Goal: Information Seeking & Learning: Learn about a topic

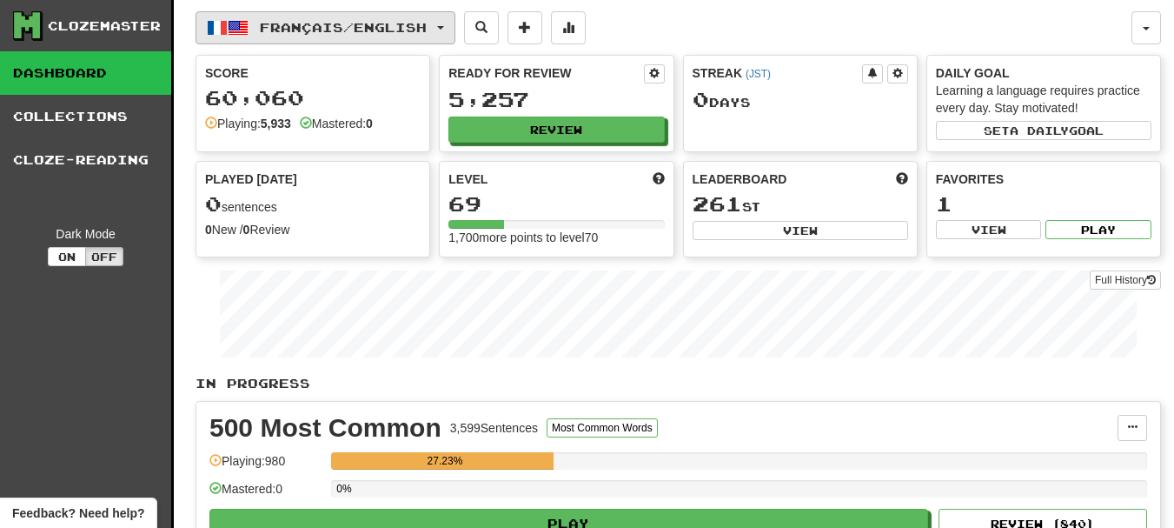
click at [295, 32] on span "Français / English" at bounding box center [343, 27] width 167 height 15
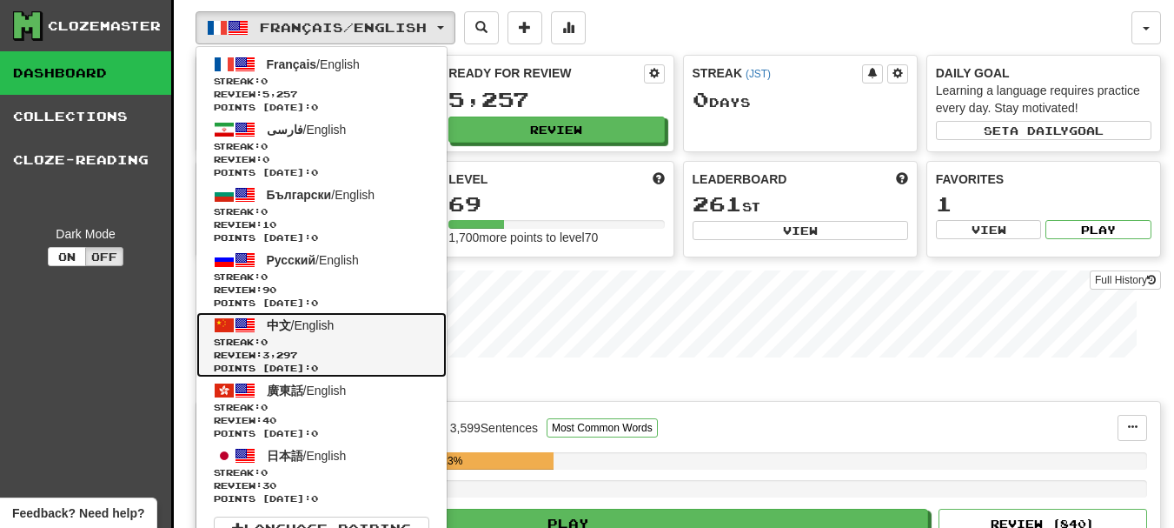
click at [286, 328] on span "中文" at bounding box center [279, 325] width 24 height 14
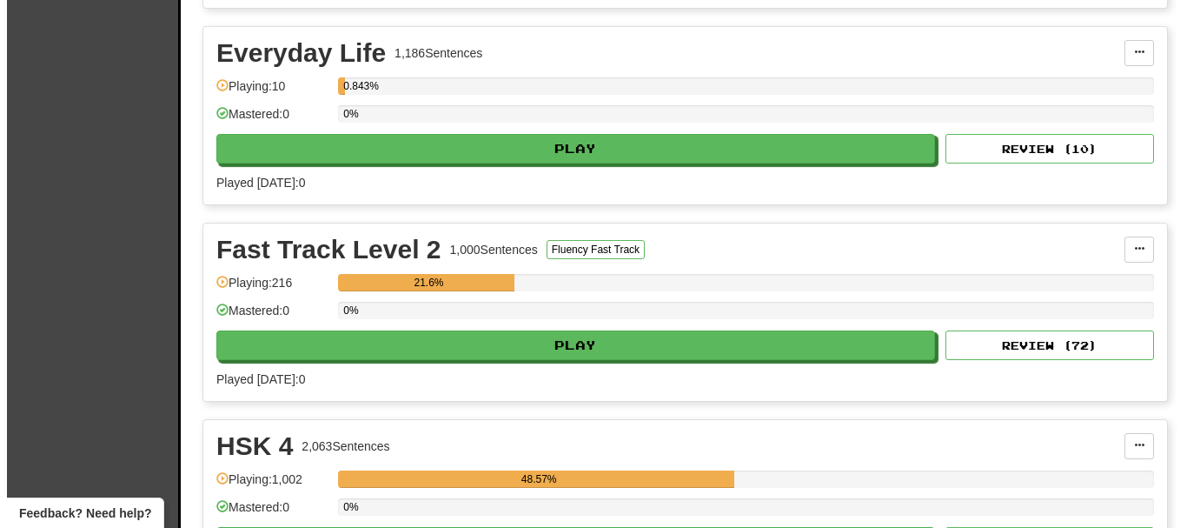
scroll to position [608, 0]
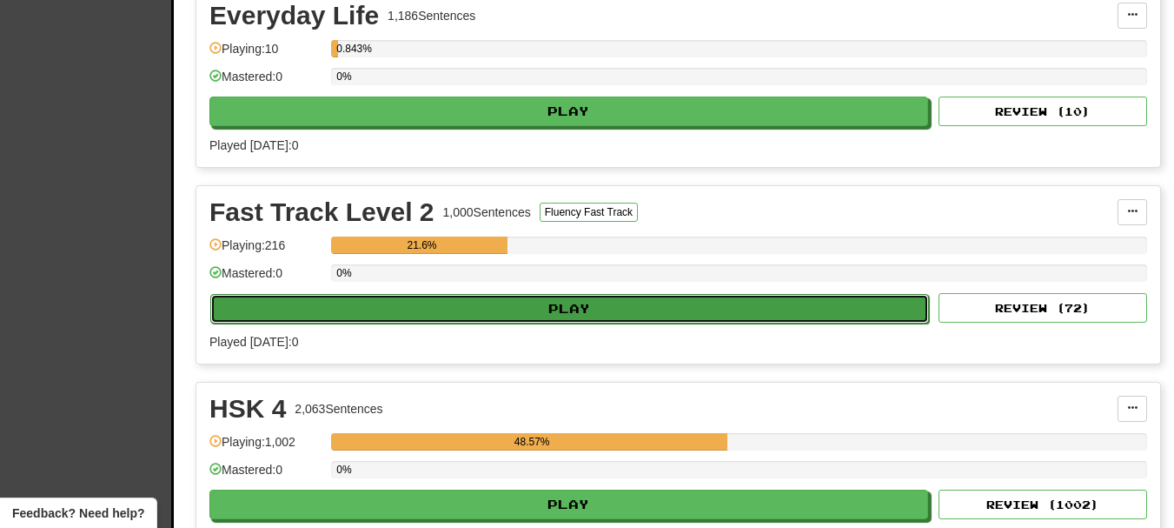
click at [408, 310] on button "Play" at bounding box center [569, 309] width 719 height 30
select select "**"
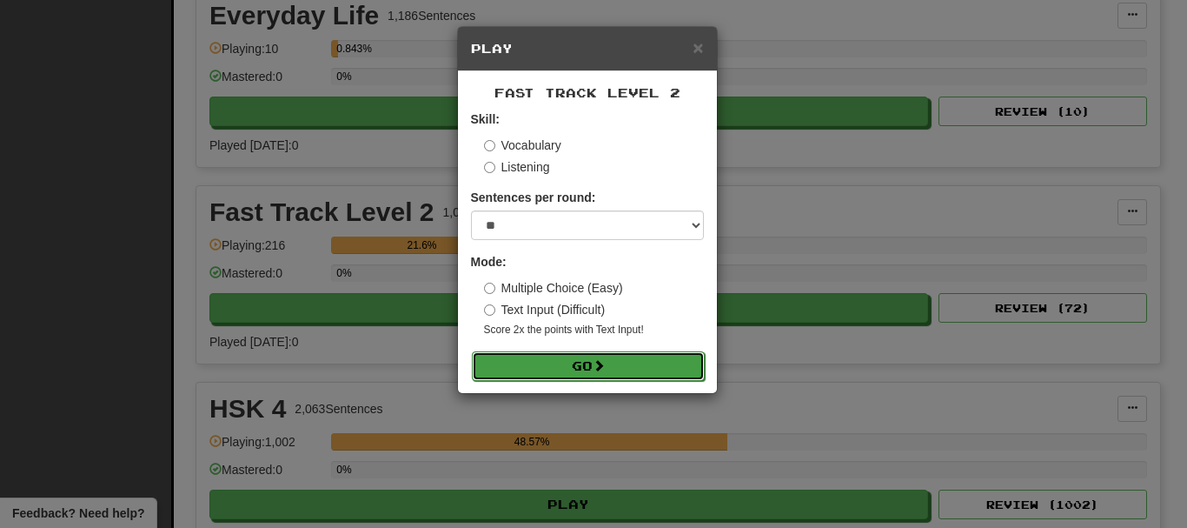
click at [568, 373] on button "Go" at bounding box center [588, 366] width 233 height 30
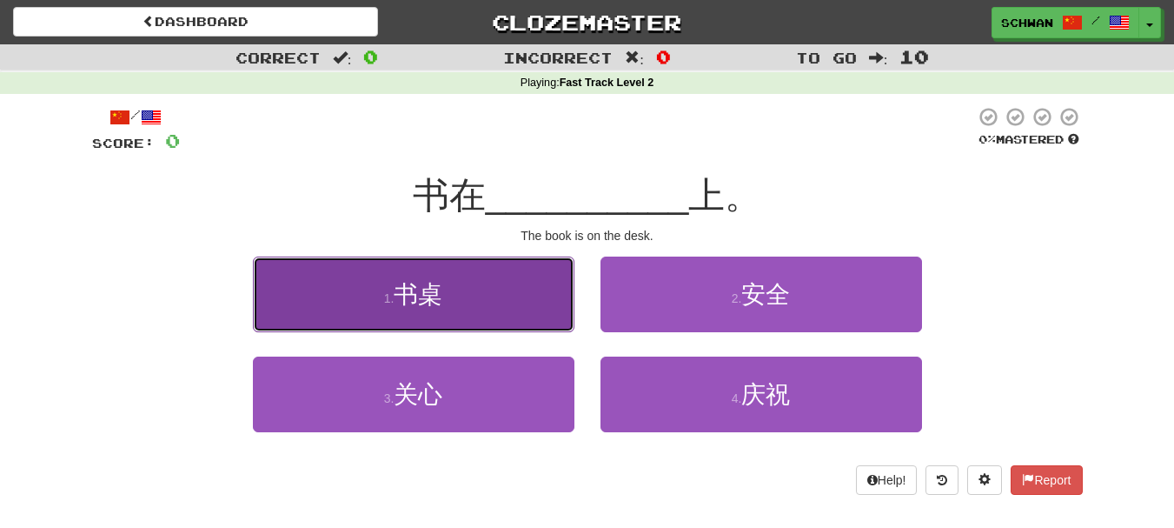
click at [434, 302] on span "书桌" at bounding box center [418, 294] width 49 height 27
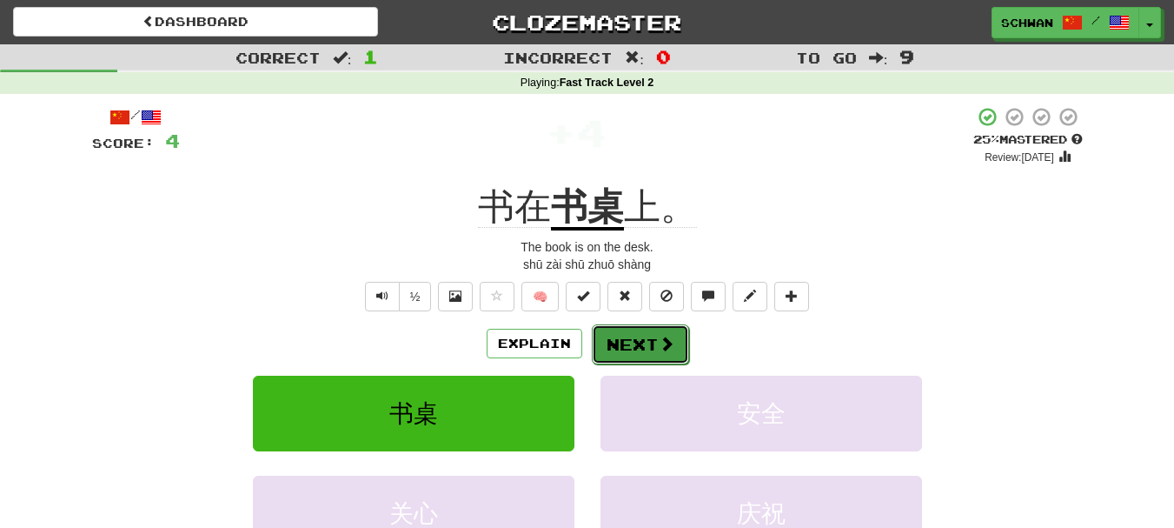
click at [626, 347] on button "Next" at bounding box center [640, 344] width 97 height 40
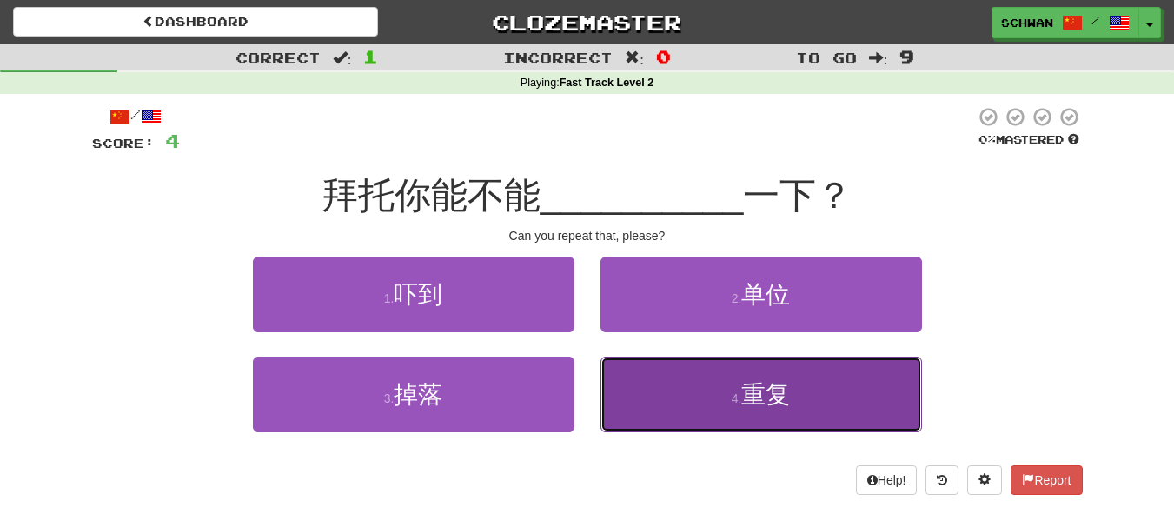
click at [692, 395] on button "4 . 重复" at bounding box center [762, 394] width 322 height 76
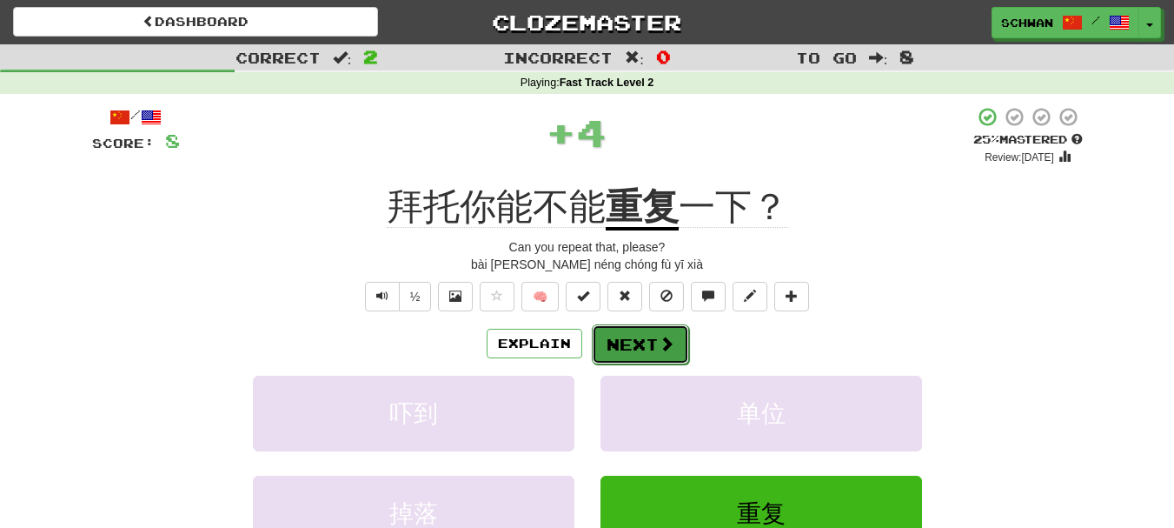
click at [641, 345] on button "Next" at bounding box center [640, 344] width 97 height 40
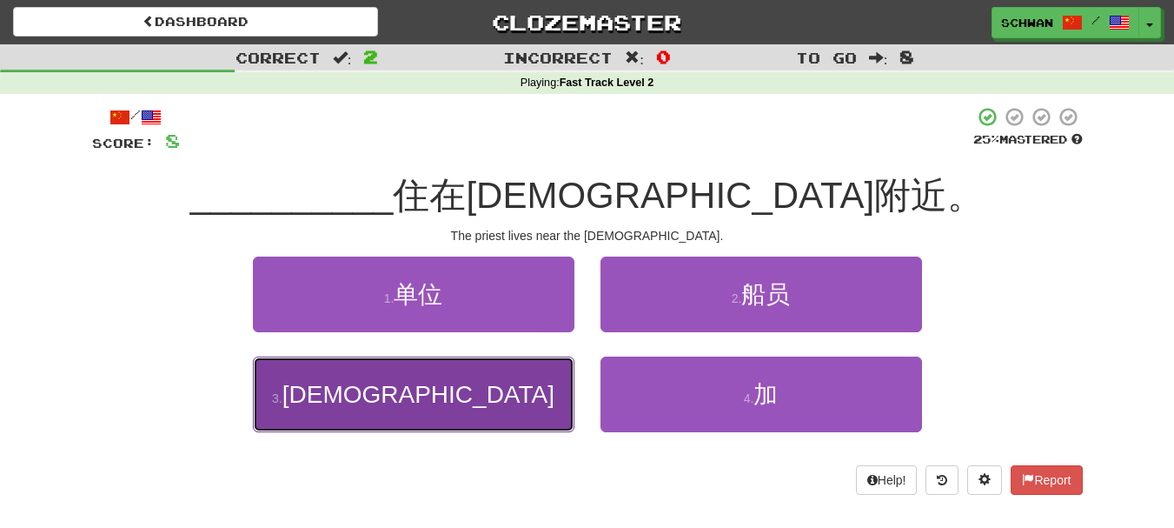
click at [451, 393] on button "3 . 神父" at bounding box center [414, 394] width 322 height 76
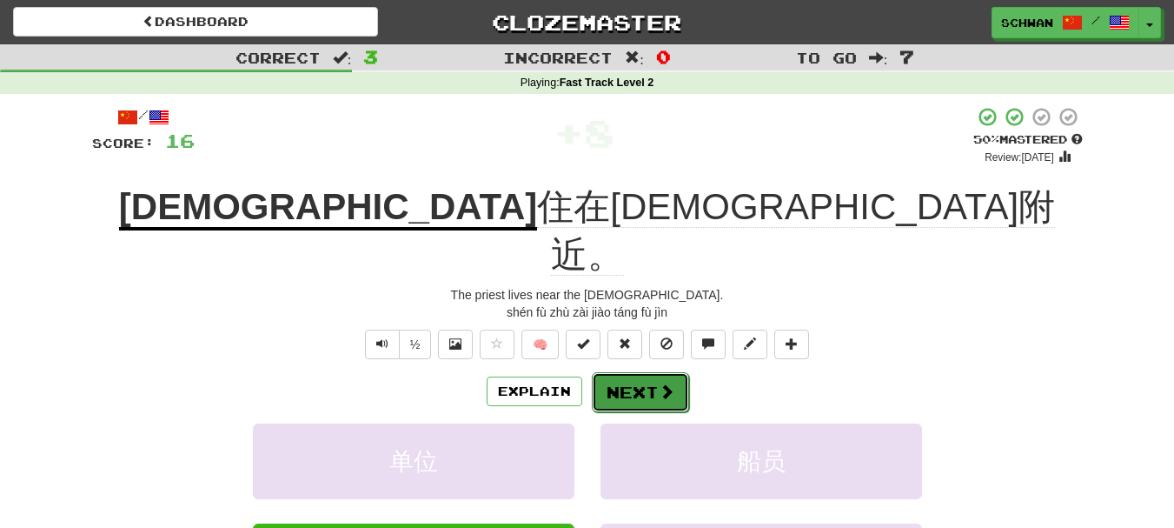
click at [659, 383] on span at bounding box center [667, 391] width 16 height 16
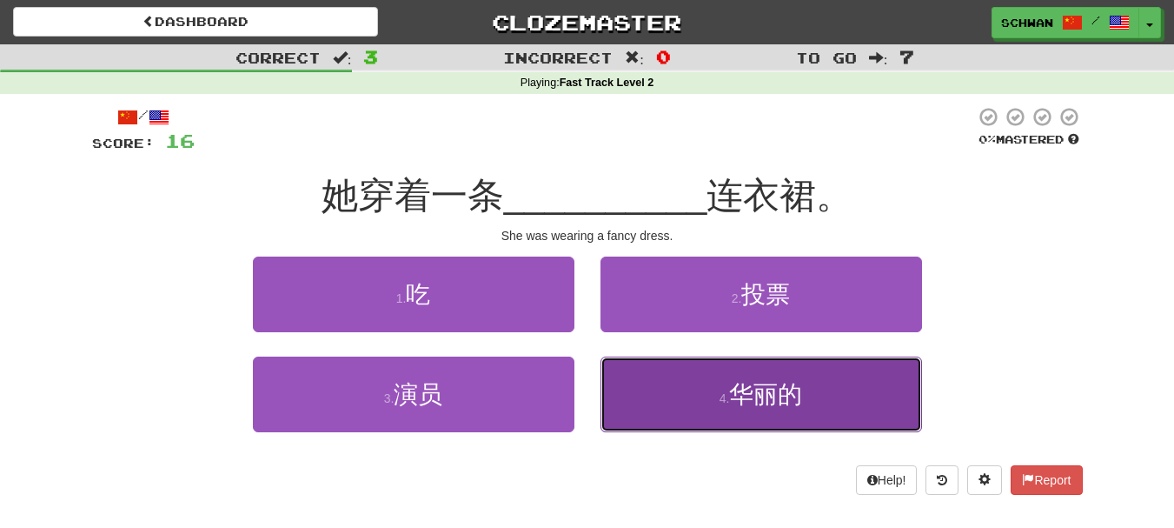
click at [653, 386] on button "4 . 华丽的" at bounding box center [762, 394] width 322 height 76
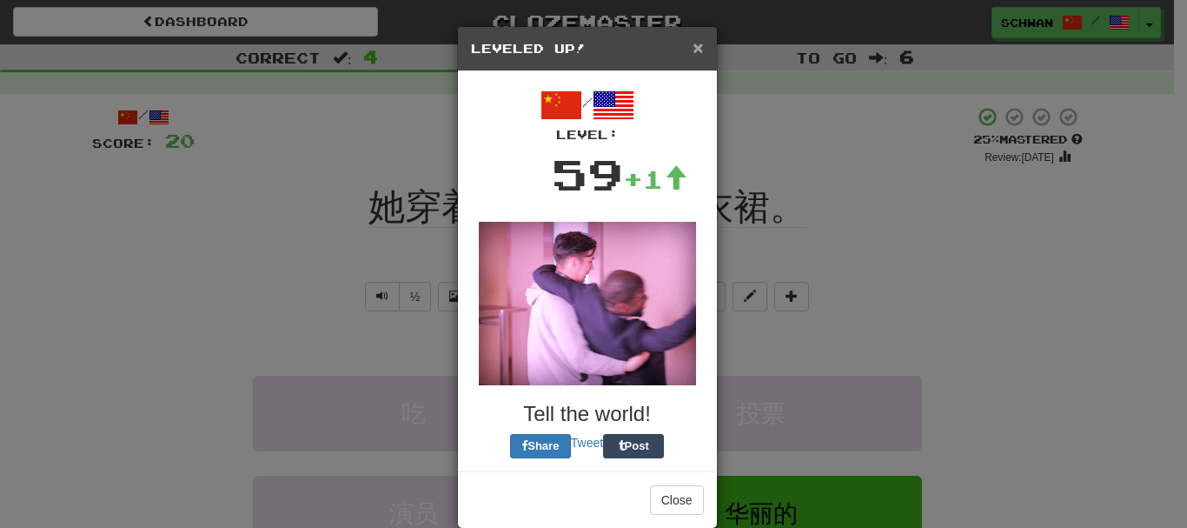
click at [693, 50] on span "×" at bounding box center [698, 47] width 10 height 20
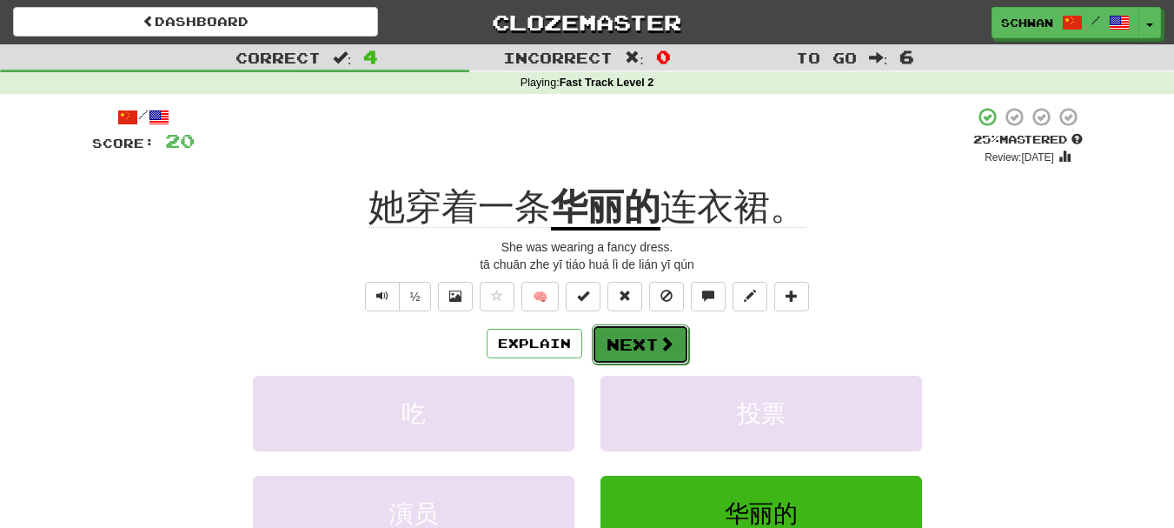
click at [652, 344] on button "Next" at bounding box center [640, 344] width 97 height 40
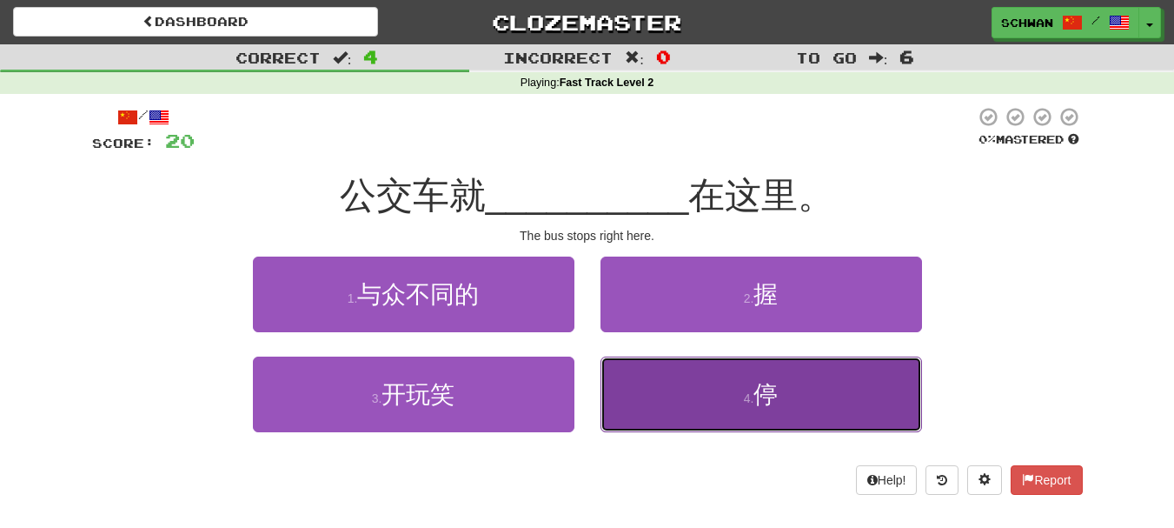
click at [648, 392] on button "4 . 停" at bounding box center [762, 394] width 322 height 76
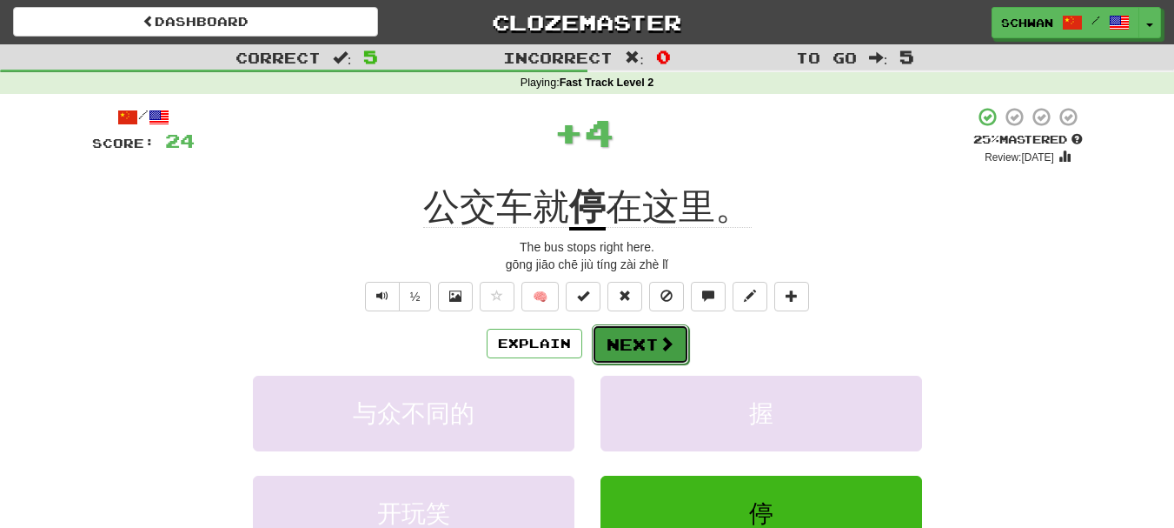
click at [645, 344] on button "Next" at bounding box center [640, 344] width 97 height 40
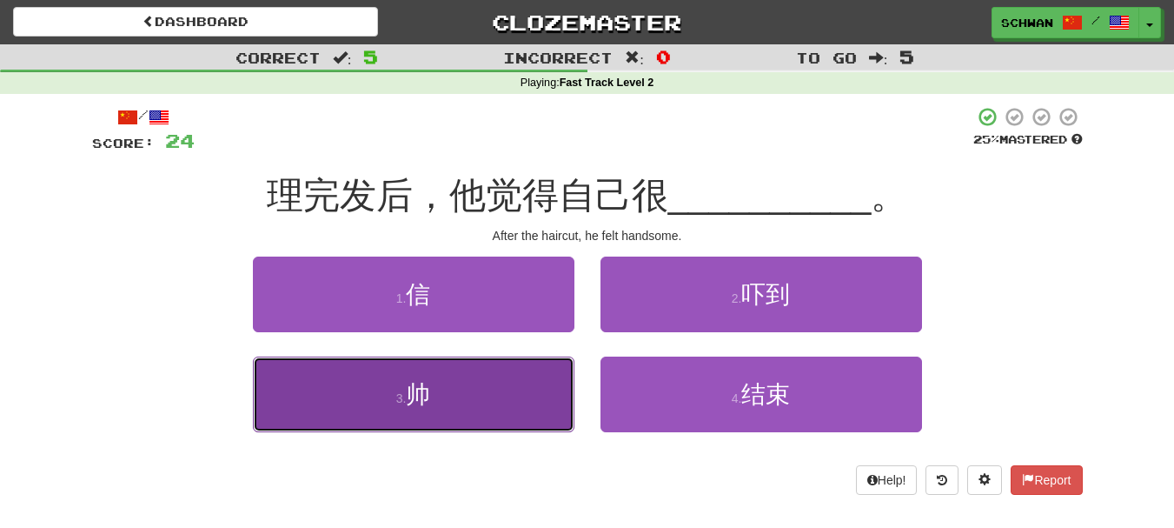
click at [496, 392] on button "3 . 帅" at bounding box center [414, 394] width 322 height 76
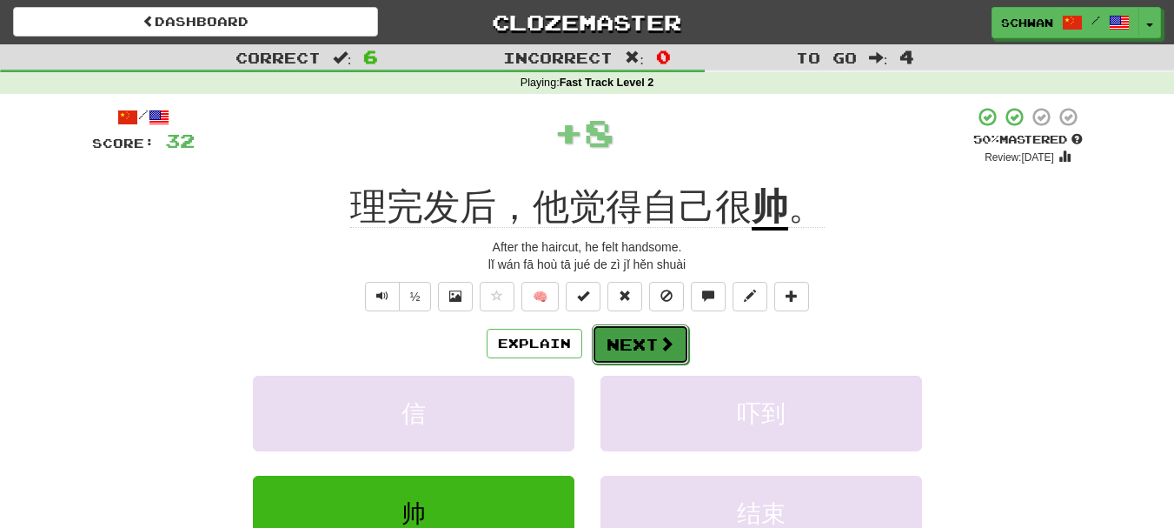
click at [619, 348] on button "Next" at bounding box center [640, 344] width 97 height 40
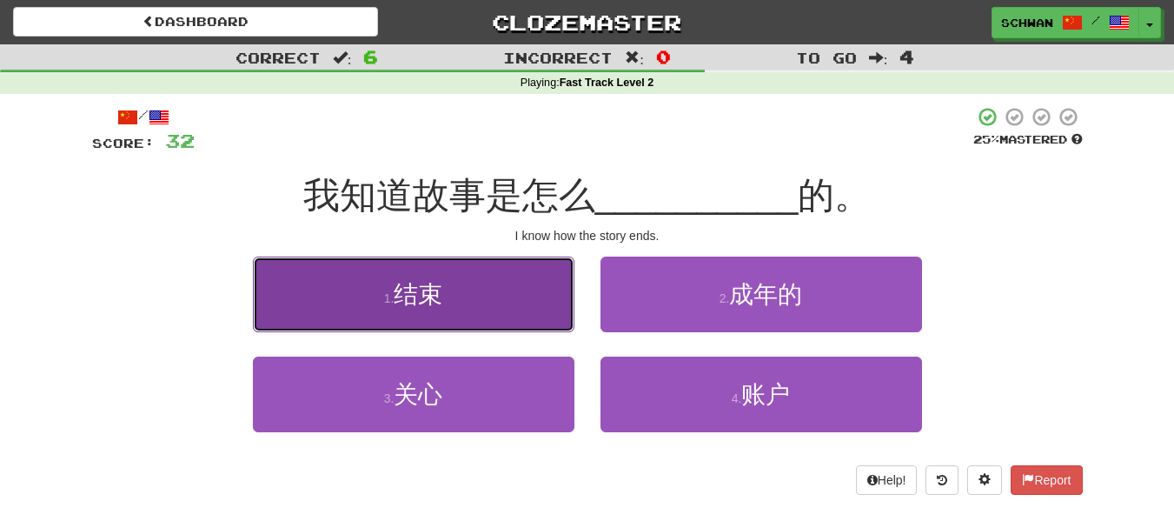
click at [398, 313] on button "1 . 结束" at bounding box center [414, 294] width 322 height 76
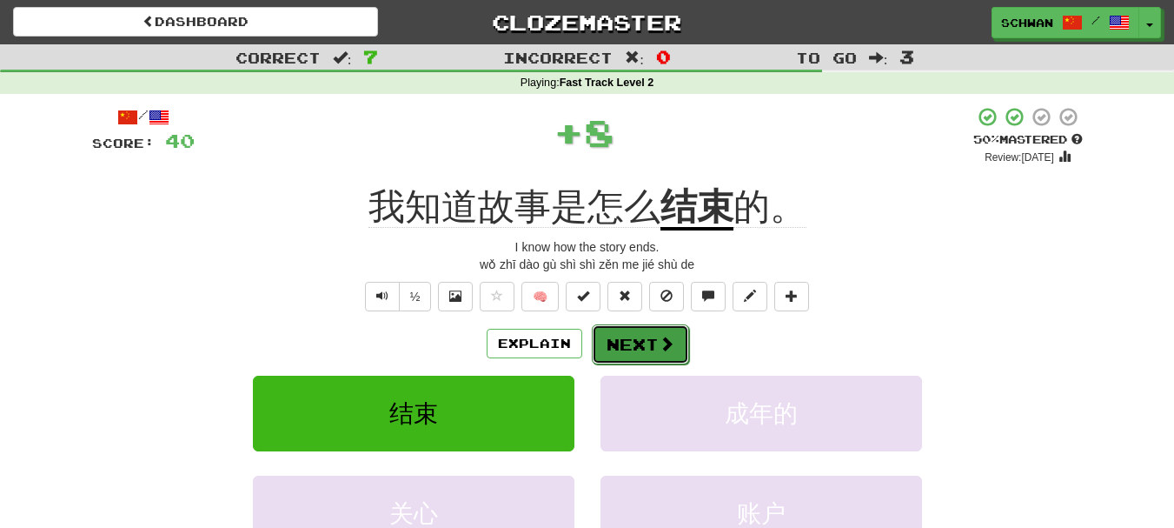
click at [628, 348] on button "Next" at bounding box center [640, 344] width 97 height 40
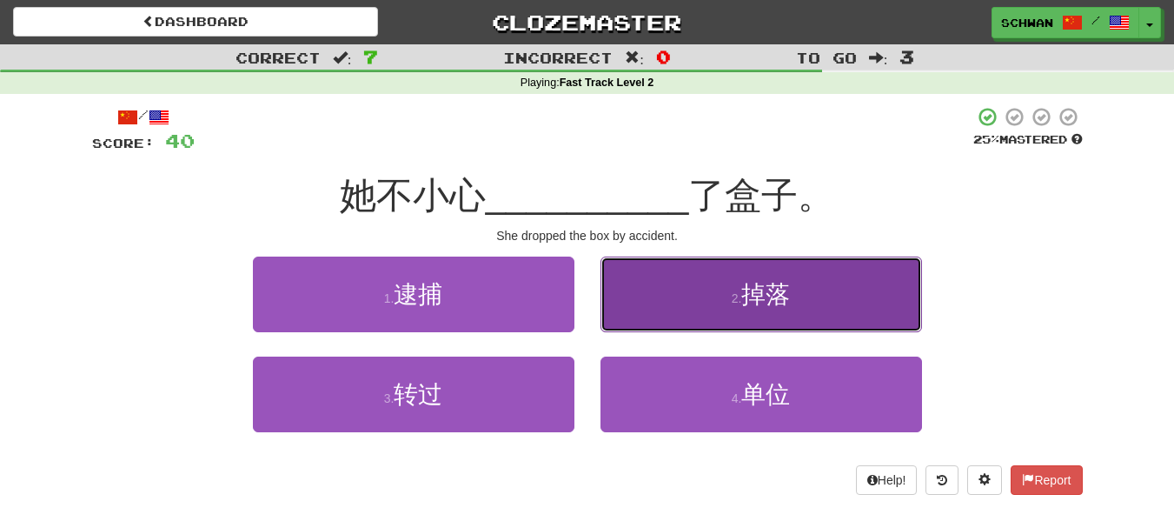
click at [684, 312] on button "2 . 掉落" at bounding box center [762, 294] width 322 height 76
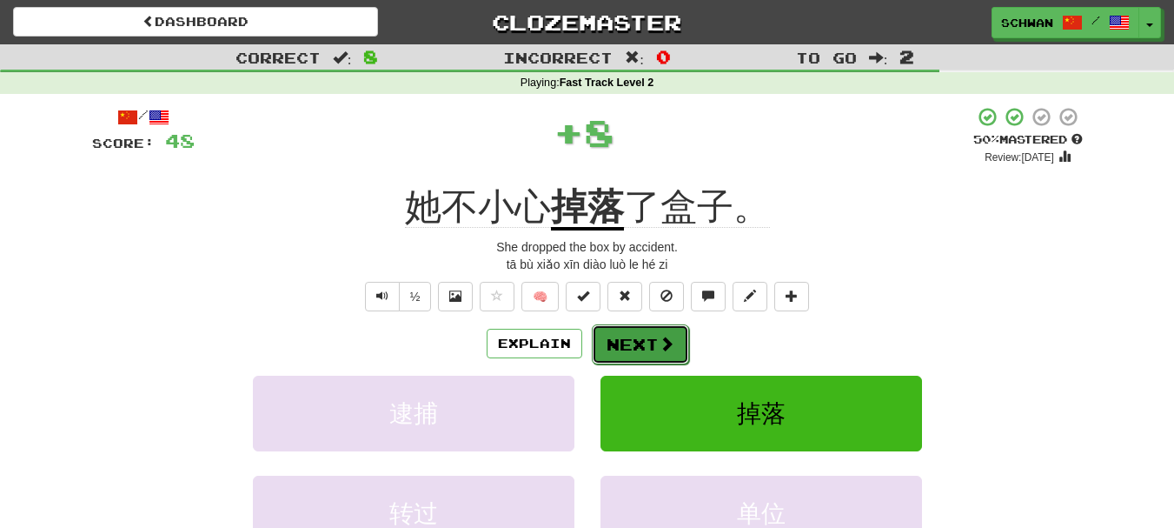
click at [628, 342] on button "Next" at bounding box center [640, 344] width 97 height 40
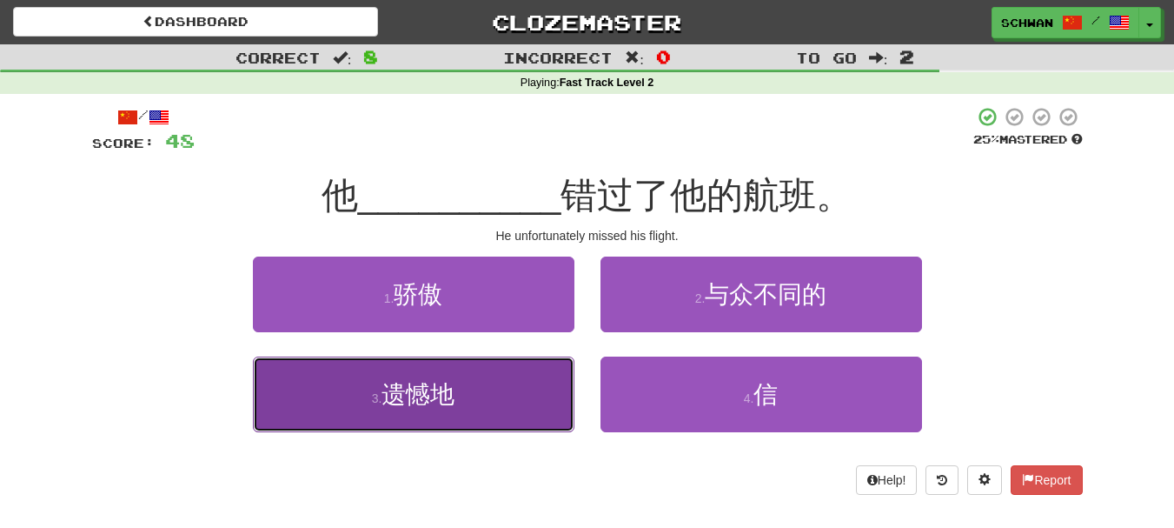
click at [480, 403] on button "3 . 遗憾地" at bounding box center [414, 394] width 322 height 76
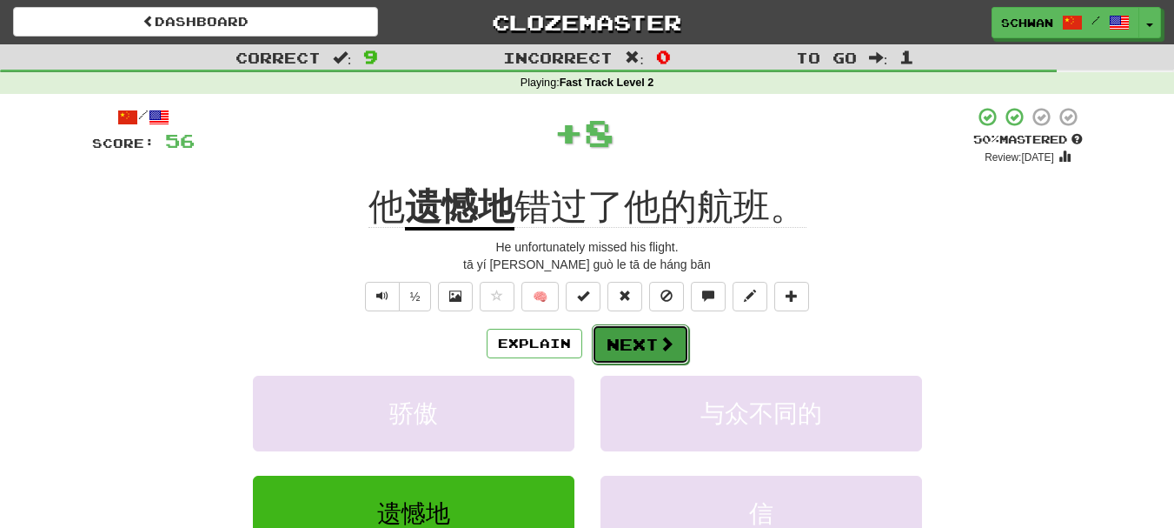
click at [624, 351] on button "Next" at bounding box center [640, 344] width 97 height 40
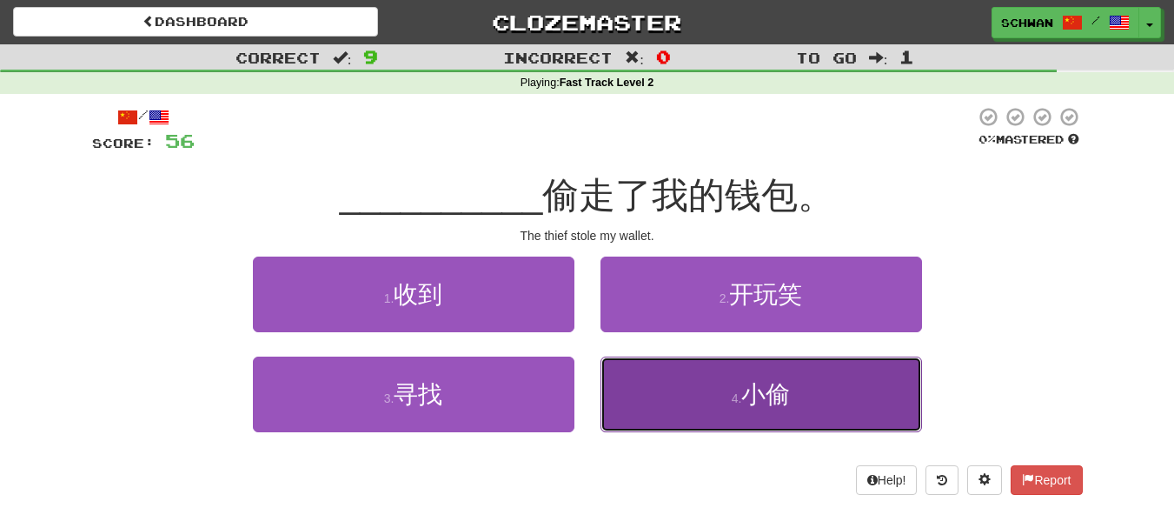
click at [628, 394] on button "4 . 小偷" at bounding box center [762, 394] width 322 height 76
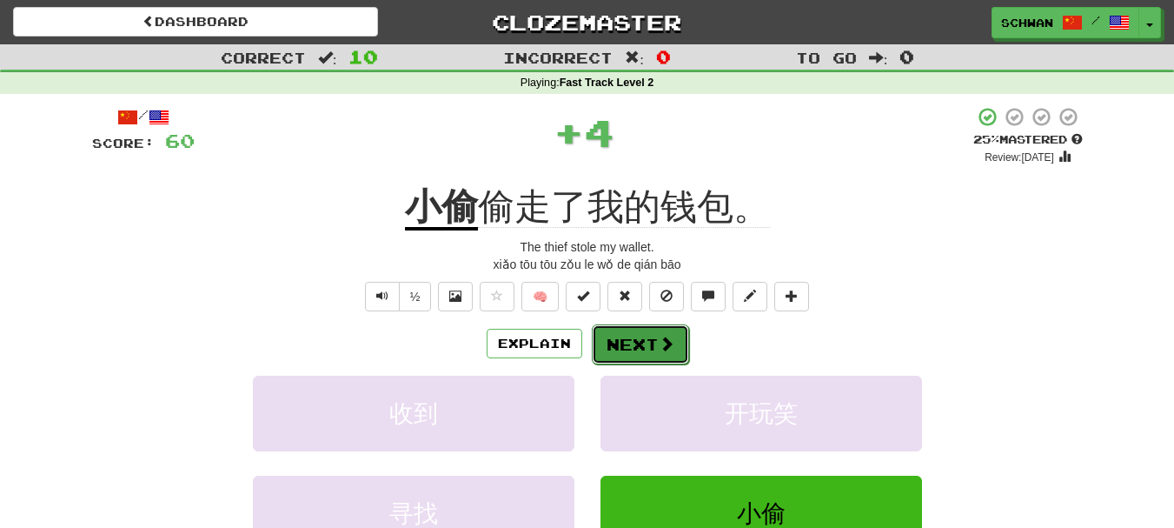
click at [625, 346] on button "Next" at bounding box center [640, 344] width 97 height 40
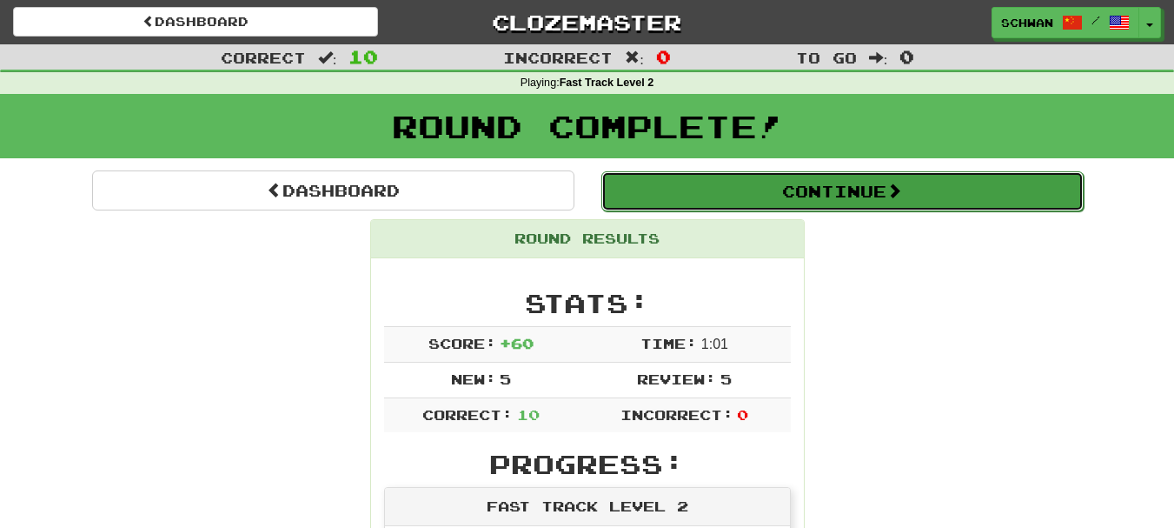
click at [874, 203] on button "Continue" at bounding box center [842, 191] width 482 height 40
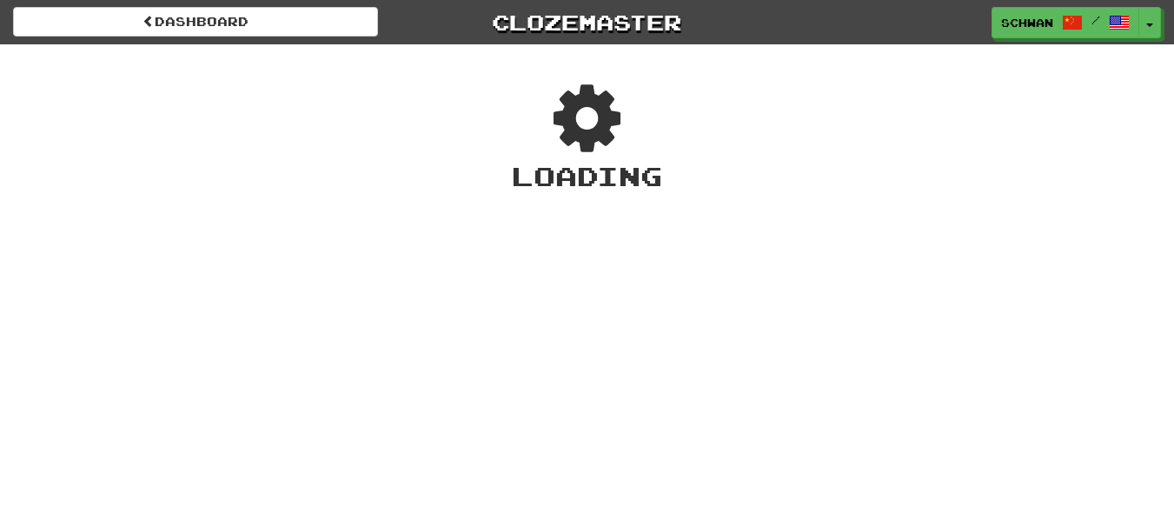
click at [874, 203] on div "Dashboard Clozemaster schwan / Toggle Dropdown Dashboard Leaderboard Activity F…" at bounding box center [587, 264] width 1174 height 528
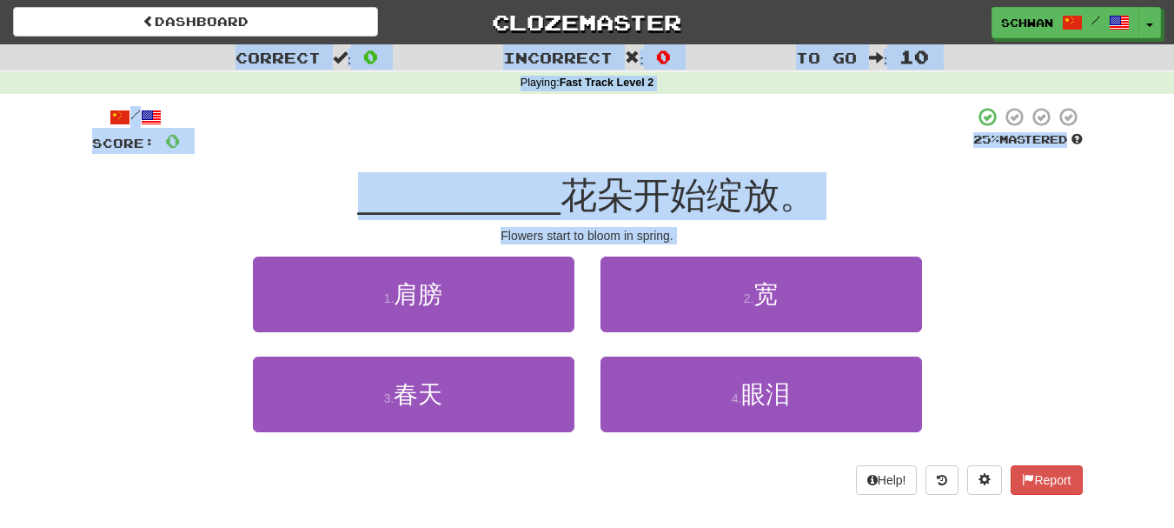
click at [200, 379] on div "3 . 春天 4 . 眼泪" at bounding box center [587, 406] width 1043 height 100
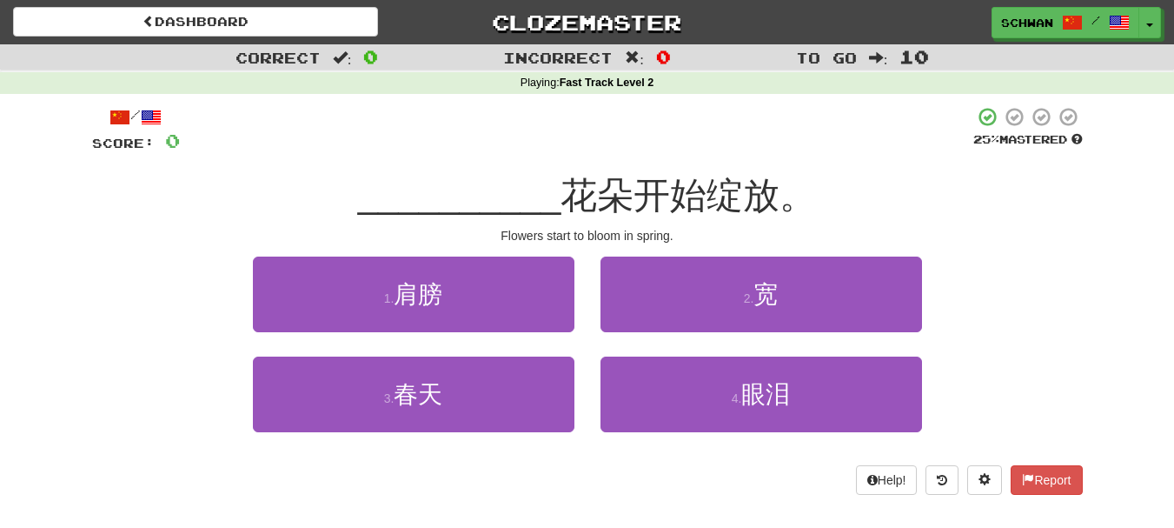
click at [200, 379] on div "3 . 春天 4 . 眼泪" at bounding box center [587, 406] width 1043 height 100
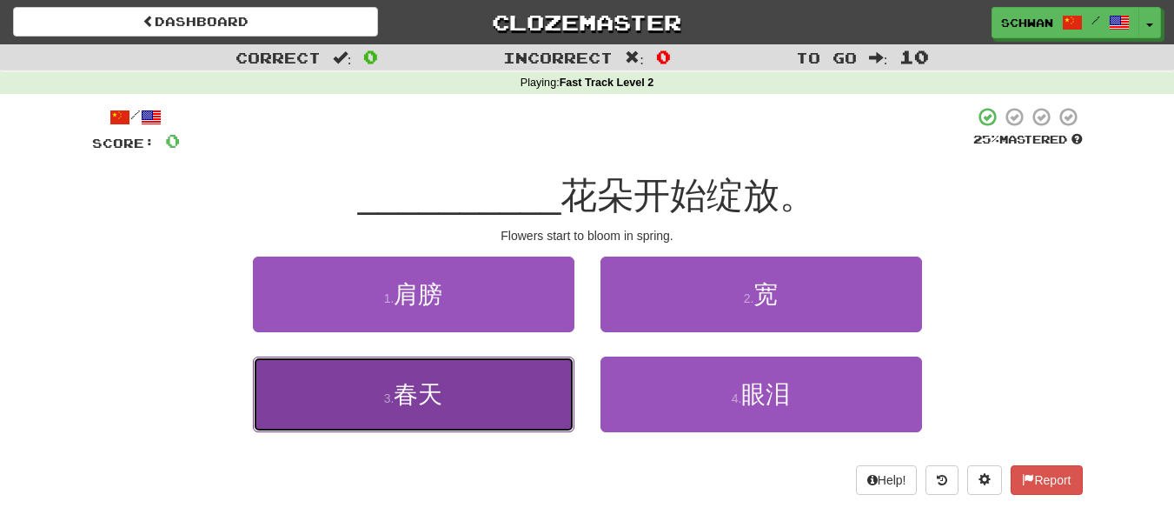
click at [424, 399] on span "春天" at bounding box center [418, 394] width 49 height 27
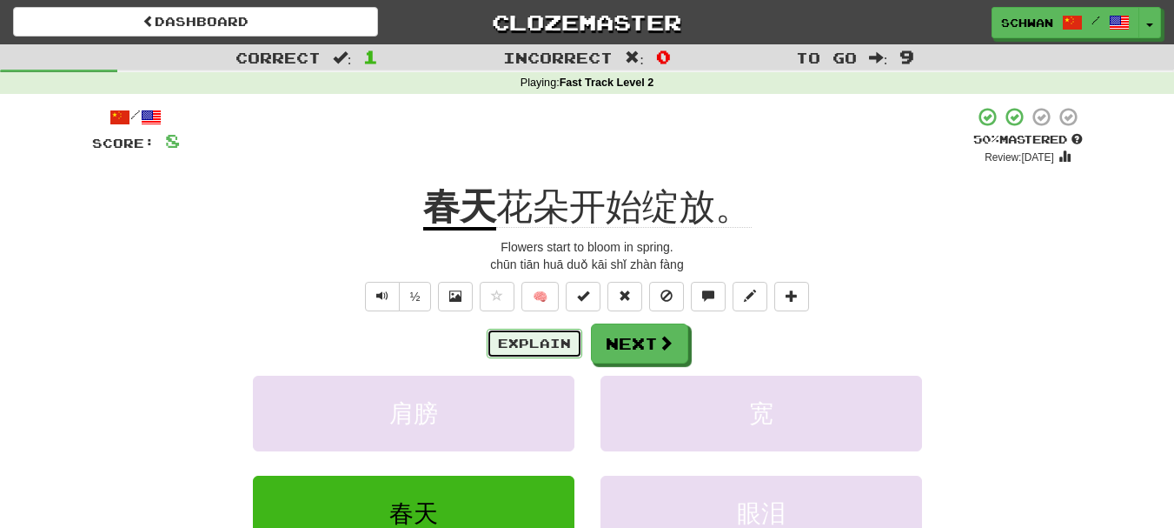
click at [546, 347] on button "Explain" at bounding box center [535, 344] width 96 height 30
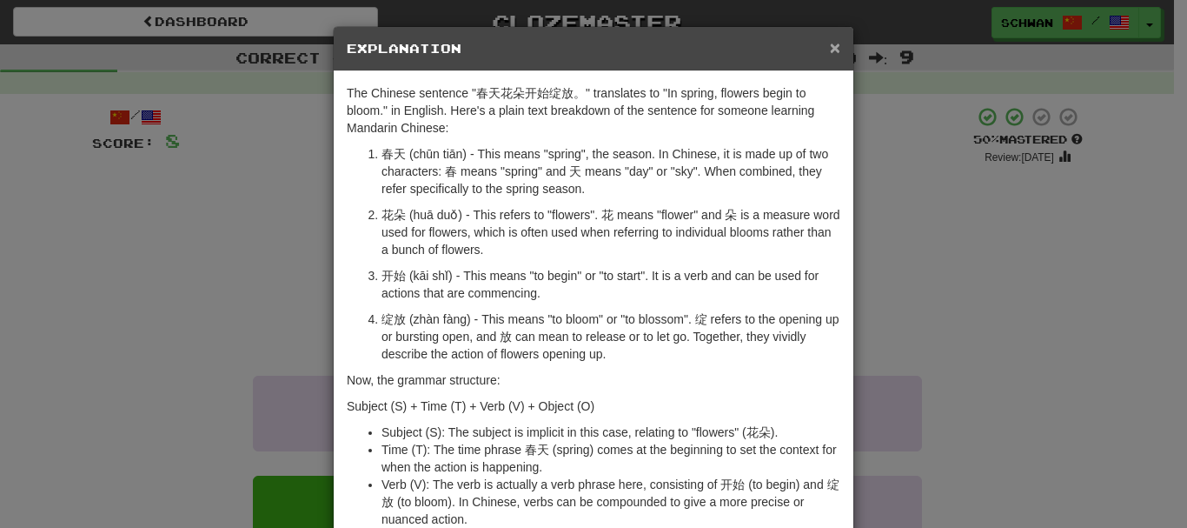
click at [830, 50] on span "×" at bounding box center [835, 47] width 10 height 20
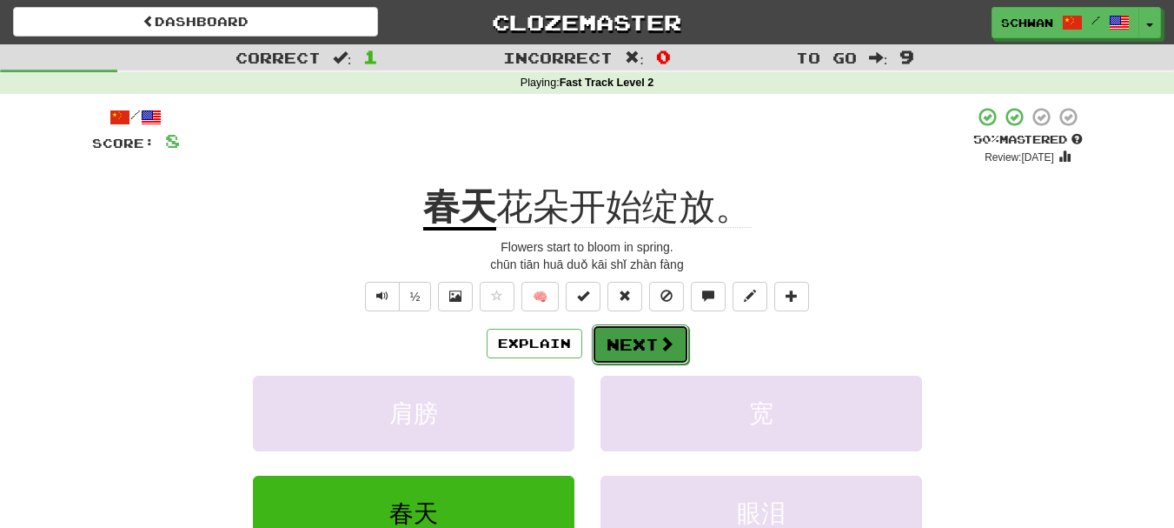
click at [659, 342] on span at bounding box center [667, 343] width 16 height 16
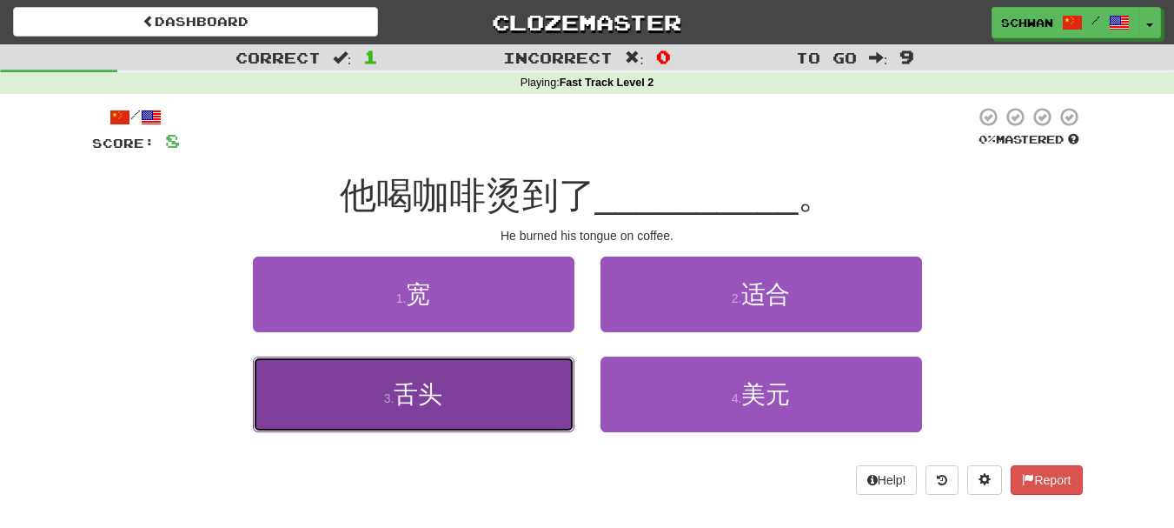
click at [370, 395] on button "3 . 舌头" at bounding box center [414, 394] width 322 height 76
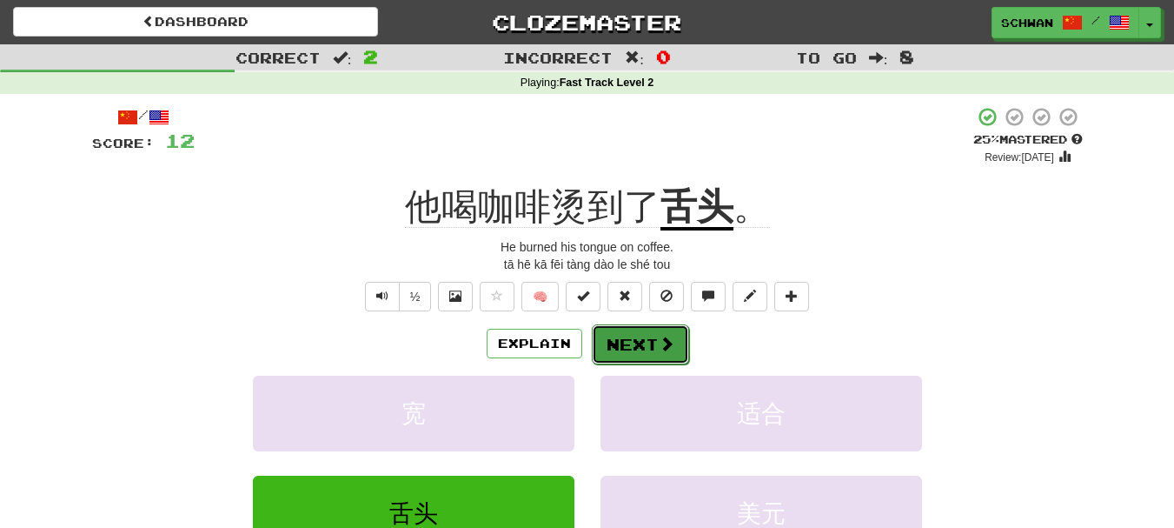
click at [624, 347] on button "Next" at bounding box center [640, 344] width 97 height 40
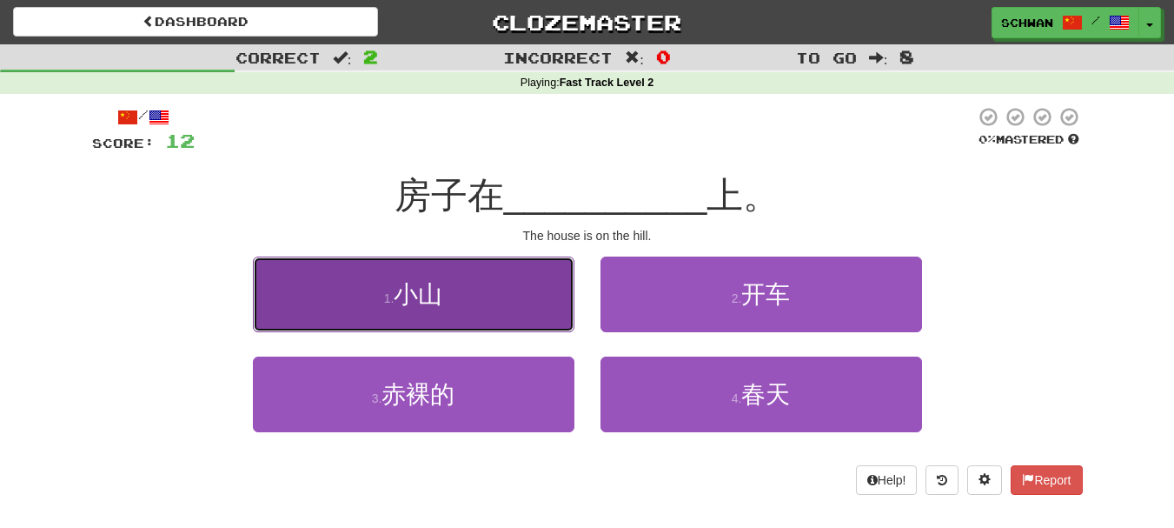
click at [389, 309] on button "1 . 小山" at bounding box center [414, 294] width 322 height 76
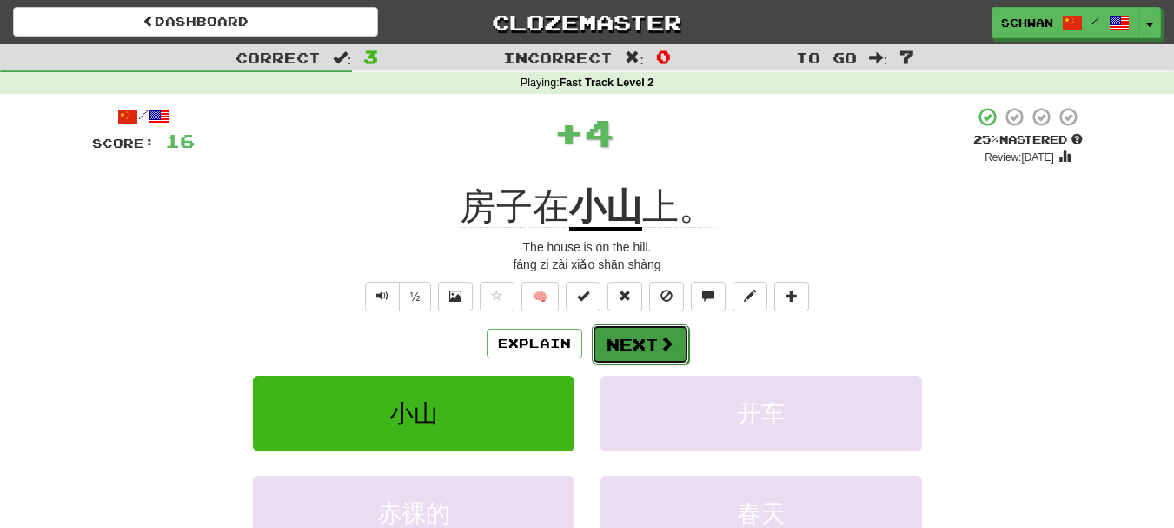
click at [636, 347] on button "Next" at bounding box center [640, 344] width 97 height 40
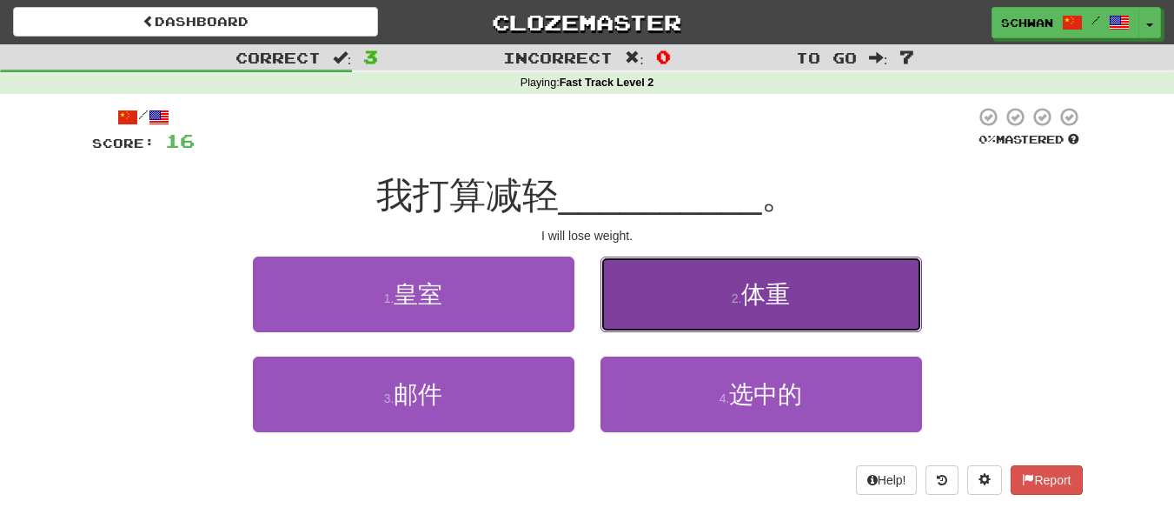
click at [720, 313] on button "2 . 体重" at bounding box center [762, 294] width 322 height 76
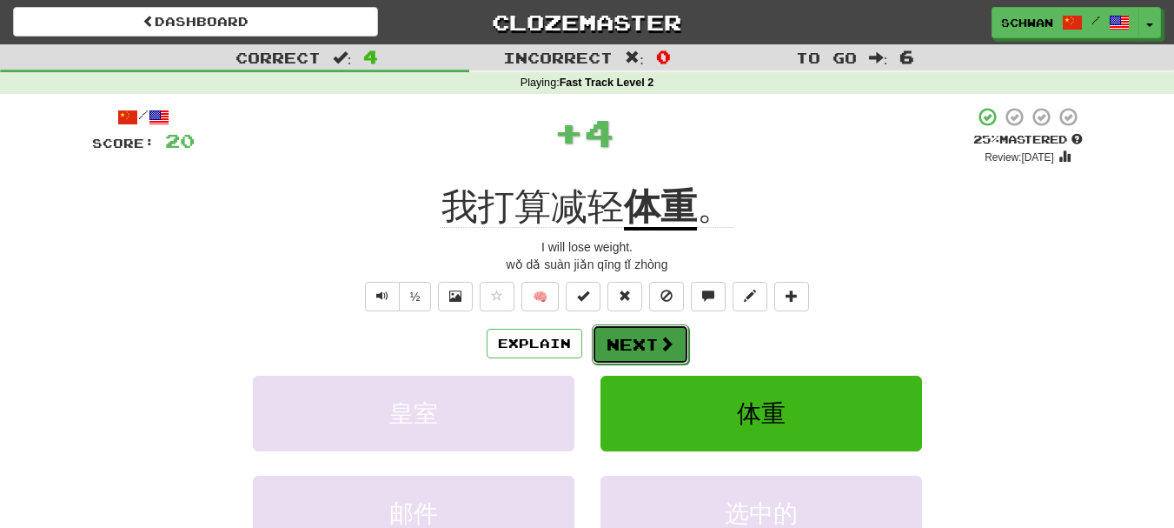
click at [637, 342] on button "Next" at bounding box center [640, 344] width 97 height 40
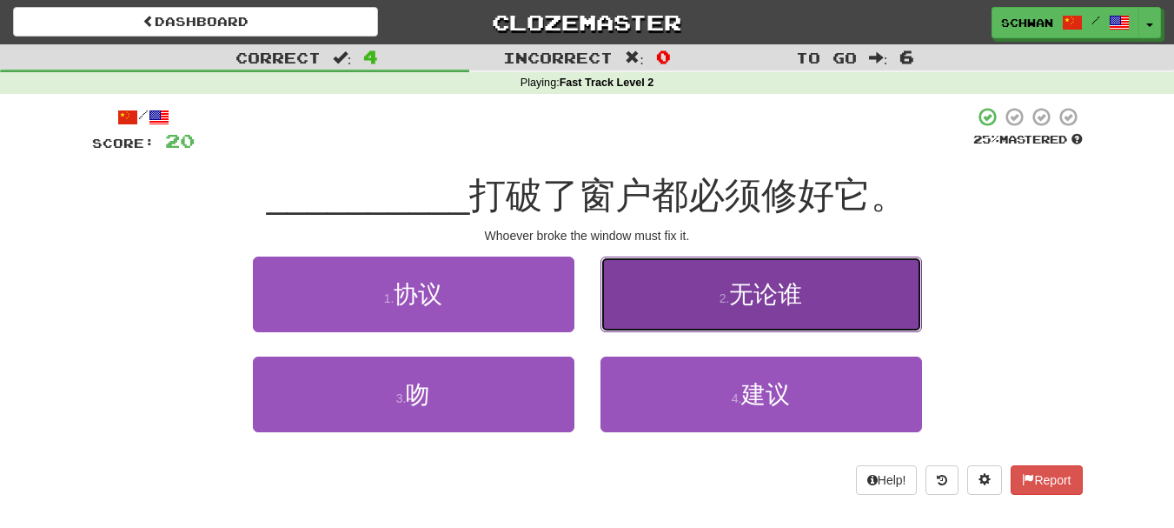
click at [745, 304] on span "无论谁" at bounding box center [765, 294] width 73 height 27
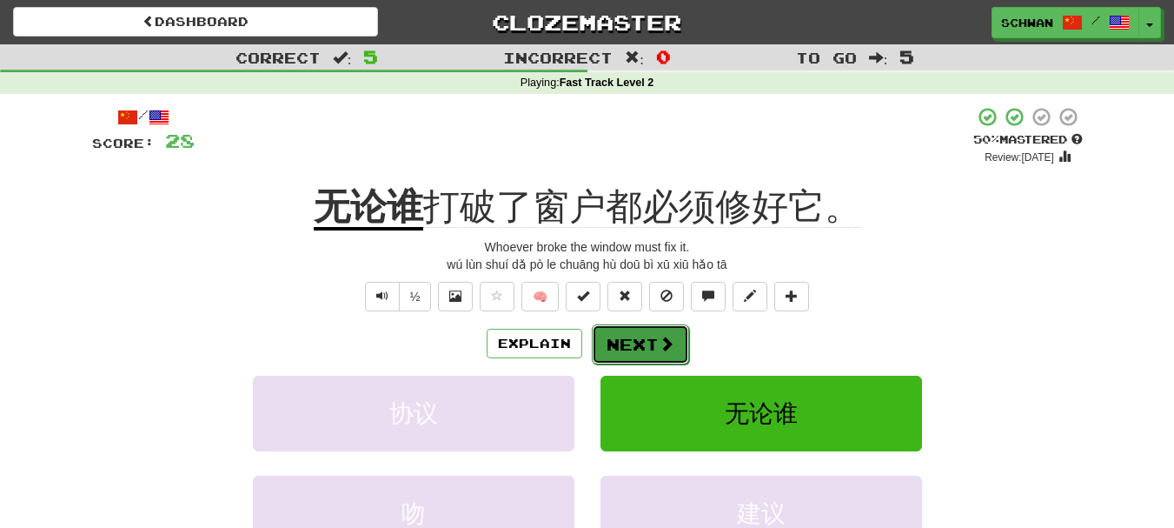
click at [640, 346] on button "Next" at bounding box center [640, 344] width 97 height 40
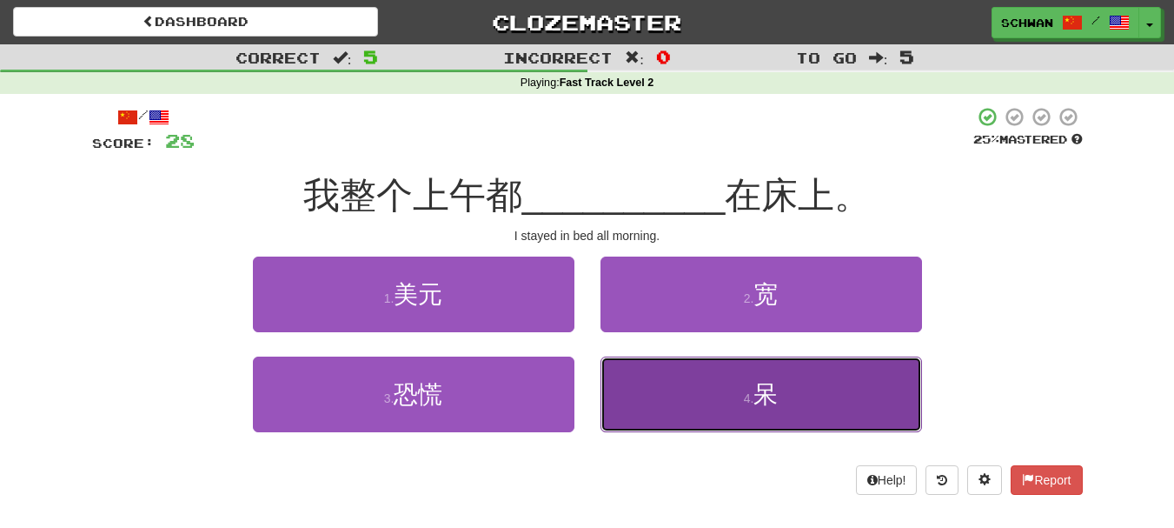
click at [654, 389] on button "4 . 呆" at bounding box center [762, 394] width 322 height 76
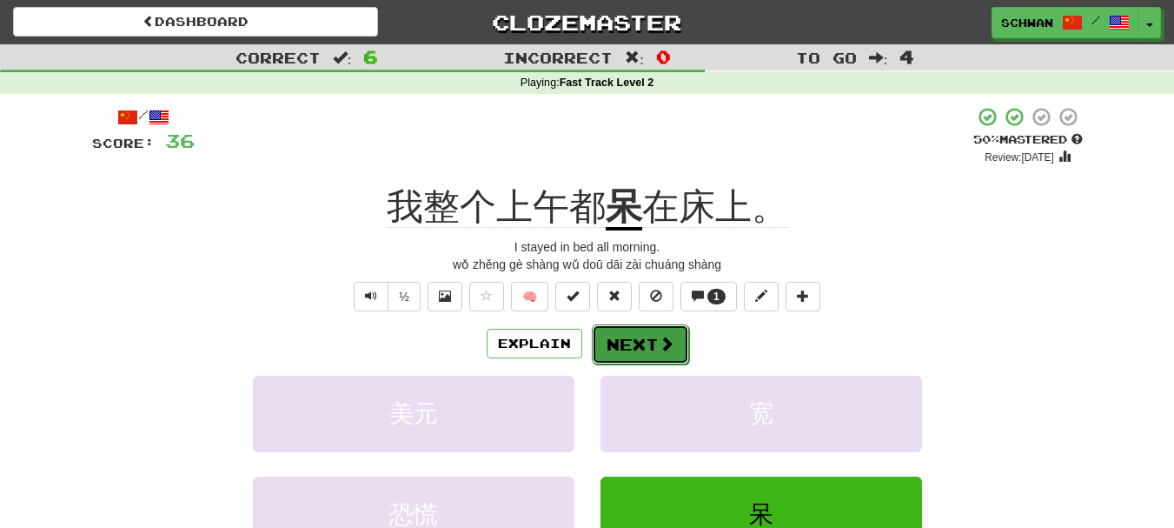
click at [637, 344] on button "Next" at bounding box center [640, 344] width 97 height 40
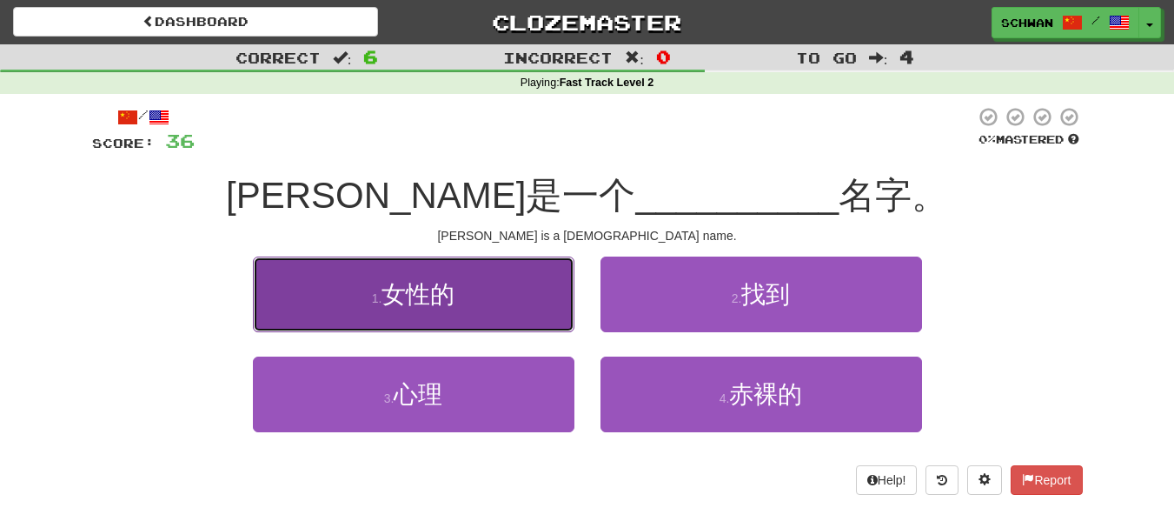
click at [507, 309] on button "1 . 女性的" at bounding box center [414, 294] width 322 height 76
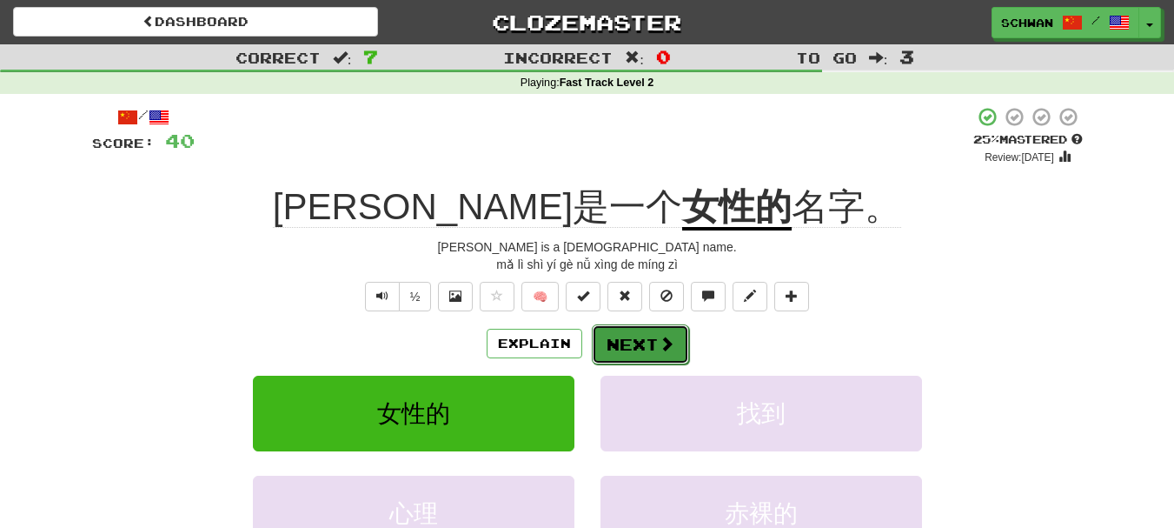
click at [643, 345] on button "Next" at bounding box center [640, 344] width 97 height 40
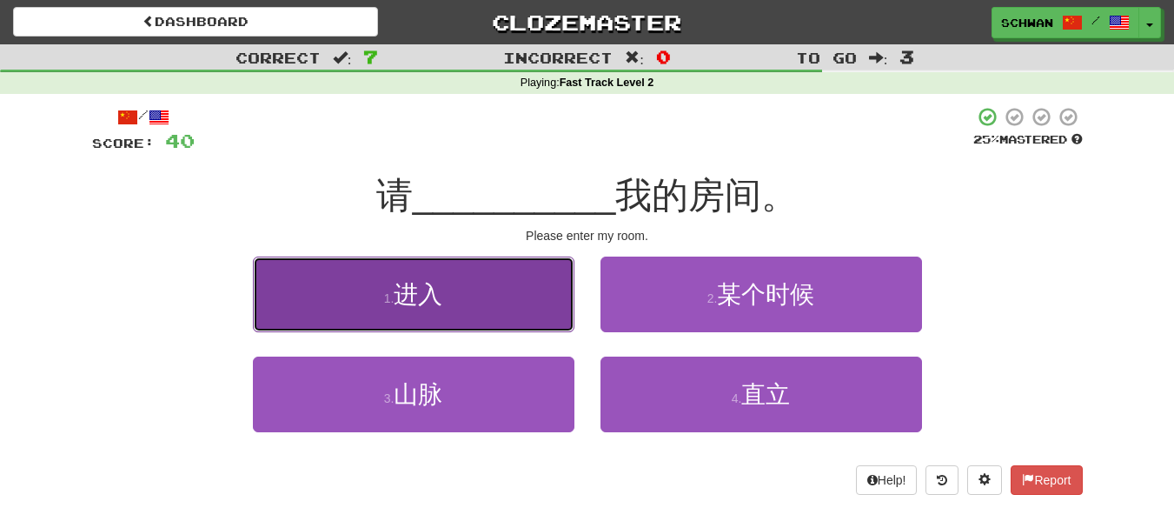
click at [527, 319] on button "1 . 进入" at bounding box center [414, 294] width 322 height 76
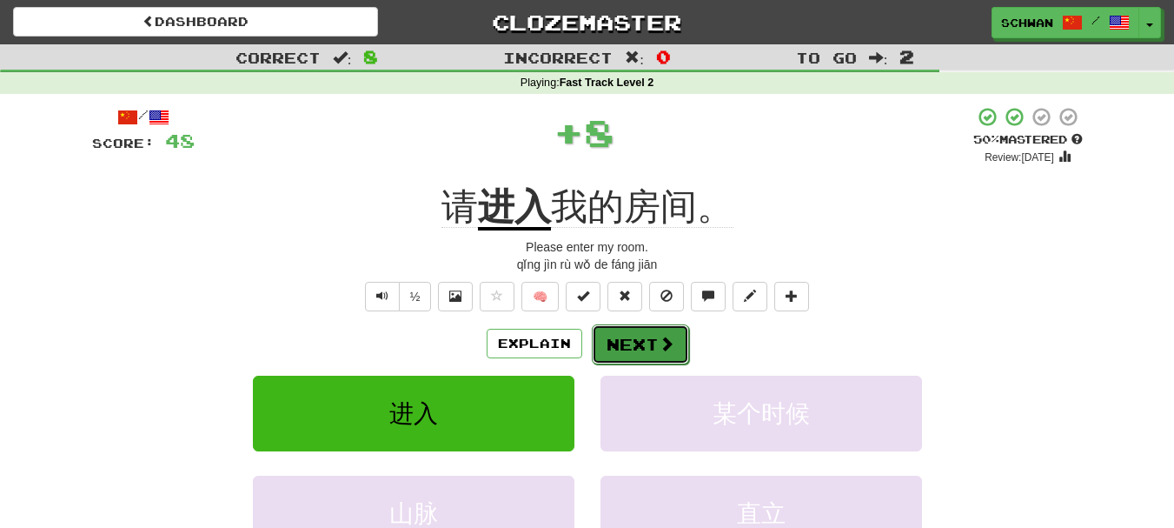
click at [642, 344] on button "Next" at bounding box center [640, 344] width 97 height 40
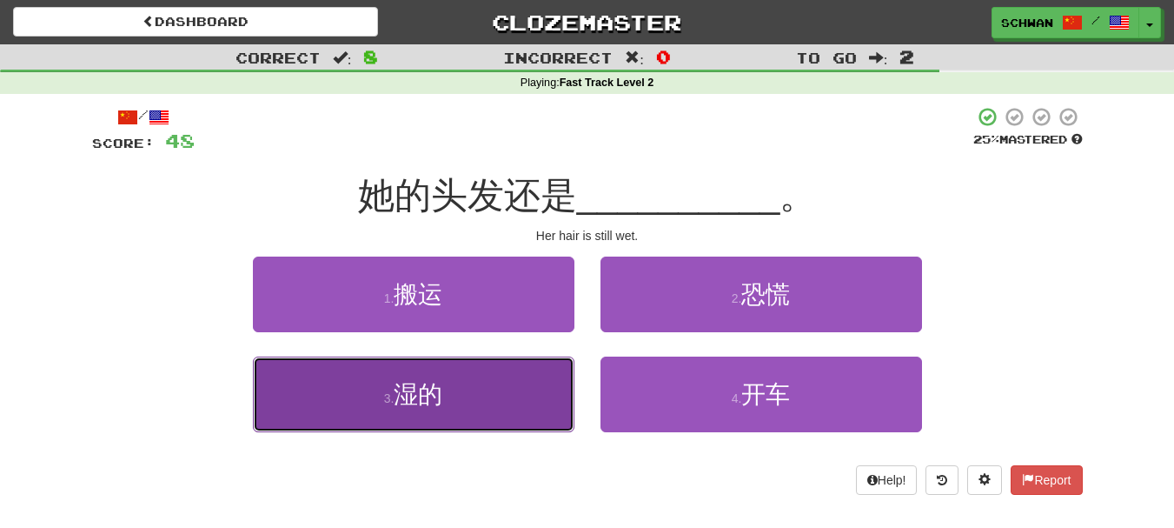
click at [513, 390] on button "3 . 湿的" at bounding box center [414, 394] width 322 height 76
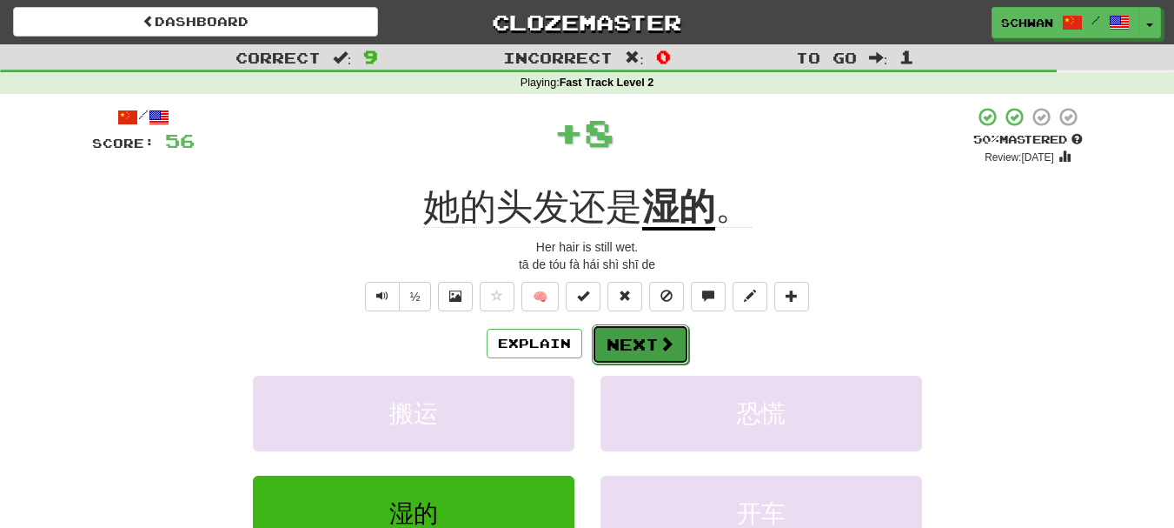
click at [641, 351] on button "Next" at bounding box center [640, 344] width 97 height 40
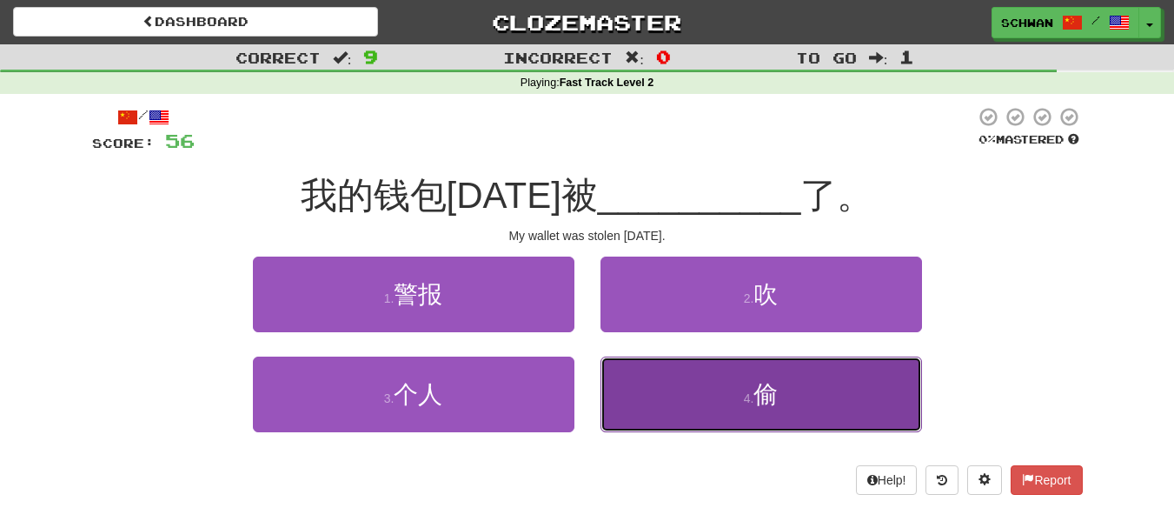
click at [675, 414] on button "4 . 偷" at bounding box center [762, 394] width 322 height 76
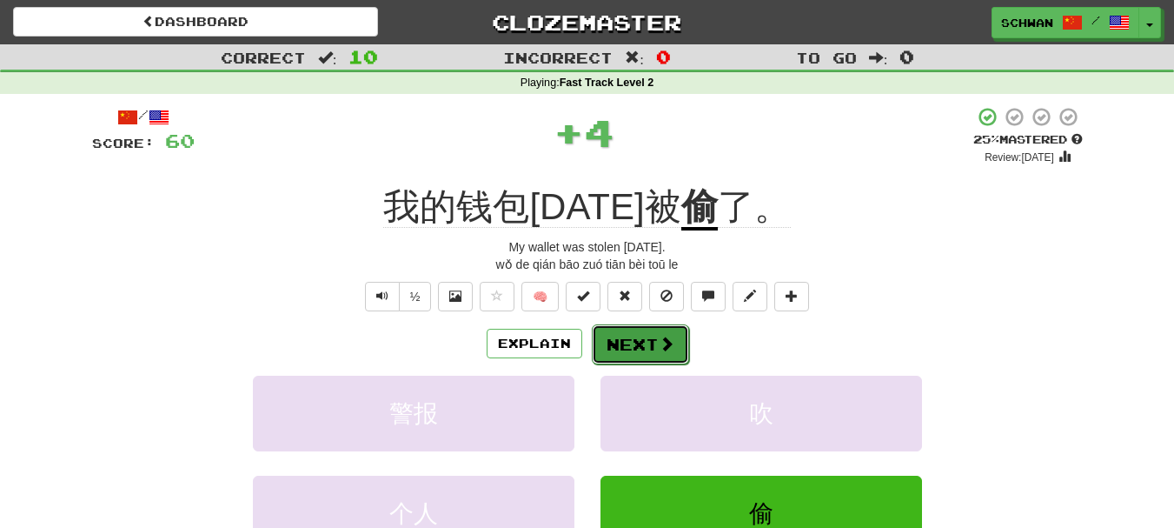
click at [651, 349] on button "Next" at bounding box center [640, 344] width 97 height 40
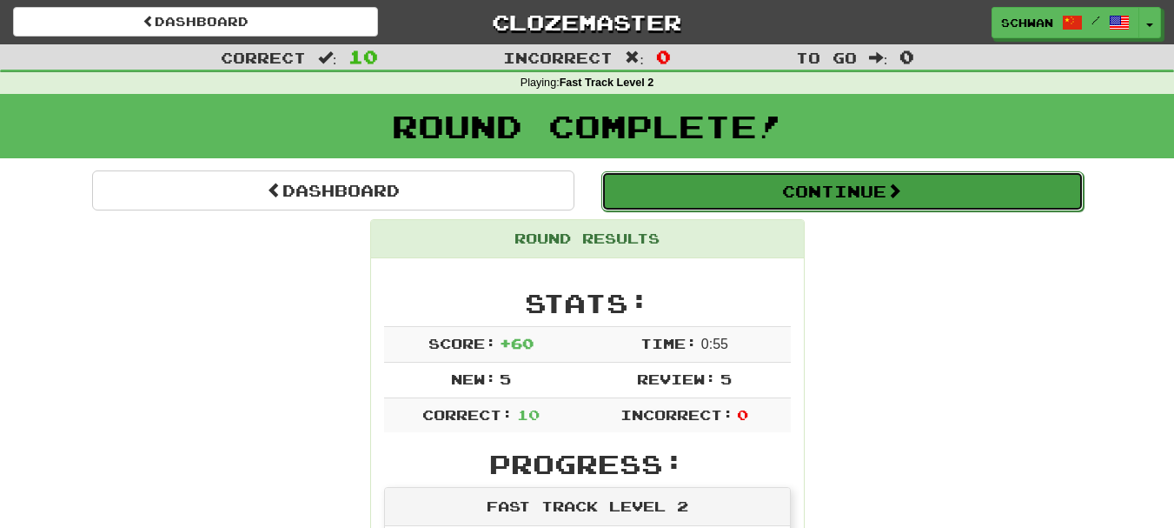
click at [816, 194] on button "Continue" at bounding box center [842, 191] width 482 height 40
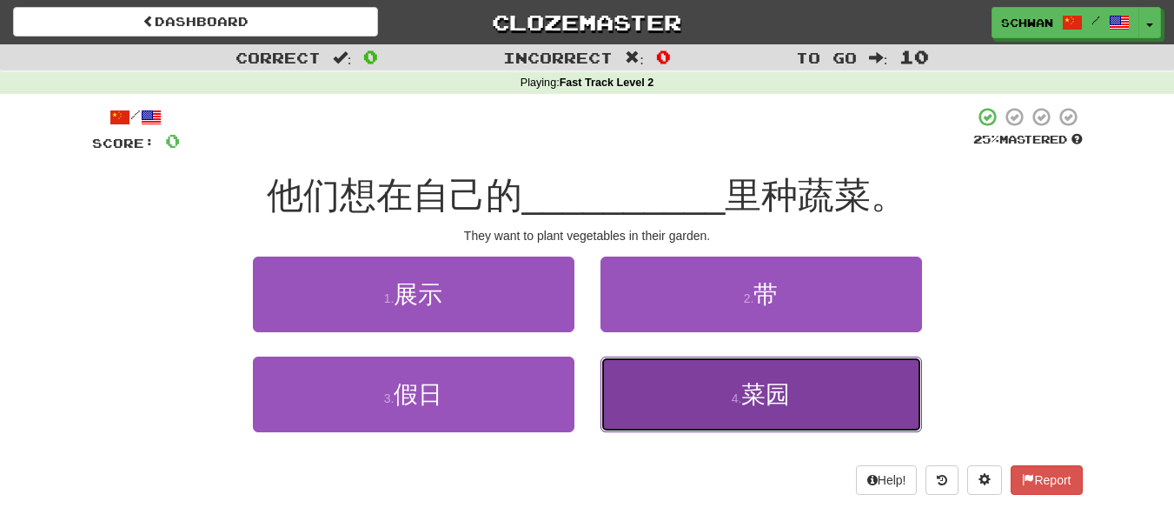
click at [756, 397] on span "菜园" at bounding box center [765, 394] width 49 height 27
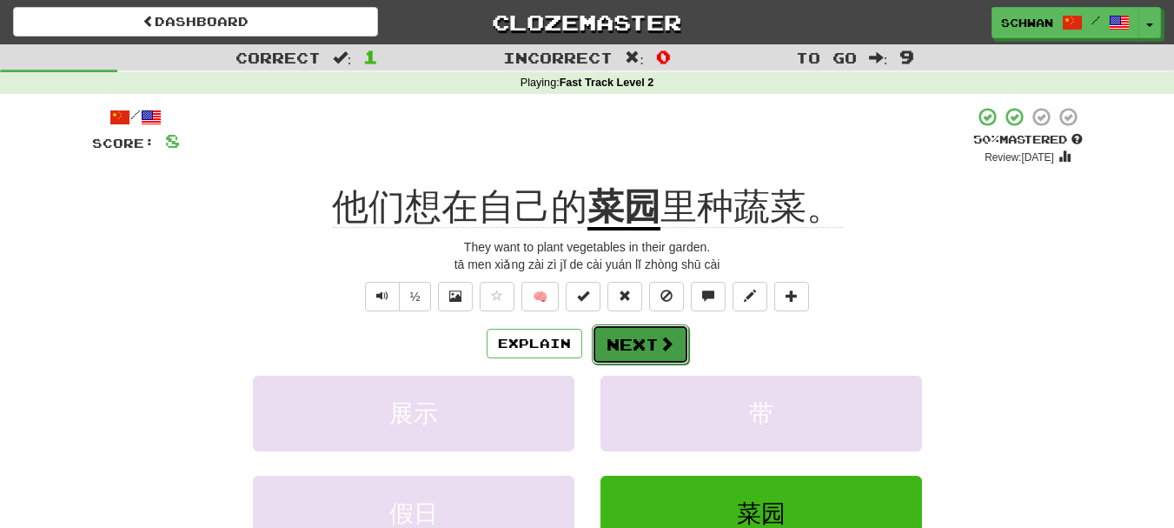
click at [628, 344] on button "Next" at bounding box center [640, 344] width 97 height 40
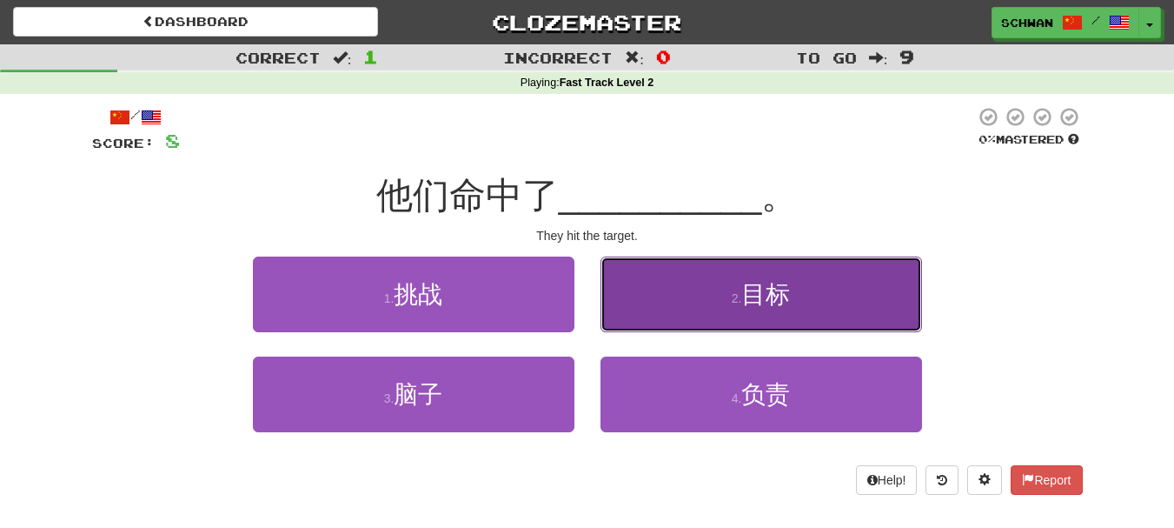
click at [734, 320] on button "2 . 目标" at bounding box center [762, 294] width 322 height 76
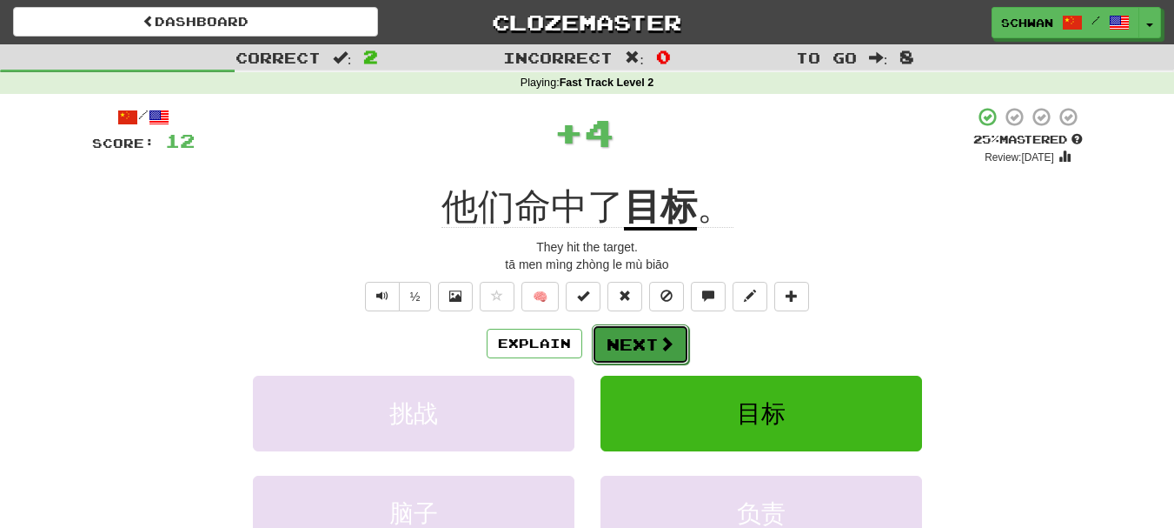
click at [638, 343] on button "Next" at bounding box center [640, 344] width 97 height 40
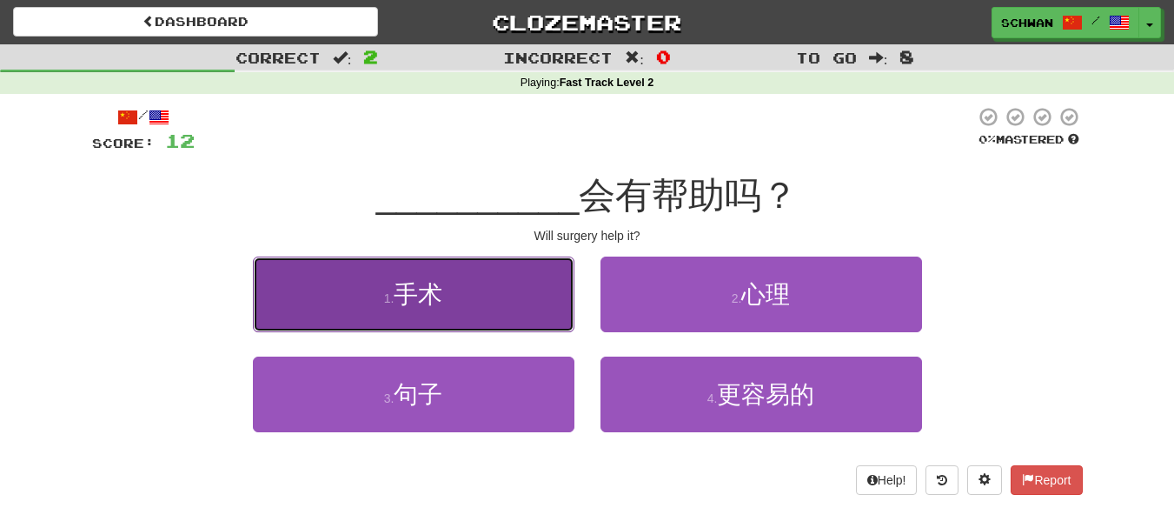
click at [507, 308] on button "1 . 手术" at bounding box center [414, 294] width 322 height 76
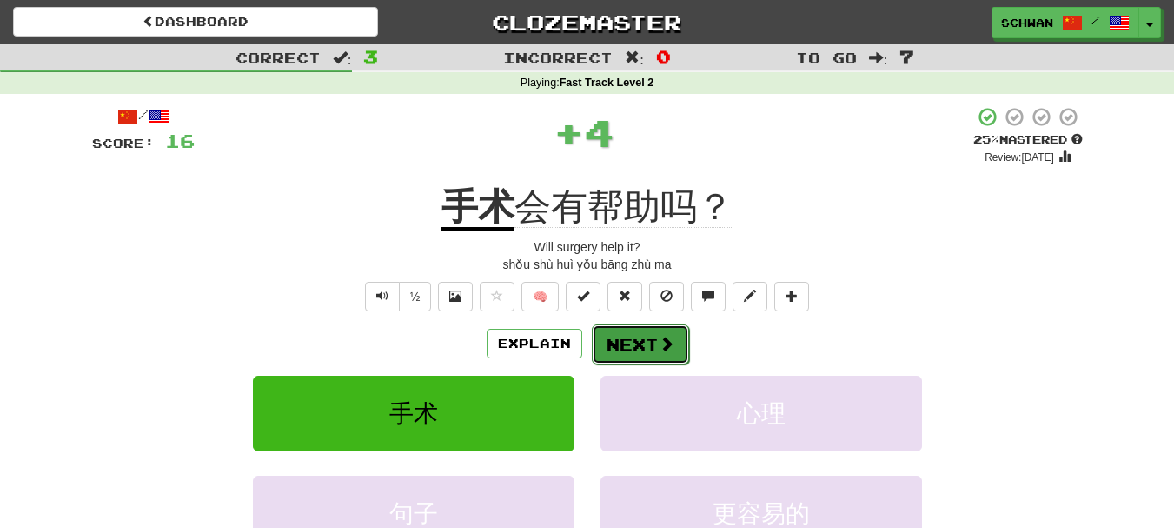
click at [648, 343] on button "Next" at bounding box center [640, 344] width 97 height 40
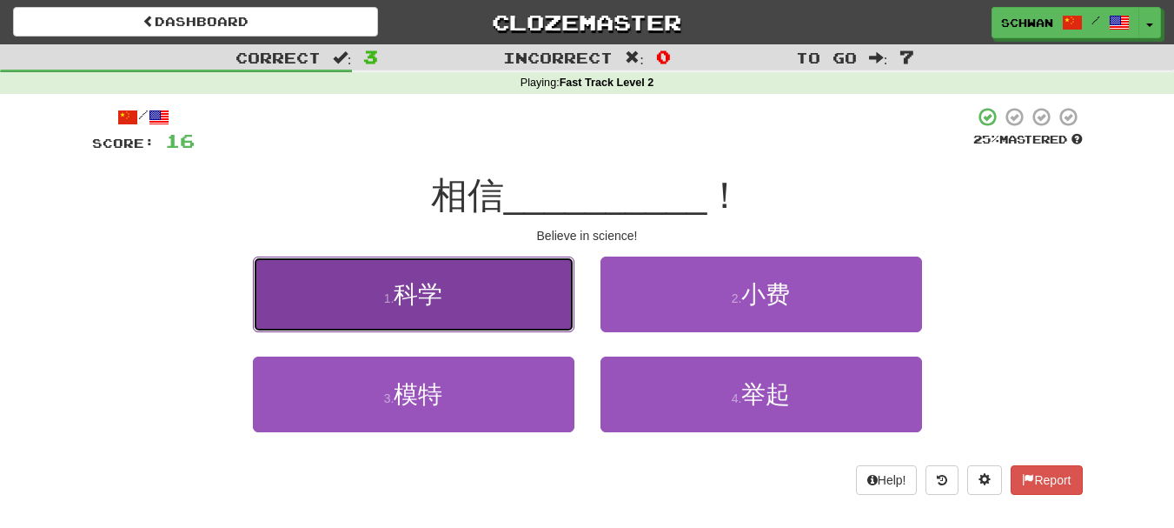
click at [552, 322] on button "1 . 科学" at bounding box center [414, 294] width 322 height 76
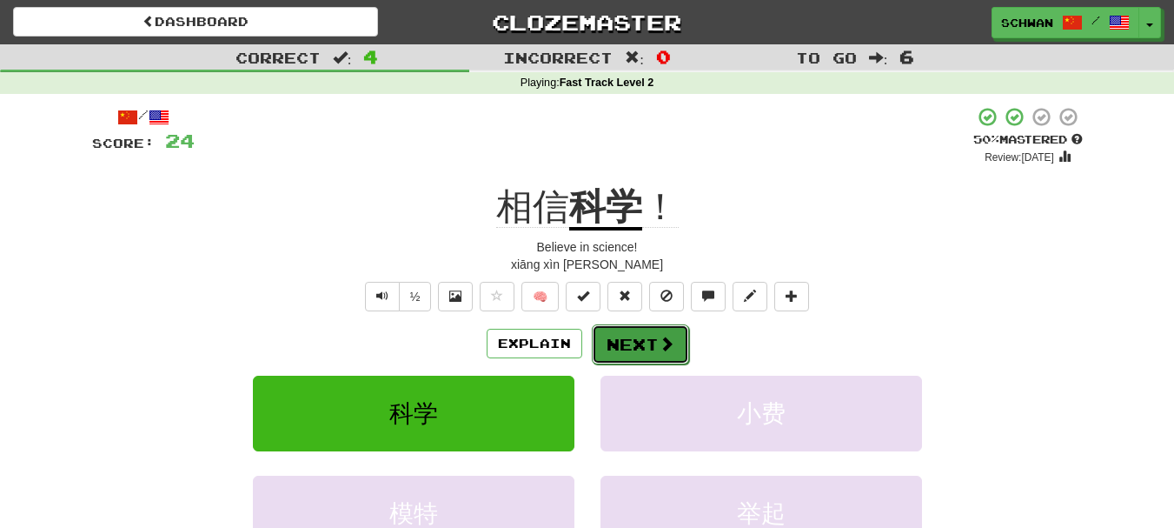
click at [632, 348] on button "Next" at bounding box center [640, 344] width 97 height 40
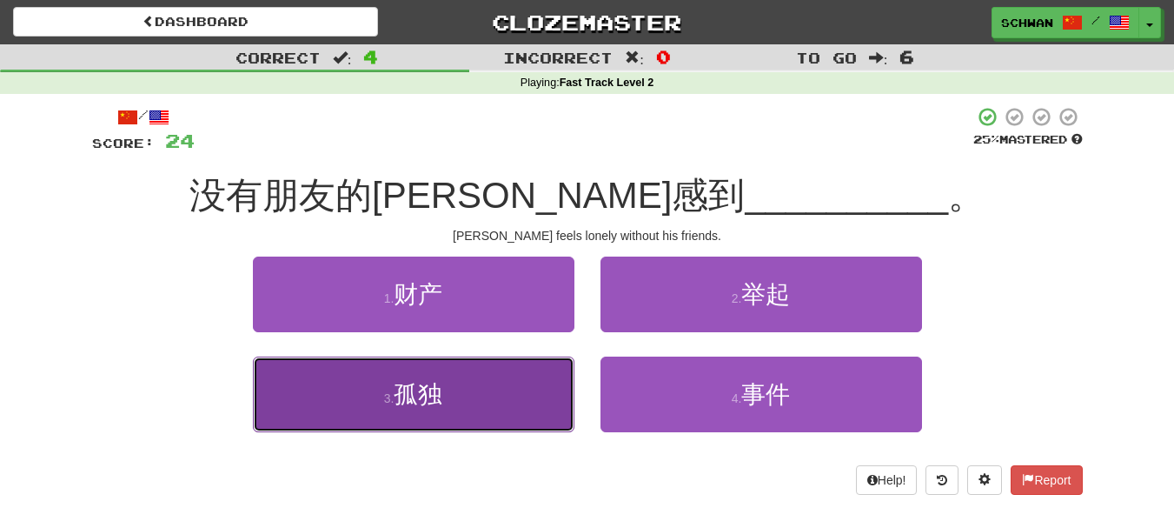
click at [418, 406] on span "孤独" at bounding box center [418, 394] width 49 height 27
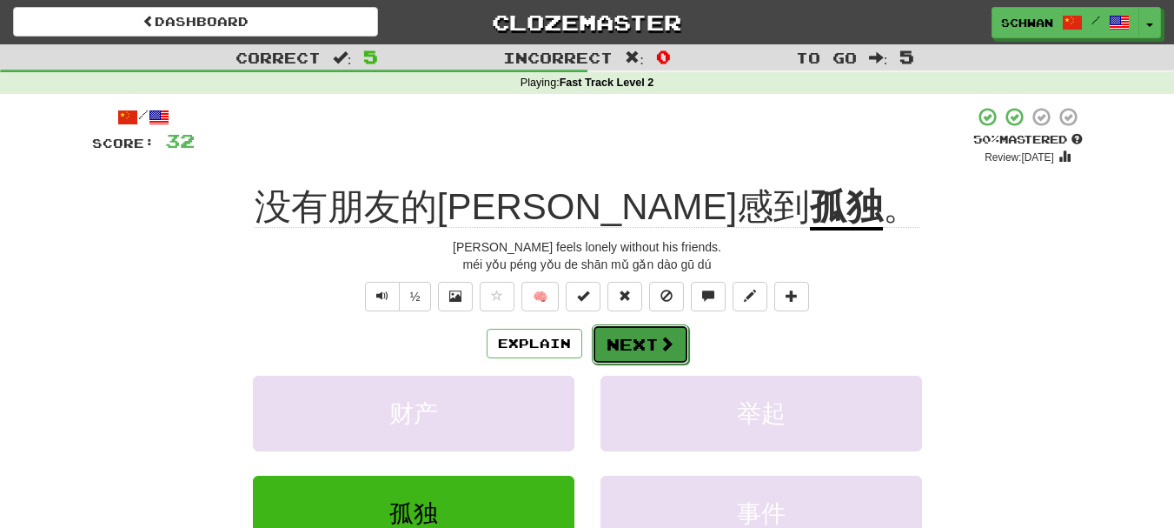
click at [661, 350] on span at bounding box center [667, 343] width 16 height 16
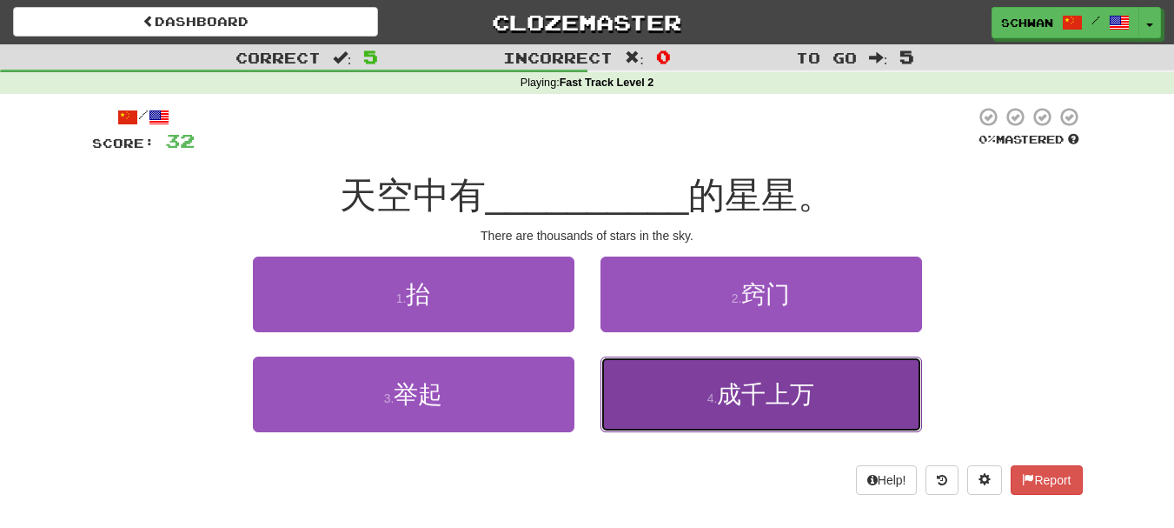
click at [687, 394] on button "4 . 成千上万" at bounding box center [762, 394] width 322 height 76
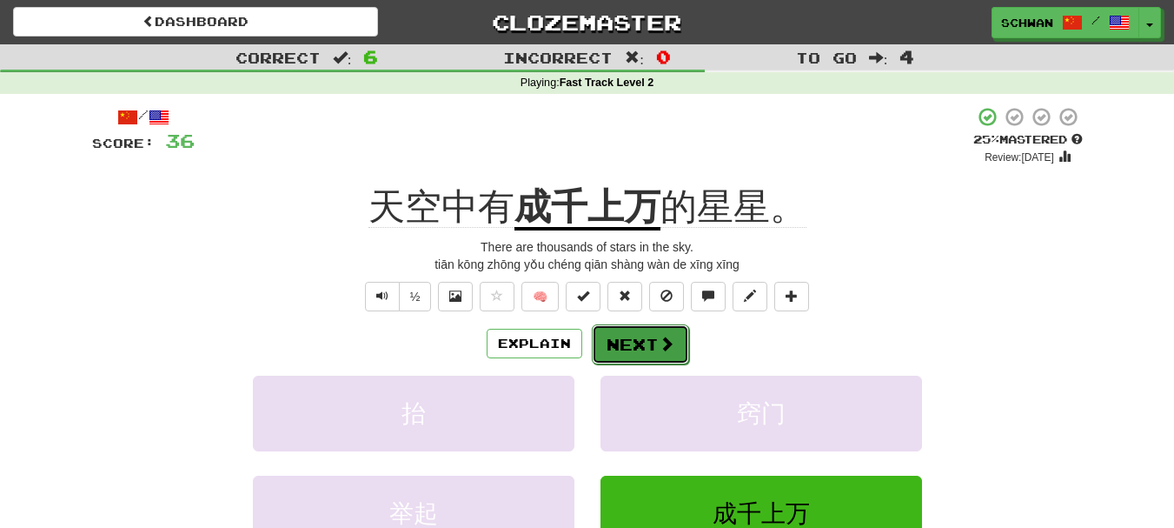
click at [643, 349] on button "Next" at bounding box center [640, 344] width 97 height 40
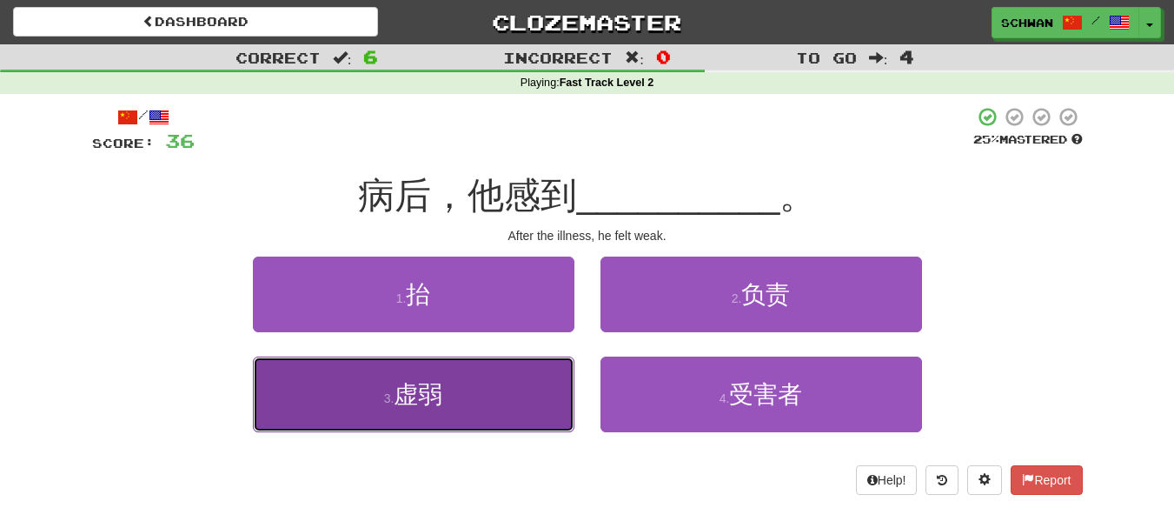
click at [488, 388] on button "3 . 虚弱" at bounding box center [414, 394] width 322 height 76
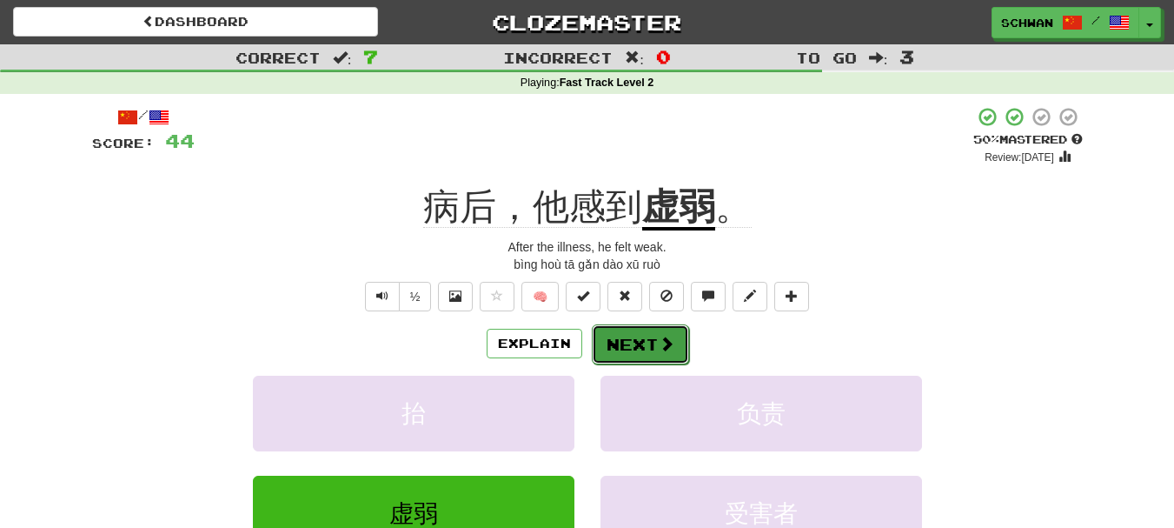
click at [623, 348] on button "Next" at bounding box center [640, 344] width 97 height 40
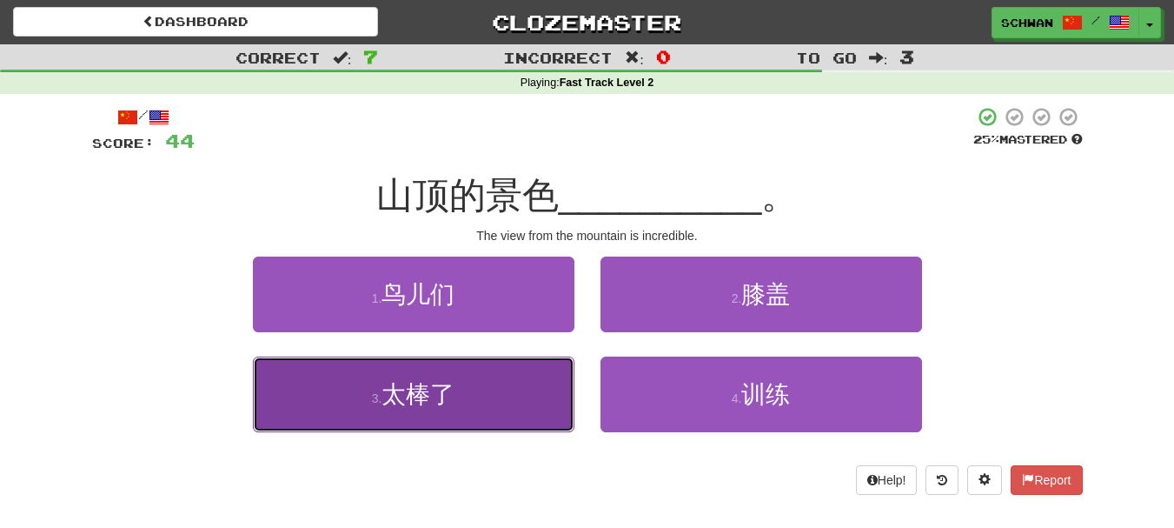
click at [523, 391] on button "3 . 太棒了" at bounding box center [414, 394] width 322 height 76
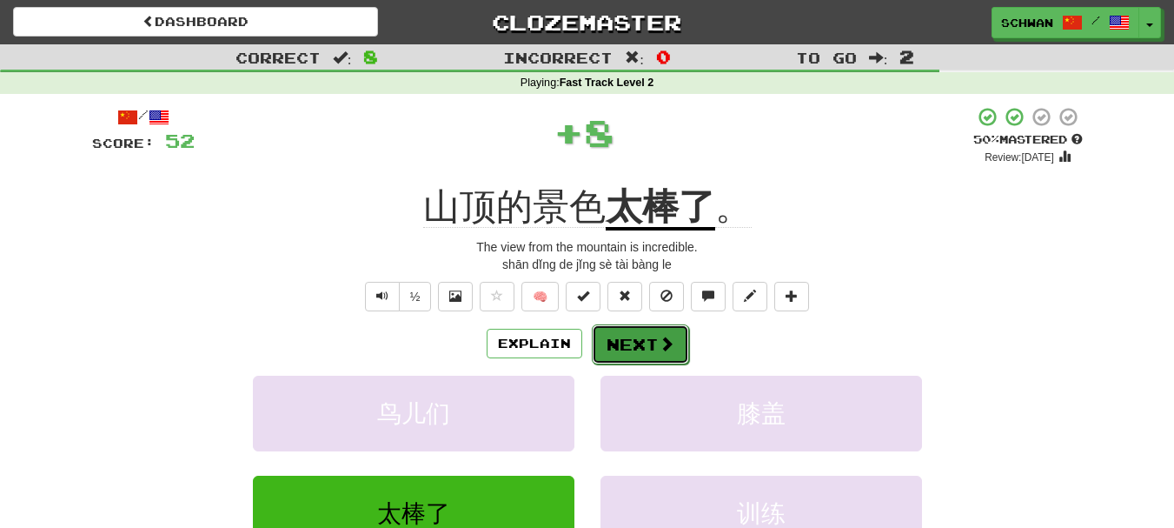
click at [628, 346] on button "Next" at bounding box center [640, 344] width 97 height 40
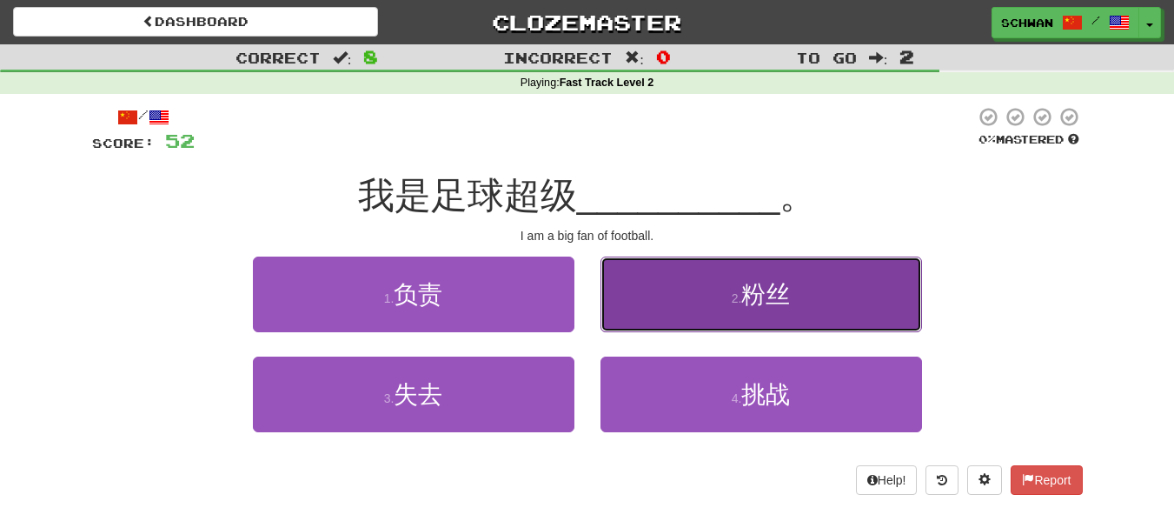
click at [711, 322] on button "2 . 粉丝" at bounding box center [762, 294] width 322 height 76
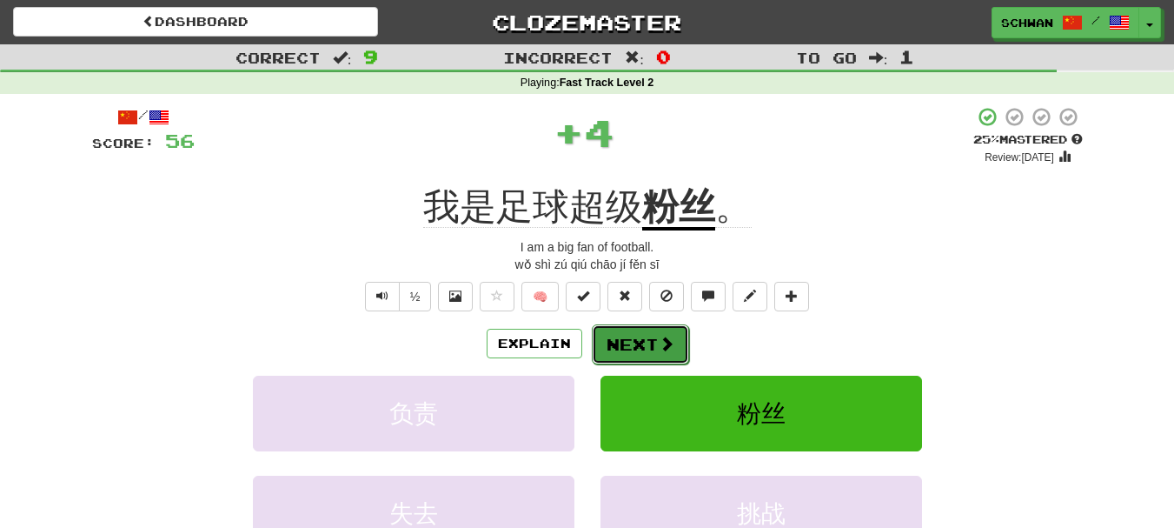
click at [628, 347] on button "Next" at bounding box center [640, 344] width 97 height 40
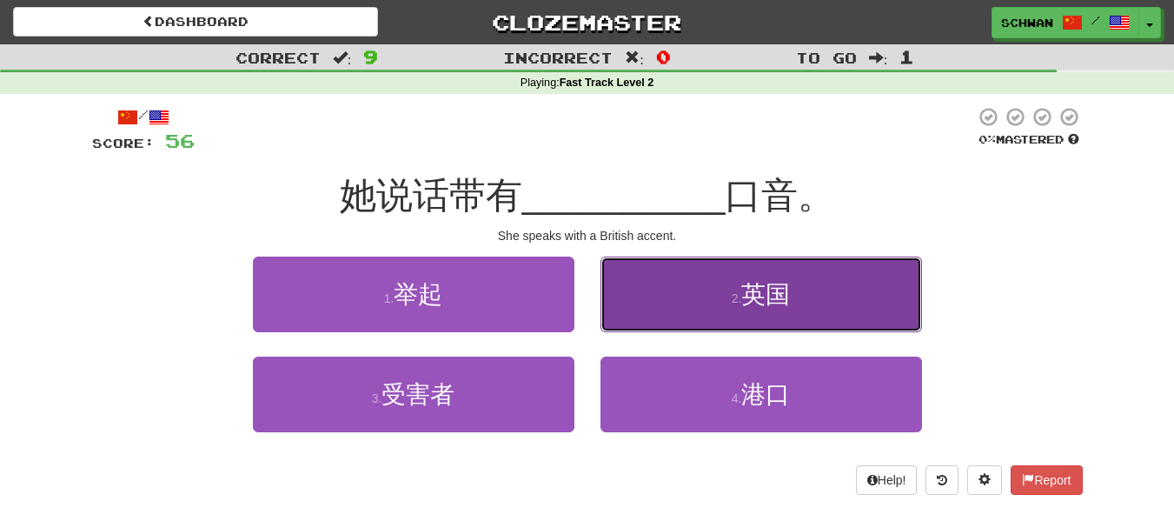
click at [654, 315] on button "2 . 英国" at bounding box center [762, 294] width 322 height 76
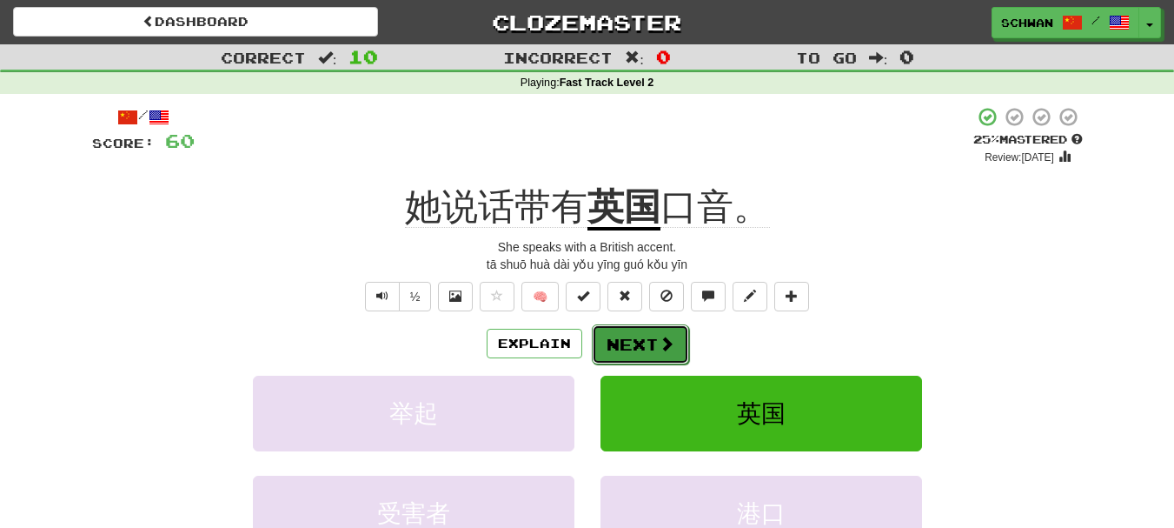
click at [644, 342] on button "Next" at bounding box center [640, 344] width 97 height 40
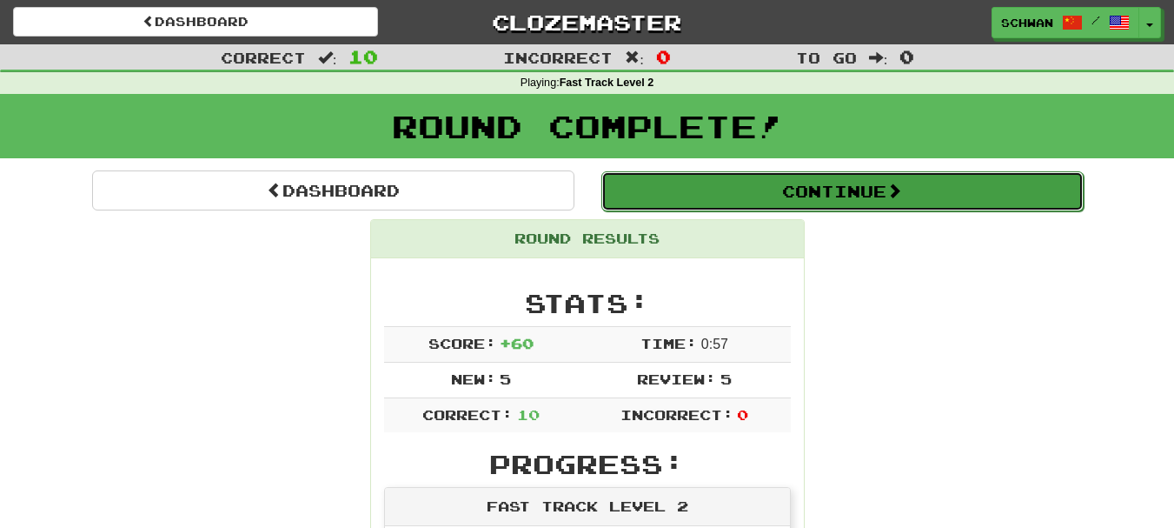
click at [886, 193] on button "Continue" at bounding box center [842, 191] width 482 height 40
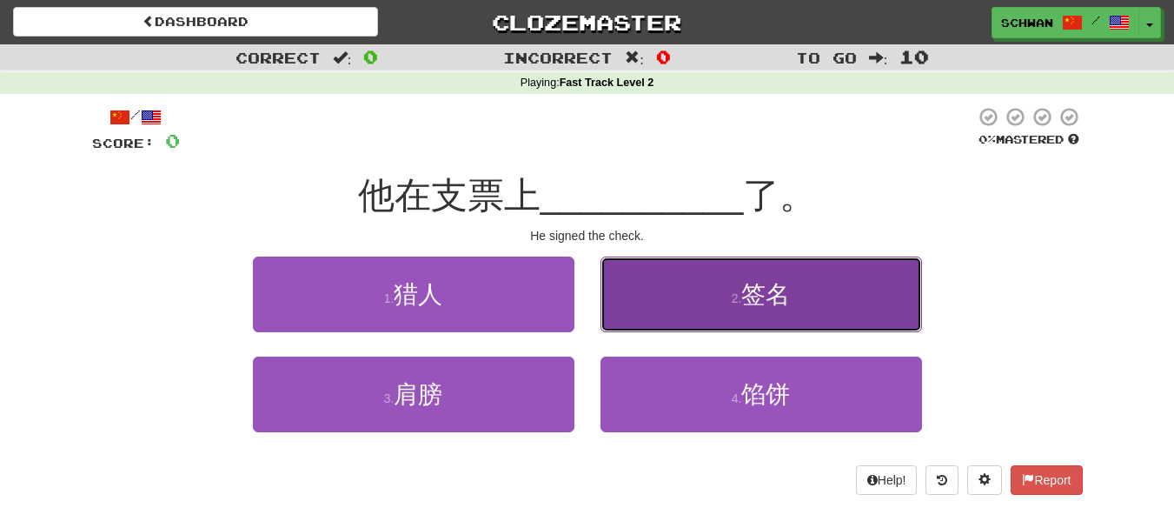
click at [708, 299] on button "2 . 签名" at bounding box center [762, 294] width 322 height 76
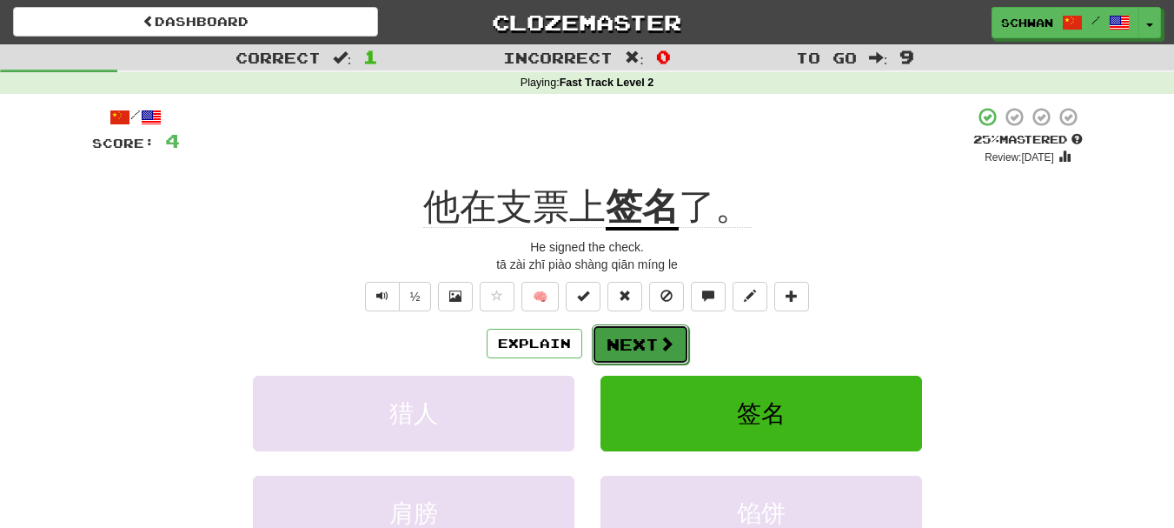
click at [634, 349] on button "Next" at bounding box center [640, 344] width 97 height 40
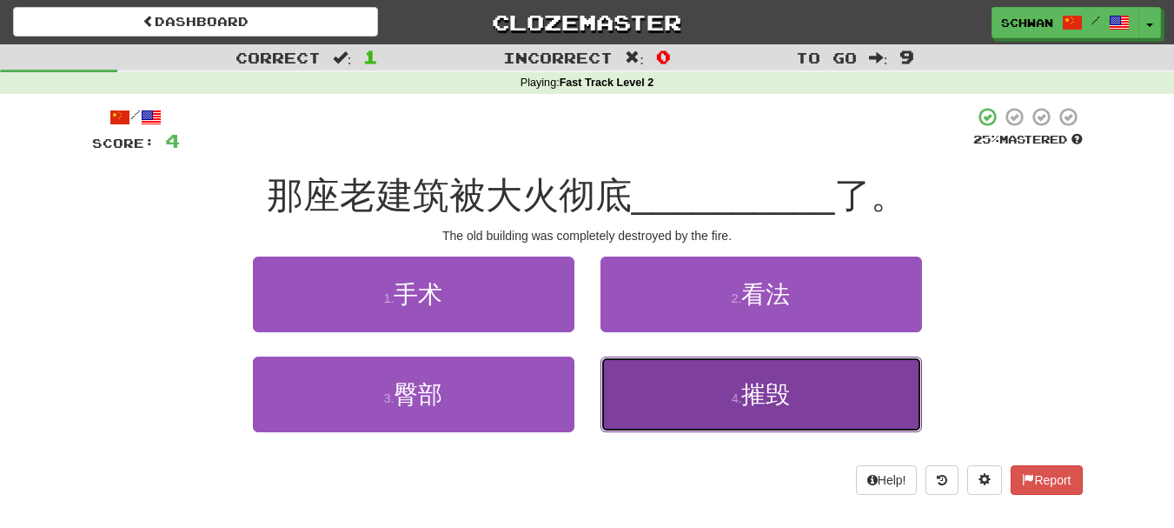
click at [634, 382] on button "4 . 摧毁" at bounding box center [762, 394] width 322 height 76
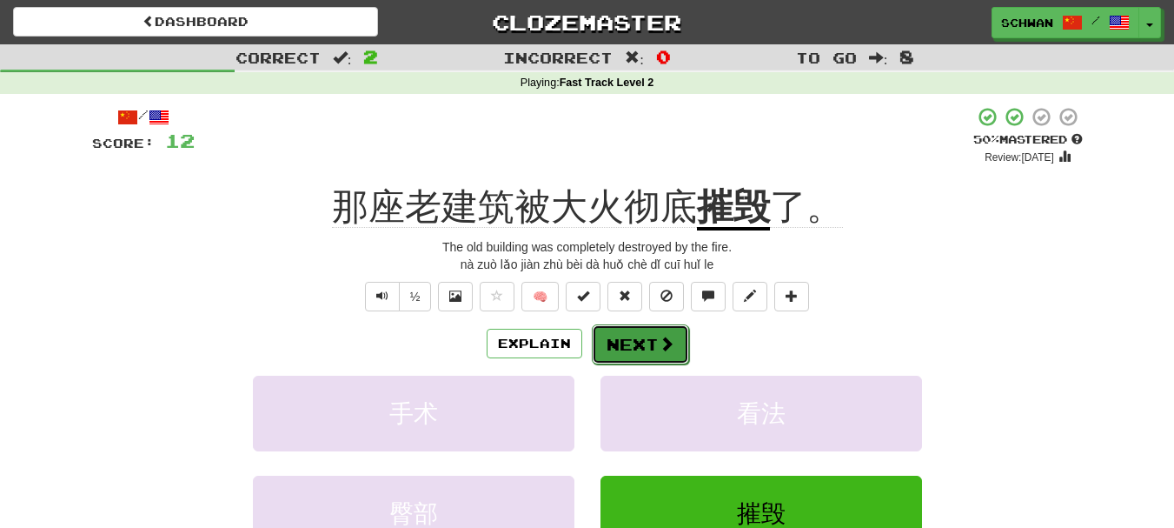
click at [641, 350] on button "Next" at bounding box center [640, 344] width 97 height 40
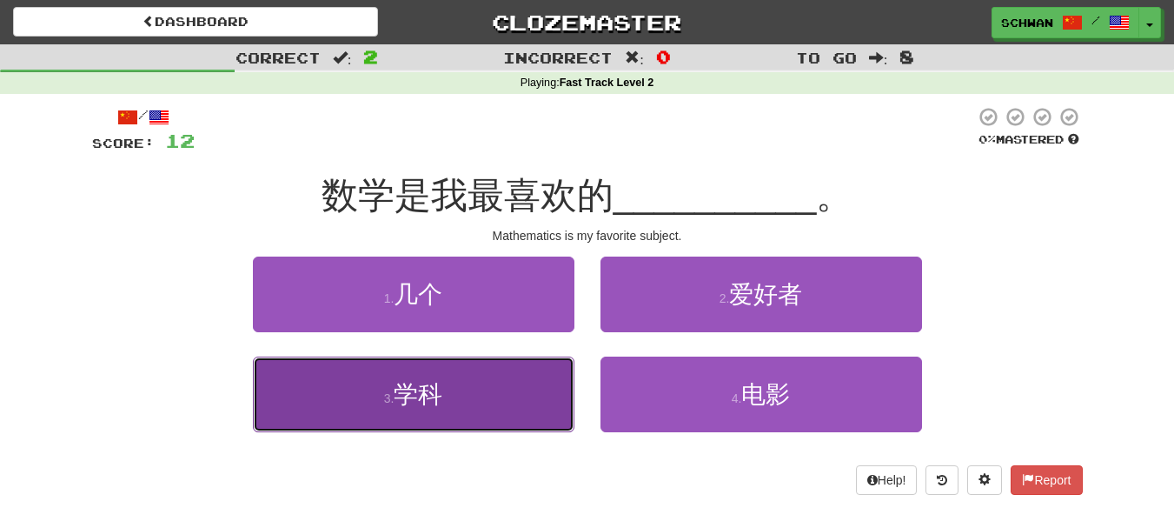
click at [519, 383] on button "3 . 学科" at bounding box center [414, 394] width 322 height 76
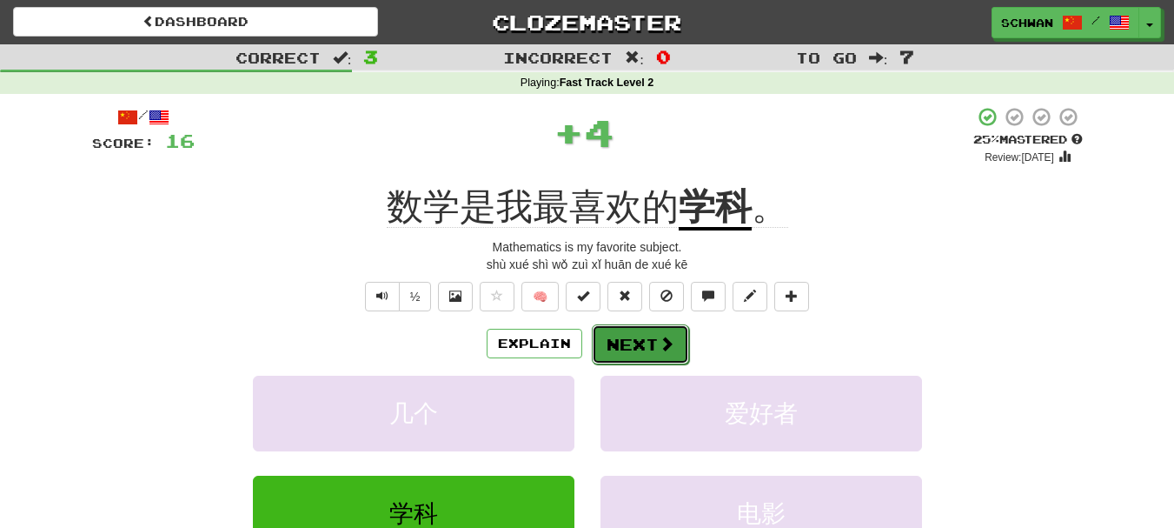
click at [638, 344] on button "Next" at bounding box center [640, 344] width 97 height 40
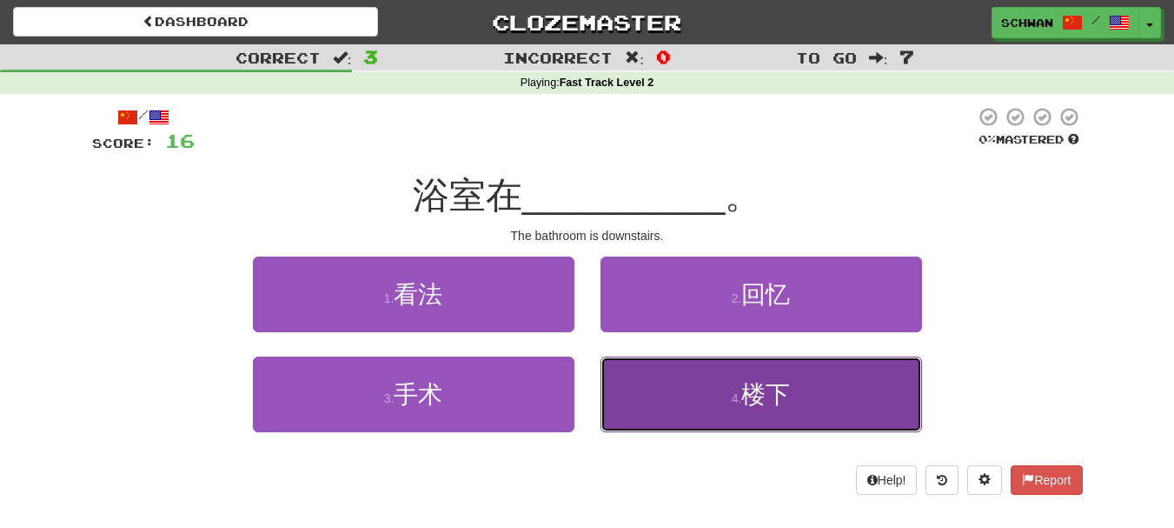
click at [659, 391] on button "4 . 楼下" at bounding box center [762, 394] width 322 height 76
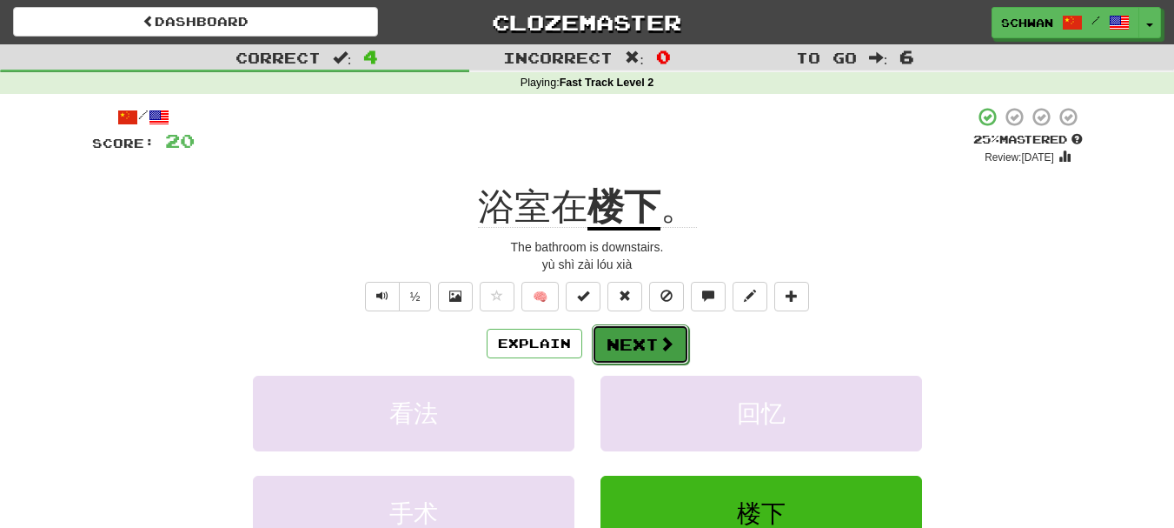
click at [638, 346] on button "Next" at bounding box center [640, 344] width 97 height 40
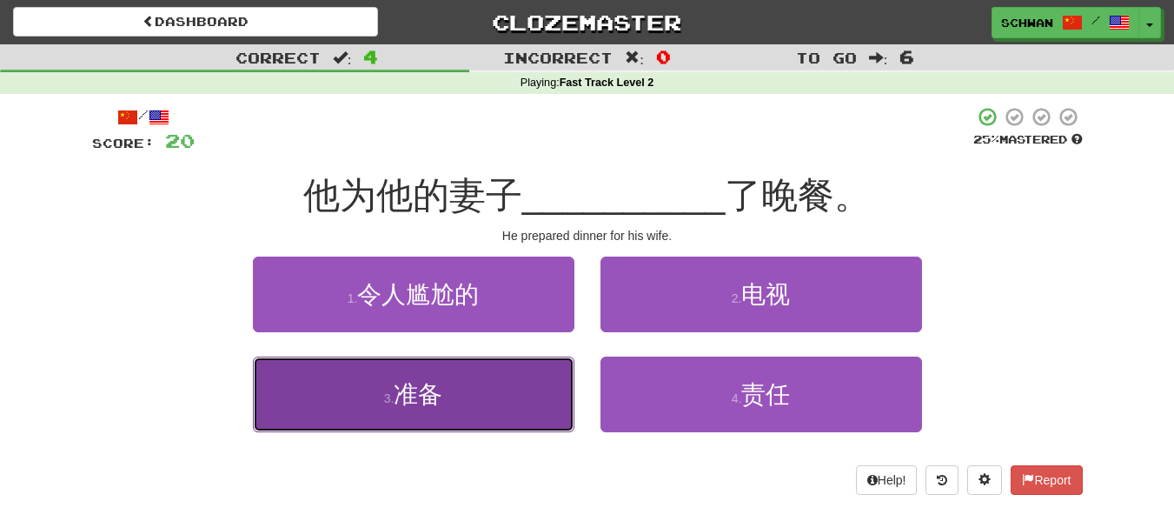
click at [531, 394] on button "3 . 准备" at bounding box center [414, 394] width 322 height 76
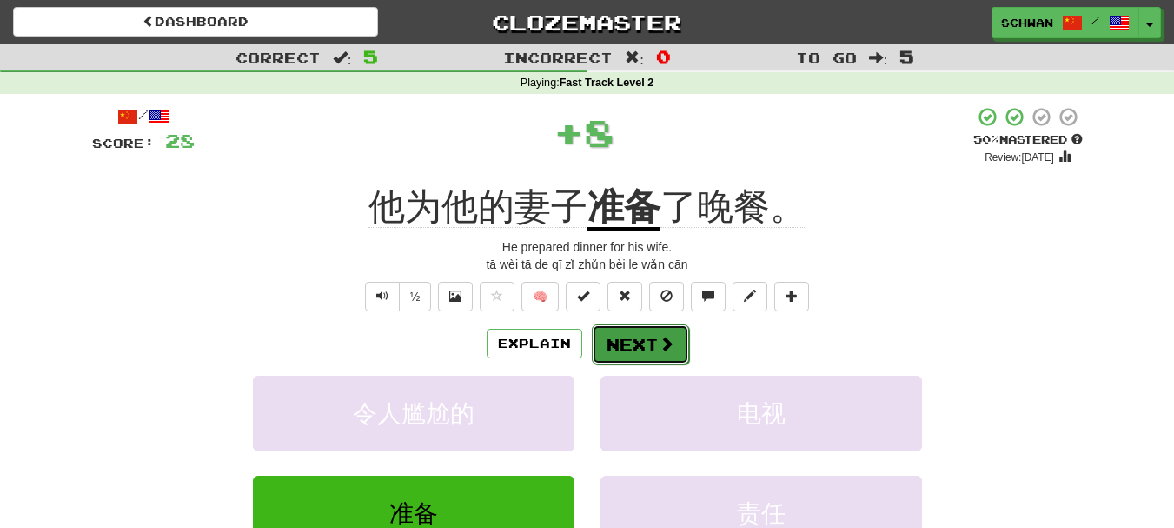
click at [633, 348] on button "Next" at bounding box center [640, 344] width 97 height 40
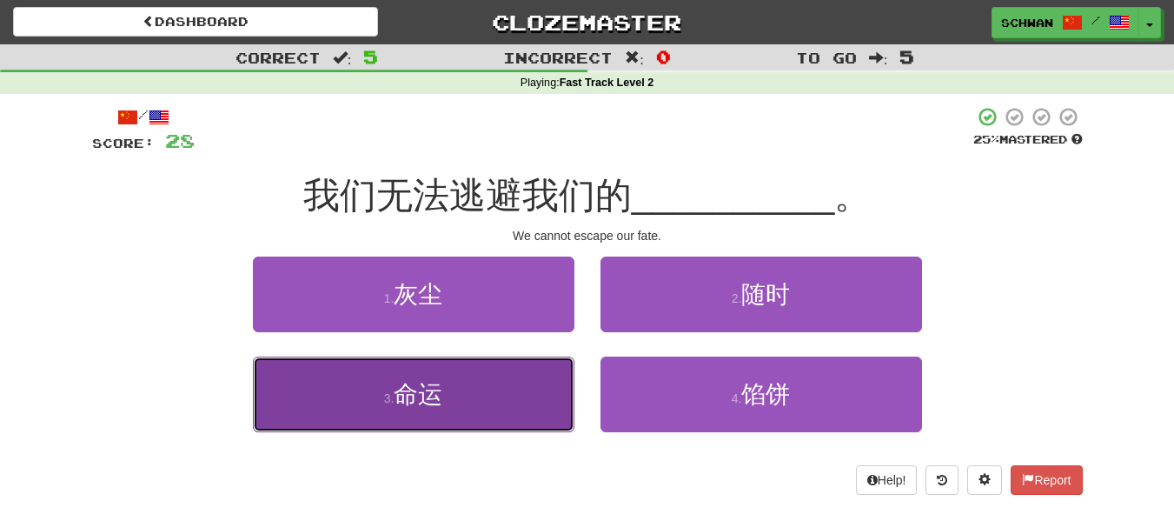
click at [543, 388] on button "3 . 命运" at bounding box center [414, 394] width 322 height 76
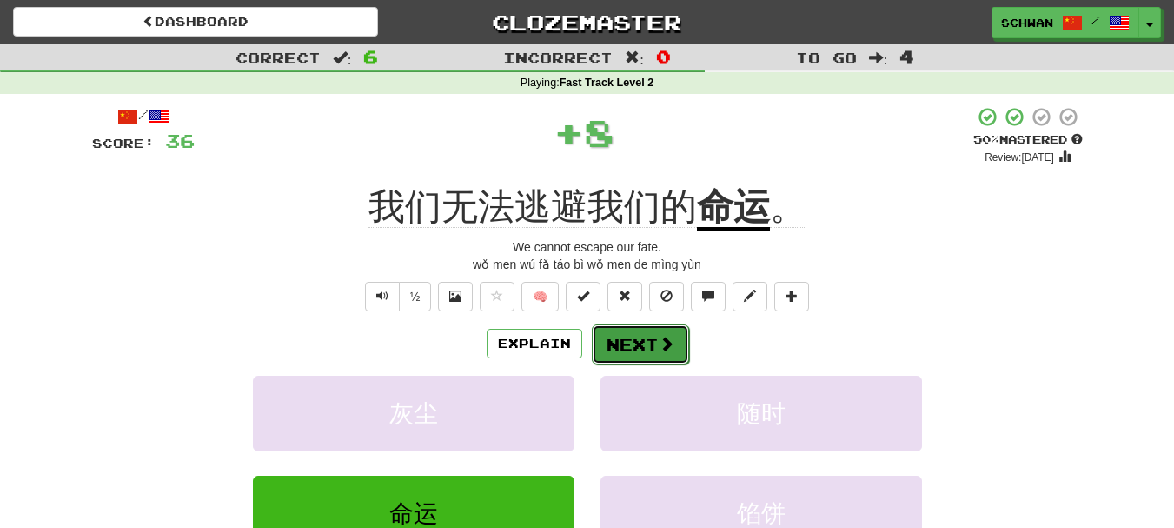
click at [640, 348] on button "Next" at bounding box center [640, 344] width 97 height 40
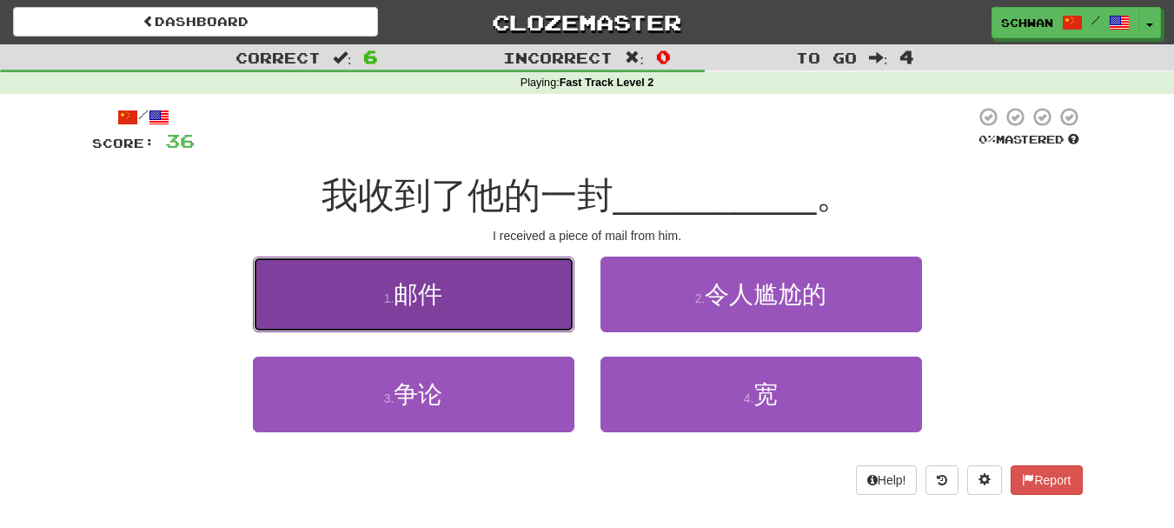
click at [532, 316] on button "1 . 邮件" at bounding box center [414, 294] width 322 height 76
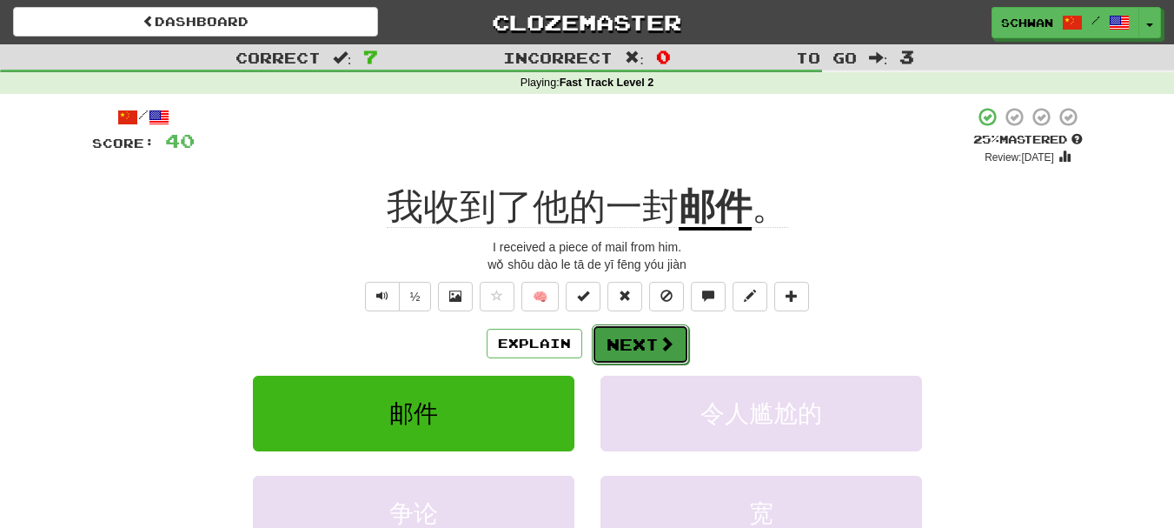
click at [630, 345] on button "Next" at bounding box center [640, 344] width 97 height 40
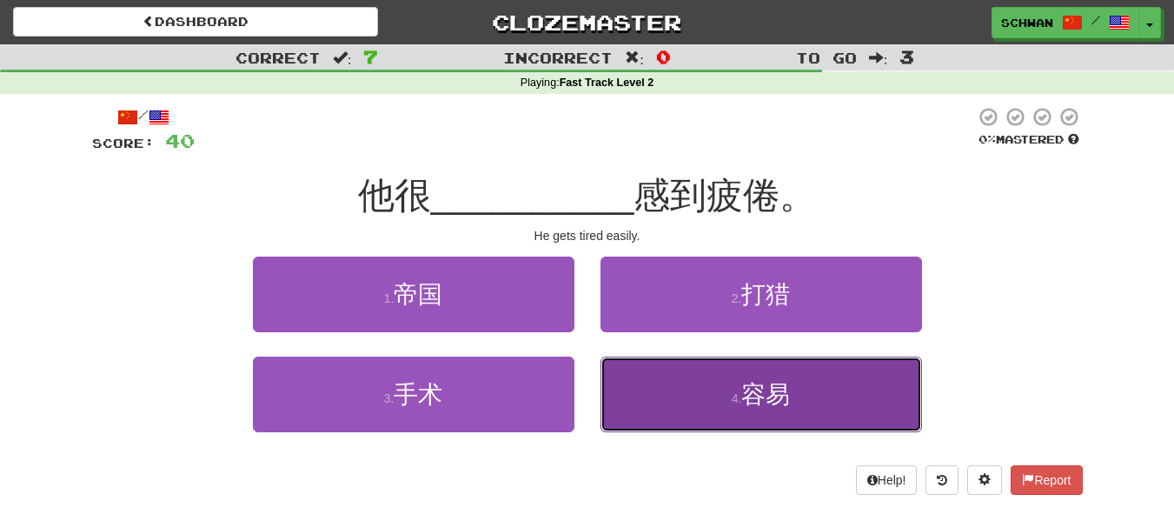
click at [667, 389] on button "4 . 容易" at bounding box center [762, 394] width 322 height 76
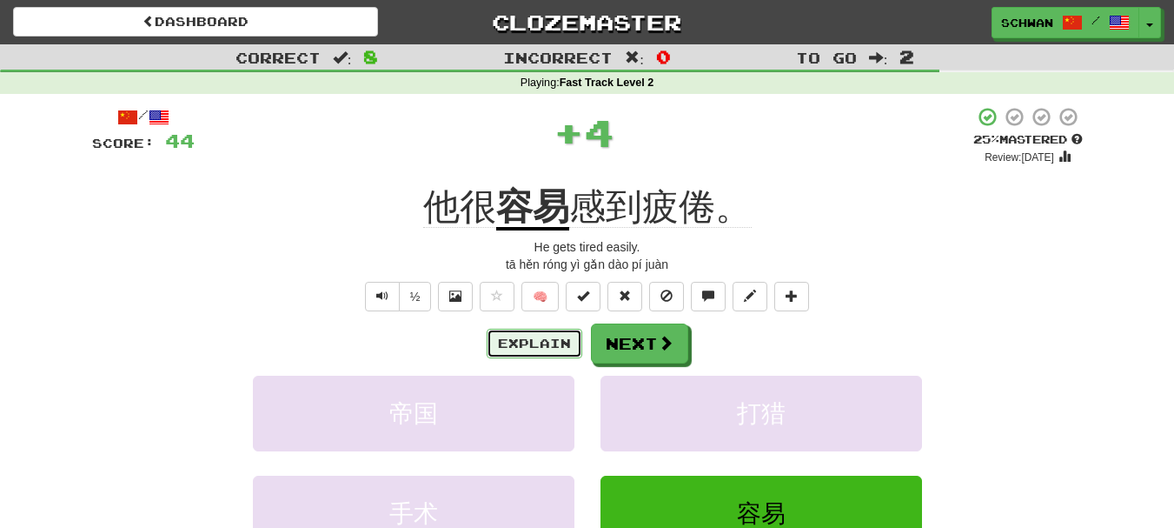
click at [531, 338] on button "Explain" at bounding box center [535, 344] width 96 height 30
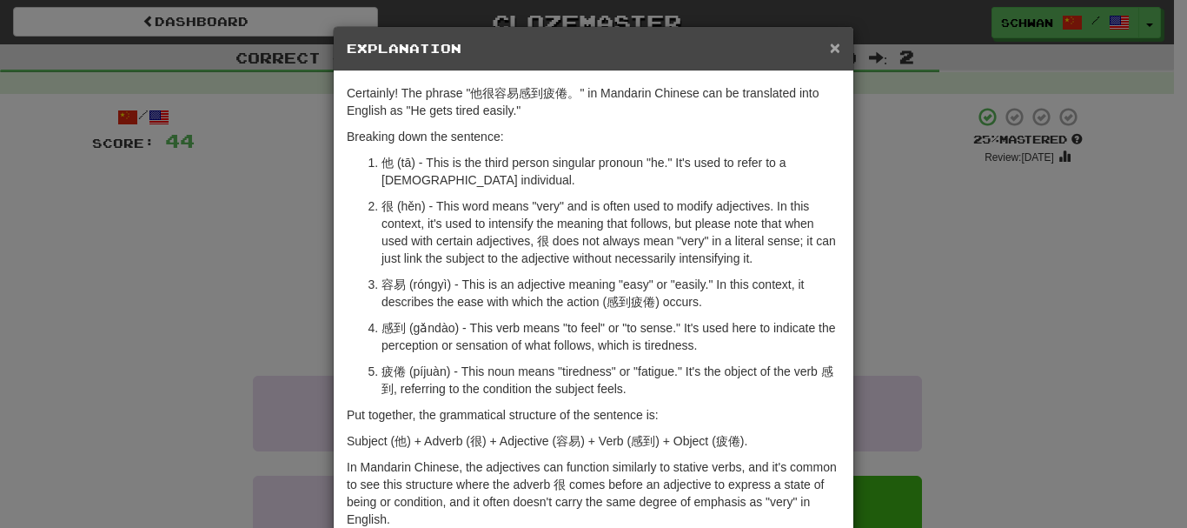
click at [830, 49] on span "×" at bounding box center [835, 47] width 10 height 20
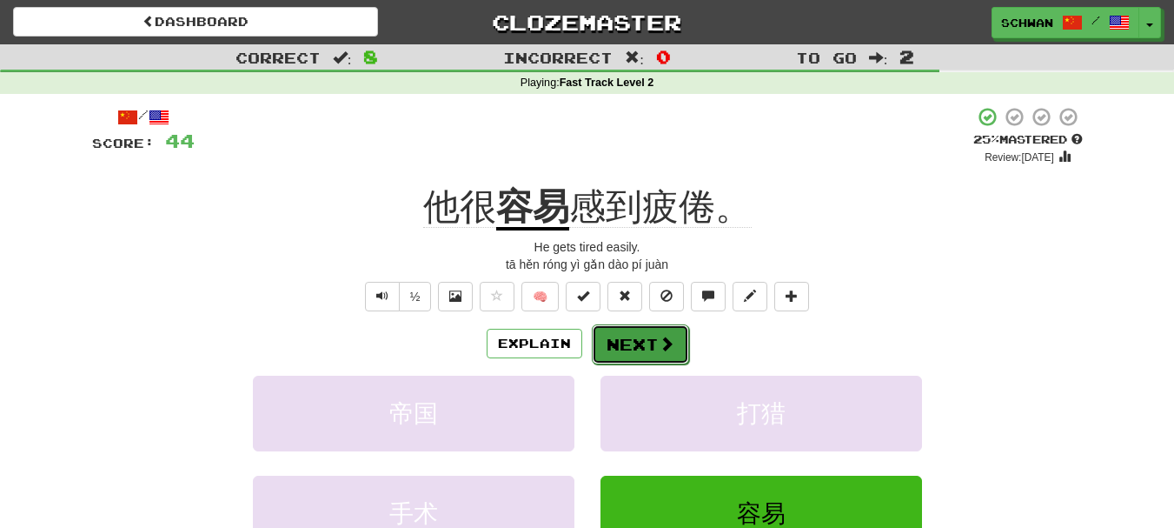
click at [662, 337] on span at bounding box center [667, 343] width 16 height 16
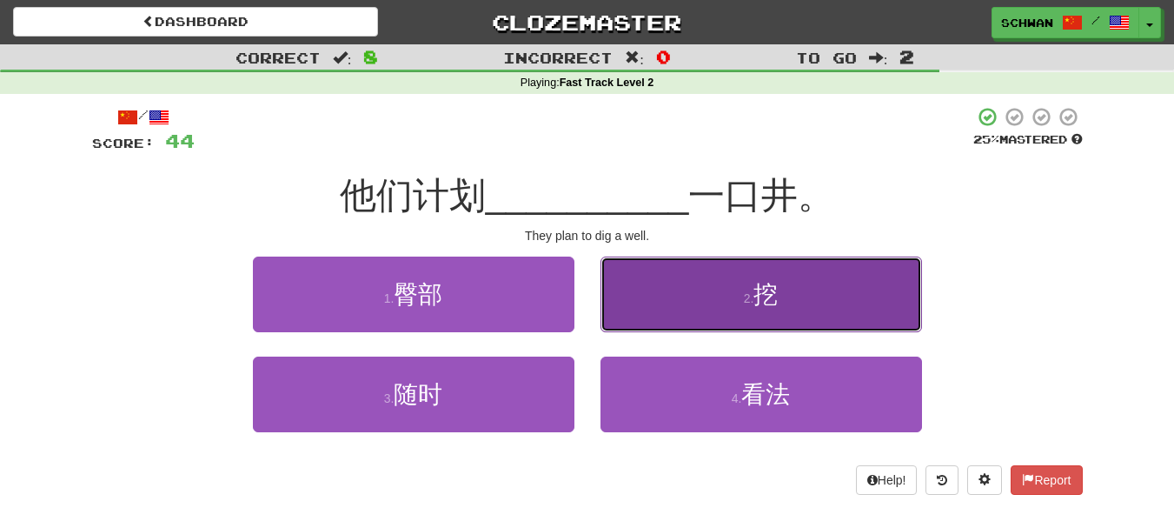
click at [701, 309] on button "2 . 挖" at bounding box center [762, 294] width 322 height 76
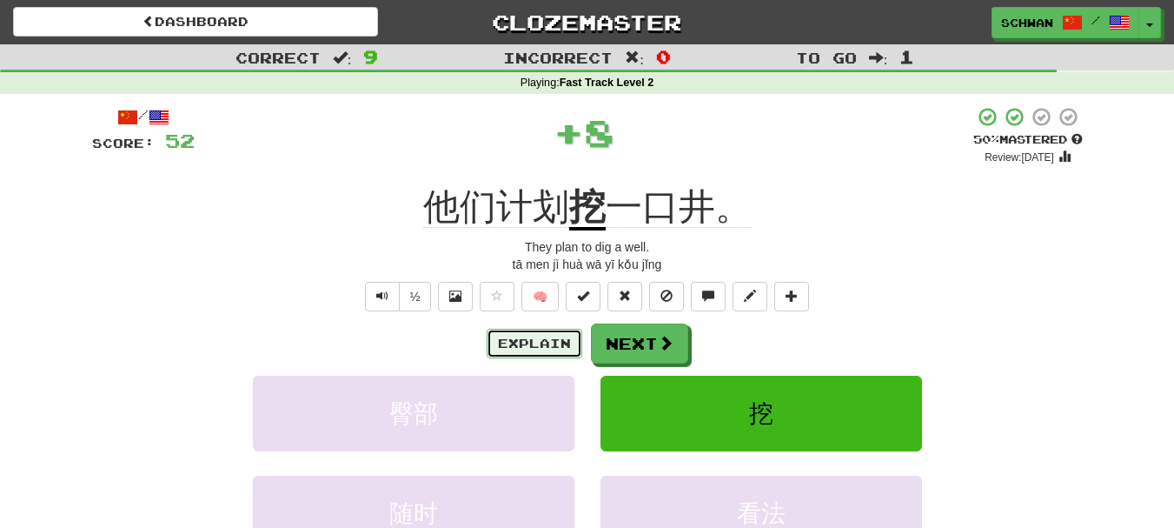
click at [548, 338] on button "Explain" at bounding box center [535, 344] width 96 height 30
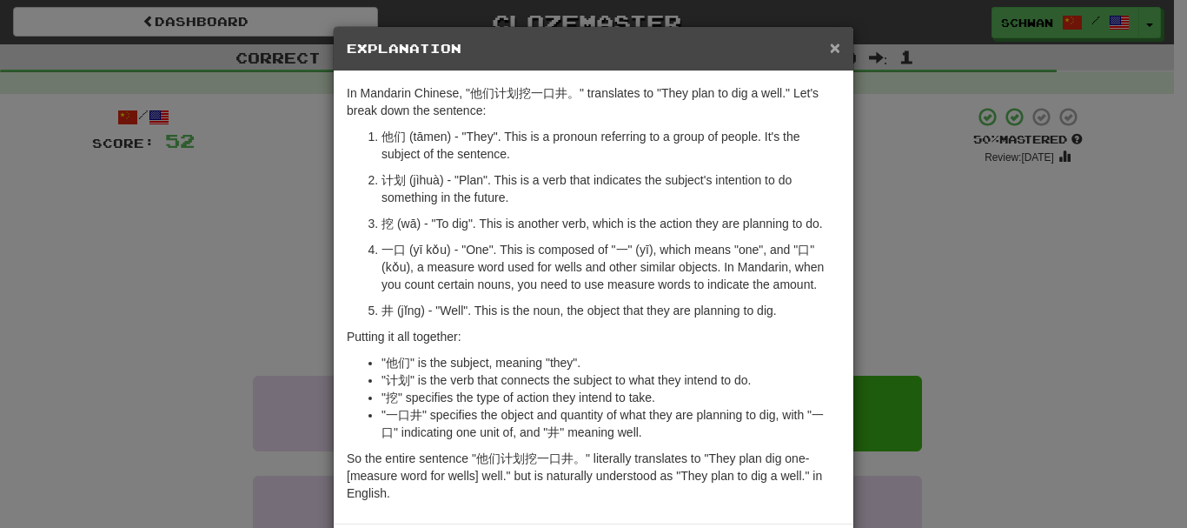
click at [830, 47] on span "×" at bounding box center [835, 47] width 10 height 20
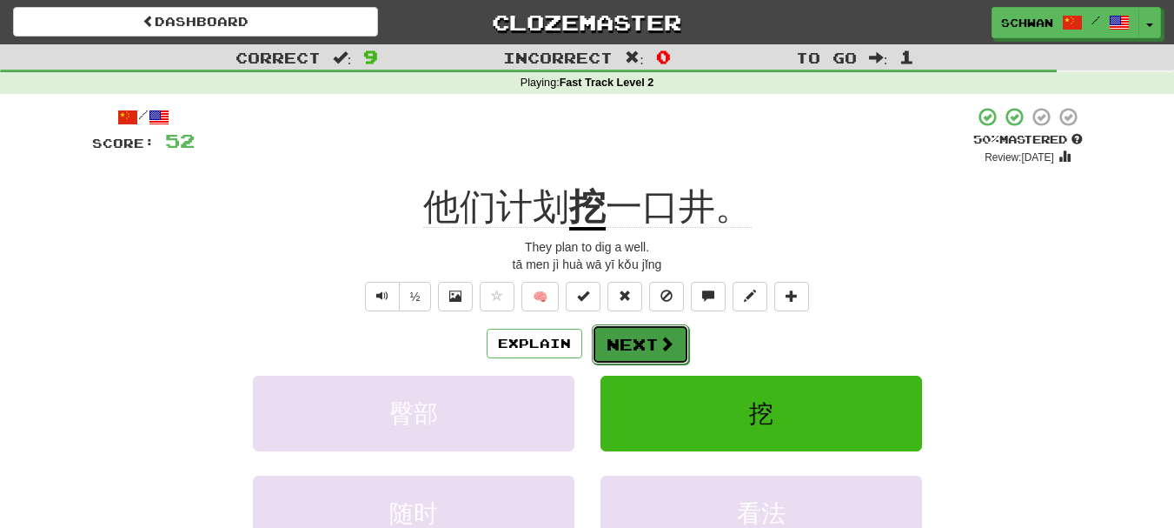
click at [654, 335] on button "Next" at bounding box center [640, 344] width 97 height 40
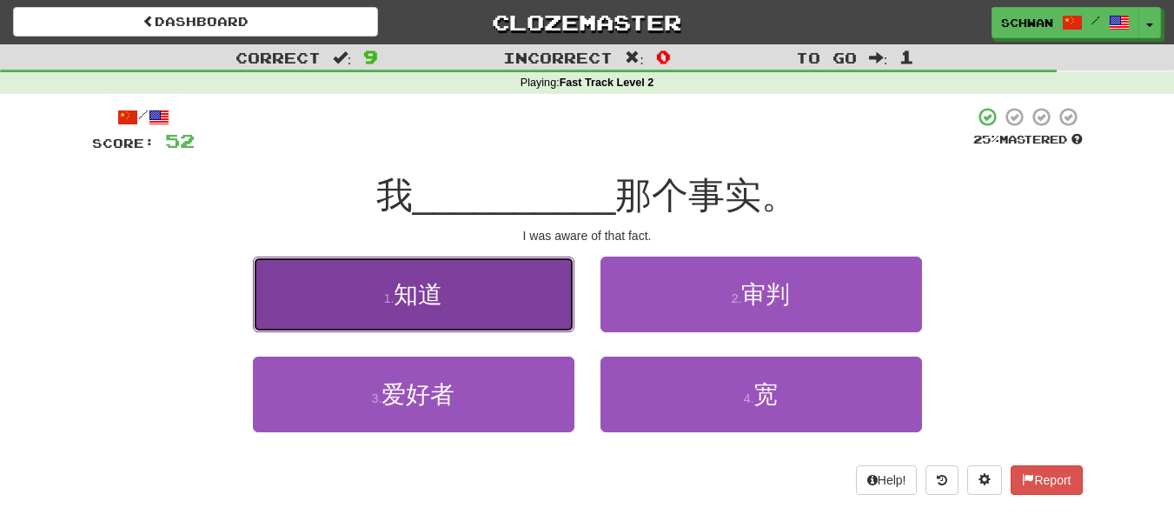
click at [442, 303] on span "知道" at bounding box center [418, 294] width 49 height 27
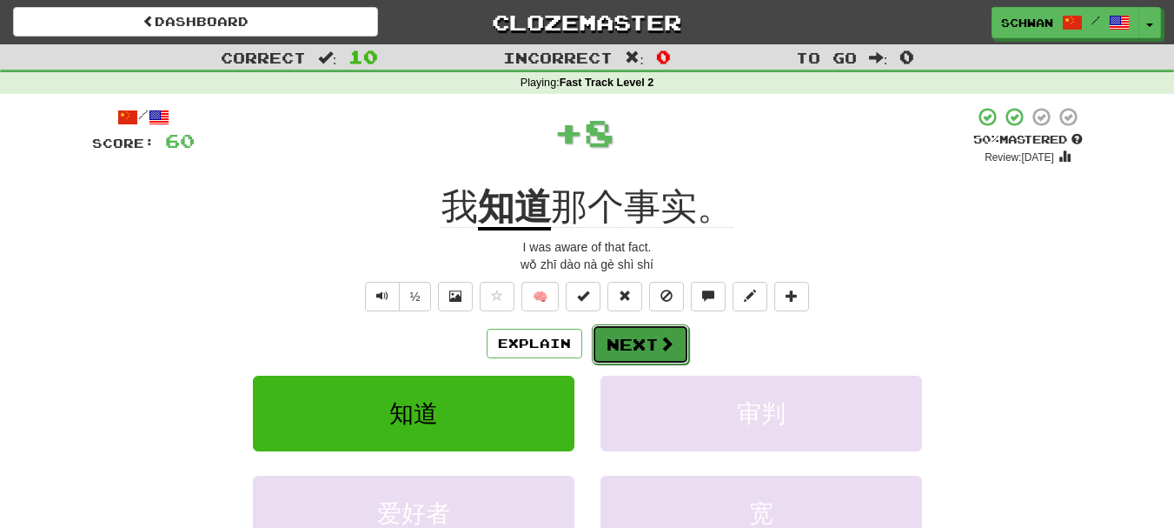
click at [622, 342] on button "Next" at bounding box center [640, 344] width 97 height 40
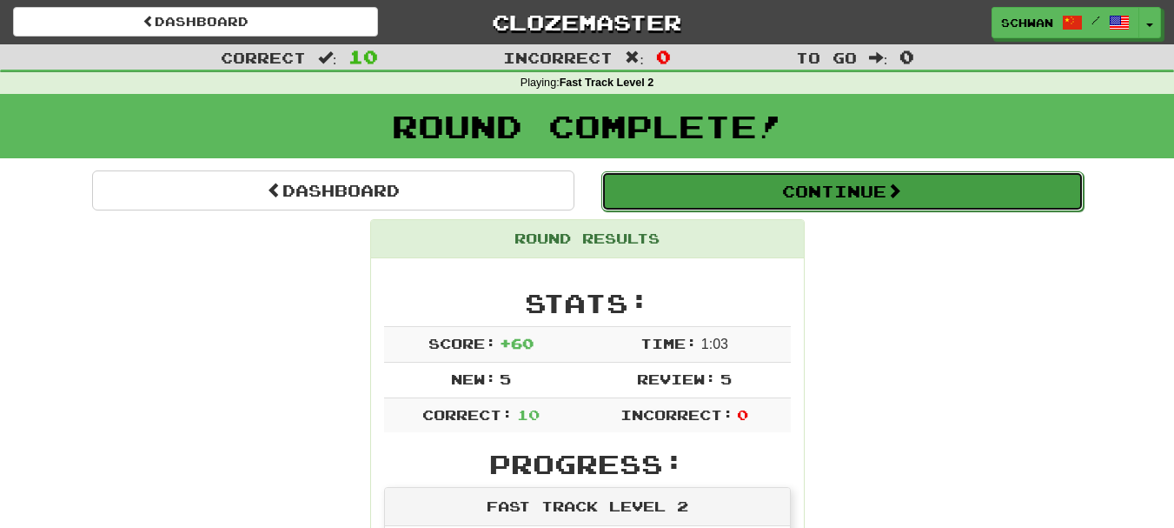
click at [870, 183] on button "Continue" at bounding box center [842, 191] width 482 height 40
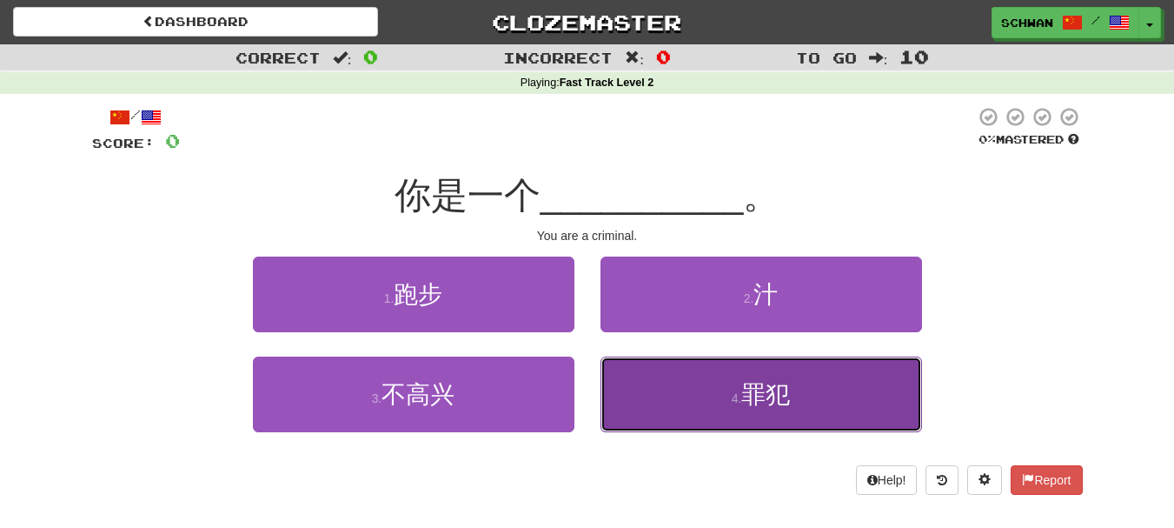
click at [647, 400] on button "4 . 罪犯" at bounding box center [762, 394] width 322 height 76
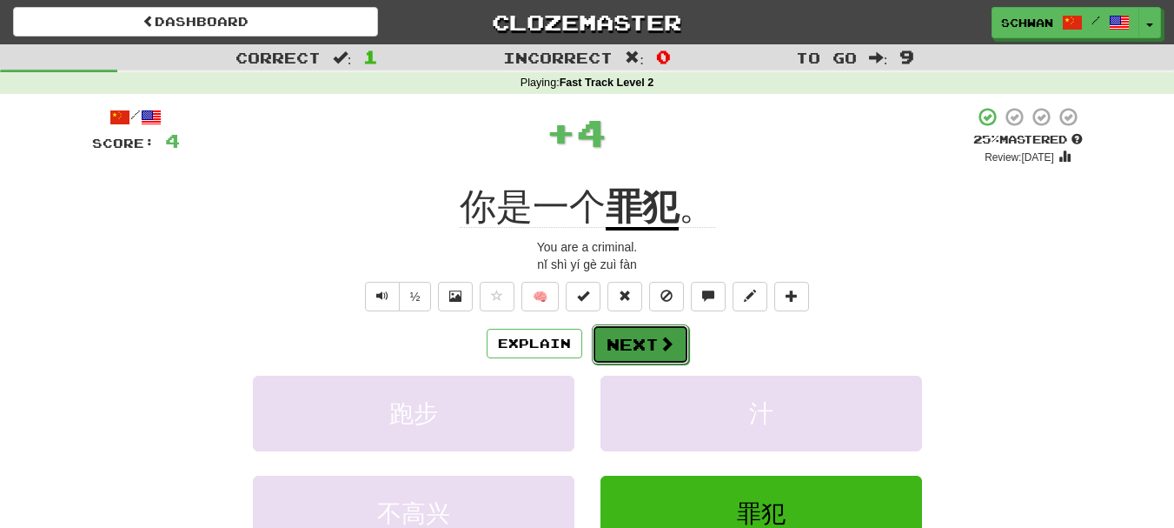
click at [640, 347] on button "Next" at bounding box center [640, 344] width 97 height 40
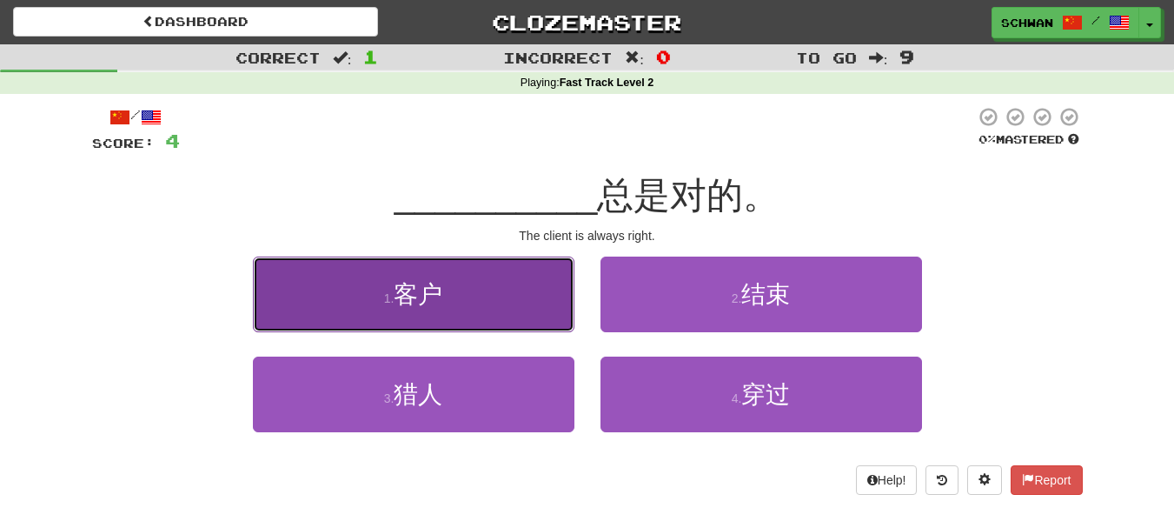
click at [506, 309] on button "1 . 客户" at bounding box center [414, 294] width 322 height 76
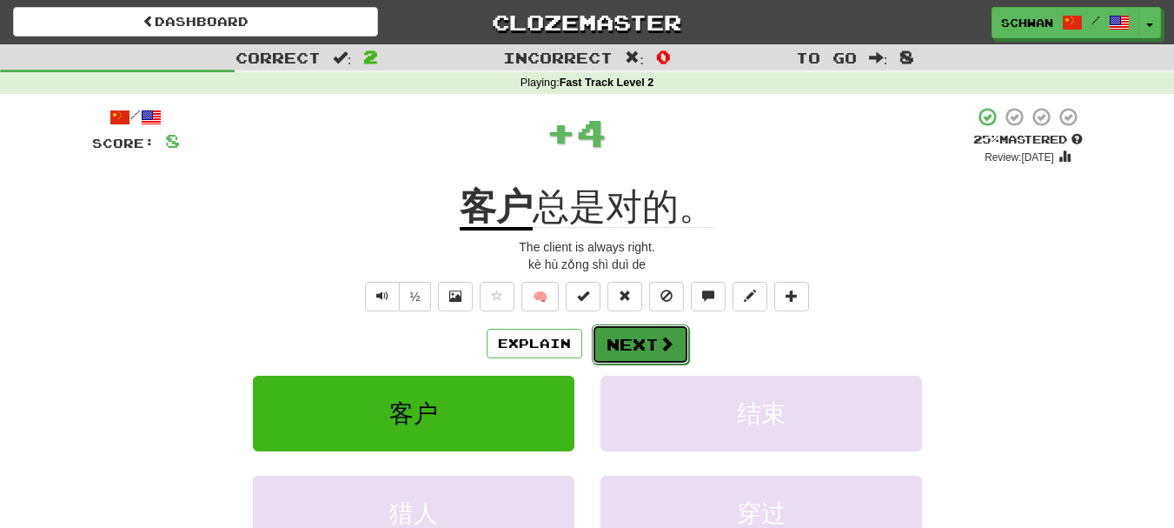
click at [634, 349] on button "Next" at bounding box center [640, 344] width 97 height 40
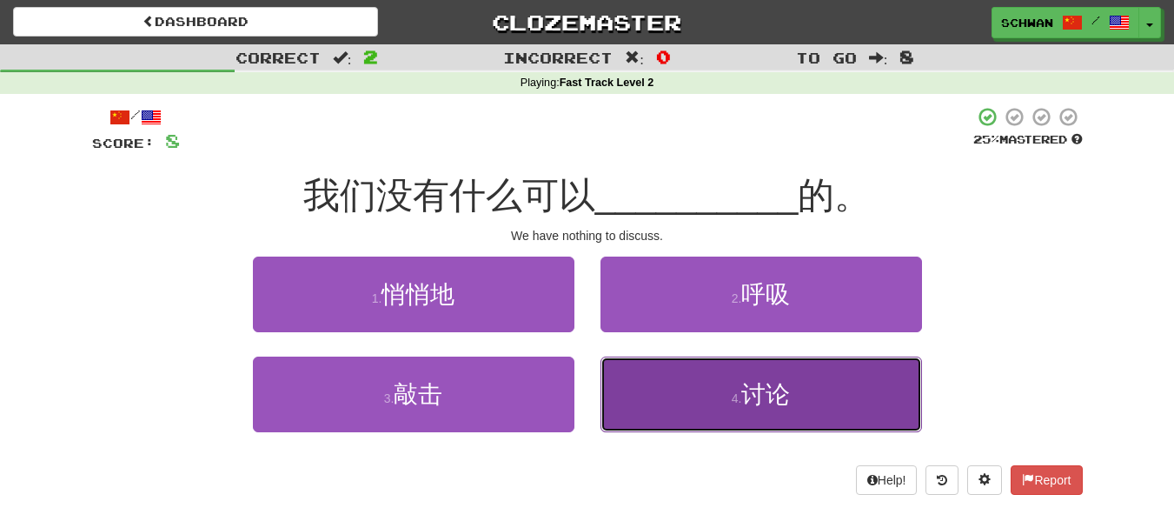
click at [655, 402] on button "4 . 讨论" at bounding box center [762, 394] width 322 height 76
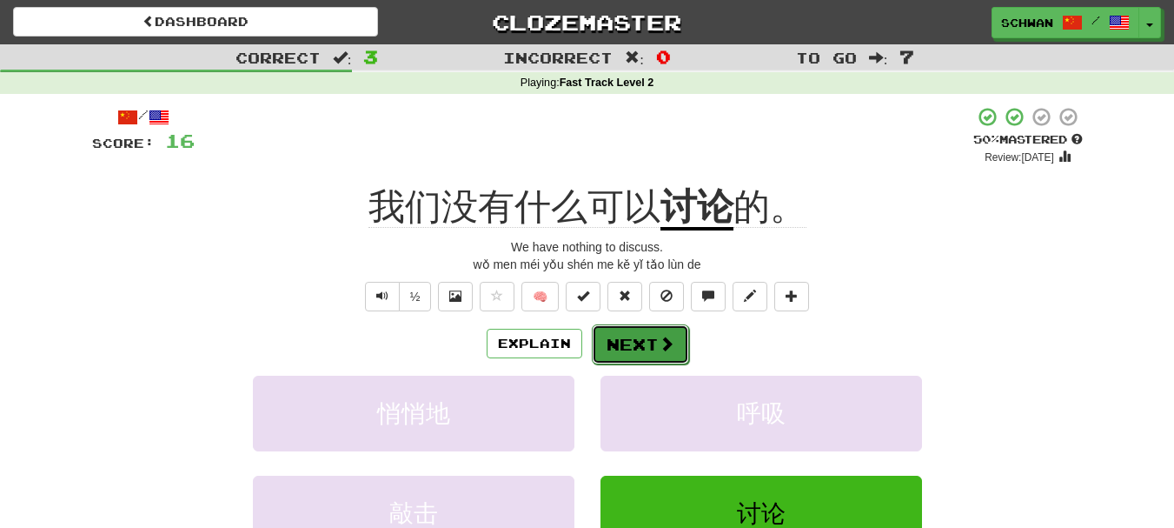
click at [647, 351] on button "Next" at bounding box center [640, 344] width 97 height 40
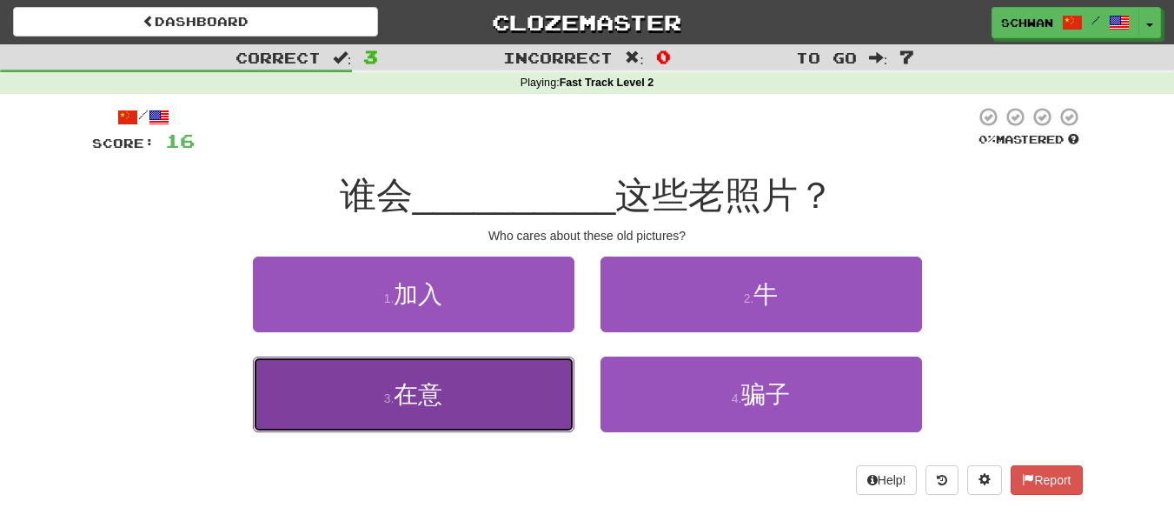
click at [514, 383] on button "3 . 在意" at bounding box center [414, 394] width 322 height 76
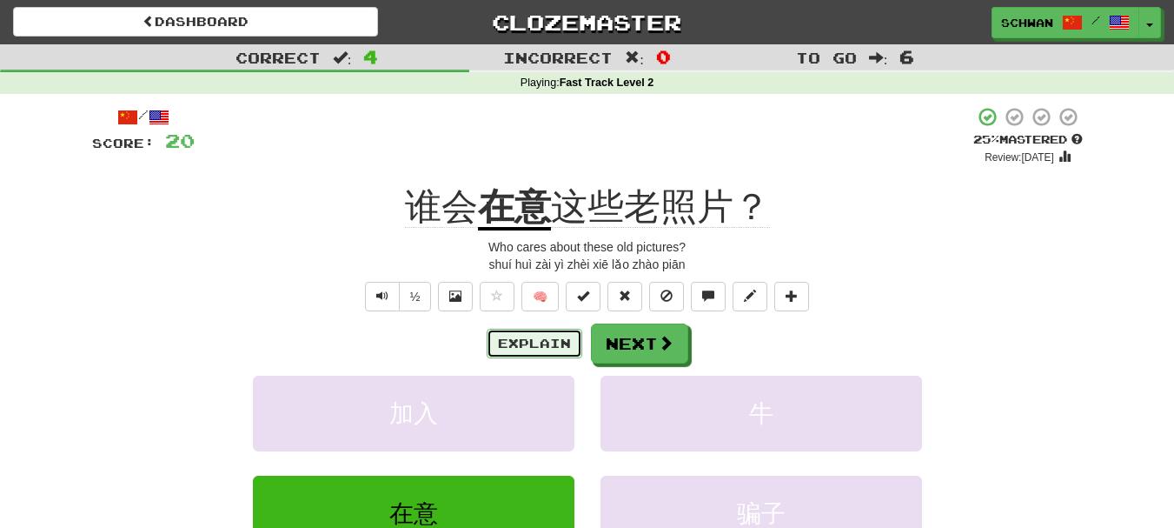
click at [541, 342] on button "Explain" at bounding box center [535, 344] width 96 height 30
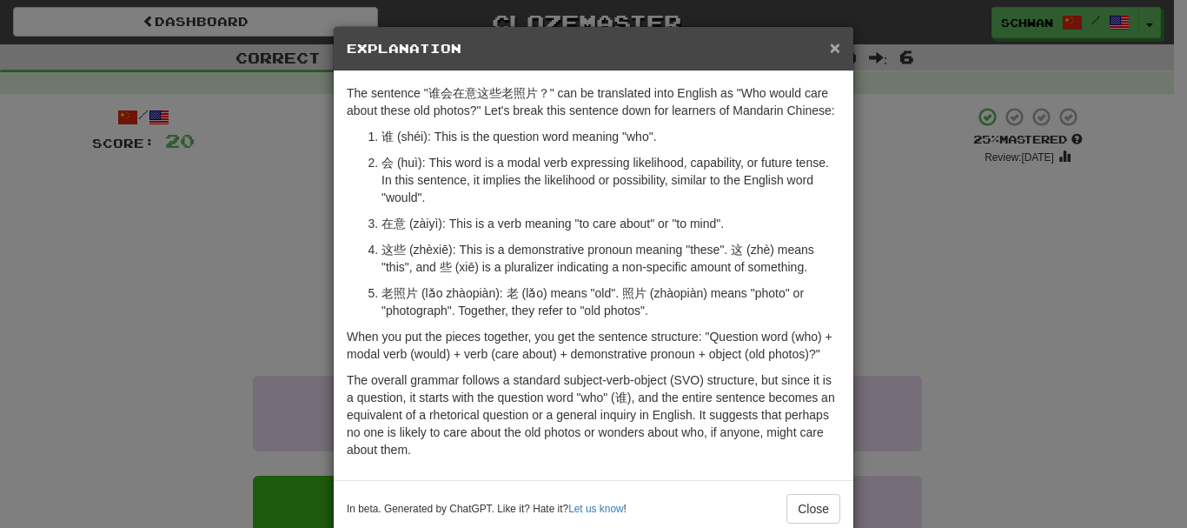
click at [830, 49] on span "×" at bounding box center [835, 47] width 10 height 20
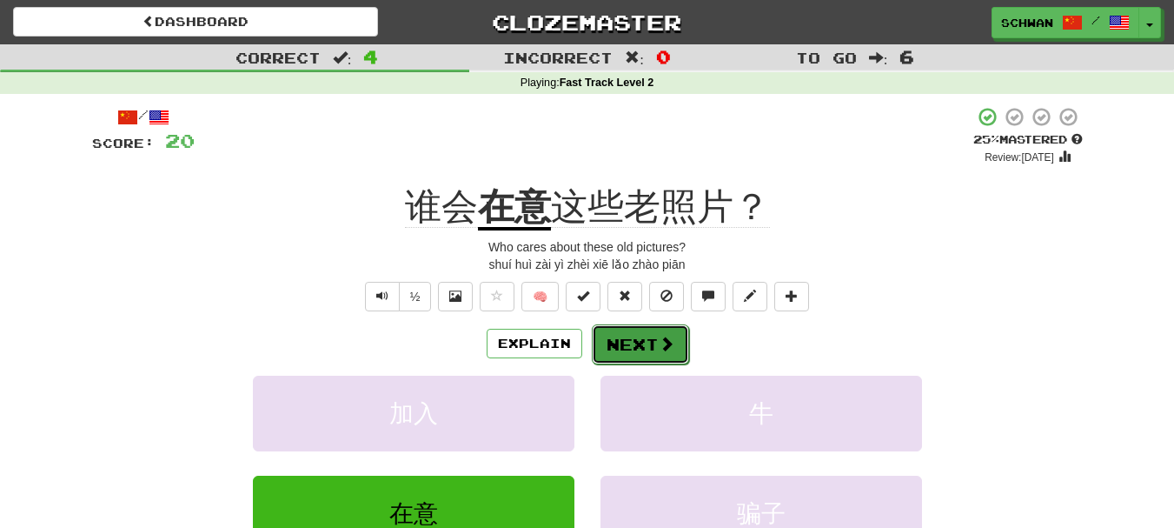
click at [641, 349] on button "Next" at bounding box center [640, 344] width 97 height 40
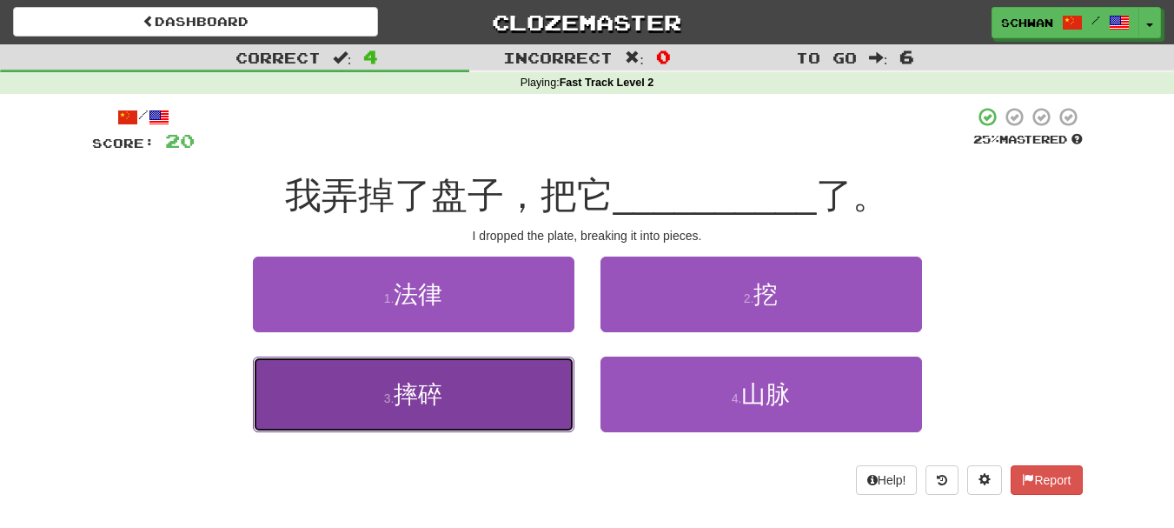
click at [492, 381] on button "3 . 摔碎" at bounding box center [414, 394] width 322 height 76
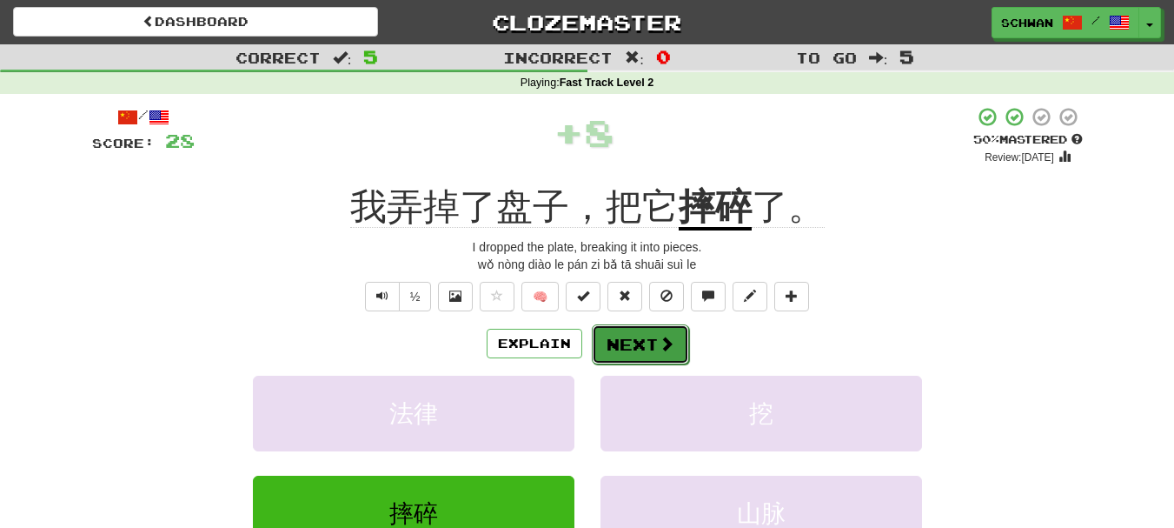
click at [647, 353] on button "Next" at bounding box center [640, 344] width 97 height 40
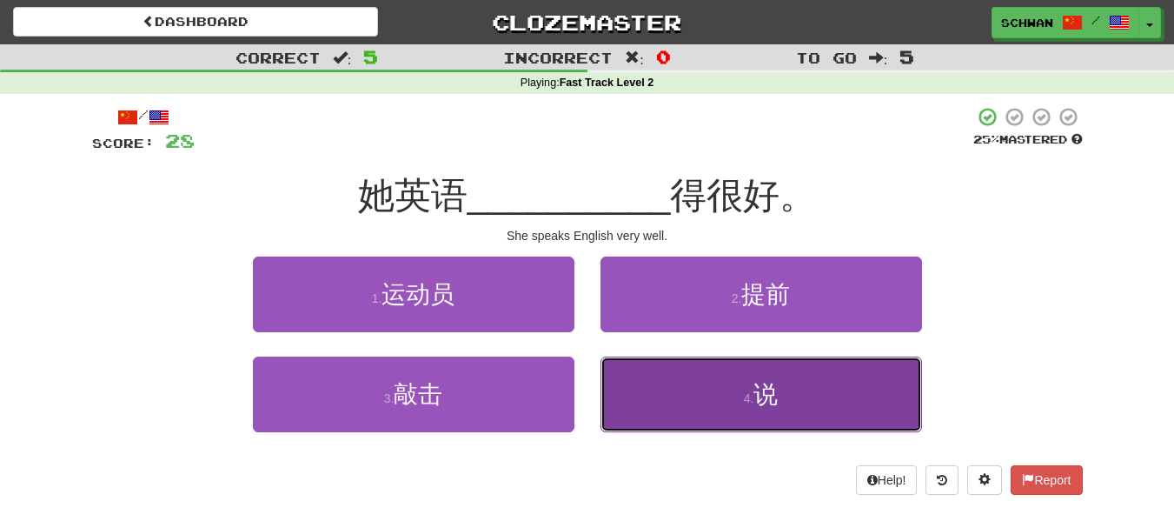
click at [661, 385] on button "4 . 说" at bounding box center [762, 394] width 322 height 76
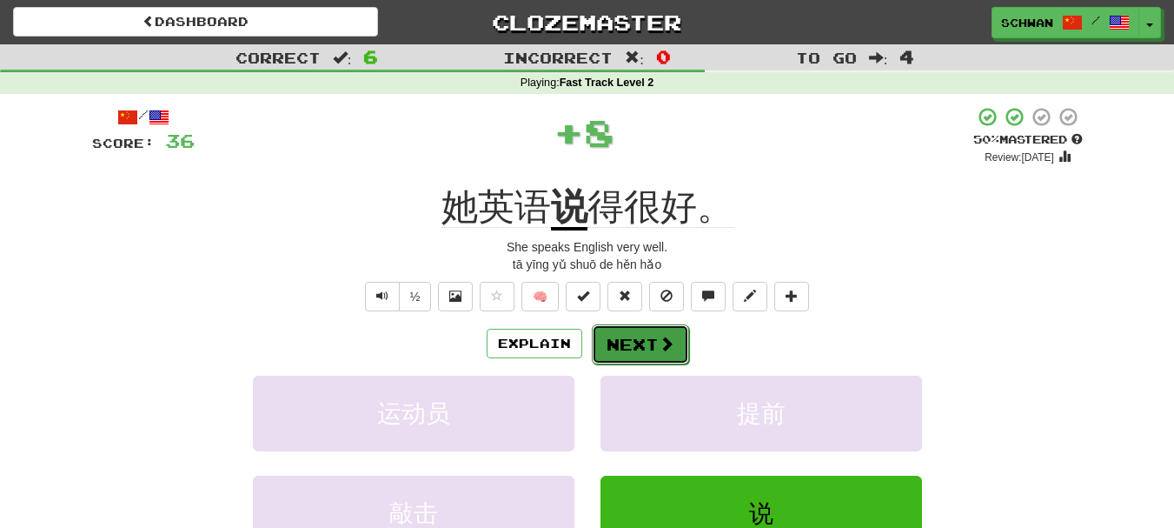
click at [649, 351] on button "Next" at bounding box center [640, 344] width 97 height 40
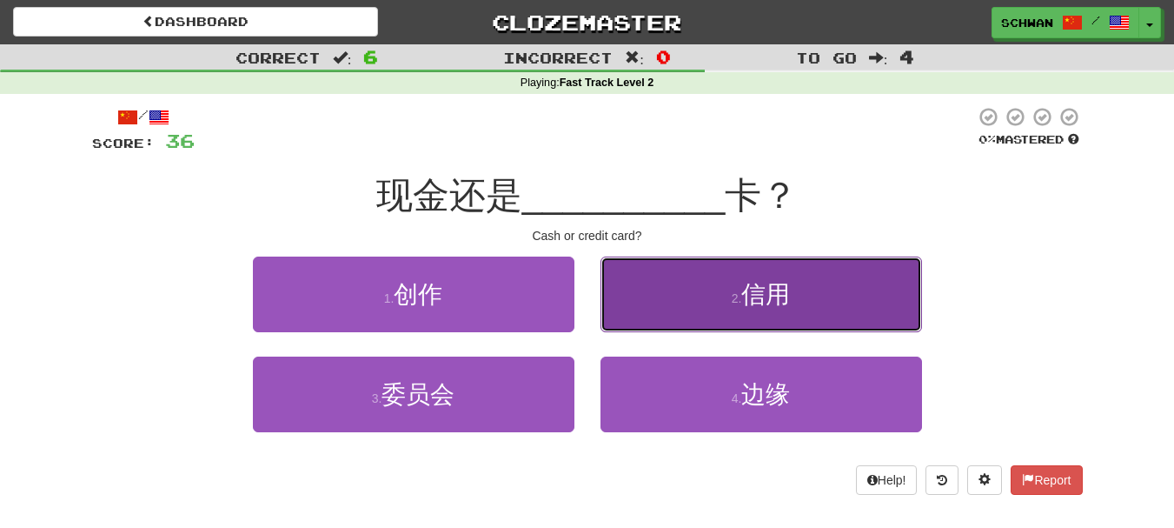
click at [649, 327] on button "2 . 信用" at bounding box center [762, 294] width 322 height 76
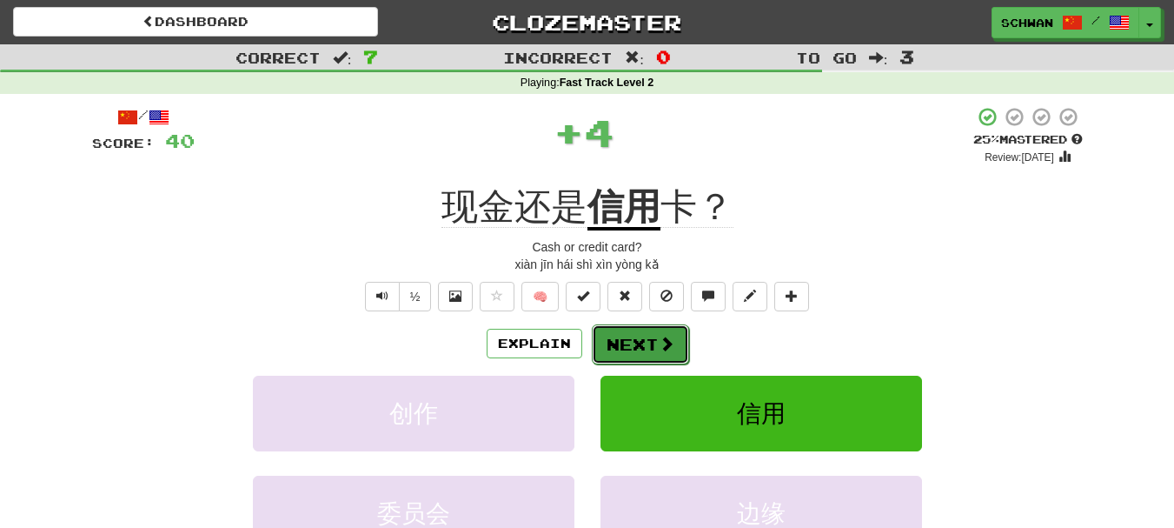
click at [638, 345] on button "Next" at bounding box center [640, 344] width 97 height 40
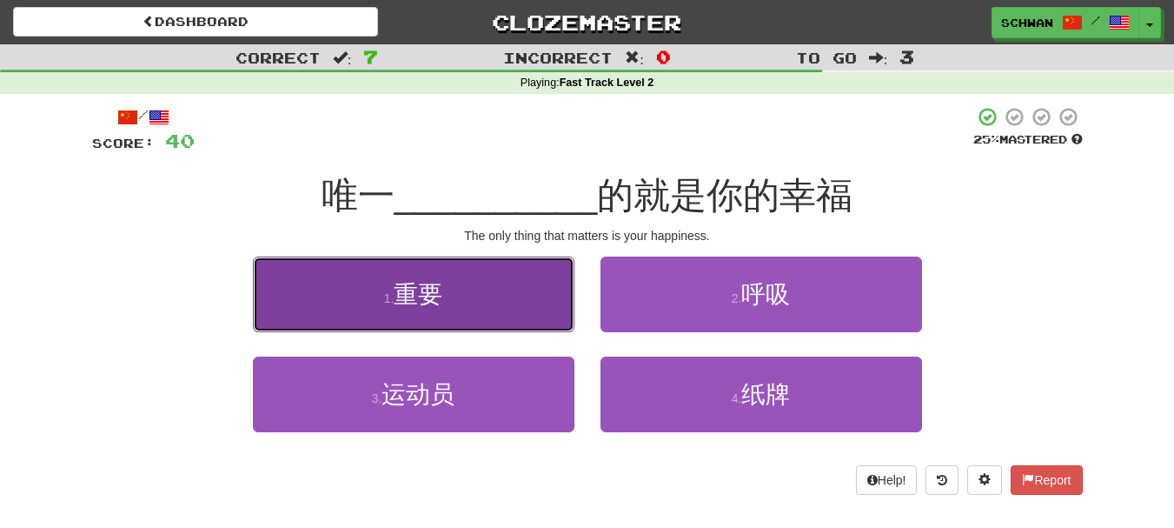
click at [523, 312] on button "1 . 重要" at bounding box center [414, 294] width 322 height 76
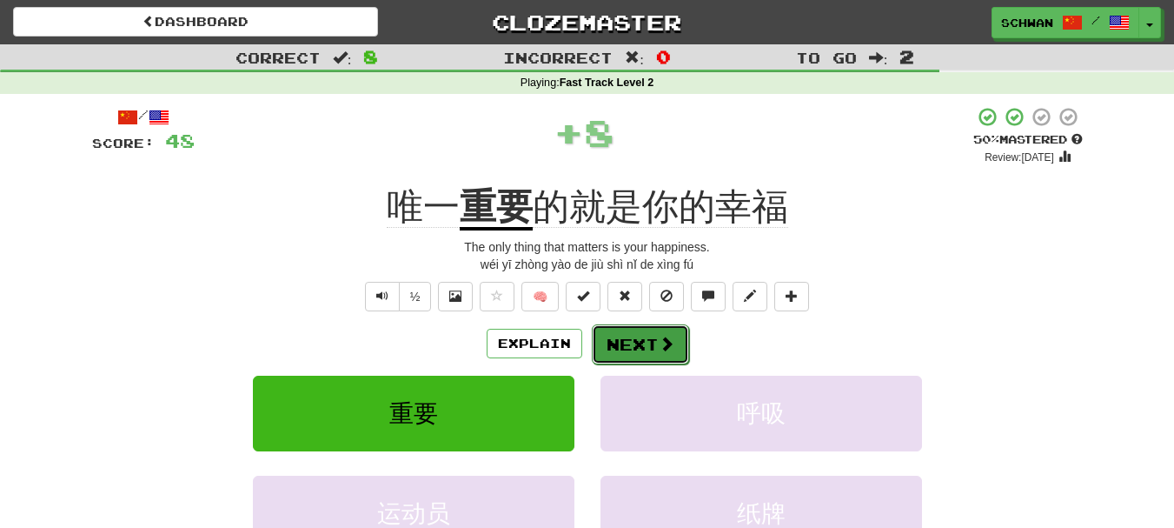
click at [634, 348] on button "Next" at bounding box center [640, 344] width 97 height 40
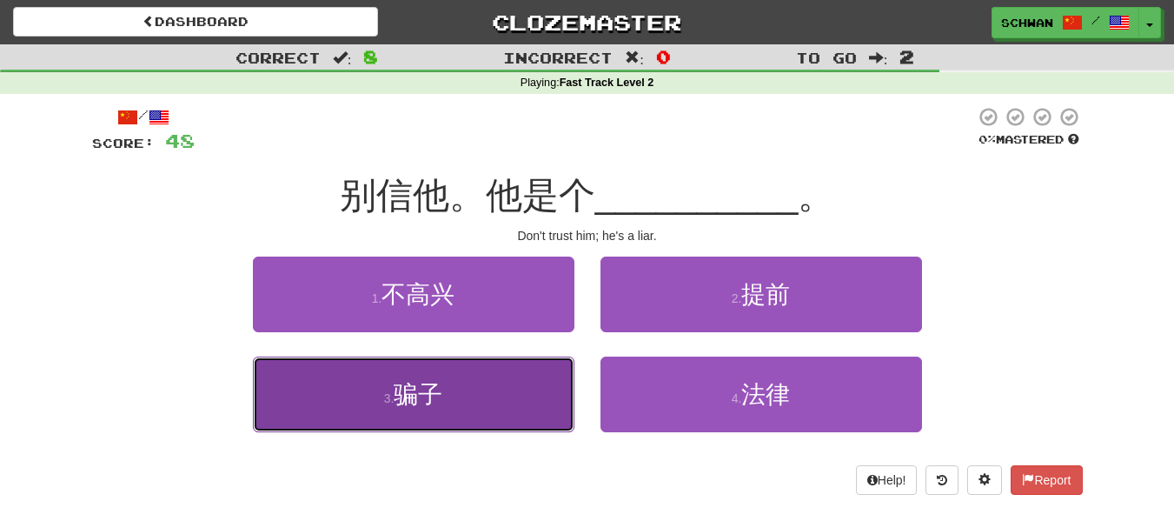
click at [451, 402] on button "3 . 骗子" at bounding box center [414, 394] width 322 height 76
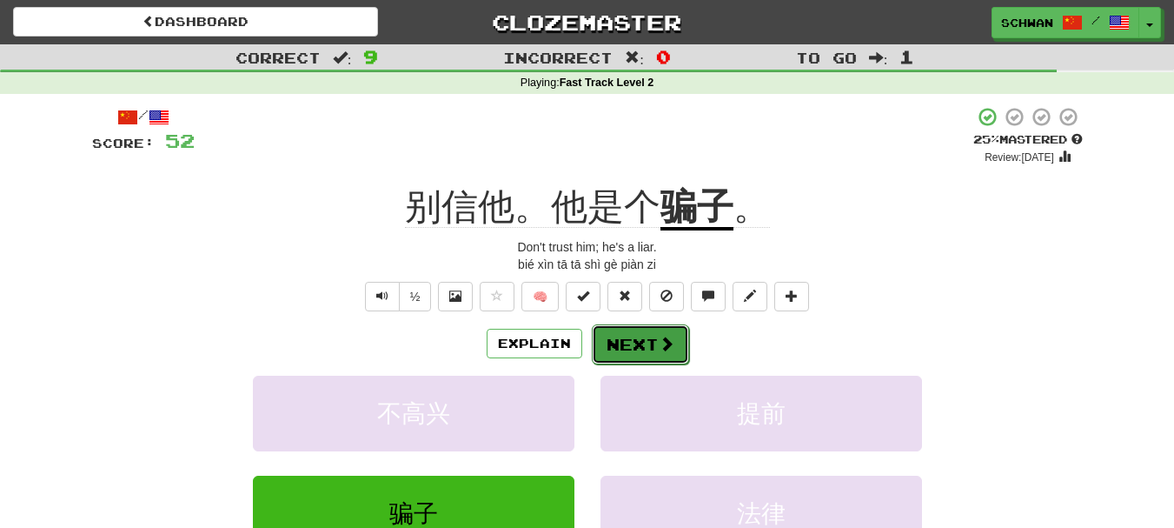
click at [632, 351] on button "Next" at bounding box center [640, 344] width 97 height 40
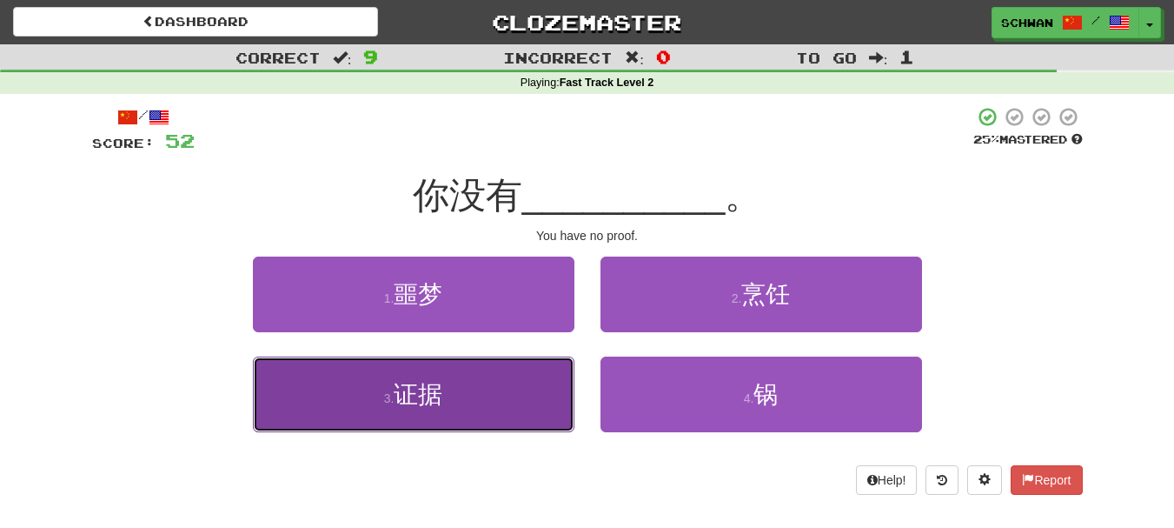
click at [496, 398] on button "3 . 证据" at bounding box center [414, 394] width 322 height 76
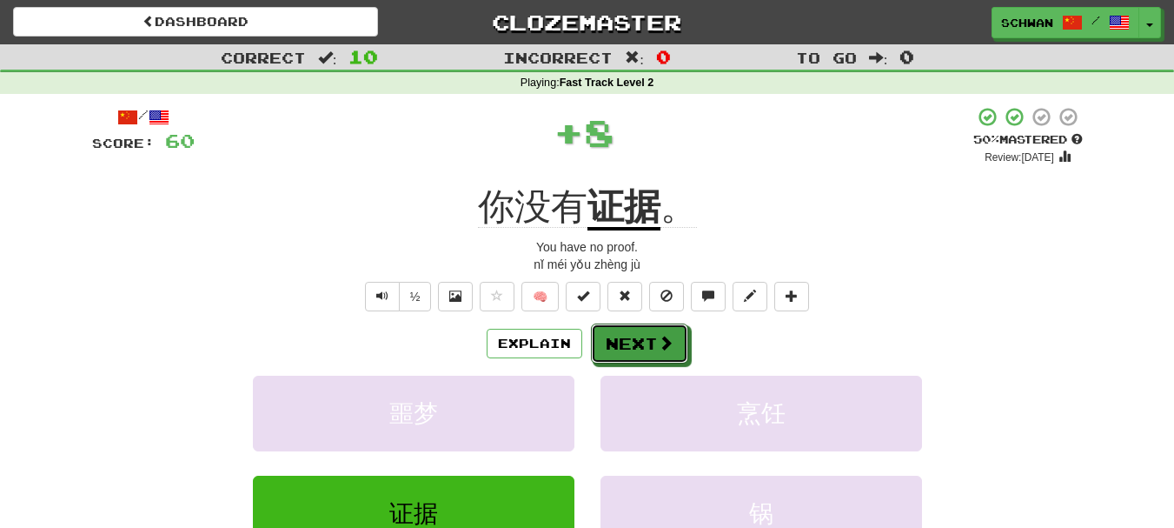
click at [667, 348] on span at bounding box center [666, 343] width 16 height 16
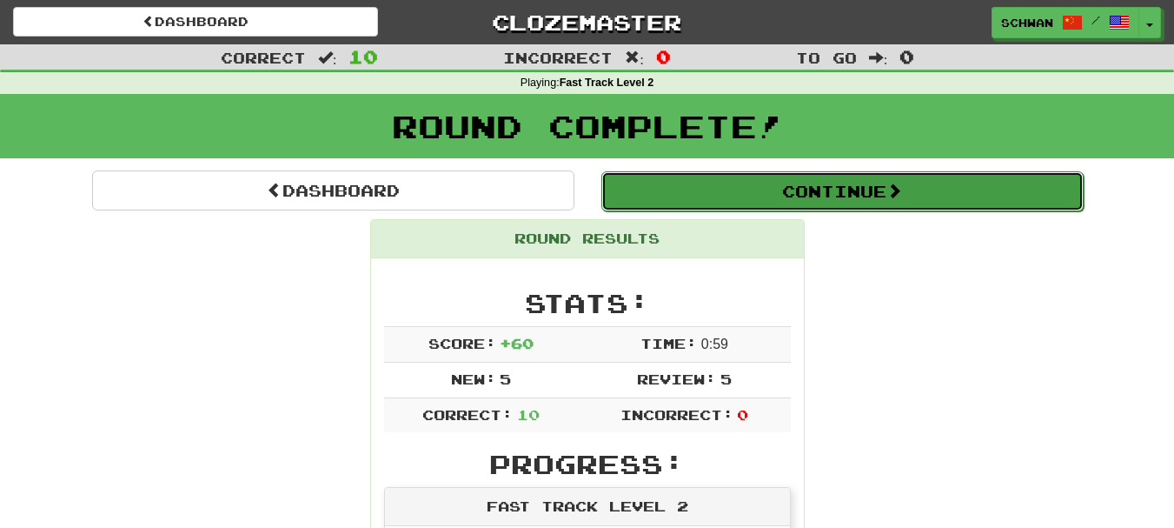
click at [824, 191] on button "Continue" at bounding box center [842, 191] width 482 height 40
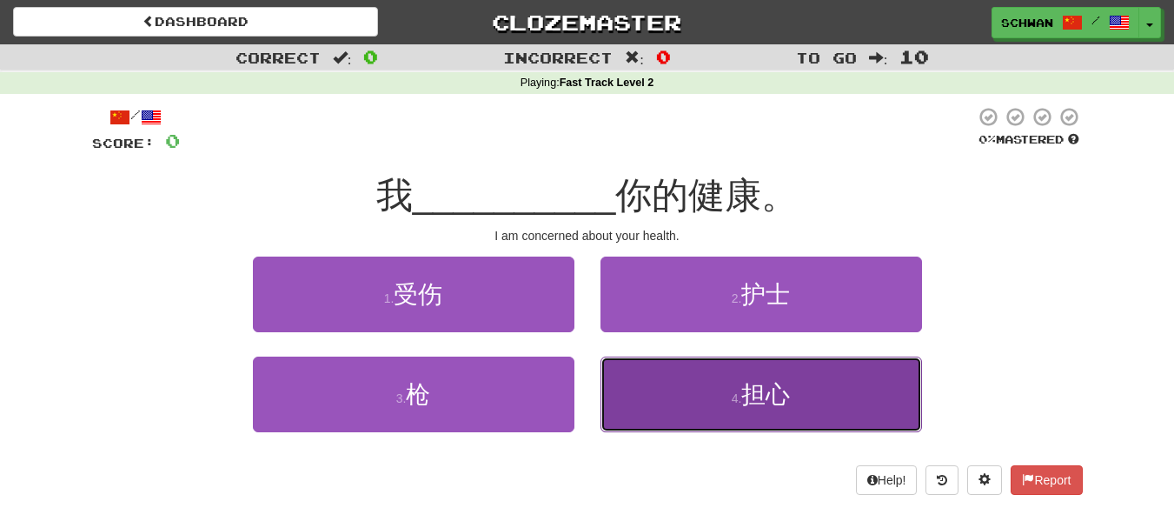
click at [740, 414] on button "4 . 担心" at bounding box center [762, 394] width 322 height 76
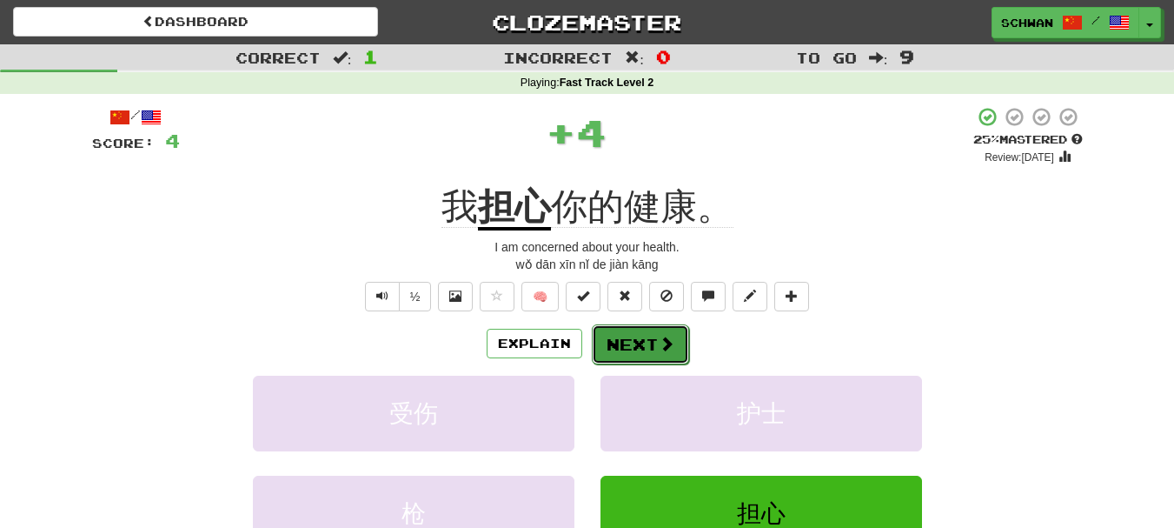
click at [622, 351] on button "Next" at bounding box center [640, 344] width 97 height 40
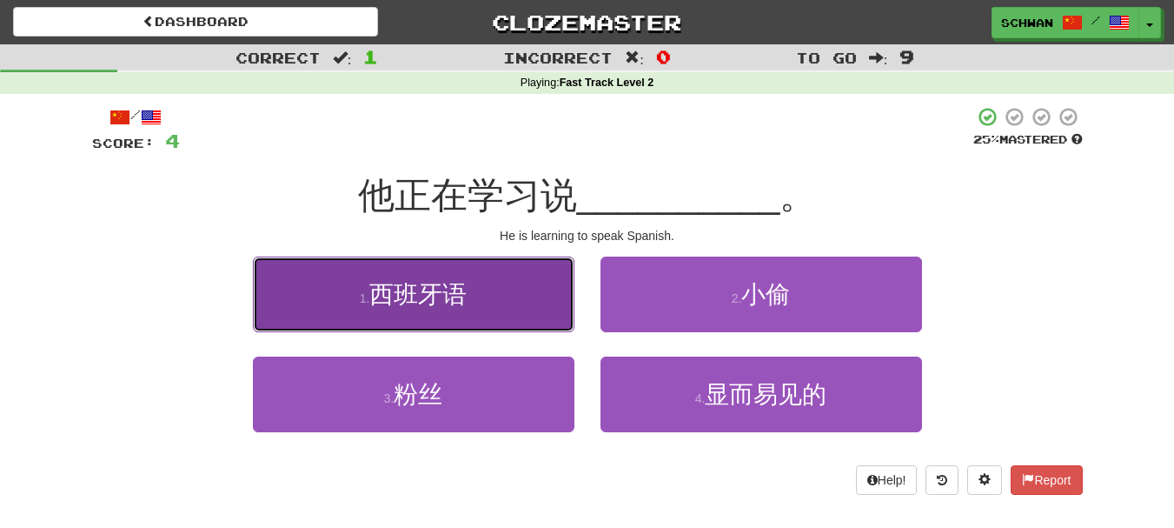
click at [412, 298] on span "西班牙语" at bounding box center [417, 294] width 97 height 27
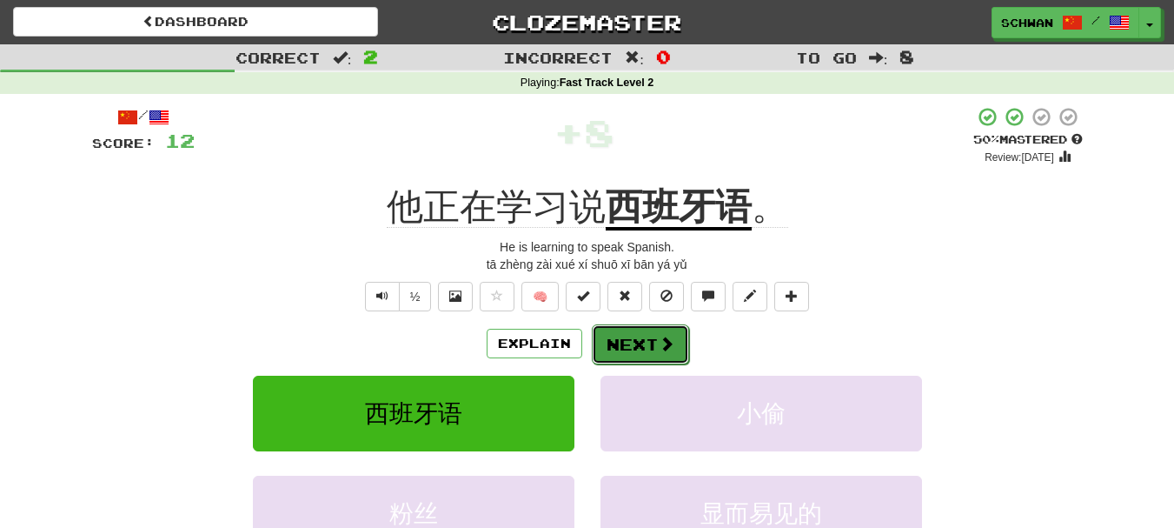
click at [629, 347] on button "Next" at bounding box center [640, 344] width 97 height 40
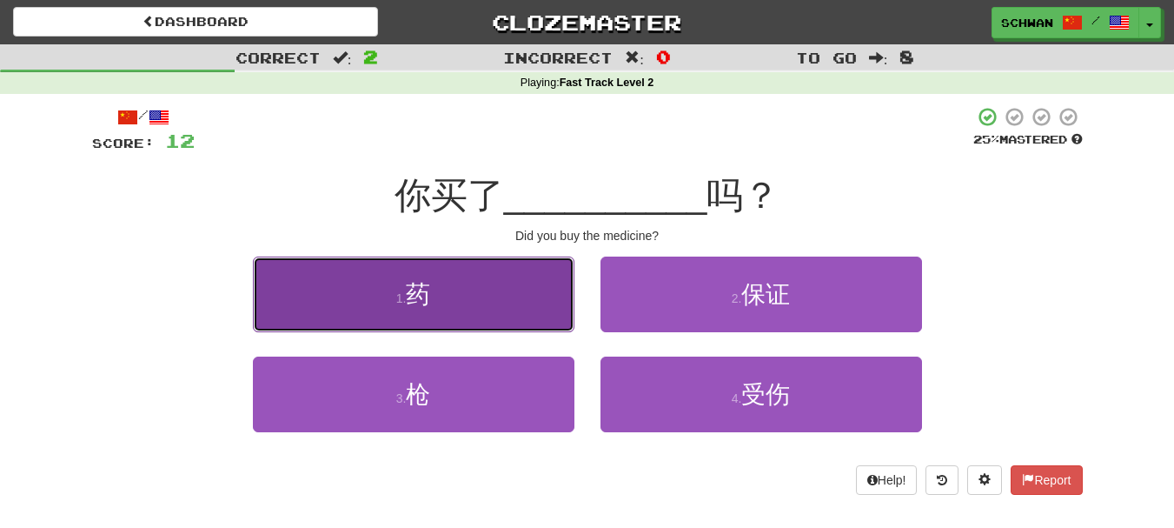
click at [440, 314] on button "1 . 药" at bounding box center [414, 294] width 322 height 76
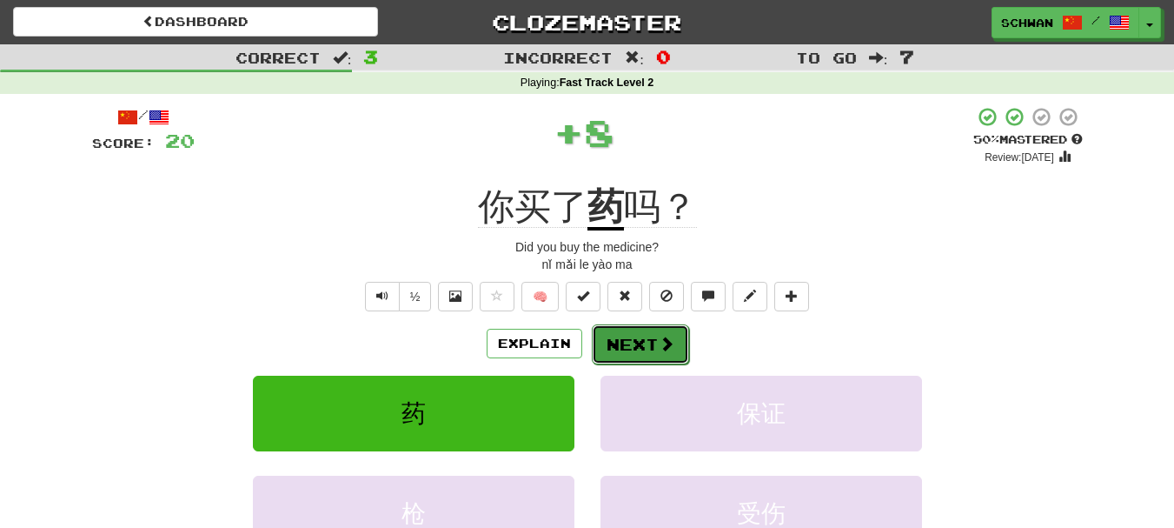
click at [644, 345] on button "Next" at bounding box center [640, 344] width 97 height 40
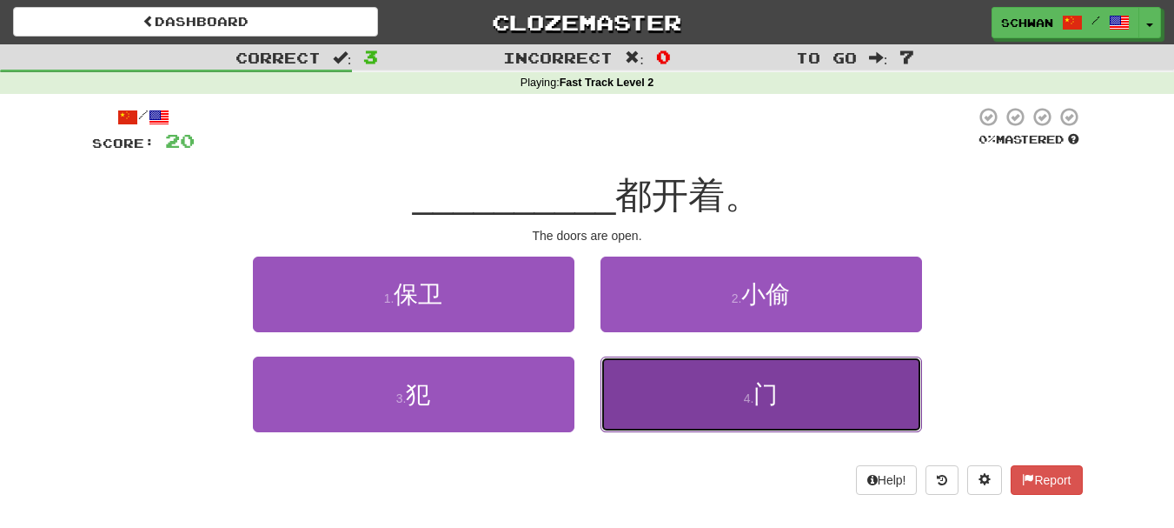
click at [651, 396] on button "4 . 门" at bounding box center [762, 394] width 322 height 76
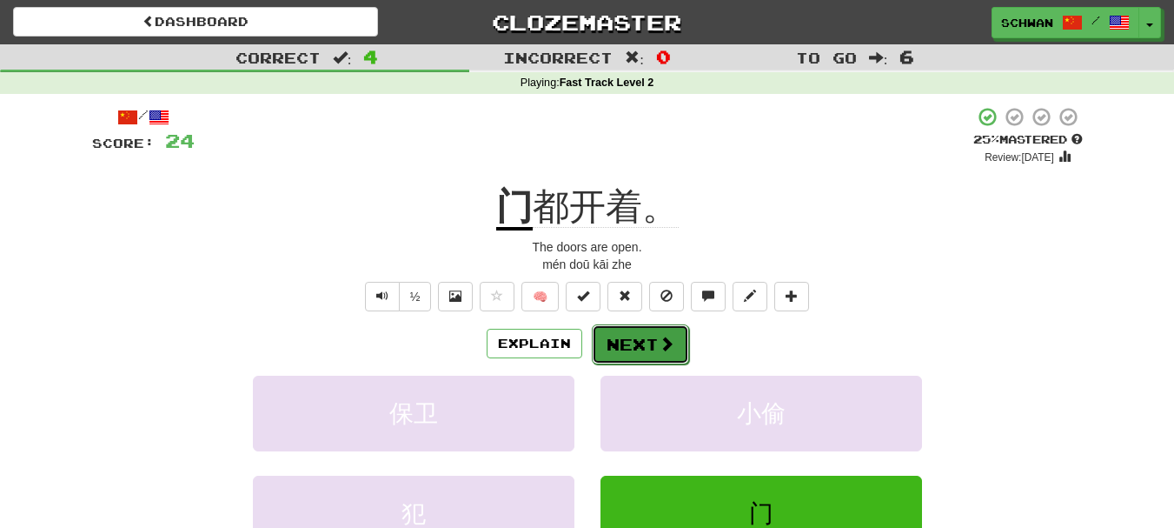
click at [636, 341] on button "Next" at bounding box center [640, 344] width 97 height 40
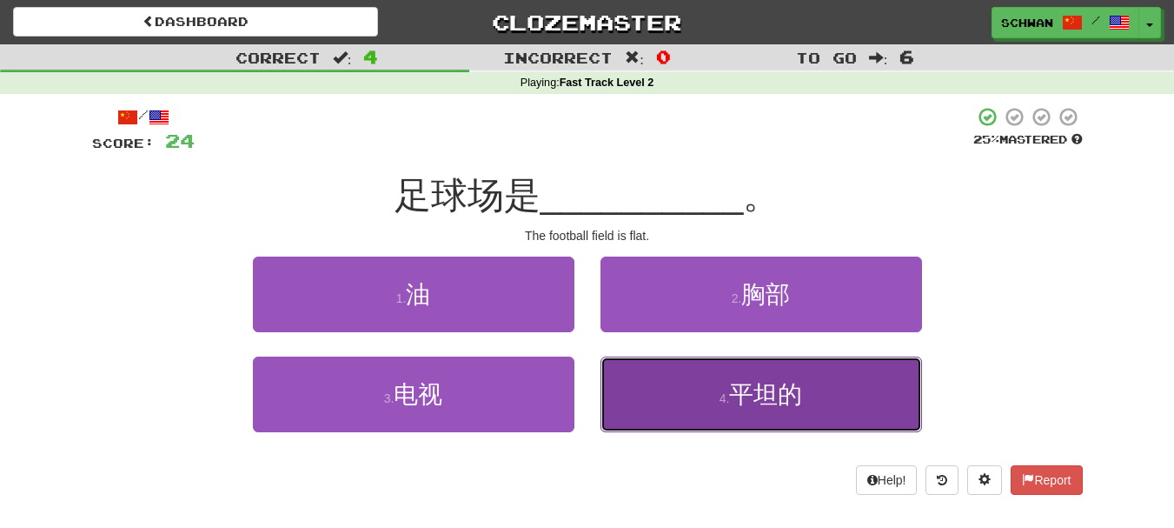
click at [640, 389] on button "4 . 平坦的" at bounding box center [762, 394] width 322 height 76
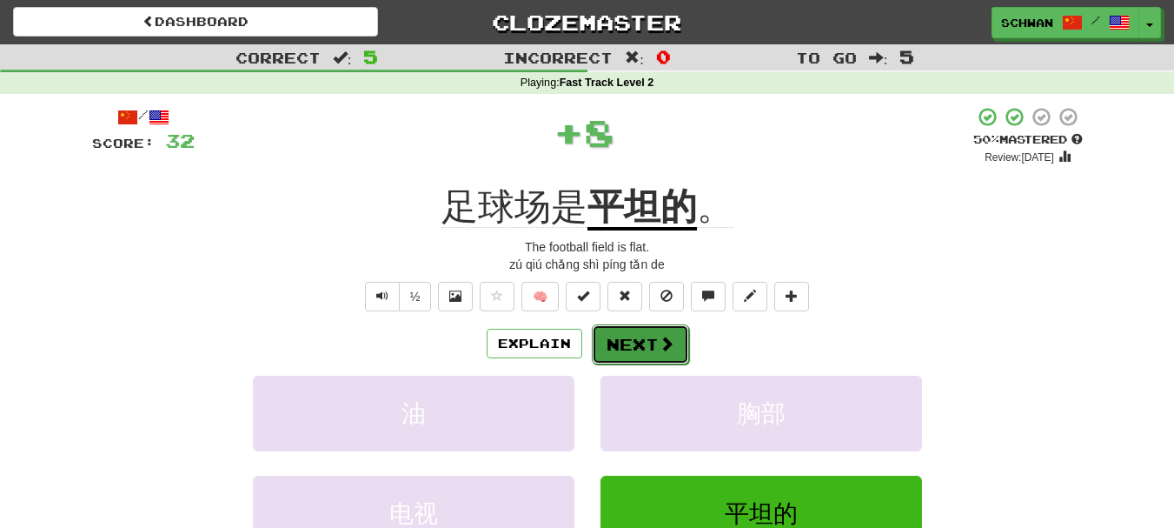
click at [633, 345] on button "Next" at bounding box center [640, 344] width 97 height 40
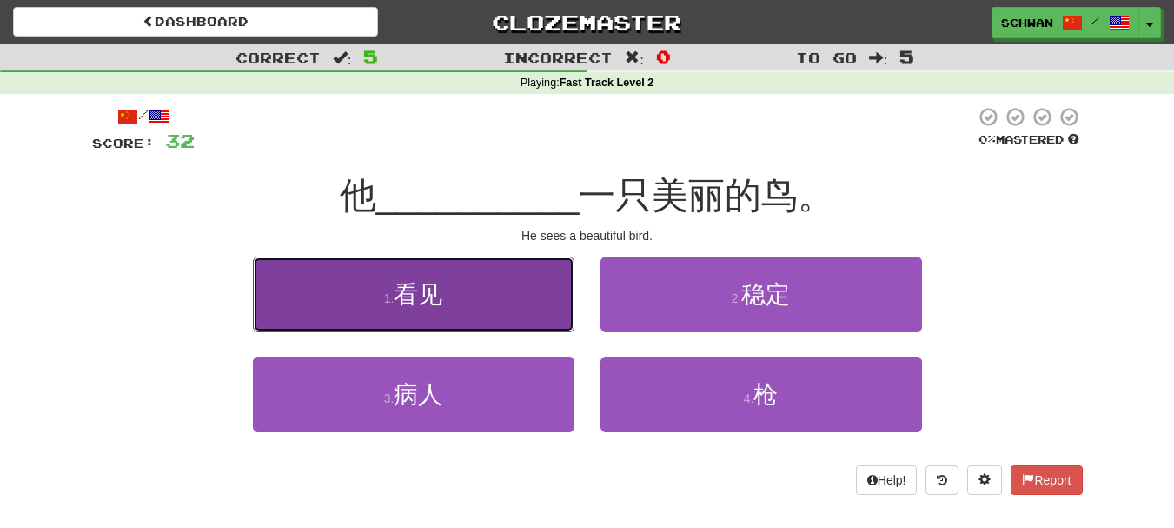
click at [512, 305] on button "1 . 看见" at bounding box center [414, 294] width 322 height 76
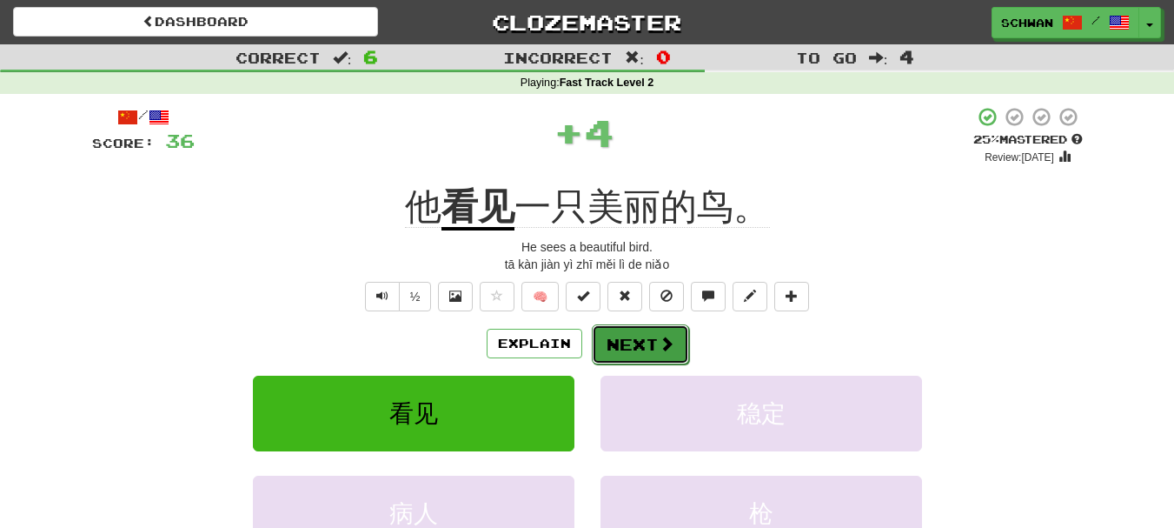
click at [637, 348] on button "Next" at bounding box center [640, 344] width 97 height 40
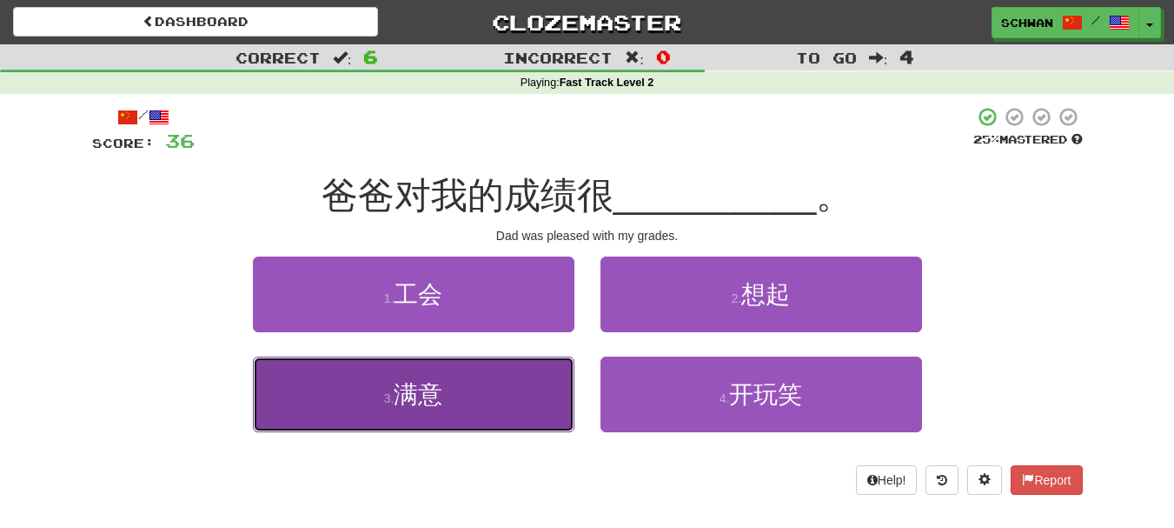
click at [522, 383] on button "3 . 满意" at bounding box center [414, 394] width 322 height 76
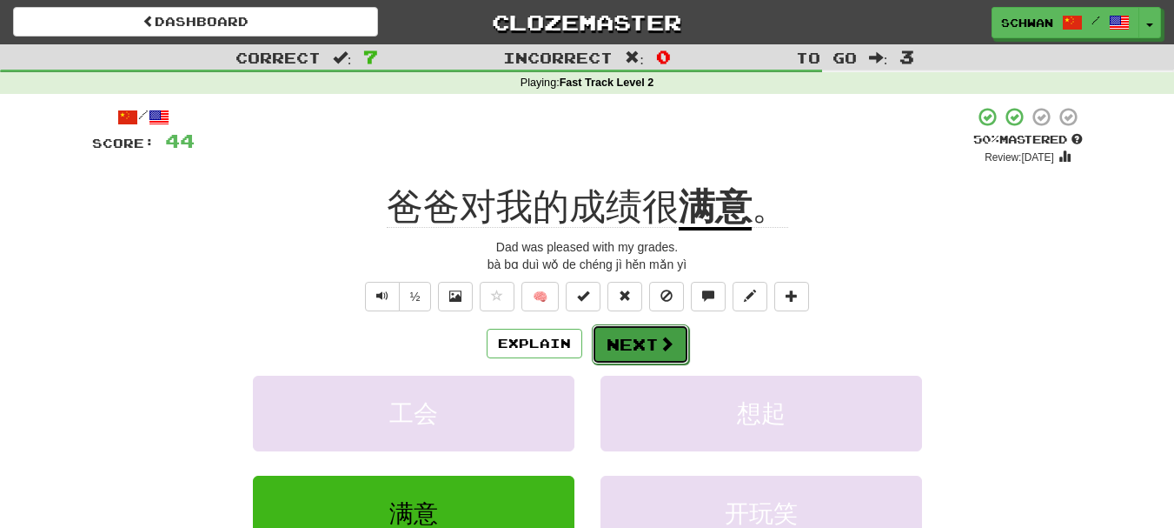
click at [633, 349] on button "Next" at bounding box center [640, 344] width 97 height 40
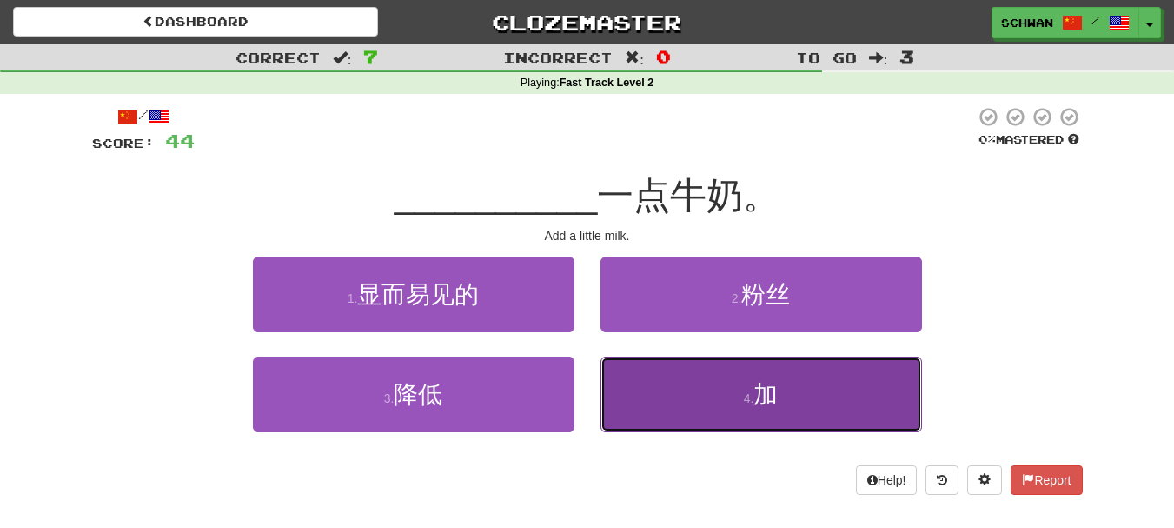
click at [635, 389] on button "4 . 加" at bounding box center [762, 394] width 322 height 76
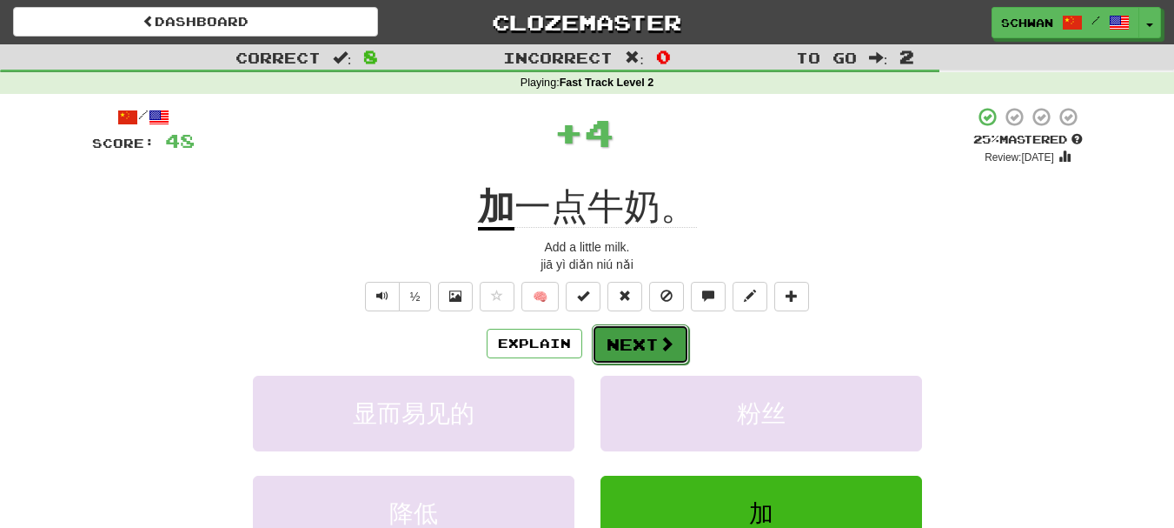
click at [635, 354] on button "Next" at bounding box center [640, 344] width 97 height 40
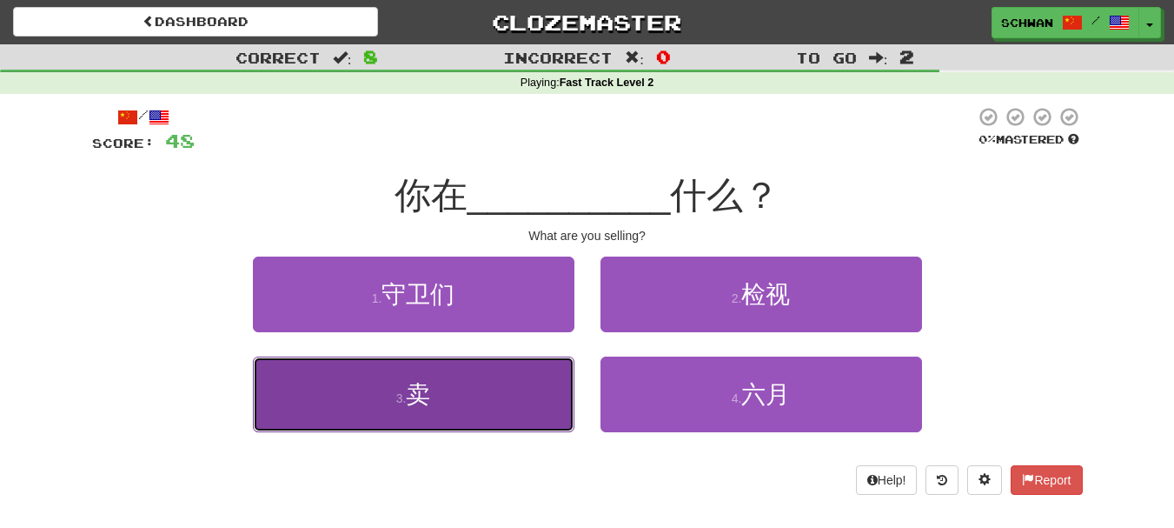
click at [476, 408] on button "3 . 卖" at bounding box center [414, 394] width 322 height 76
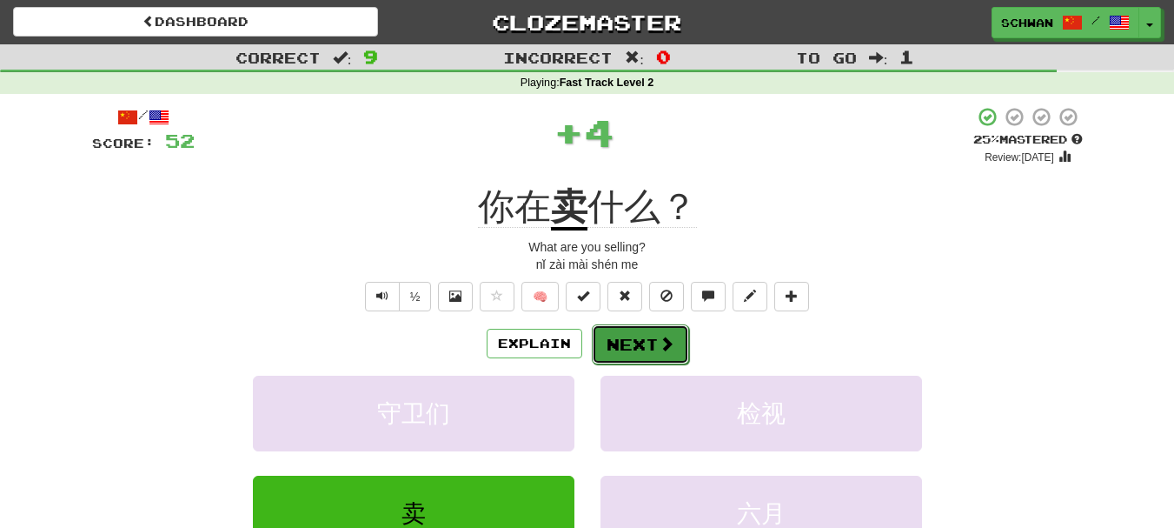
click at [659, 344] on span at bounding box center [667, 343] width 16 height 16
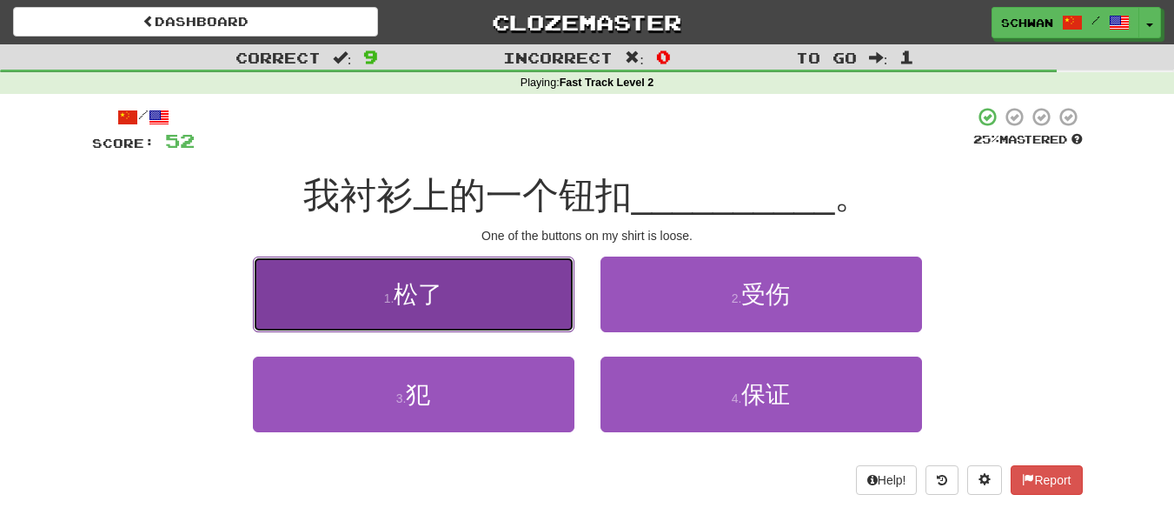
click at [560, 310] on button "1 . 松了" at bounding box center [414, 294] width 322 height 76
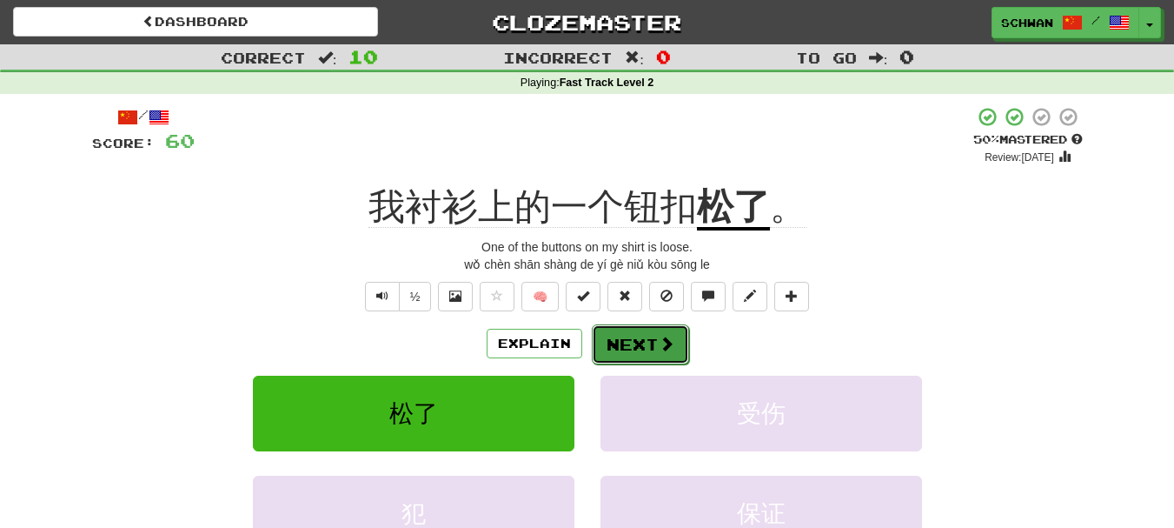
click at [632, 349] on button "Next" at bounding box center [640, 344] width 97 height 40
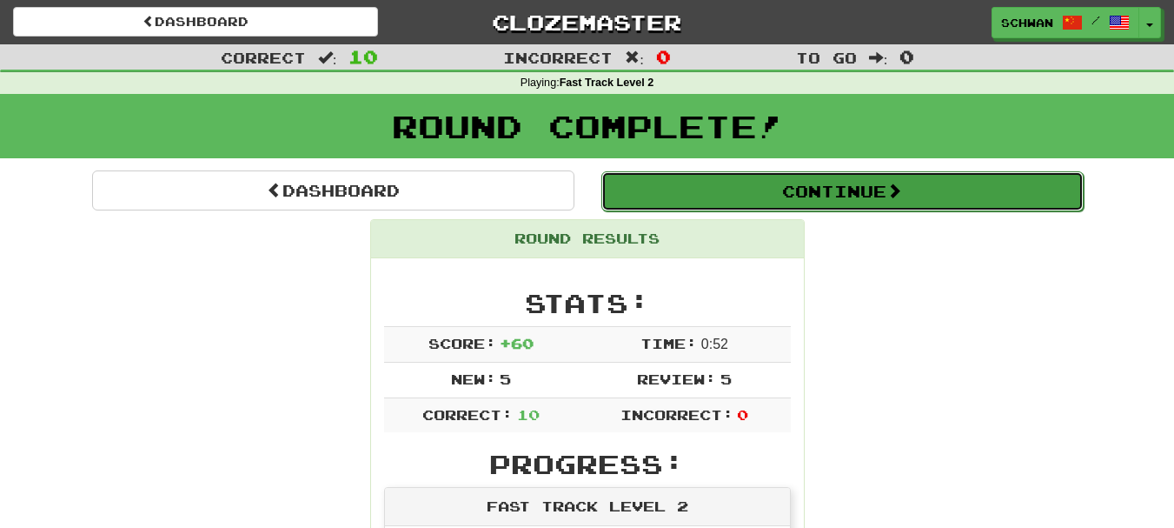
click at [821, 202] on button "Continue" at bounding box center [842, 191] width 482 height 40
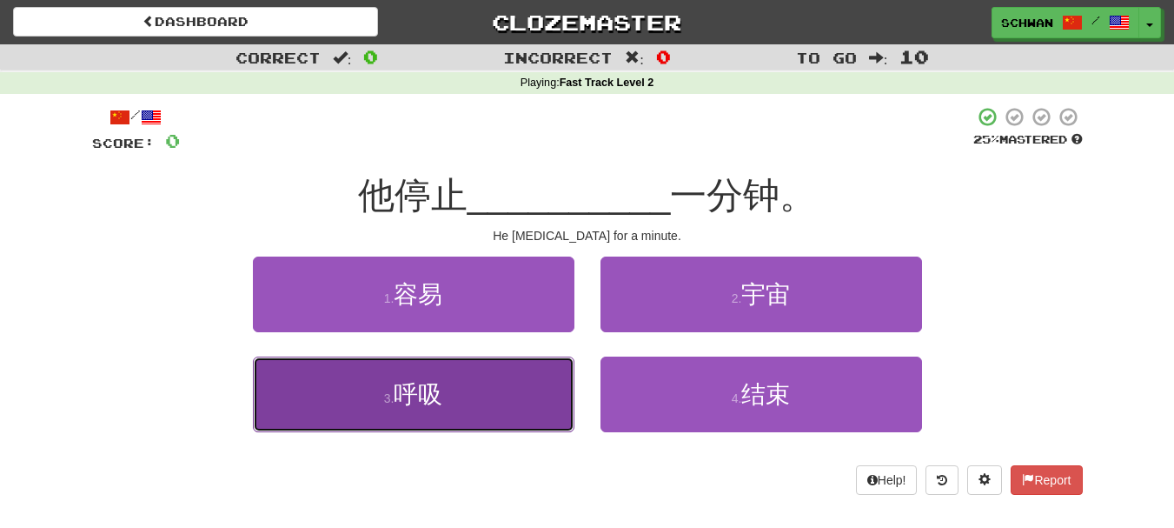
click at [460, 408] on button "3 . 呼吸" at bounding box center [414, 394] width 322 height 76
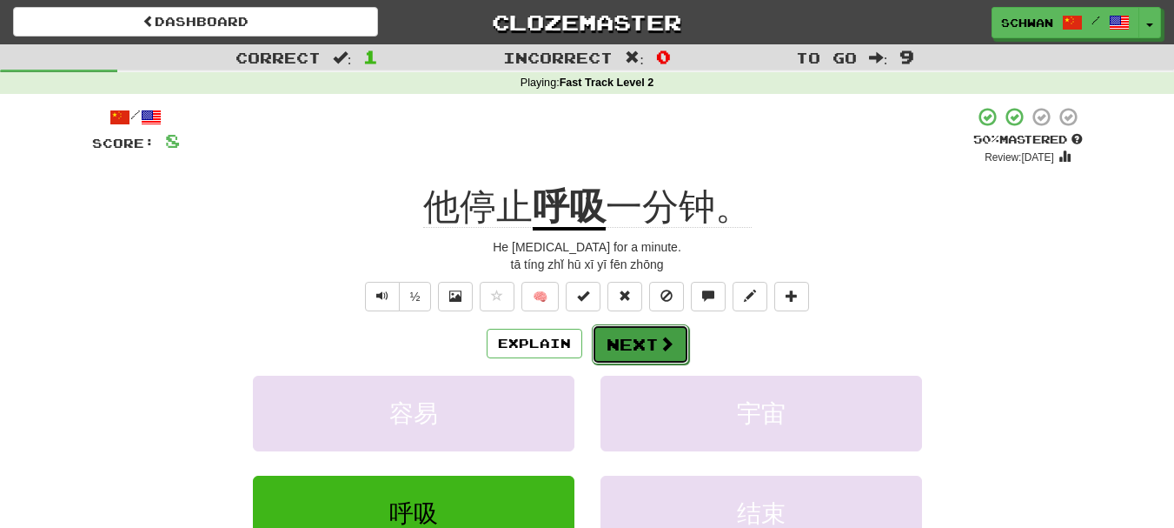
click at [638, 348] on button "Next" at bounding box center [640, 344] width 97 height 40
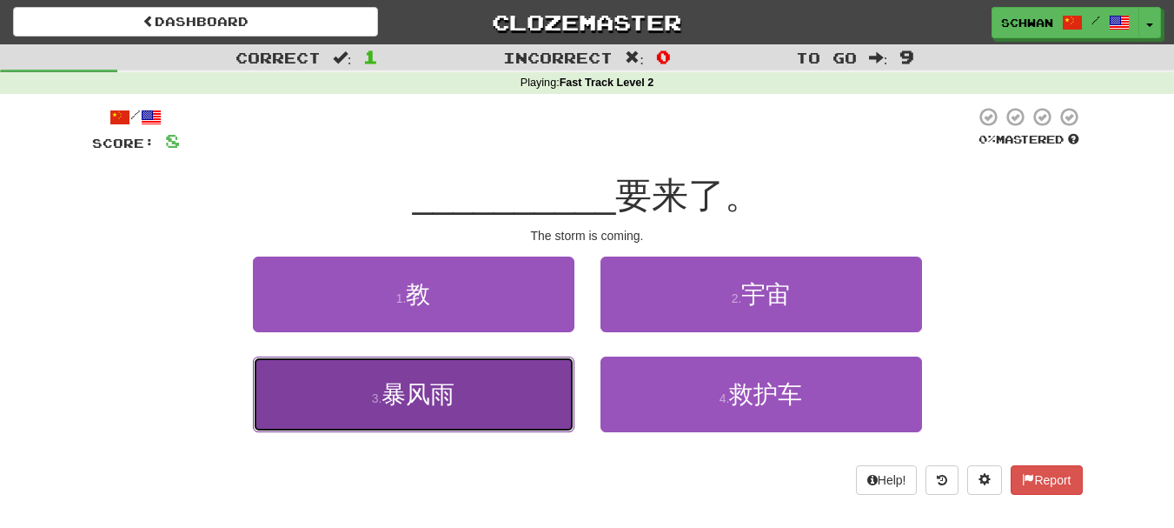
click at [523, 399] on button "3 . 暴风雨" at bounding box center [414, 394] width 322 height 76
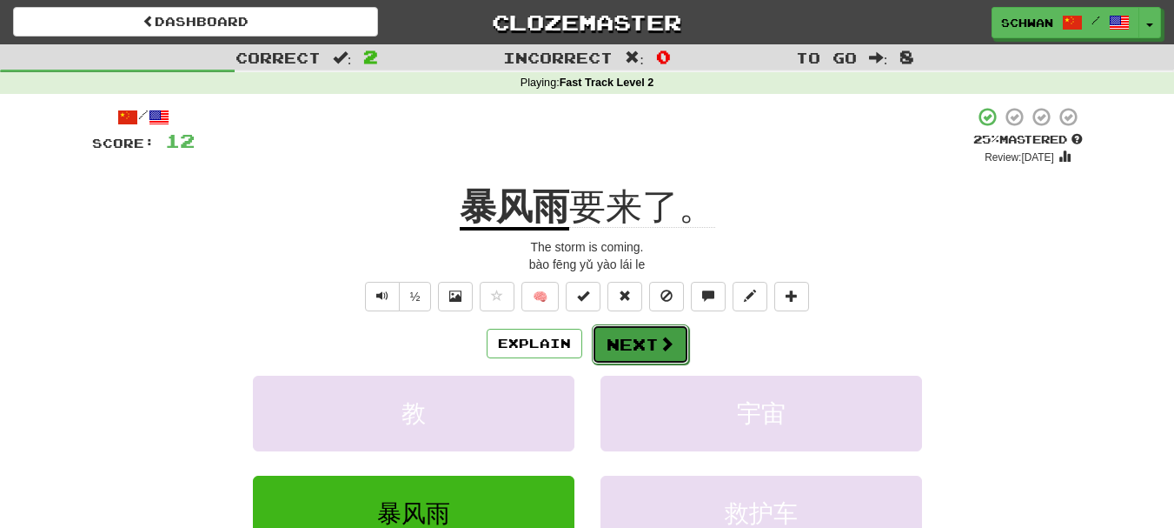
click at [633, 345] on button "Next" at bounding box center [640, 344] width 97 height 40
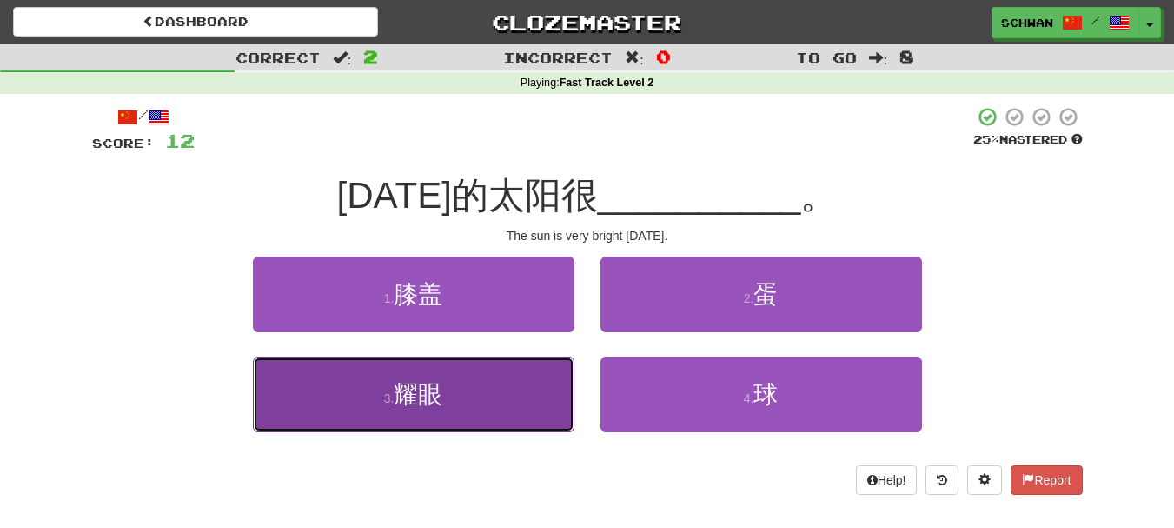
click at [381, 402] on button "3 . 耀眼" at bounding box center [414, 394] width 322 height 76
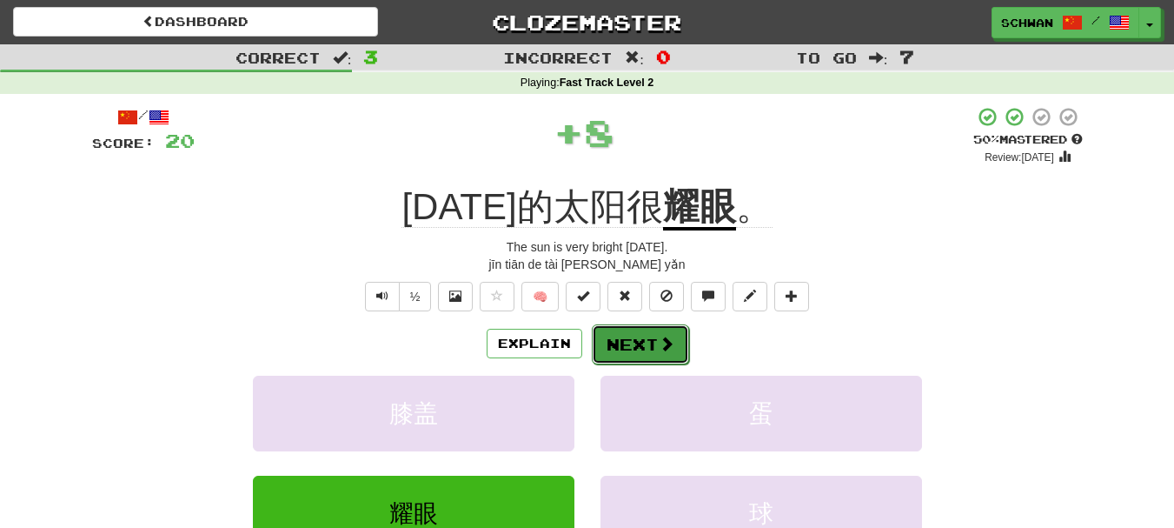
click at [628, 349] on button "Next" at bounding box center [640, 344] width 97 height 40
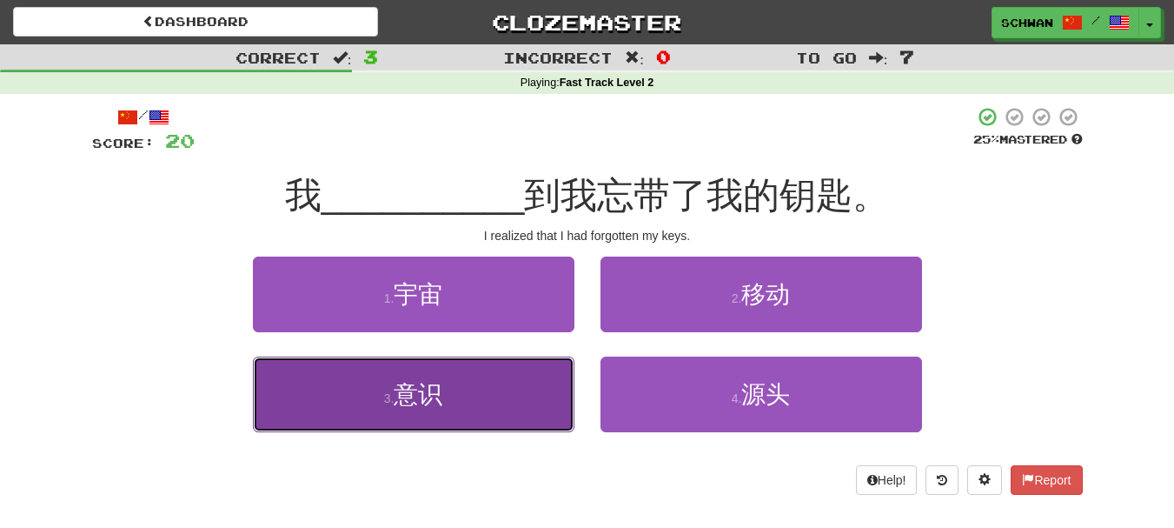
click at [392, 400] on small "3 ." at bounding box center [389, 398] width 10 height 14
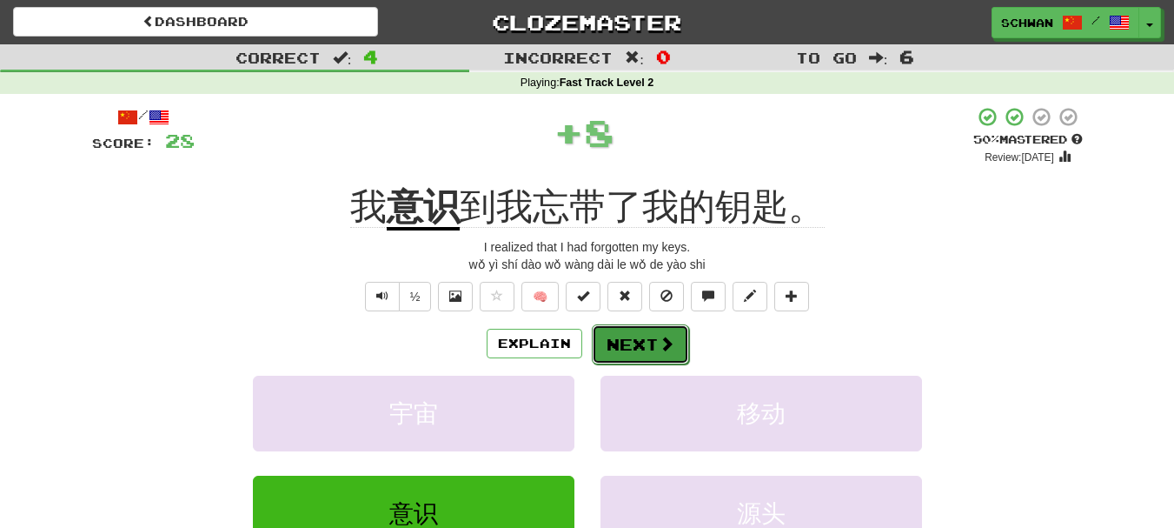
click at [639, 347] on button "Next" at bounding box center [640, 344] width 97 height 40
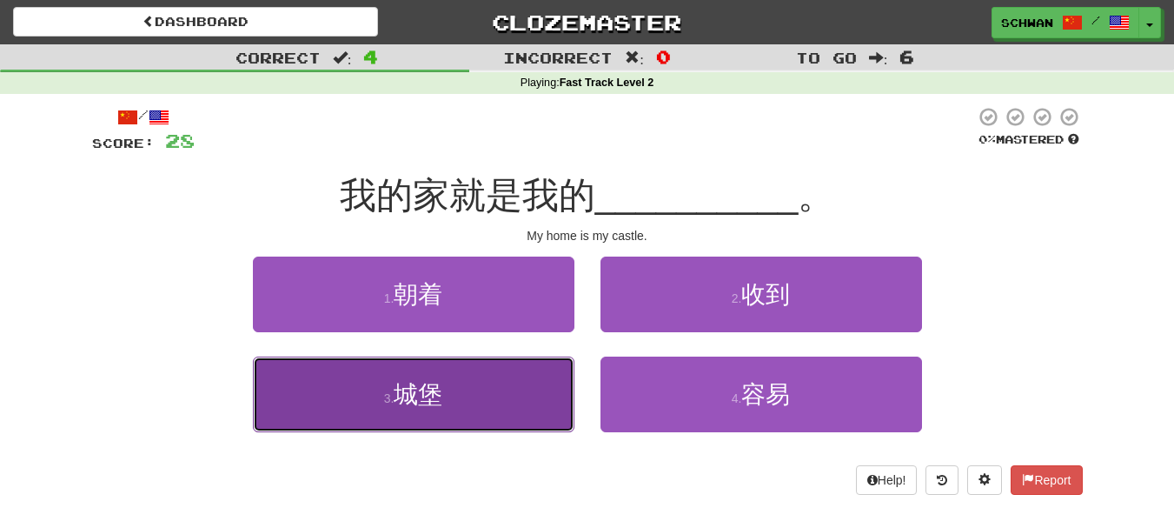
click at [456, 395] on button "3 . 城堡" at bounding box center [414, 394] width 322 height 76
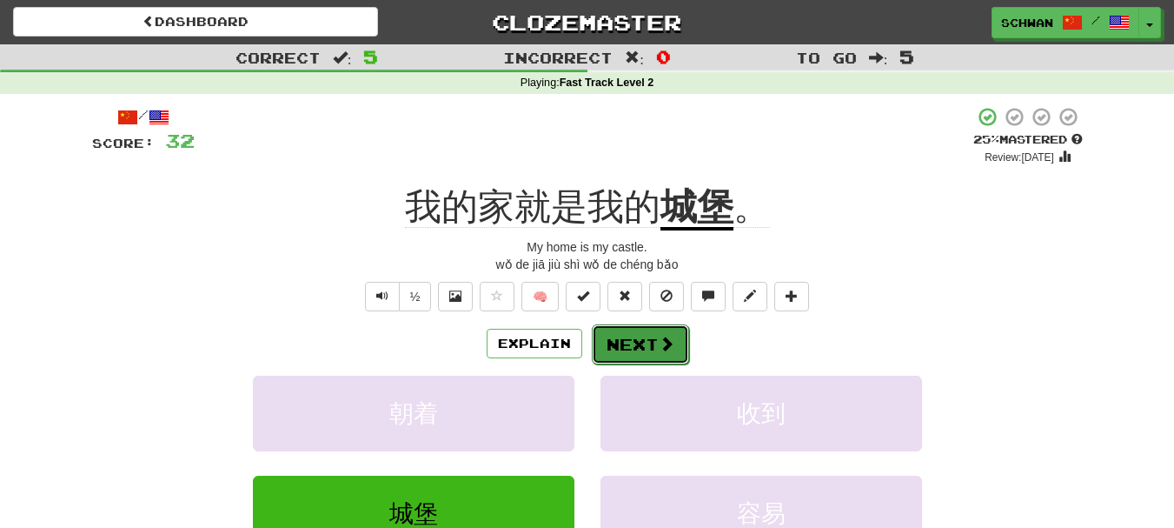
click at [629, 350] on button "Next" at bounding box center [640, 344] width 97 height 40
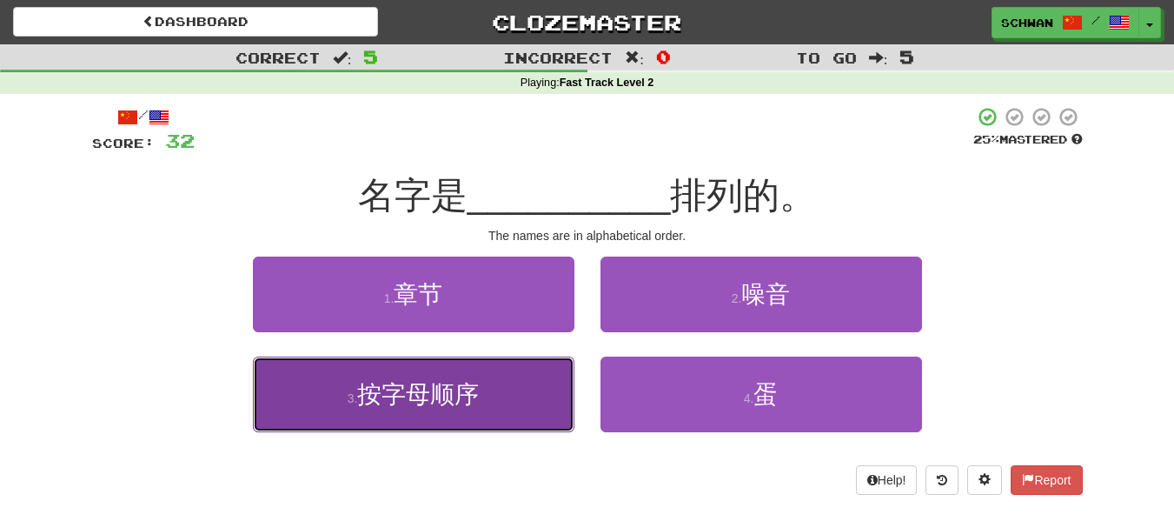
click at [419, 411] on button "3 . 按字母顺序" at bounding box center [414, 394] width 322 height 76
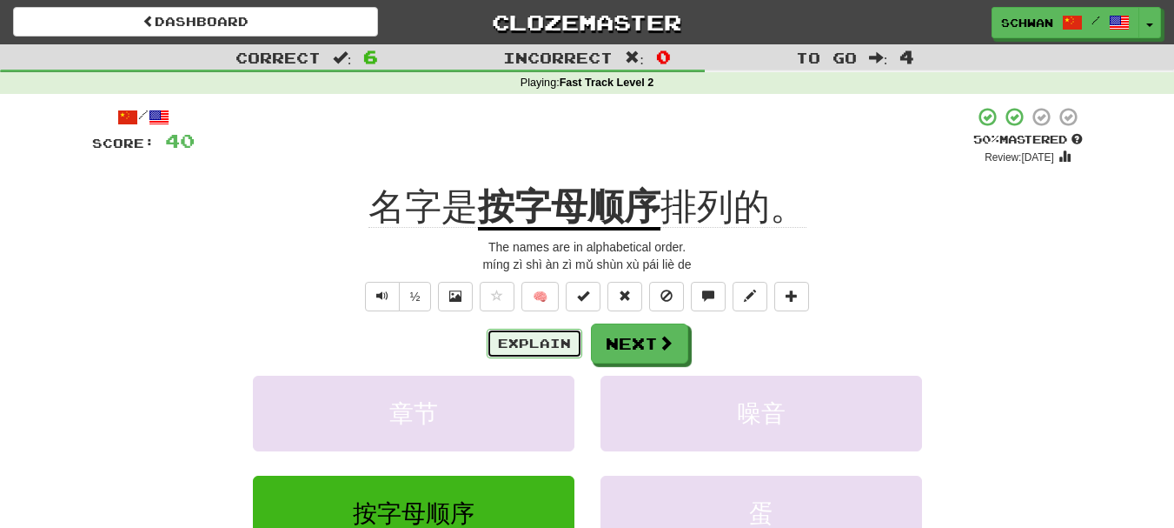
click at [551, 349] on button "Explain" at bounding box center [535, 344] width 96 height 30
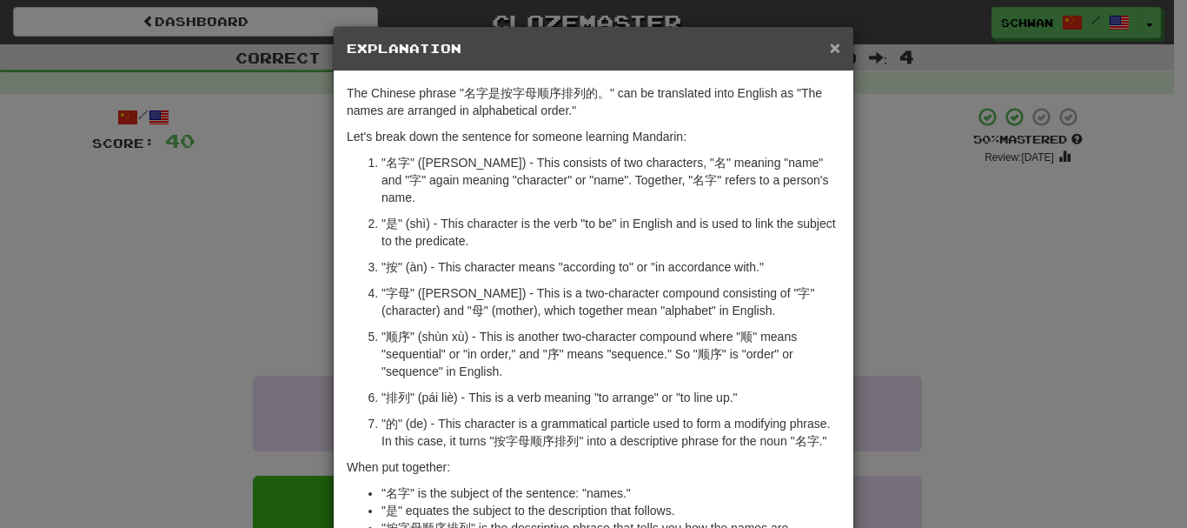
click at [830, 45] on span "×" at bounding box center [835, 47] width 10 height 20
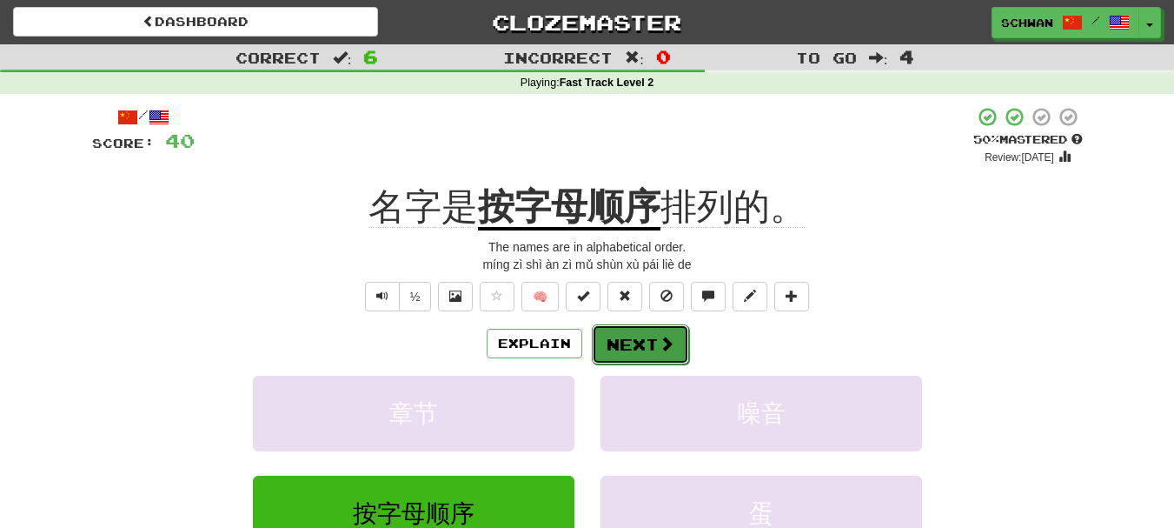
click at [647, 346] on button "Next" at bounding box center [640, 344] width 97 height 40
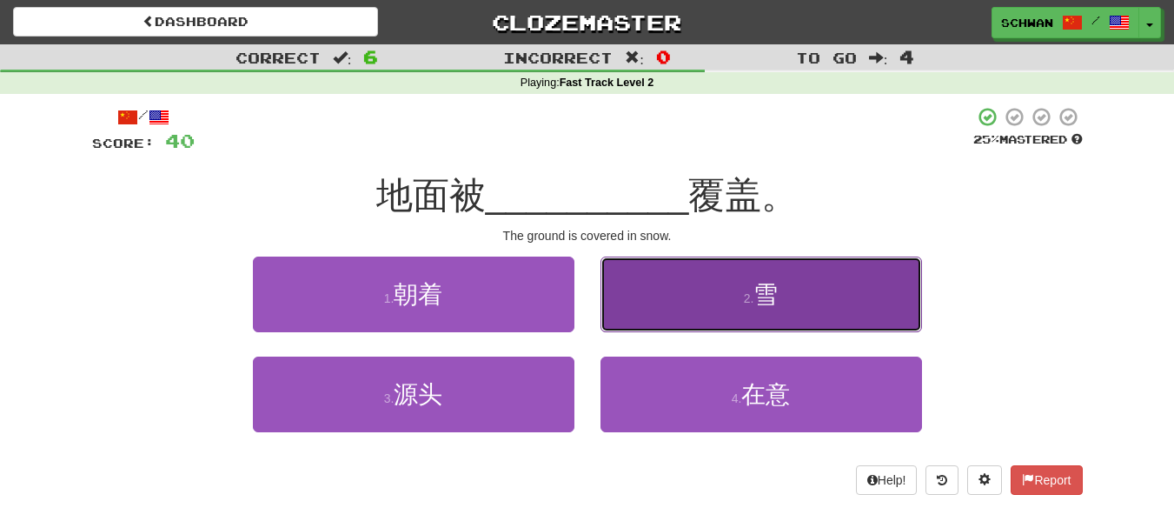
click at [641, 322] on button "2 . 雪" at bounding box center [762, 294] width 322 height 76
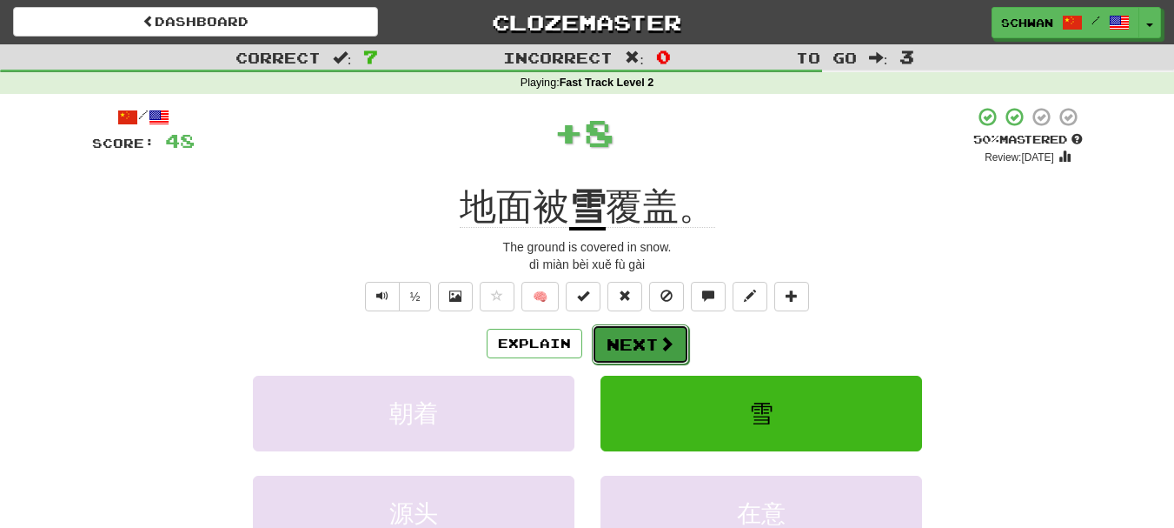
click at [631, 340] on button "Next" at bounding box center [640, 344] width 97 height 40
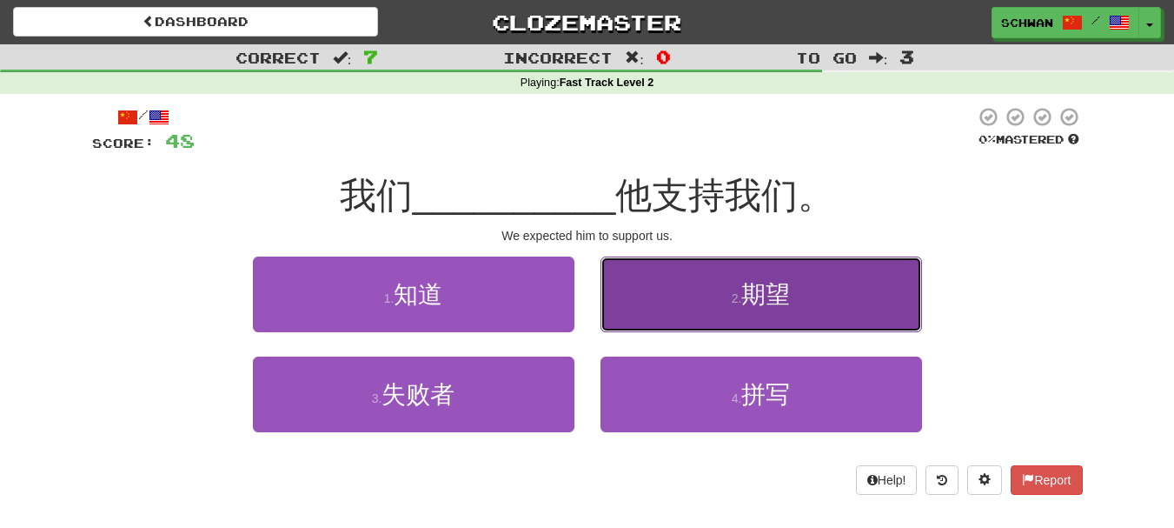
click at [631, 316] on button "2 . 期望" at bounding box center [762, 294] width 322 height 76
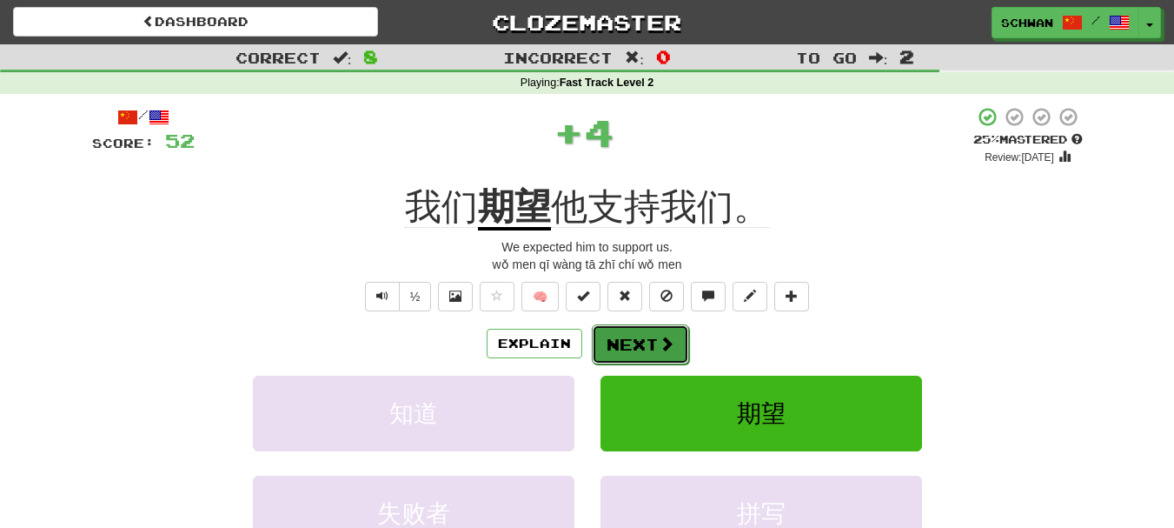
click at [615, 352] on button "Next" at bounding box center [640, 344] width 97 height 40
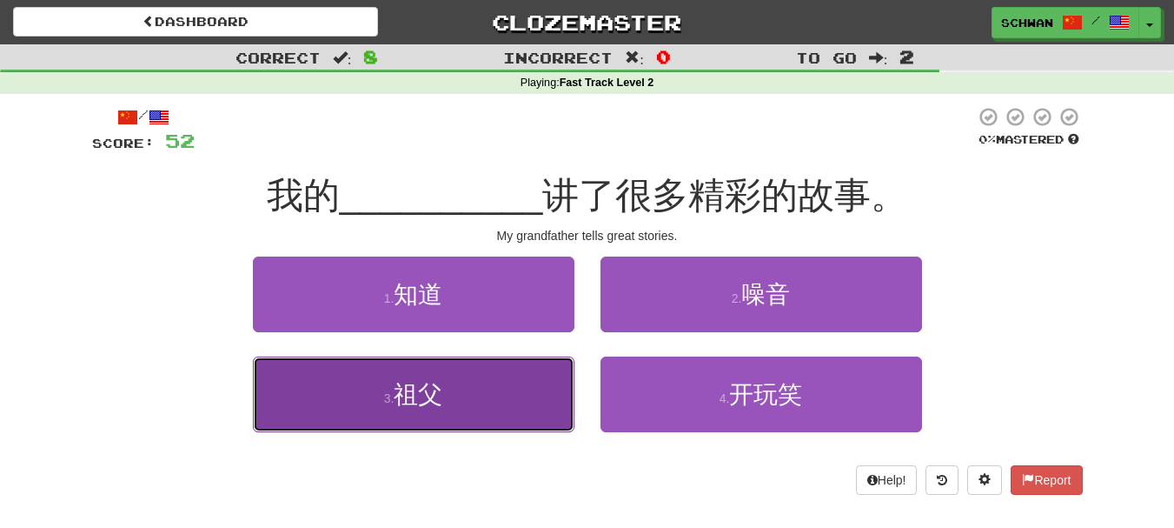
click at [489, 397] on button "3 . 祖父" at bounding box center [414, 394] width 322 height 76
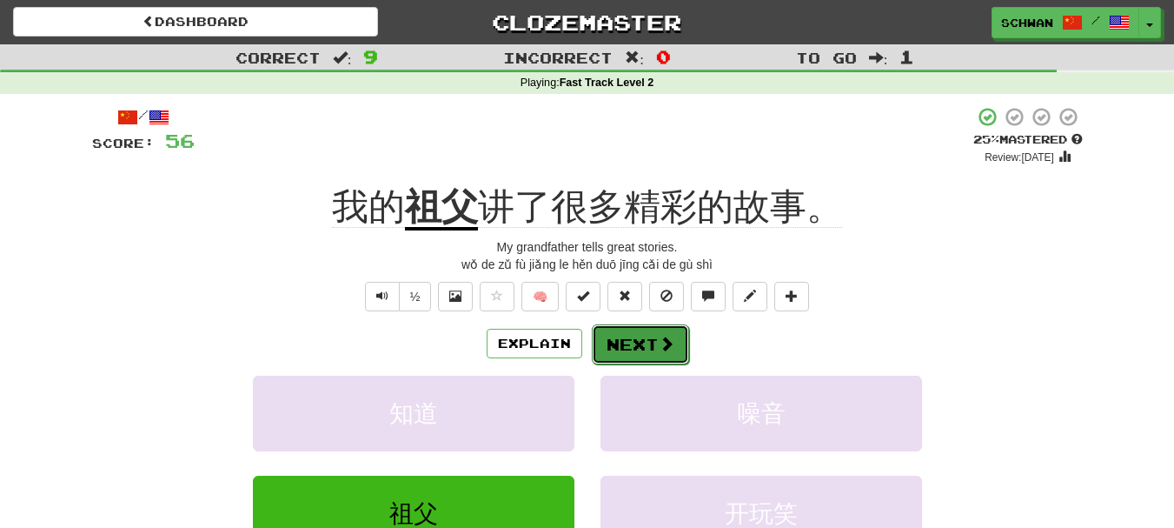
click at [620, 344] on button "Next" at bounding box center [640, 344] width 97 height 40
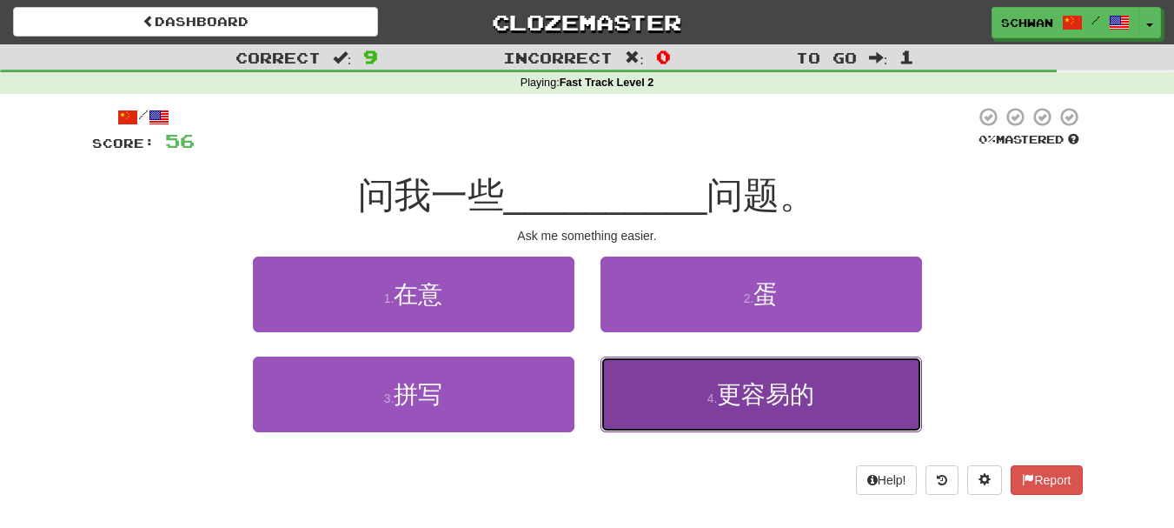
click at [657, 421] on button "4 . 更容易的" at bounding box center [762, 394] width 322 height 76
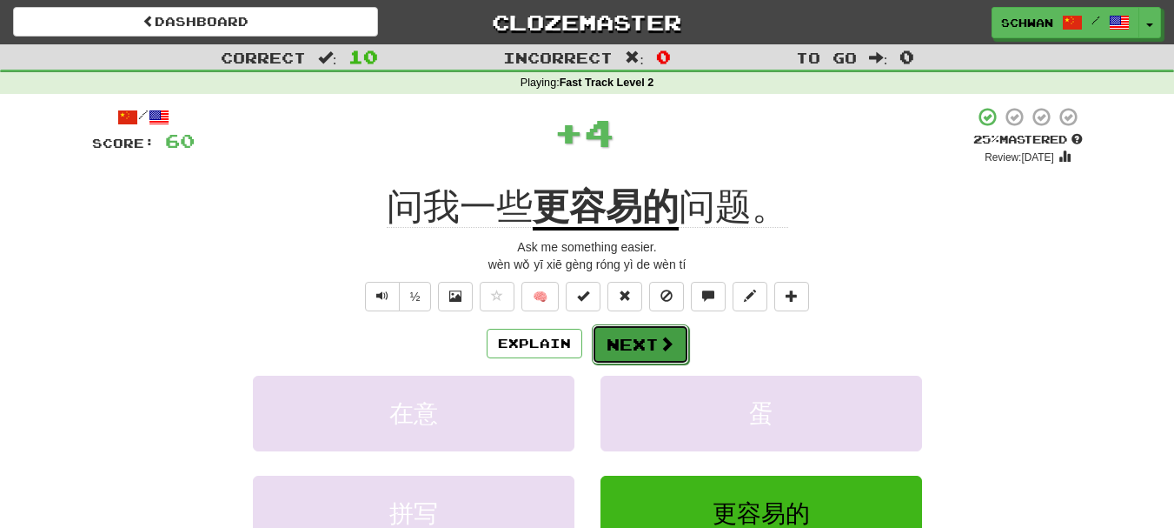
click at [642, 353] on button "Next" at bounding box center [640, 344] width 97 height 40
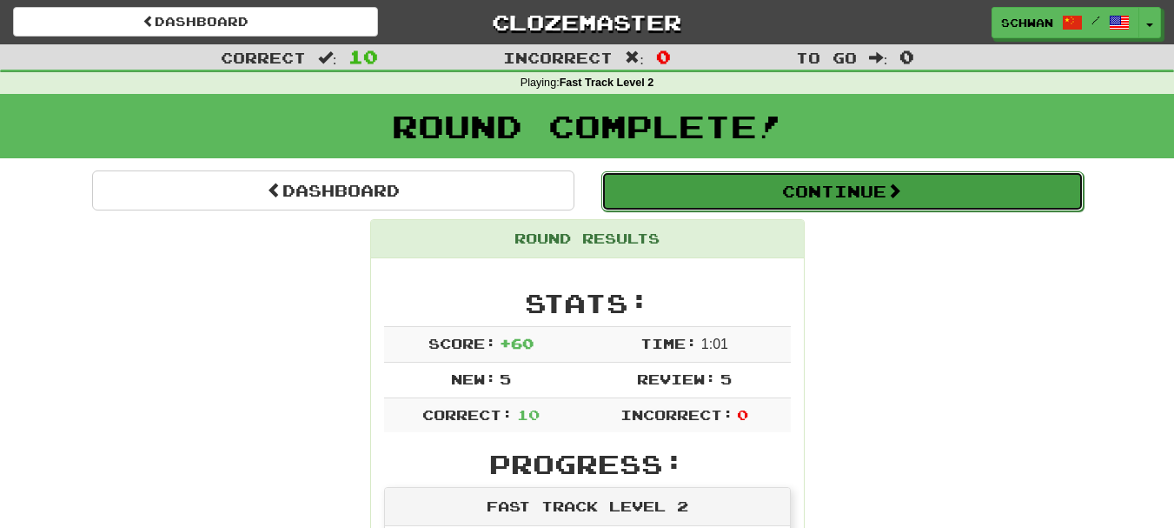
click at [817, 204] on button "Continue" at bounding box center [842, 191] width 482 height 40
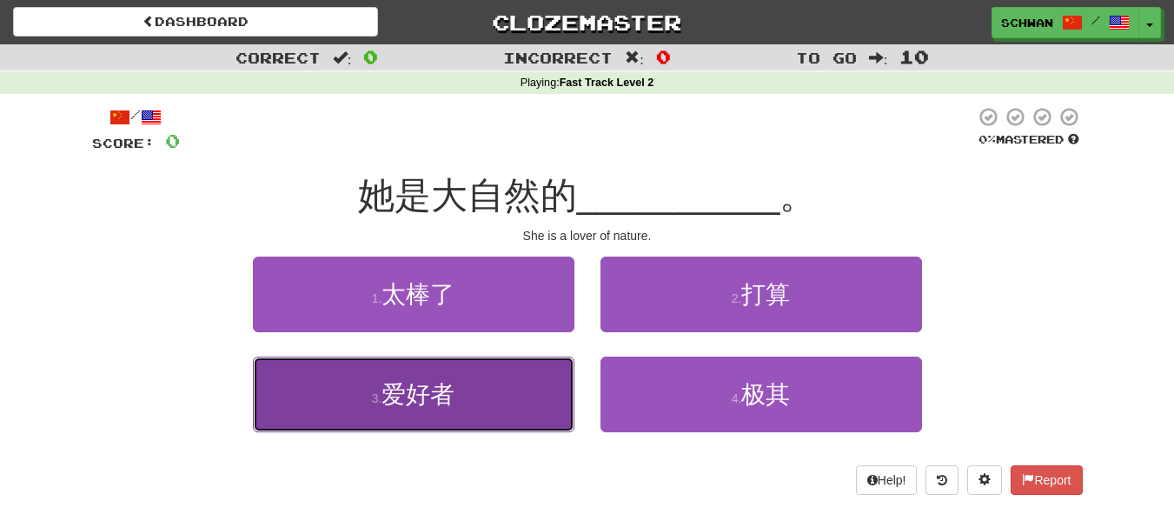
click at [448, 413] on button "3 . 爱好者" at bounding box center [414, 394] width 322 height 76
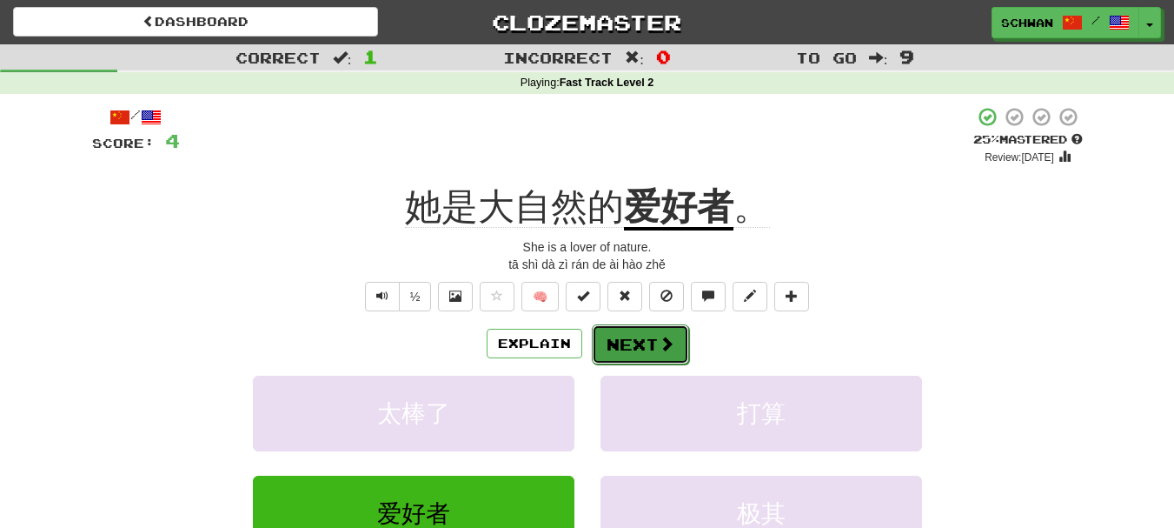
click at [642, 349] on button "Next" at bounding box center [640, 344] width 97 height 40
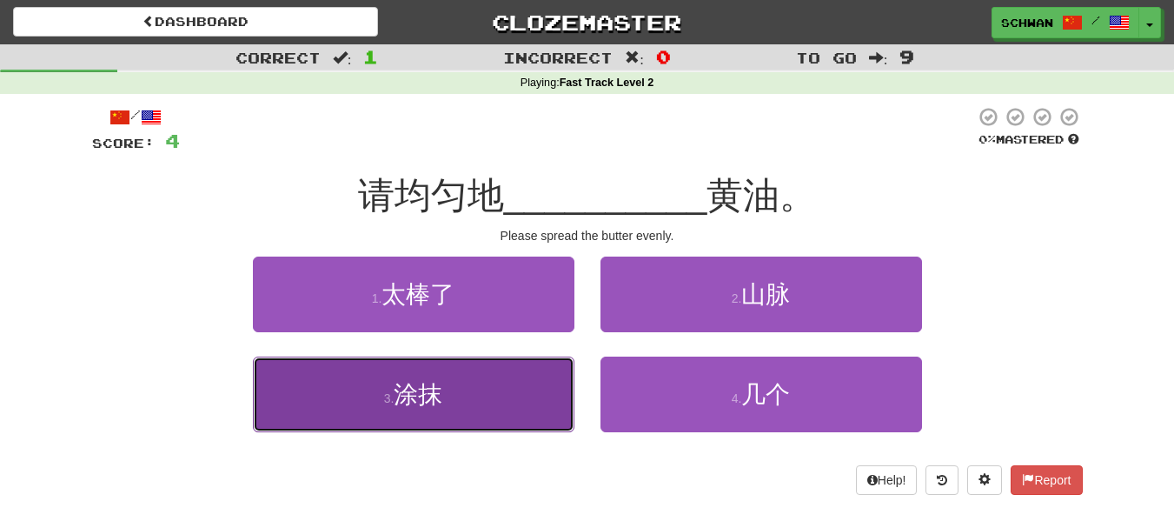
click at [510, 394] on button "3 . 涂抹" at bounding box center [414, 394] width 322 height 76
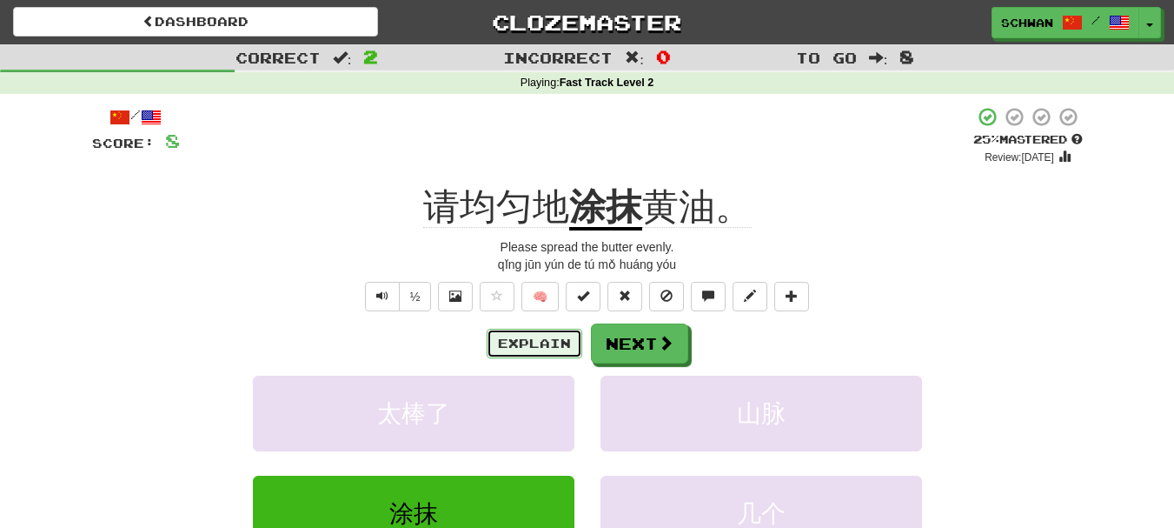
click at [542, 342] on button "Explain" at bounding box center [535, 344] width 96 height 30
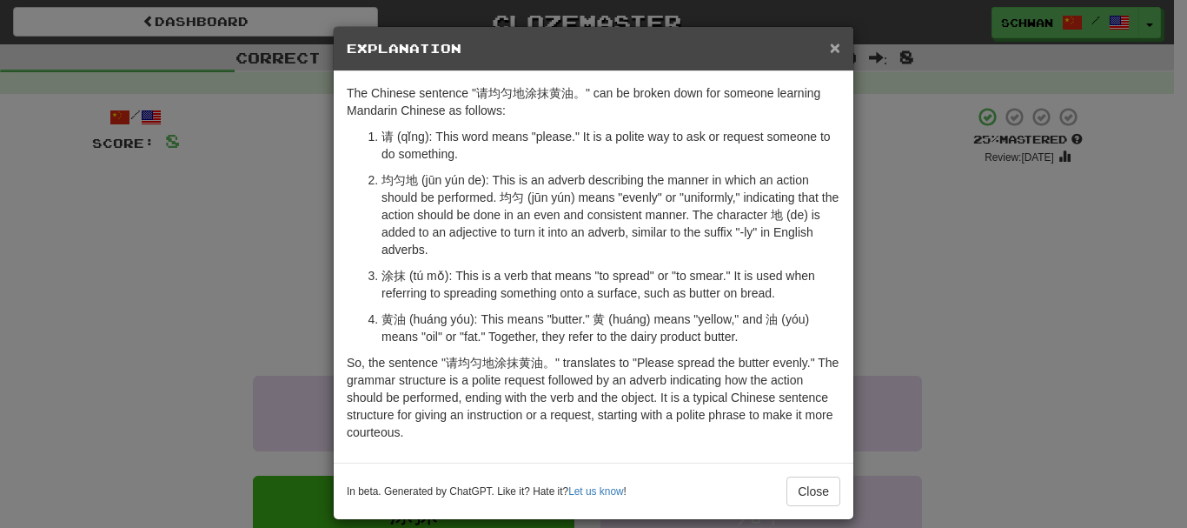
click at [830, 52] on span "×" at bounding box center [835, 47] width 10 height 20
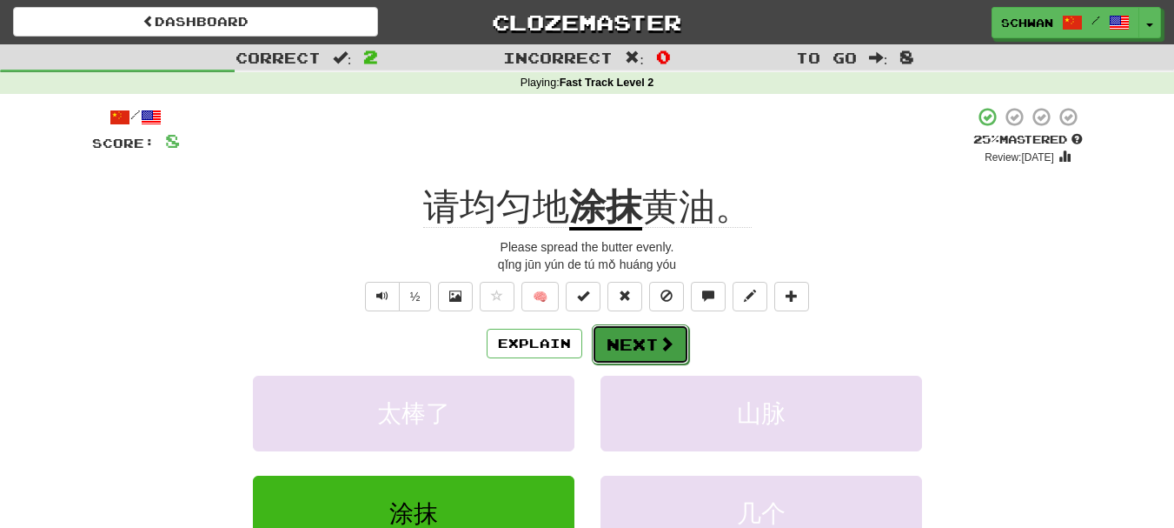
click at [650, 353] on button "Next" at bounding box center [640, 344] width 97 height 40
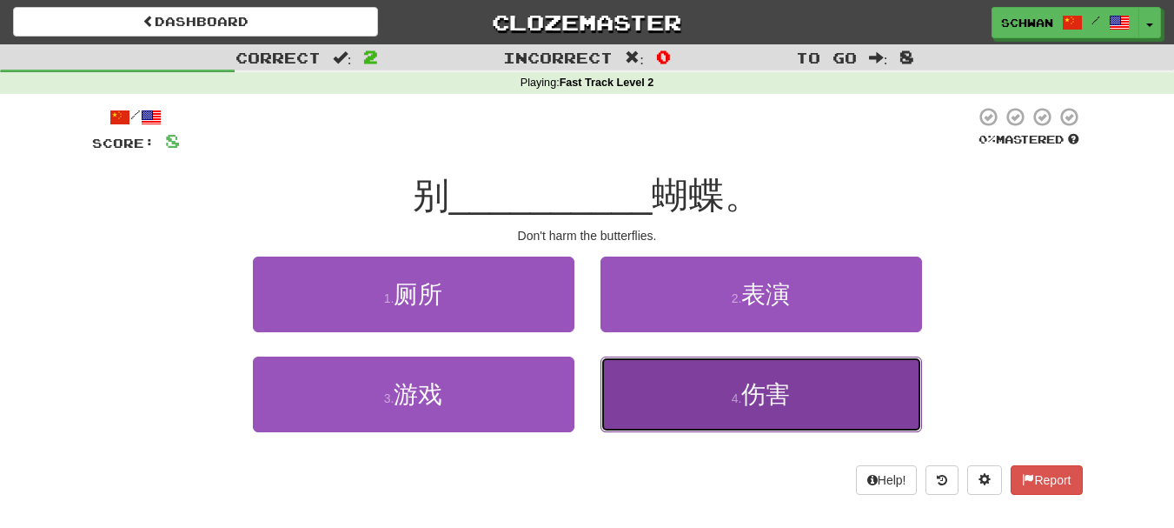
click at [707, 400] on button "4 . 伤害" at bounding box center [762, 394] width 322 height 76
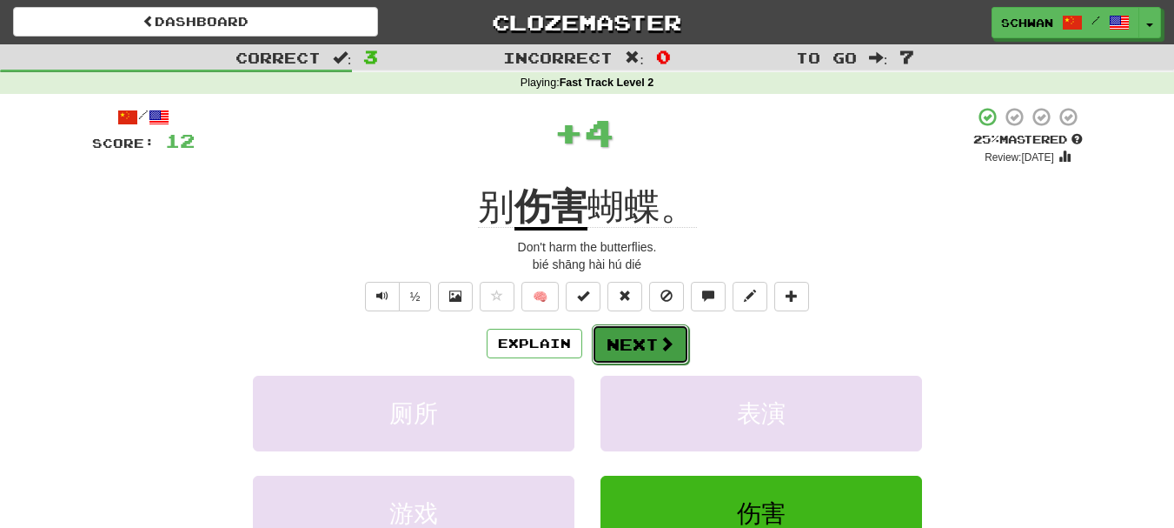
click at [628, 352] on button "Next" at bounding box center [640, 344] width 97 height 40
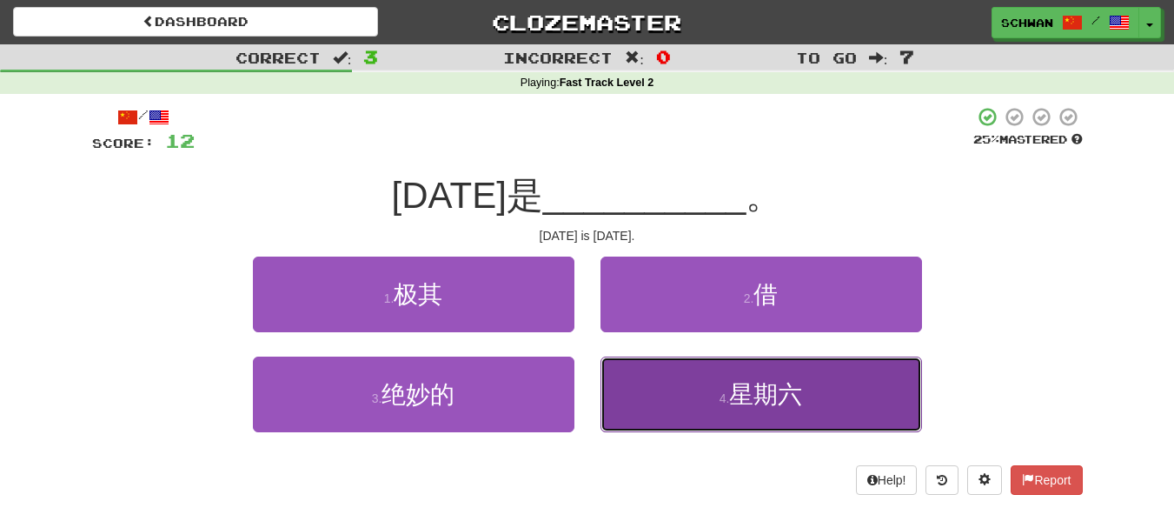
click at [770, 393] on span "星期六" at bounding box center [765, 394] width 73 height 27
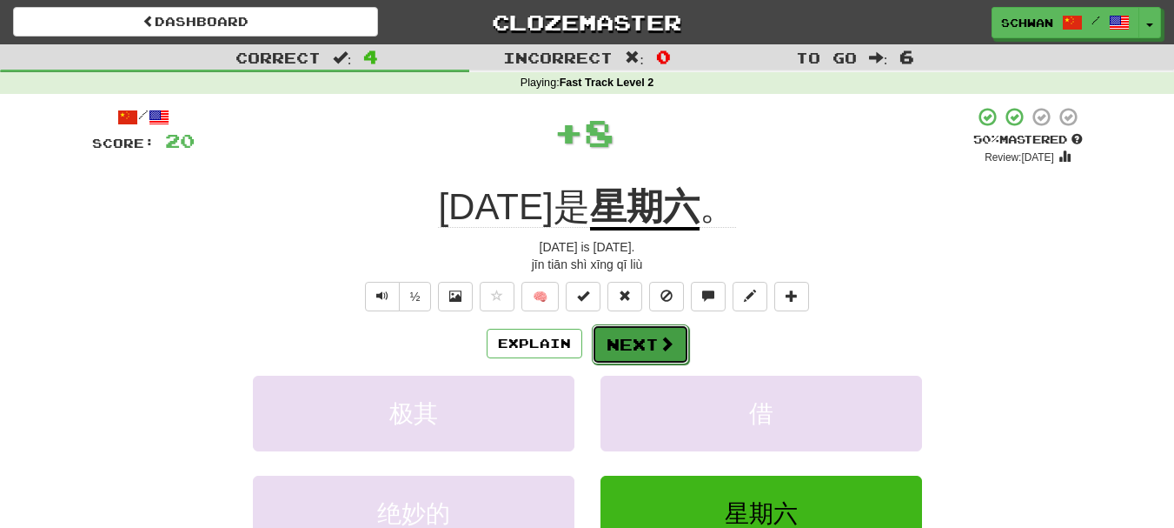
click at [627, 344] on button "Next" at bounding box center [640, 344] width 97 height 40
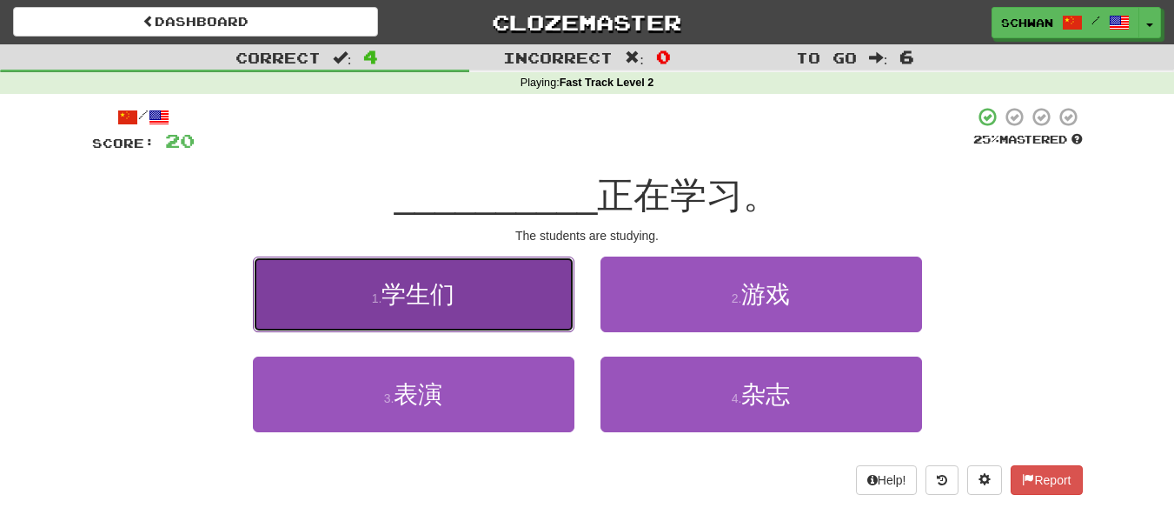
click at [511, 310] on button "1 . 学生们" at bounding box center [414, 294] width 322 height 76
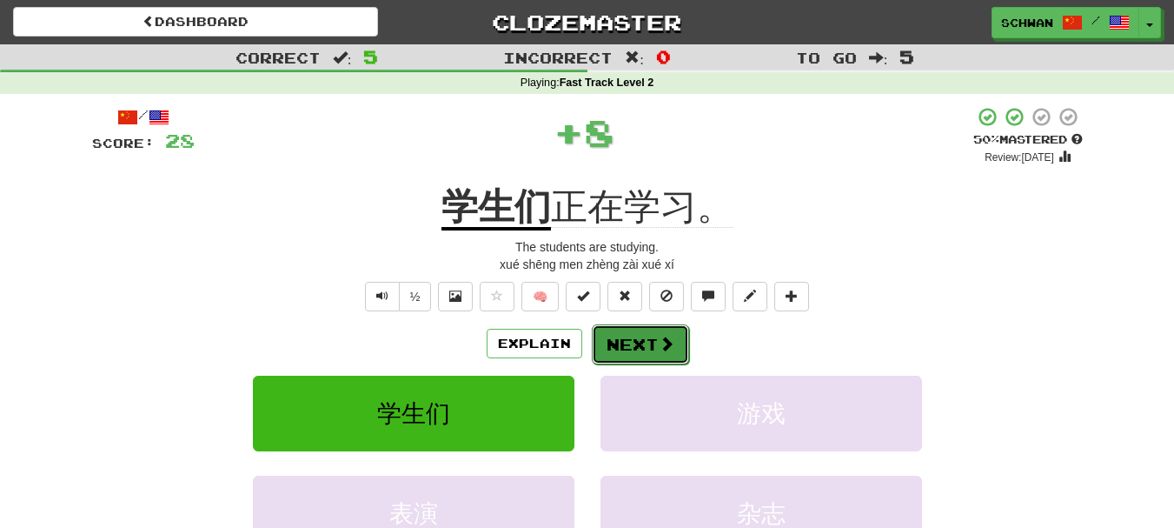
click at [637, 348] on button "Next" at bounding box center [640, 344] width 97 height 40
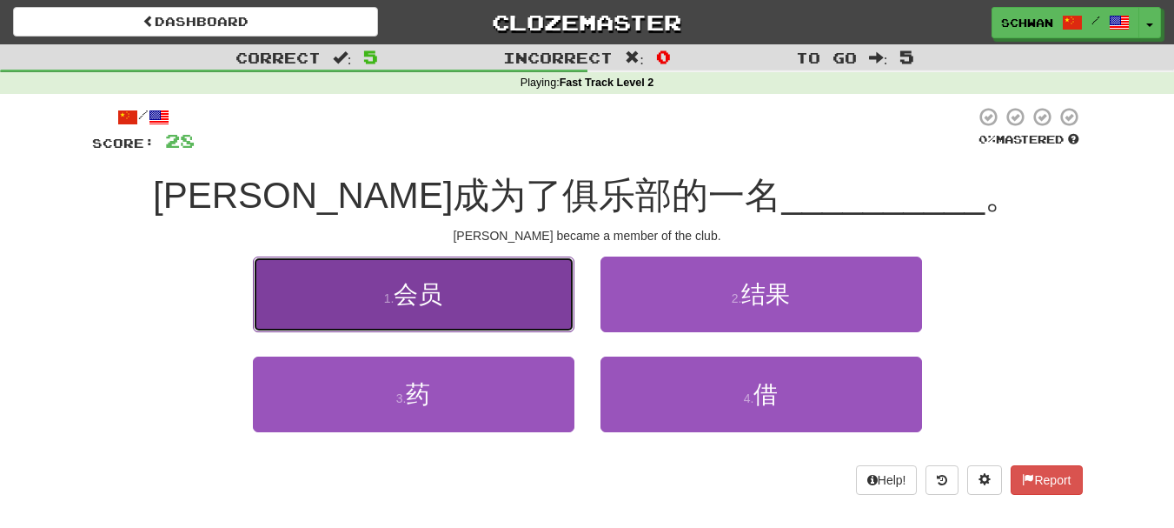
click at [455, 308] on button "1 . 会员" at bounding box center [414, 294] width 322 height 76
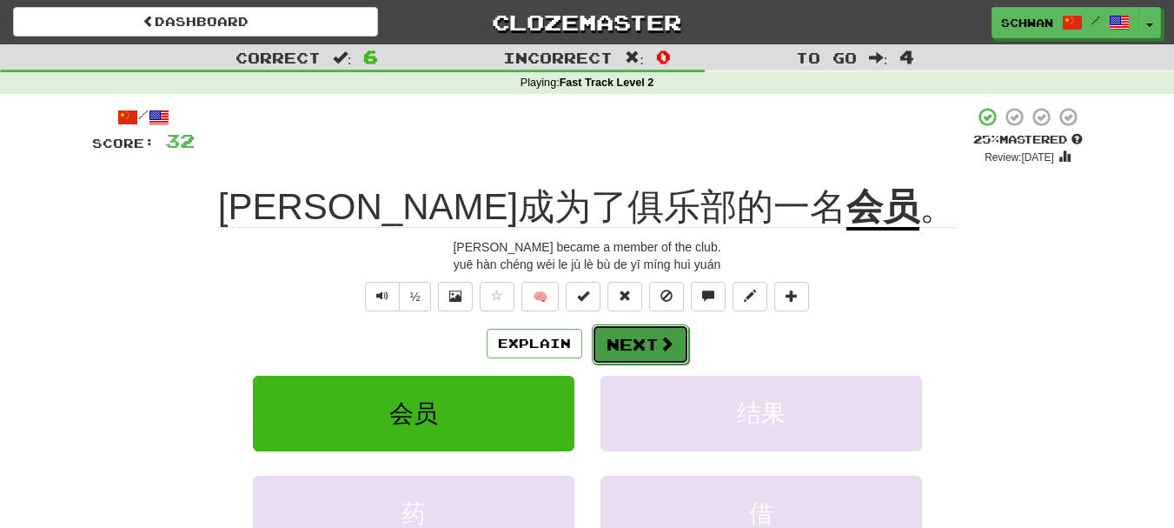
click at [665, 347] on span at bounding box center [667, 343] width 16 height 16
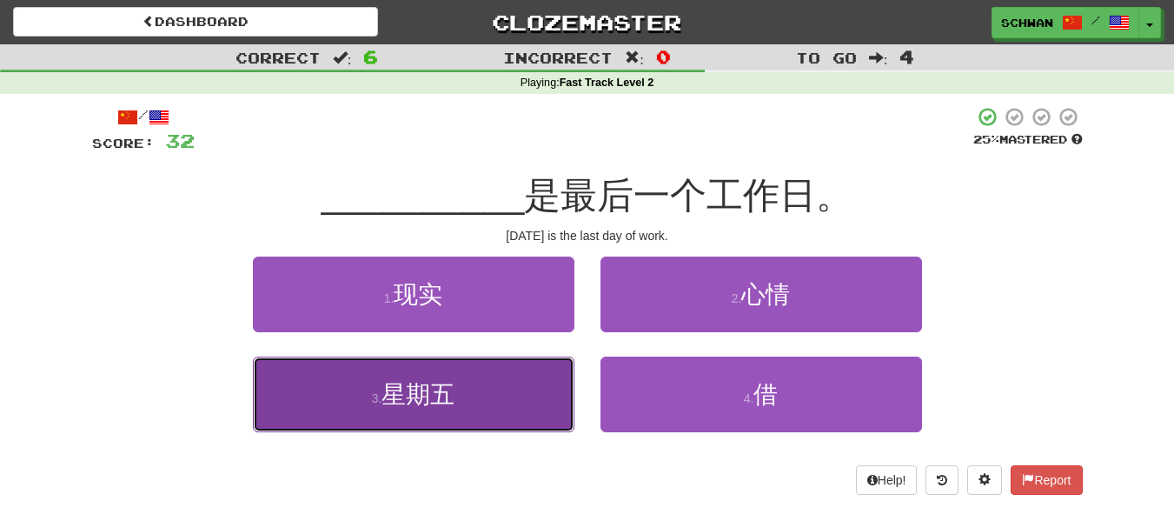
click at [494, 405] on button "3 . 星期五" at bounding box center [414, 394] width 322 height 76
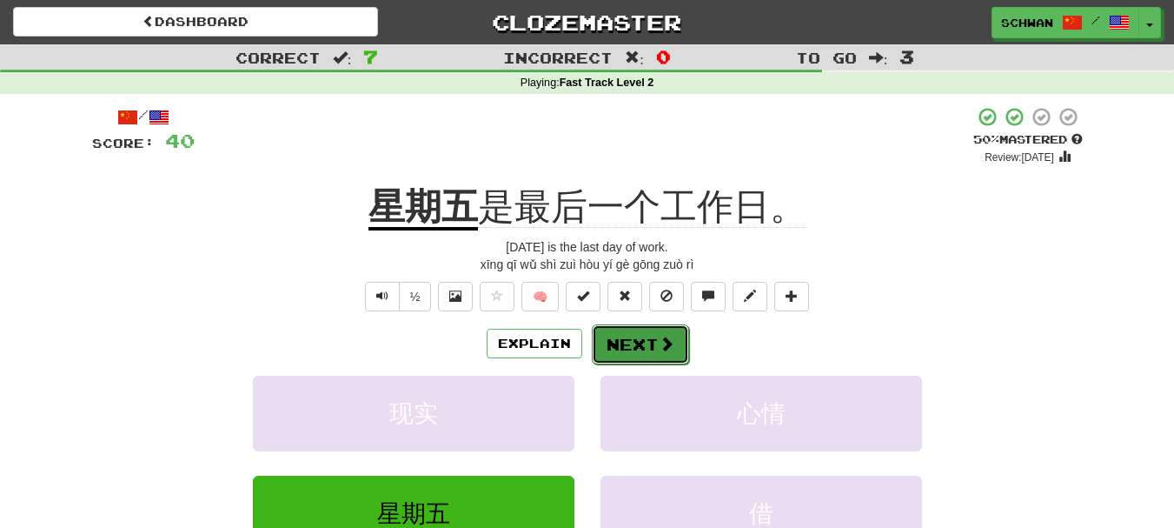
click at [633, 342] on button "Next" at bounding box center [640, 344] width 97 height 40
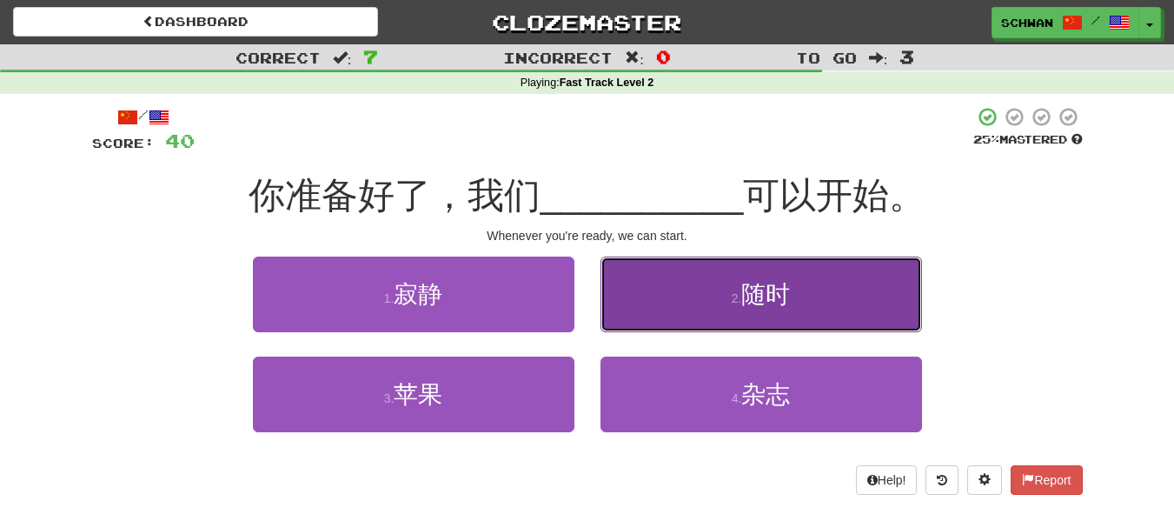
click at [695, 306] on button "2 . 随时" at bounding box center [762, 294] width 322 height 76
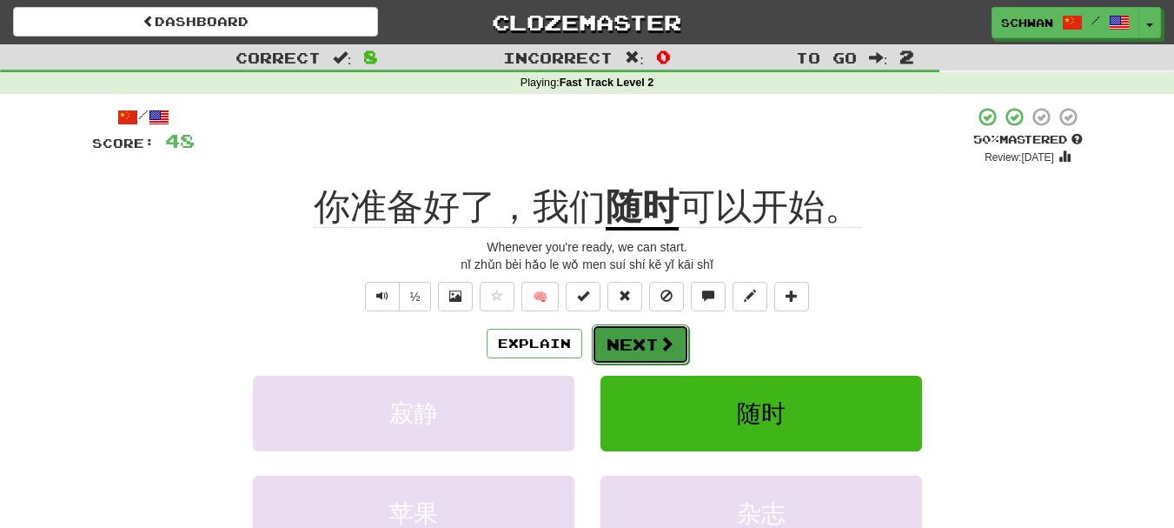
click at [641, 355] on button "Next" at bounding box center [640, 344] width 97 height 40
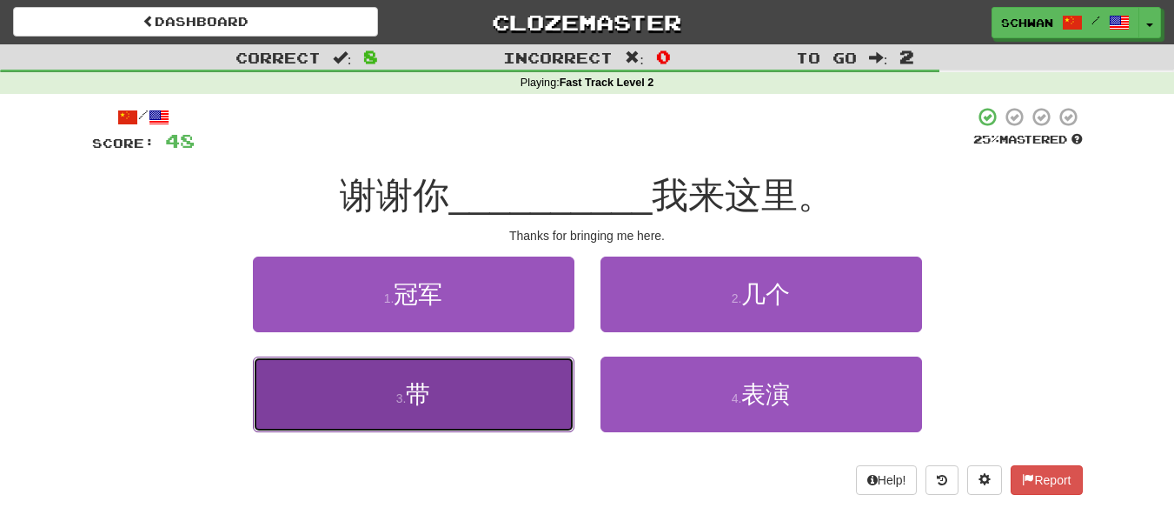
click at [501, 393] on button "3 . 带" at bounding box center [414, 394] width 322 height 76
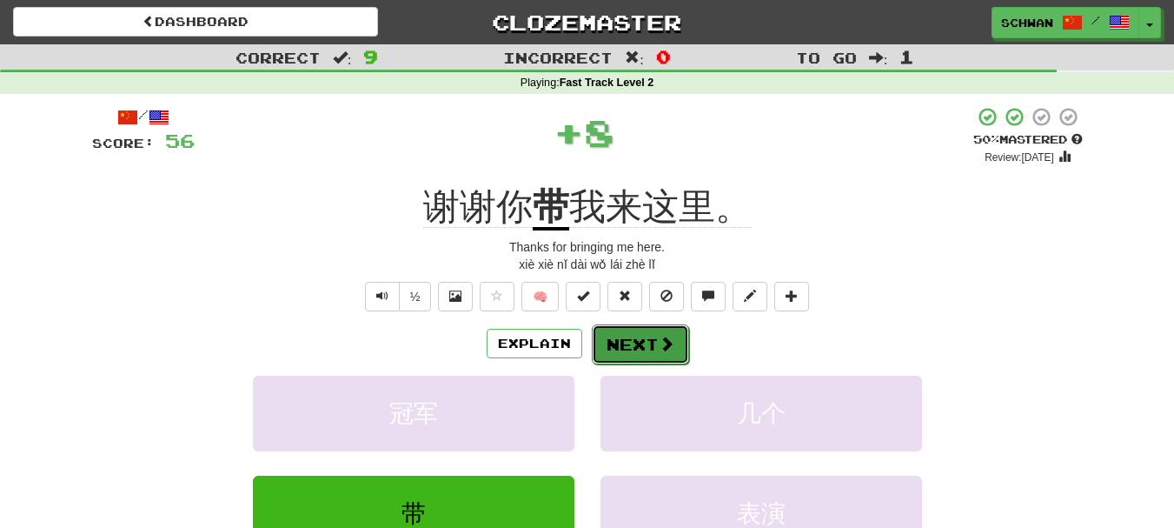
click at [654, 342] on button "Next" at bounding box center [640, 344] width 97 height 40
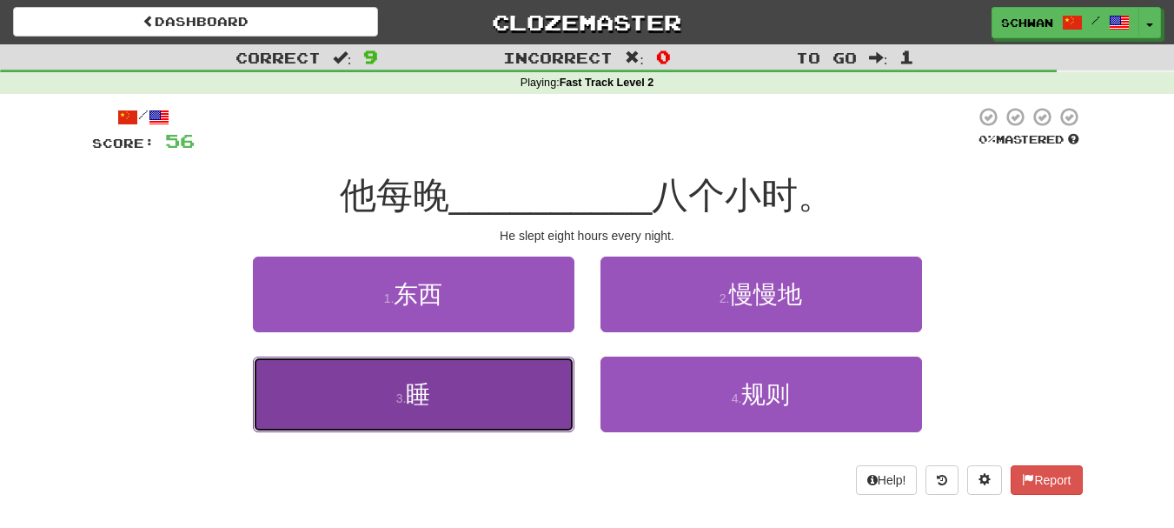
click at [455, 406] on button "3 . 睡" at bounding box center [414, 394] width 322 height 76
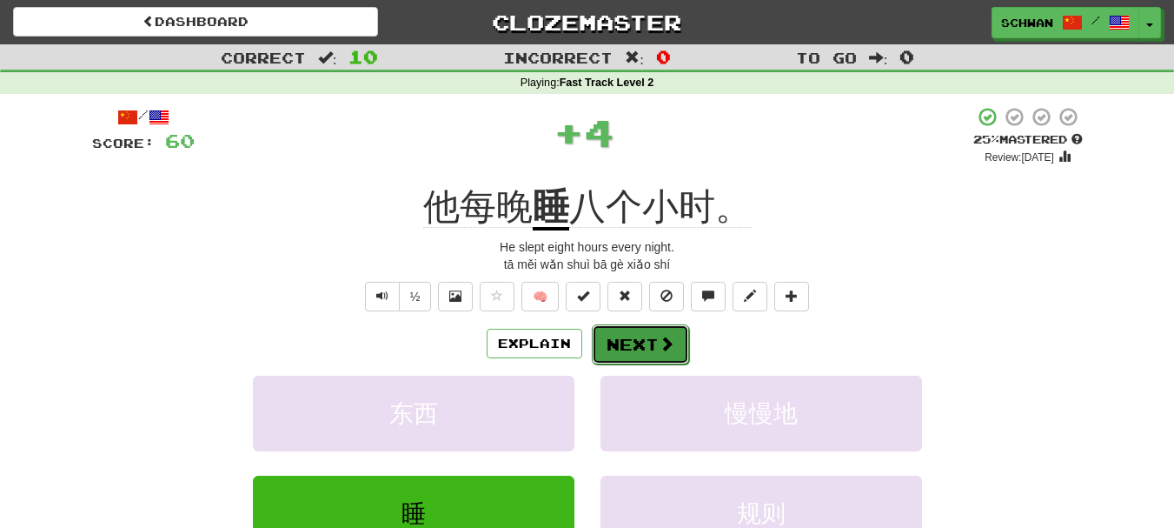
click at [644, 347] on button "Next" at bounding box center [640, 344] width 97 height 40
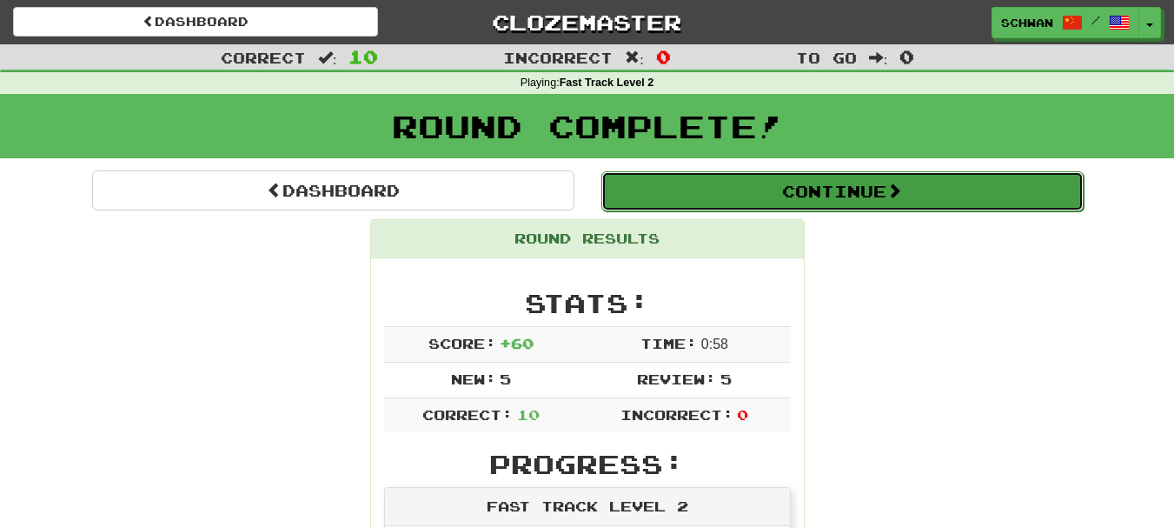
click at [818, 196] on button "Continue" at bounding box center [842, 191] width 482 height 40
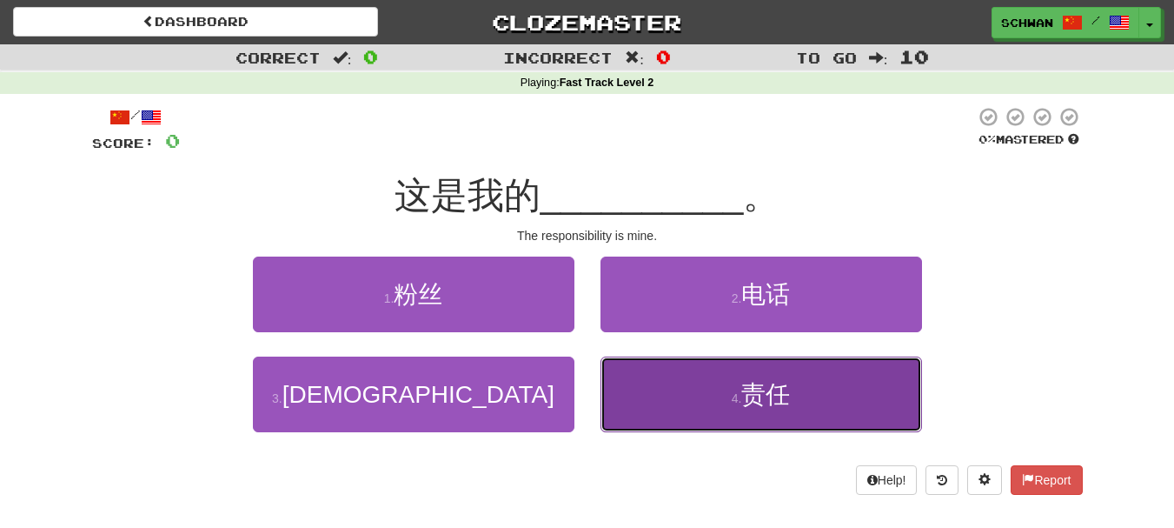
click at [667, 402] on button "4 . 责任" at bounding box center [762, 394] width 322 height 76
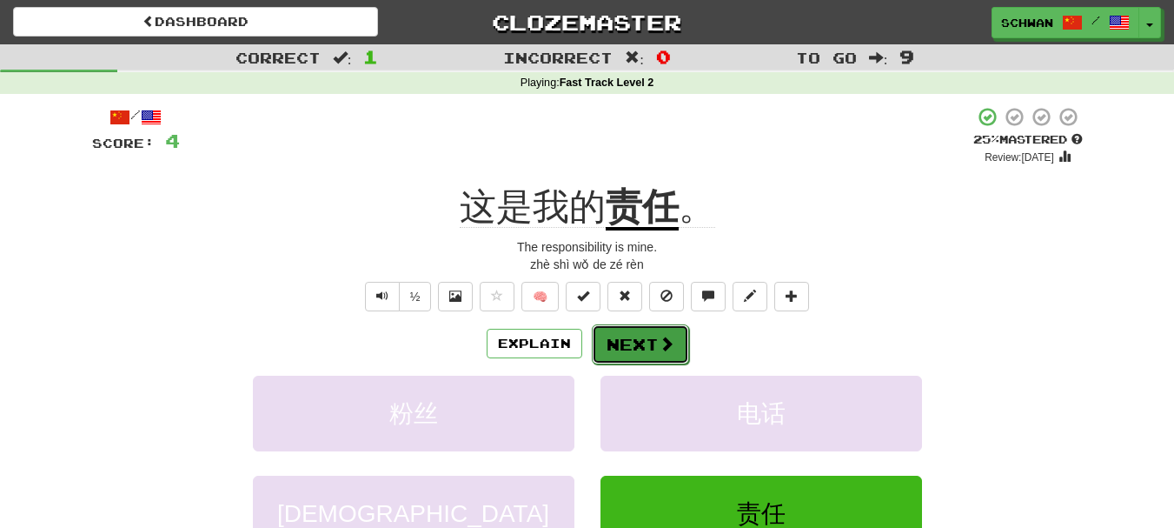
click at [641, 345] on button "Next" at bounding box center [640, 344] width 97 height 40
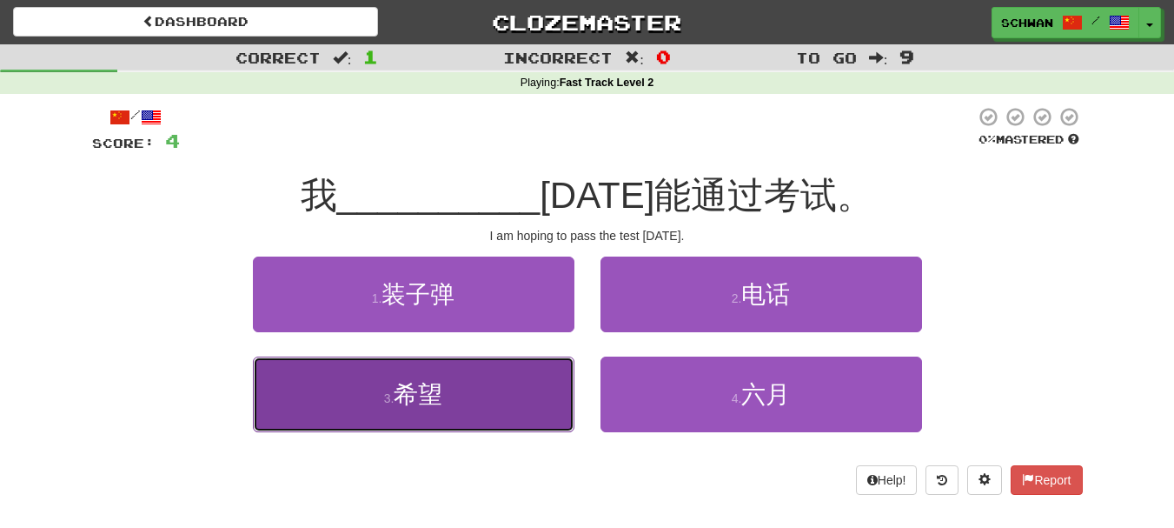
click at [499, 424] on button "3 . 希望" at bounding box center [414, 394] width 322 height 76
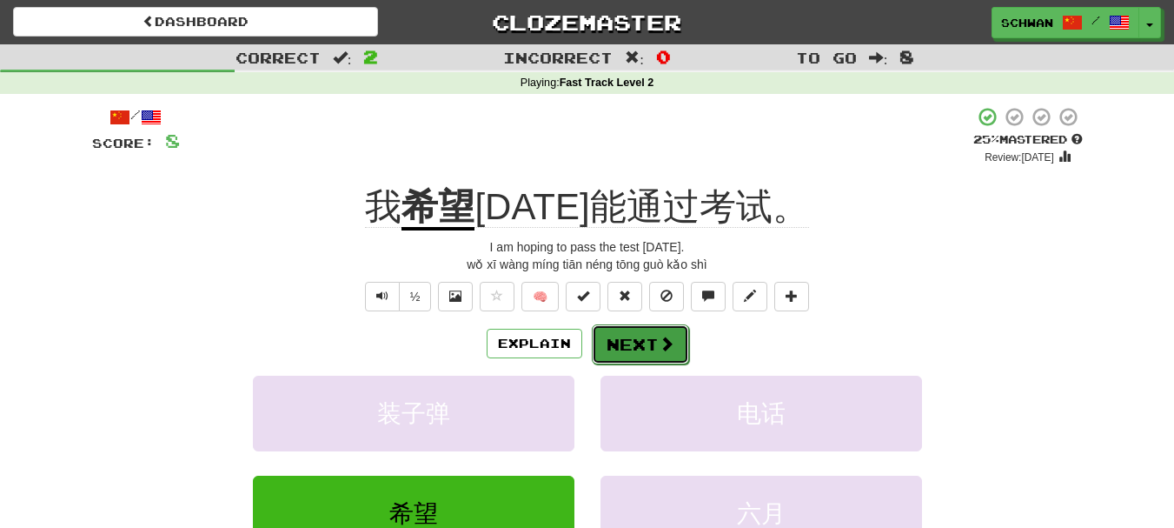
click at [607, 348] on button "Next" at bounding box center [640, 344] width 97 height 40
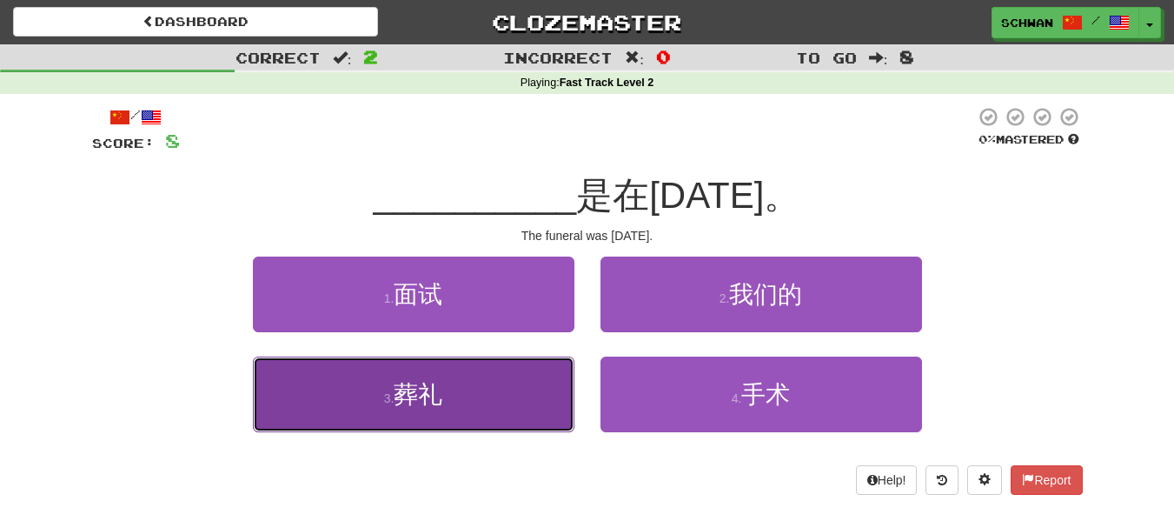
click at [492, 411] on button "3 . 葬礼" at bounding box center [414, 394] width 322 height 76
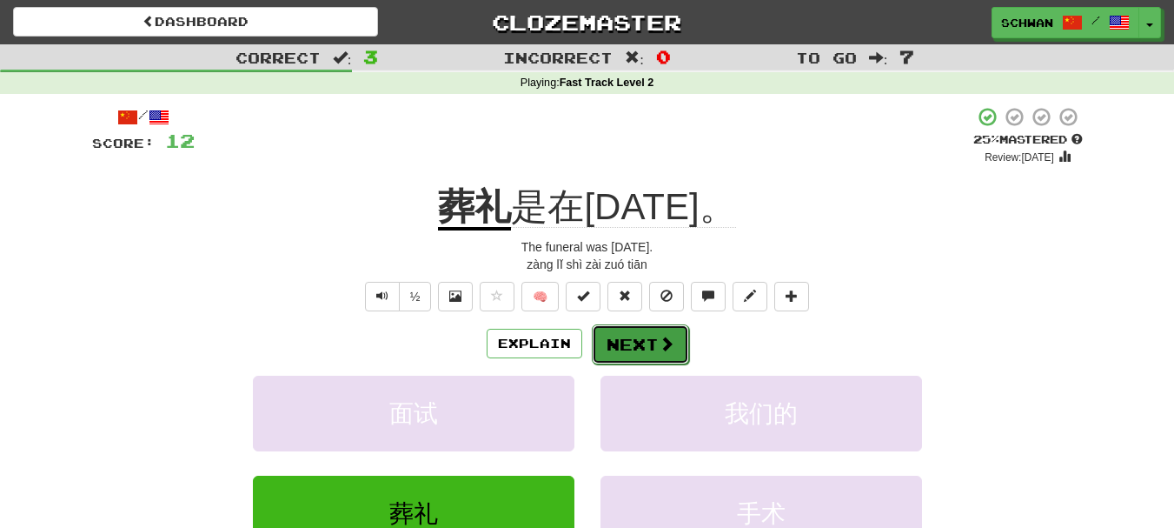
click at [639, 346] on button "Next" at bounding box center [640, 344] width 97 height 40
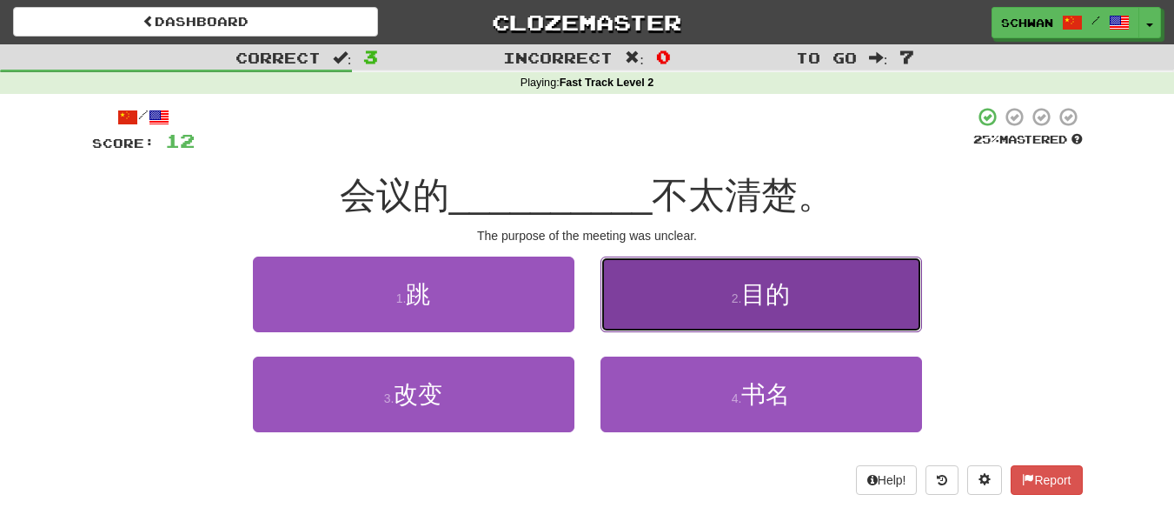
click at [674, 298] on button "2 . 目的" at bounding box center [762, 294] width 322 height 76
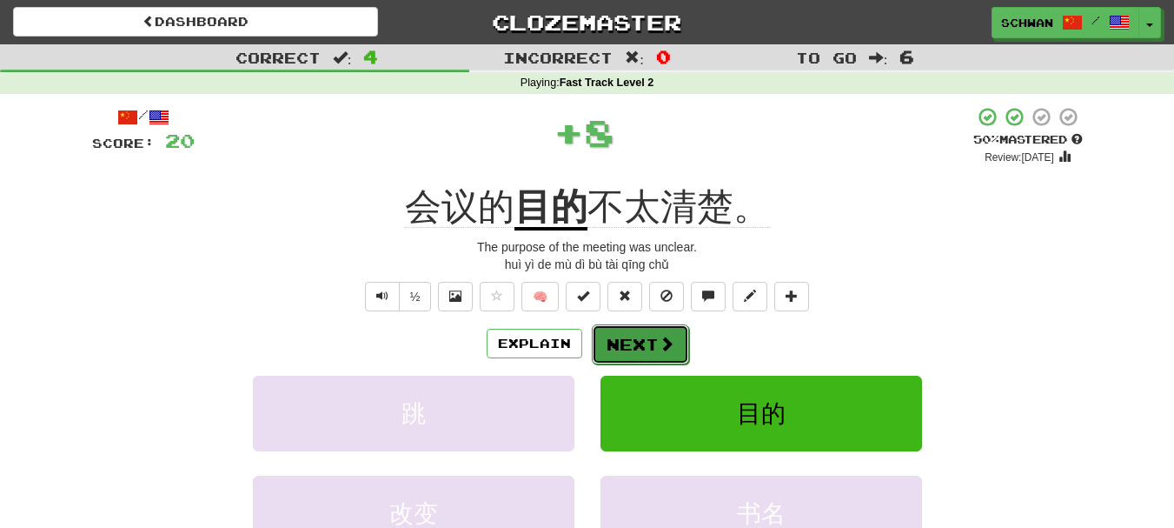
click at [645, 344] on button "Next" at bounding box center [640, 344] width 97 height 40
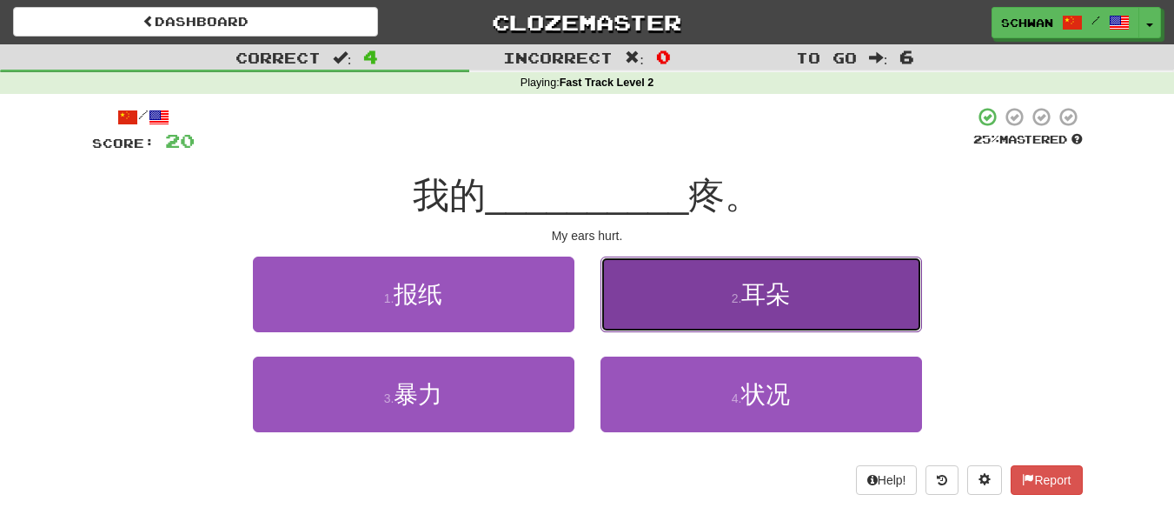
click at [664, 319] on button "2 . 耳朵" at bounding box center [762, 294] width 322 height 76
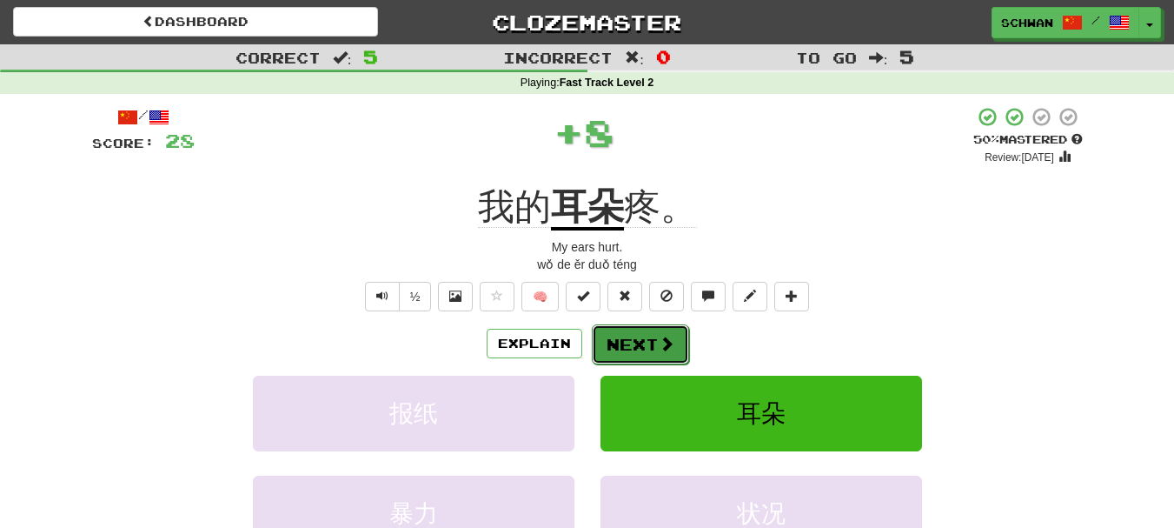
click at [644, 337] on button "Next" at bounding box center [640, 344] width 97 height 40
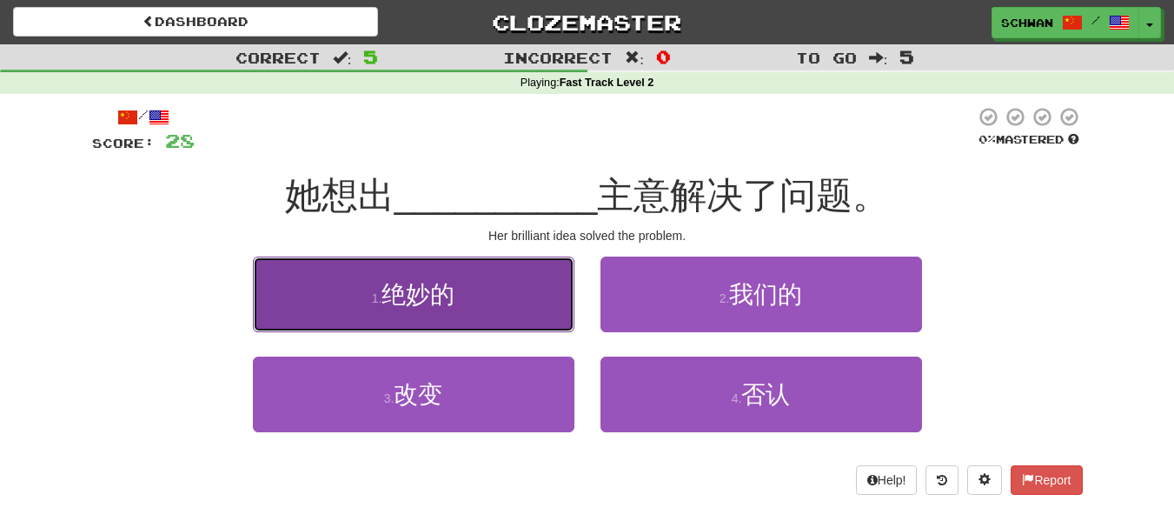
click at [510, 315] on button "1 . 绝妙的" at bounding box center [414, 294] width 322 height 76
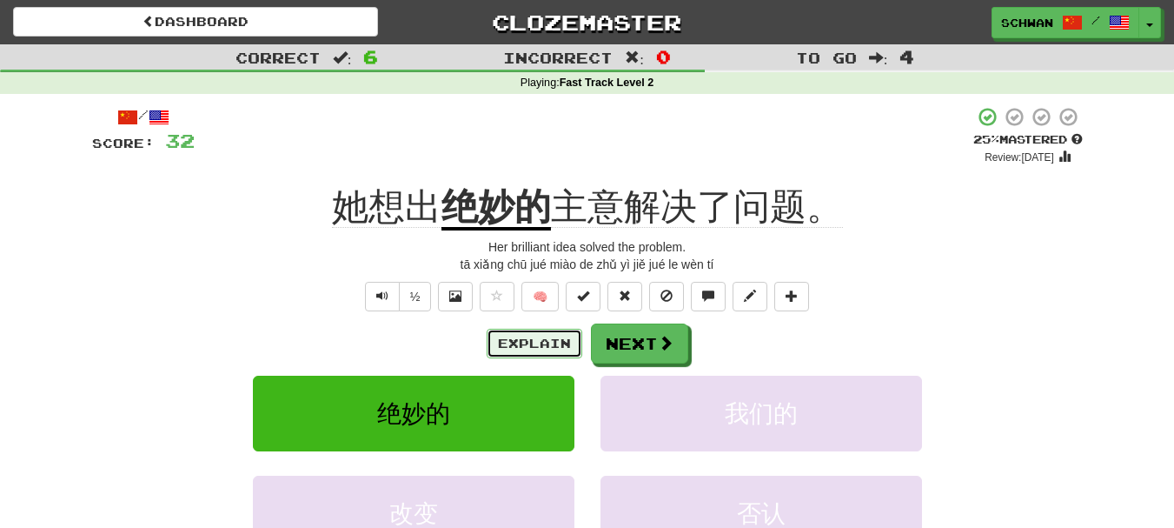
click at [521, 345] on button "Explain" at bounding box center [535, 344] width 96 height 30
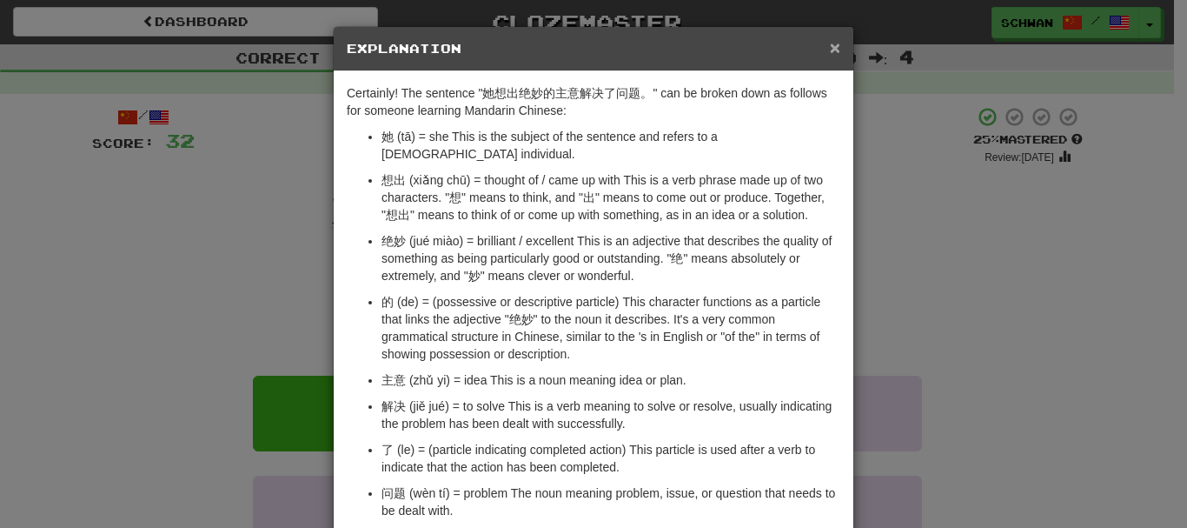
click at [830, 47] on span "×" at bounding box center [835, 47] width 10 height 20
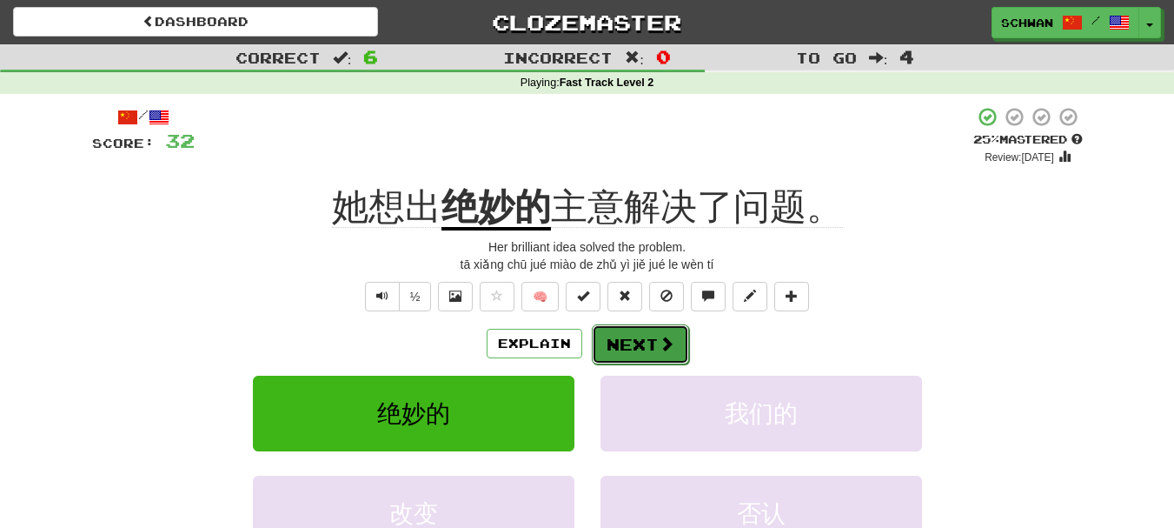
click at [629, 343] on button "Next" at bounding box center [640, 344] width 97 height 40
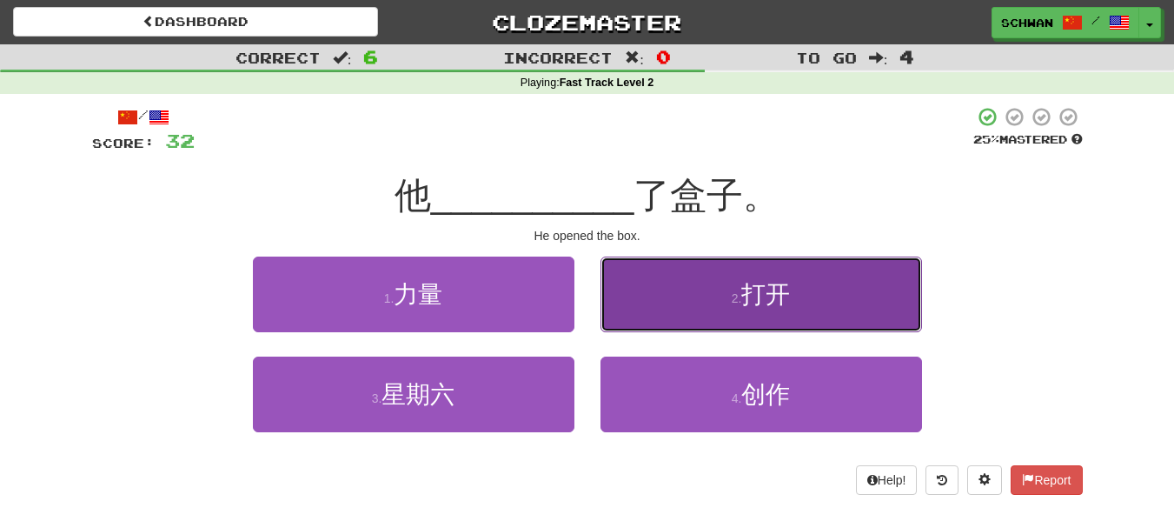
click at [776, 304] on span "打开" at bounding box center [765, 294] width 49 height 27
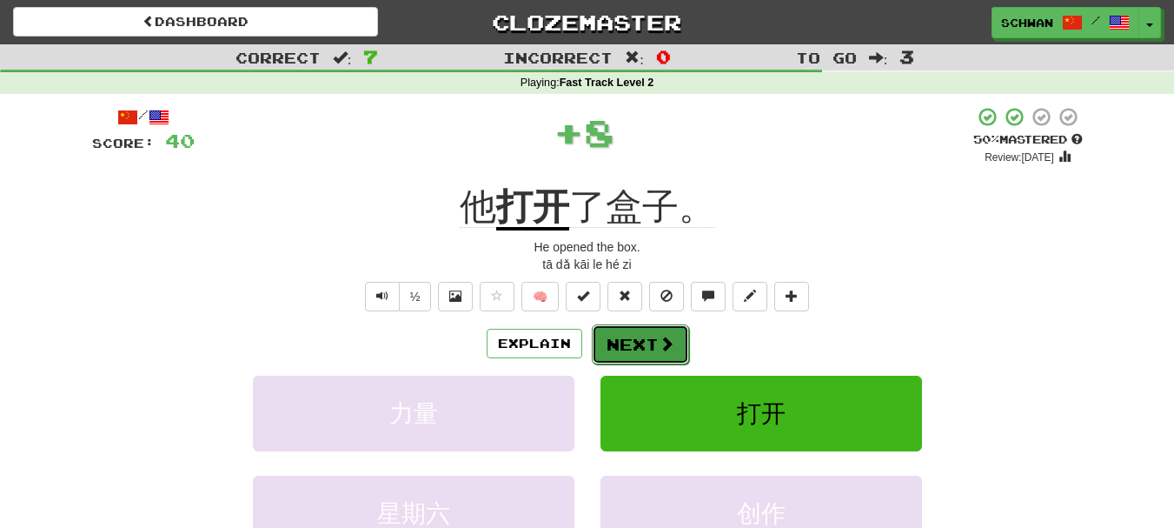
click at [631, 342] on button "Next" at bounding box center [640, 344] width 97 height 40
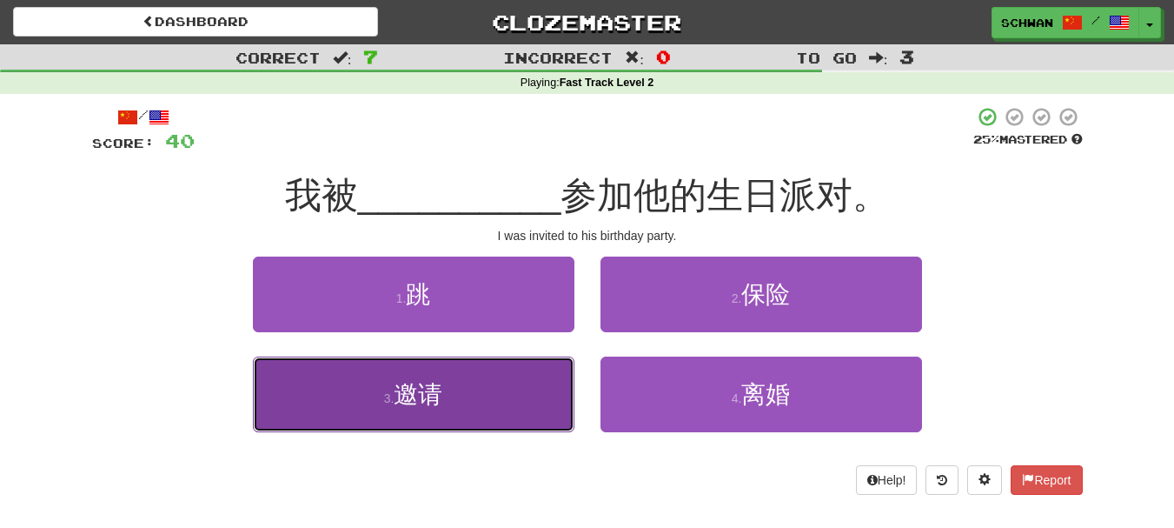
click at [460, 405] on button "3 . 邀请" at bounding box center [414, 394] width 322 height 76
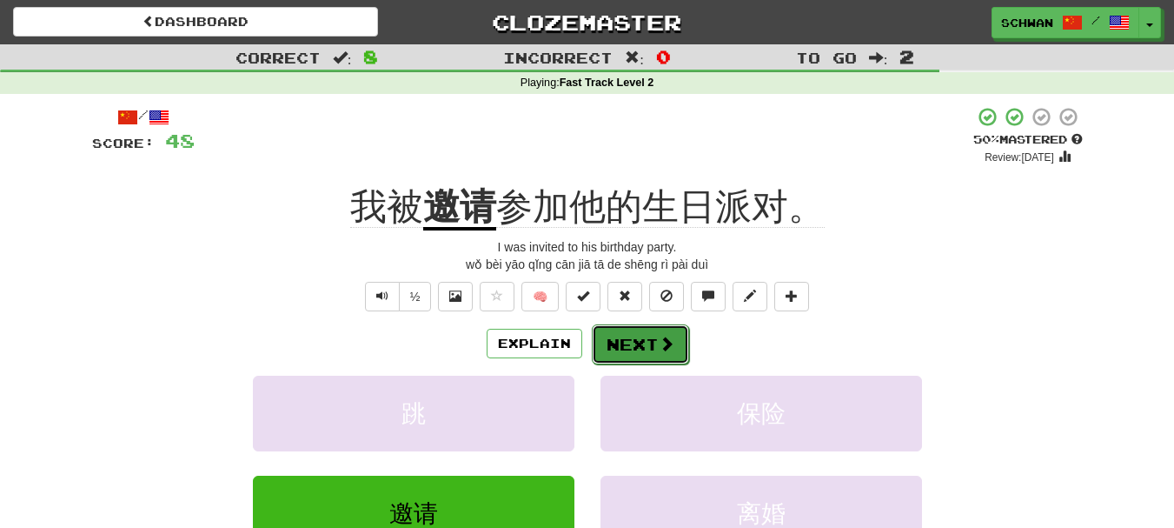
click at [637, 347] on button "Next" at bounding box center [640, 344] width 97 height 40
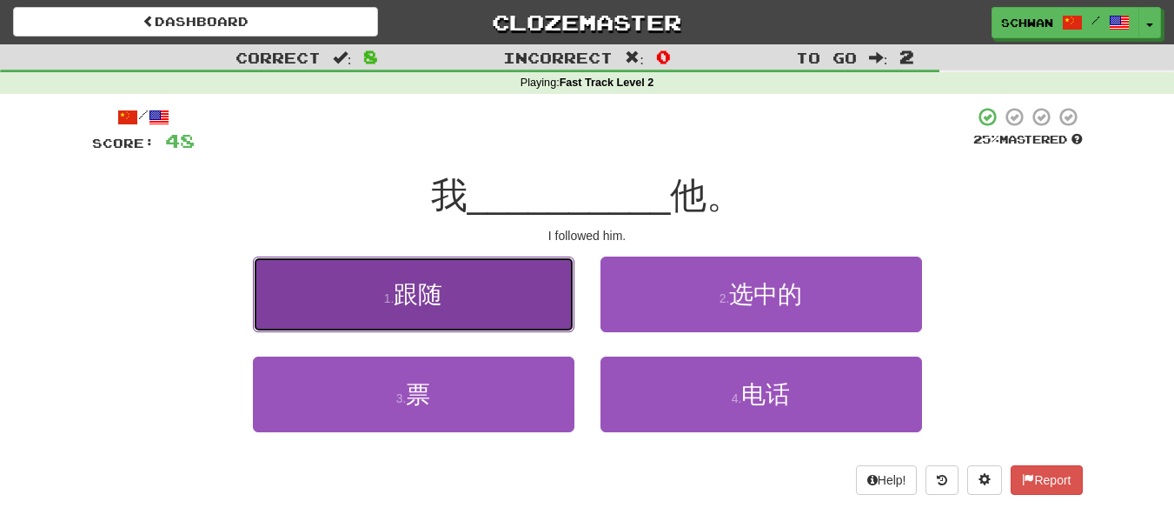
click at [535, 301] on button "1 . 跟随" at bounding box center [414, 294] width 322 height 76
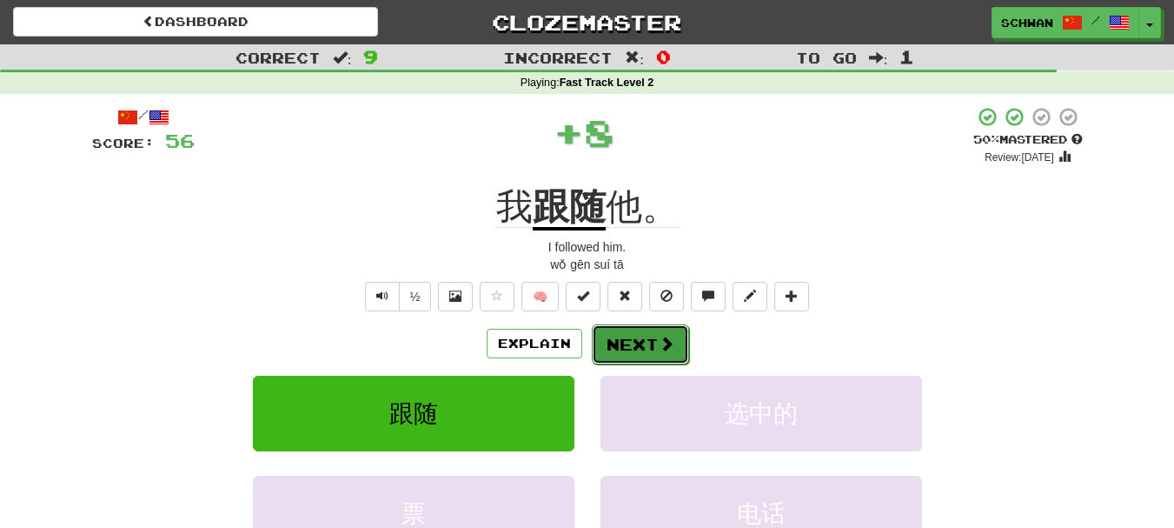
click at [625, 348] on button "Next" at bounding box center [640, 344] width 97 height 40
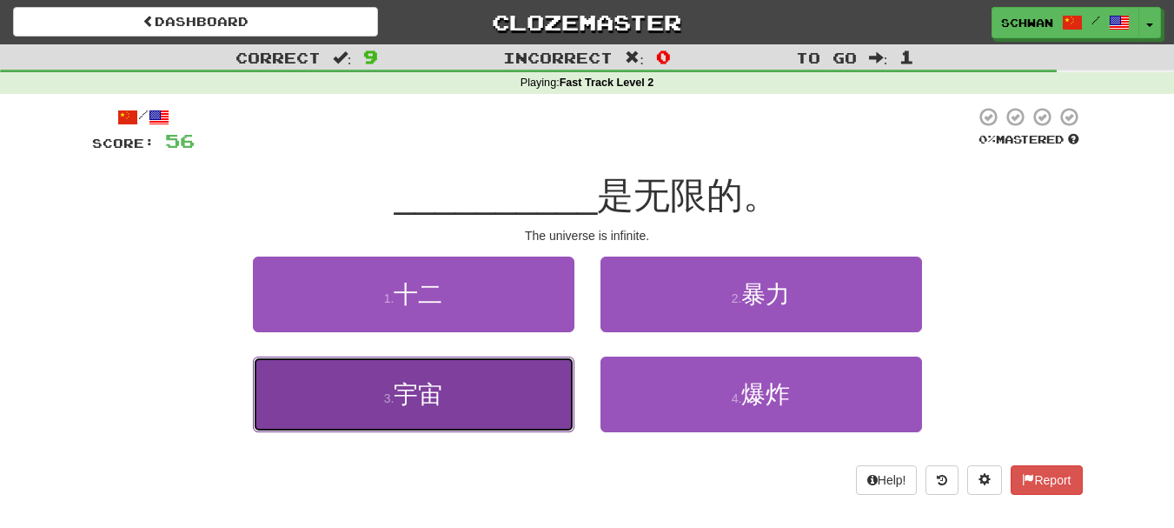
click at [517, 400] on button "3 . 宇宙" at bounding box center [414, 394] width 322 height 76
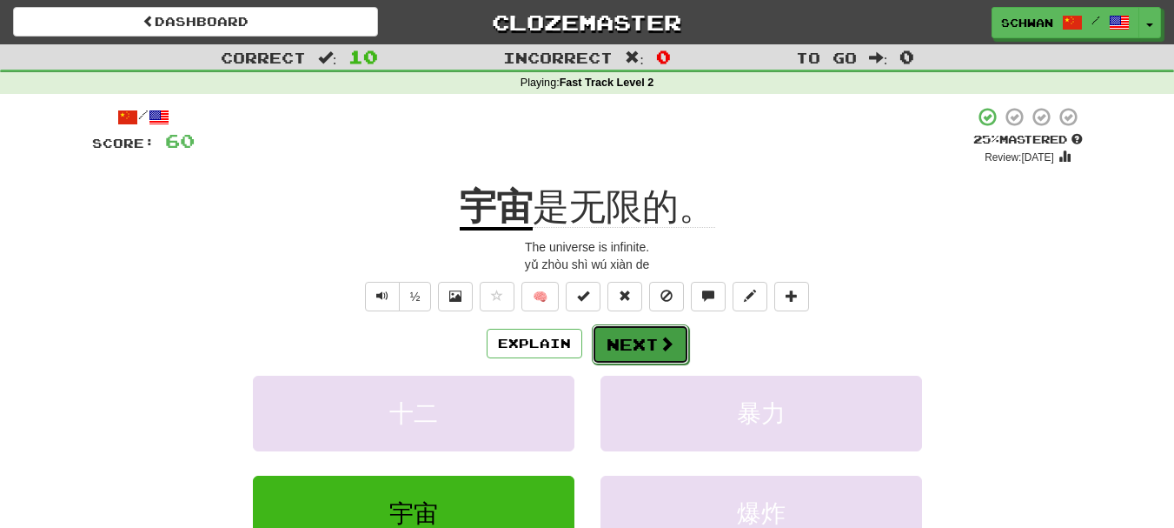
click at [634, 347] on button "Next" at bounding box center [640, 344] width 97 height 40
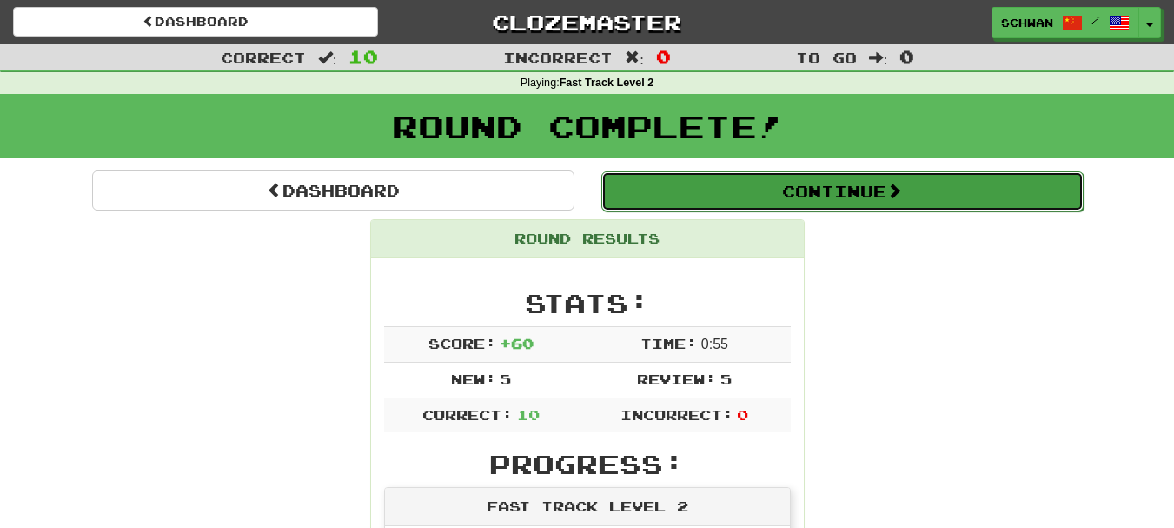
click at [850, 198] on button "Continue" at bounding box center [842, 191] width 482 height 40
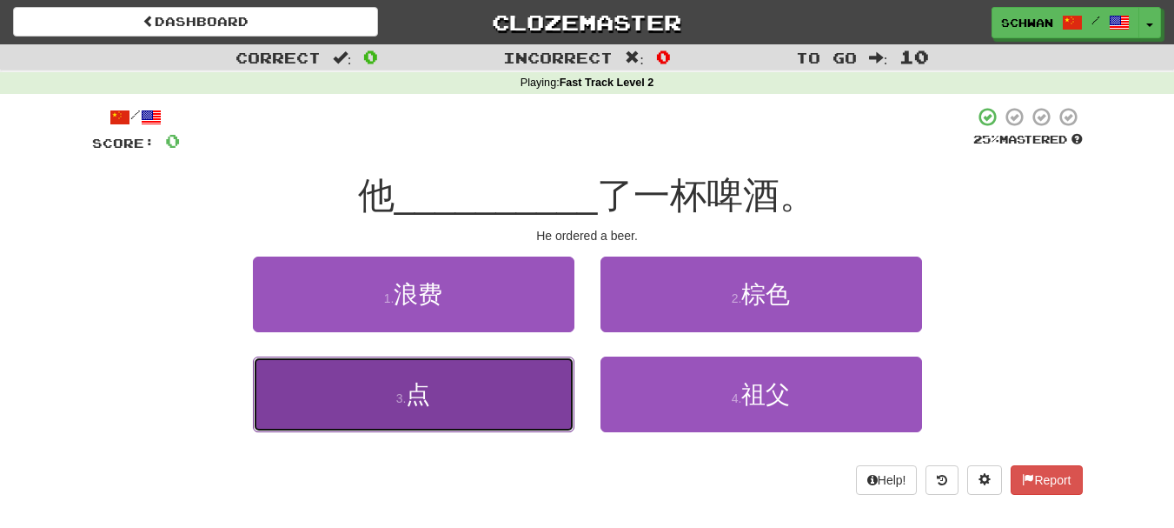
click at [405, 402] on small "3 ." at bounding box center [401, 398] width 10 height 14
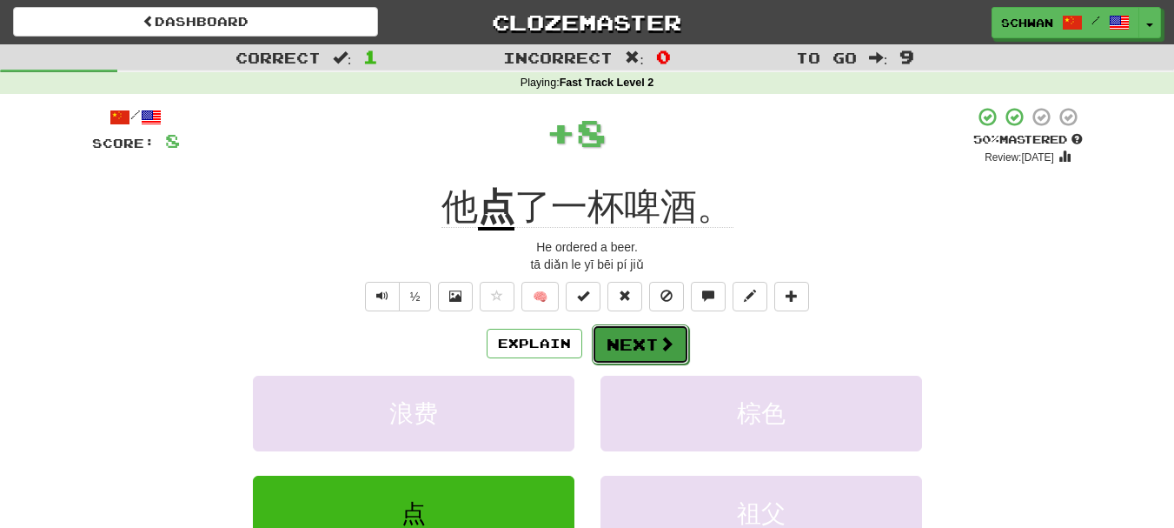
click at [632, 346] on button "Next" at bounding box center [640, 344] width 97 height 40
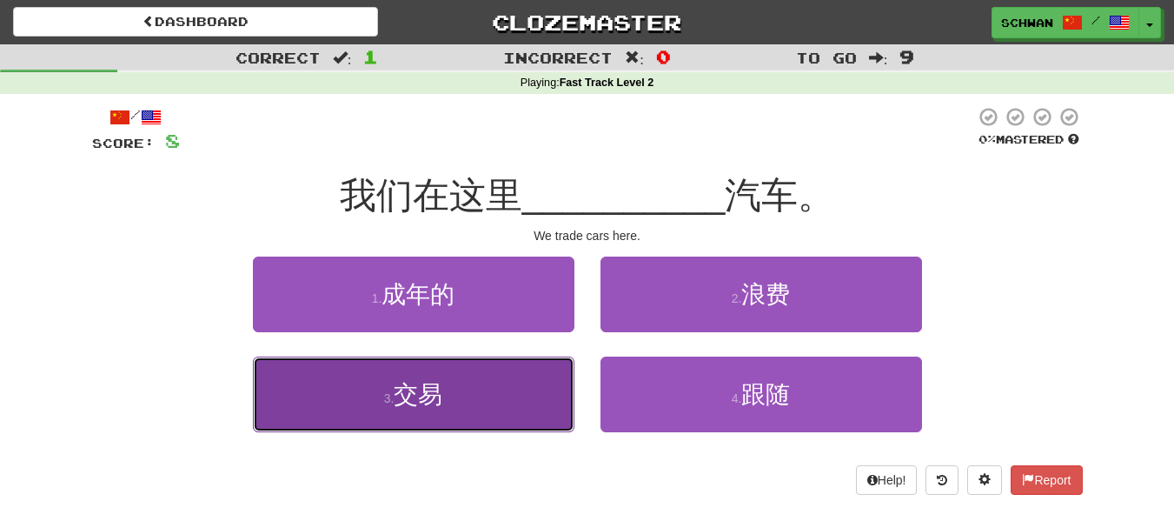
click at [496, 404] on button "3 . 交易" at bounding box center [414, 394] width 322 height 76
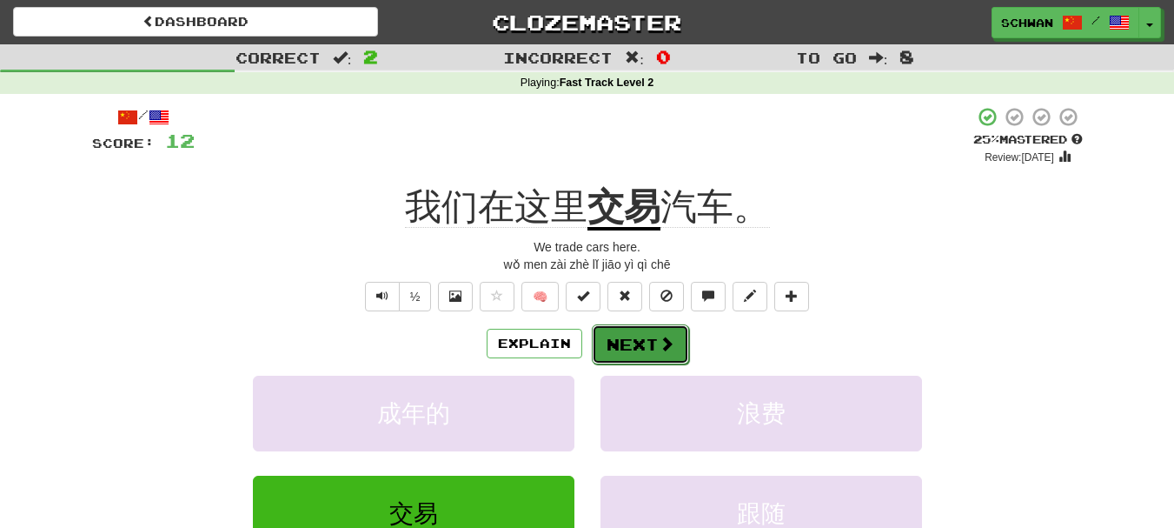
click at [648, 343] on button "Next" at bounding box center [640, 344] width 97 height 40
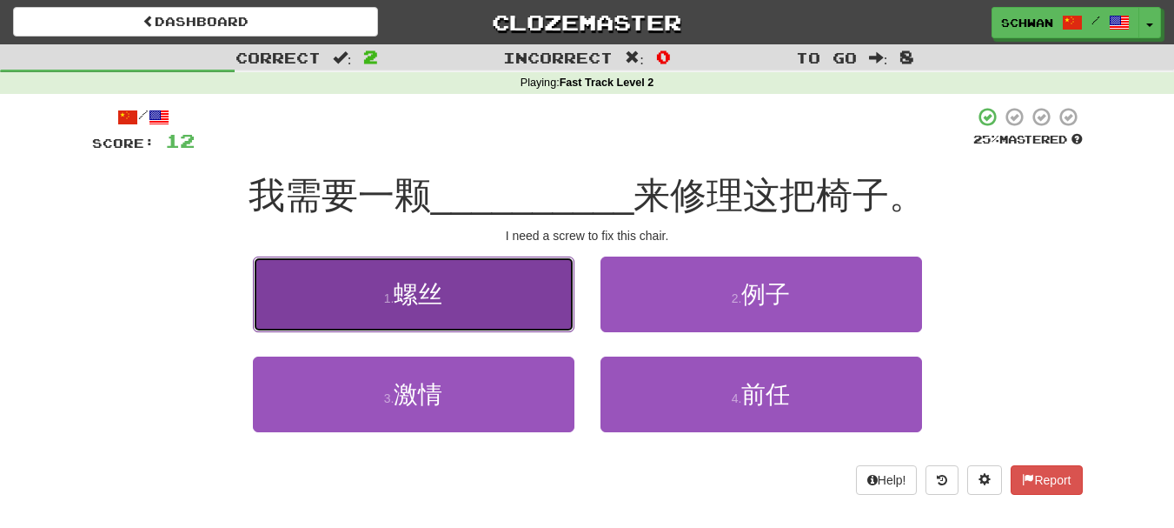
click at [468, 315] on button "1 . 螺丝" at bounding box center [414, 294] width 322 height 76
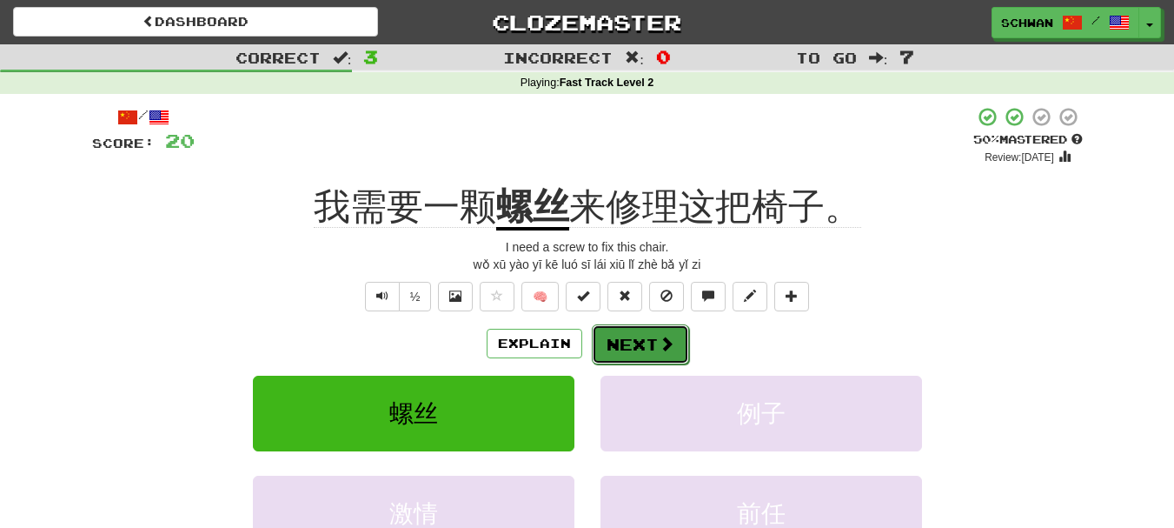
click at [641, 345] on button "Next" at bounding box center [640, 344] width 97 height 40
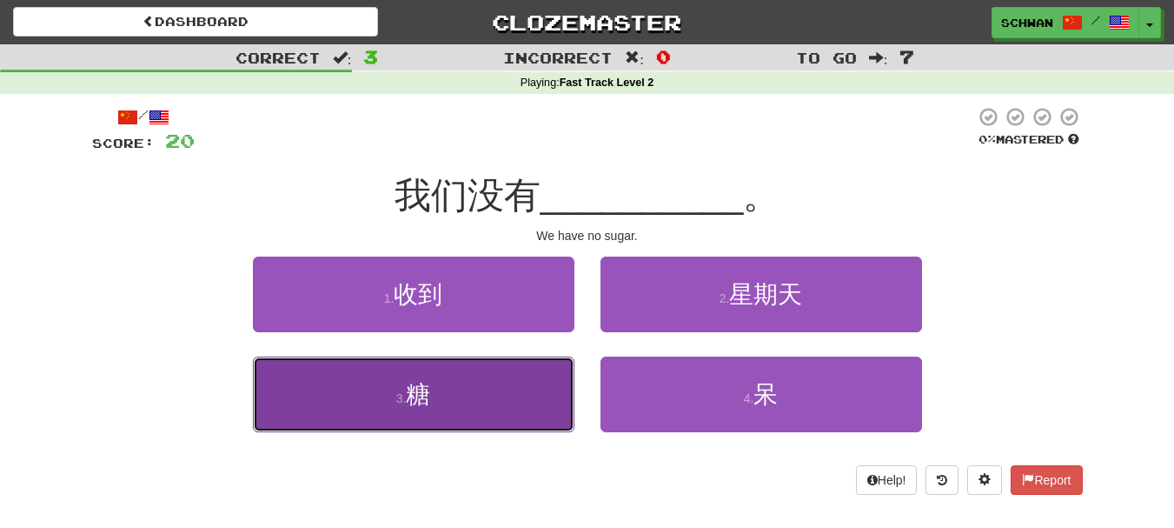
click at [406, 388] on button "3 . 糖" at bounding box center [414, 394] width 322 height 76
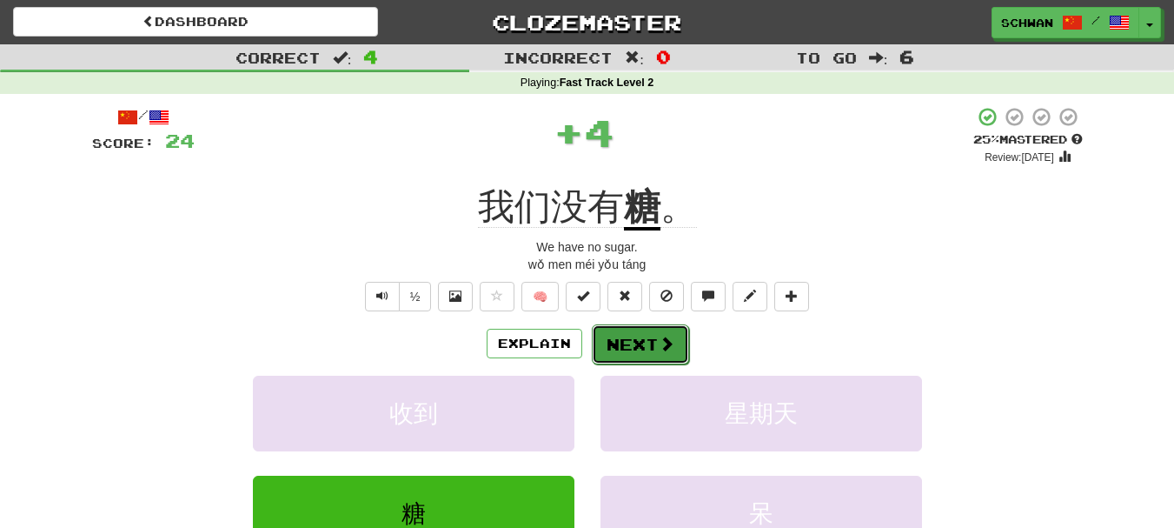
click at [655, 342] on button "Next" at bounding box center [640, 344] width 97 height 40
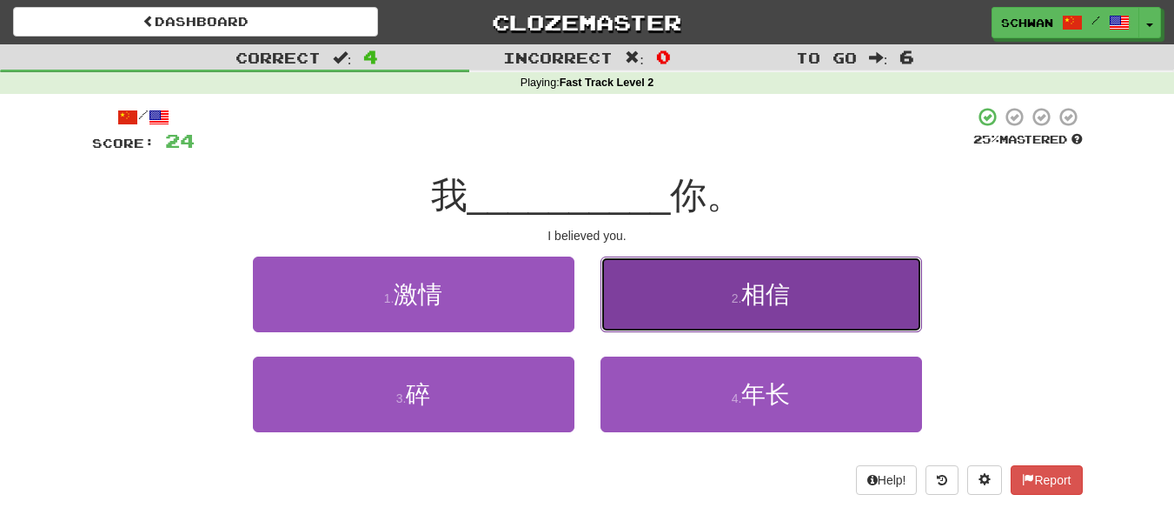
click at [654, 292] on button "2 . 相信" at bounding box center [762, 294] width 322 height 76
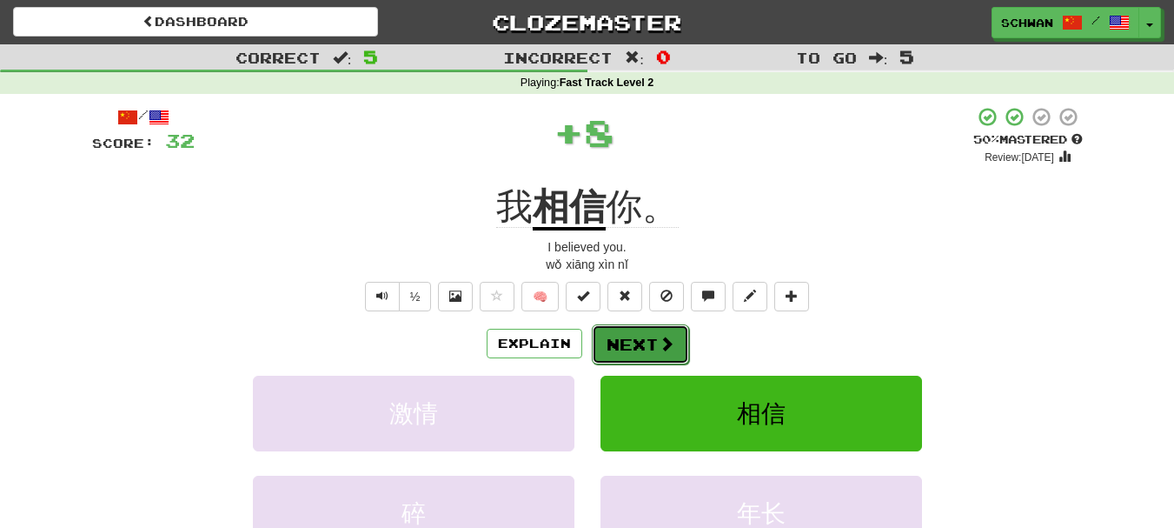
click at [608, 344] on button "Next" at bounding box center [640, 344] width 97 height 40
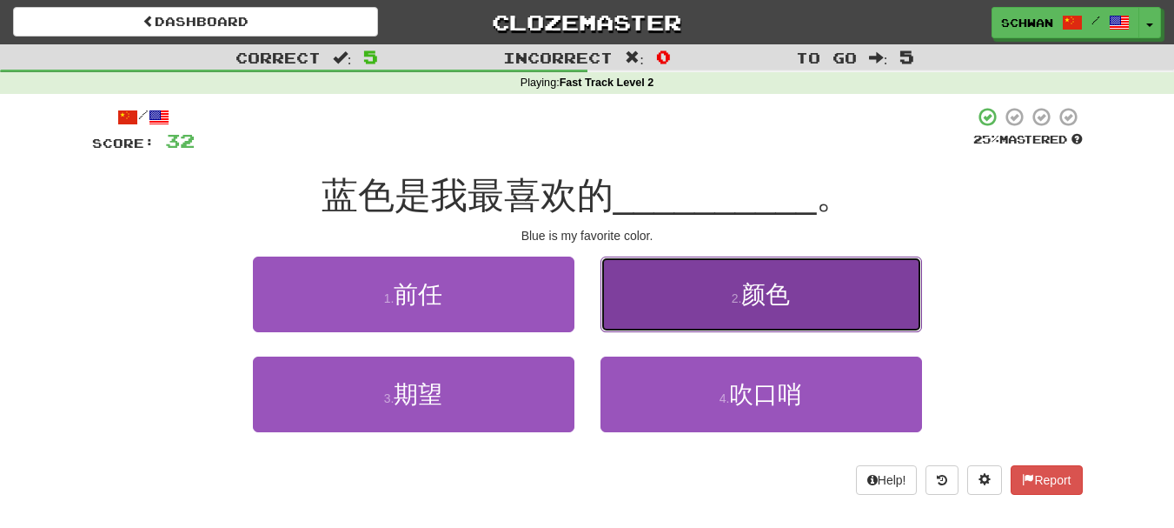
click at [758, 310] on button "2 . 颜色" at bounding box center [762, 294] width 322 height 76
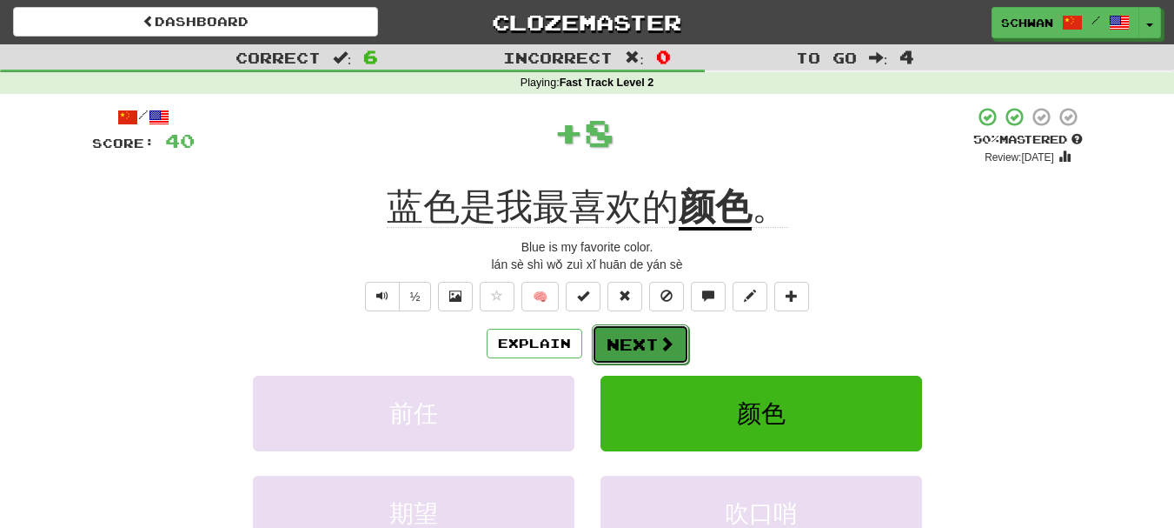
click at [638, 338] on button "Next" at bounding box center [640, 344] width 97 height 40
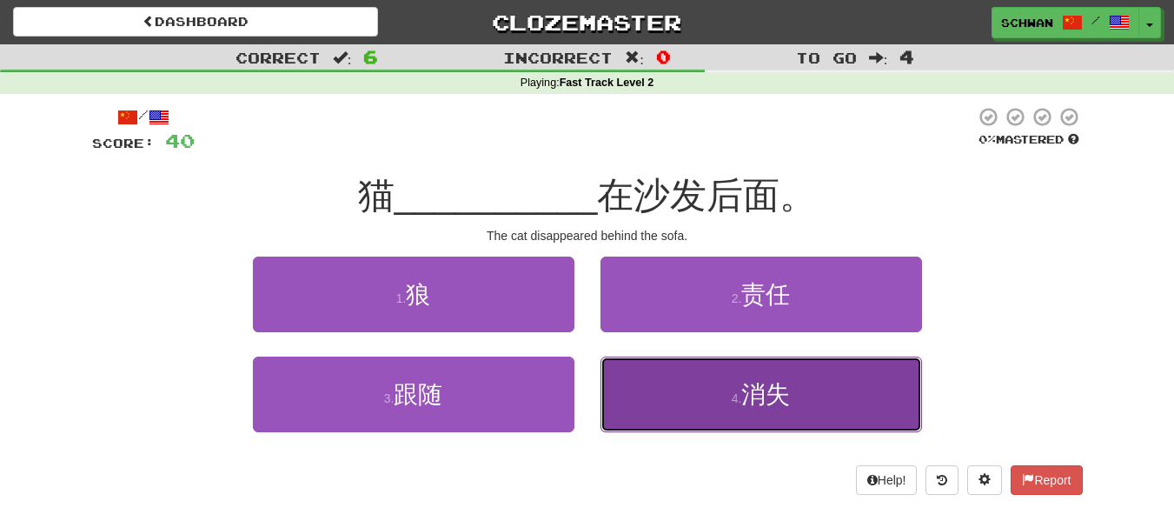
click at [769, 408] on button "4 . 消失" at bounding box center [762, 394] width 322 height 76
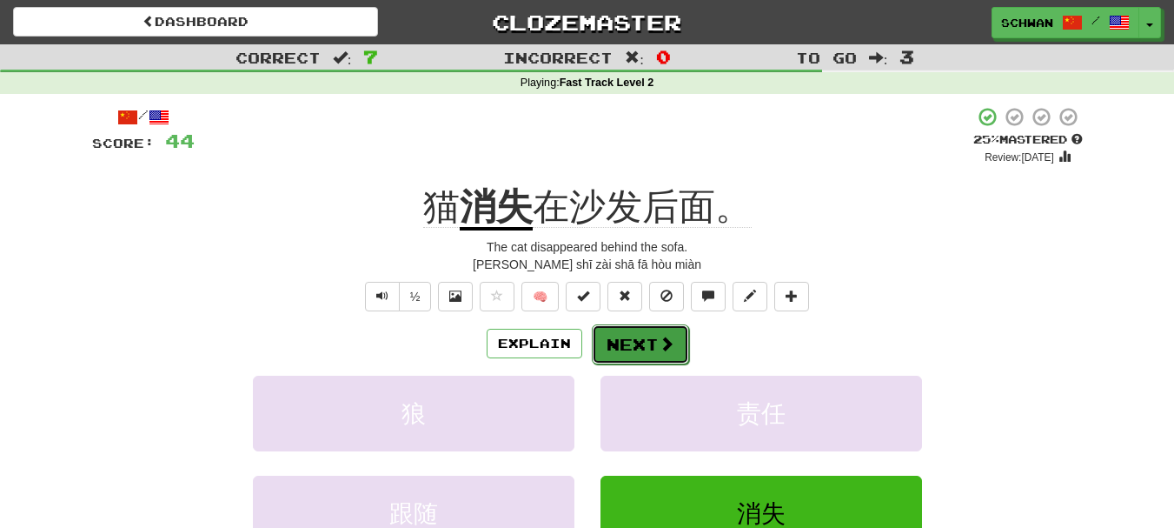
click at [639, 339] on button "Next" at bounding box center [640, 344] width 97 height 40
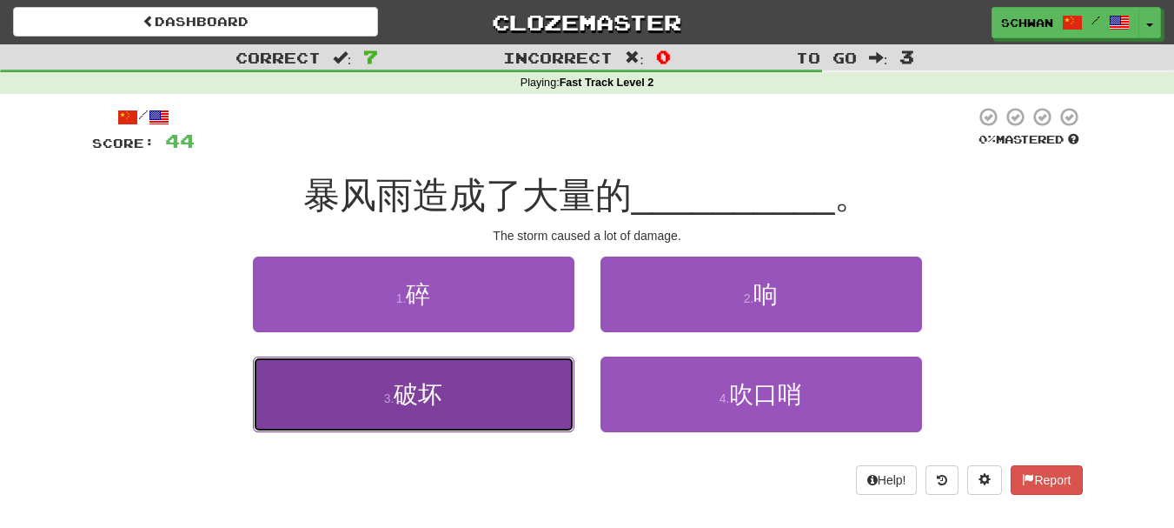
click at [364, 395] on button "3 . 破坏" at bounding box center [414, 394] width 322 height 76
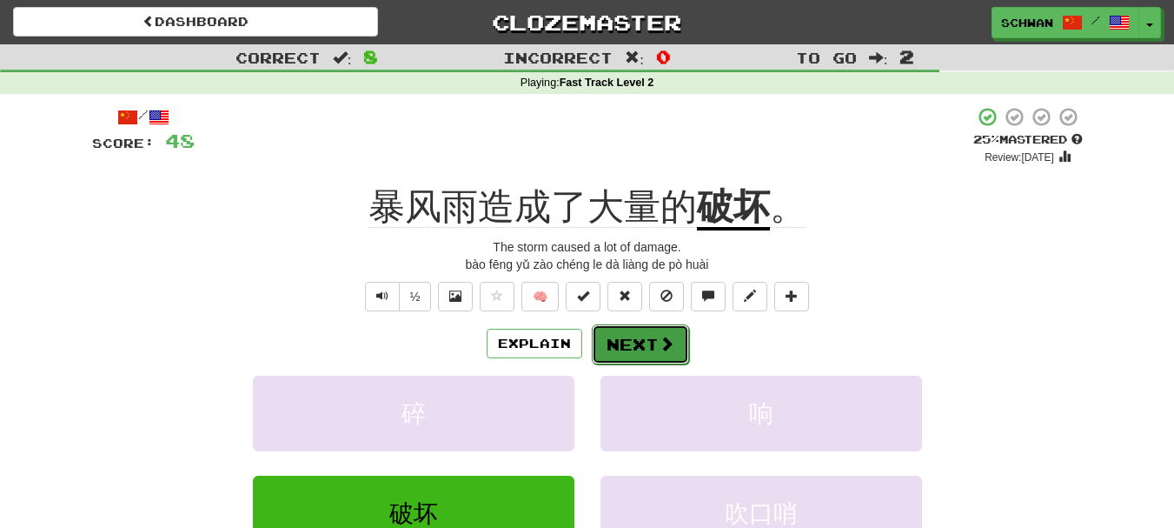
click at [649, 341] on button "Next" at bounding box center [640, 344] width 97 height 40
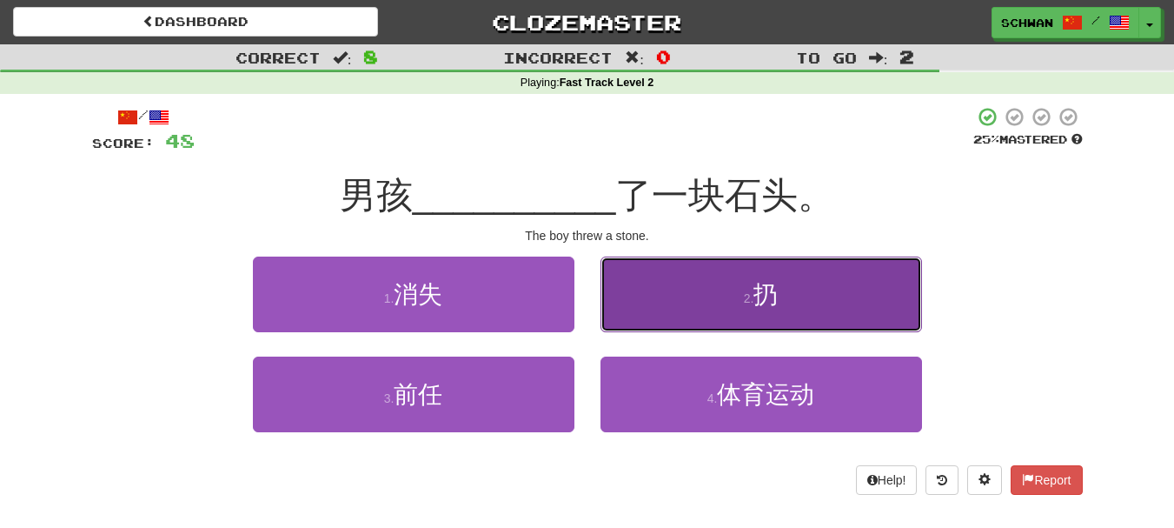
click at [707, 295] on button "2 . 扔" at bounding box center [762, 294] width 322 height 76
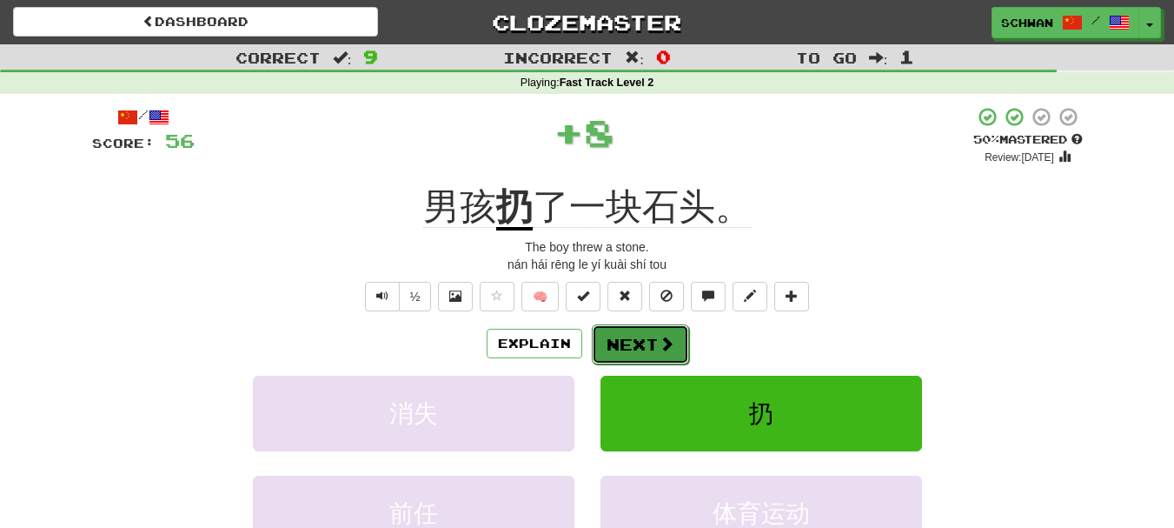
click at [642, 346] on button "Next" at bounding box center [640, 344] width 97 height 40
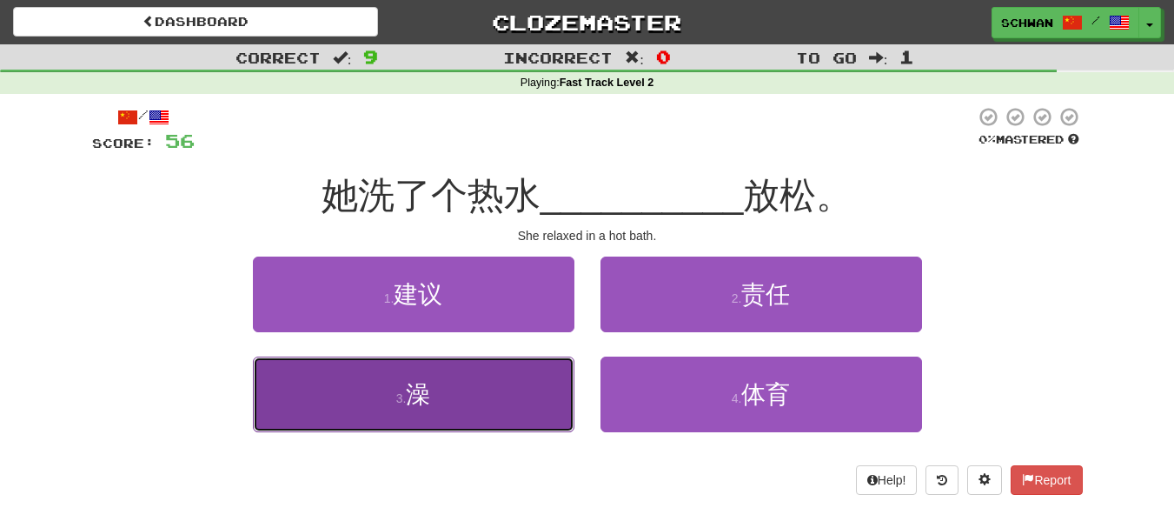
click at [428, 408] on button "3 . 澡" at bounding box center [414, 394] width 322 height 76
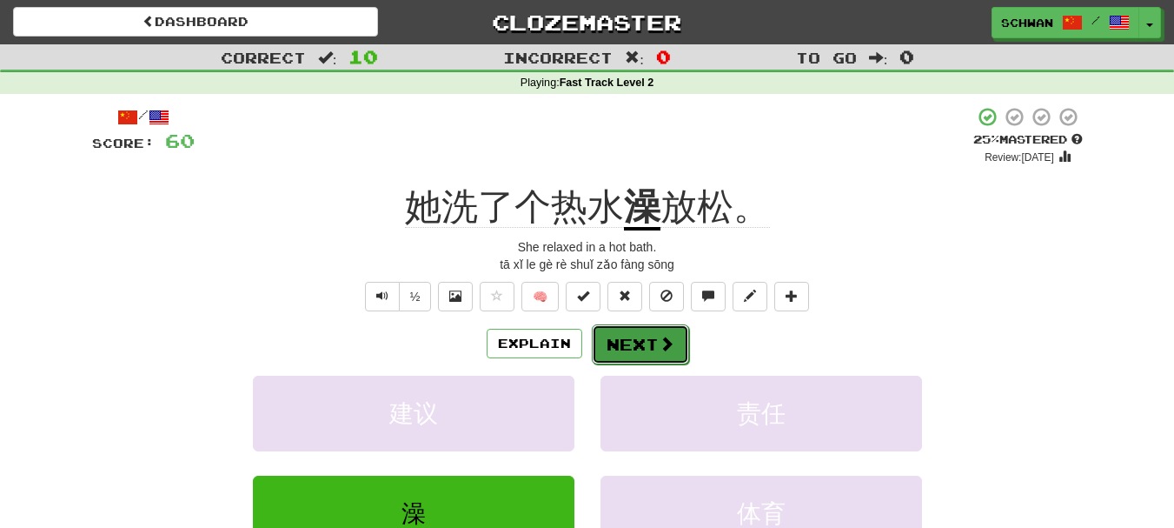
click at [640, 342] on button "Next" at bounding box center [640, 344] width 97 height 40
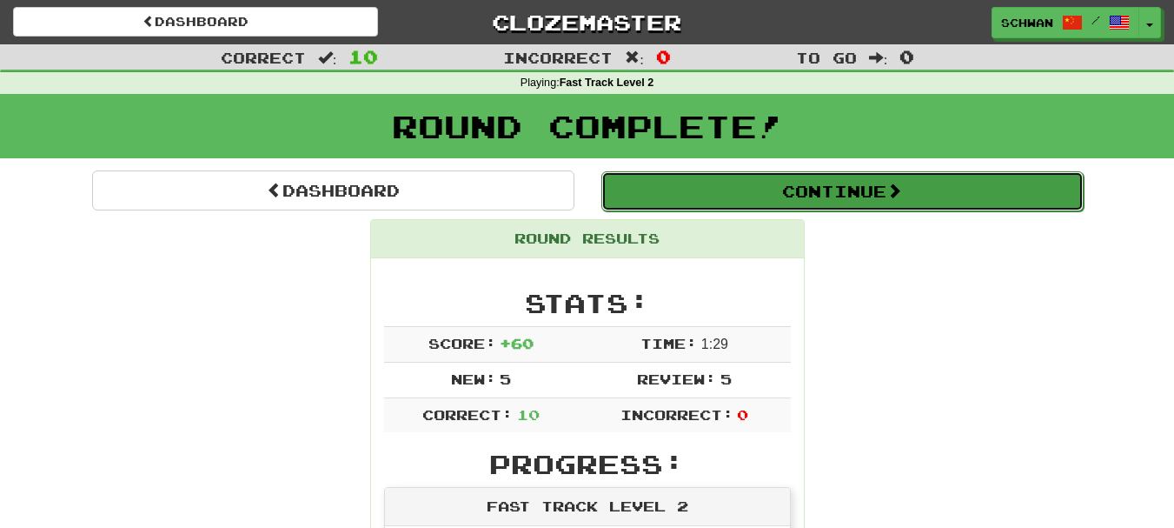
click at [819, 203] on button "Continue" at bounding box center [842, 191] width 482 height 40
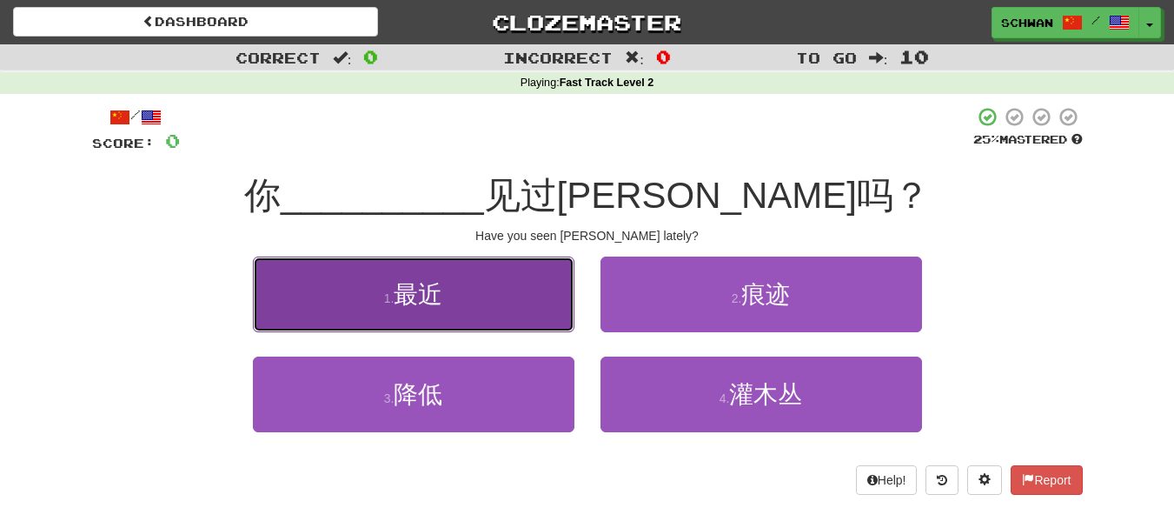
click at [438, 292] on span "最近" at bounding box center [418, 294] width 49 height 27
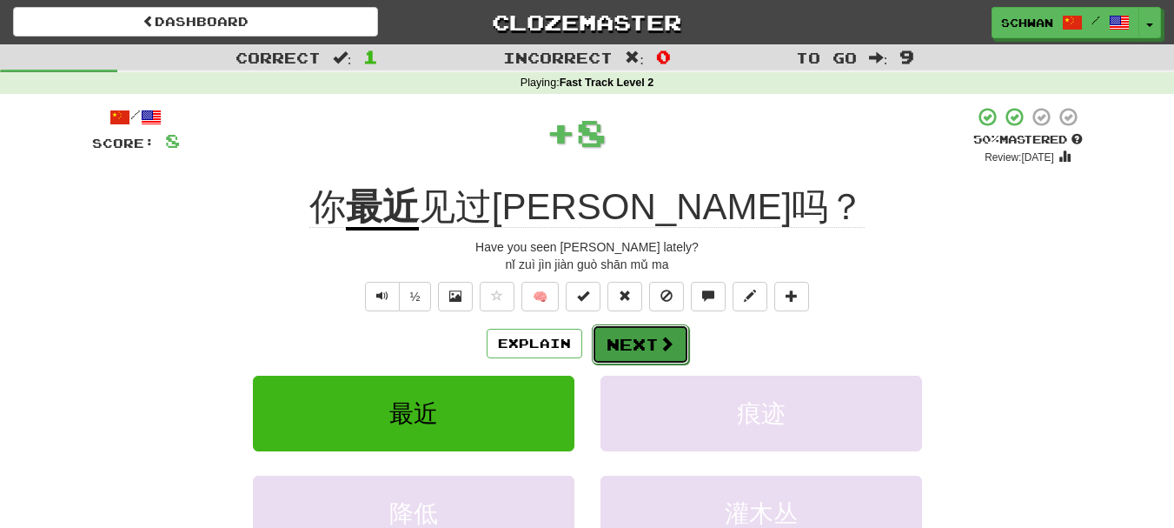
click at [634, 348] on button "Next" at bounding box center [640, 344] width 97 height 40
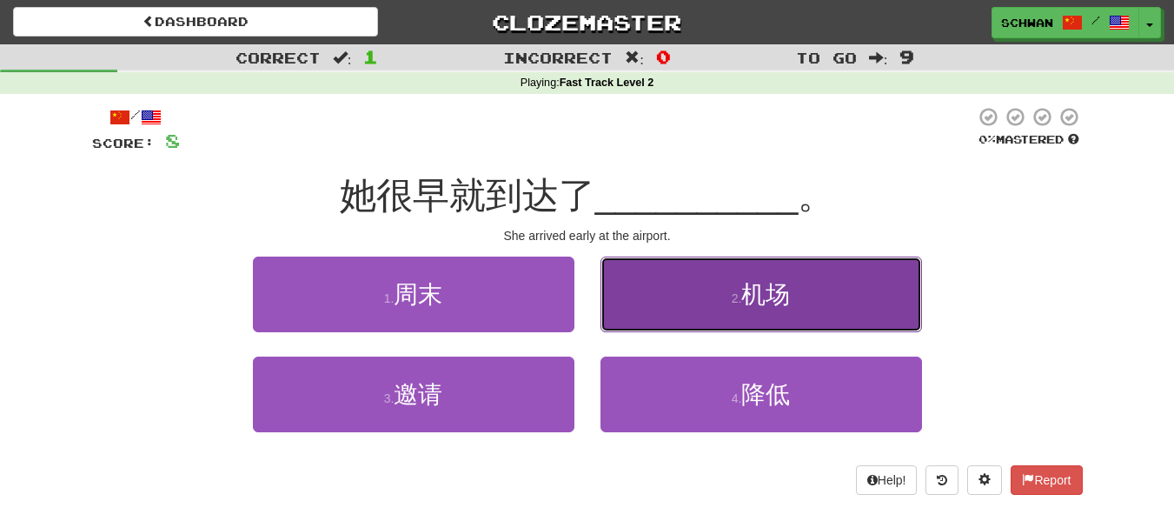
click at [638, 314] on button "2 . 机场" at bounding box center [762, 294] width 322 height 76
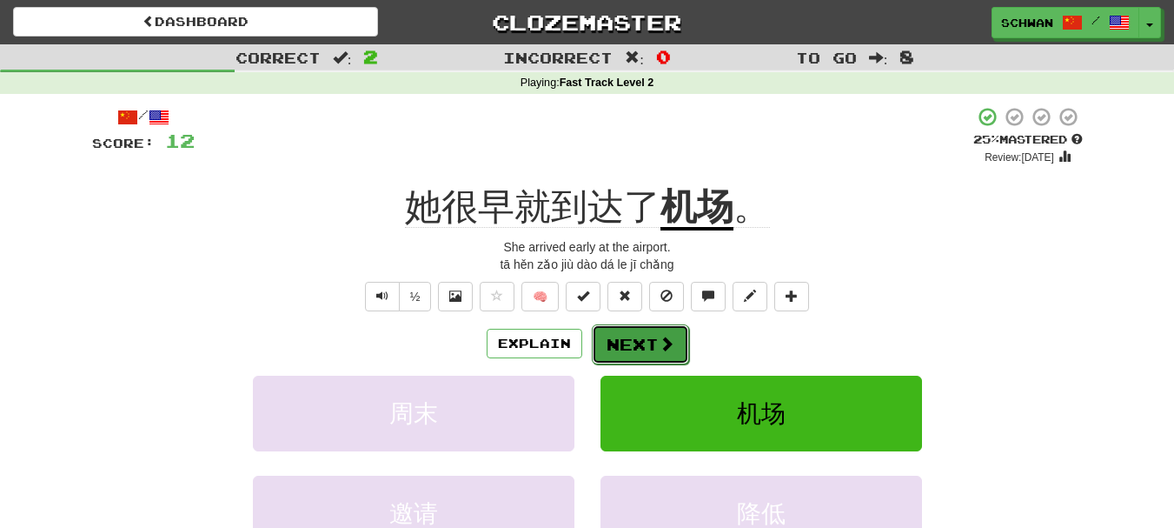
click at [625, 342] on button "Next" at bounding box center [640, 344] width 97 height 40
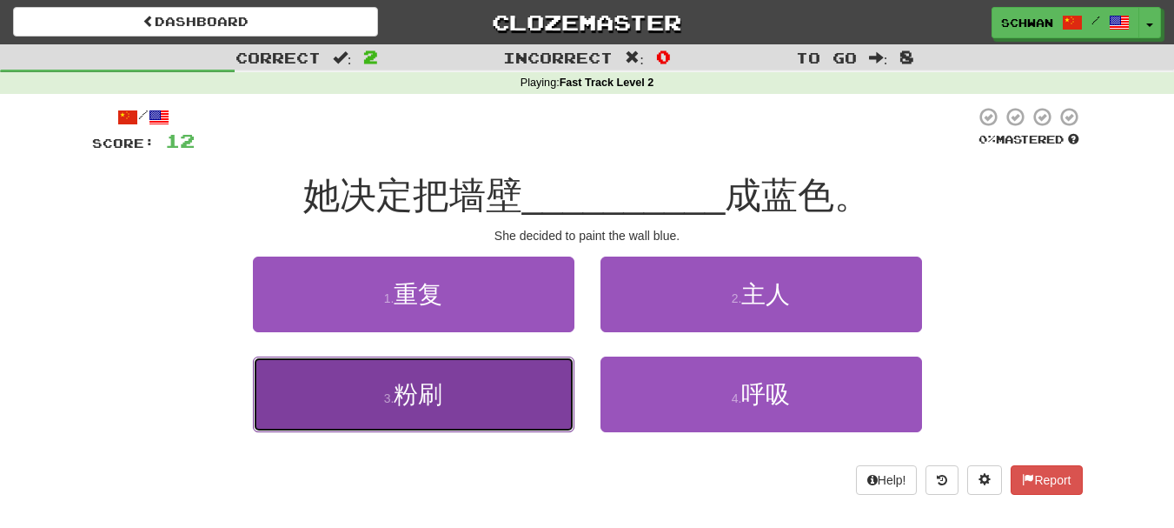
click at [501, 391] on button "3 . 粉刷" at bounding box center [414, 394] width 322 height 76
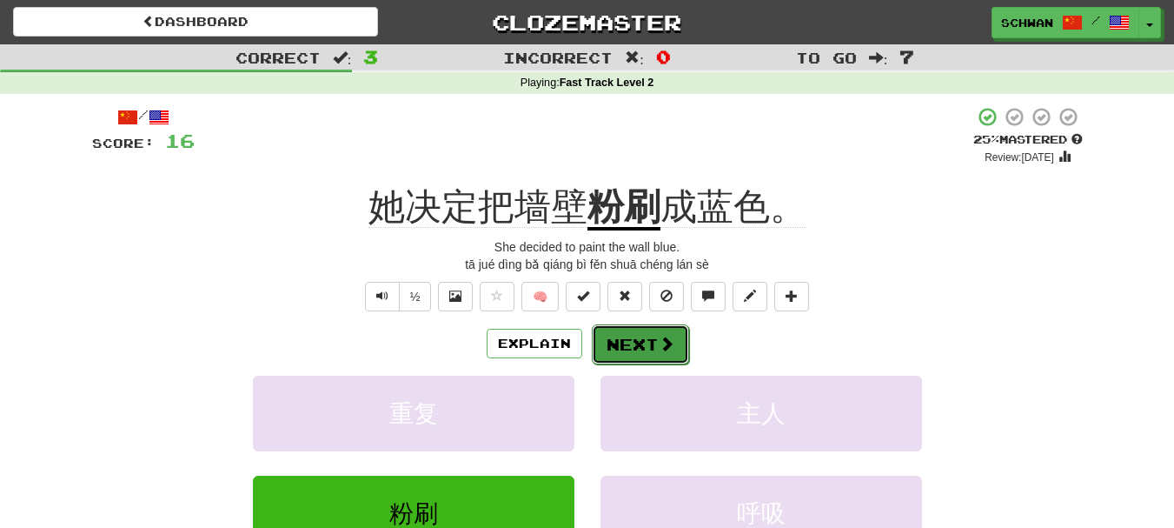
click at [641, 343] on button "Next" at bounding box center [640, 344] width 97 height 40
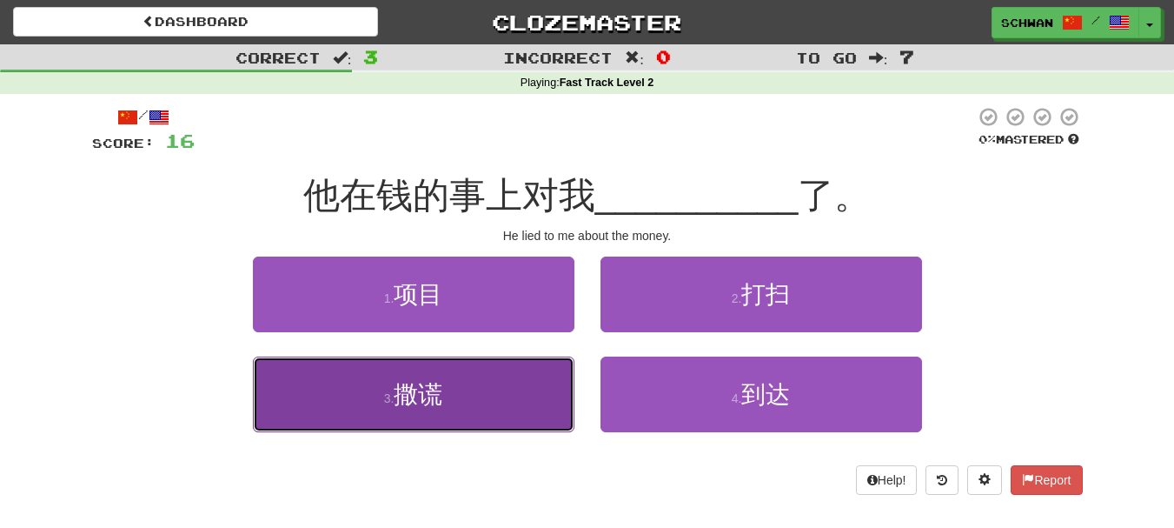
click at [509, 397] on button "3 . 撒谎" at bounding box center [414, 394] width 322 height 76
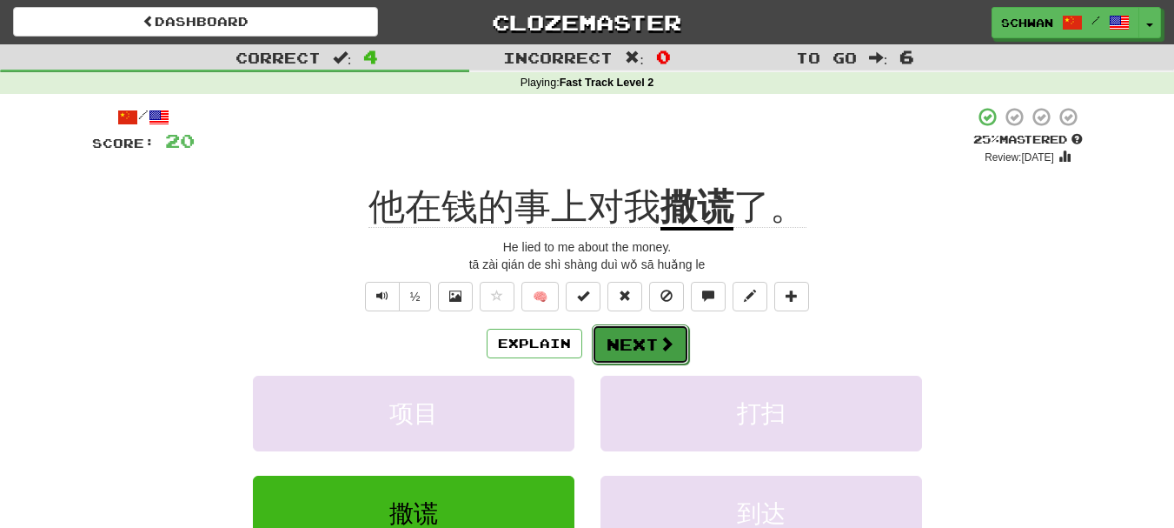
click at [641, 350] on button "Next" at bounding box center [640, 344] width 97 height 40
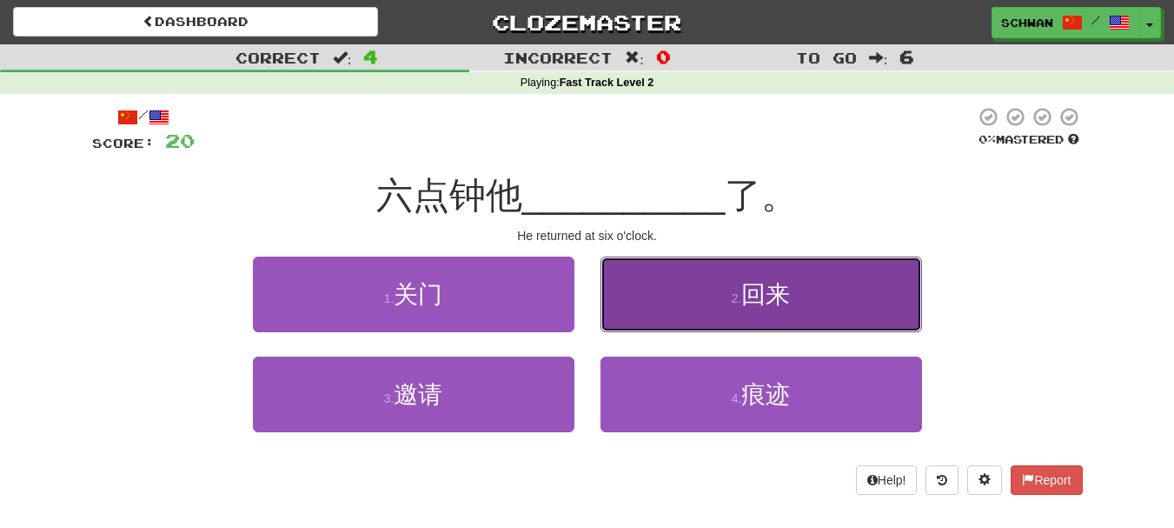
click at [655, 318] on button "2 . 回来" at bounding box center [762, 294] width 322 height 76
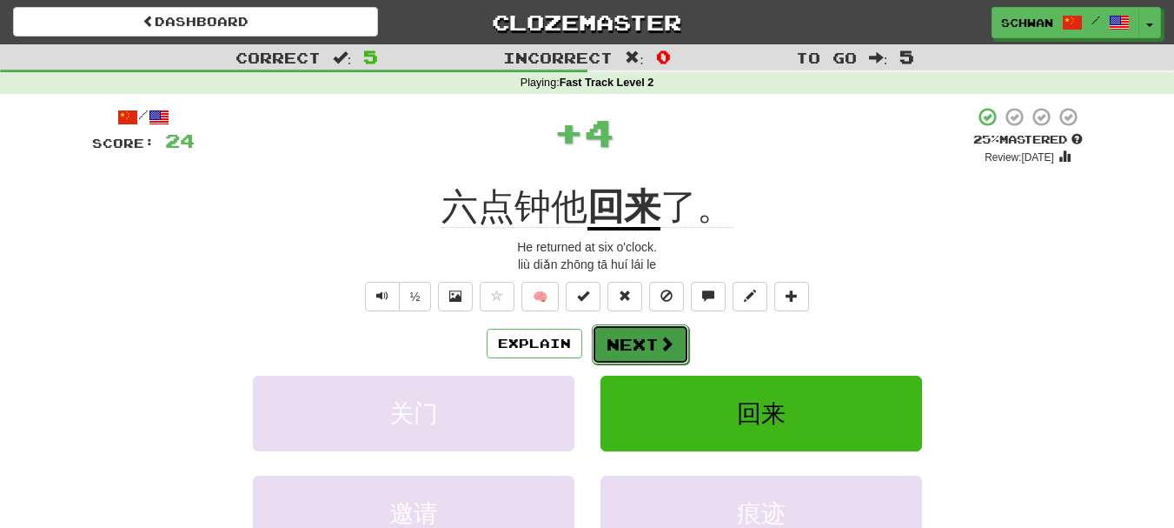
click at [640, 342] on button "Next" at bounding box center [640, 344] width 97 height 40
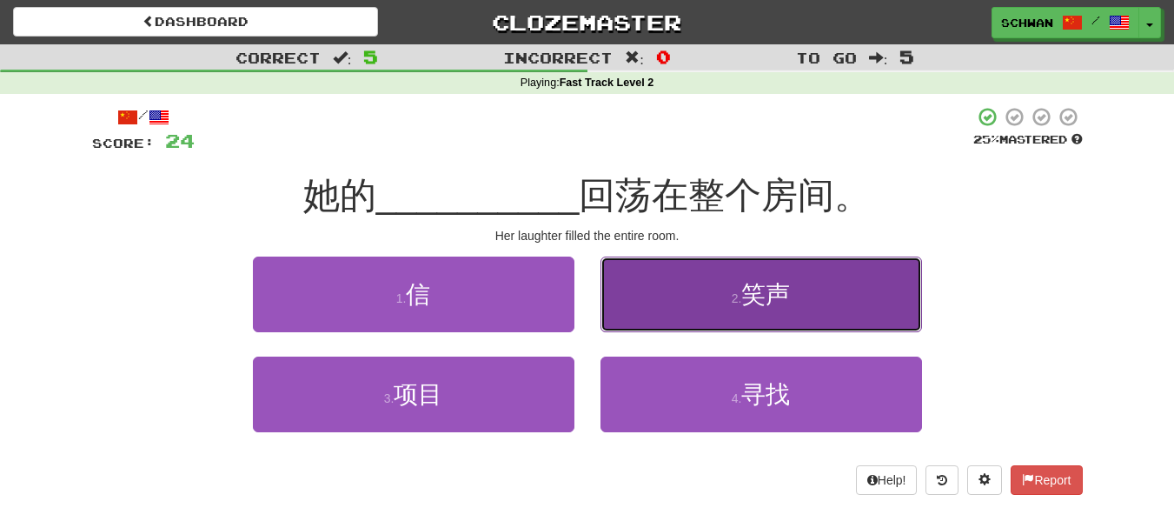
click at [651, 319] on button "2 . 笑声" at bounding box center [762, 294] width 322 height 76
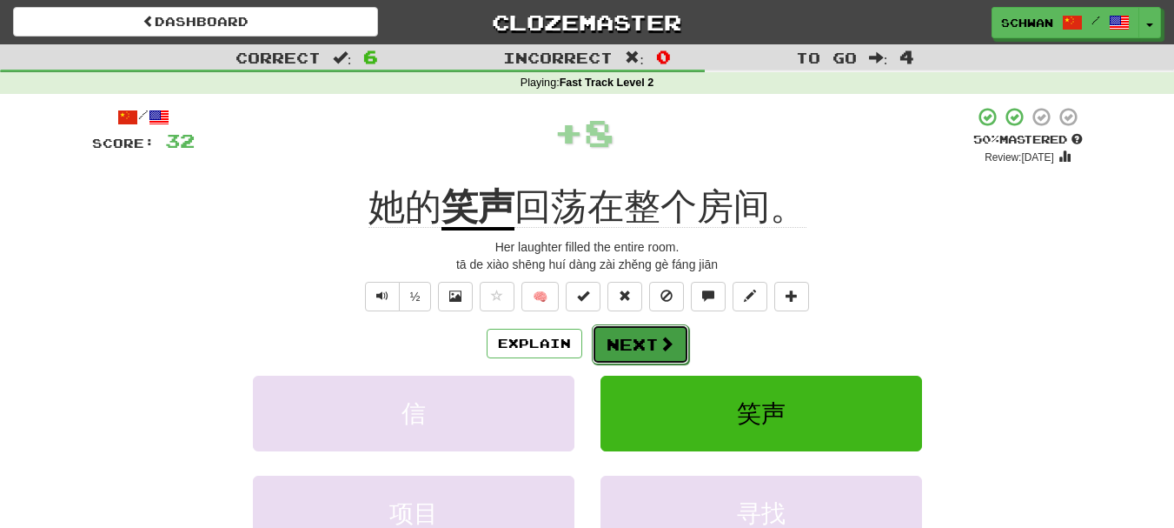
click at [648, 349] on button "Next" at bounding box center [640, 344] width 97 height 40
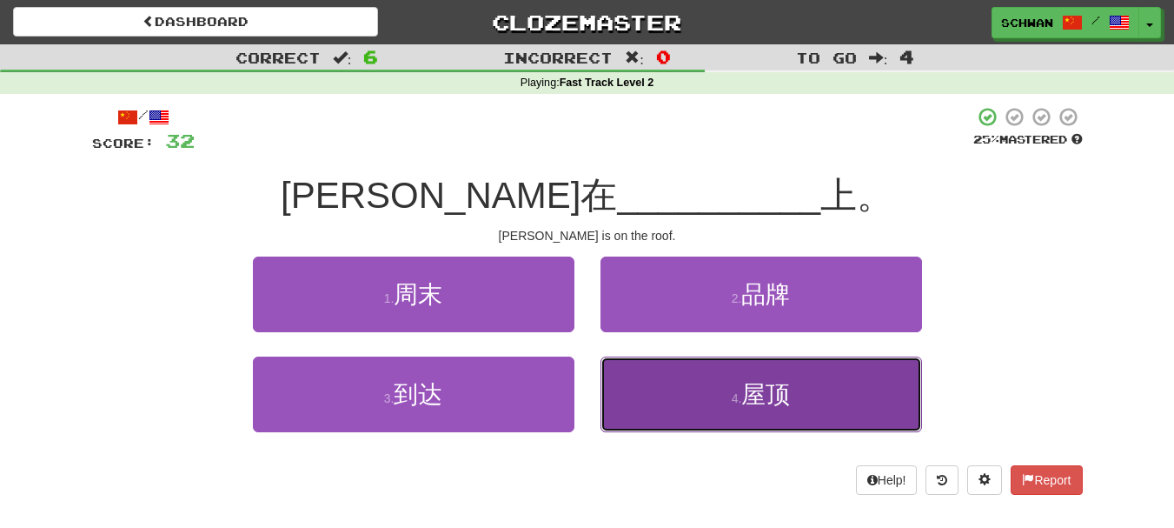
click at [639, 395] on button "4 . 屋顶" at bounding box center [762, 394] width 322 height 76
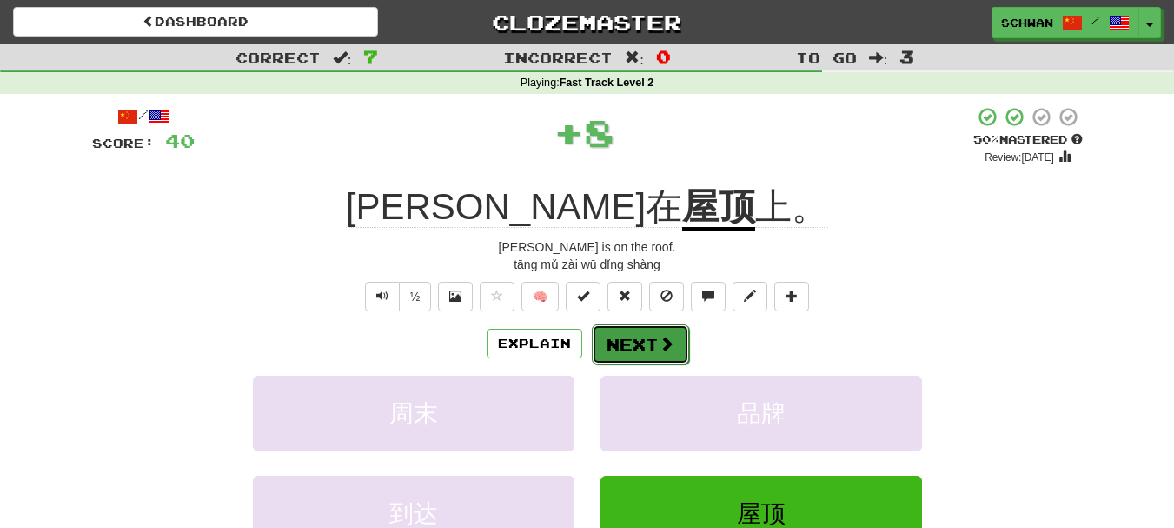
click at [639, 349] on button "Next" at bounding box center [640, 344] width 97 height 40
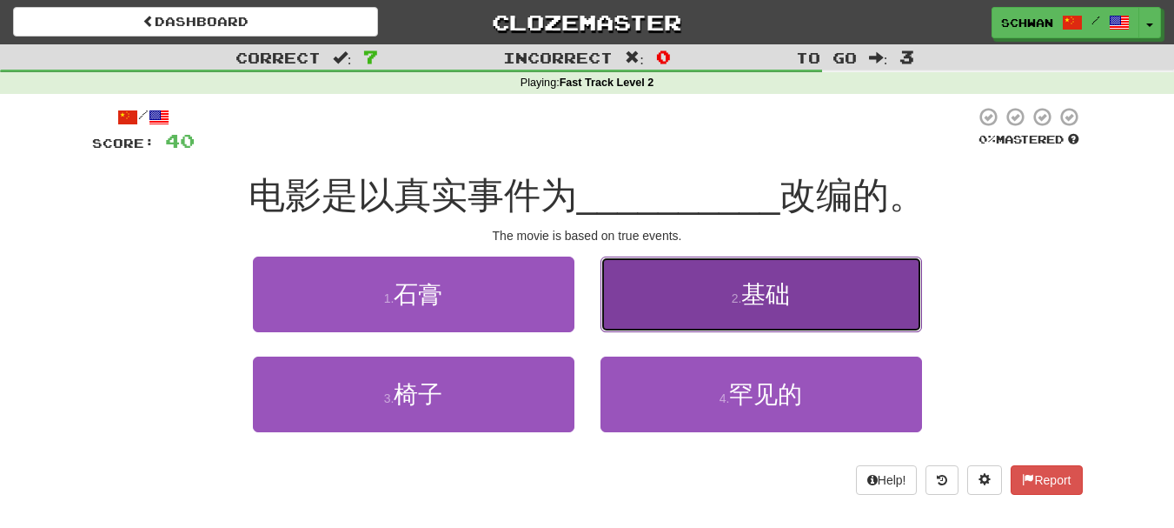
click at [647, 322] on button "2 . 基础" at bounding box center [762, 294] width 322 height 76
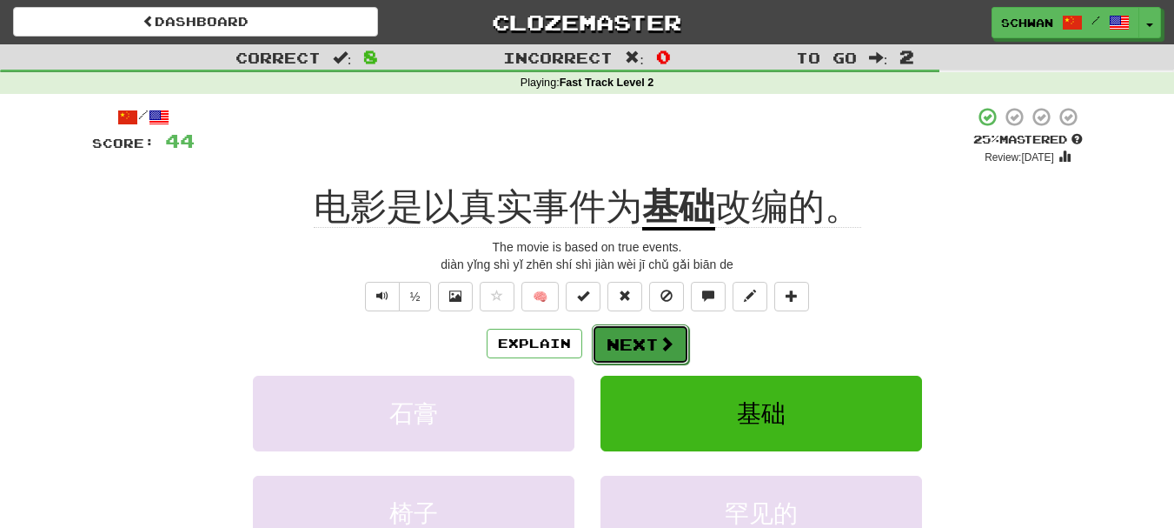
click at [640, 343] on button "Next" at bounding box center [640, 344] width 97 height 40
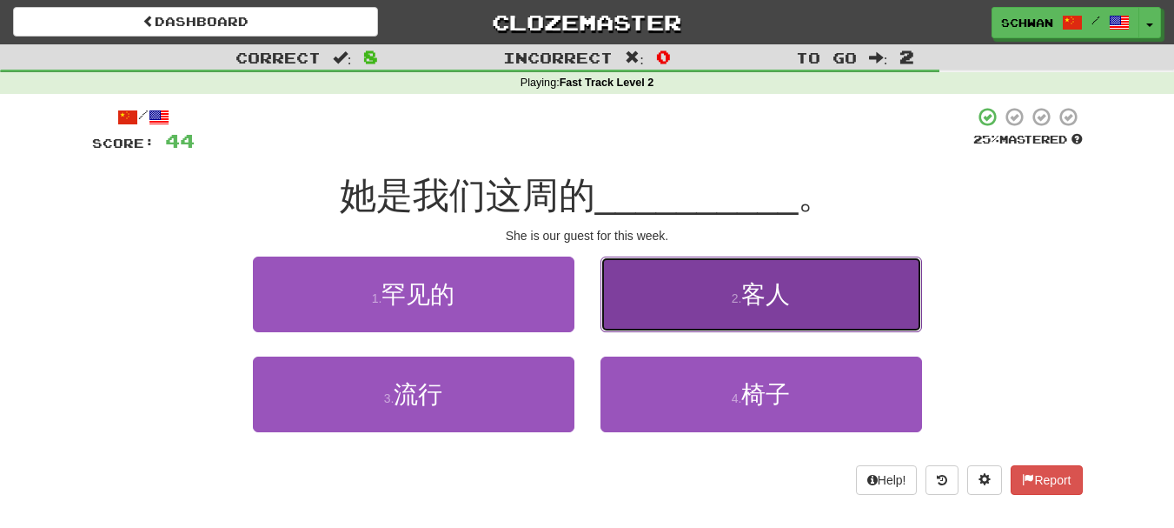
click at [653, 309] on button "2 . 客人" at bounding box center [762, 294] width 322 height 76
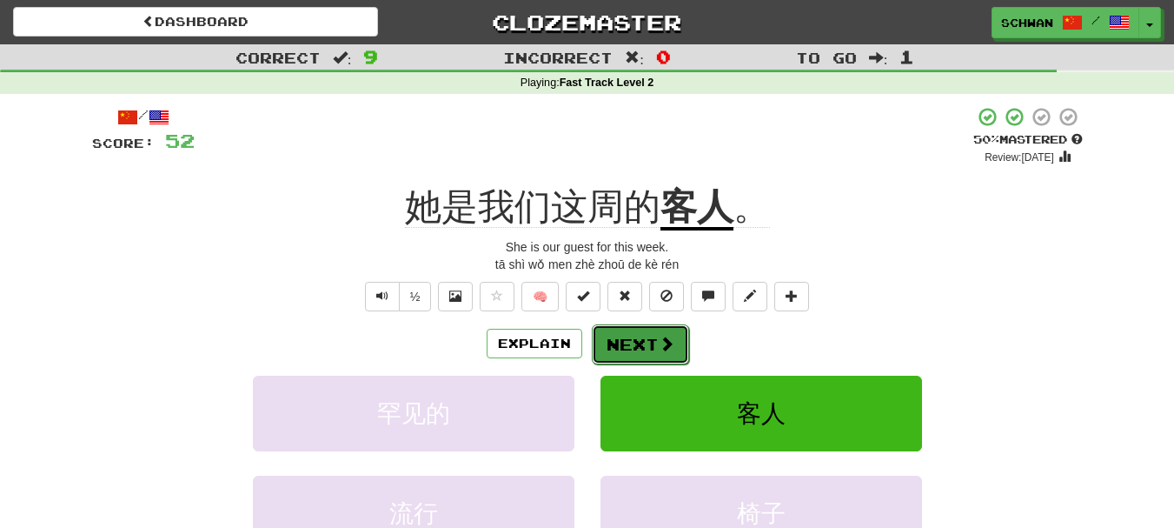
click at [634, 341] on button "Next" at bounding box center [640, 344] width 97 height 40
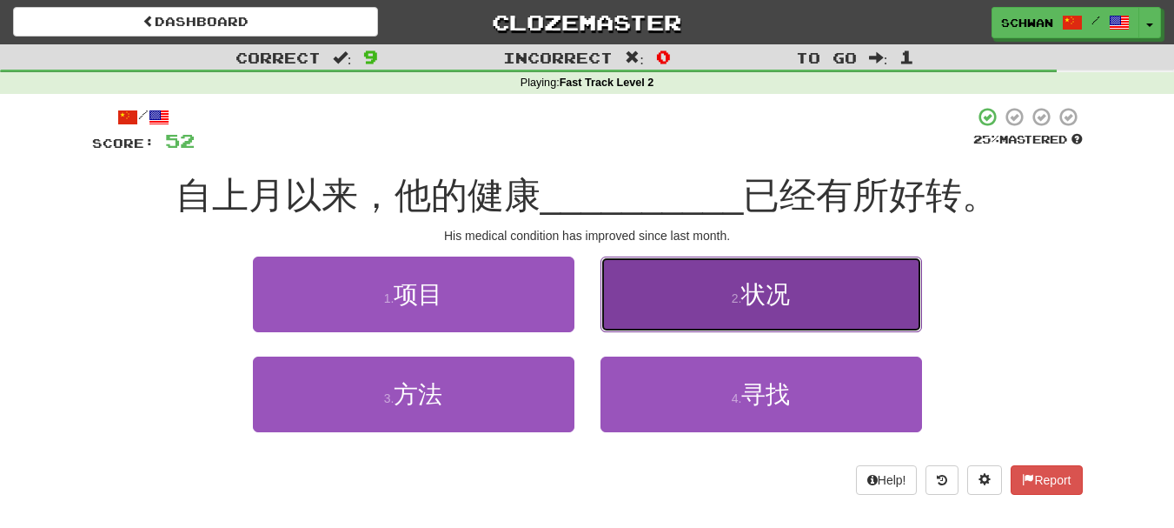
click at [645, 314] on button "2 . 状况" at bounding box center [762, 294] width 322 height 76
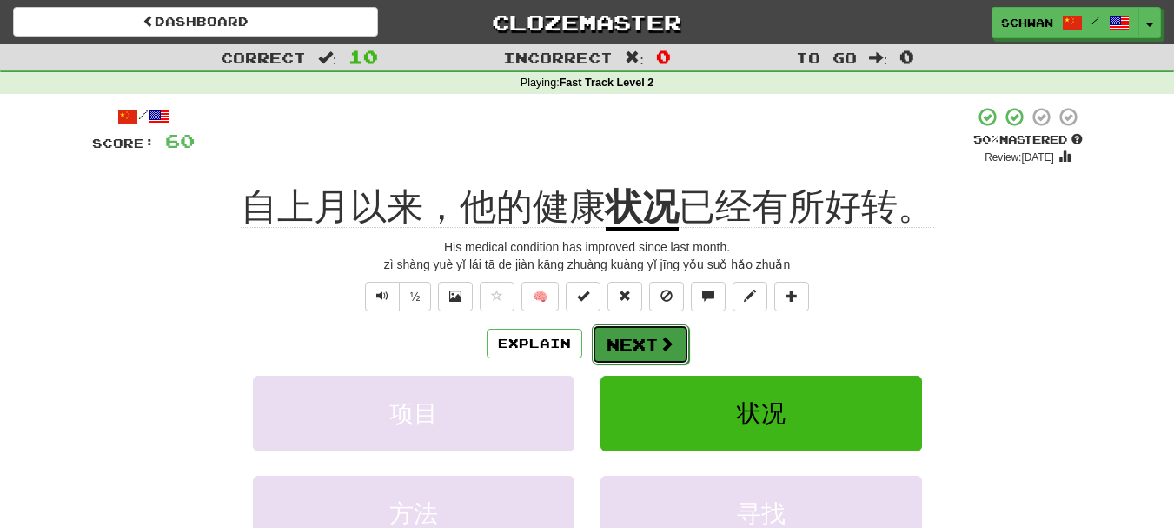
click at [639, 336] on button "Next" at bounding box center [640, 344] width 97 height 40
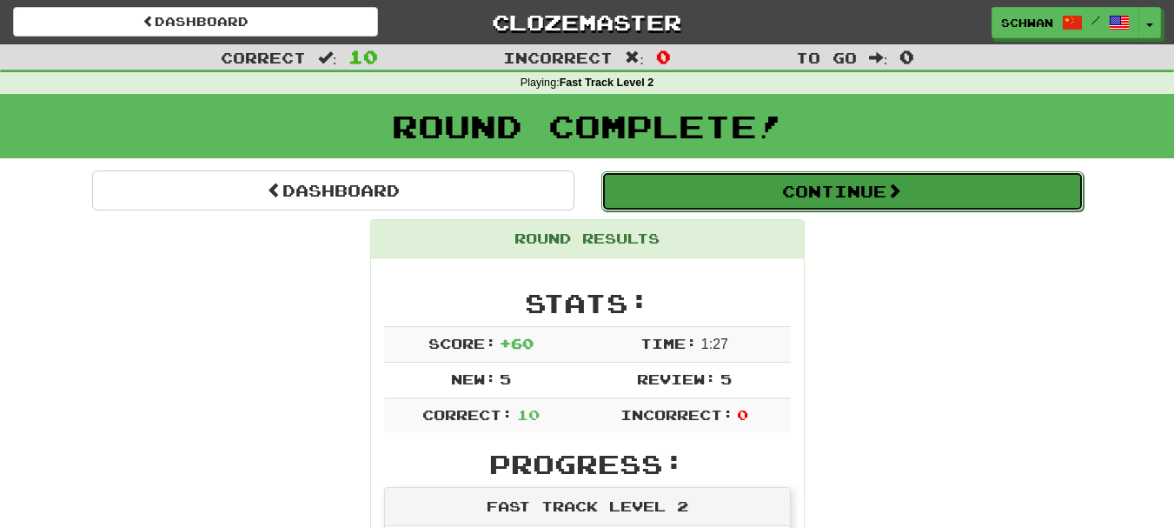
click at [808, 202] on button "Continue" at bounding box center [842, 191] width 482 height 40
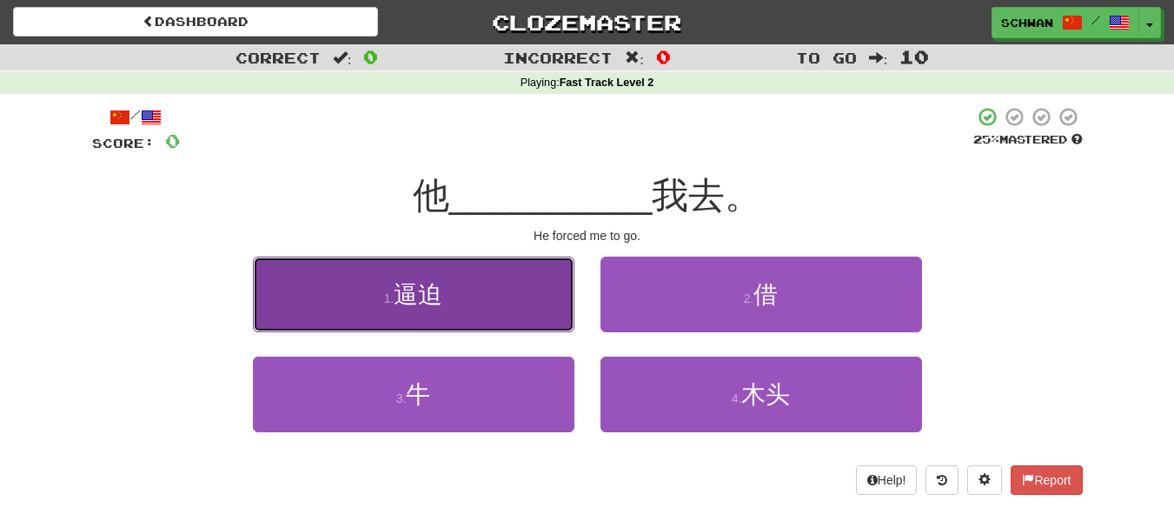
click at [424, 308] on button "1 . 逼迫" at bounding box center [414, 294] width 322 height 76
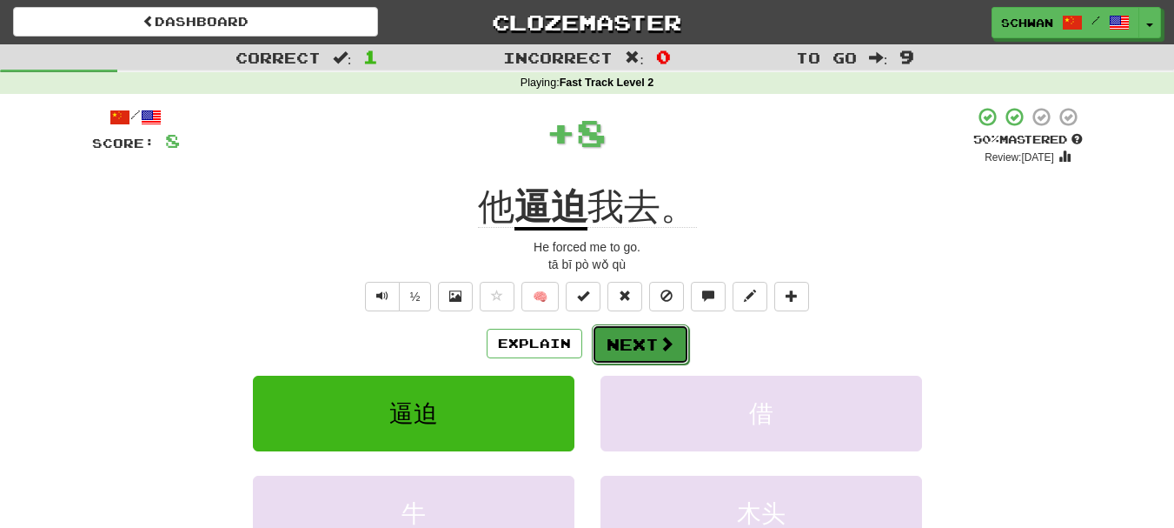
click at [628, 344] on button "Next" at bounding box center [640, 344] width 97 height 40
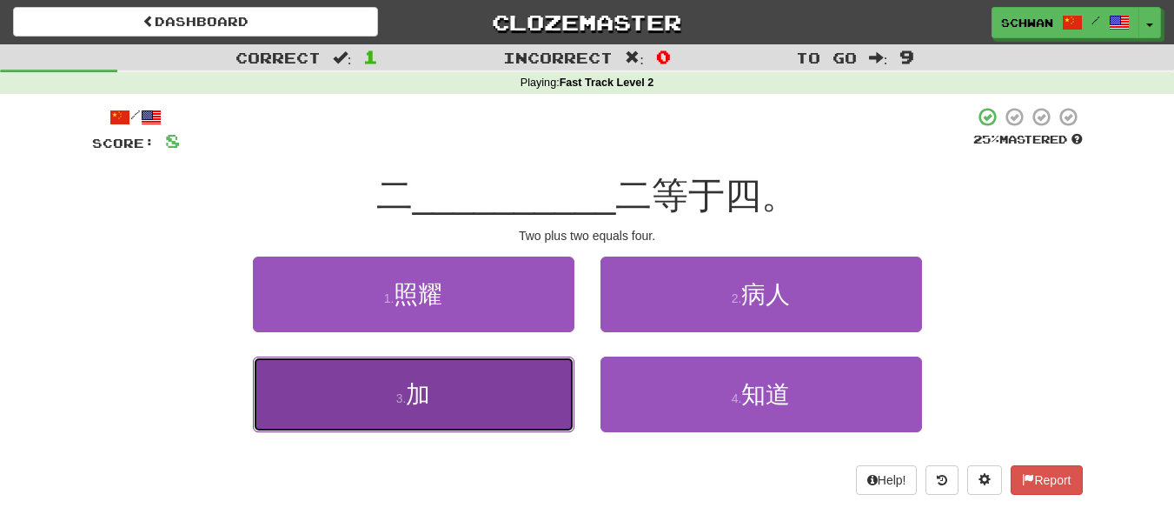
click at [409, 394] on span "加" at bounding box center [418, 394] width 24 height 27
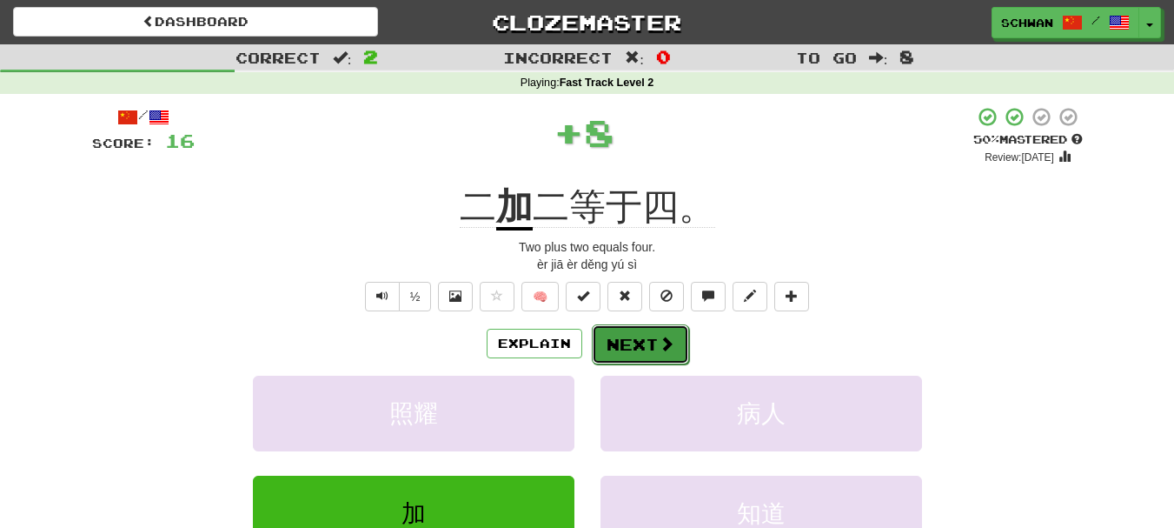
click at [633, 343] on button "Next" at bounding box center [640, 344] width 97 height 40
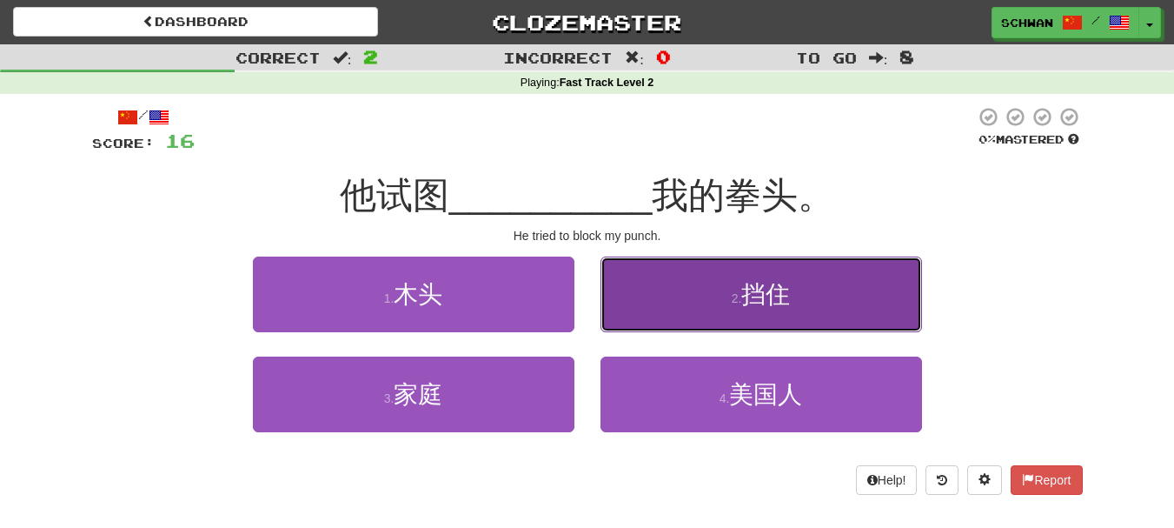
click at [689, 301] on button "2 . 挡住" at bounding box center [762, 294] width 322 height 76
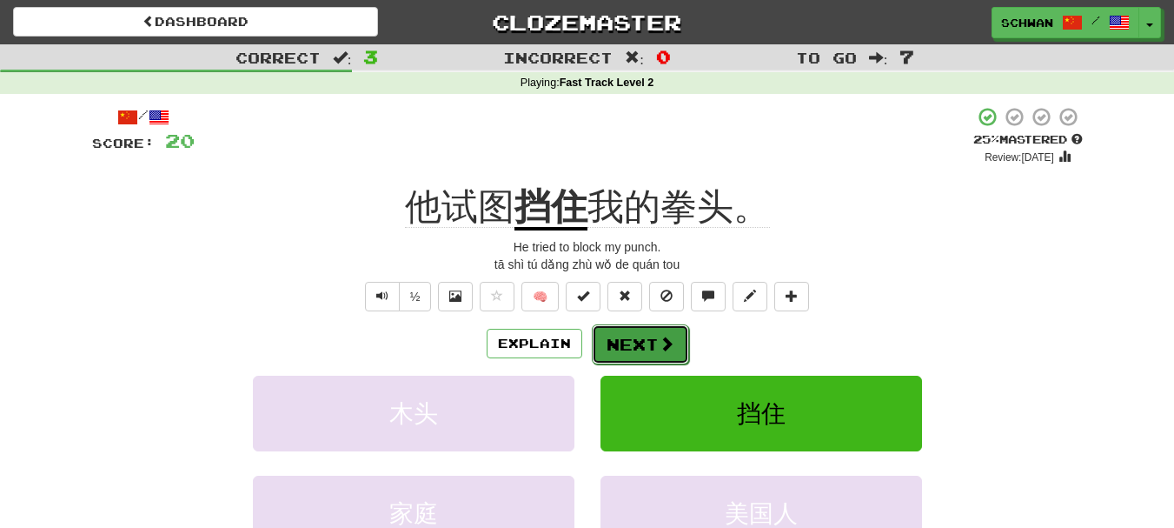
click at [629, 346] on button "Next" at bounding box center [640, 344] width 97 height 40
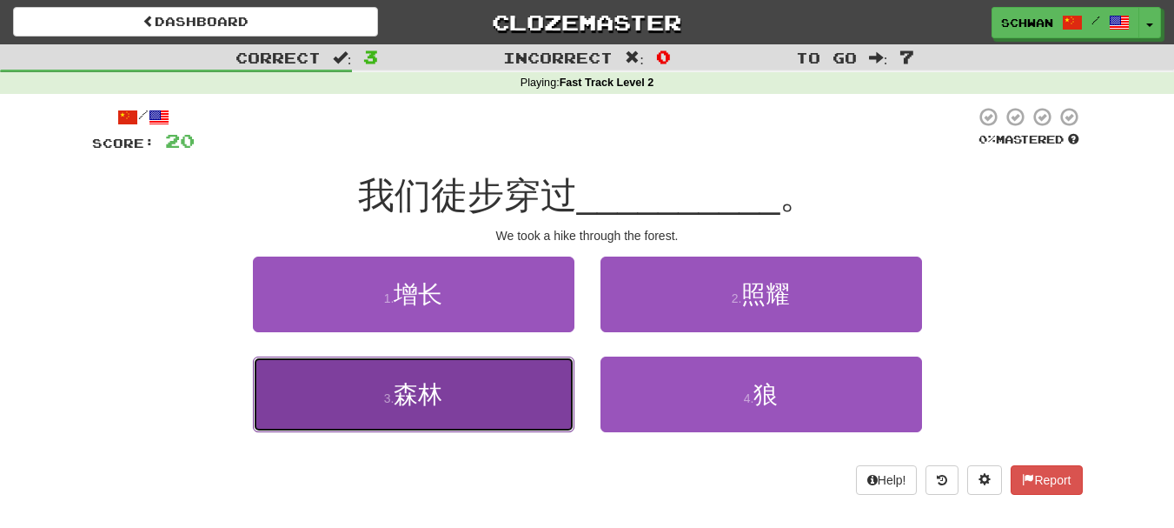
click at [431, 409] on button "3 . 森林" at bounding box center [414, 394] width 322 height 76
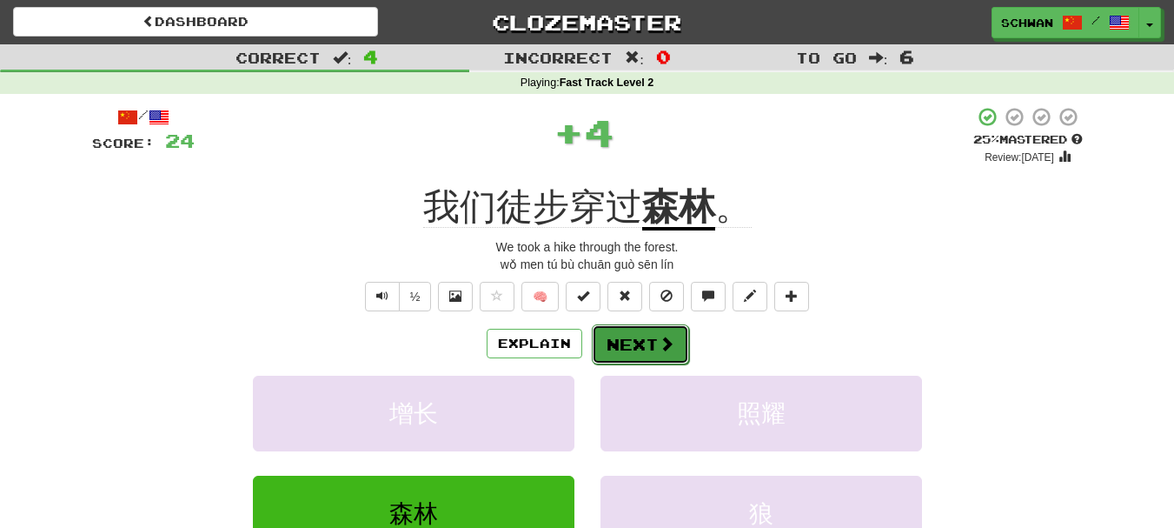
click at [651, 350] on button "Next" at bounding box center [640, 344] width 97 height 40
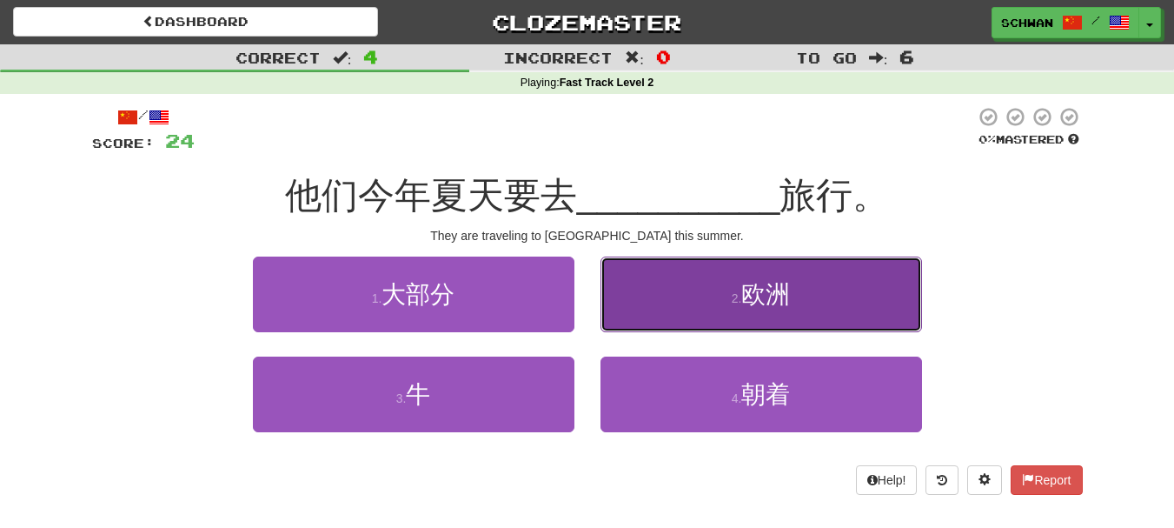
click at [777, 321] on button "2 . 欧洲" at bounding box center [762, 294] width 322 height 76
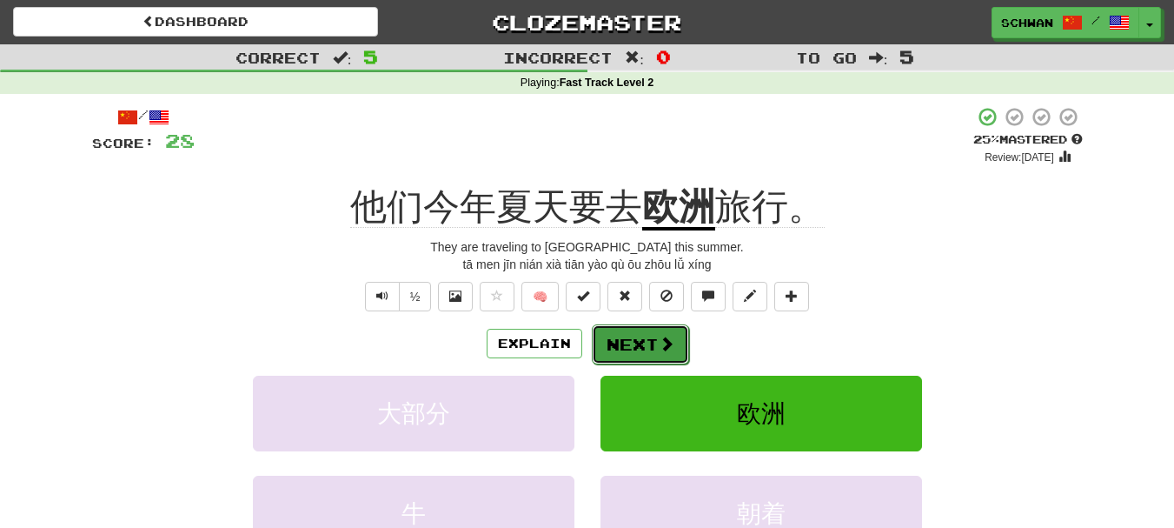
click at [641, 349] on button "Next" at bounding box center [640, 344] width 97 height 40
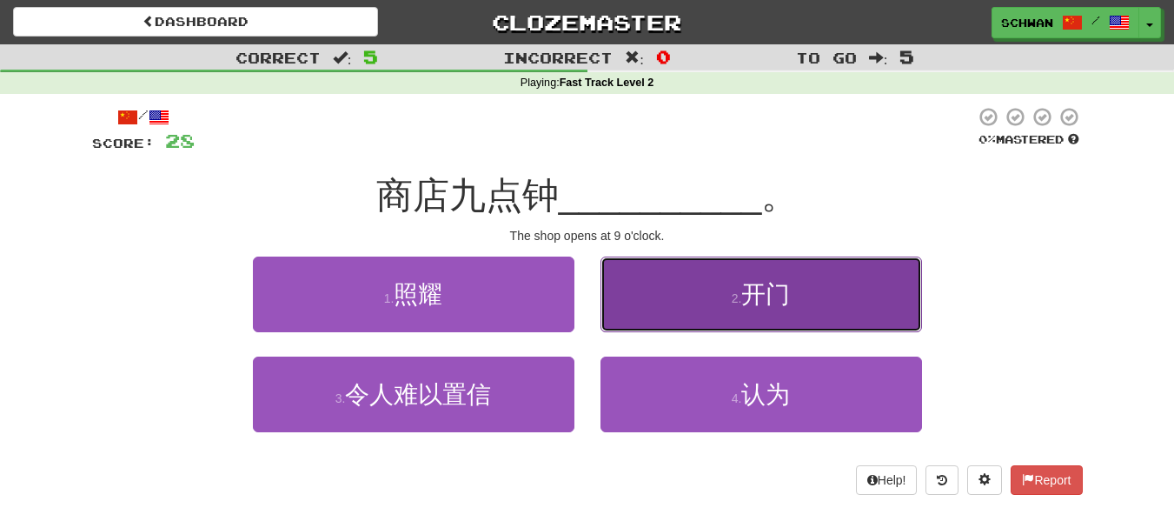
click at [653, 318] on button "2 . 开门" at bounding box center [762, 294] width 322 height 76
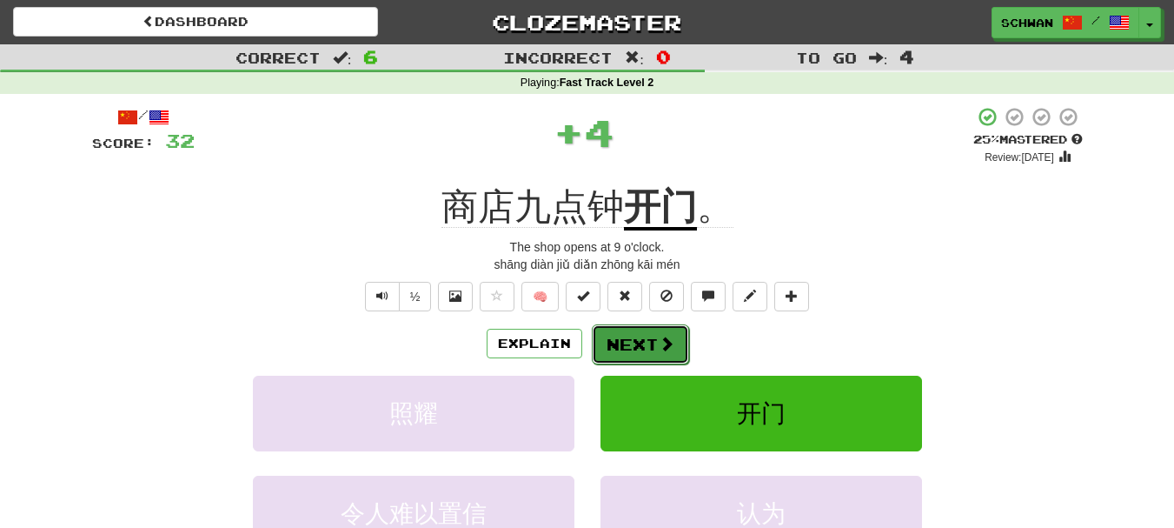
click at [634, 345] on button "Next" at bounding box center [640, 344] width 97 height 40
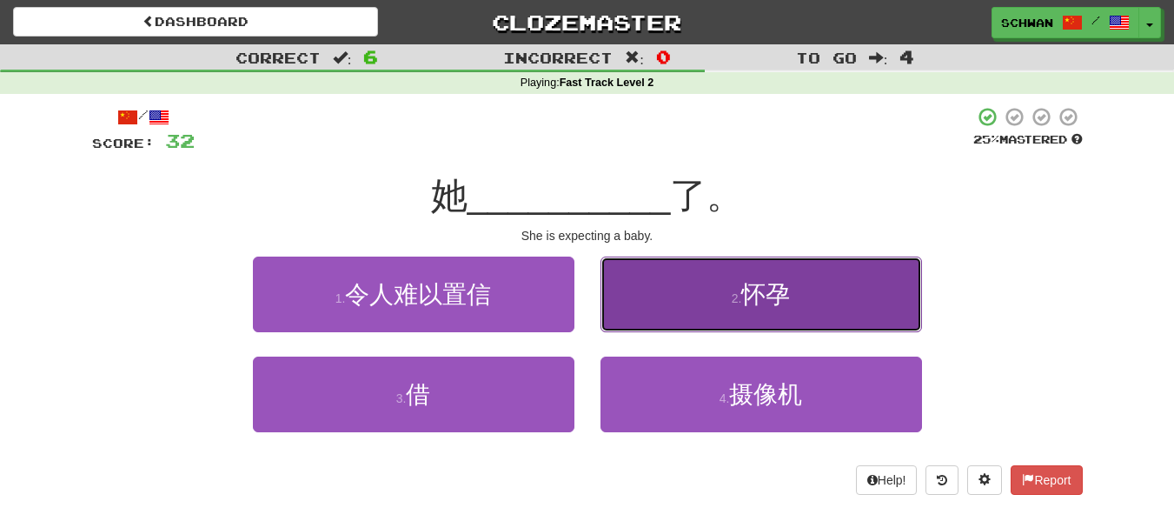
click at [654, 315] on button "2 . 怀孕" at bounding box center [762, 294] width 322 height 76
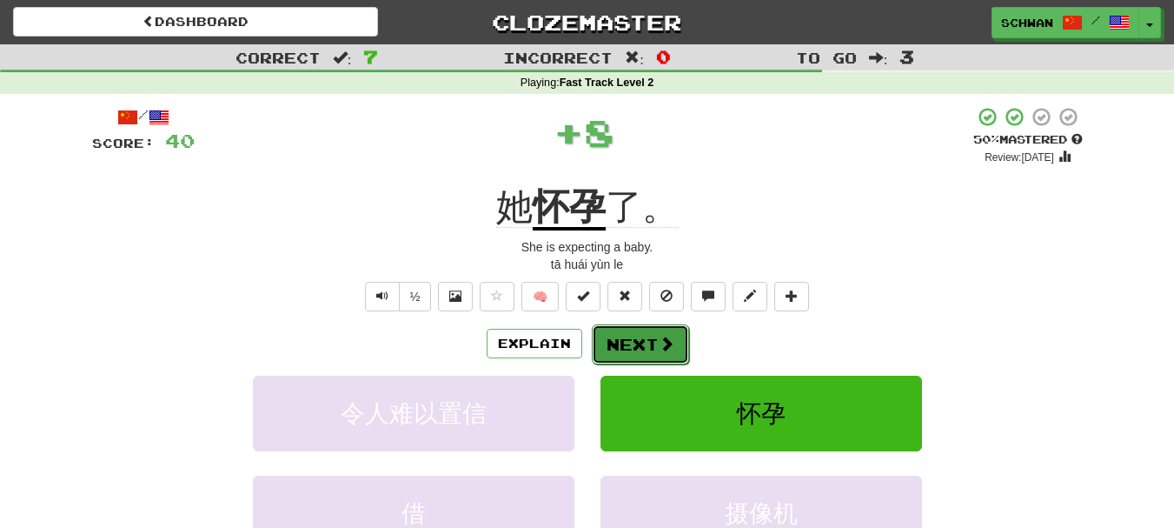
click at [641, 342] on button "Next" at bounding box center [640, 344] width 97 height 40
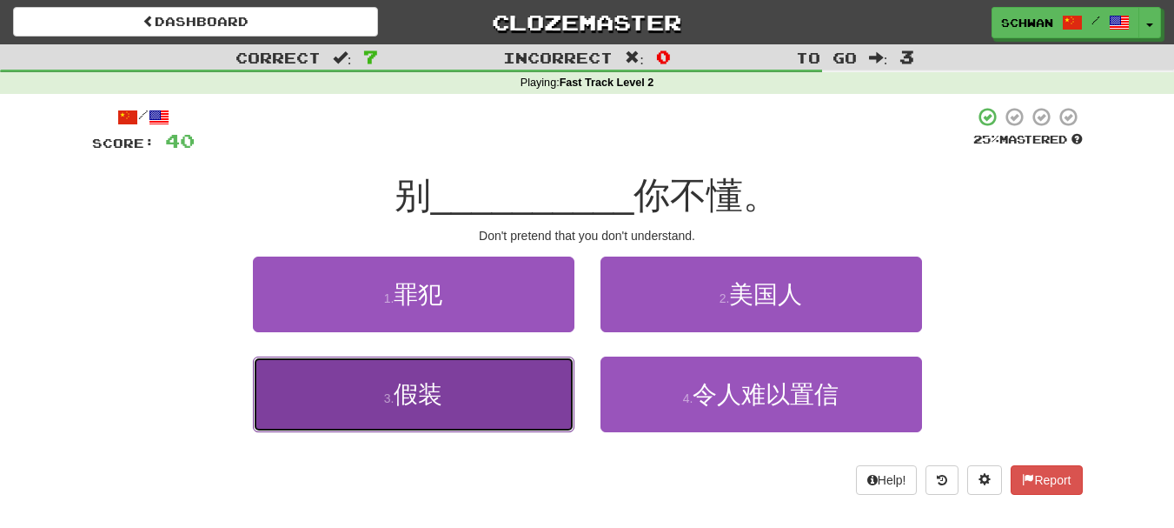
click at [494, 388] on button "3 . 假装" at bounding box center [414, 394] width 322 height 76
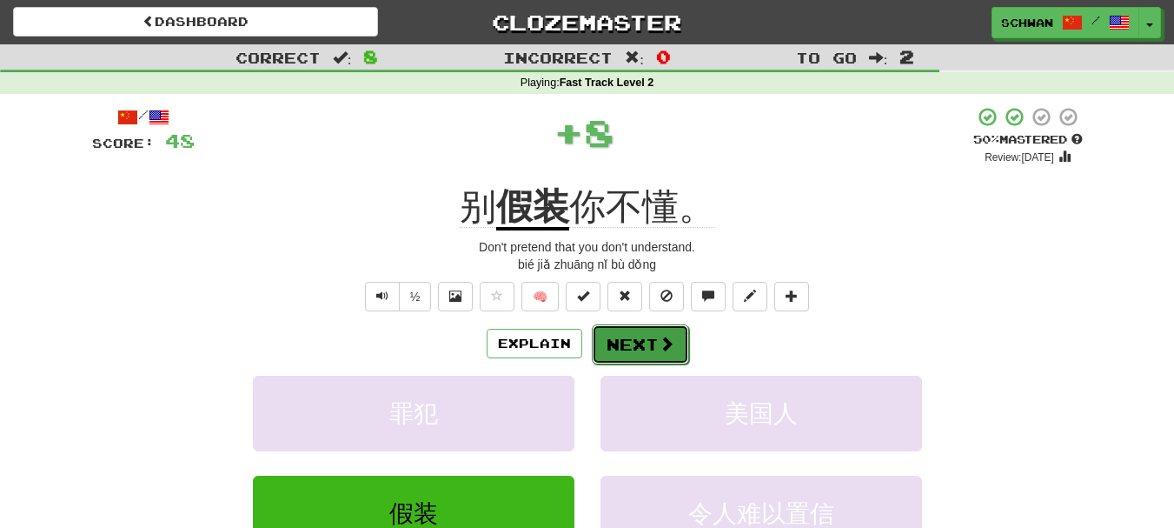
click at [649, 349] on button "Next" at bounding box center [640, 344] width 97 height 40
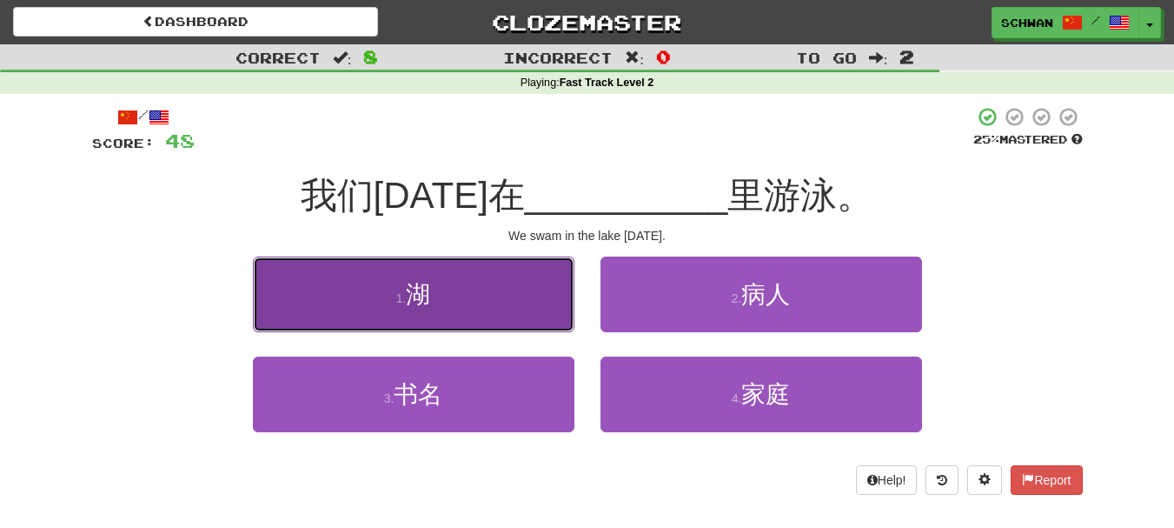
click at [491, 306] on button "1 . 湖" at bounding box center [414, 294] width 322 height 76
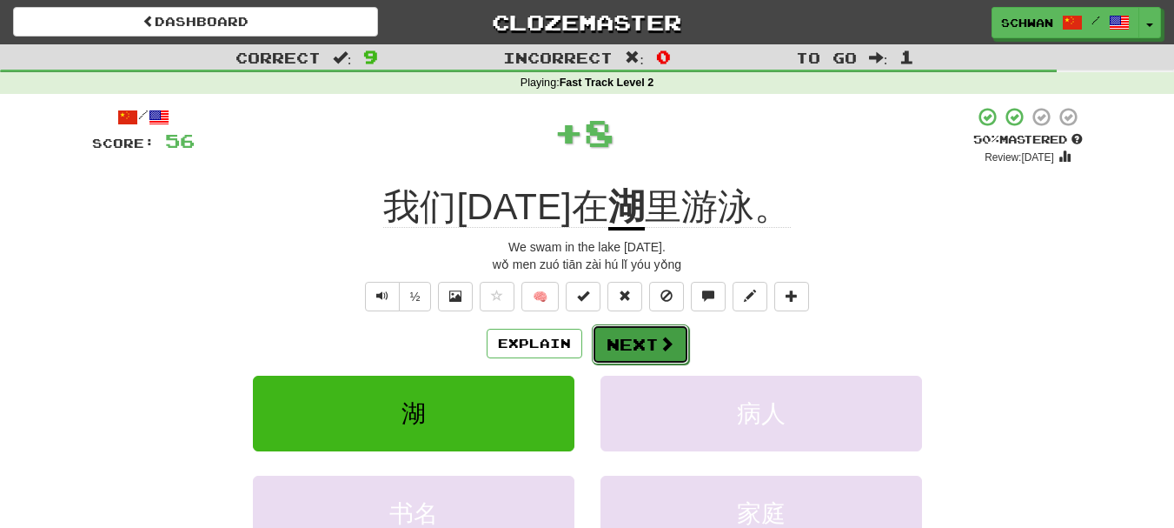
click at [633, 349] on button "Next" at bounding box center [640, 344] width 97 height 40
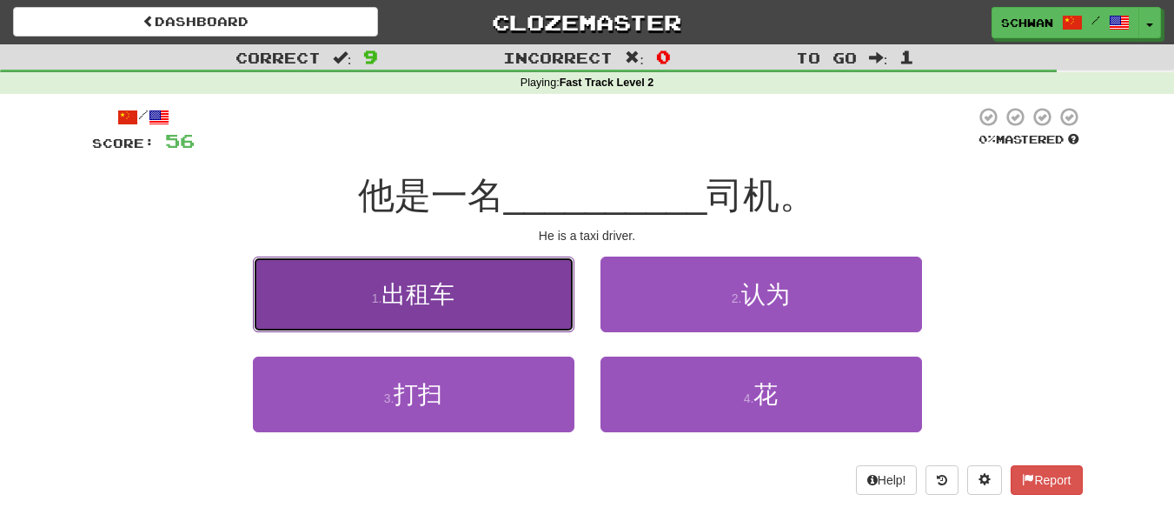
click at [512, 300] on button "1 . 出租车" at bounding box center [414, 294] width 322 height 76
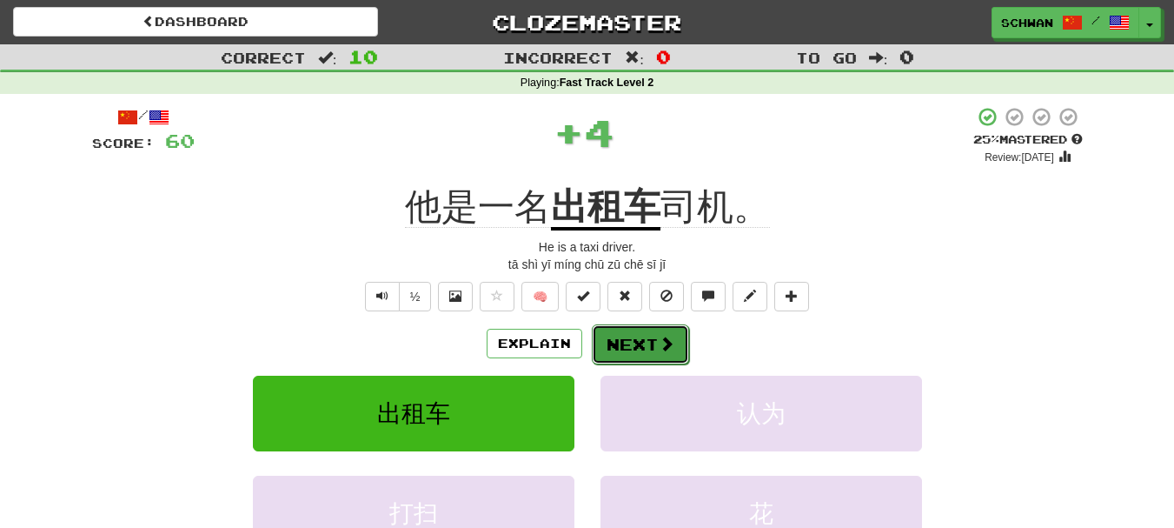
click at [647, 345] on button "Next" at bounding box center [640, 344] width 97 height 40
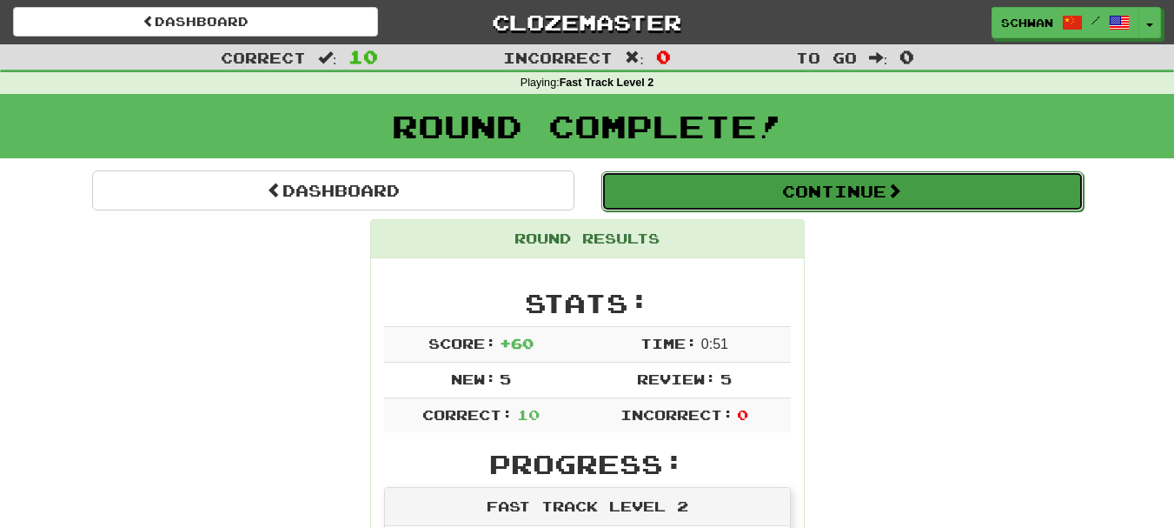
click at [841, 194] on button "Continue" at bounding box center [842, 191] width 482 height 40
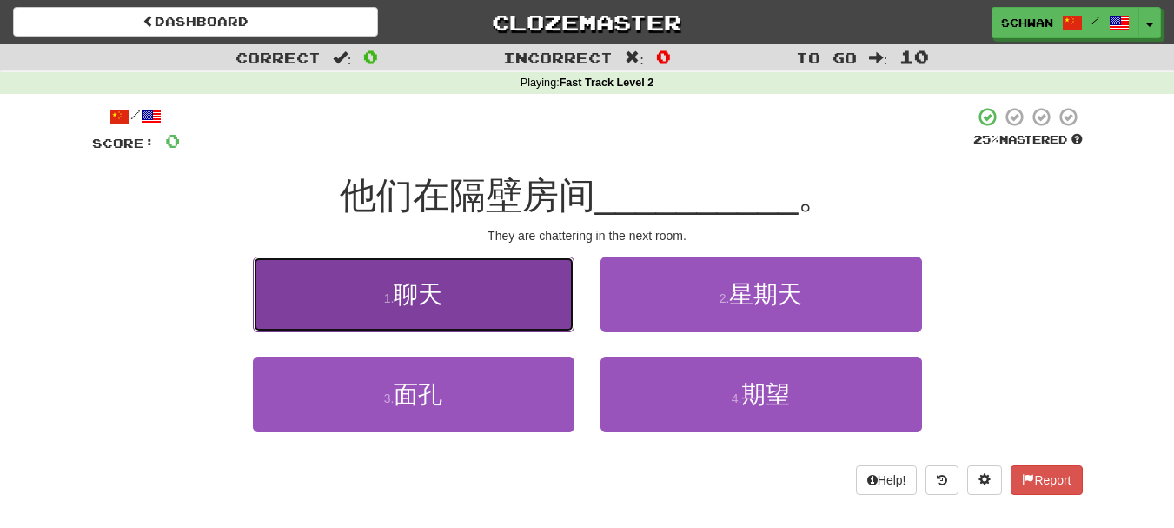
click at [461, 296] on button "1 . 聊天" at bounding box center [414, 294] width 322 height 76
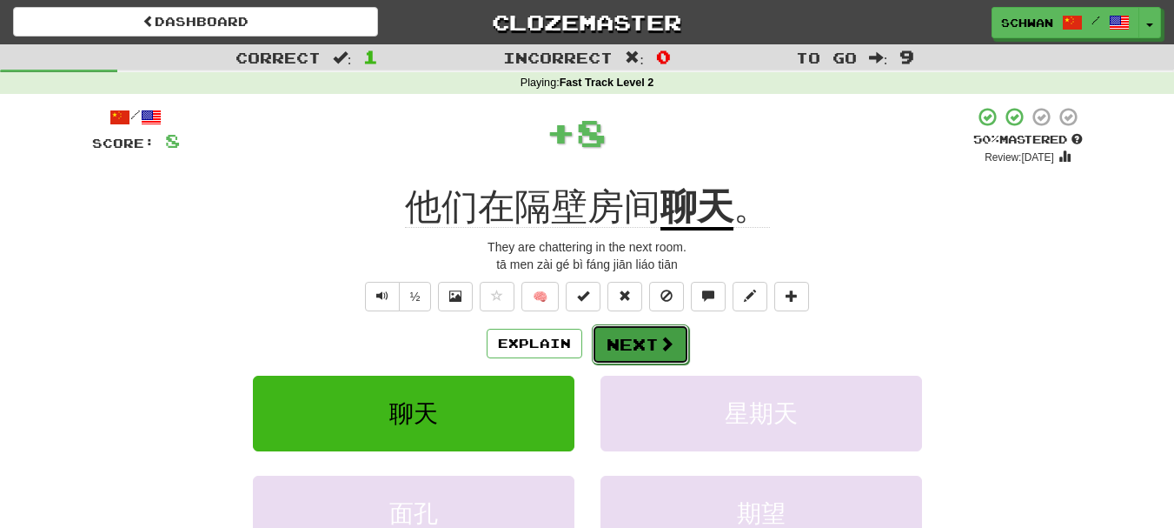
click at [647, 354] on button "Next" at bounding box center [640, 344] width 97 height 40
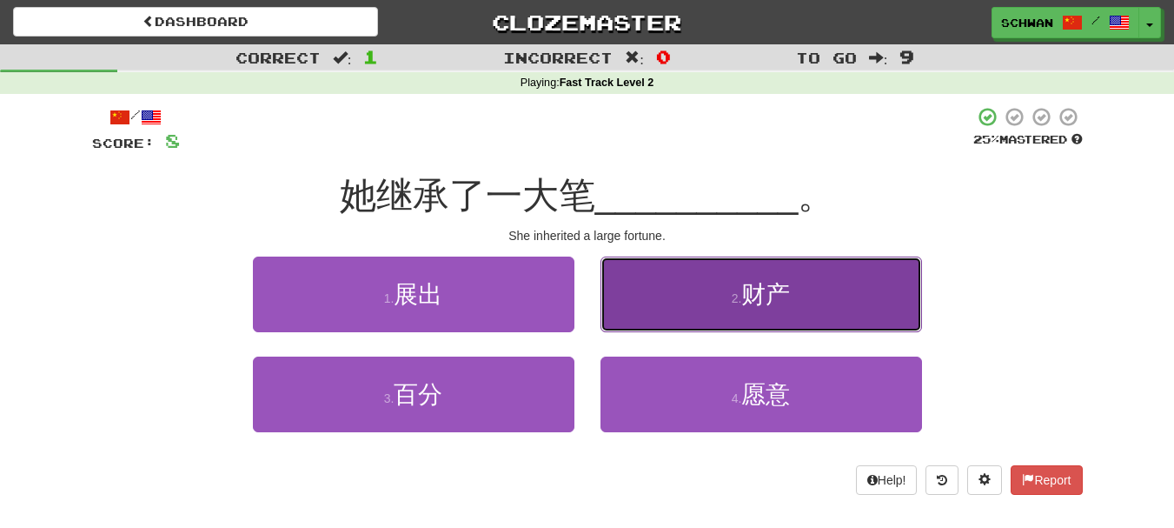
click at [700, 312] on button "2 . 财产" at bounding box center [762, 294] width 322 height 76
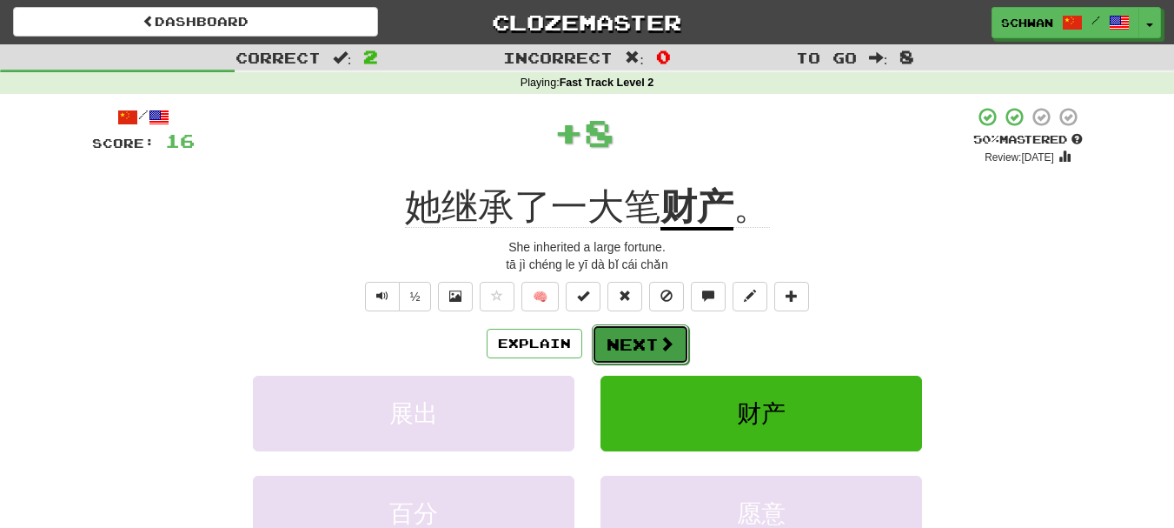
click at [641, 350] on button "Next" at bounding box center [640, 344] width 97 height 40
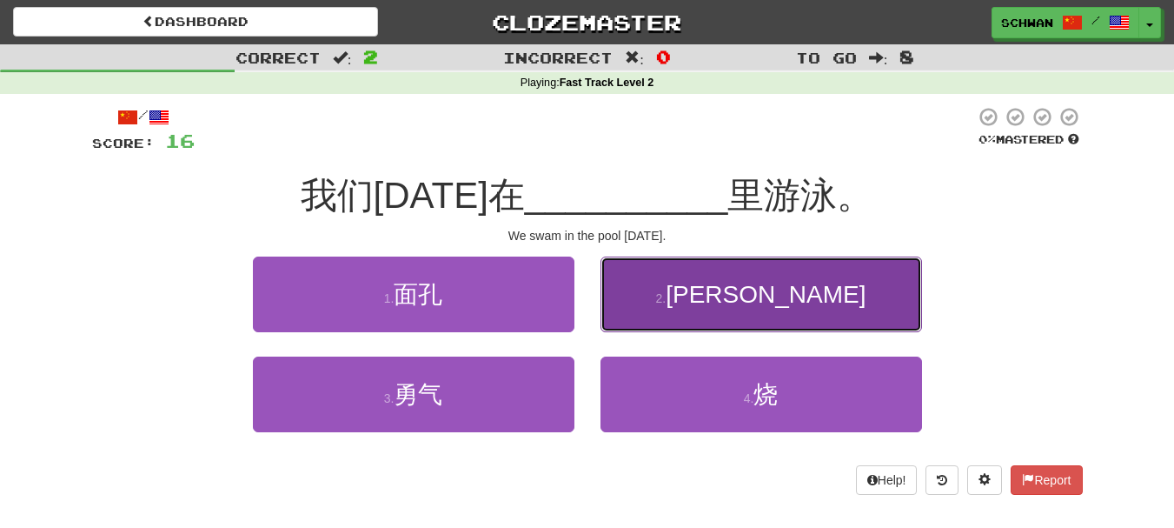
click at [710, 309] on button "2 . 游泳池" at bounding box center [762, 294] width 322 height 76
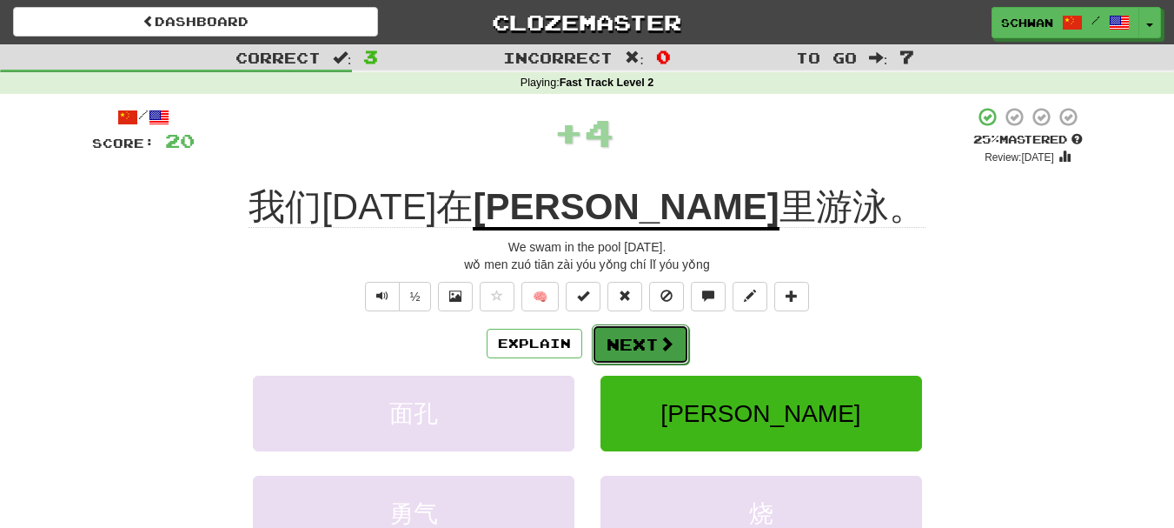
click at [647, 346] on button "Next" at bounding box center [640, 344] width 97 height 40
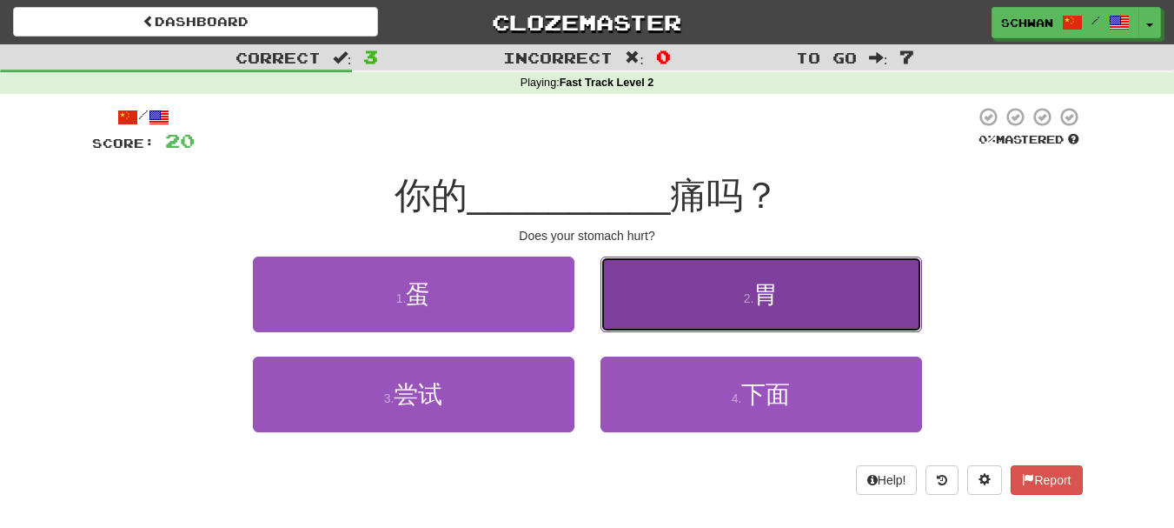
click at [654, 308] on button "2 . 胃" at bounding box center [762, 294] width 322 height 76
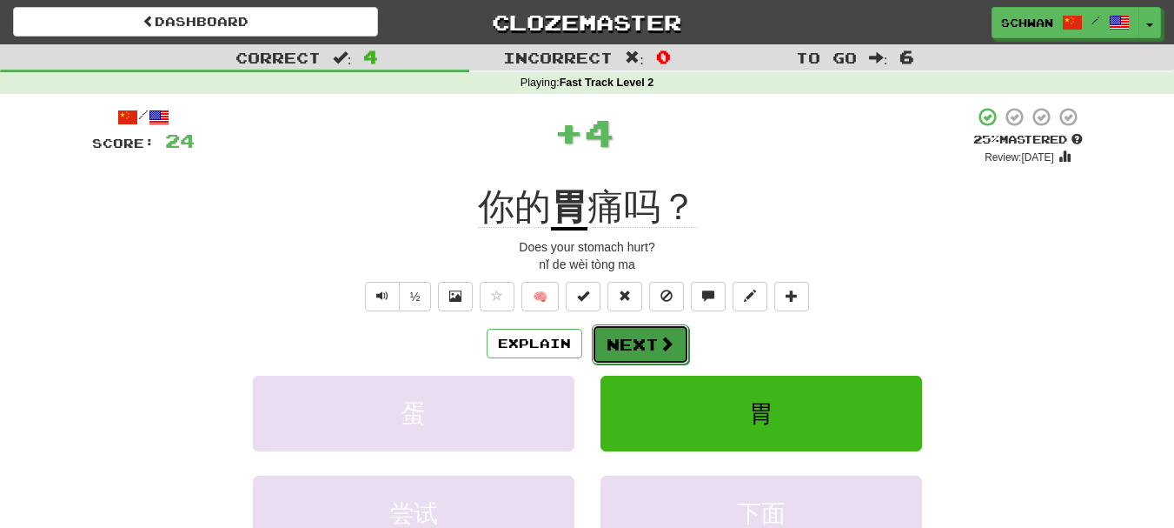
click at [639, 341] on button "Next" at bounding box center [640, 344] width 97 height 40
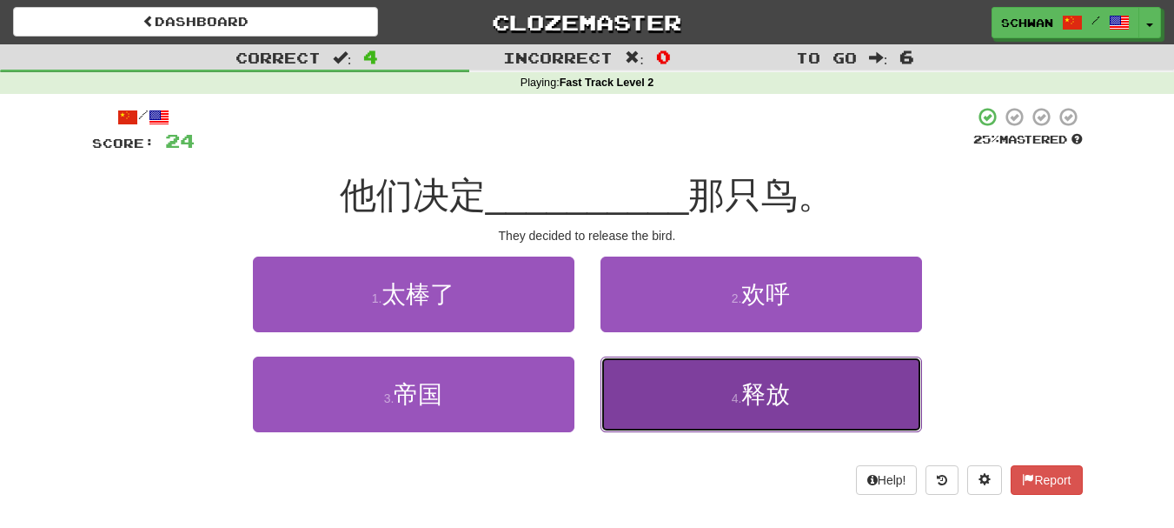
click at [634, 399] on button "4 . 释放" at bounding box center [762, 394] width 322 height 76
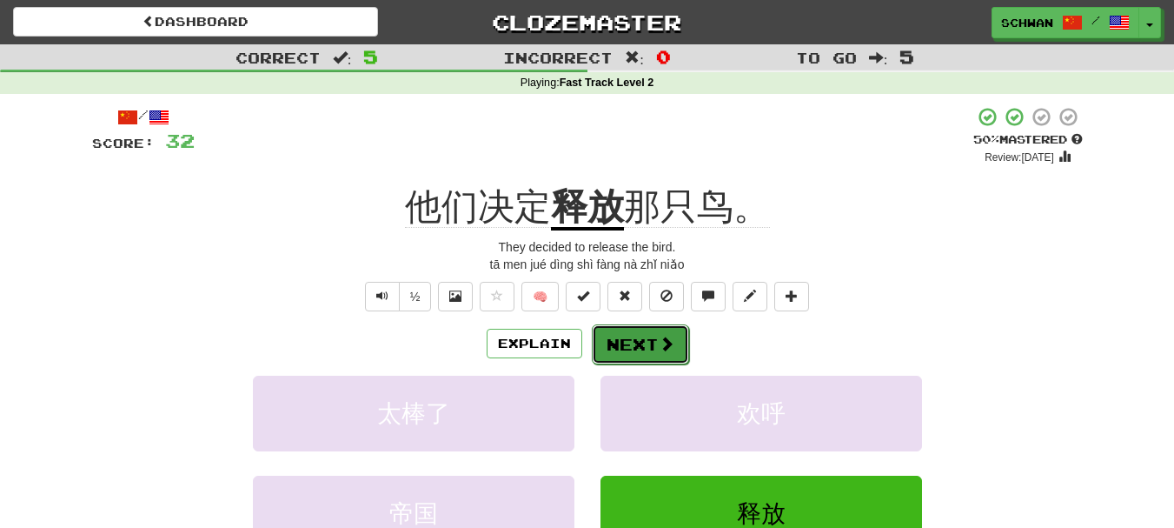
click at [640, 350] on button "Next" at bounding box center [640, 344] width 97 height 40
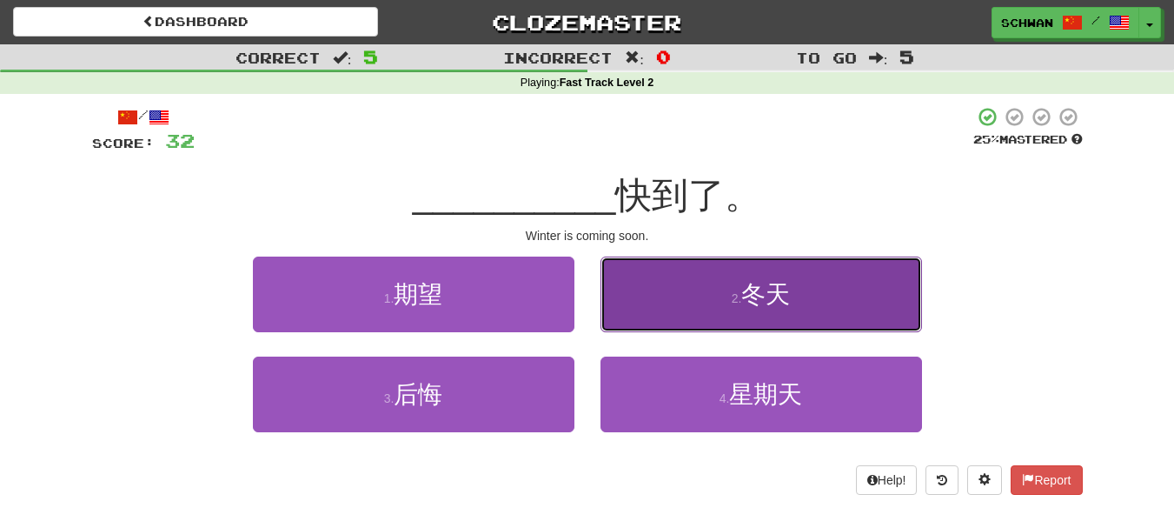
click at [666, 312] on button "2 . 冬天" at bounding box center [762, 294] width 322 height 76
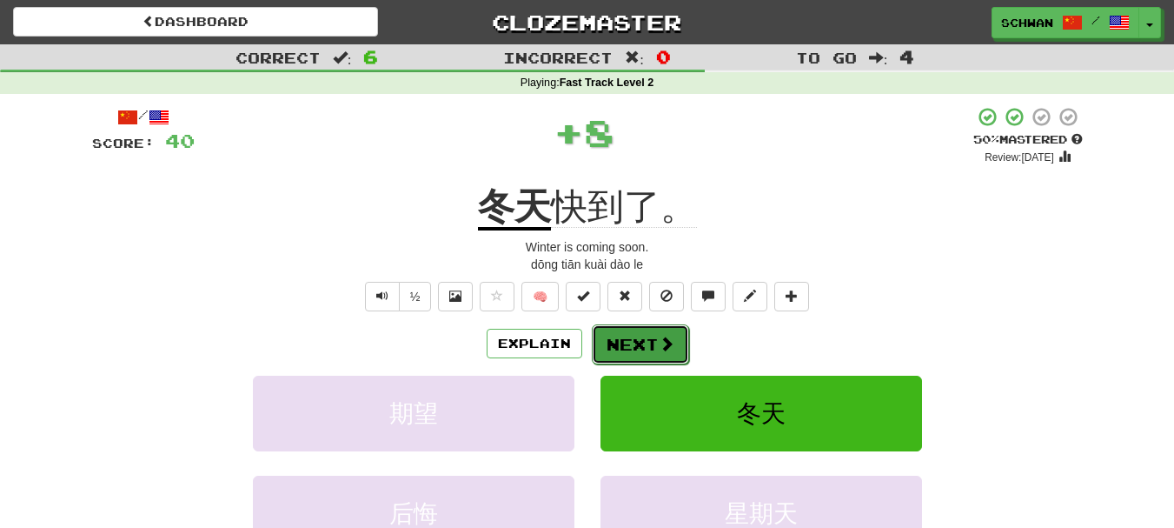
click at [642, 350] on button "Next" at bounding box center [640, 344] width 97 height 40
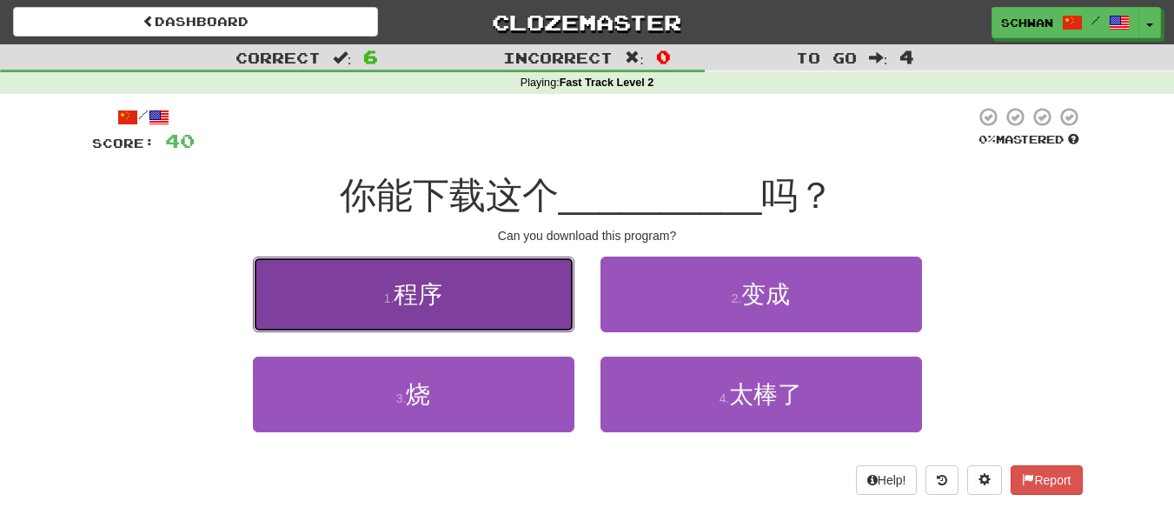
click at [523, 322] on button "1 . 程序" at bounding box center [414, 294] width 322 height 76
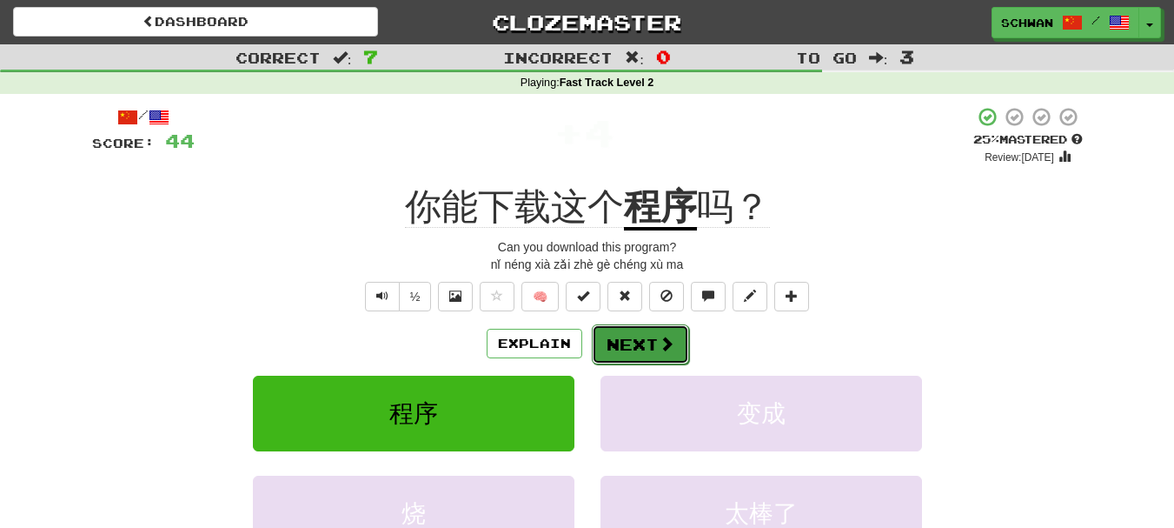
click at [649, 348] on button "Next" at bounding box center [640, 344] width 97 height 40
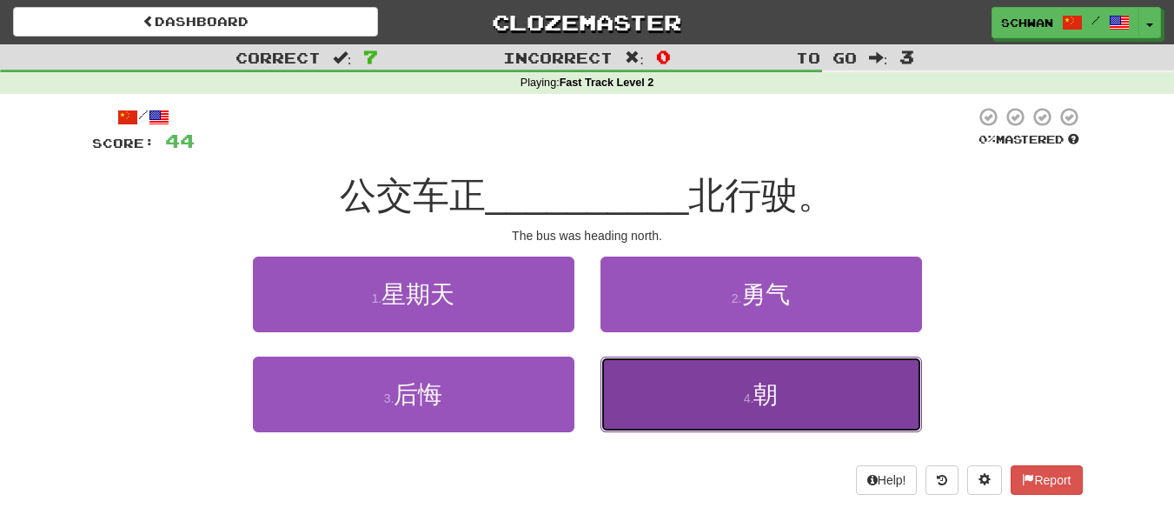
click at [661, 411] on button "4 . 朝" at bounding box center [762, 394] width 322 height 76
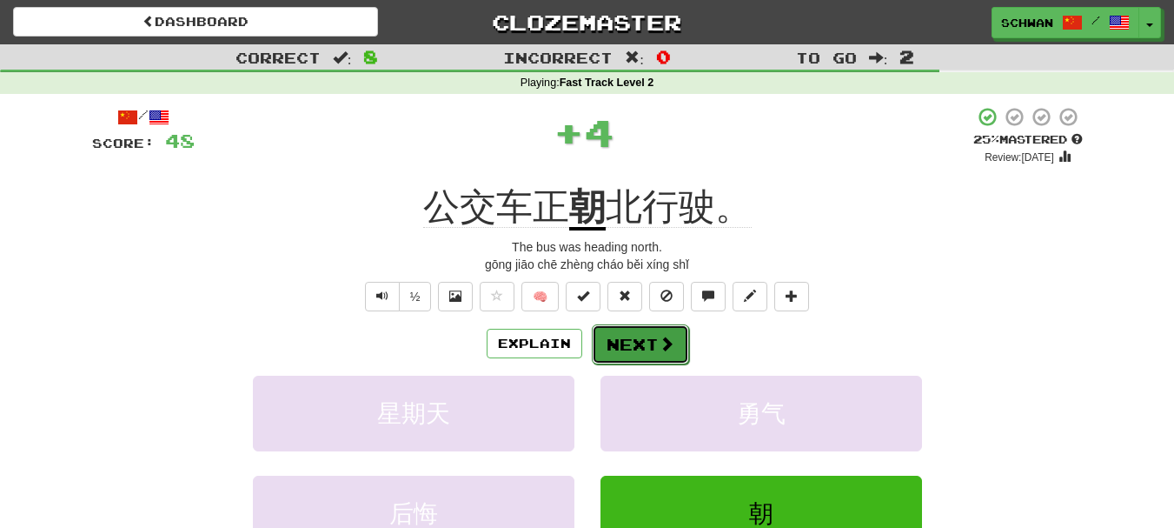
click at [643, 342] on button "Next" at bounding box center [640, 344] width 97 height 40
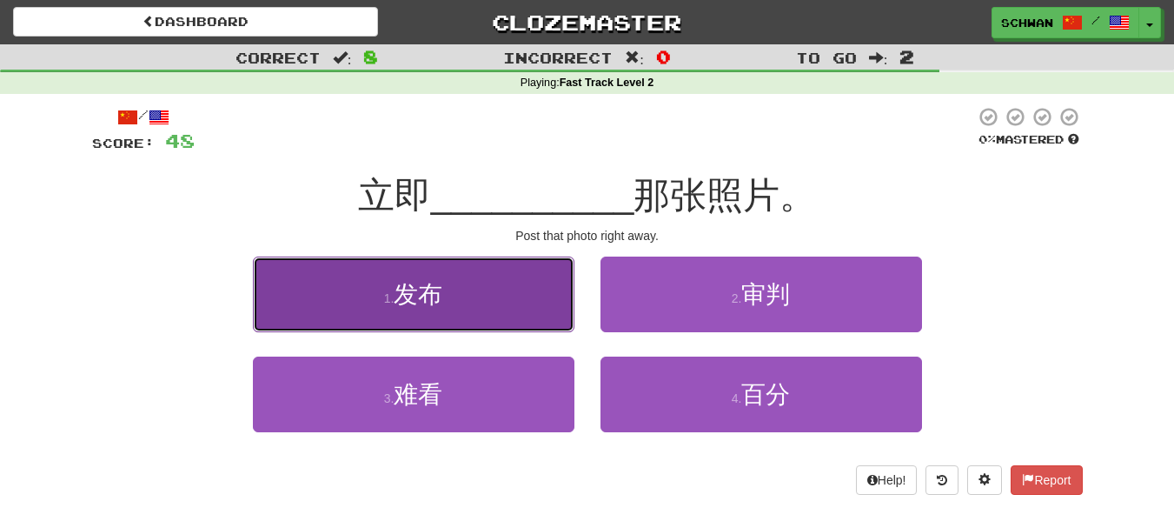
click at [540, 304] on button "1 . 发布" at bounding box center [414, 294] width 322 height 76
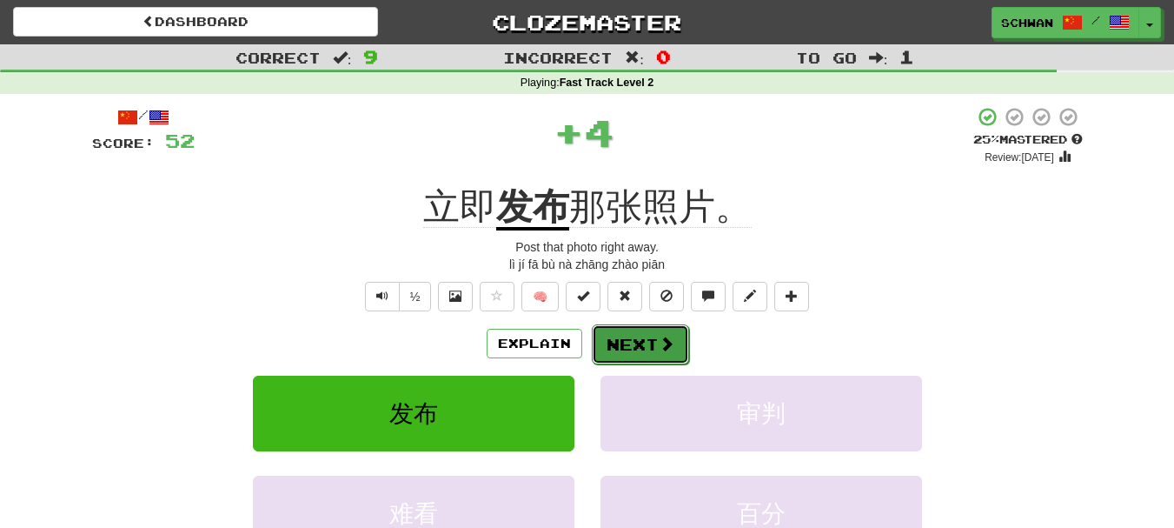
click at [633, 344] on button "Next" at bounding box center [640, 344] width 97 height 40
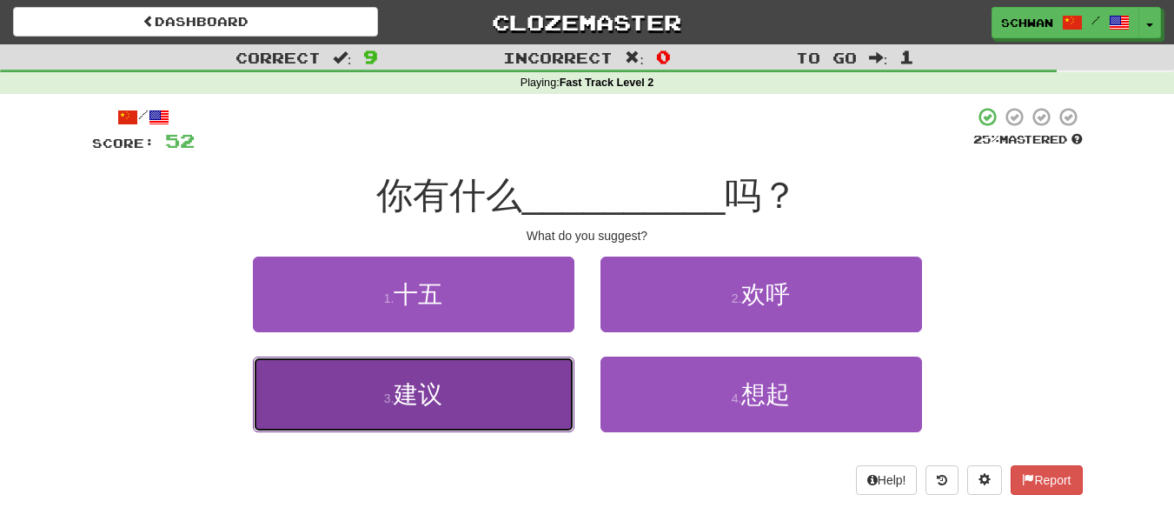
click at [535, 395] on button "3 . 建议" at bounding box center [414, 394] width 322 height 76
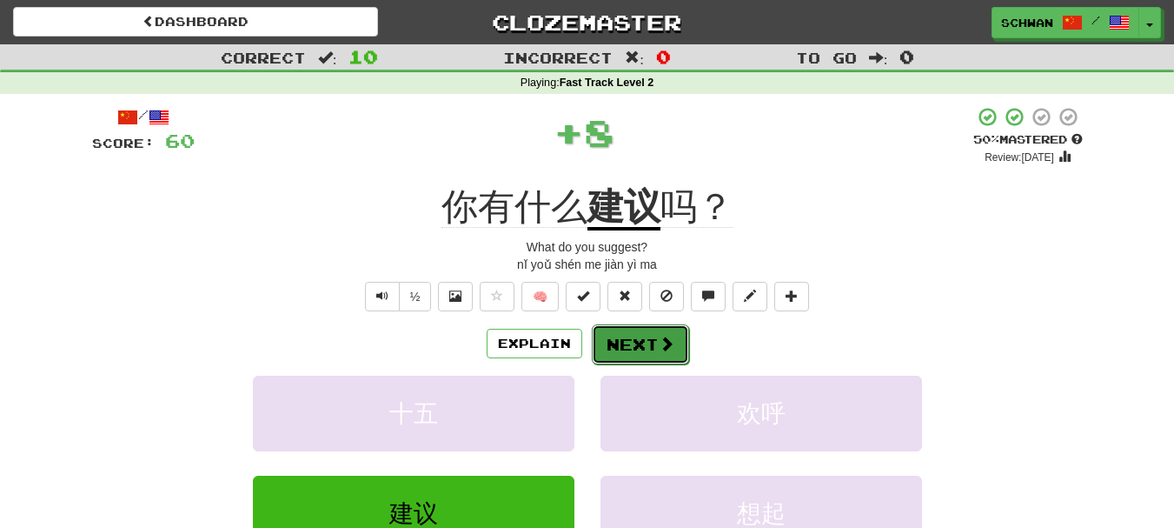
click at [647, 341] on button "Next" at bounding box center [640, 344] width 97 height 40
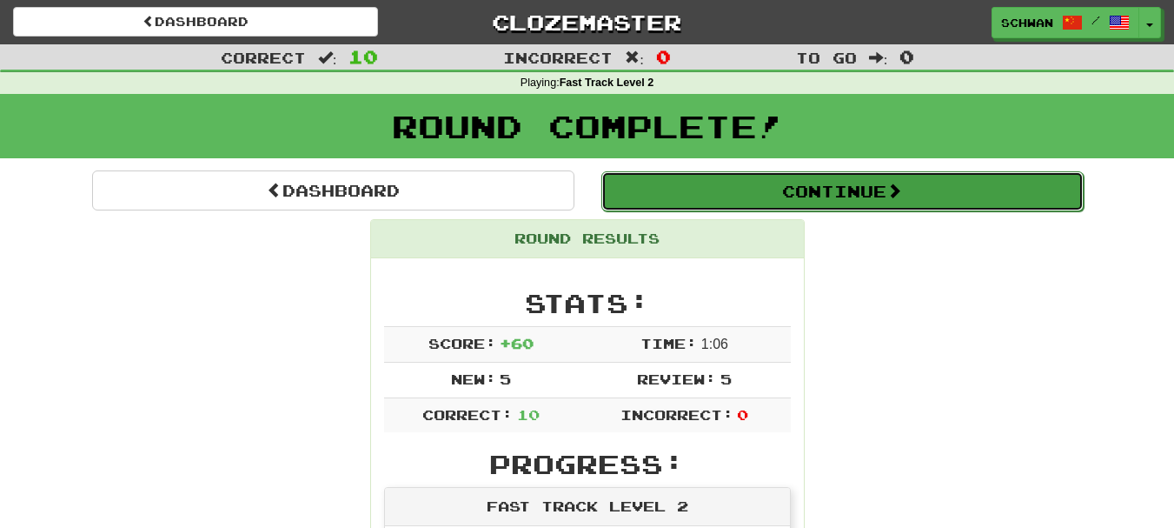
click at [845, 204] on button "Continue" at bounding box center [842, 191] width 482 height 40
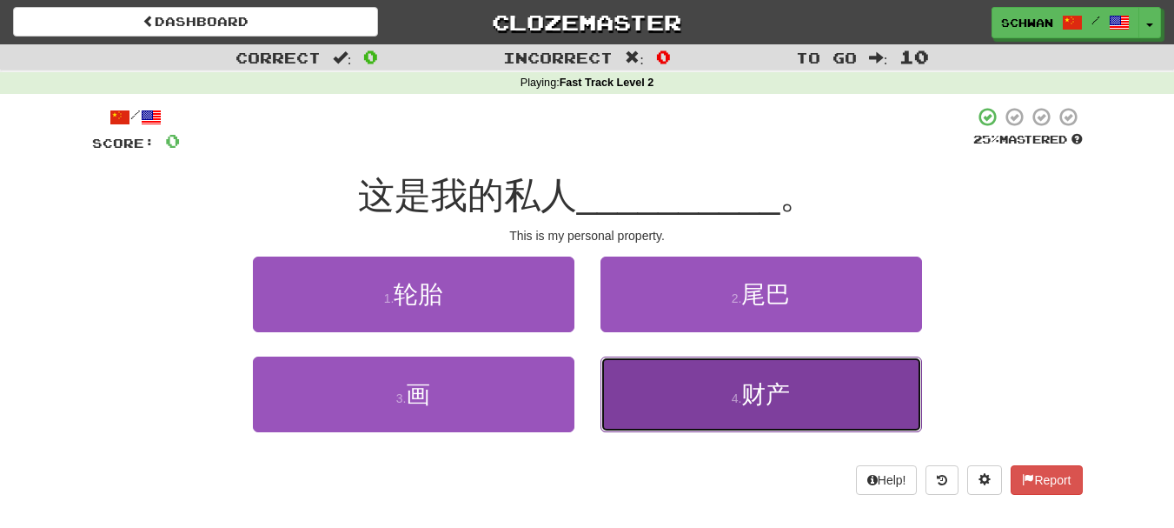
click at [676, 406] on button "4 . 财产" at bounding box center [762, 394] width 322 height 76
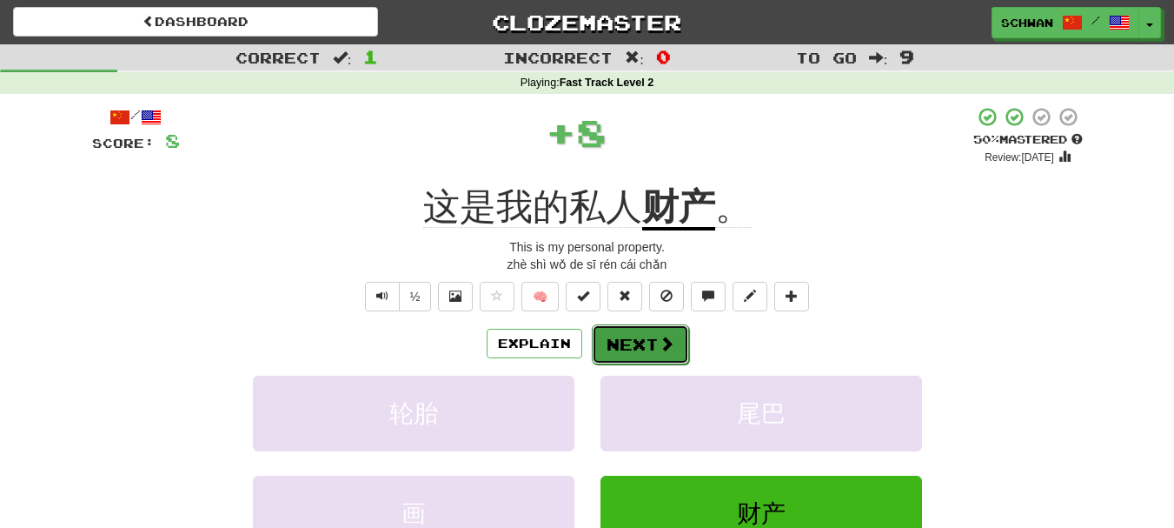
click at [654, 354] on button "Next" at bounding box center [640, 344] width 97 height 40
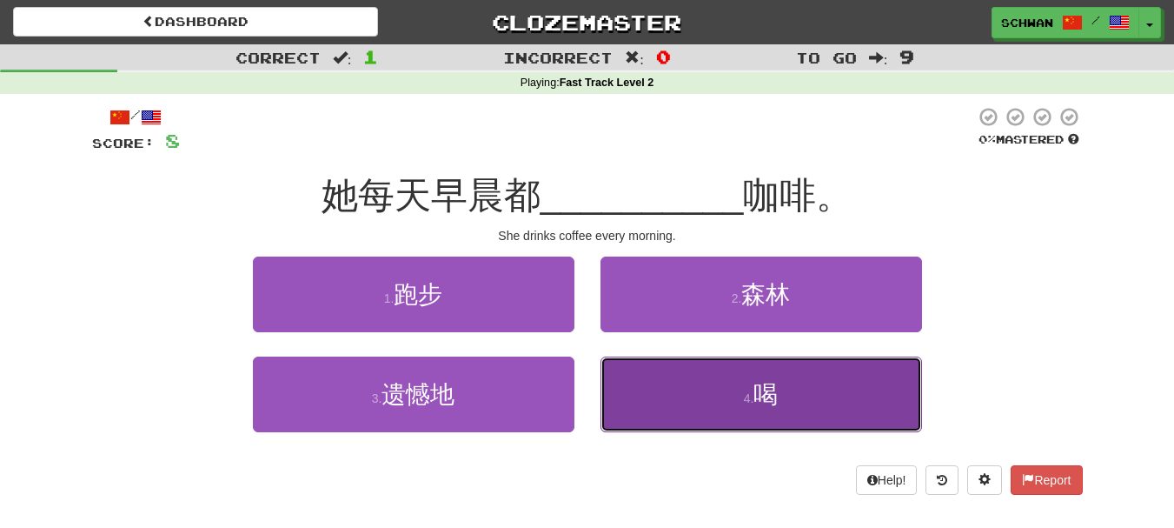
click at [649, 415] on button "4 . 喝" at bounding box center [762, 394] width 322 height 76
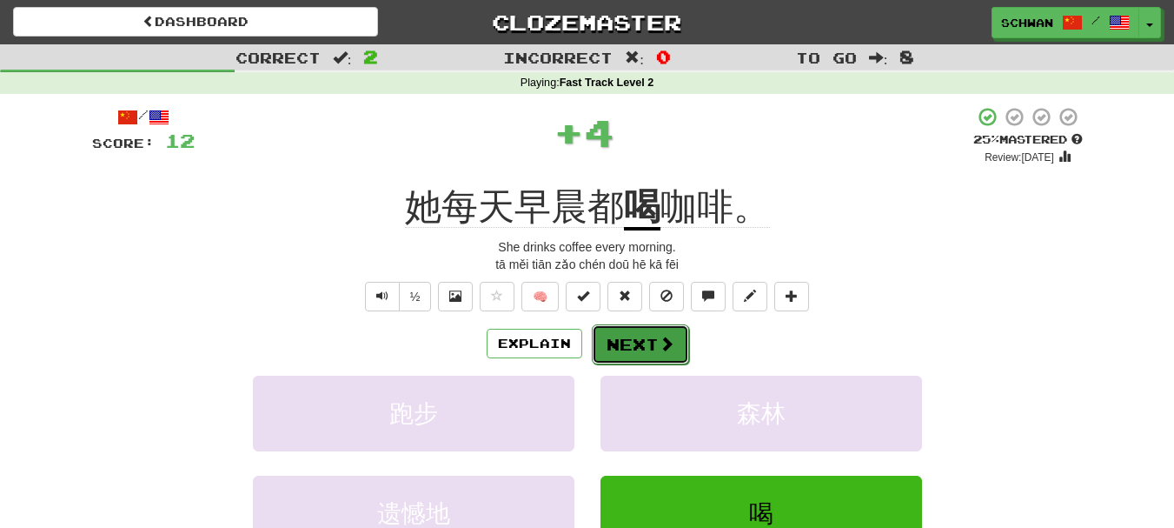
click at [644, 348] on button "Next" at bounding box center [640, 344] width 97 height 40
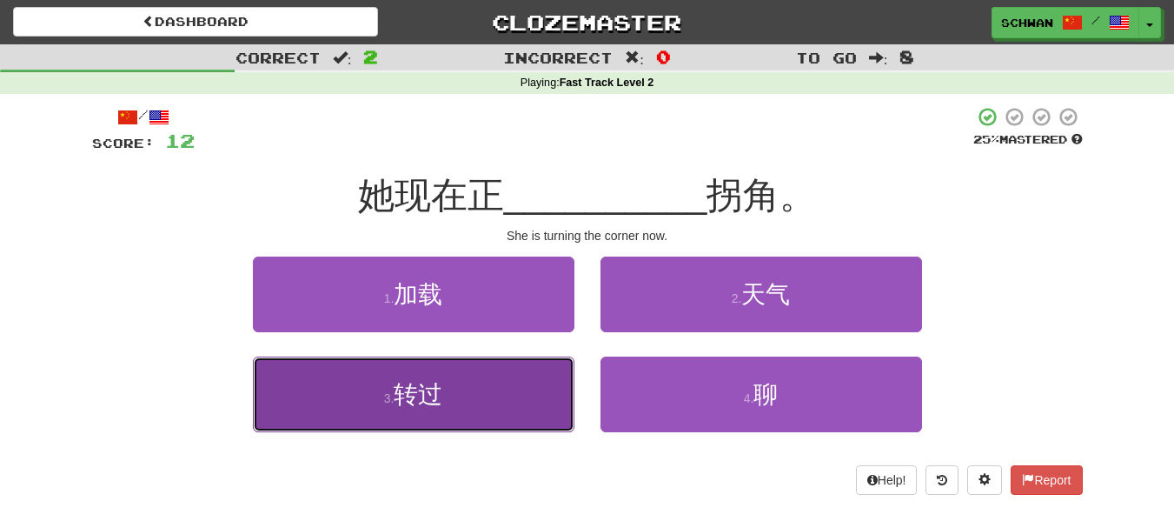
click at [413, 408] on button "3 . 转过" at bounding box center [414, 394] width 322 height 76
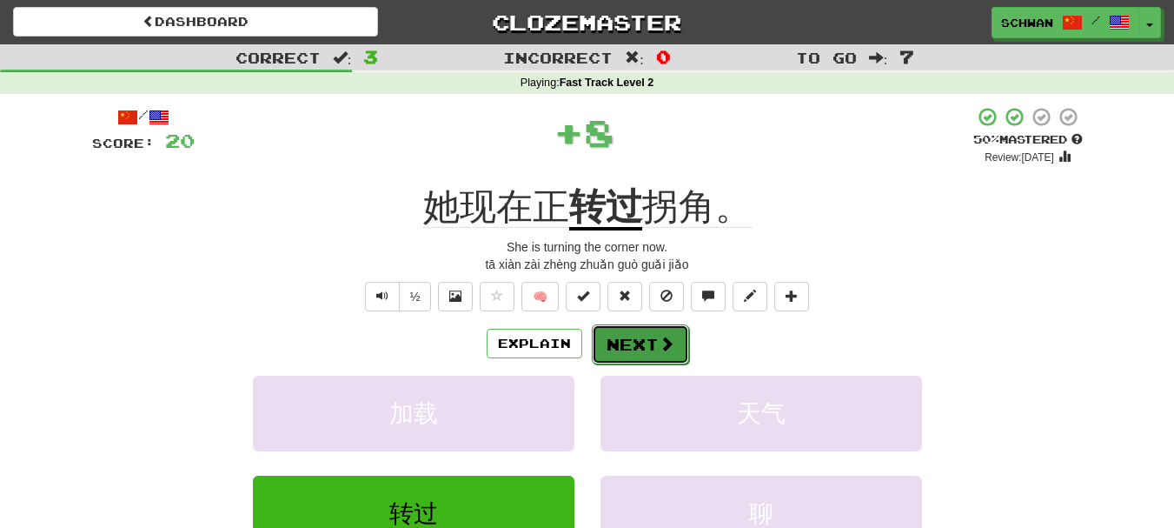
click at [671, 350] on span at bounding box center [667, 343] width 16 height 16
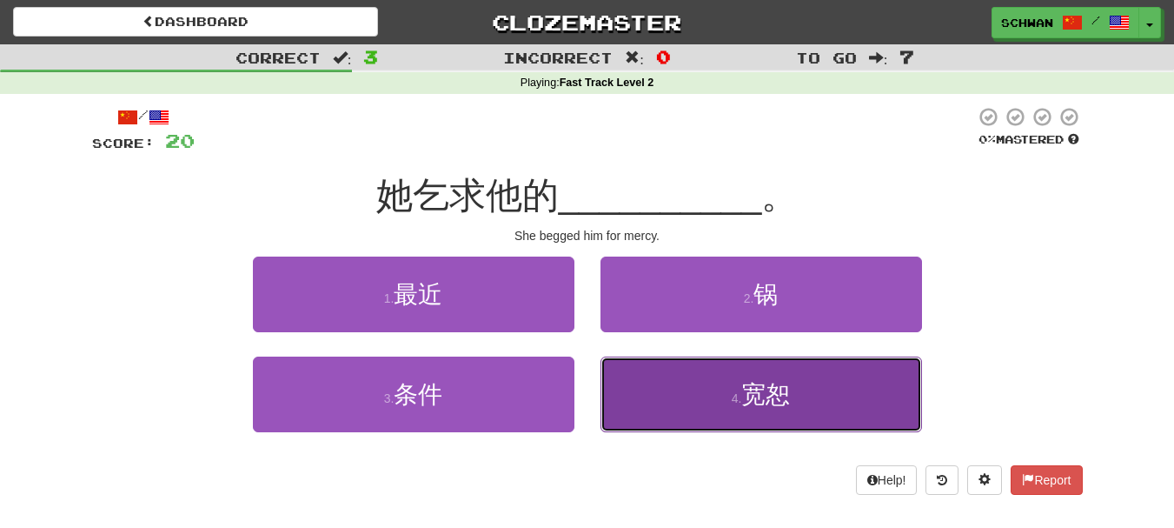
click at [671, 413] on button "4 . 宽恕" at bounding box center [762, 394] width 322 height 76
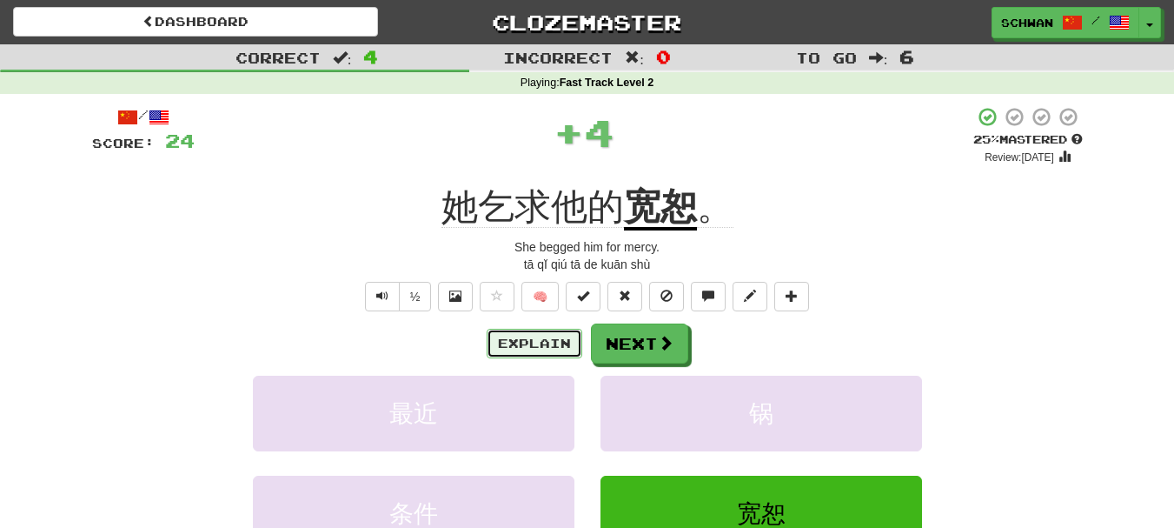
click at [518, 346] on button "Explain" at bounding box center [535, 344] width 96 height 30
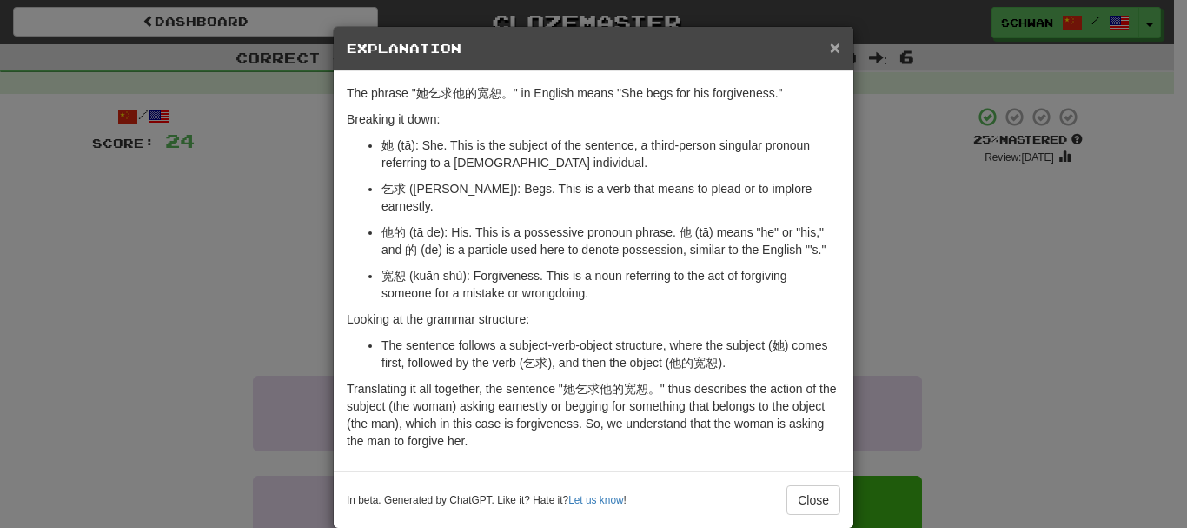
click at [830, 45] on span "×" at bounding box center [835, 47] width 10 height 20
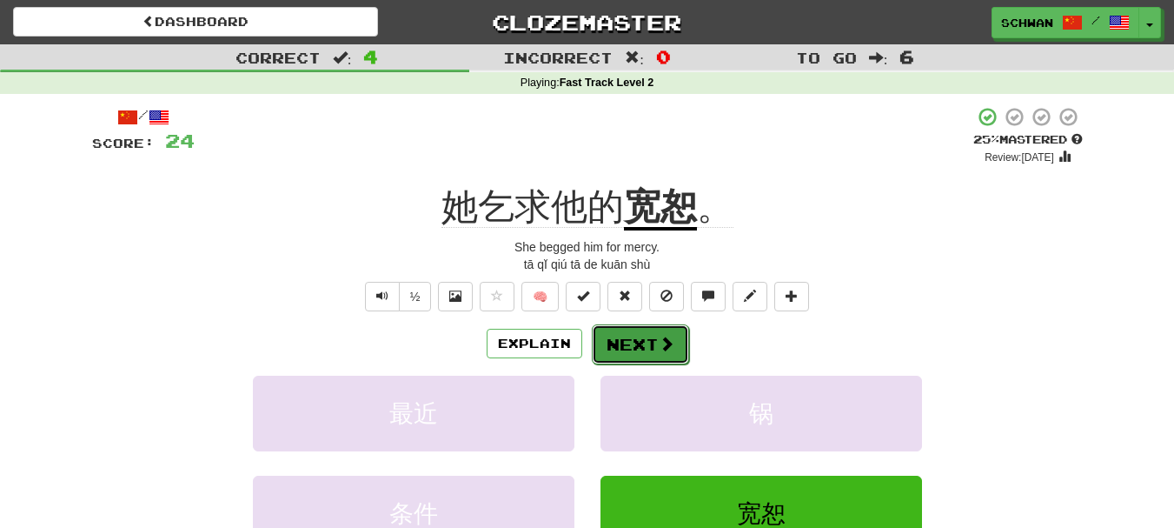
click at [642, 337] on button "Next" at bounding box center [640, 344] width 97 height 40
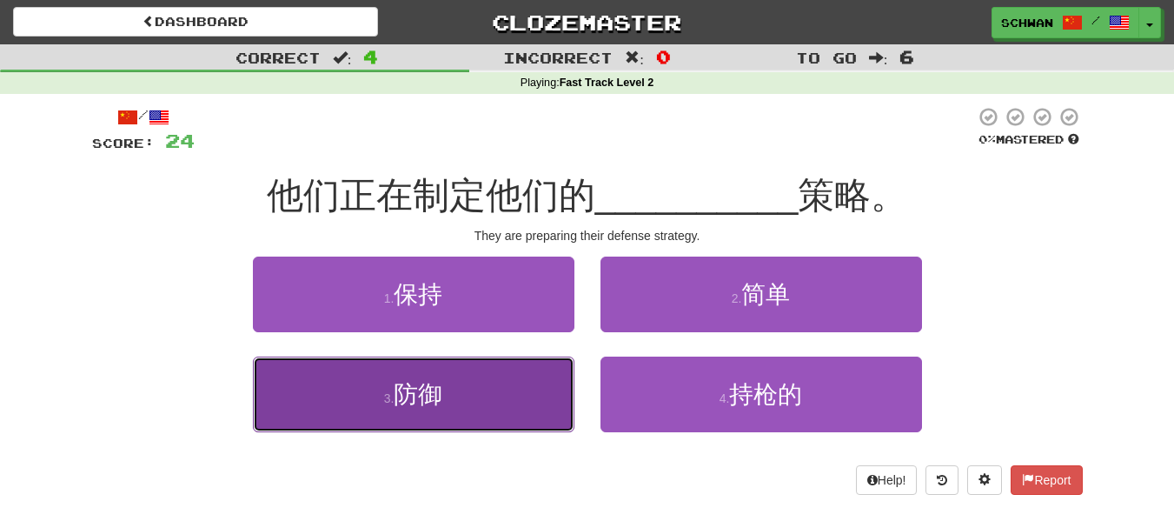
click at [416, 388] on span "防御" at bounding box center [418, 394] width 49 height 27
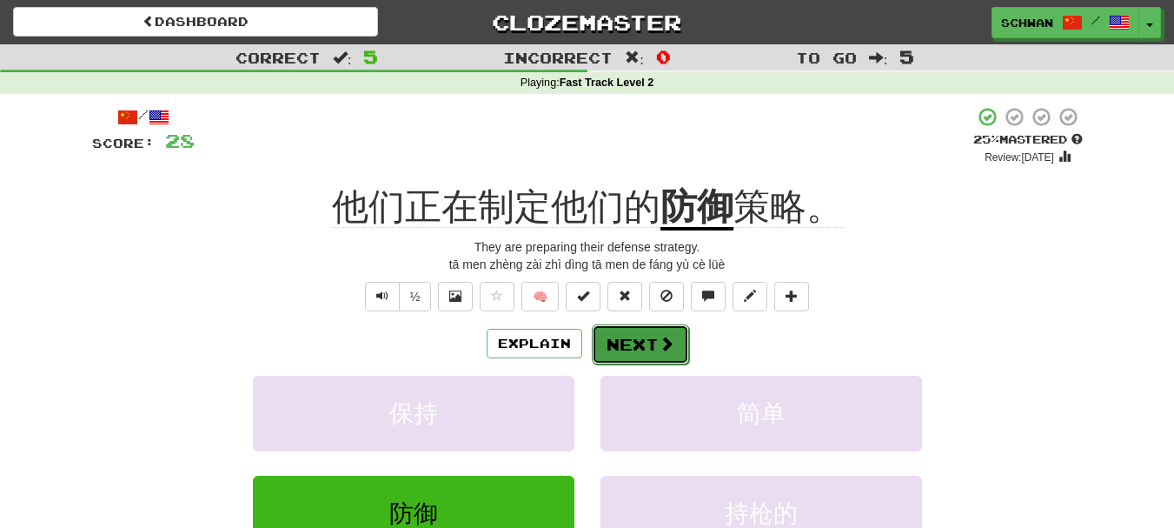
click at [647, 349] on button "Next" at bounding box center [640, 344] width 97 height 40
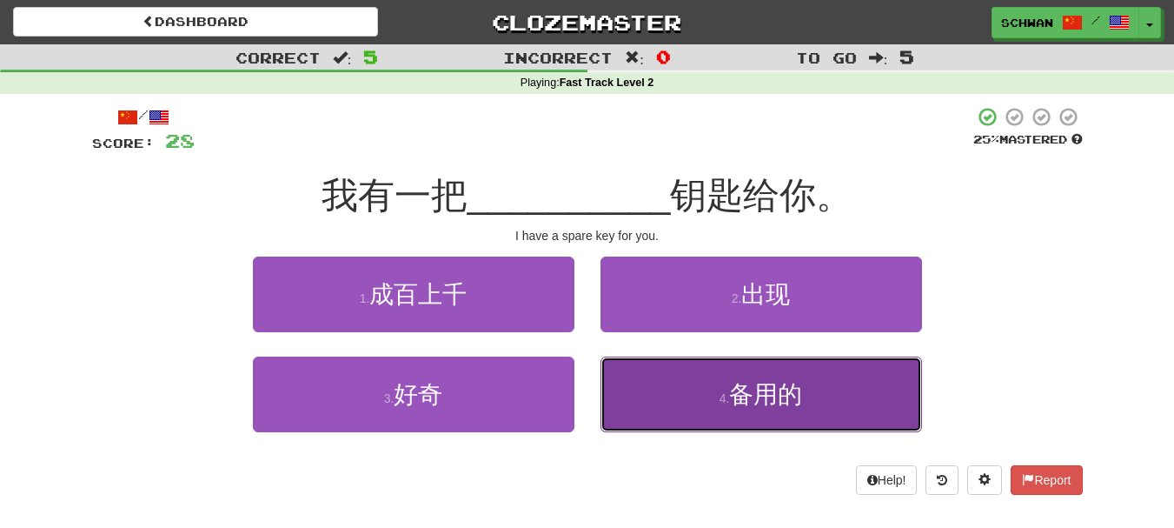
click at [665, 404] on button "4 . 备用的" at bounding box center [762, 394] width 322 height 76
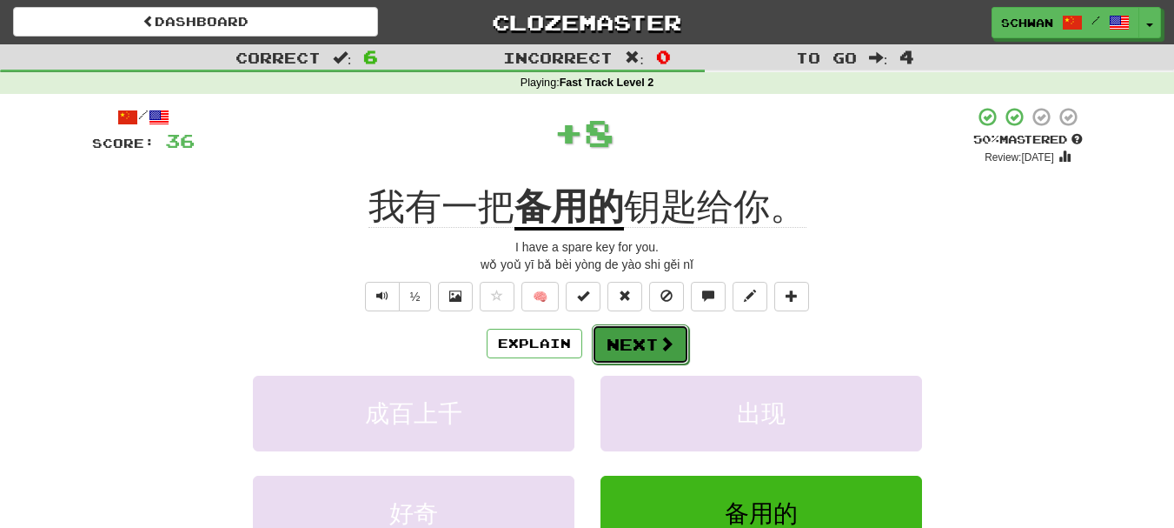
click at [639, 346] on button "Next" at bounding box center [640, 344] width 97 height 40
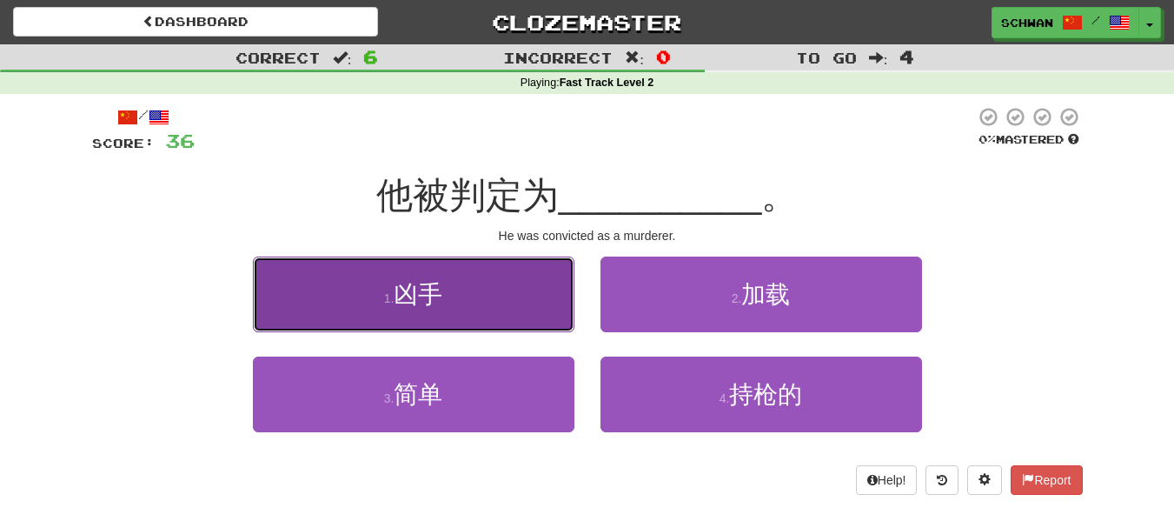
click at [541, 303] on button "1 . 凶手" at bounding box center [414, 294] width 322 height 76
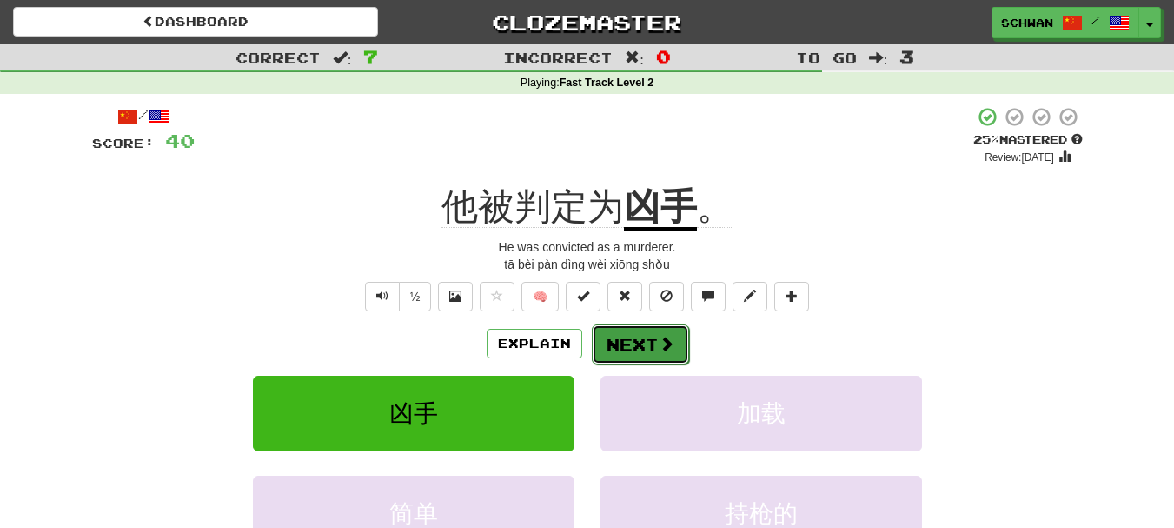
click at [647, 340] on button "Next" at bounding box center [640, 344] width 97 height 40
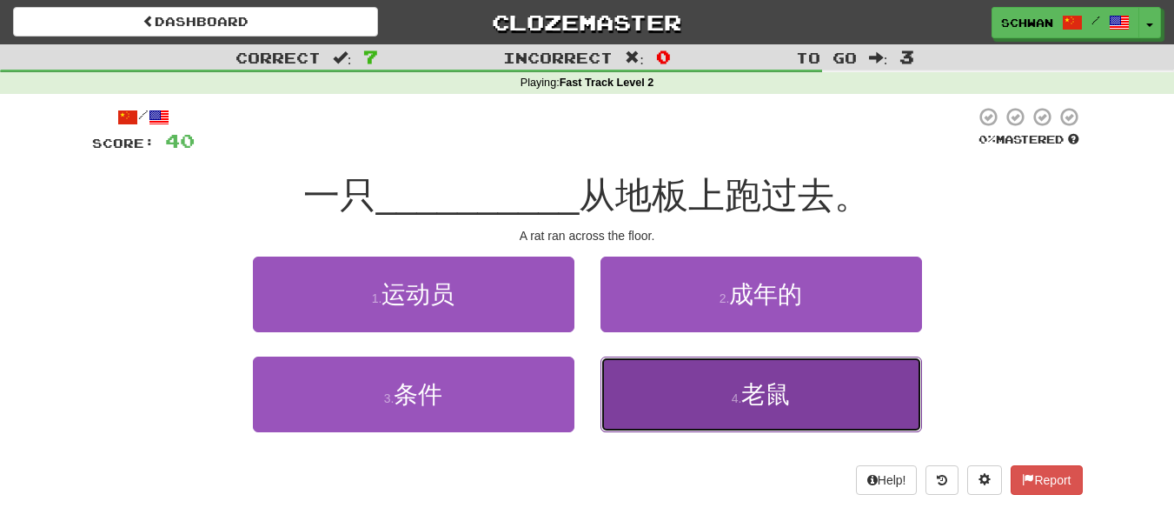
click at [648, 397] on button "4 . 老鼠" at bounding box center [762, 394] width 322 height 76
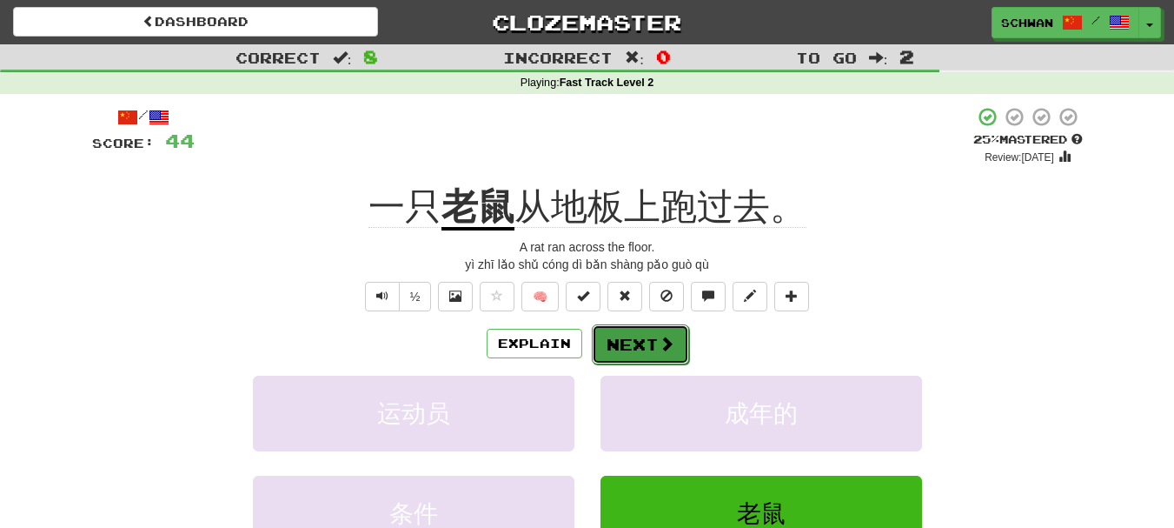
click at [648, 345] on button "Next" at bounding box center [640, 344] width 97 height 40
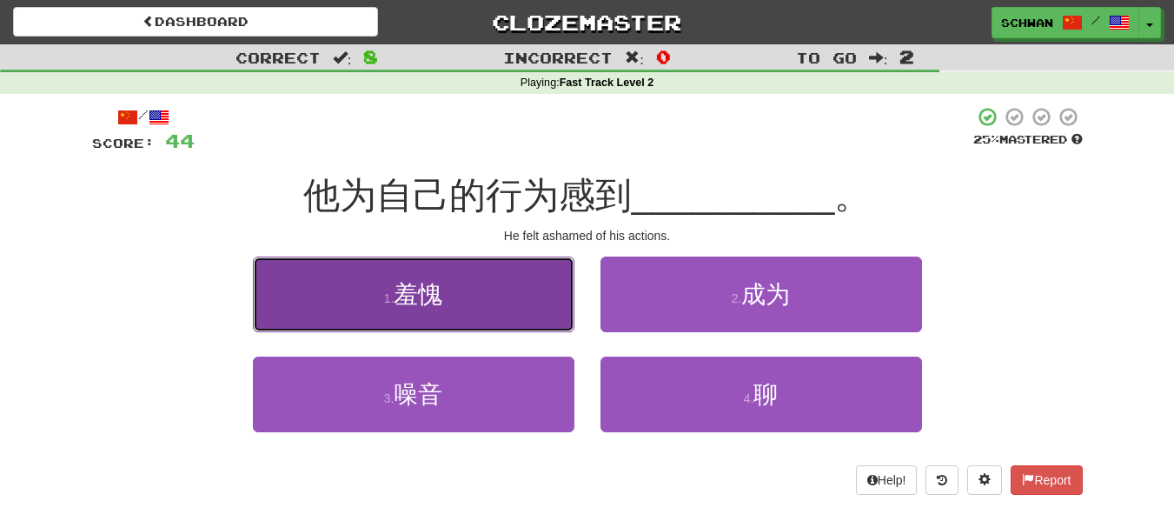
click at [395, 306] on button "1 . 羞愧" at bounding box center [414, 294] width 322 height 76
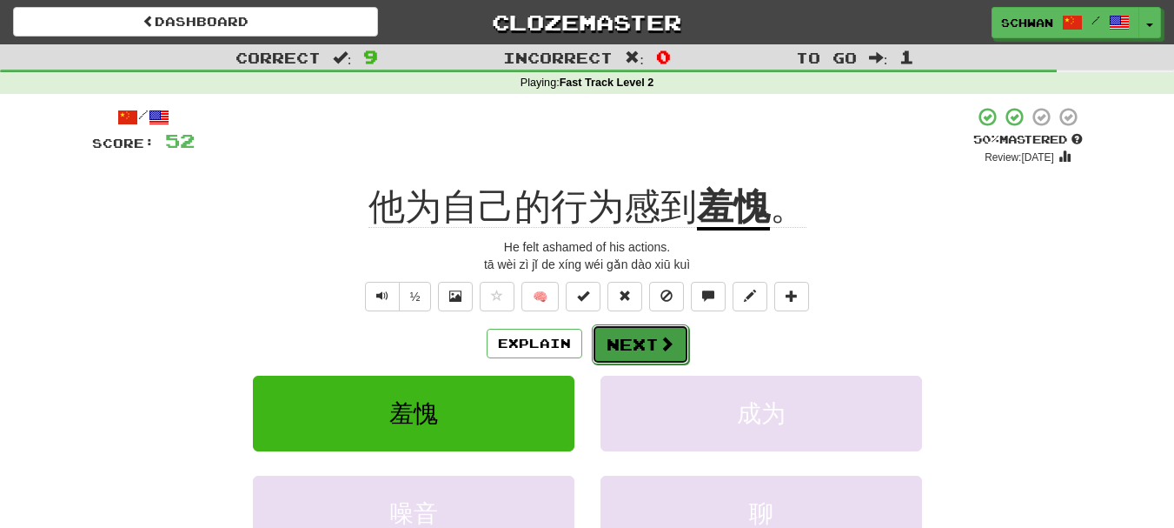
click at [648, 346] on button "Next" at bounding box center [640, 344] width 97 height 40
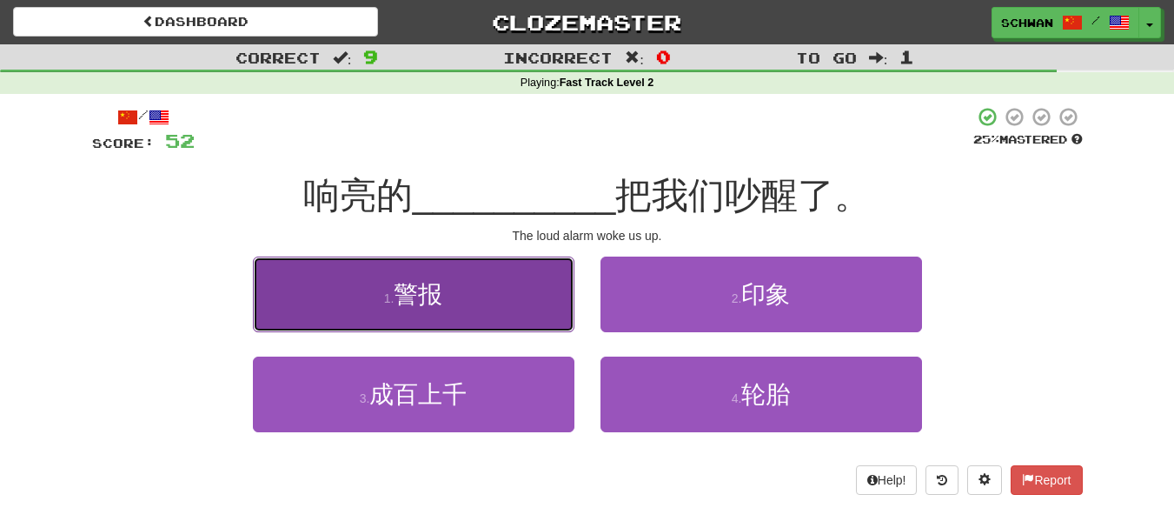
click at [400, 311] on button "1 . 警报" at bounding box center [414, 294] width 322 height 76
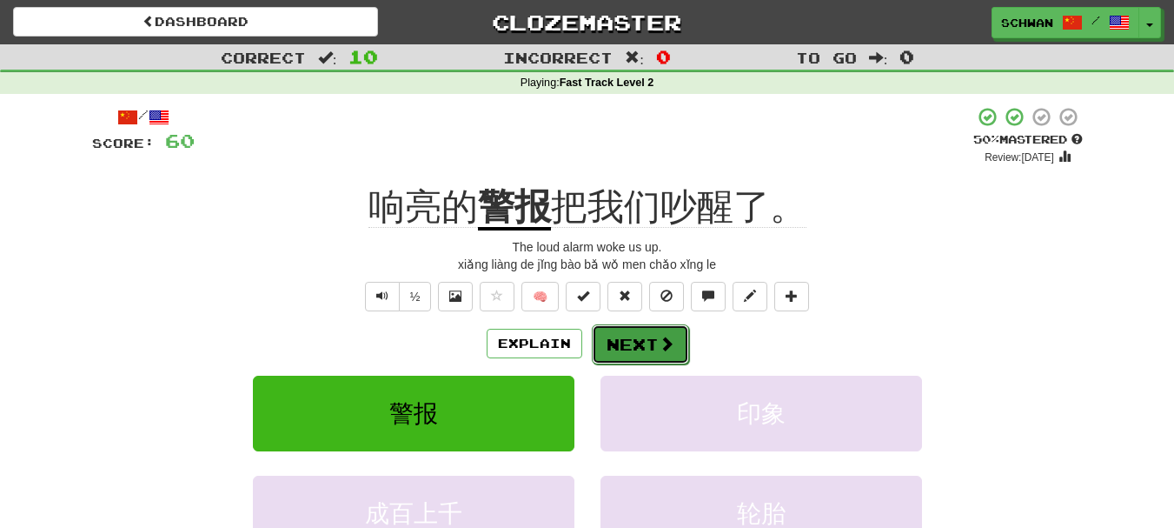
click at [642, 350] on button "Next" at bounding box center [640, 344] width 97 height 40
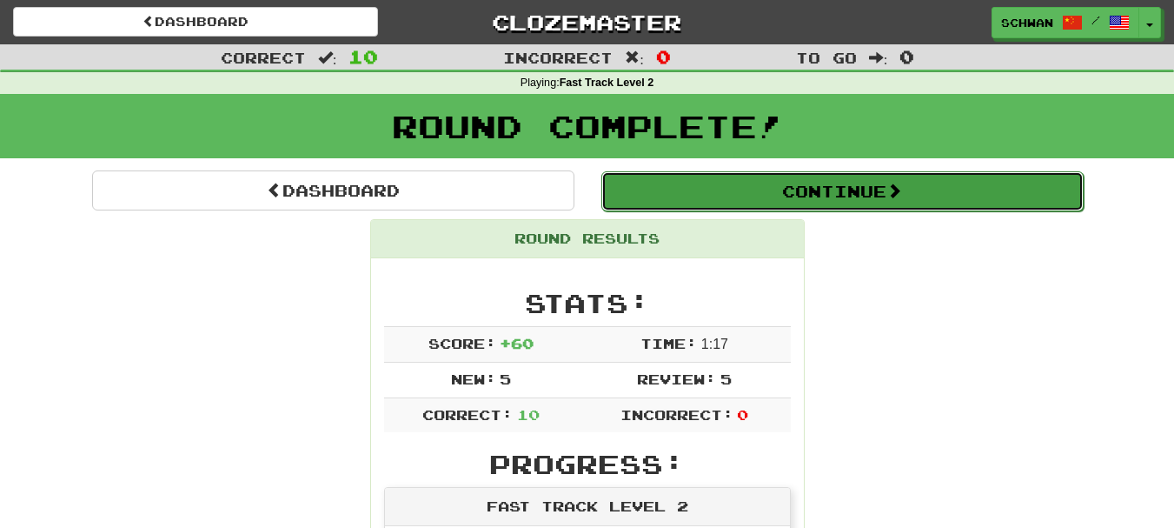
click at [827, 195] on button "Continue" at bounding box center [842, 191] width 482 height 40
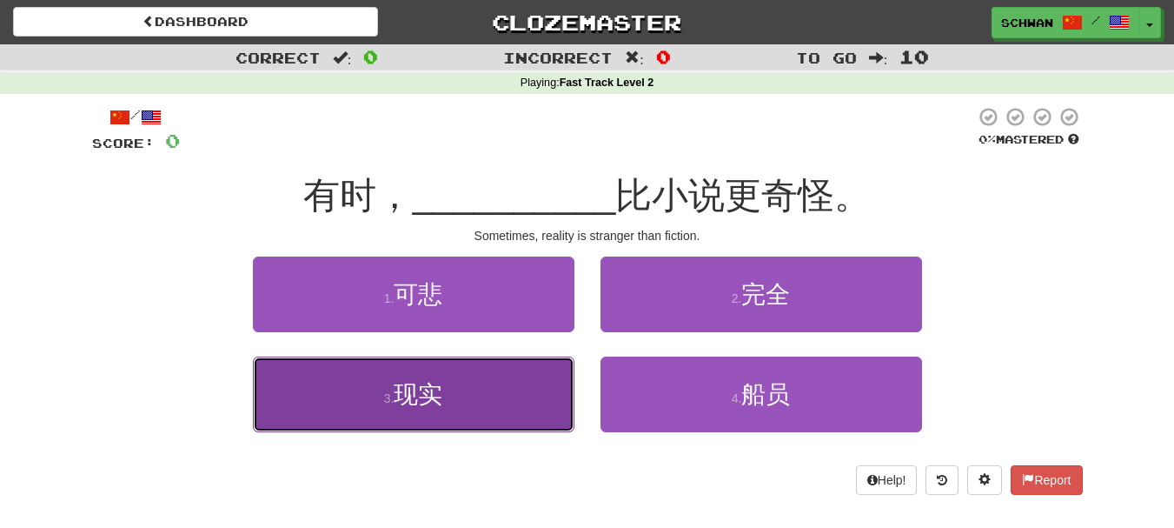
click at [401, 419] on button "3 . 现实" at bounding box center [414, 394] width 322 height 76
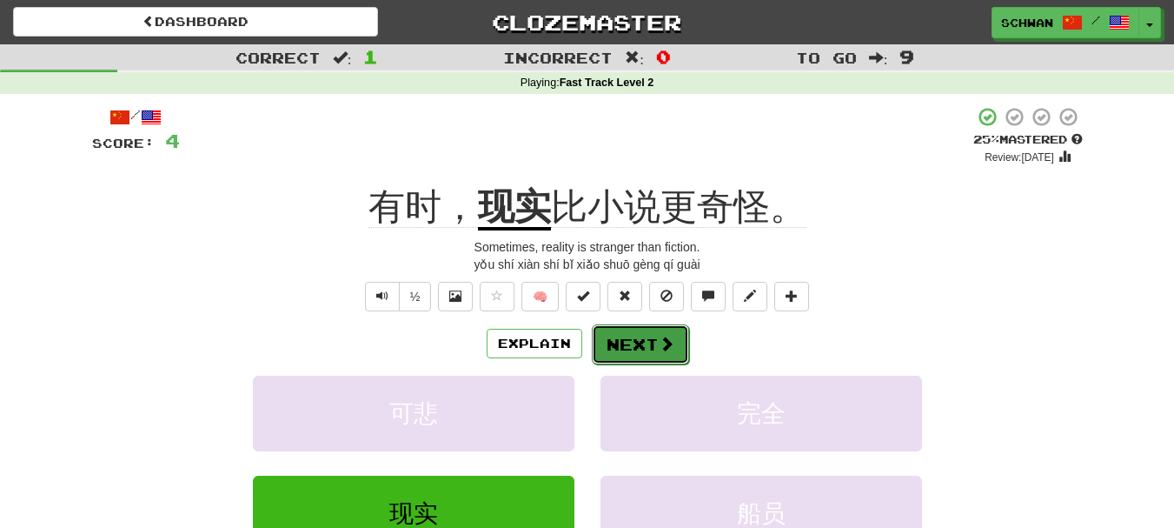
click at [629, 347] on button "Next" at bounding box center [640, 344] width 97 height 40
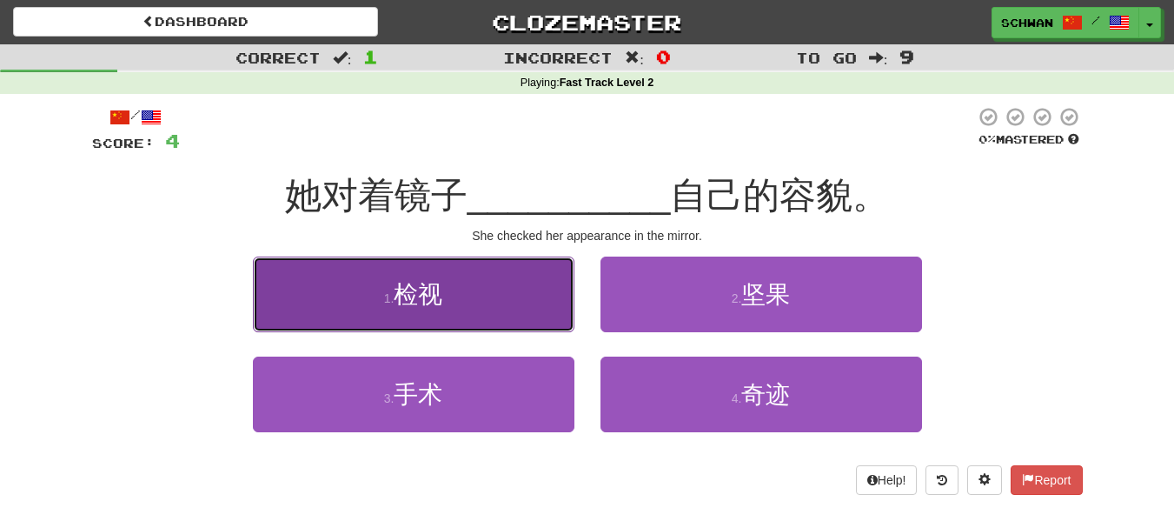
click at [442, 305] on span "检视" at bounding box center [418, 294] width 49 height 27
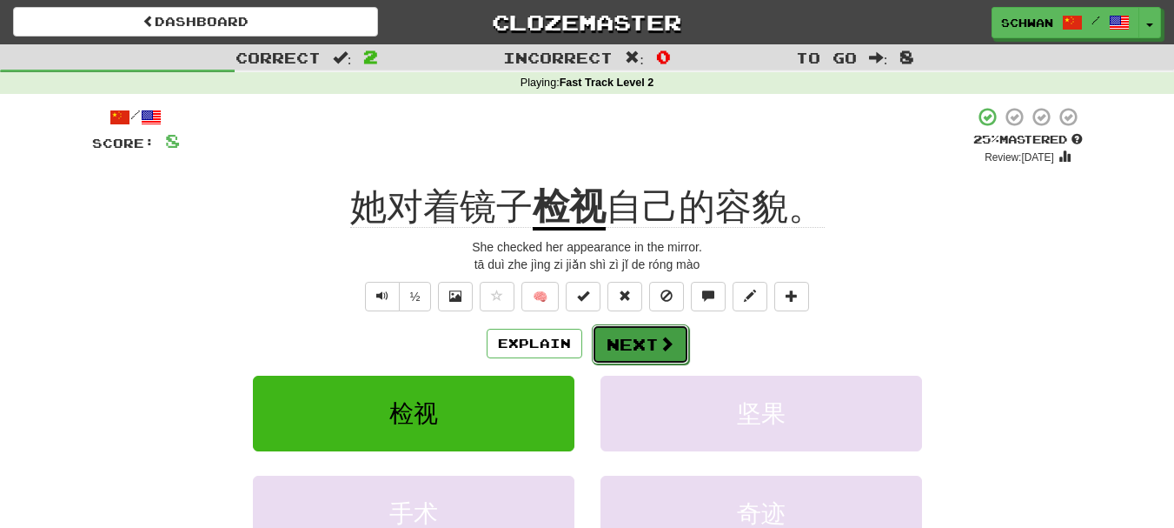
click at [651, 350] on button "Next" at bounding box center [640, 344] width 97 height 40
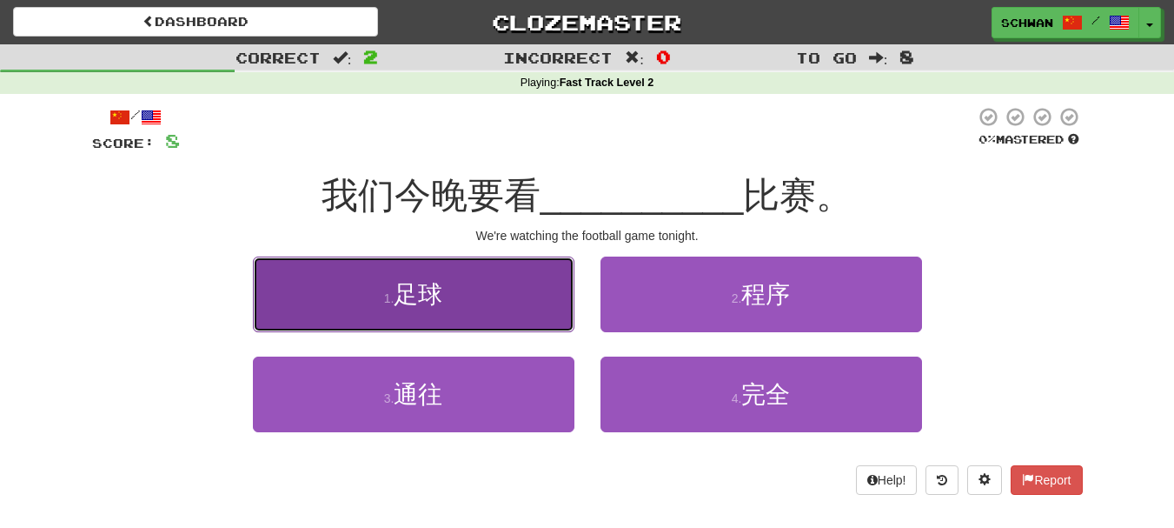
click at [402, 289] on span "足球" at bounding box center [418, 294] width 49 height 27
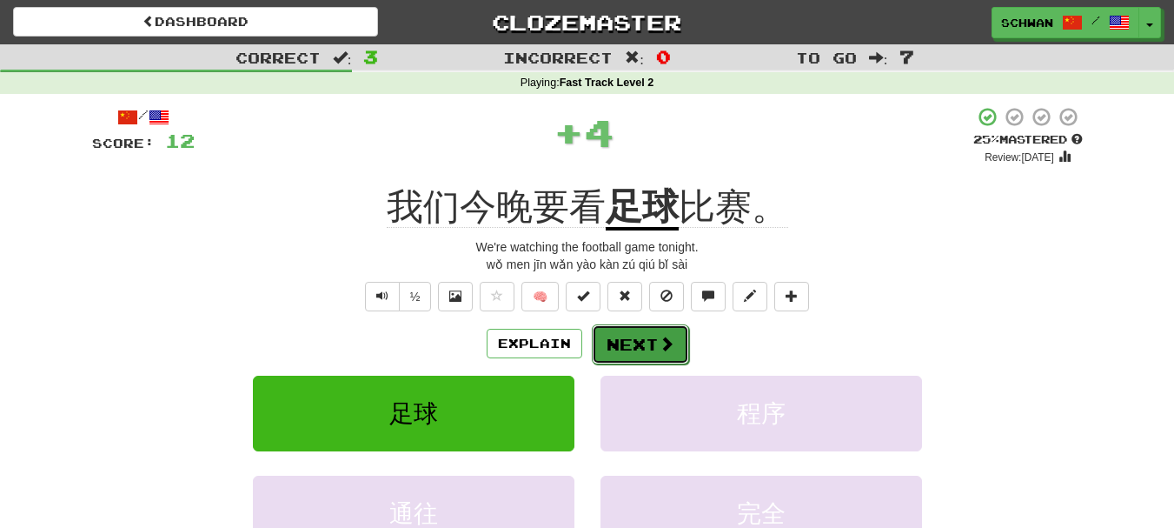
click at [647, 342] on button "Next" at bounding box center [640, 344] width 97 height 40
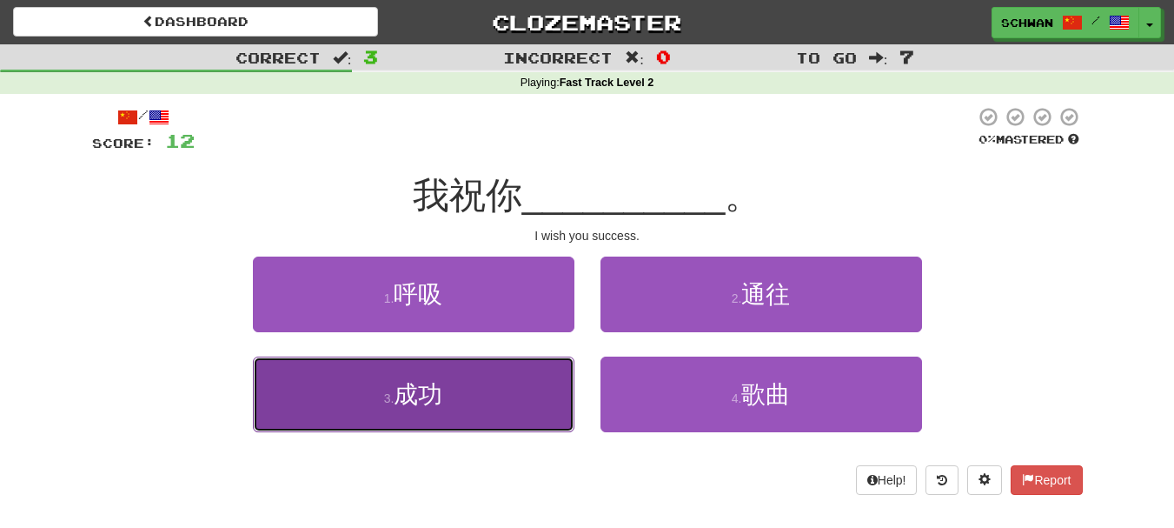
click at [487, 395] on button "3 . 成功" at bounding box center [414, 394] width 322 height 76
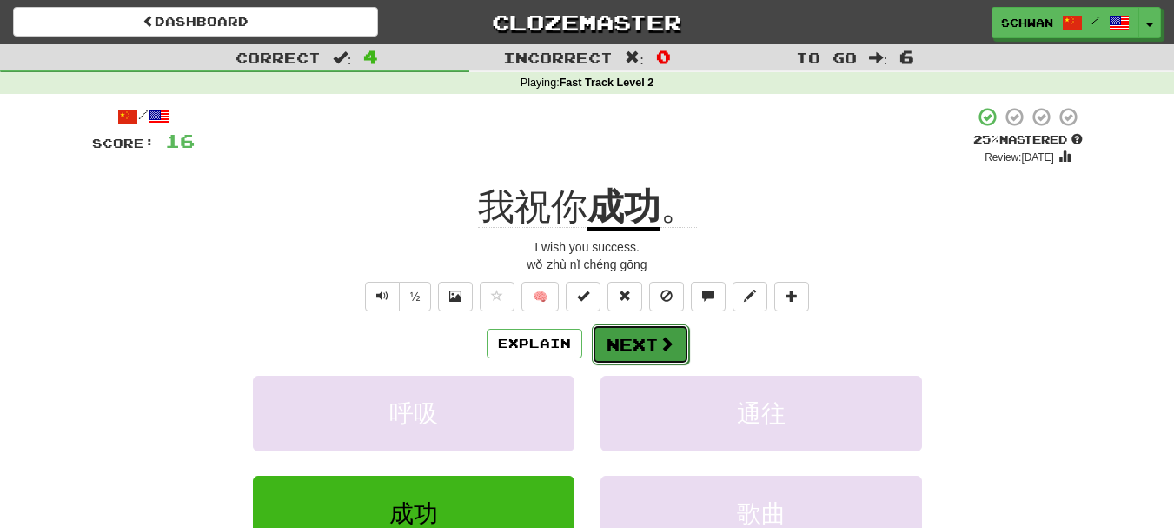
click at [619, 344] on button "Next" at bounding box center [640, 344] width 97 height 40
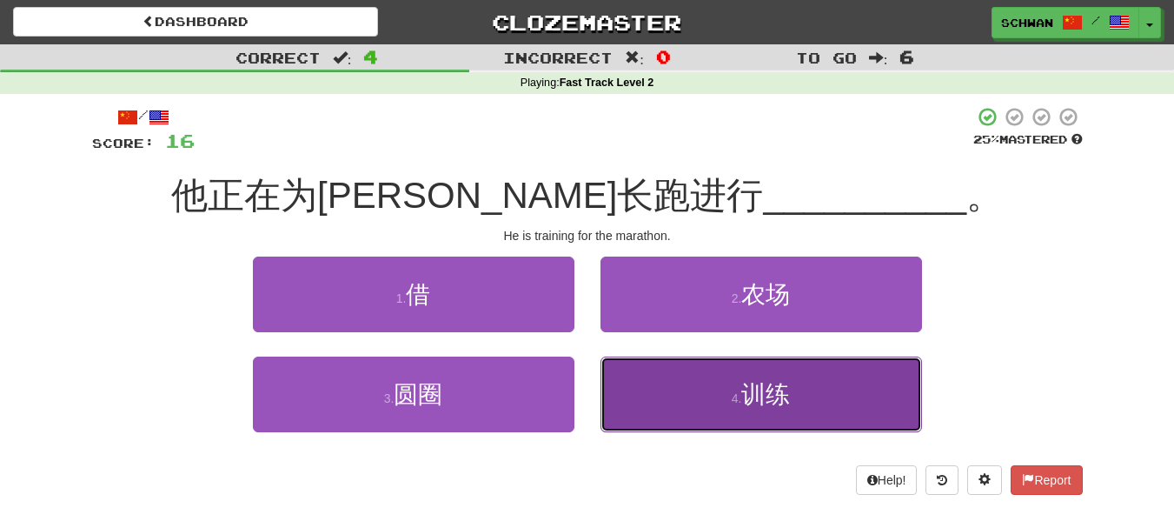
click at [667, 398] on button "4 . 训练" at bounding box center [762, 394] width 322 height 76
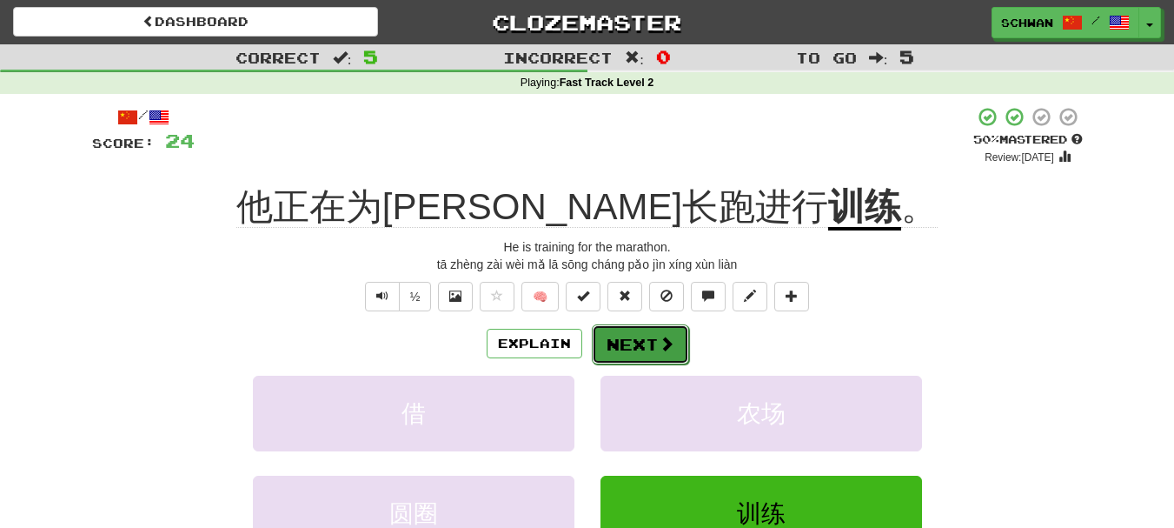
click at [661, 345] on span at bounding box center [667, 343] width 16 height 16
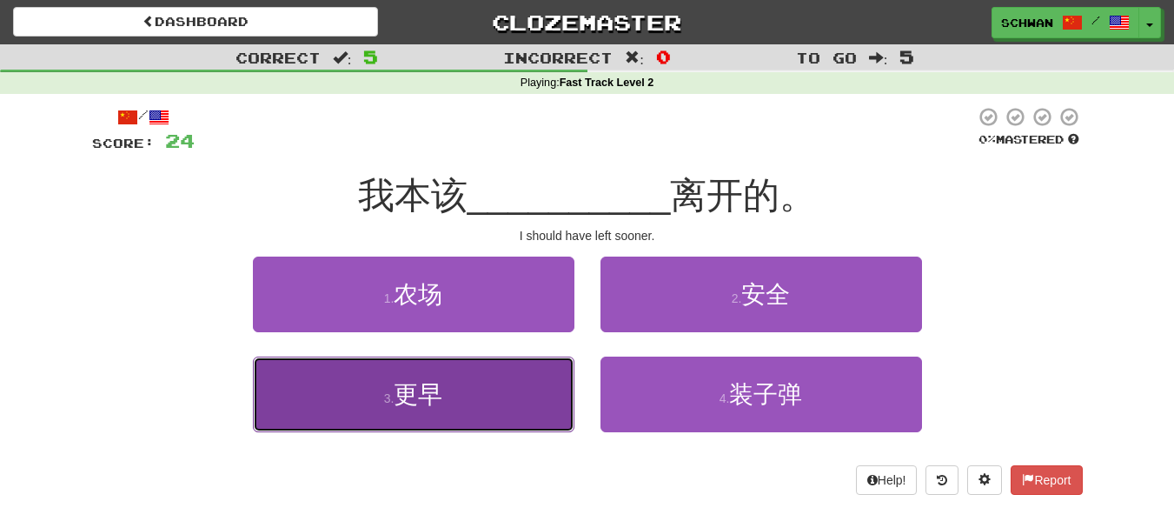
click at [512, 402] on button "3 . 更早" at bounding box center [414, 394] width 322 height 76
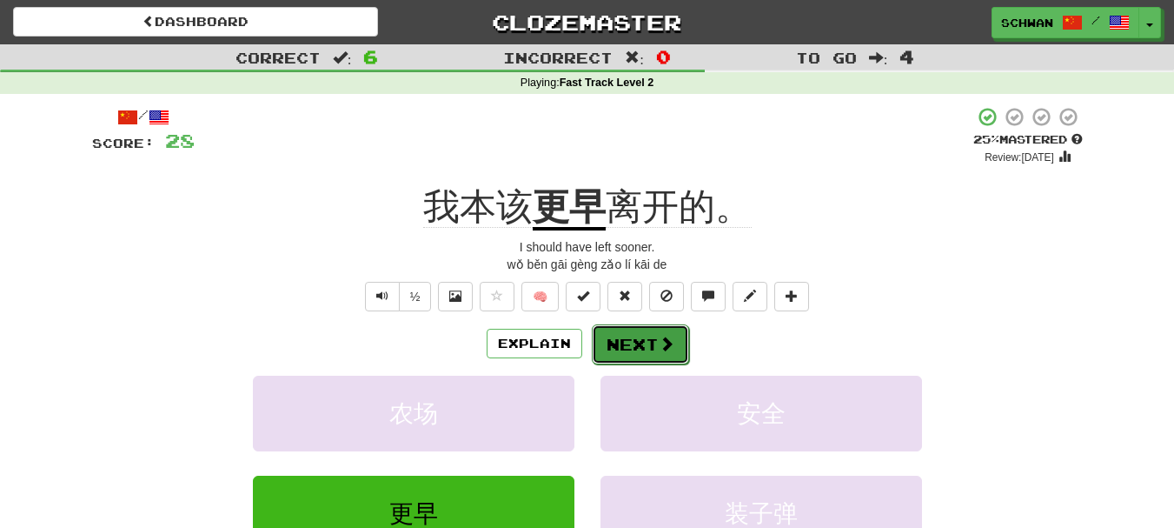
click at [647, 343] on button "Next" at bounding box center [640, 344] width 97 height 40
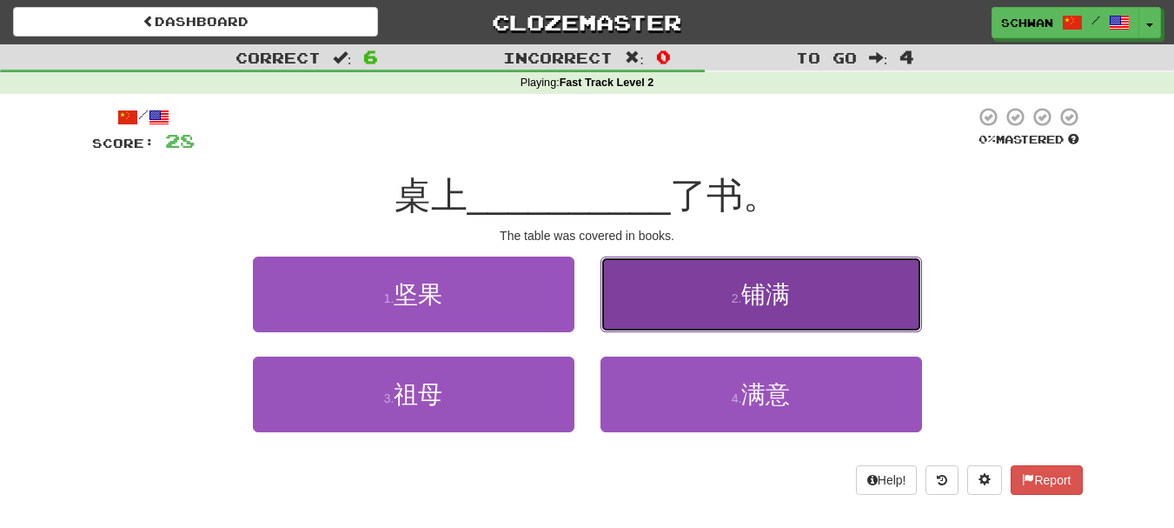
click at [647, 316] on button "2 . 铺满" at bounding box center [762, 294] width 322 height 76
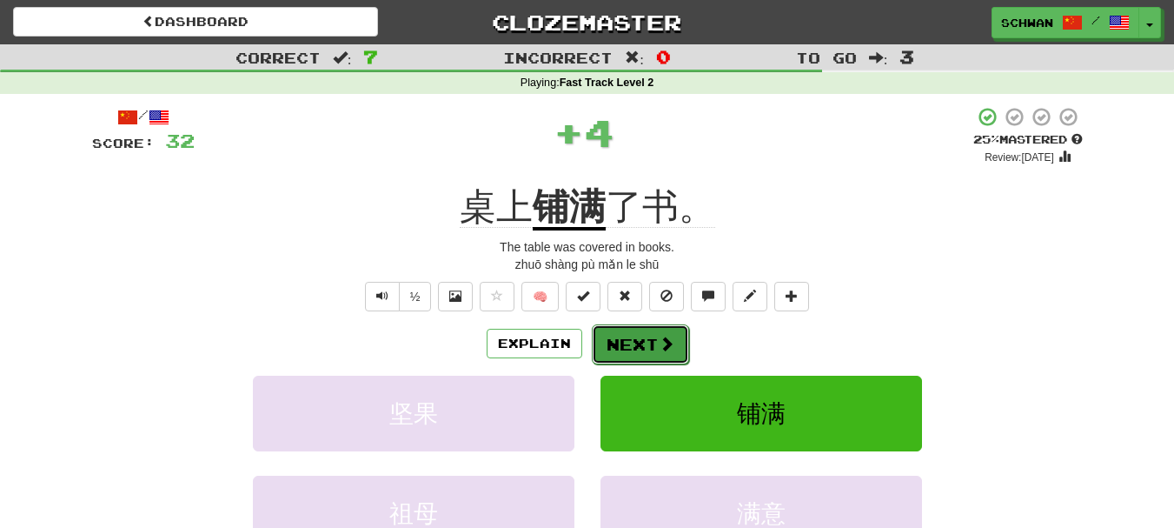
click at [631, 347] on button "Next" at bounding box center [640, 344] width 97 height 40
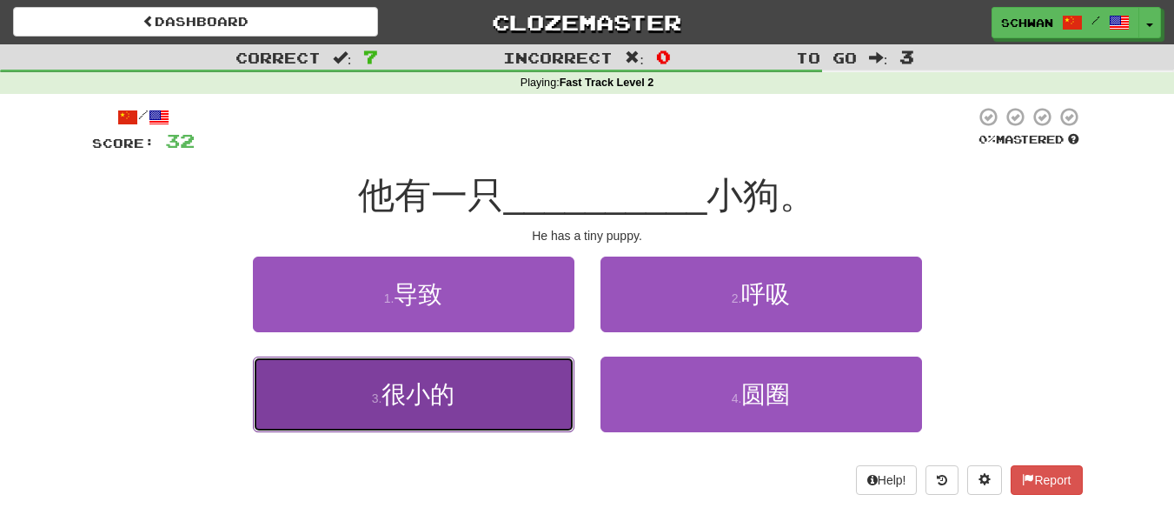
click at [487, 403] on button "3 . 很小的" at bounding box center [414, 394] width 322 height 76
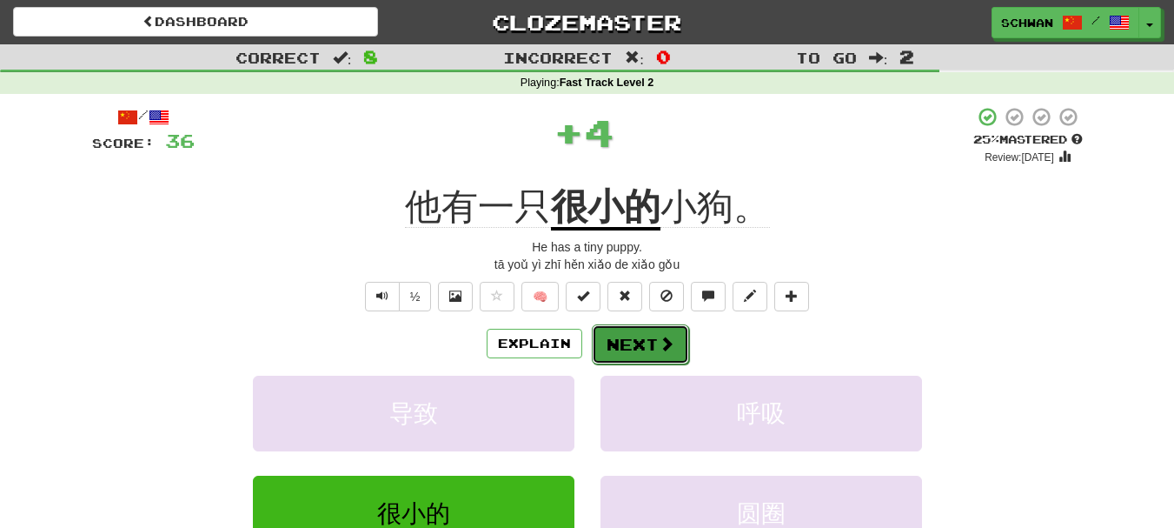
click at [631, 342] on button "Next" at bounding box center [640, 344] width 97 height 40
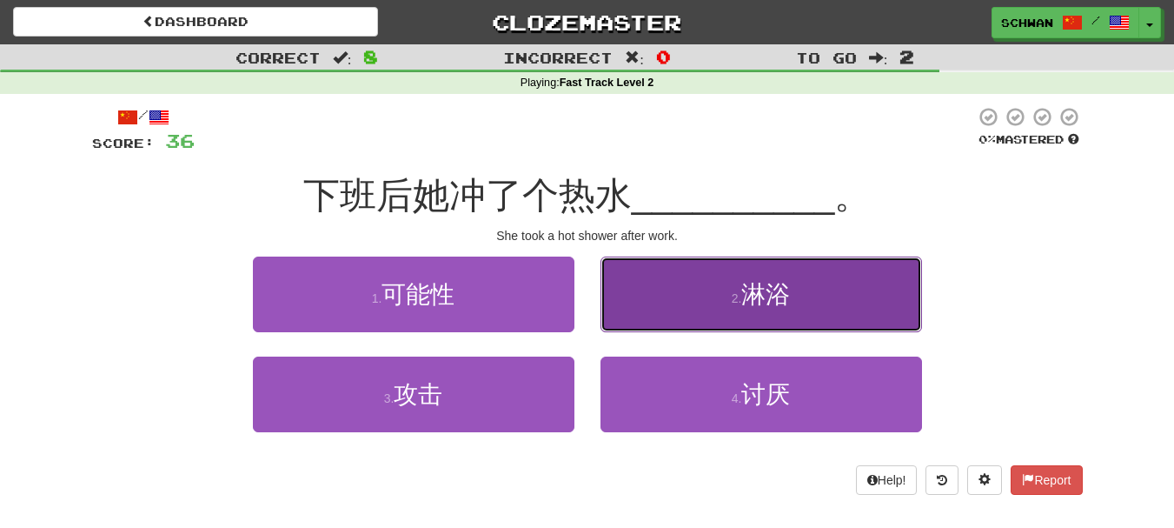
click at [641, 319] on button "2 . 淋浴" at bounding box center [762, 294] width 322 height 76
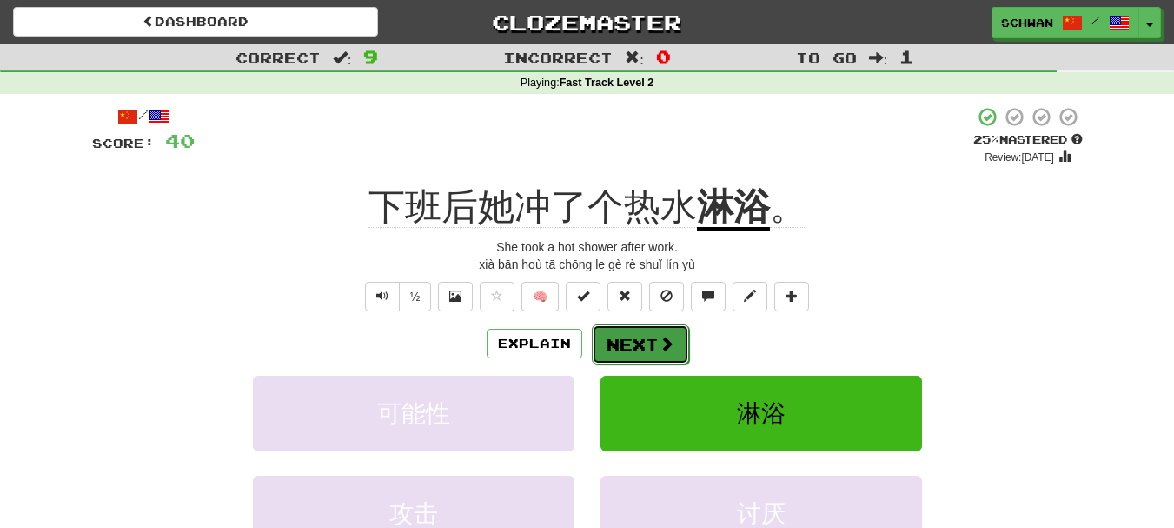
click at [625, 349] on button "Next" at bounding box center [640, 344] width 97 height 40
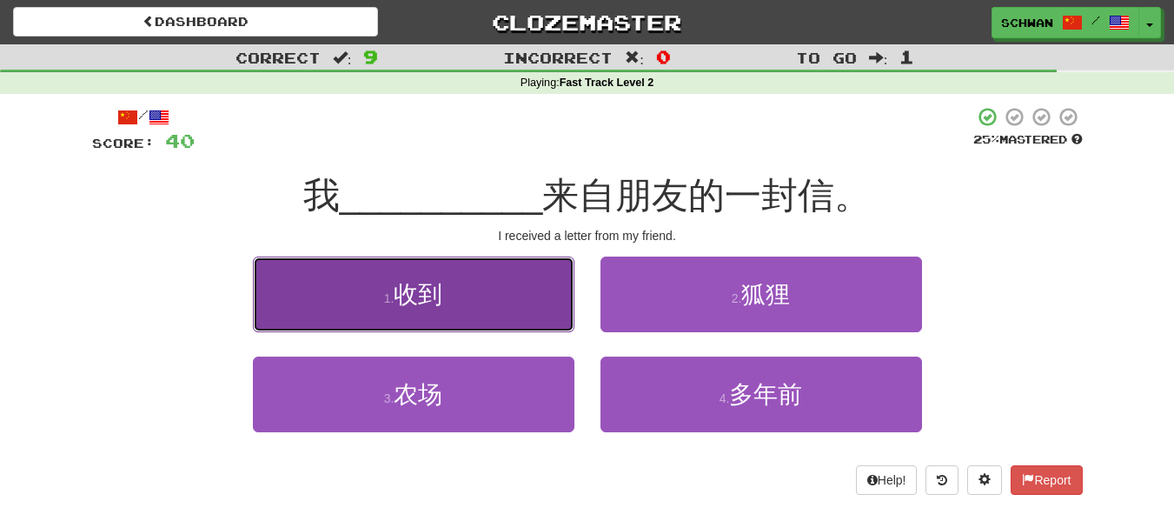
click at [529, 325] on button "1 . 收到" at bounding box center [414, 294] width 322 height 76
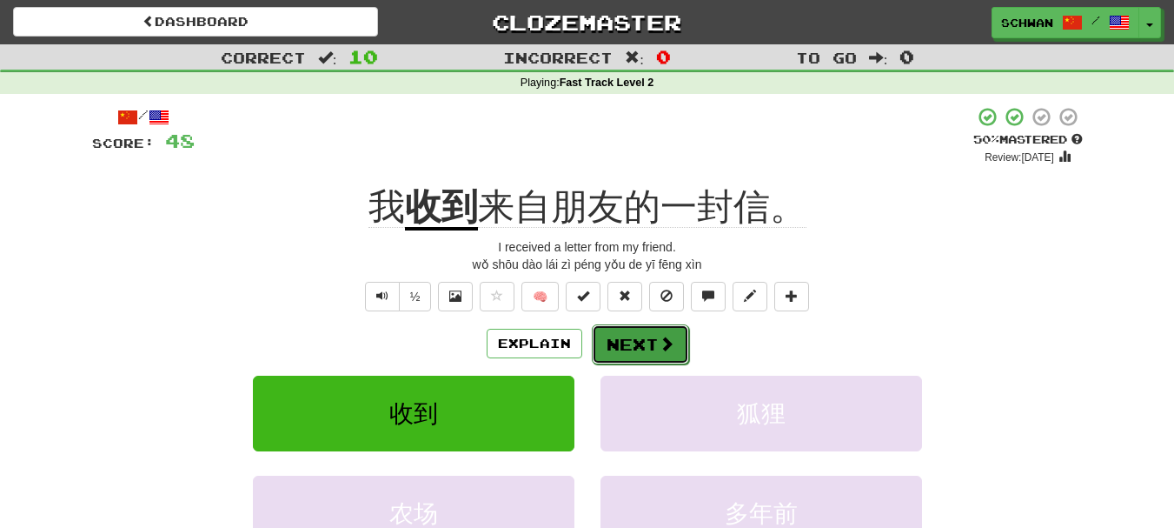
click at [644, 350] on button "Next" at bounding box center [640, 344] width 97 height 40
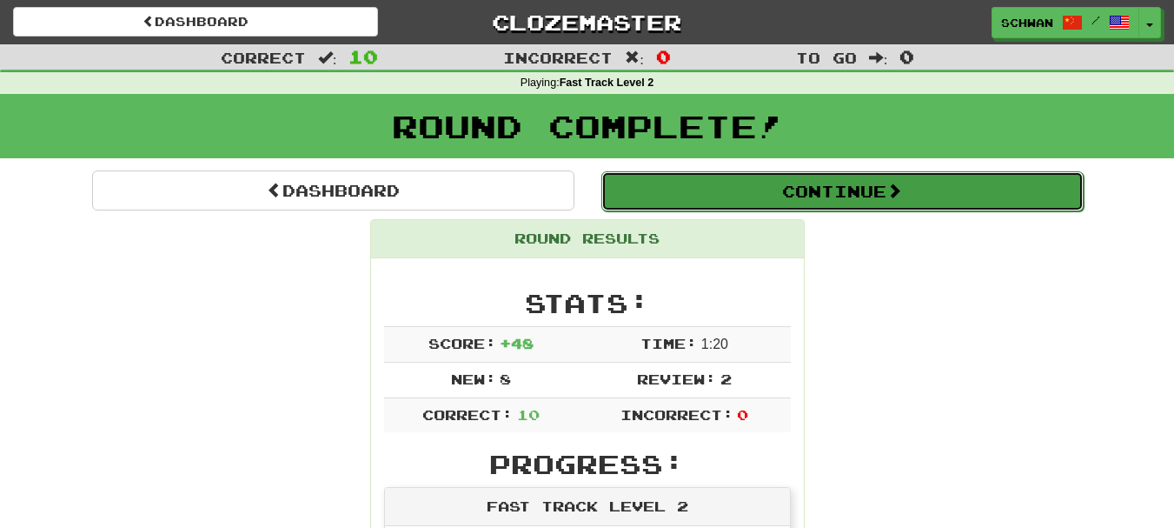
click at [832, 191] on button "Continue" at bounding box center [842, 191] width 482 height 40
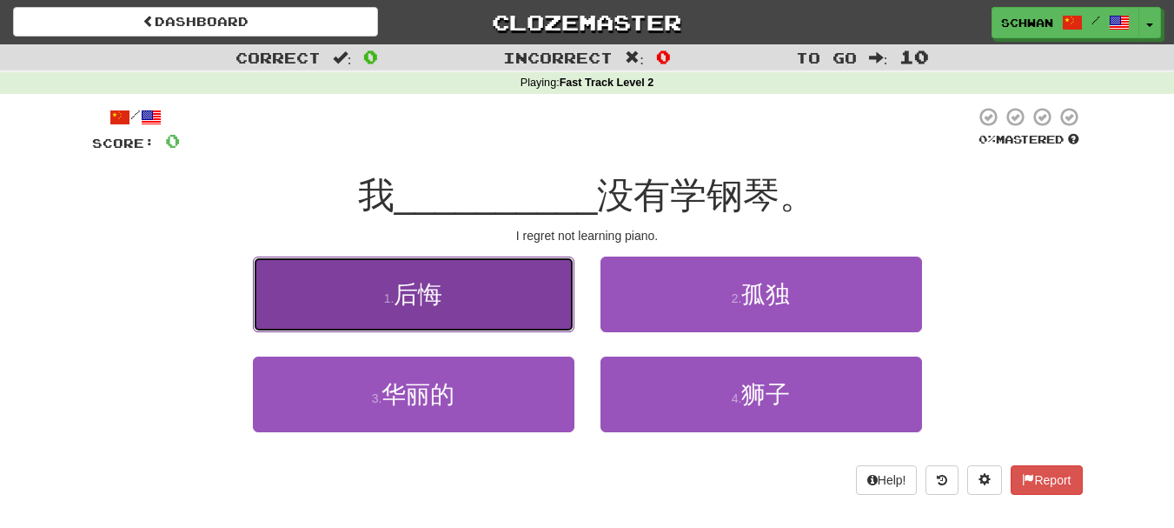
click at [491, 303] on button "1 . 后悔" at bounding box center [414, 294] width 322 height 76
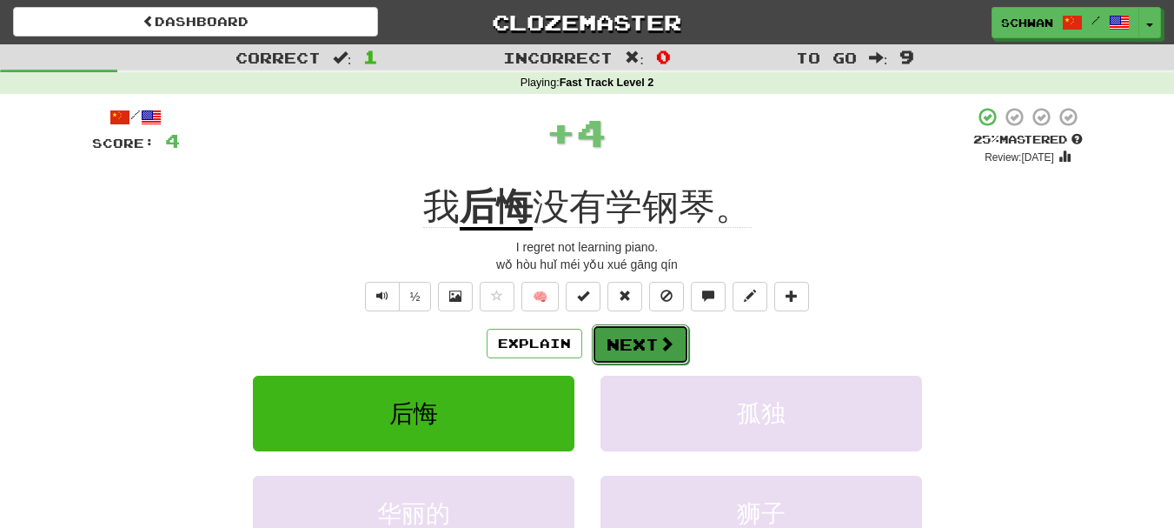
click at [644, 346] on button "Next" at bounding box center [640, 344] width 97 height 40
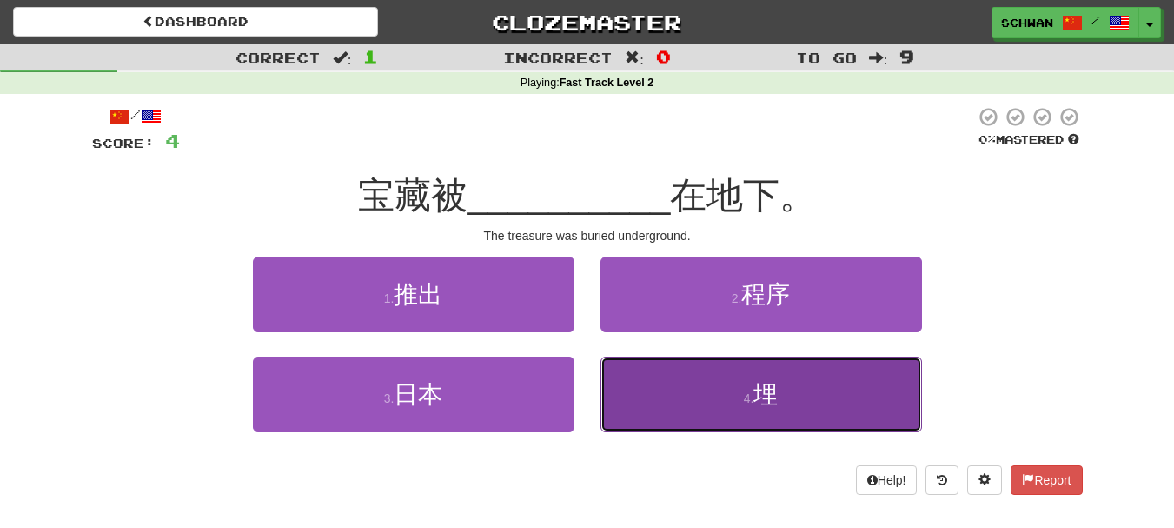
click at [711, 409] on button "4 . 埋" at bounding box center [762, 394] width 322 height 76
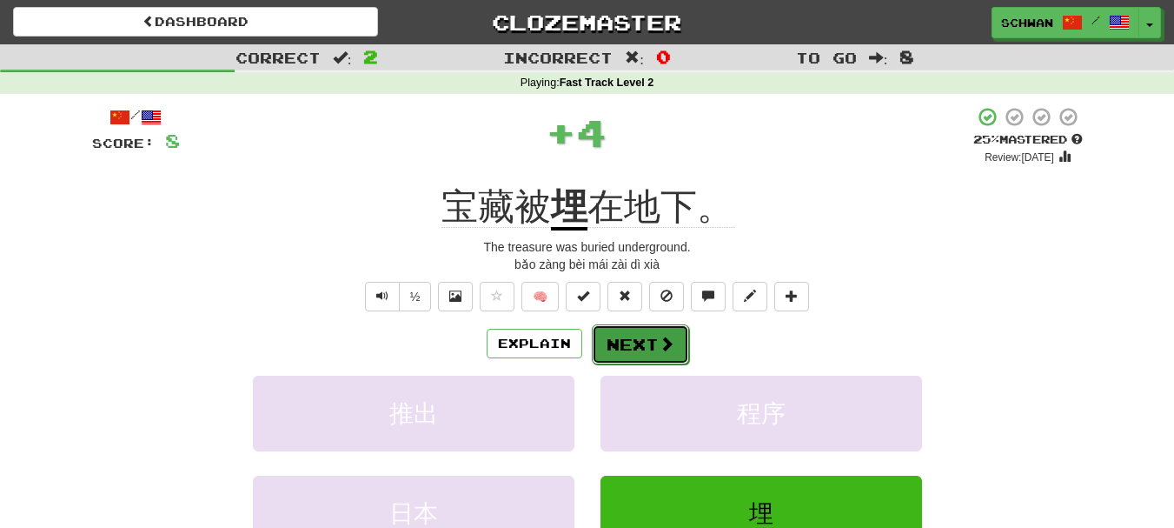
click at [638, 341] on button "Next" at bounding box center [640, 344] width 97 height 40
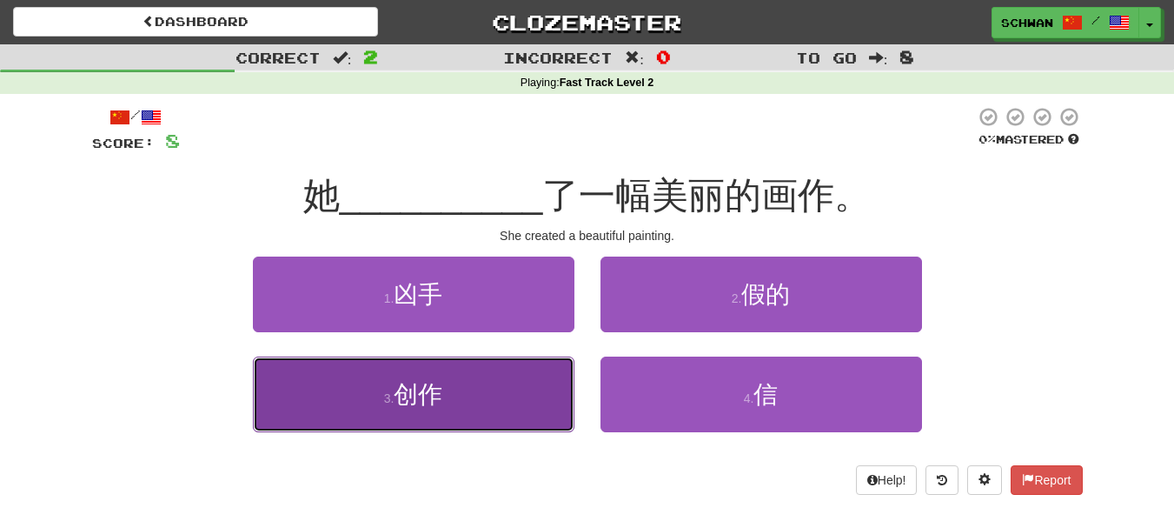
click at [441, 406] on span "创作" at bounding box center [418, 394] width 49 height 27
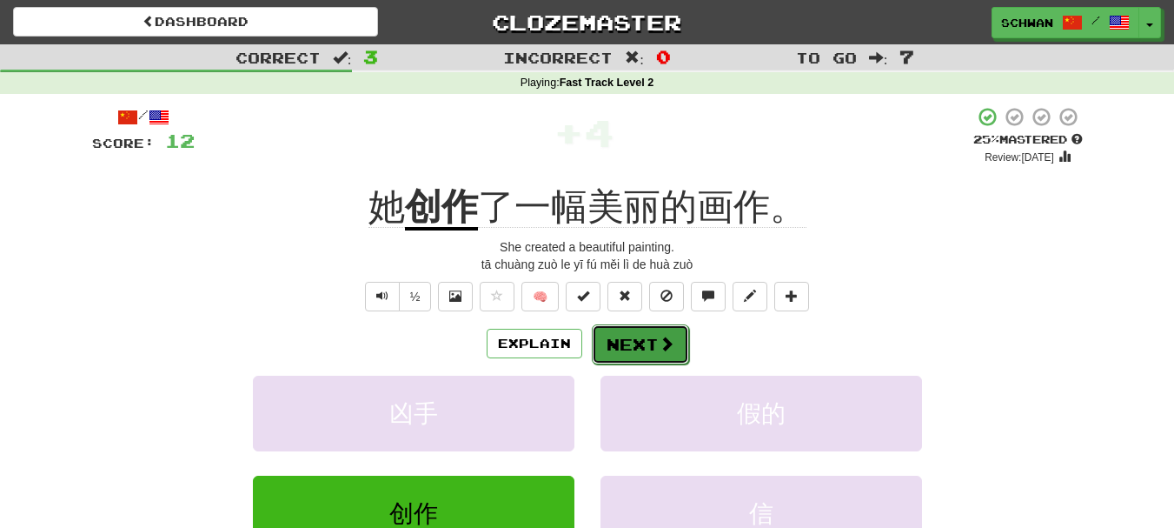
click at [634, 348] on button "Next" at bounding box center [640, 344] width 97 height 40
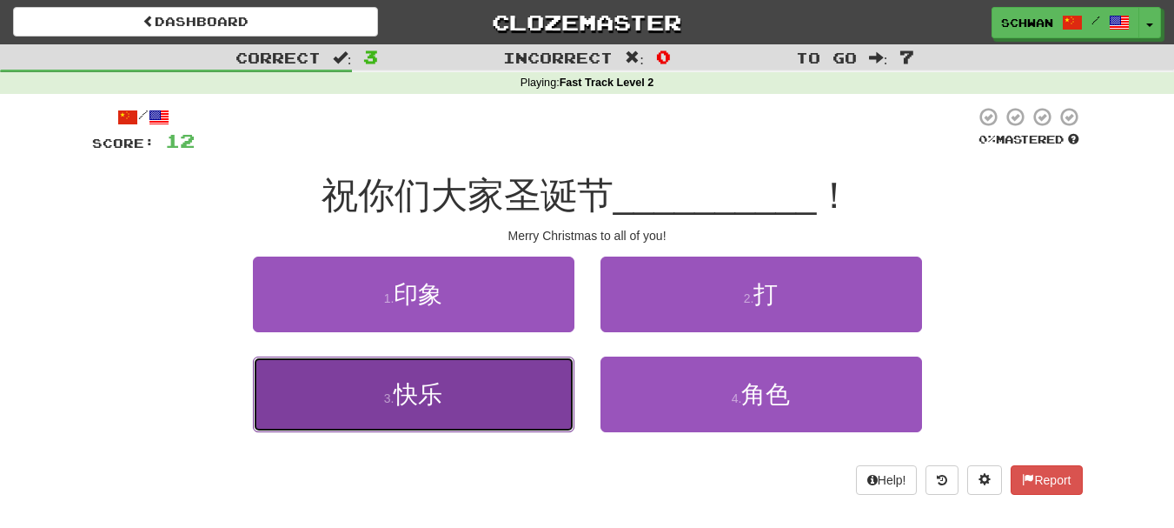
click at [369, 427] on button "3 . 快乐" at bounding box center [414, 394] width 322 height 76
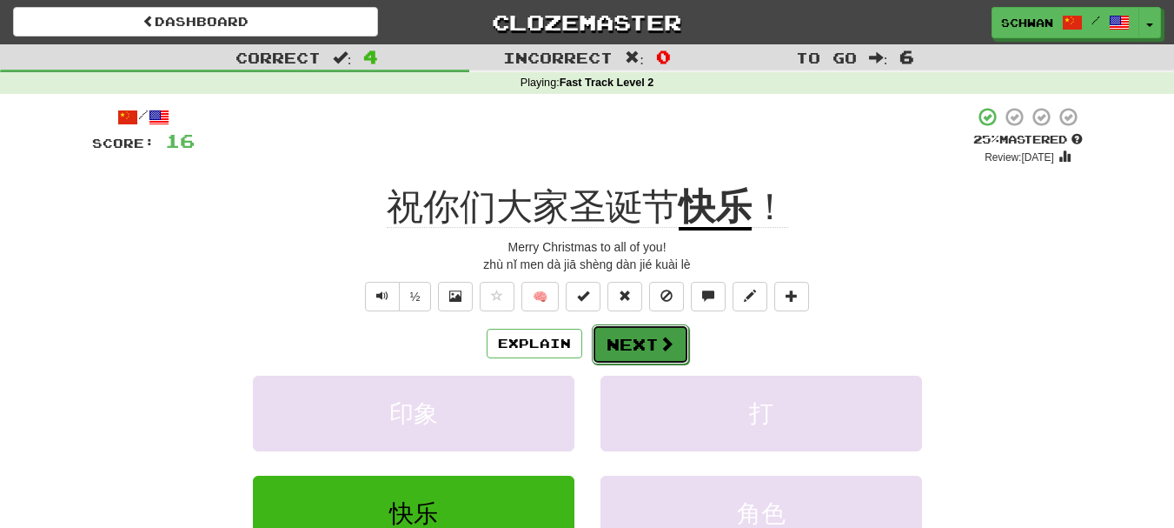
click at [654, 348] on button "Next" at bounding box center [640, 344] width 97 height 40
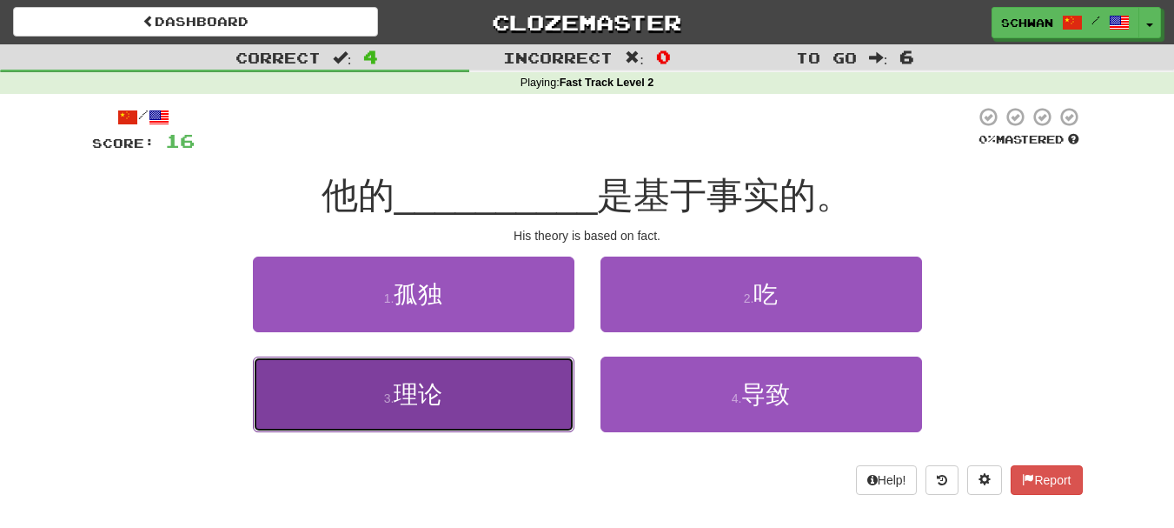
click at [346, 401] on button "3 . 理论" at bounding box center [414, 394] width 322 height 76
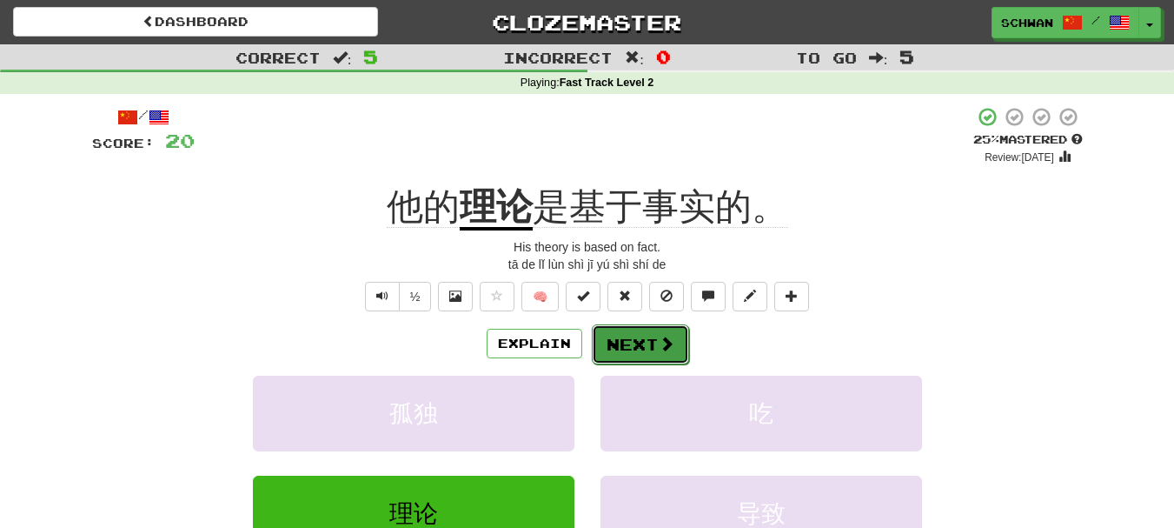
click at [638, 349] on button "Next" at bounding box center [640, 344] width 97 height 40
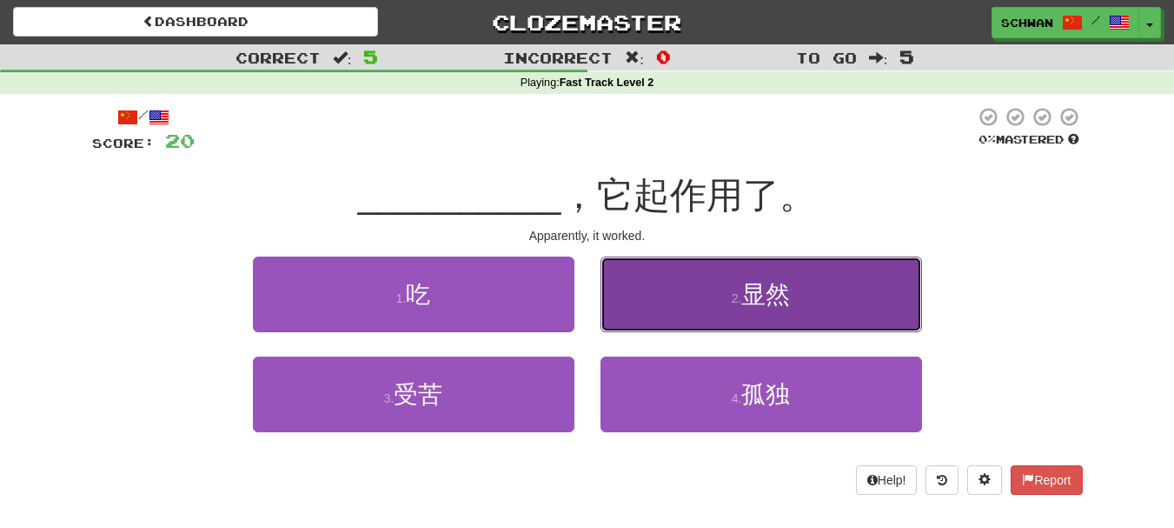
click at [706, 313] on button "2 . 显然" at bounding box center [762, 294] width 322 height 76
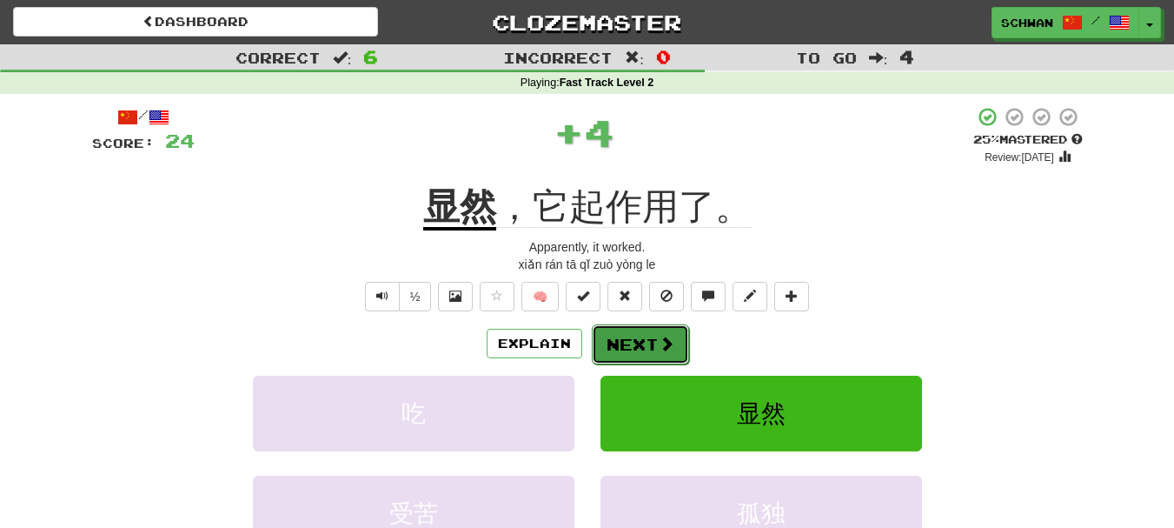
click at [631, 347] on button "Next" at bounding box center [640, 344] width 97 height 40
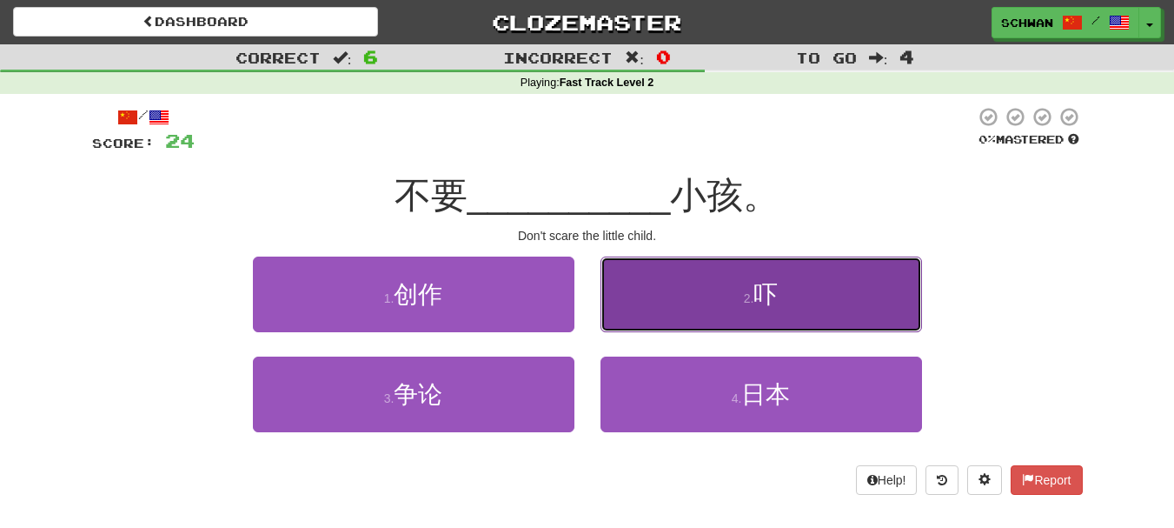
click at [716, 305] on button "2 . 吓" at bounding box center [762, 294] width 322 height 76
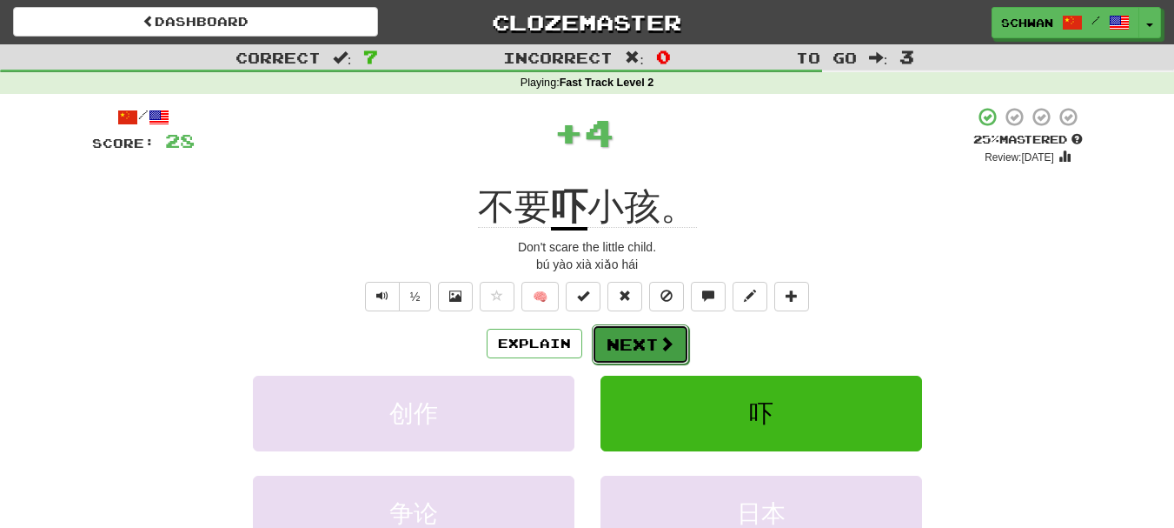
click at [641, 344] on button "Next" at bounding box center [640, 344] width 97 height 40
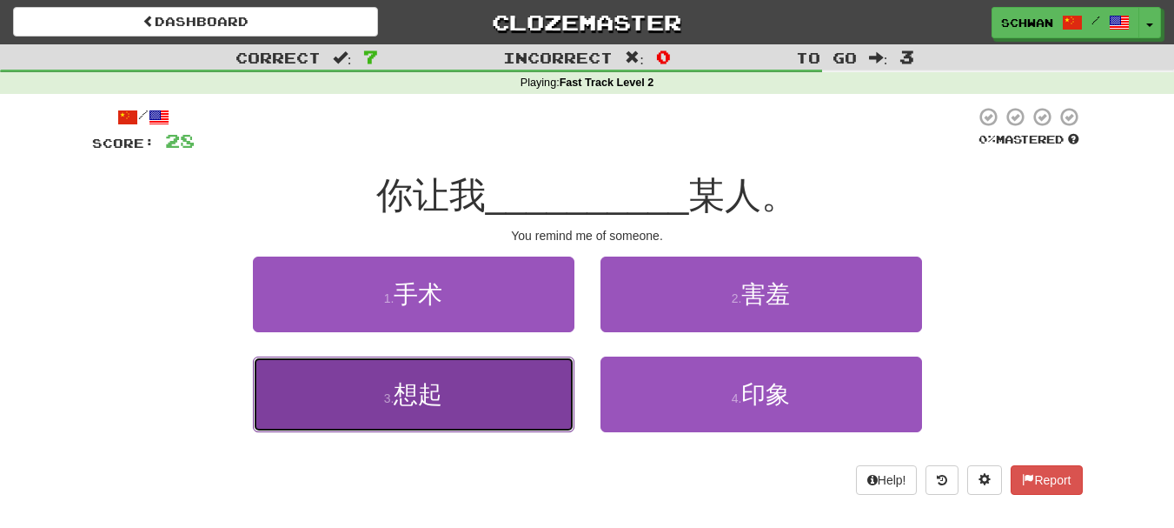
click at [421, 399] on span "想起" at bounding box center [418, 394] width 49 height 27
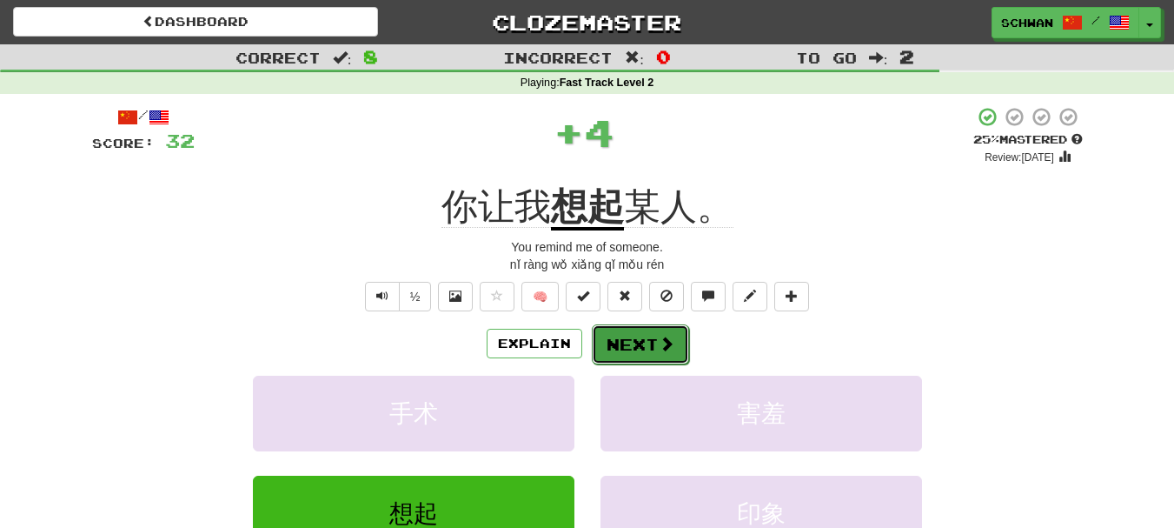
click at [630, 347] on button "Next" at bounding box center [640, 344] width 97 height 40
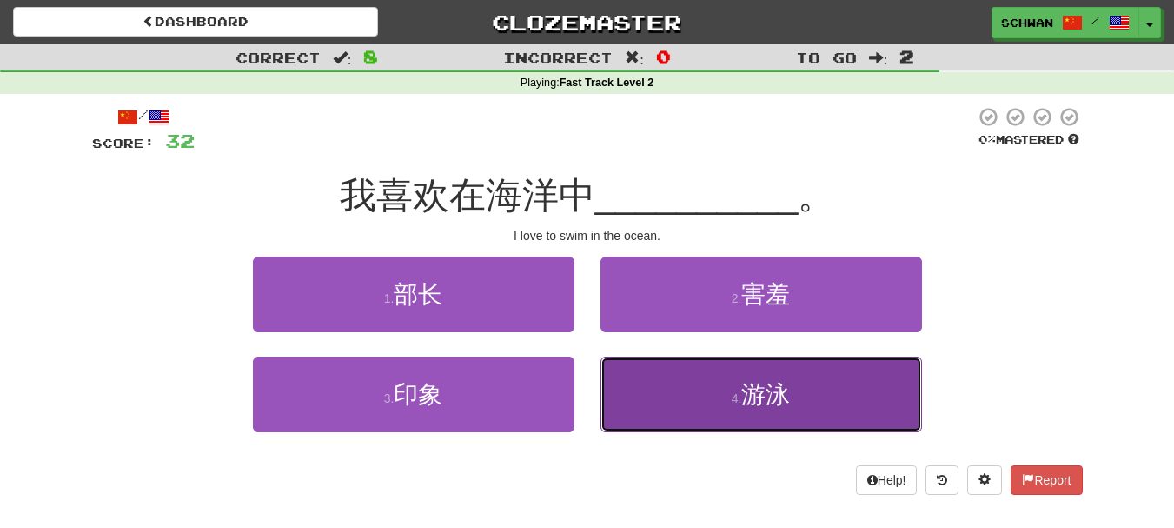
click at [641, 383] on button "4 . 游泳" at bounding box center [762, 394] width 322 height 76
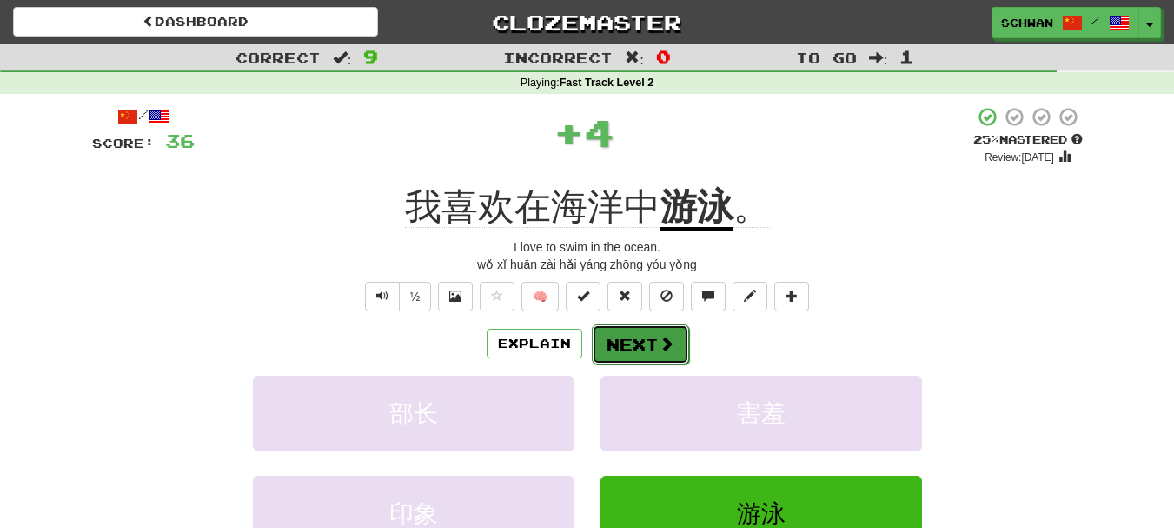
click at [635, 345] on button "Next" at bounding box center [640, 344] width 97 height 40
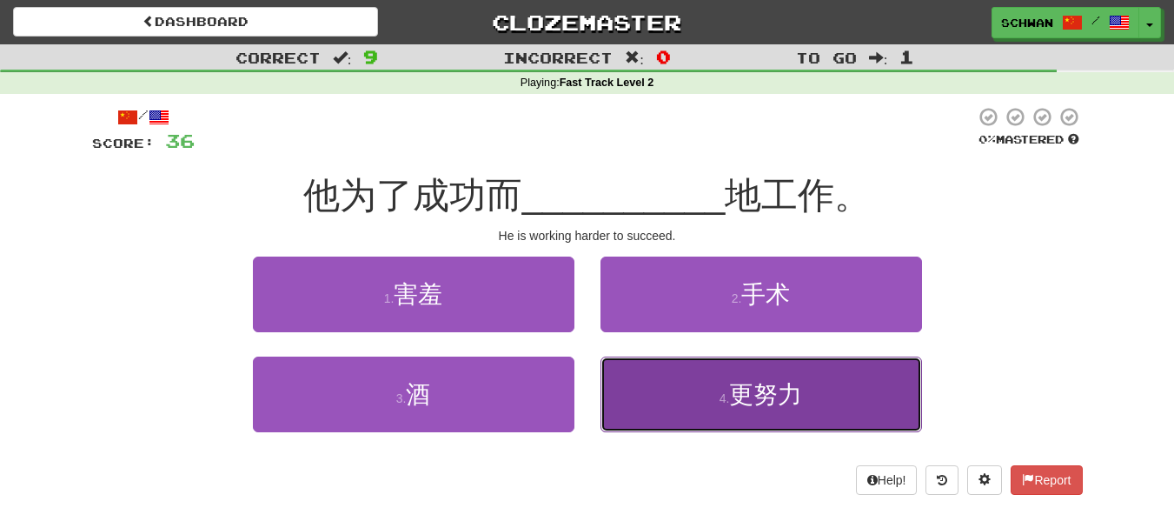
click at [678, 392] on button "4 . 更努力" at bounding box center [762, 394] width 322 height 76
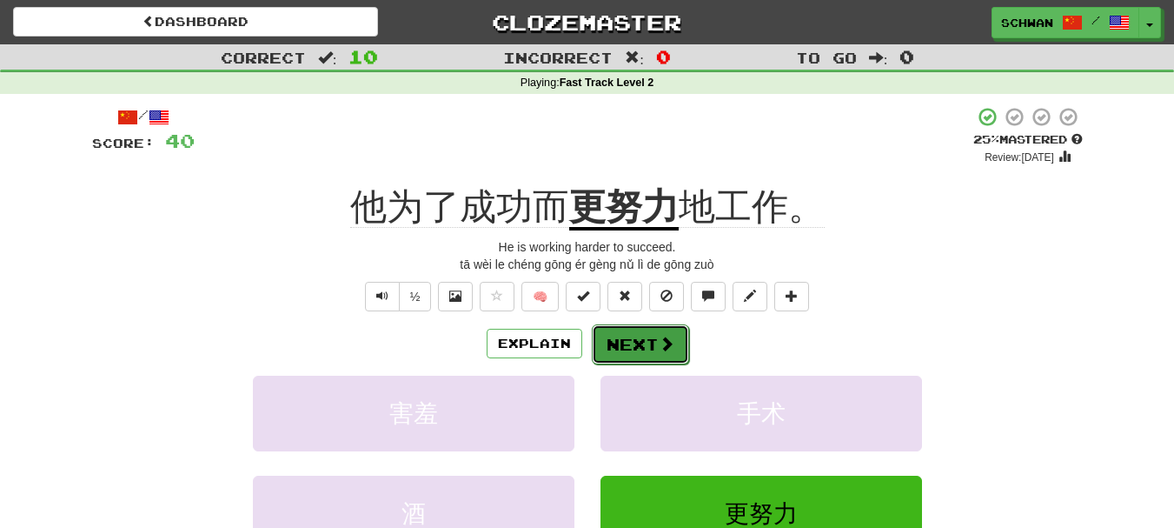
click at [645, 349] on button "Next" at bounding box center [640, 344] width 97 height 40
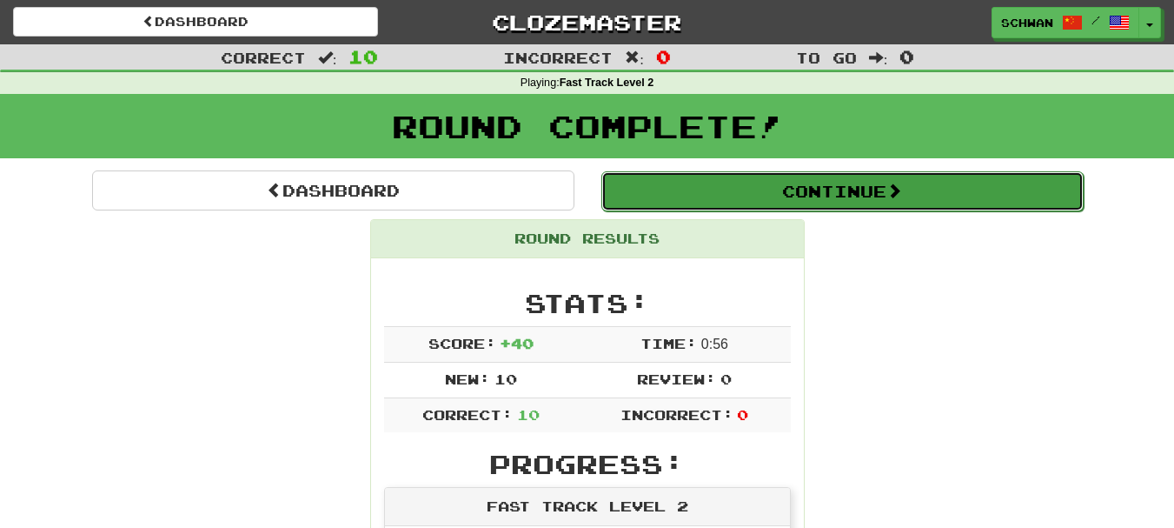
click at [819, 192] on button "Continue" at bounding box center [842, 191] width 482 height 40
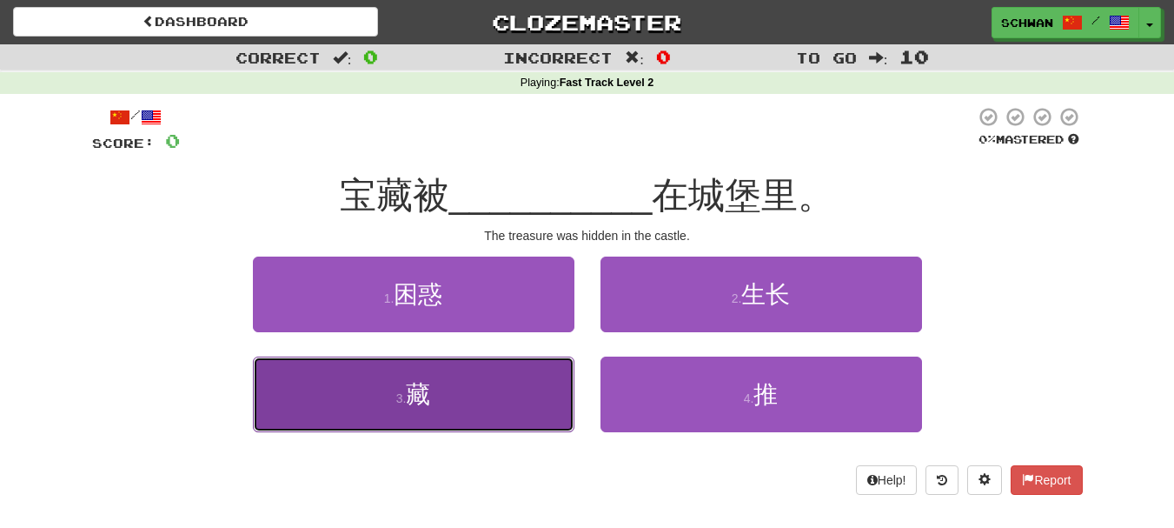
click at [382, 396] on button "3 . 藏" at bounding box center [414, 394] width 322 height 76
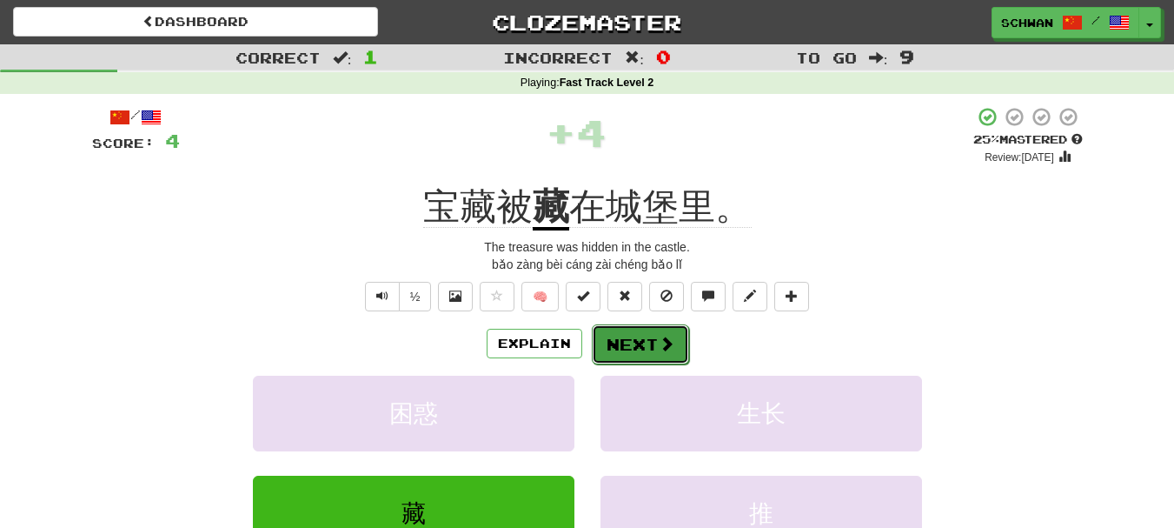
click at [651, 344] on button "Next" at bounding box center [640, 344] width 97 height 40
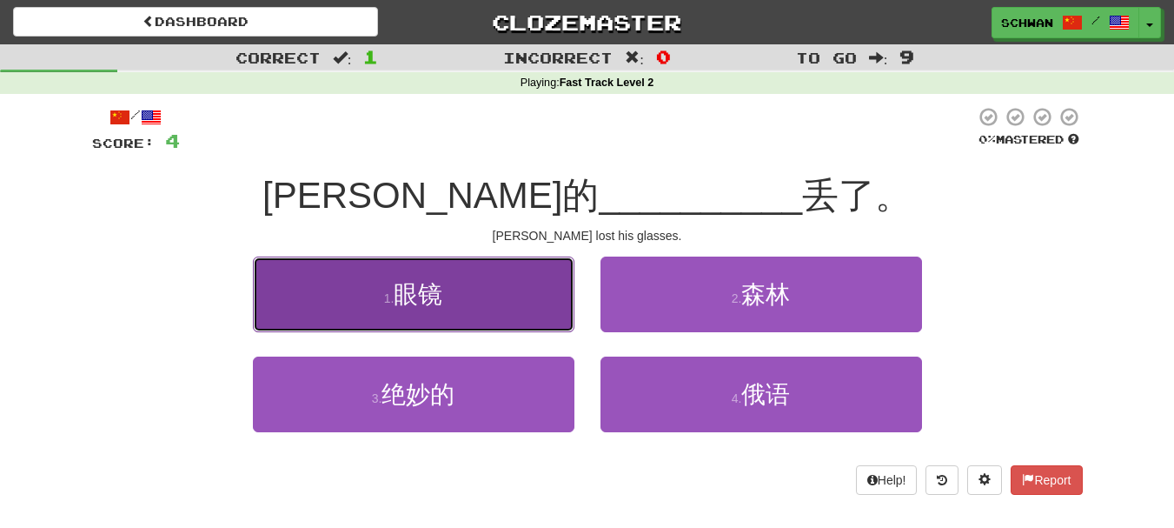
click at [426, 303] on span "眼镜" at bounding box center [418, 294] width 49 height 27
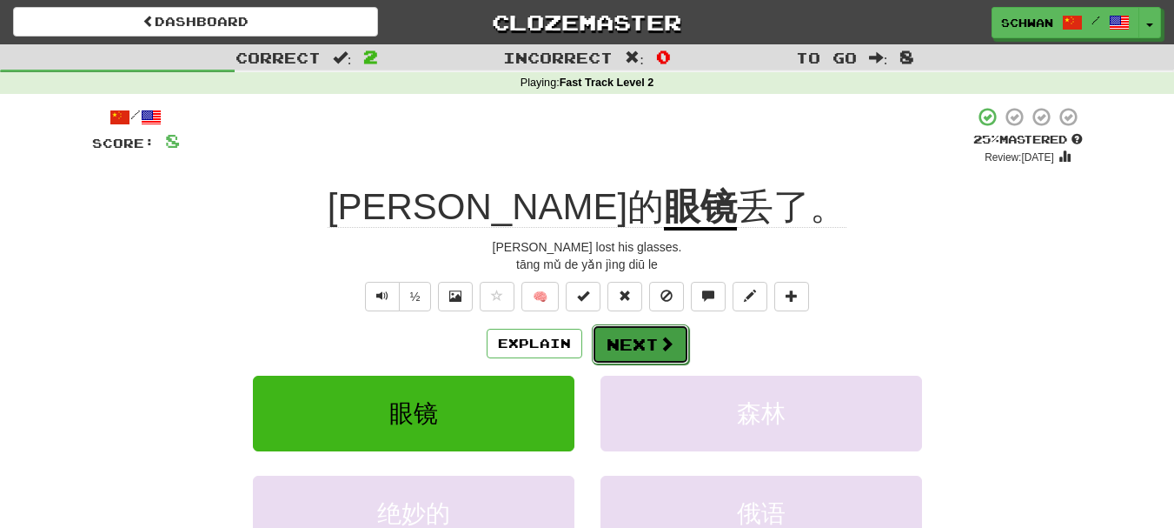
click at [633, 340] on button "Next" at bounding box center [640, 344] width 97 height 40
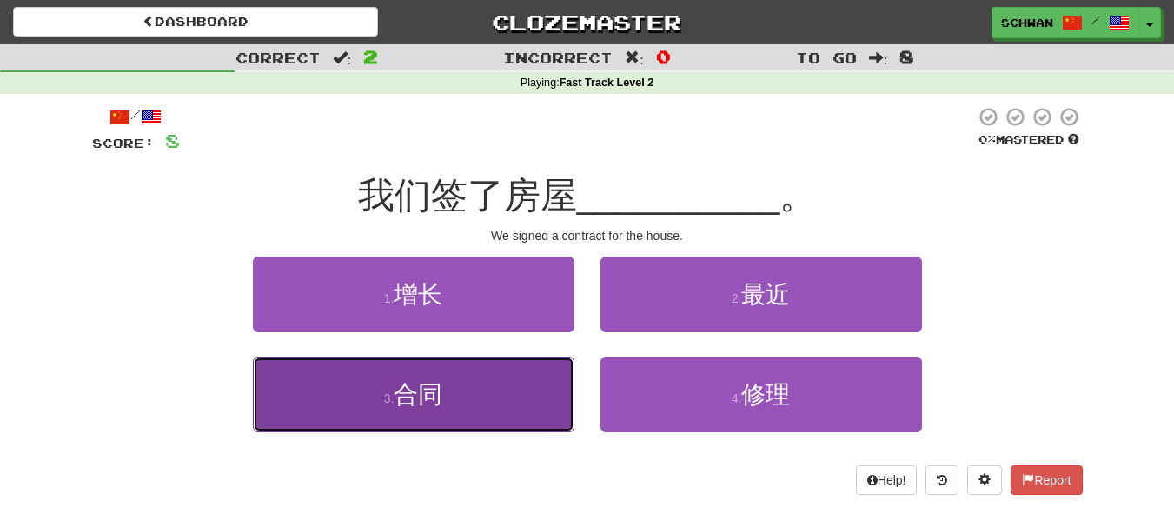
click at [529, 407] on button "3 . 合同" at bounding box center [414, 394] width 322 height 76
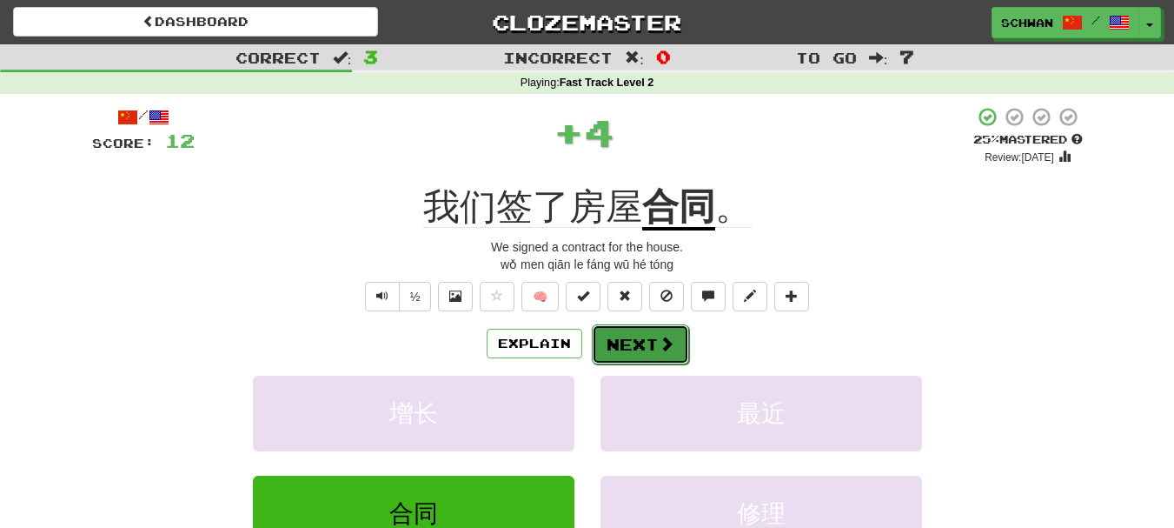
click at [649, 345] on button "Next" at bounding box center [640, 344] width 97 height 40
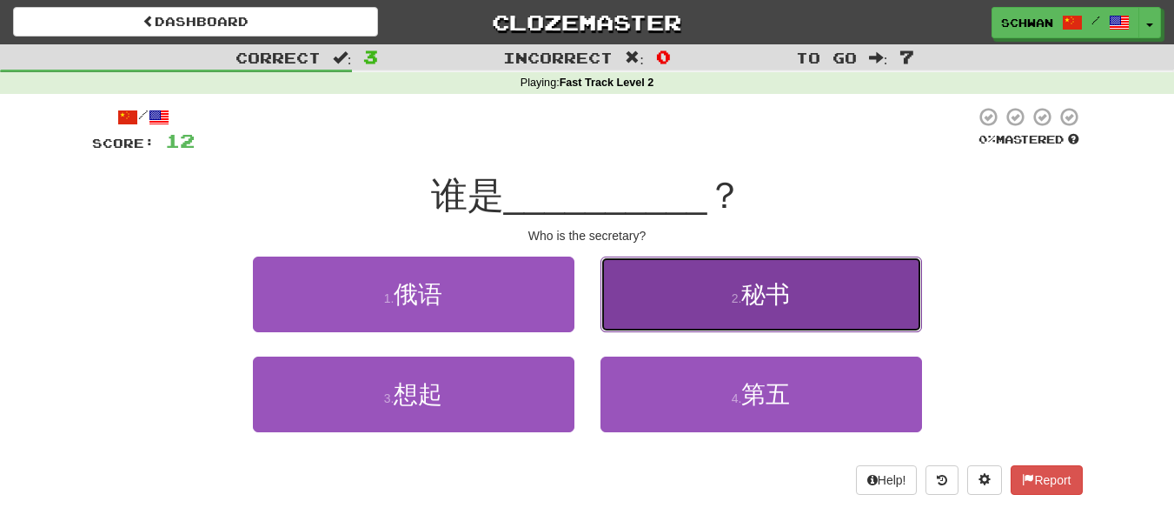
click at [659, 315] on button "2 . 秘书" at bounding box center [762, 294] width 322 height 76
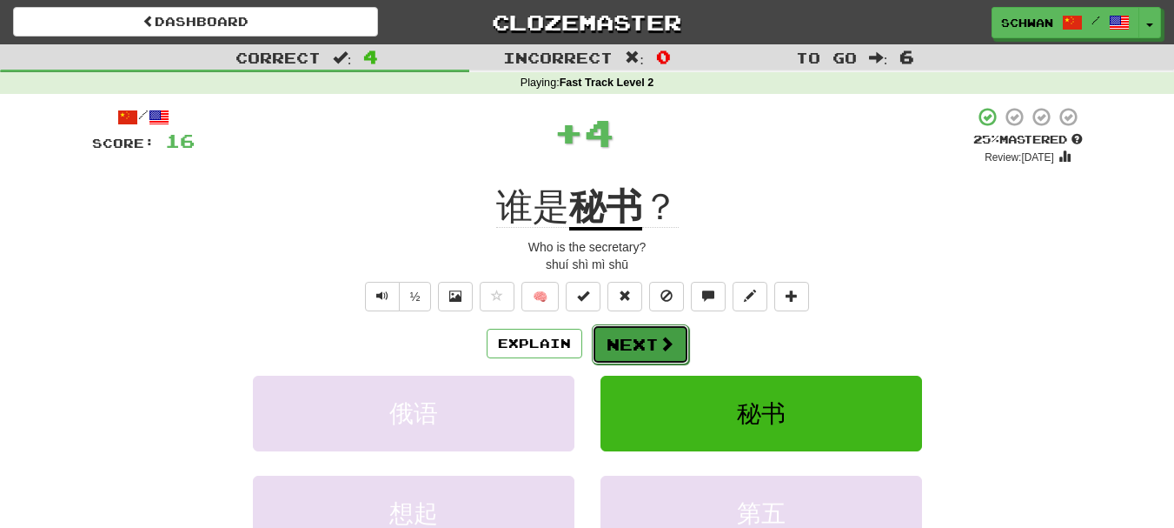
click at [641, 349] on button "Next" at bounding box center [640, 344] width 97 height 40
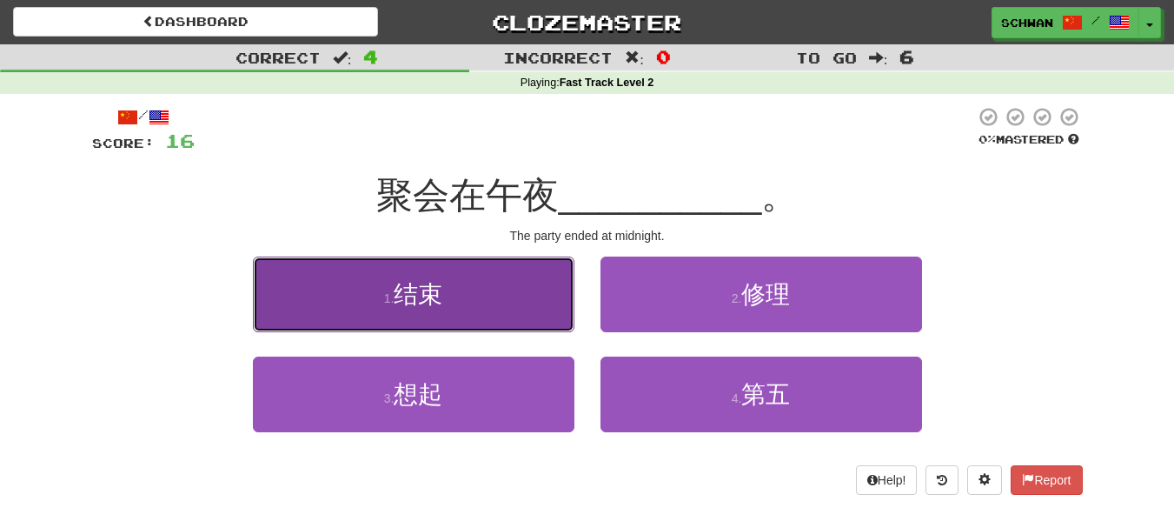
click at [532, 315] on button "1 . 结束" at bounding box center [414, 294] width 322 height 76
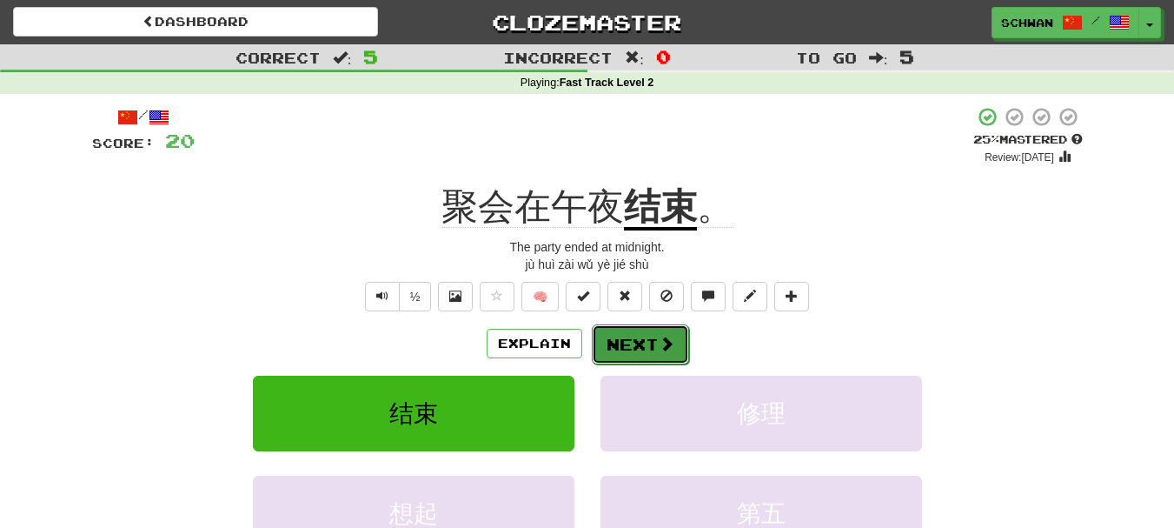
click at [632, 343] on button "Next" at bounding box center [640, 344] width 97 height 40
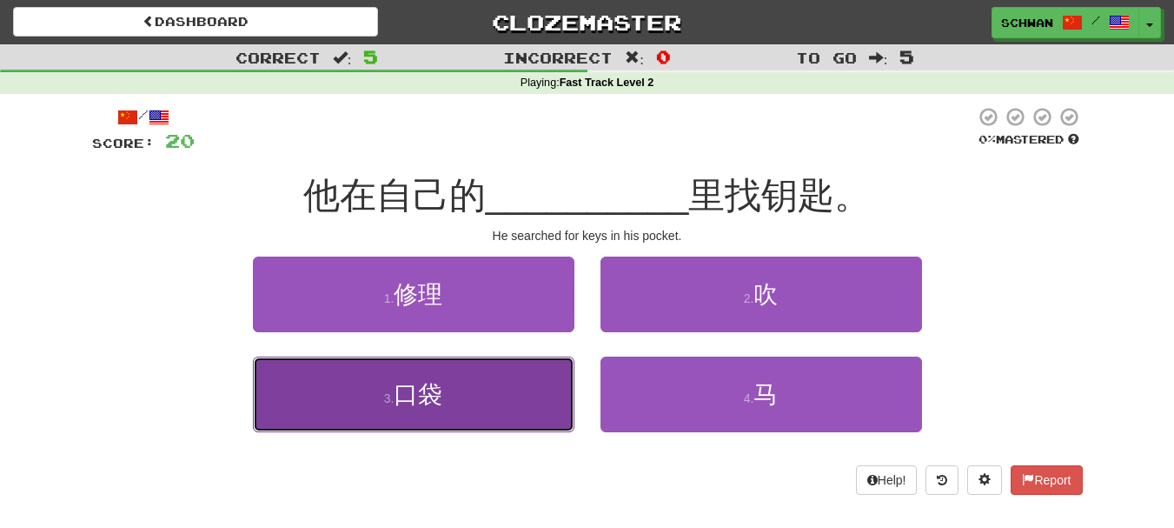
click at [499, 391] on button "3 . 口袋" at bounding box center [414, 394] width 322 height 76
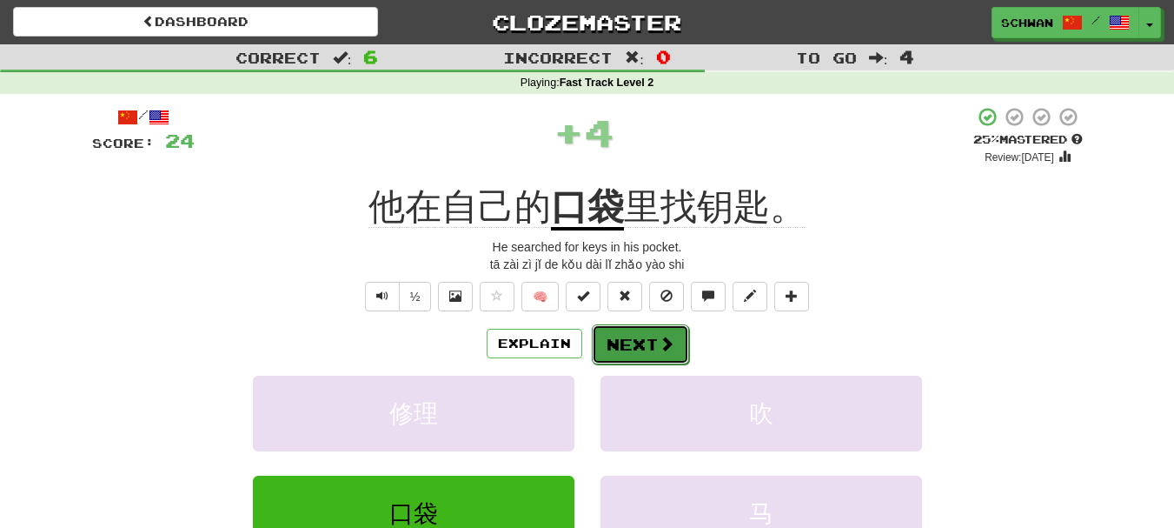
click at [646, 342] on button "Next" at bounding box center [640, 344] width 97 height 40
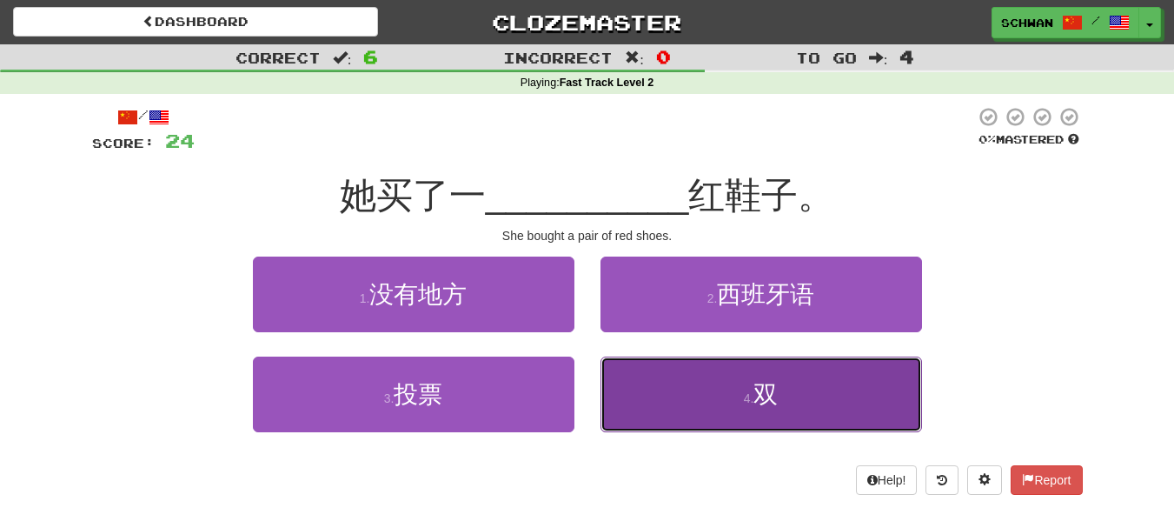
click at [692, 401] on button "4 . 双" at bounding box center [762, 394] width 322 height 76
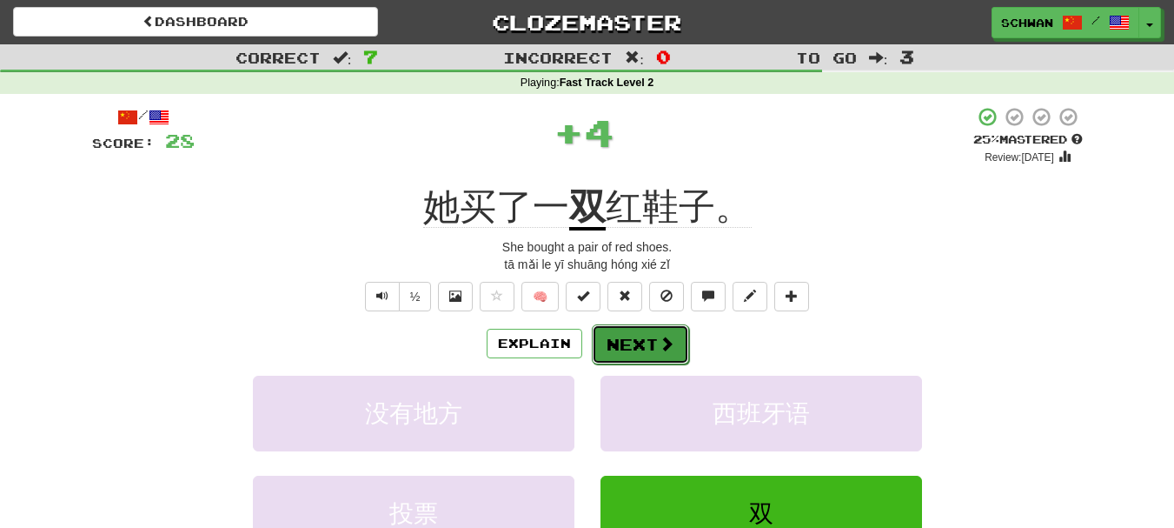
click at [652, 347] on button "Next" at bounding box center [640, 344] width 97 height 40
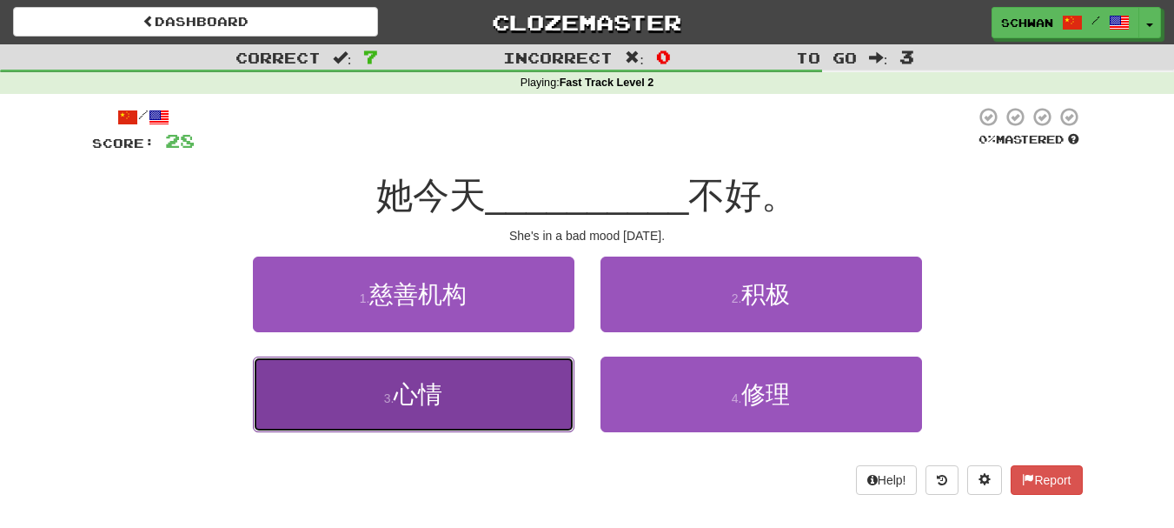
click at [458, 401] on button "3 . 心情" at bounding box center [414, 394] width 322 height 76
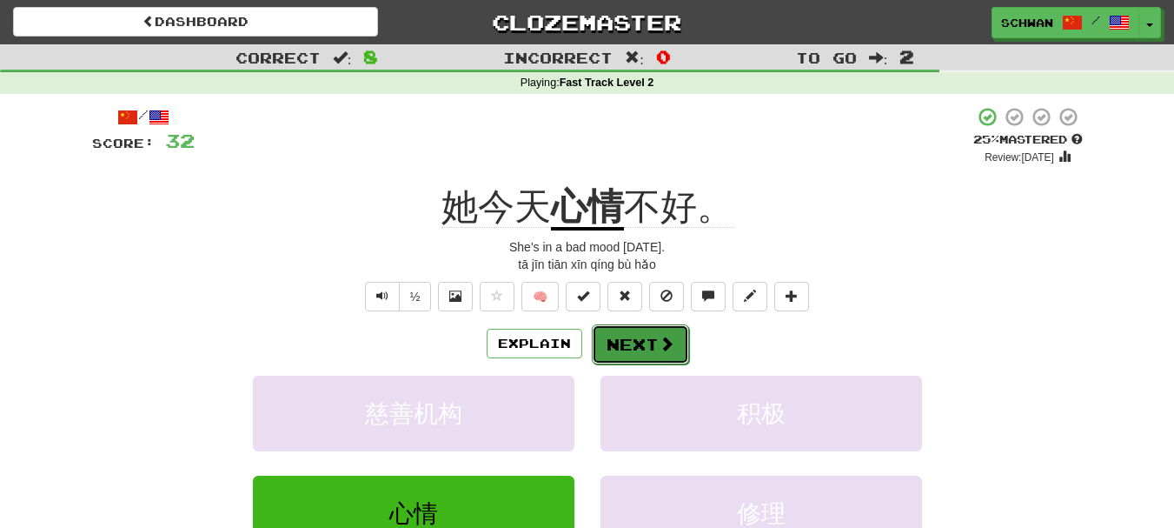
click at [639, 342] on button "Next" at bounding box center [640, 344] width 97 height 40
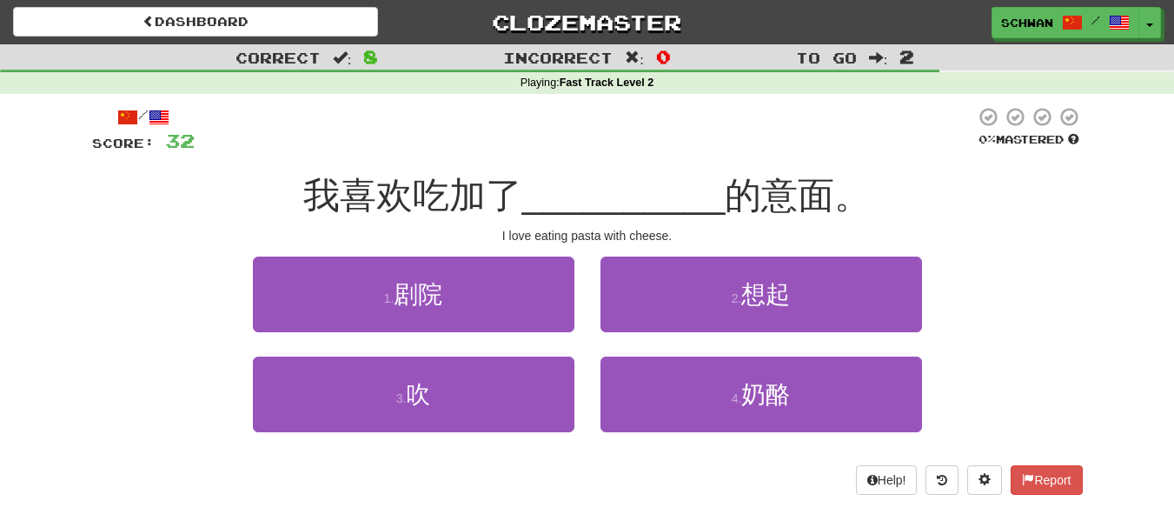
click at [639, 342] on div "2 . 想起" at bounding box center [762, 306] width 348 height 100
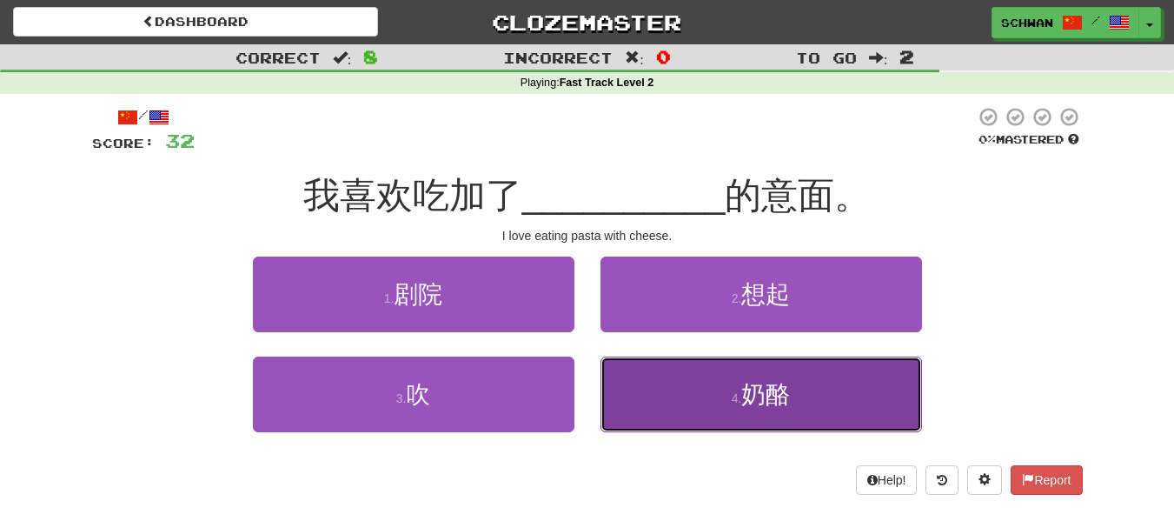
click at [661, 405] on button "4 . 奶酪" at bounding box center [762, 394] width 322 height 76
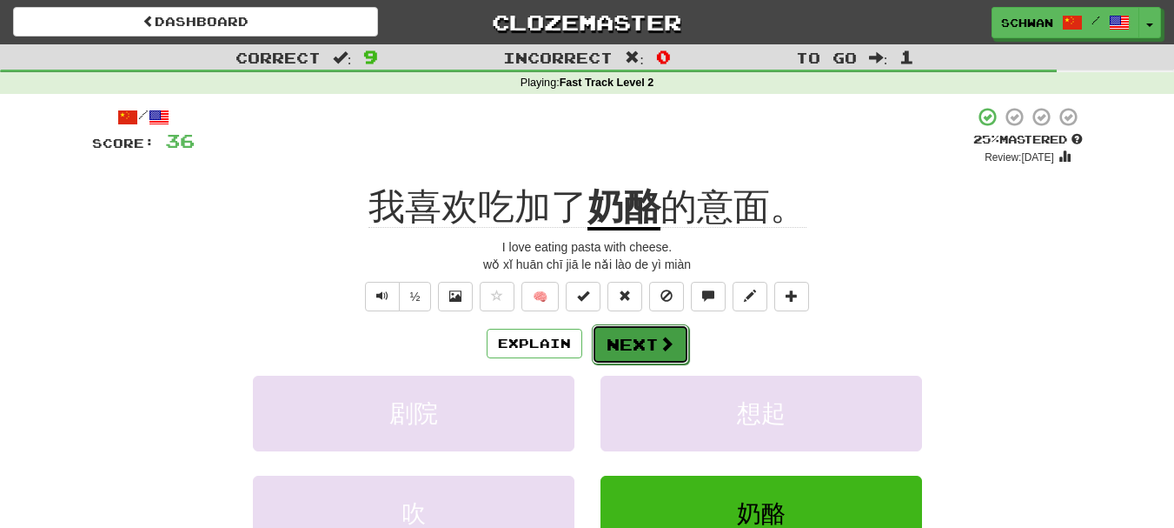
click at [638, 347] on button "Next" at bounding box center [640, 344] width 97 height 40
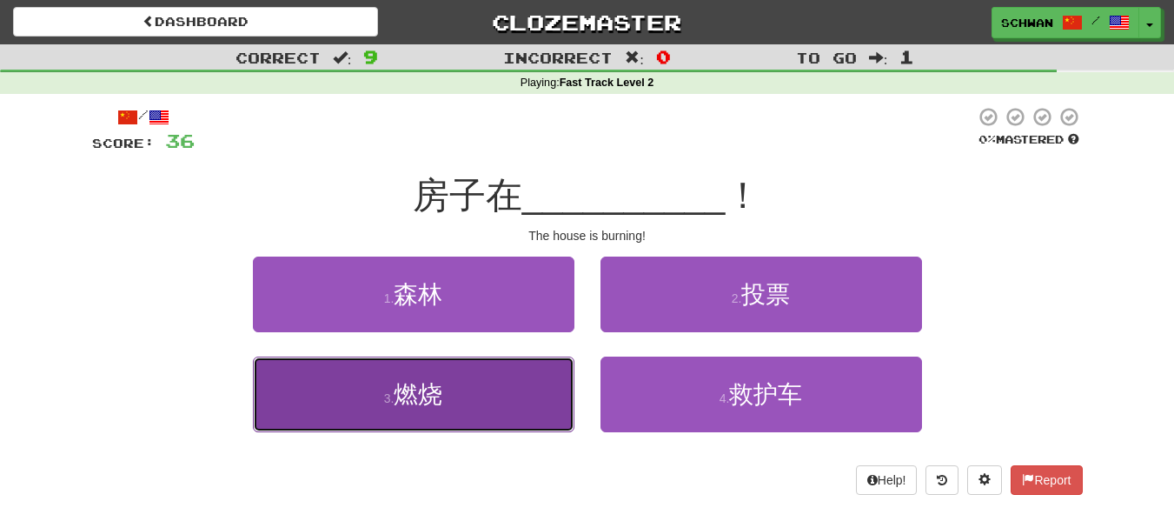
click at [534, 389] on button "3 . 燃烧" at bounding box center [414, 394] width 322 height 76
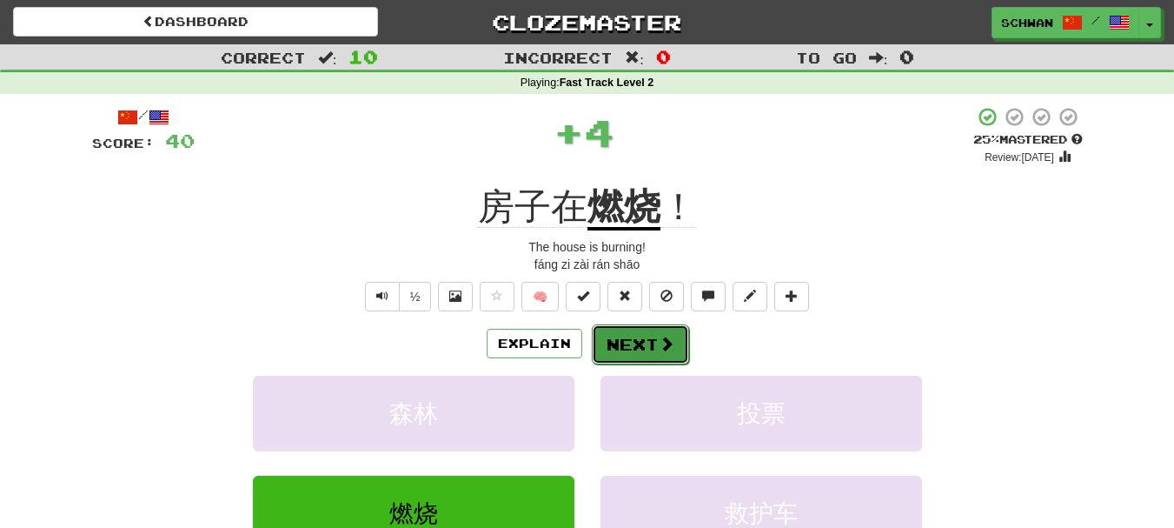
click at [645, 343] on button "Next" at bounding box center [640, 344] width 97 height 40
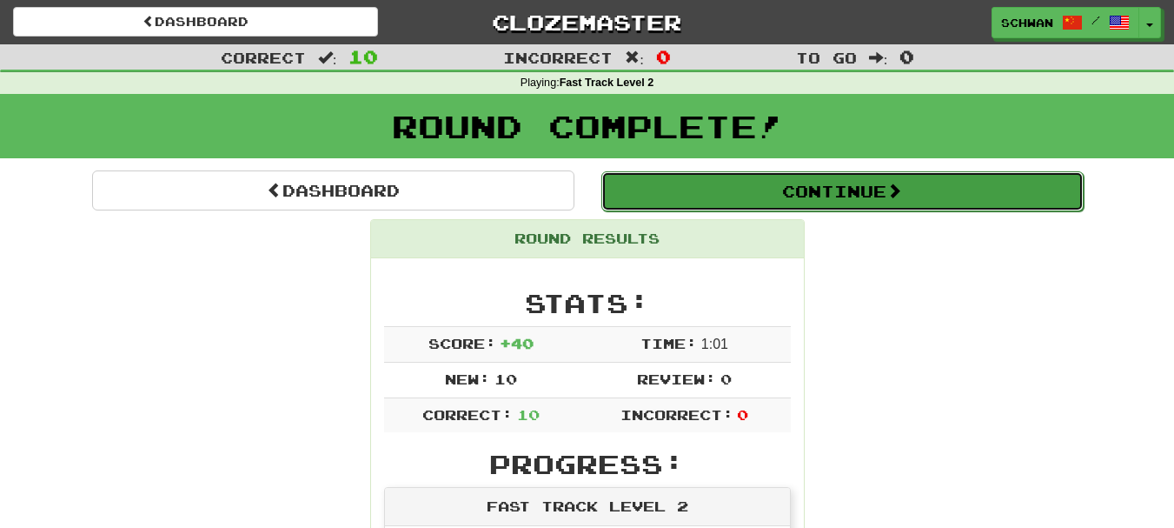
click at [875, 203] on button "Continue" at bounding box center [842, 191] width 482 height 40
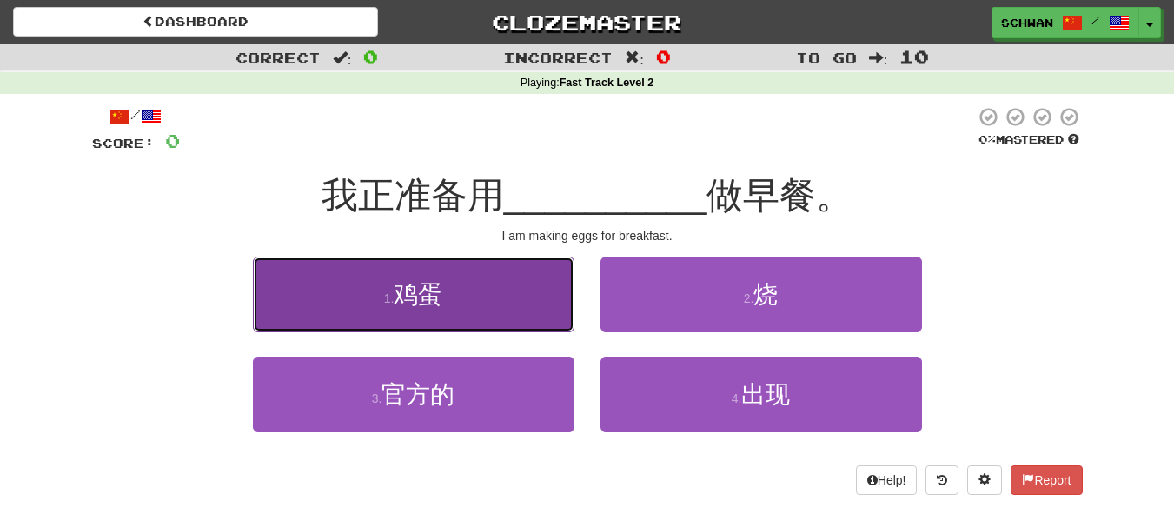
click at [447, 302] on button "1 . 鸡蛋" at bounding box center [414, 294] width 322 height 76
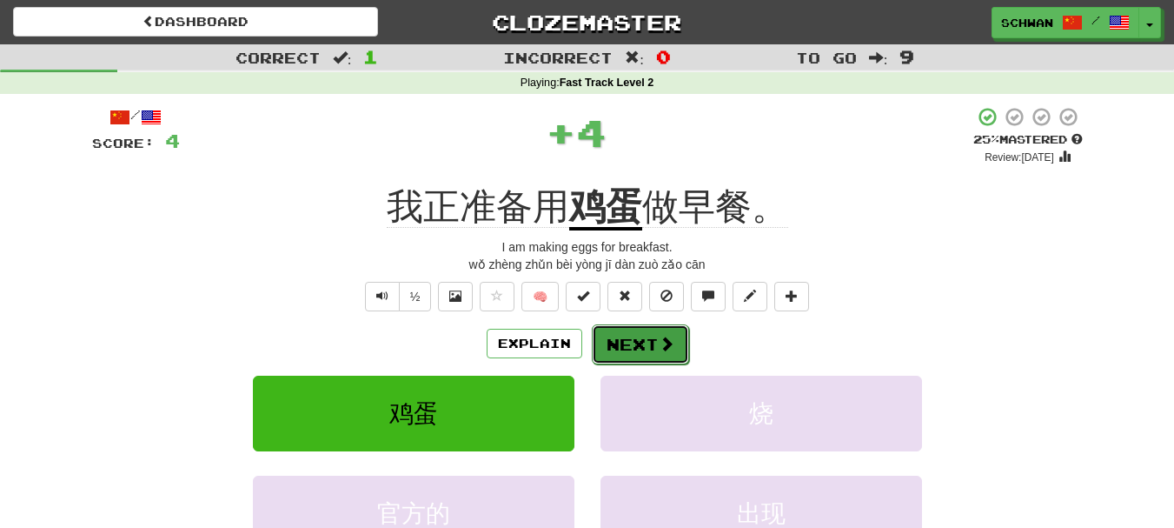
click at [624, 344] on button "Next" at bounding box center [640, 344] width 97 height 40
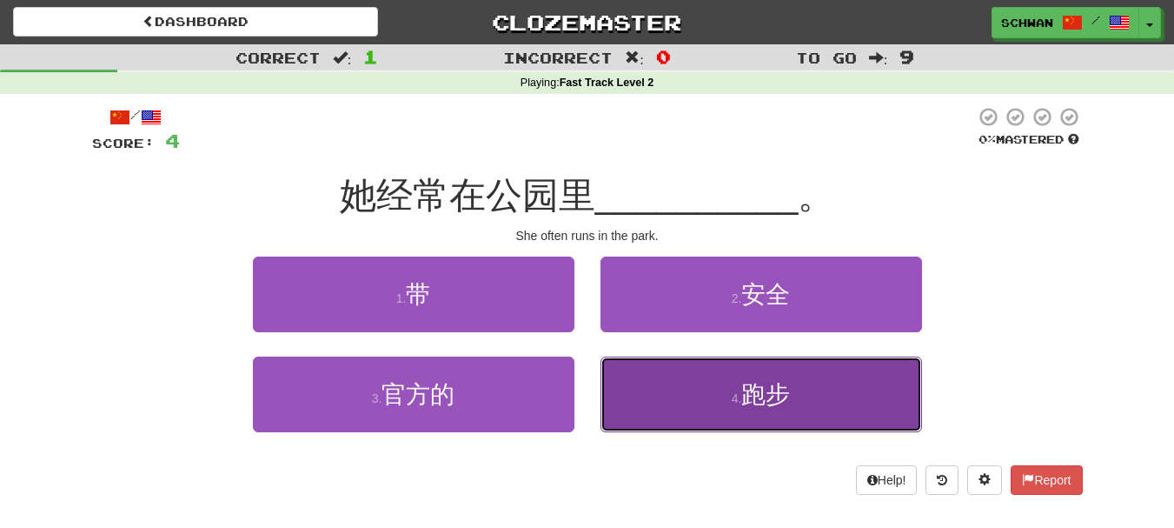
click at [653, 396] on button "4 . 跑步" at bounding box center [762, 394] width 322 height 76
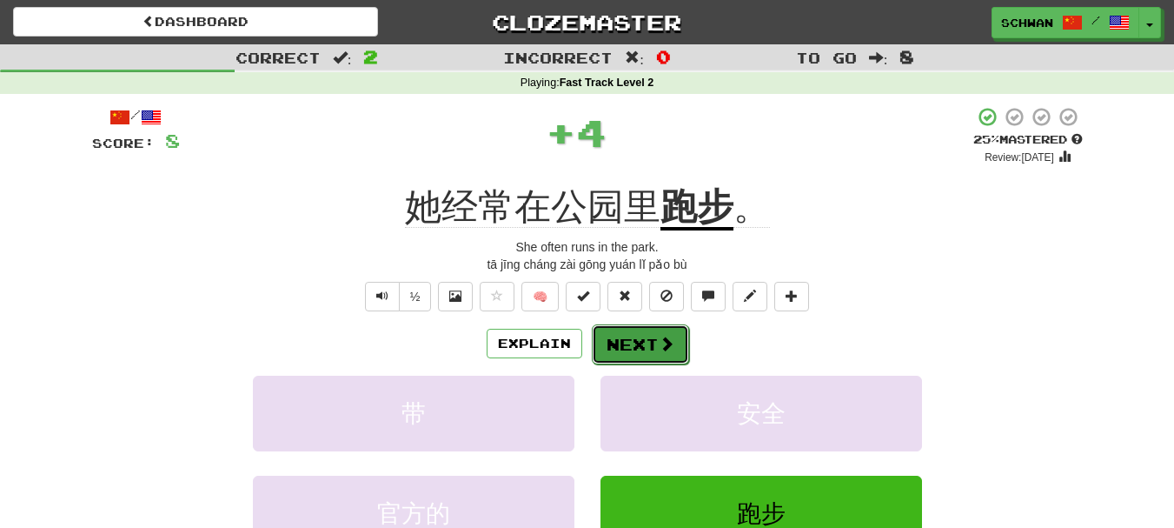
click at [651, 342] on button "Next" at bounding box center [640, 344] width 97 height 40
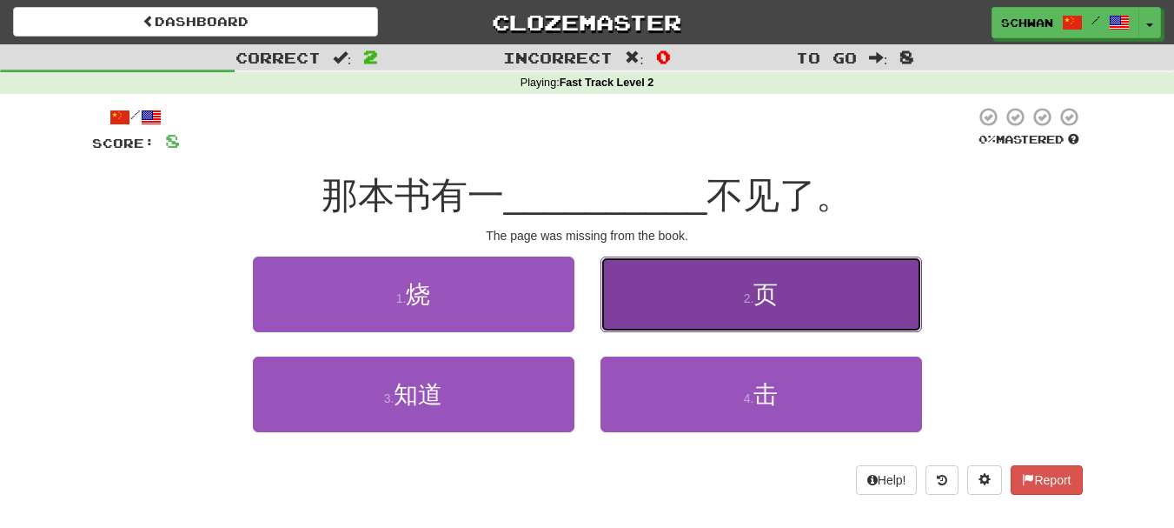
click at [654, 317] on button "2 . 页" at bounding box center [762, 294] width 322 height 76
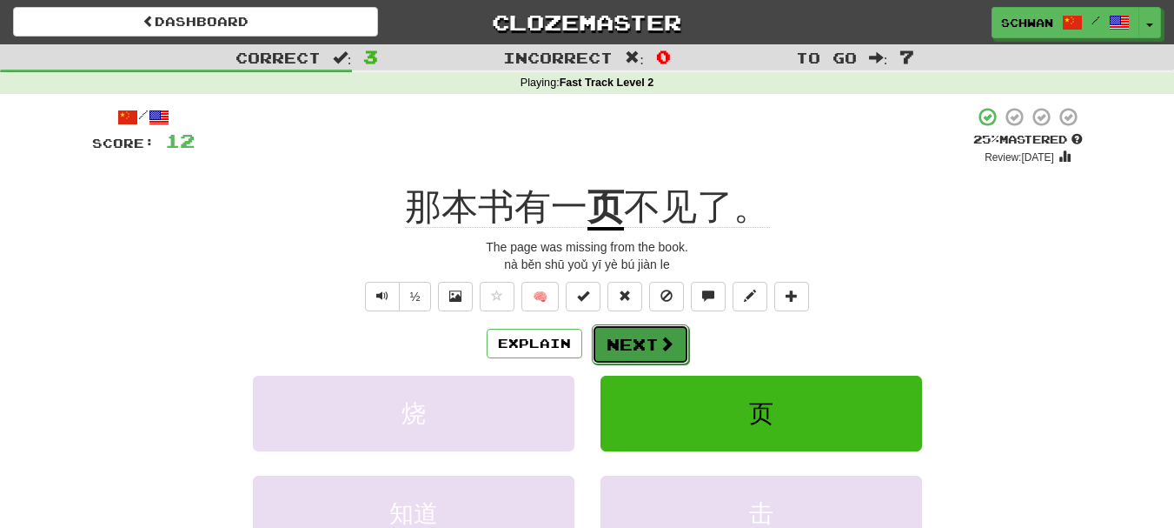
click at [645, 341] on button "Next" at bounding box center [640, 344] width 97 height 40
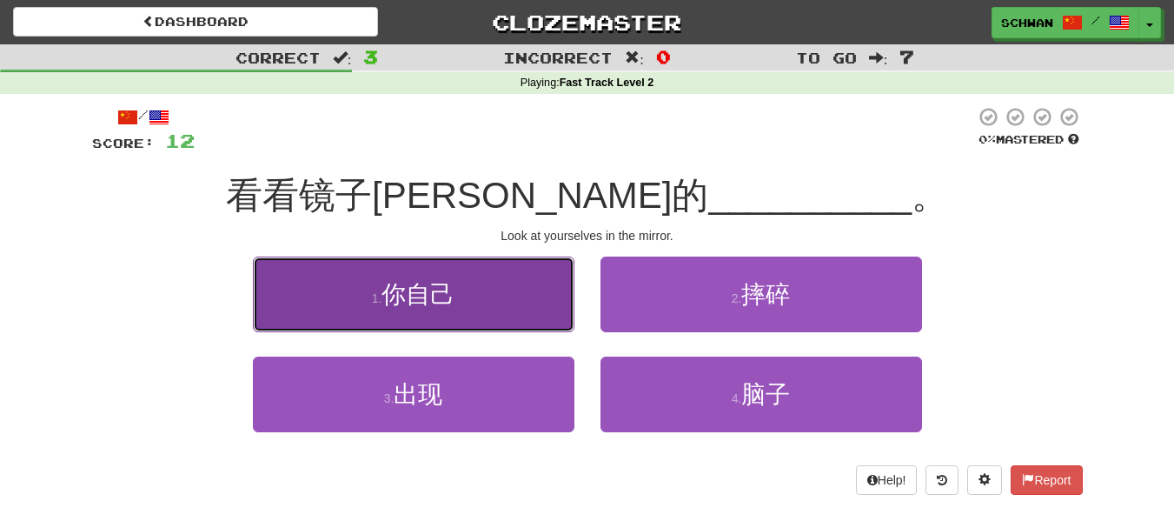
click at [496, 315] on button "1 . 你自己" at bounding box center [414, 294] width 322 height 76
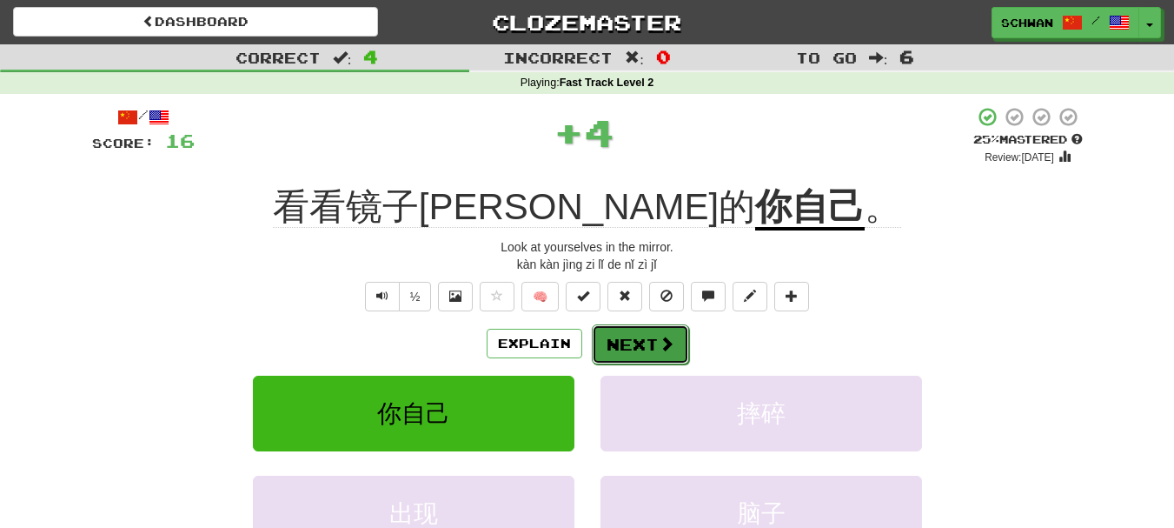
click at [628, 344] on button "Next" at bounding box center [640, 344] width 97 height 40
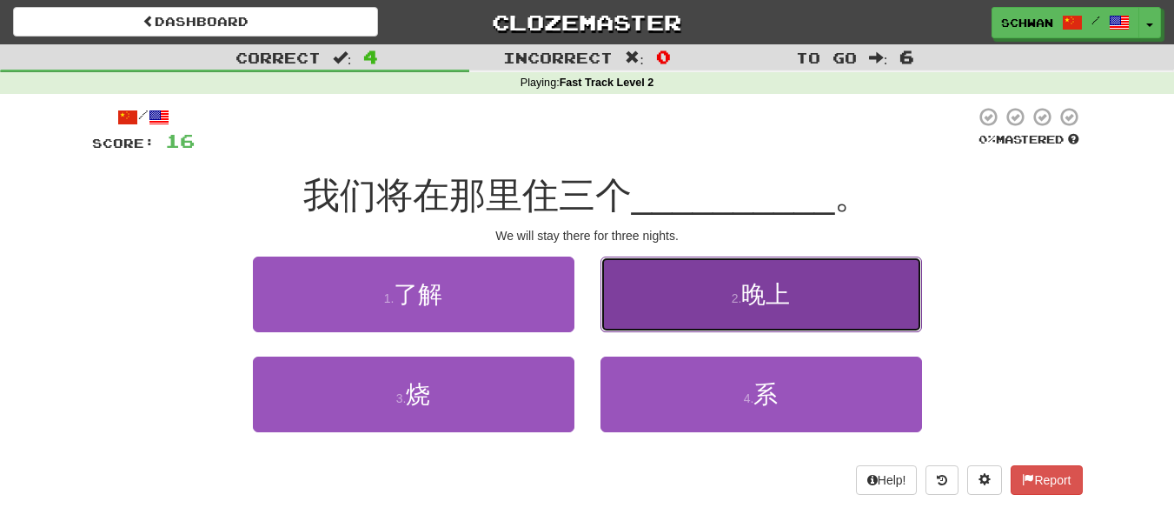
click at [654, 315] on button "2 . 晚上" at bounding box center [762, 294] width 322 height 76
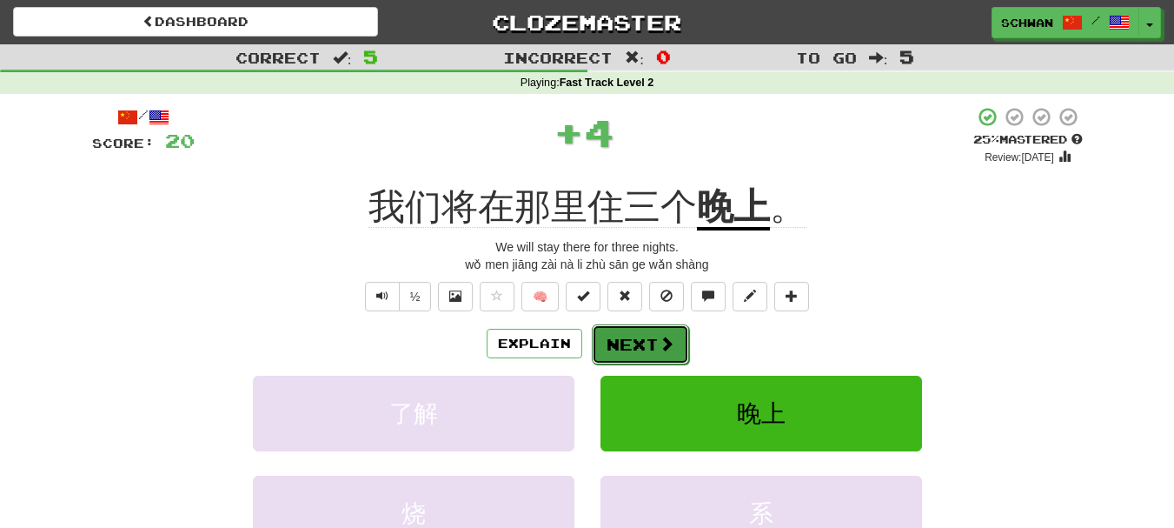
click at [638, 340] on button "Next" at bounding box center [640, 344] width 97 height 40
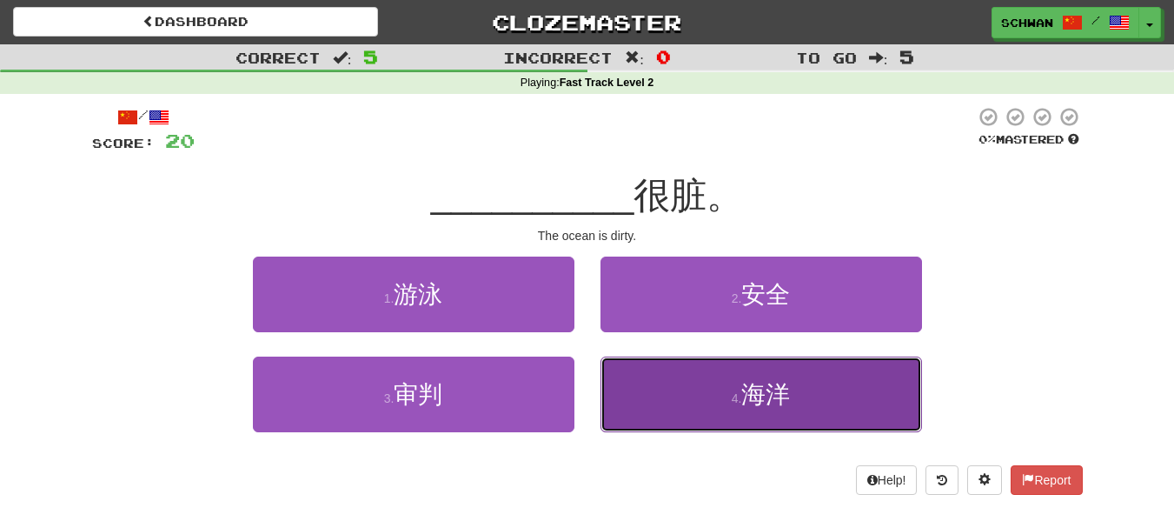
click at [641, 398] on button "4 . 海洋" at bounding box center [762, 394] width 322 height 76
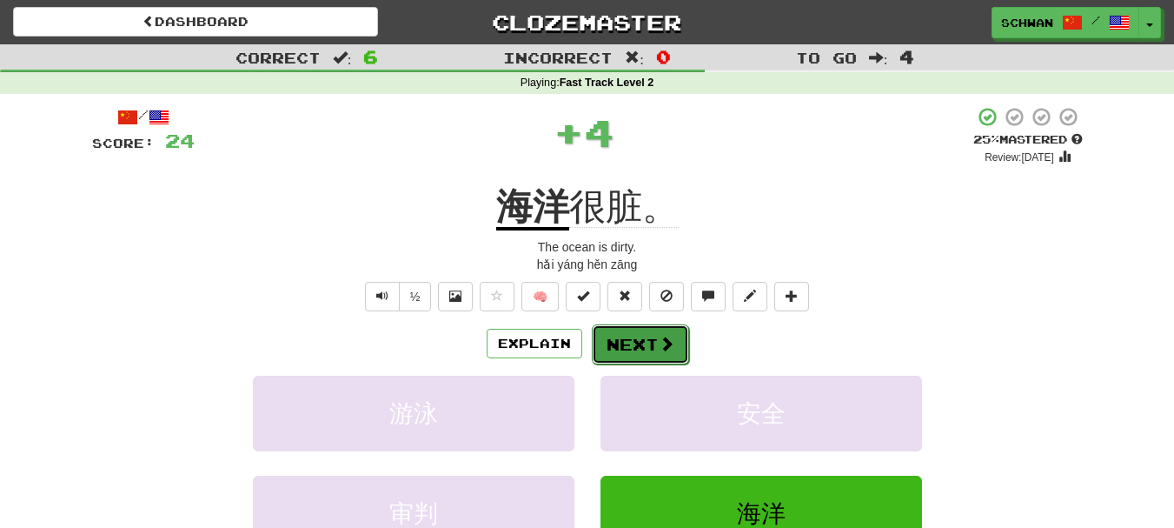
click at [642, 347] on button "Next" at bounding box center [640, 344] width 97 height 40
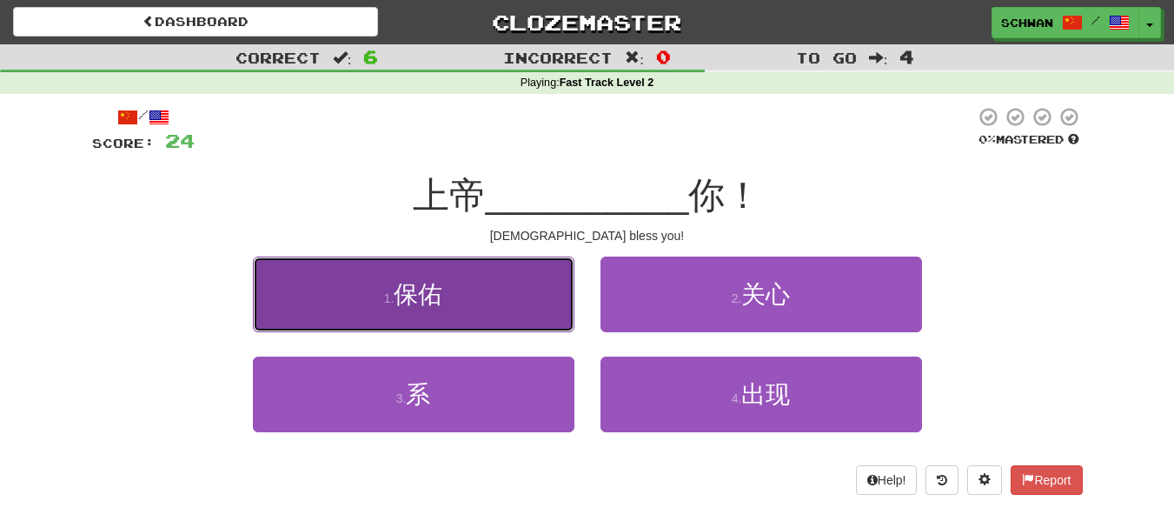
click at [507, 317] on button "1 . 保佑" at bounding box center [414, 294] width 322 height 76
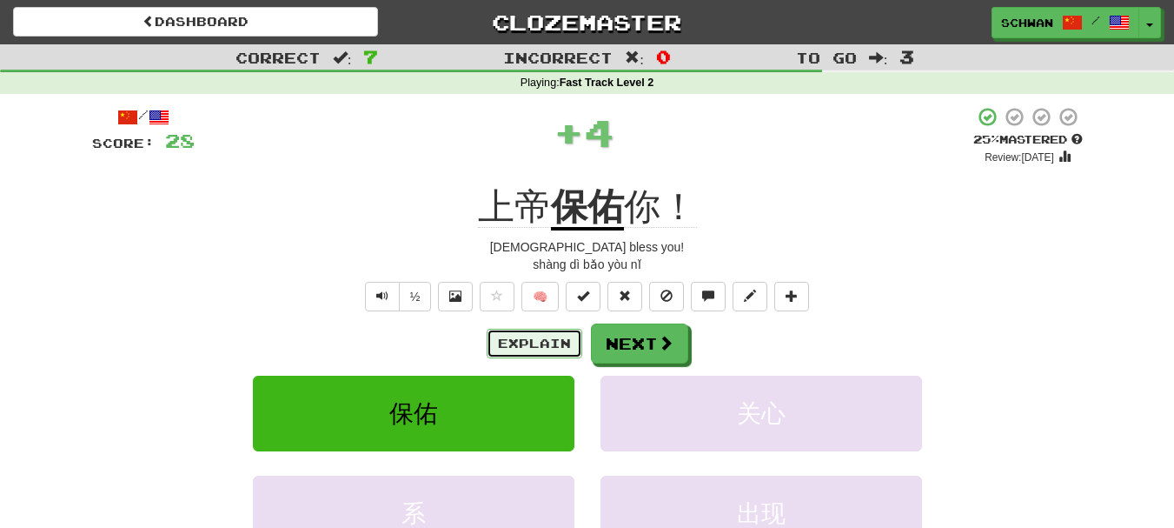
click at [540, 349] on button "Explain" at bounding box center [535, 344] width 96 height 30
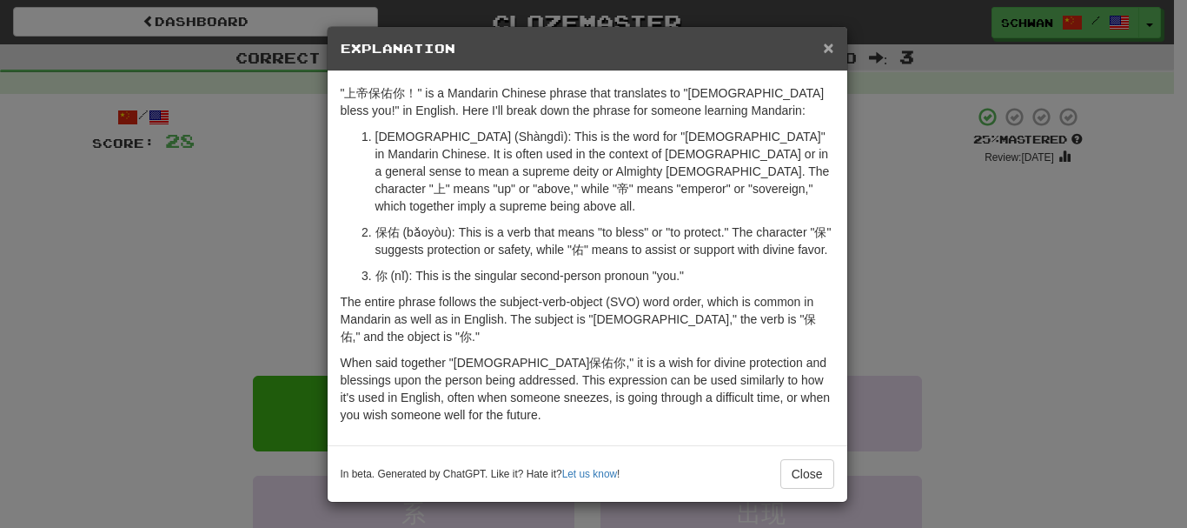
click at [833, 47] on span "×" at bounding box center [828, 47] width 10 height 20
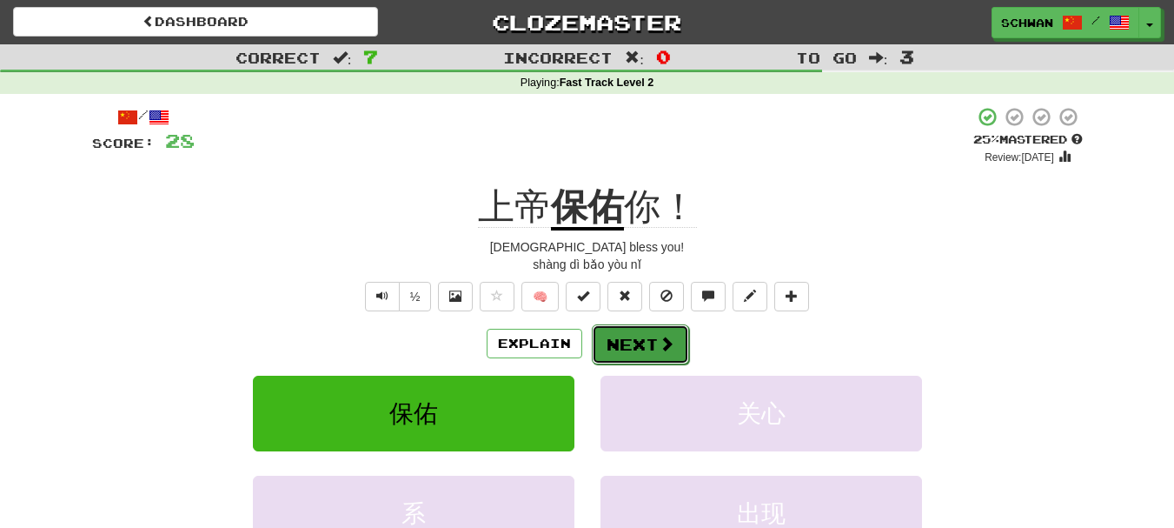
click at [630, 348] on button "Next" at bounding box center [640, 344] width 97 height 40
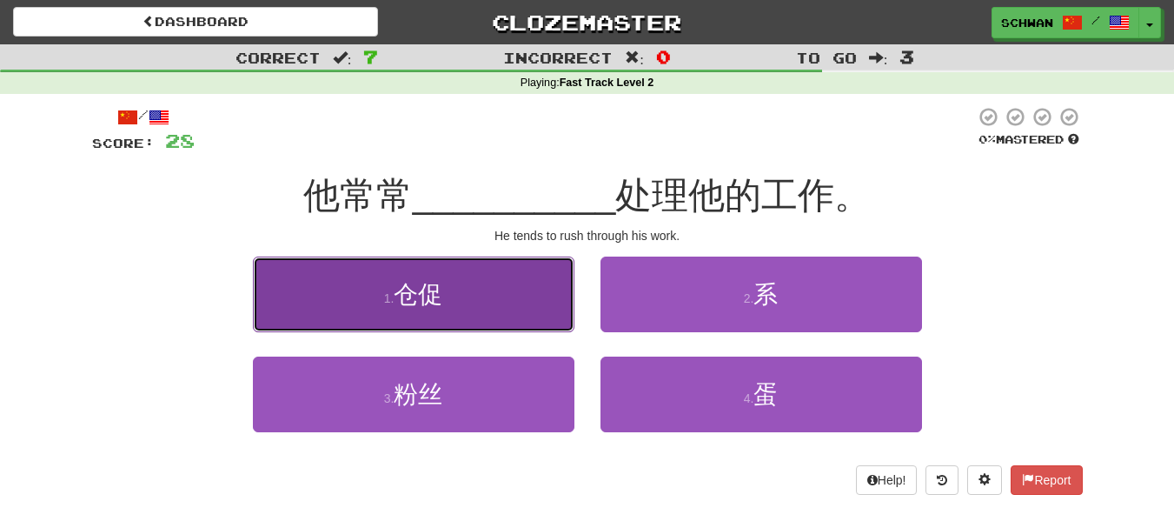
click at [520, 296] on button "1 . 仓促" at bounding box center [414, 294] width 322 height 76
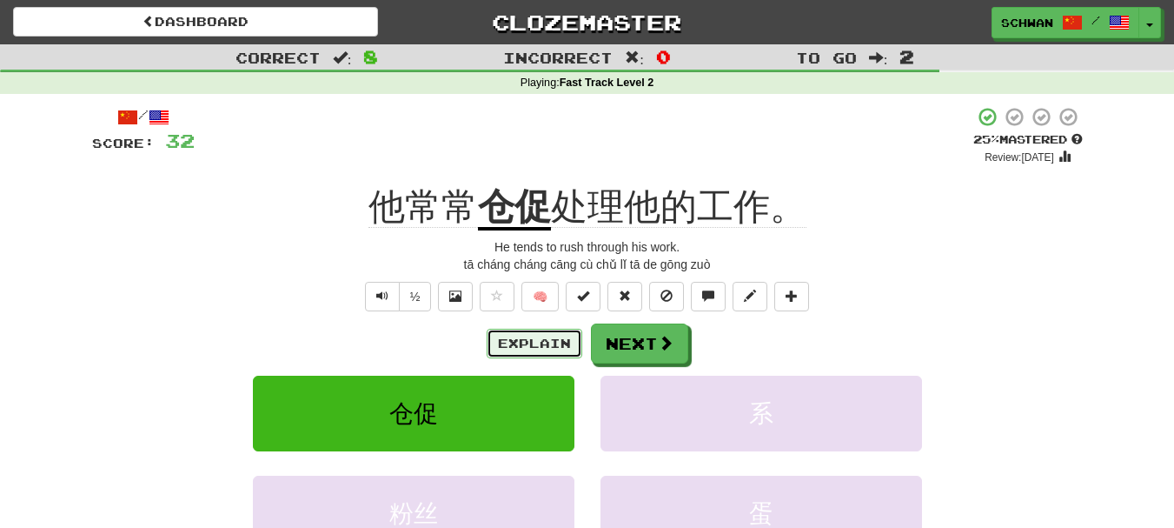
click at [528, 351] on button "Explain" at bounding box center [535, 344] width 96 height 30
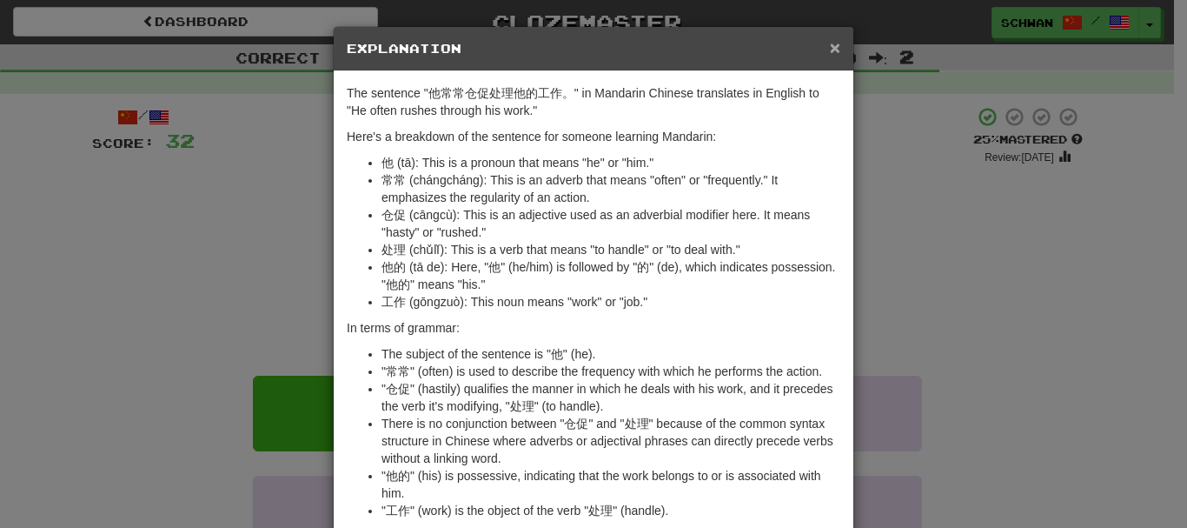
click at [831, 50] on span "×" at bounding box center [835, 47] width 10 height 20
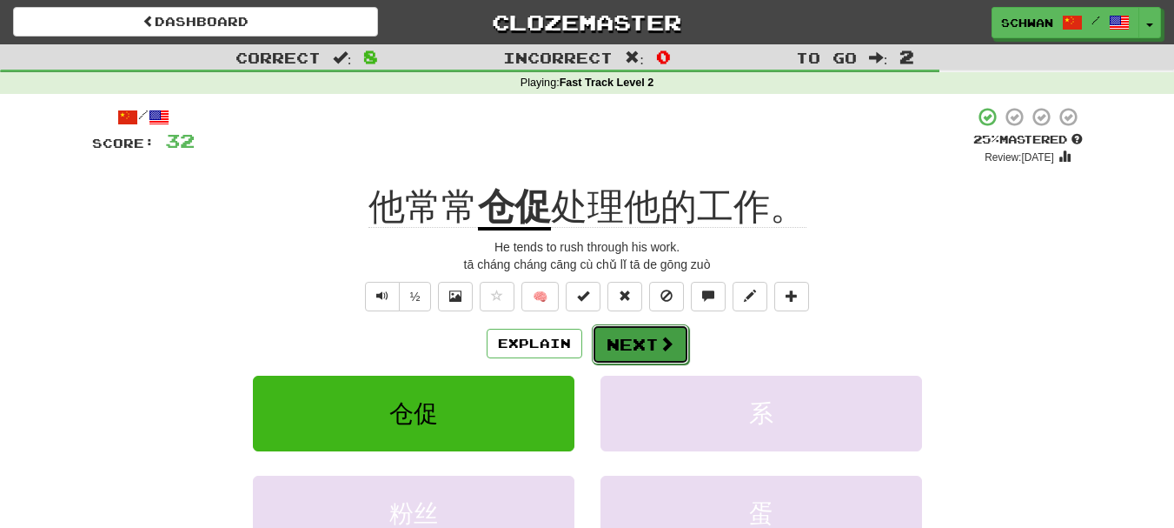
click at [647, 346] on button "Next" at bounding box center [640, 344] width 97 height 40
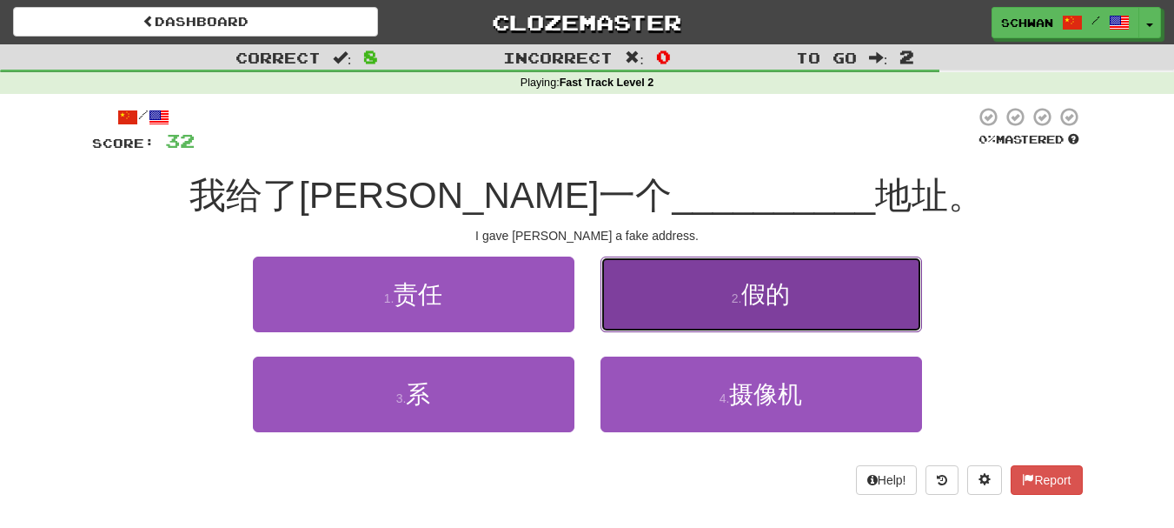
click at [698, 306] on button "2 . 假的" at bounding box center [762, 294] width 322 height 76
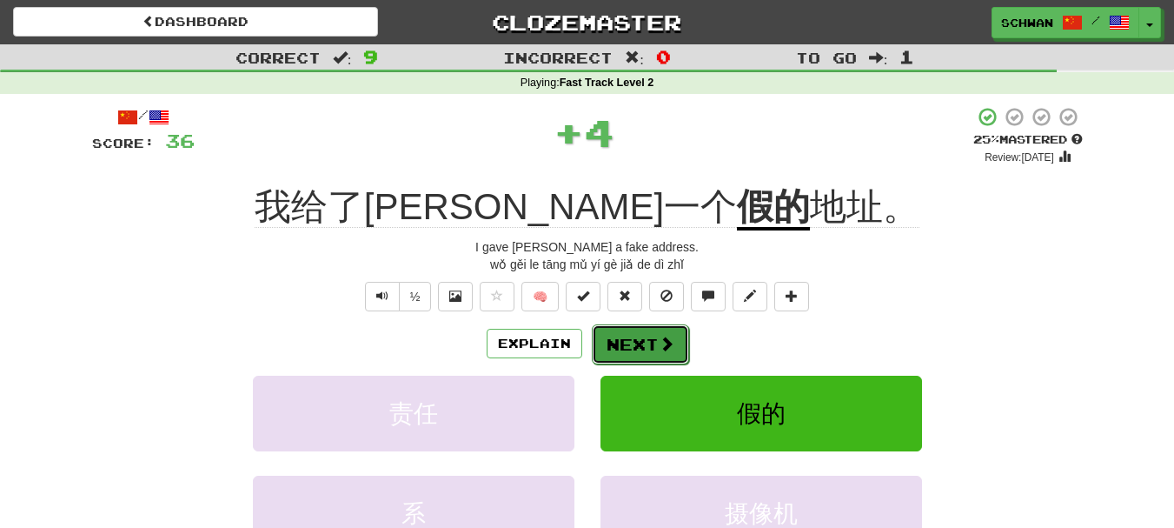
click at [641, 342] on button "Next" at bounding box center [640, 344] width 97 height 40
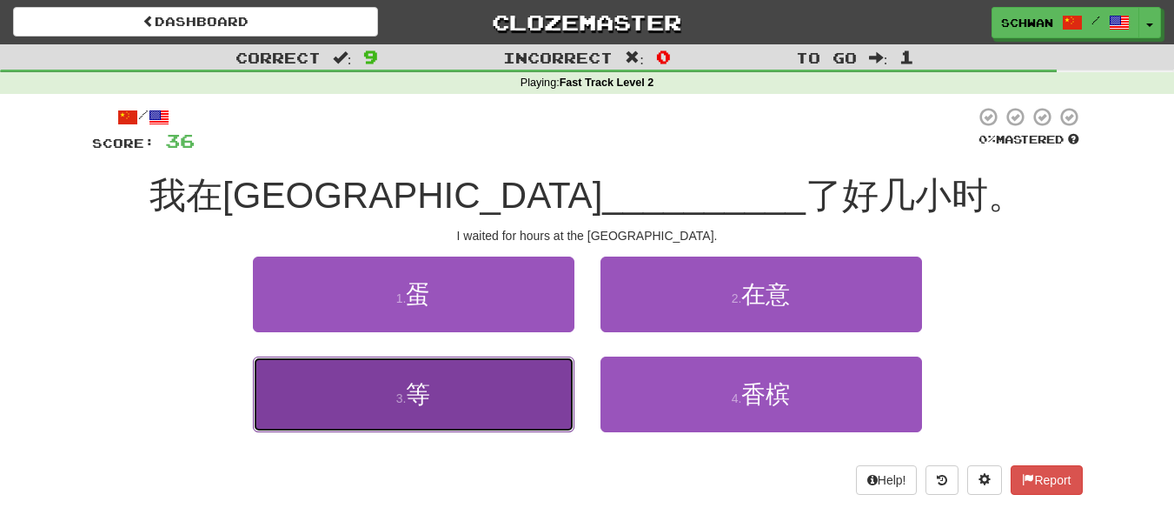
click at [492, 396] on button "3 . 等" at bounding box center [414, 394] width 322 height 76
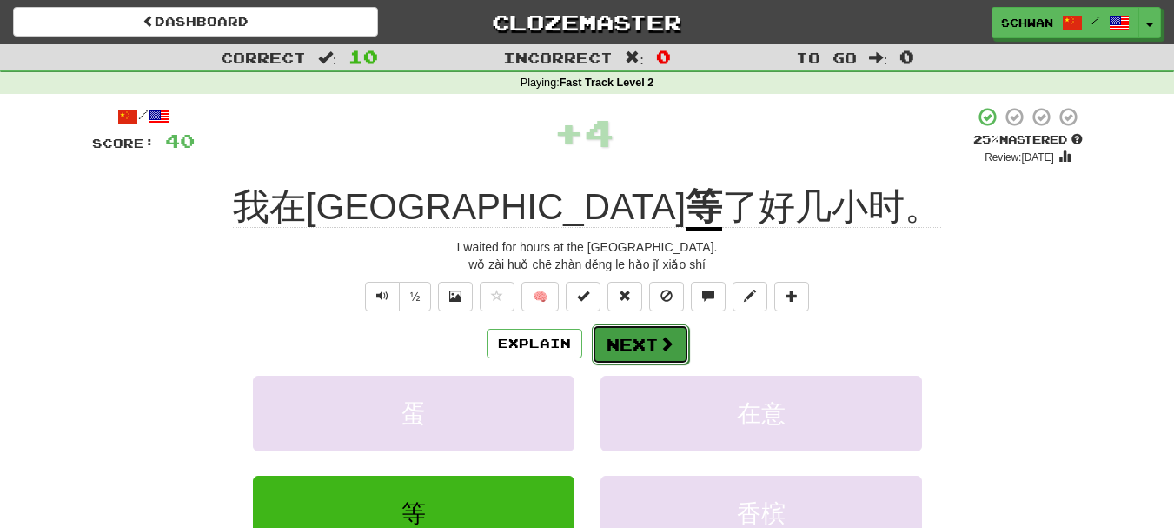
click at [641, 344] on button "Next" at bounding box center [640, 344] width 97 height 40
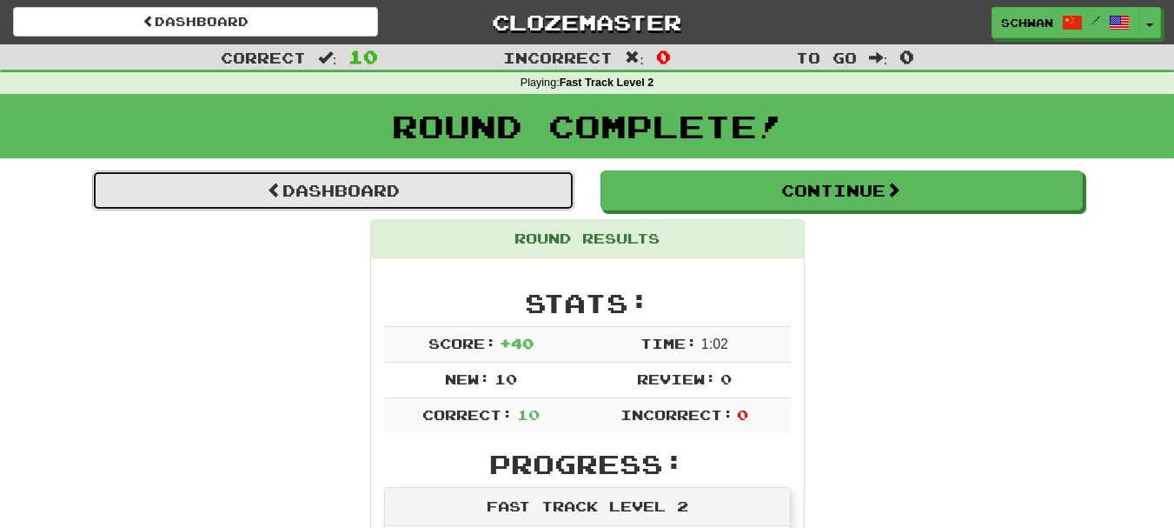
click at [424, 181] on link "Dashboard" at bounding box center [333, 190] width 482 height 40
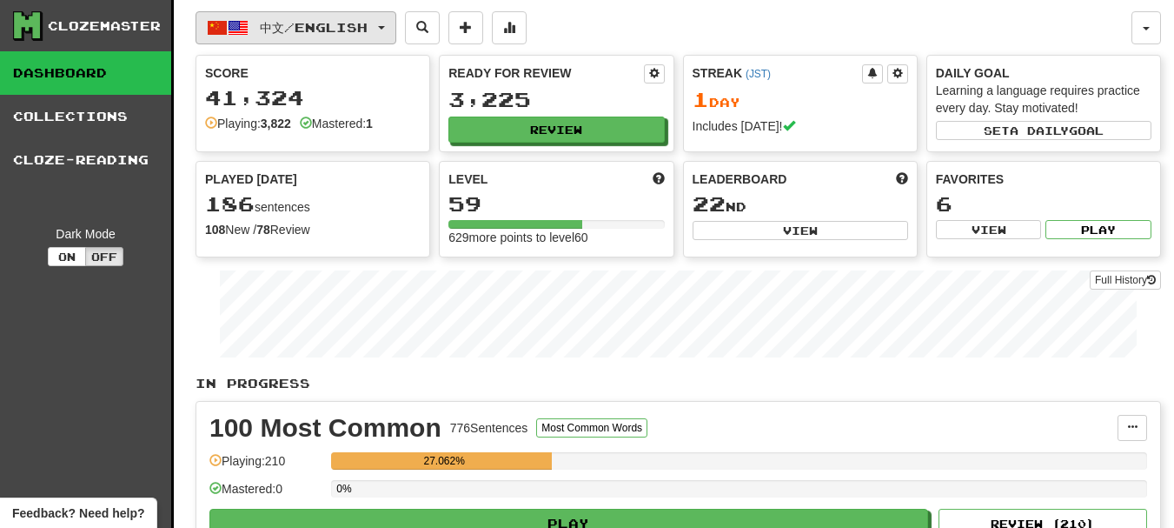
click at [335, 30] on span "中文 / English" at bounding box center [314, 27] width 108 height 15
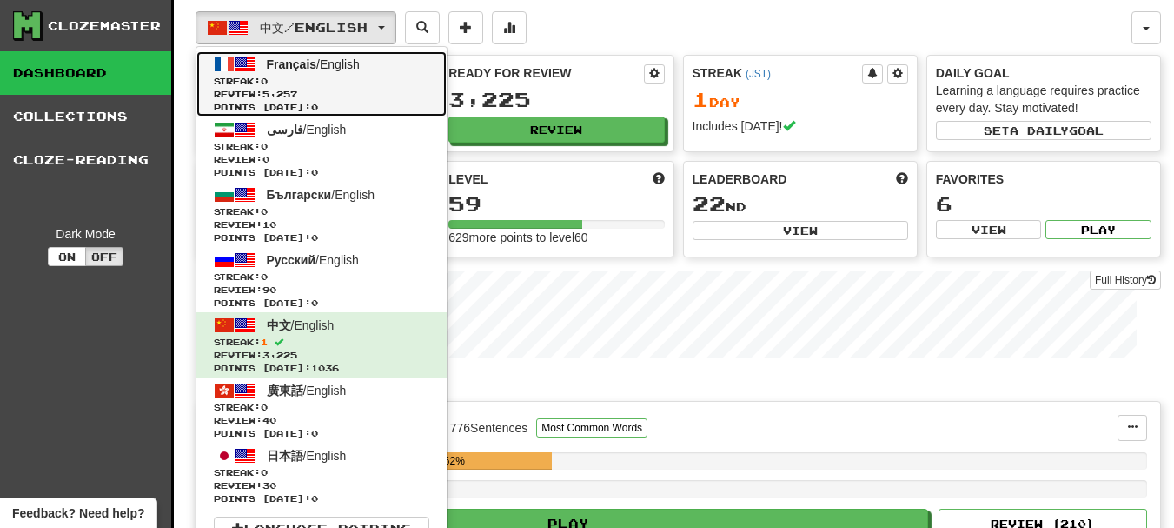
click at [298, 95] on span "Review: 5,257" at bounding box center [322, 94] width 216 height 13
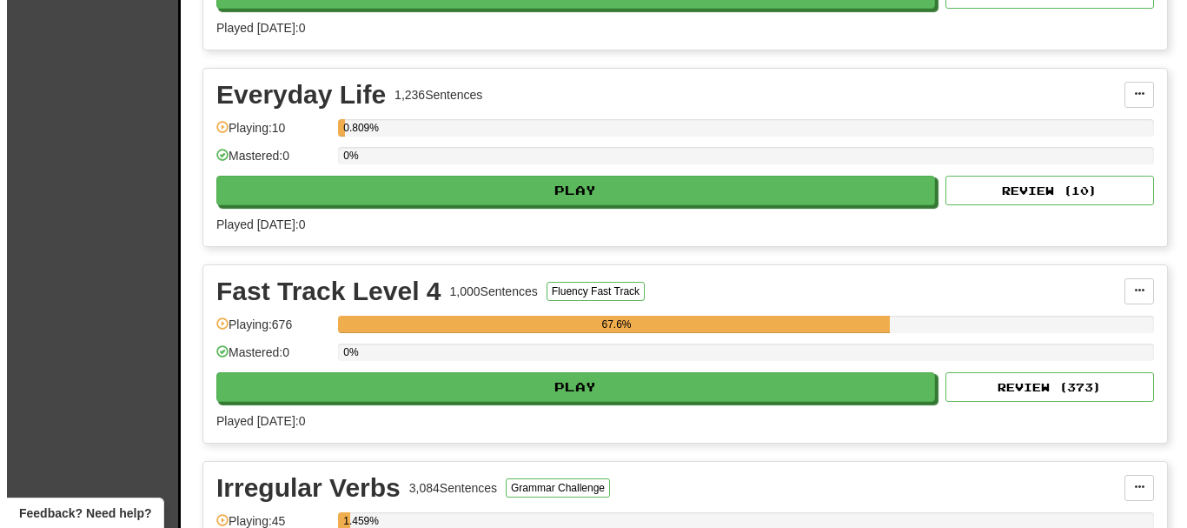
scroll to position [956, 0]
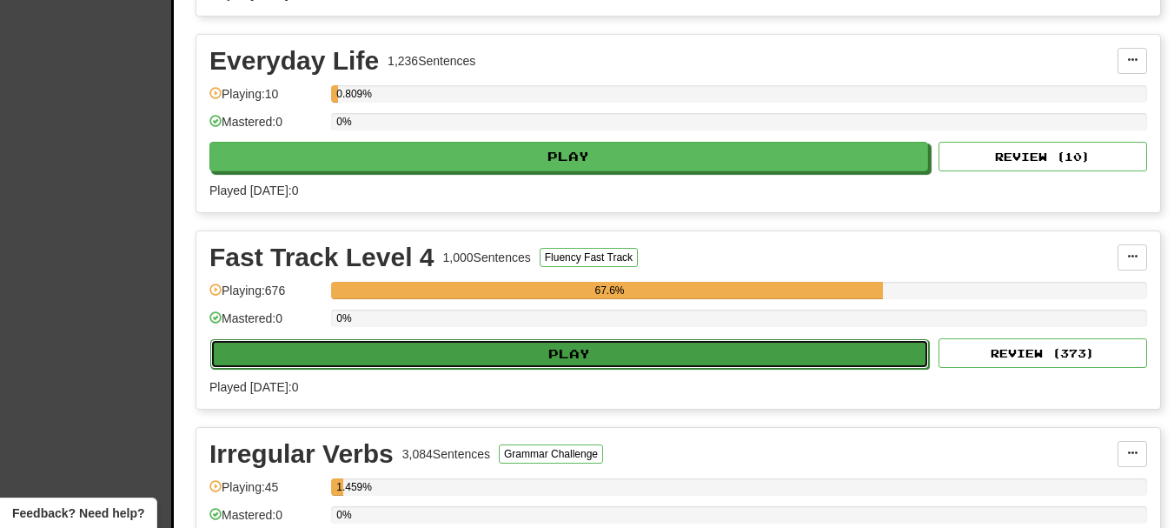
click at [591, 362] on button "Play" at bounding box center [569, 354] width 719 height 30
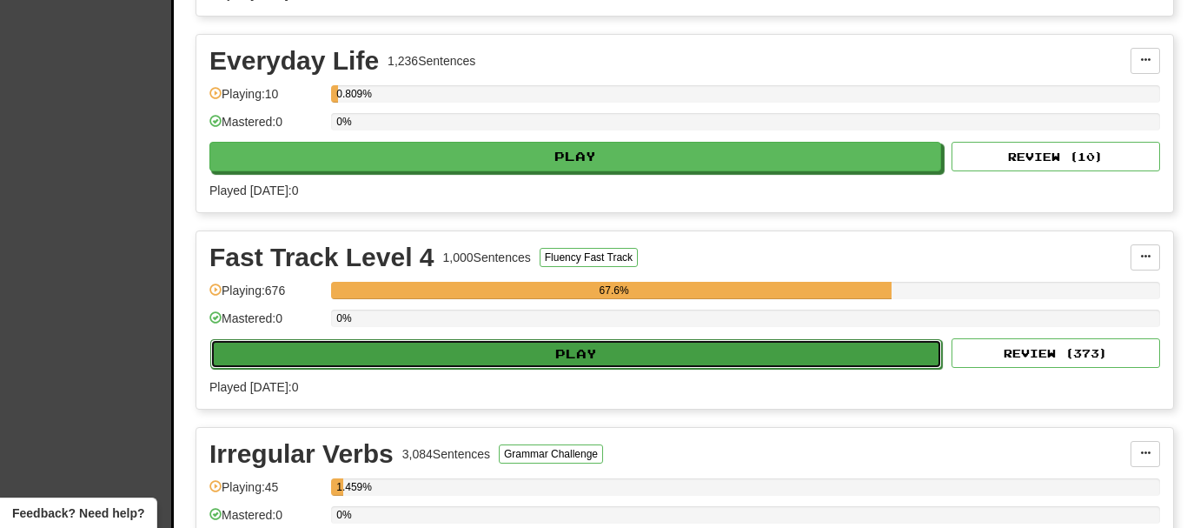
select select "**"
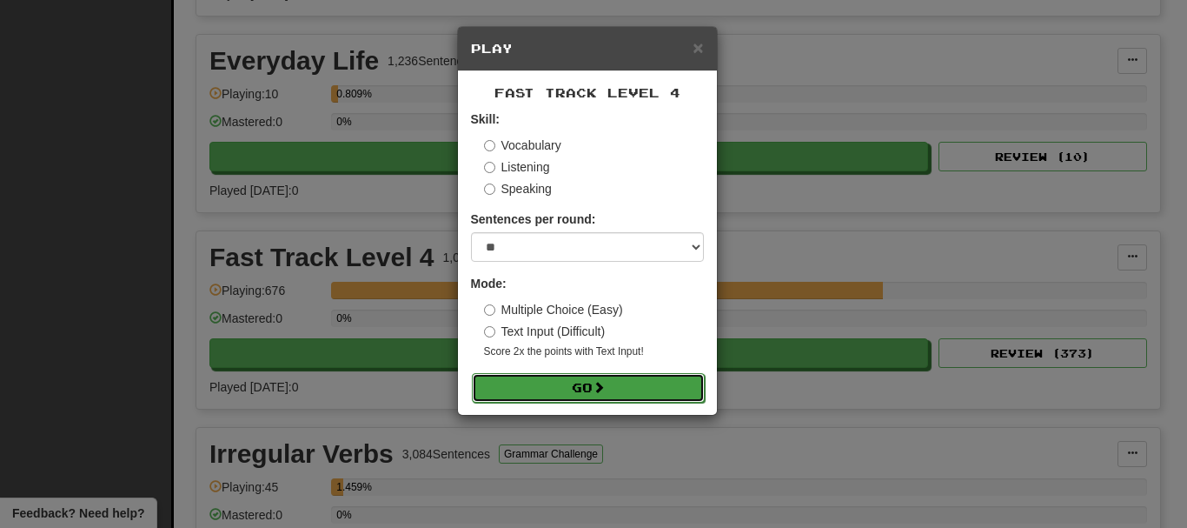
click at [590, 384] on button "Go" at bounding box center [588, 388] width 233 height 30
click at [582, 392] on button "Go" at bounding box center [588, 388] width 233 height 30
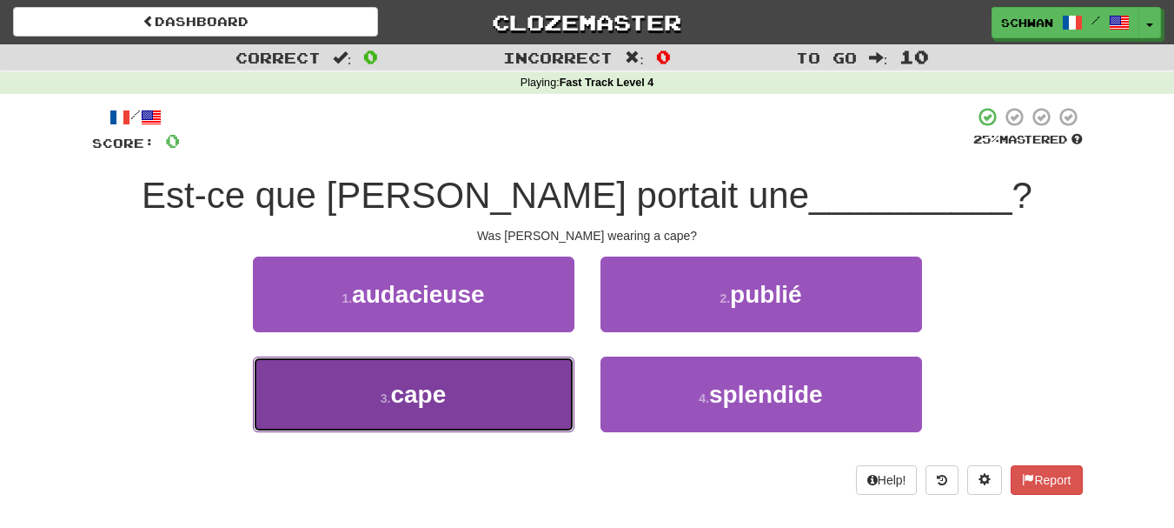
click at [482, 409] on button "3 . cape" at bounding box center [414, 394] width 322 height 76
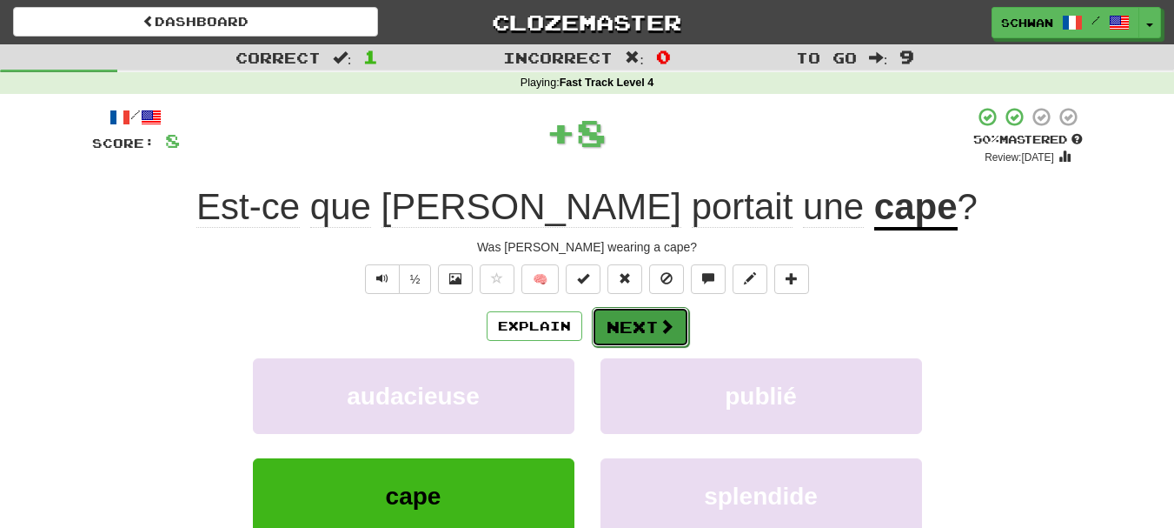
click at [644, 334] on button "Next" at bounding box center [640, 327] width 97 height 40
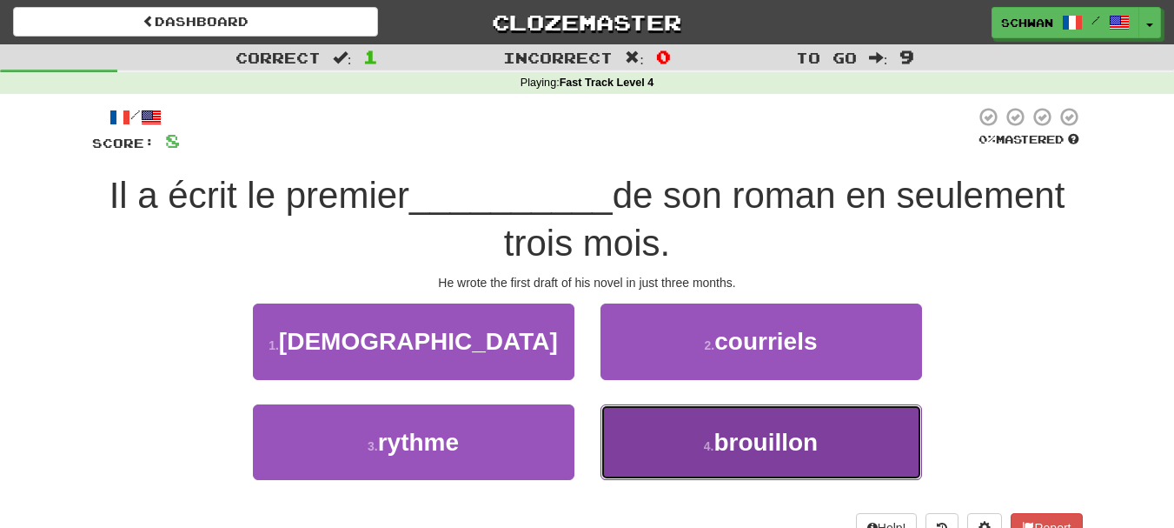
click at [652, 442] on button "4 . brouillon" at bounding box center [762, 442] width 322 height 76
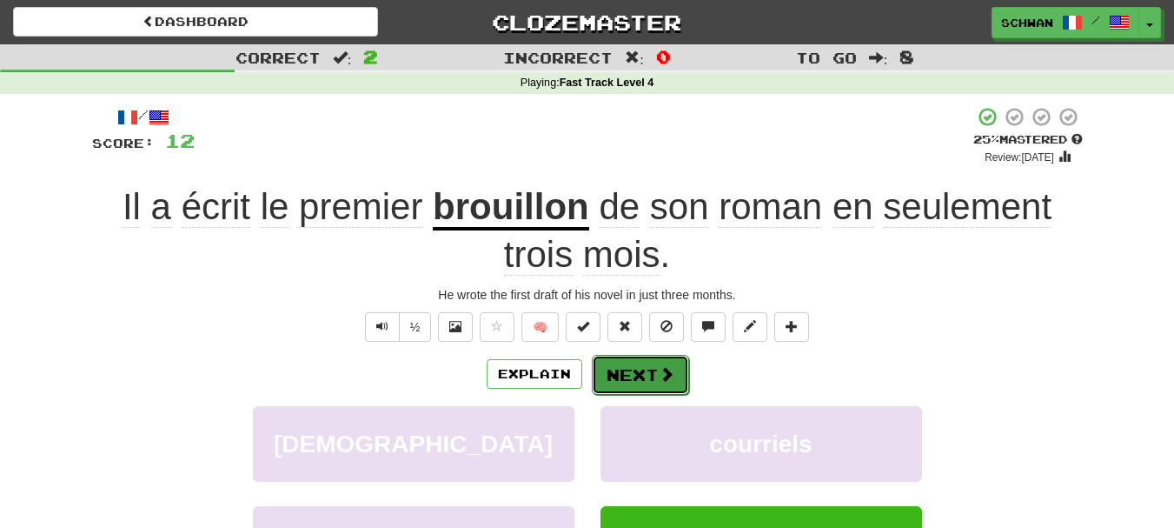
click at [614, 375] on button "Next" at bounding box center [640, 375] width 97 height 40
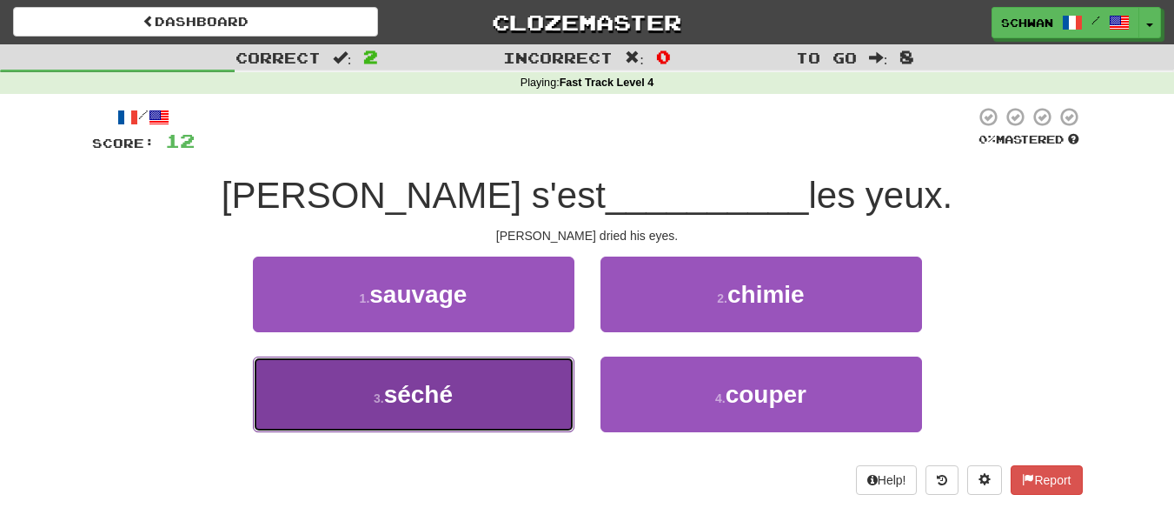
click at [554, 397] on button "3 . séché" at bounding box center [414, 394] width 322 height 76
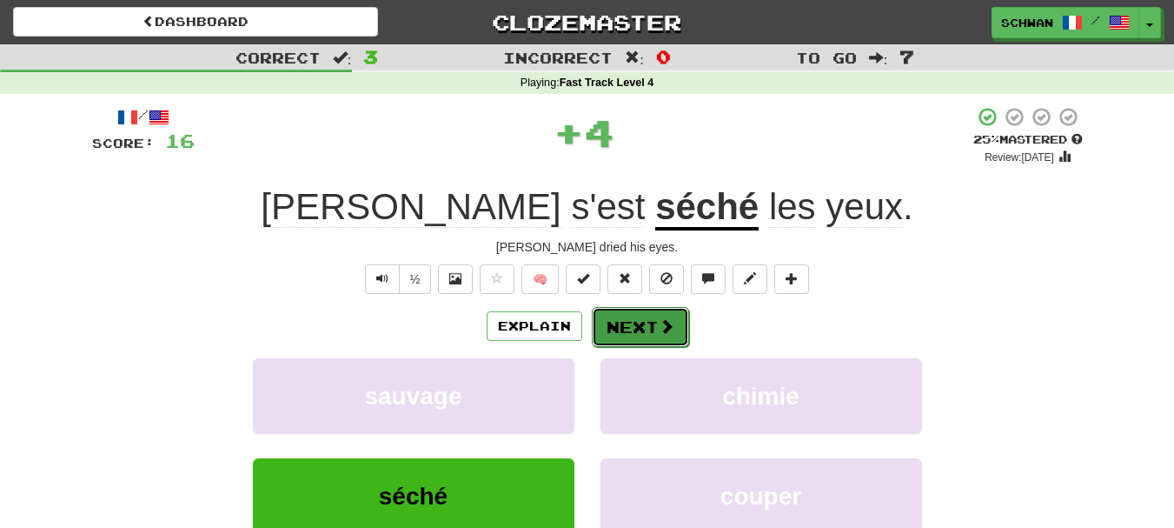
click at [659, 329] on span at bounding box center [667, 326] width 16 height 16
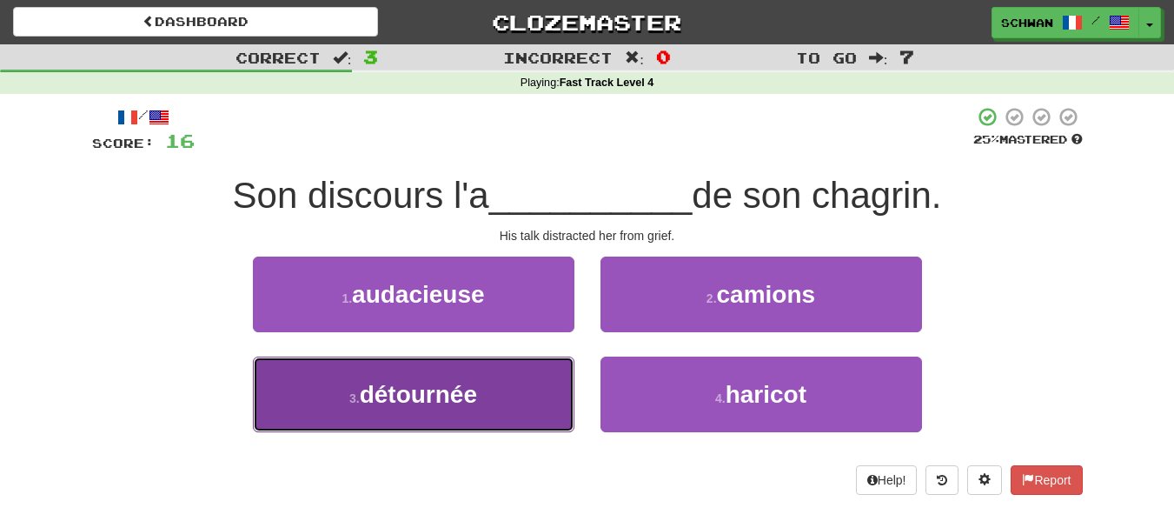
click at [486, 406] on button "3 . détournée" at bounding box center [414, 394] width 322 height 76
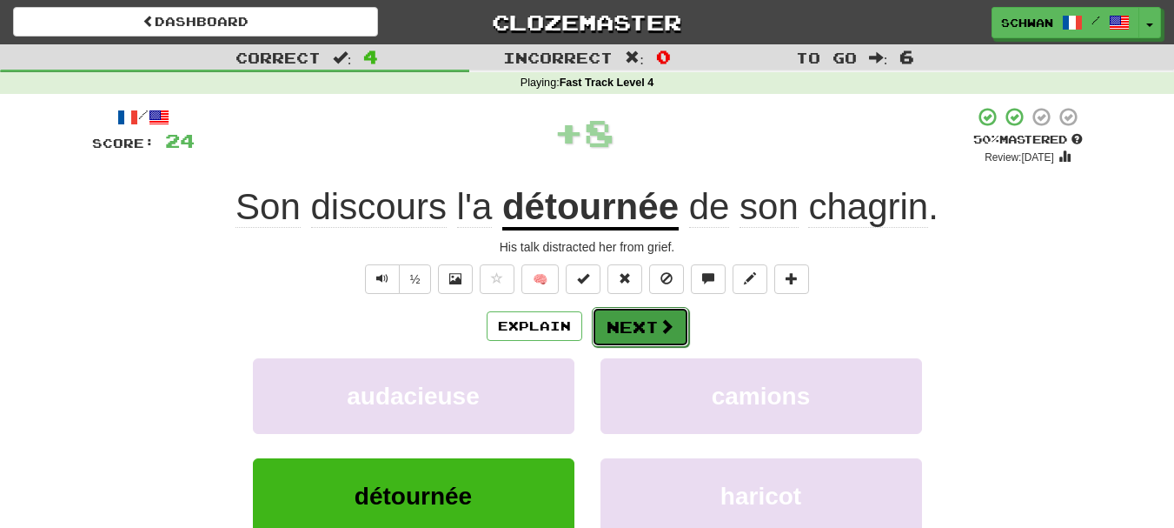
click at [640, 332] on button "Next" at bounding box center [640, 327] width 97 height 40
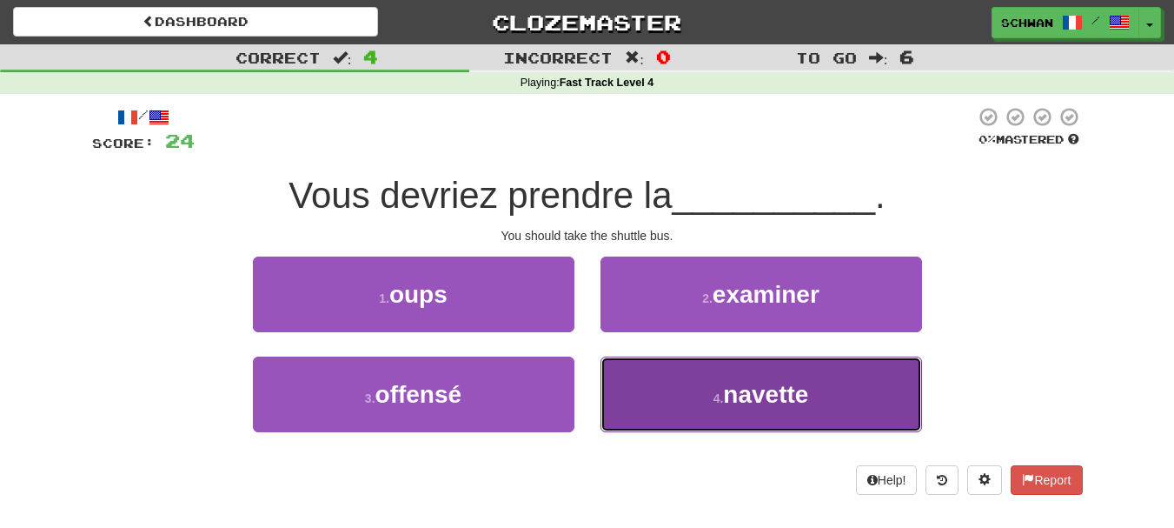
click at [665, 402] on button "4 . navette" at bounding box center [762, 394] width 322 height 76
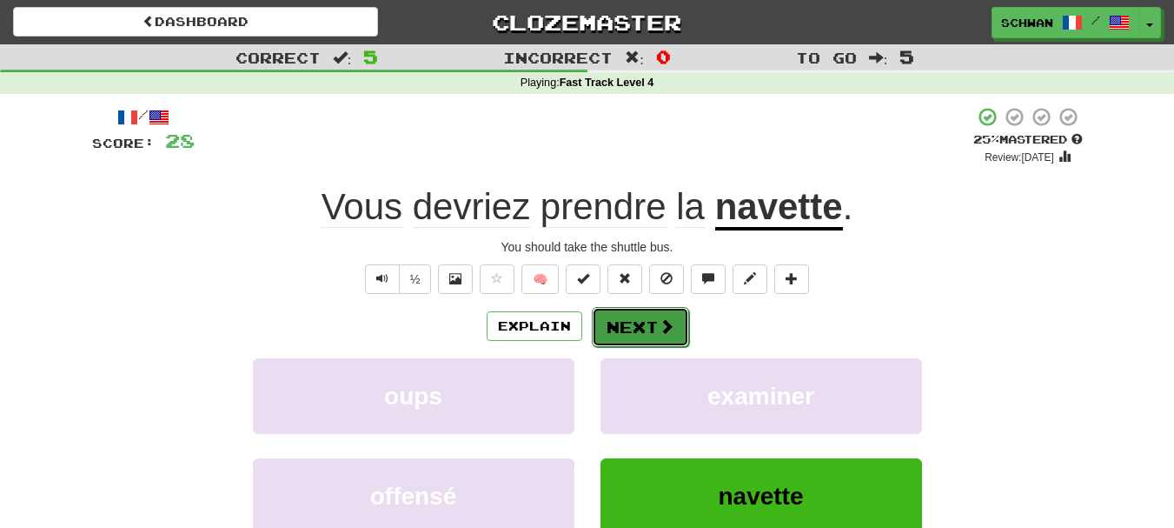
click at [640, 330] on button "Next" at bounding box center [640, 327] width 97 height 40
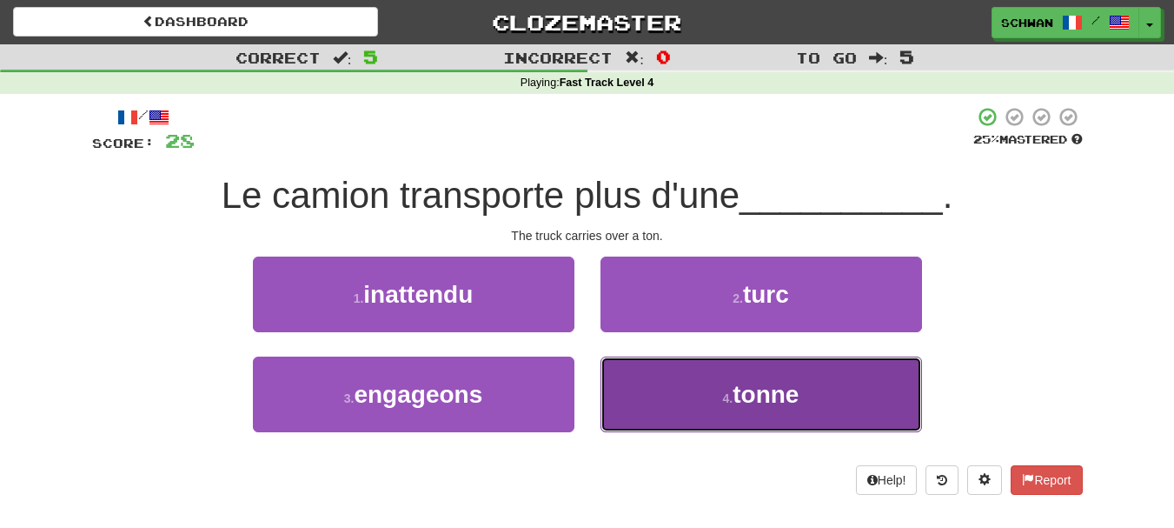
click at [641, 400] on button "4 . tonne" at bounding box center [762, 394] width 322 height 76
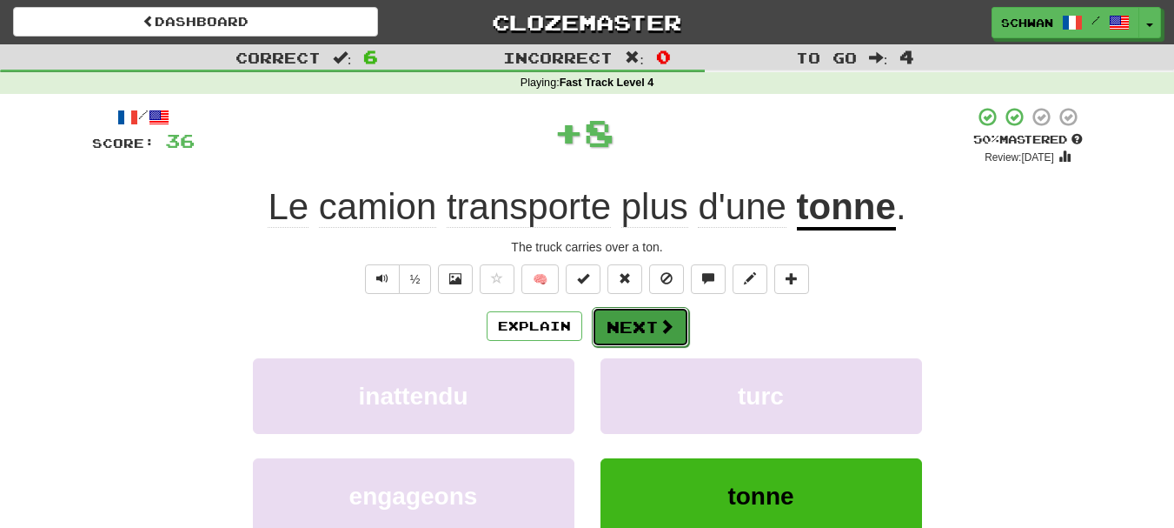
click at [642, 332] on button "Next" at bounding box center [640, 327] width 97 height 40
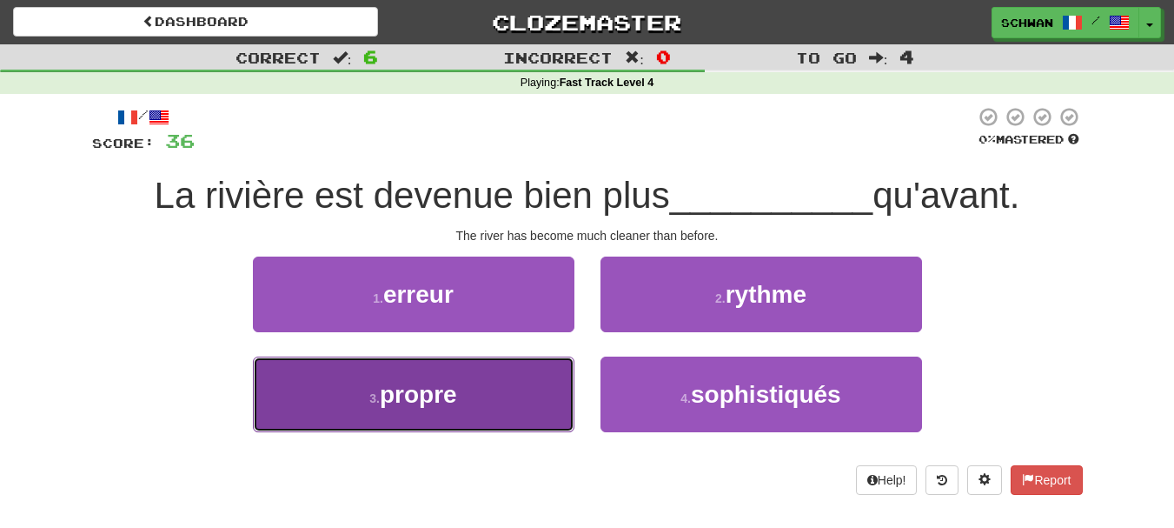
click at [456, 422] on button "3 . propre" at bounding box center [414, 394] width 322 height 76
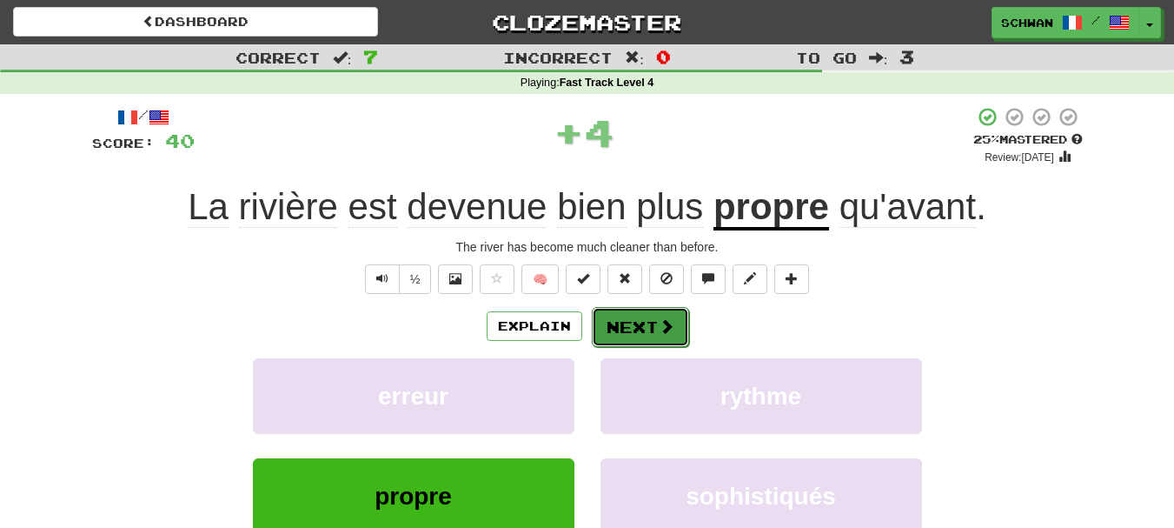
click at [655, 325] on button "Next" at bounding box center [640, 327] width 97 height 40
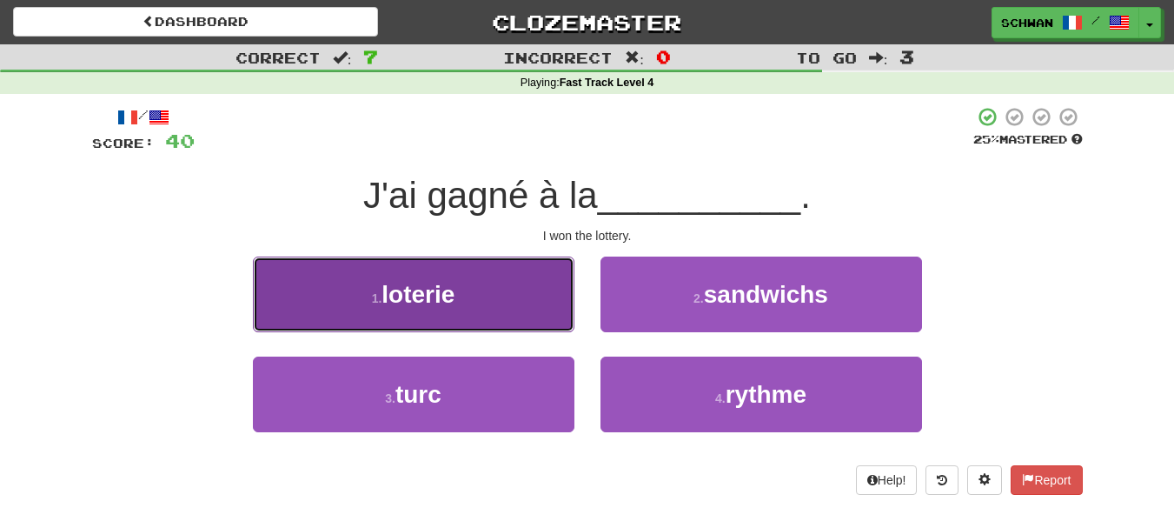
click at [434, 320] on button "1 . loterie" at bounding box center [414, 294] width 322 height 76
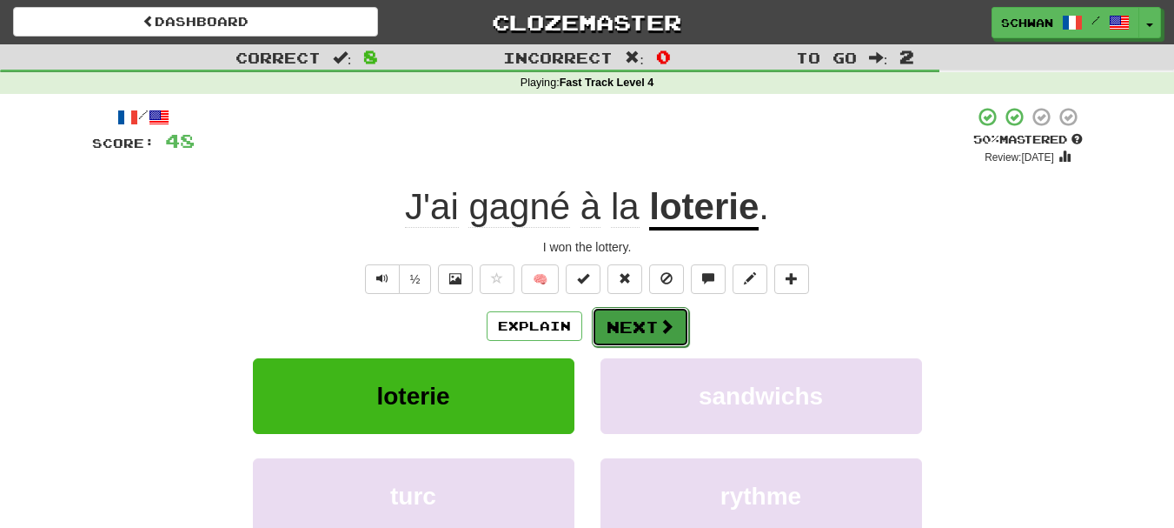
click at [649, 327] on button "Next" at bounding box center [640, 327] width 97 height 40
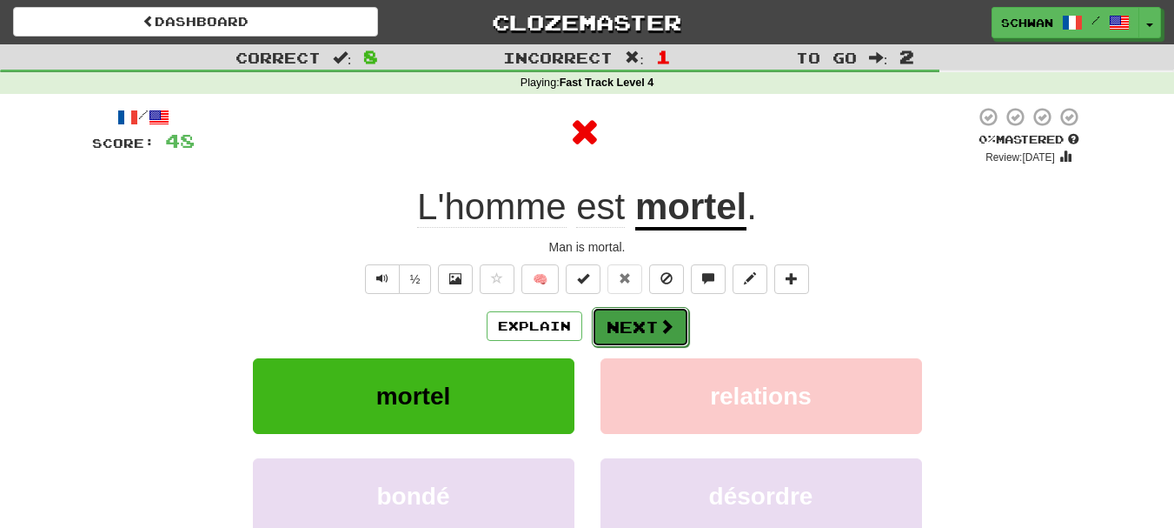
click at [645, 327] on button "Next" at bounding box center [640, 327] width 97 height 40
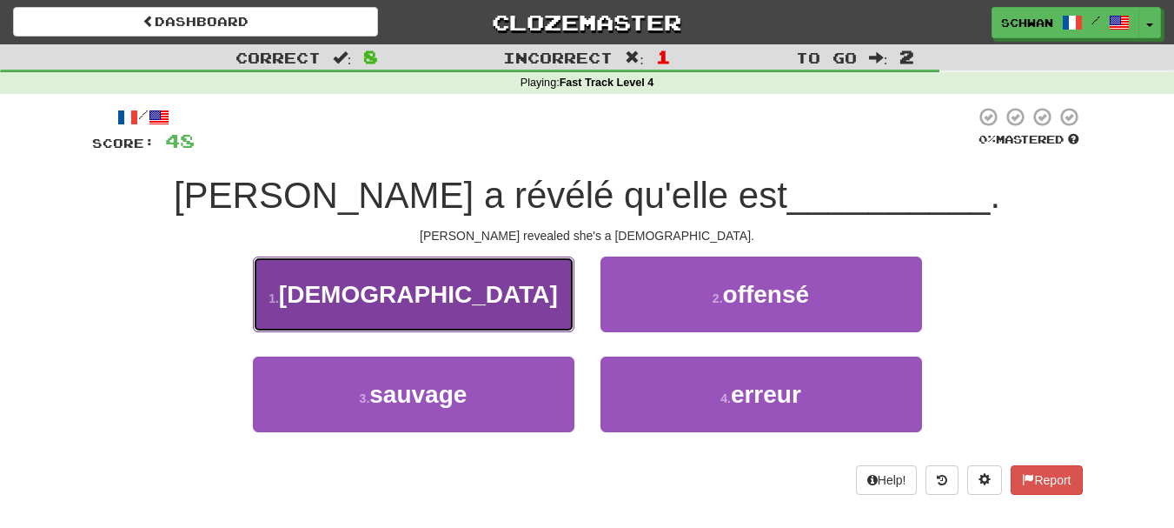
click at [385, 309] on button "1 . [DEMOGRAPHIC_DATA]" at bounding box center [414, 294] width 322 height 76
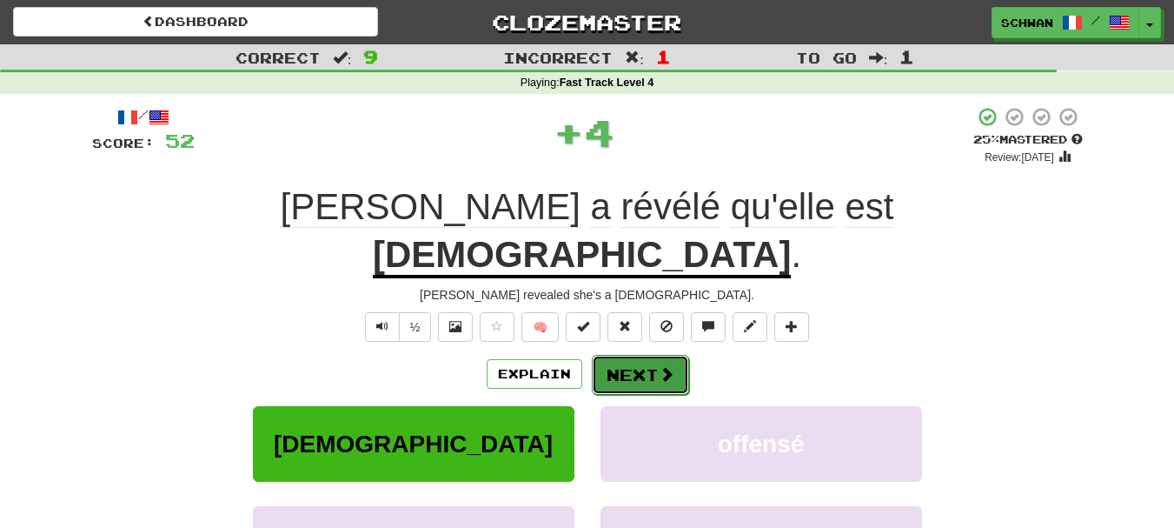
click at [647, 355] on button "Next" at bounding box center [640, 375] width 97 height 40
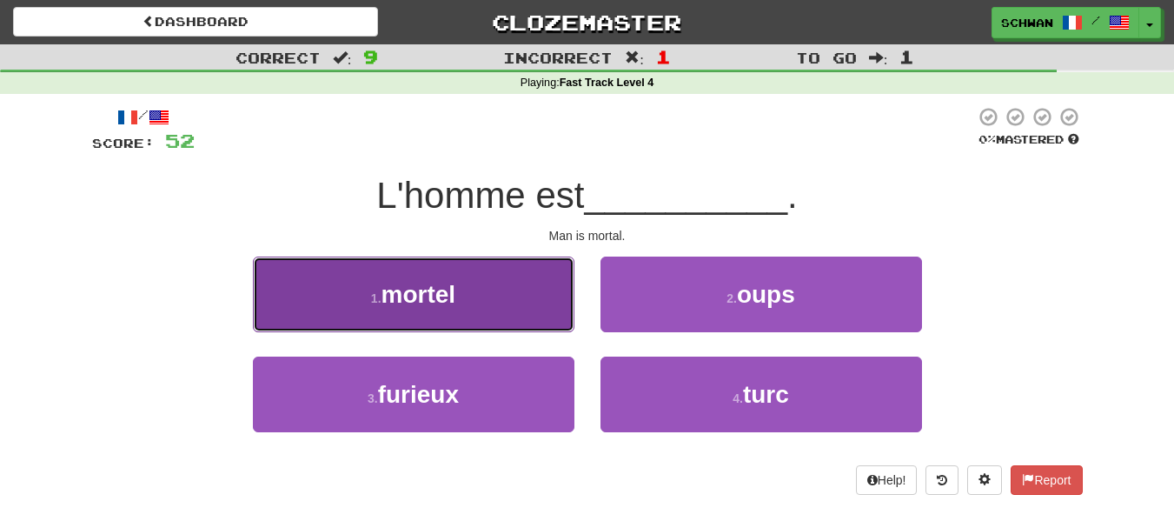
click at [519, 313] on button "1 . mortel" at bounding box center [414, 294] width 322 height 76
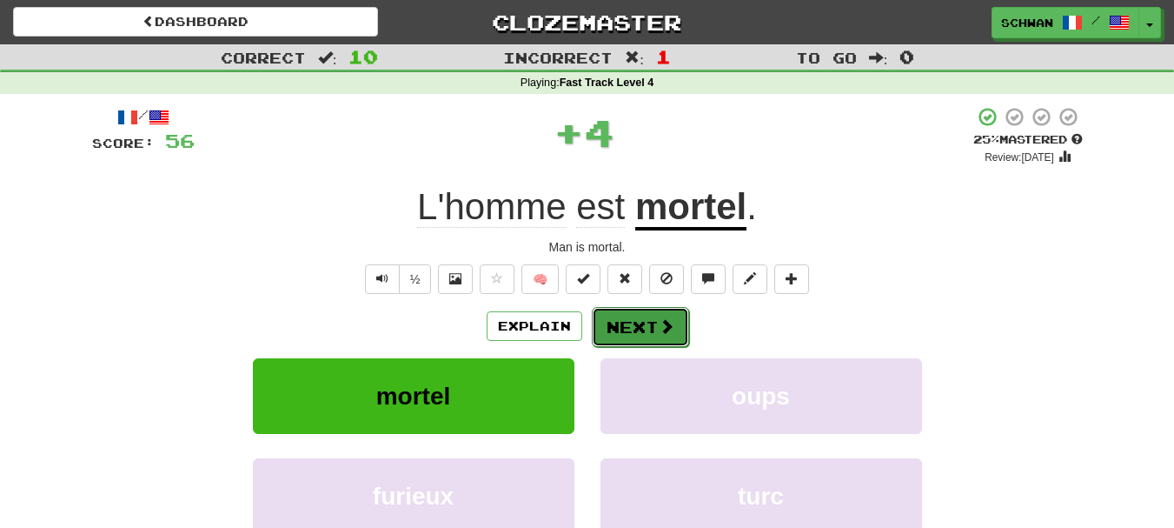
click at [634, 325] on button "Next" at bounding box center [640, 327] width 97 height 40
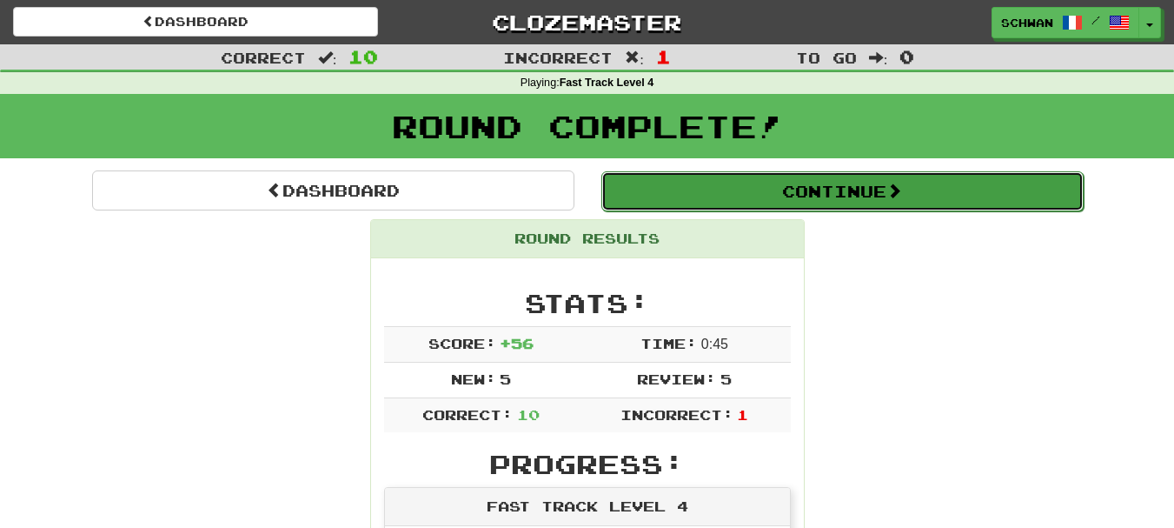
click at [808, 193] on button "Continue" at bounding box center [842, 191] width 482 height 40
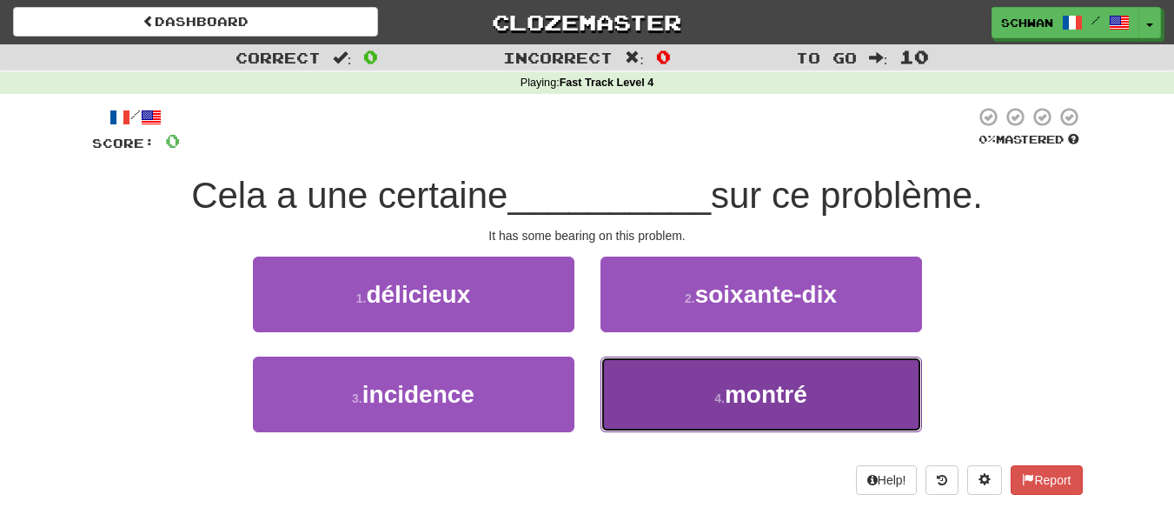
click at [671, 400] on button "4 . montré" at bounding box center [762, 394] width 322 height 76
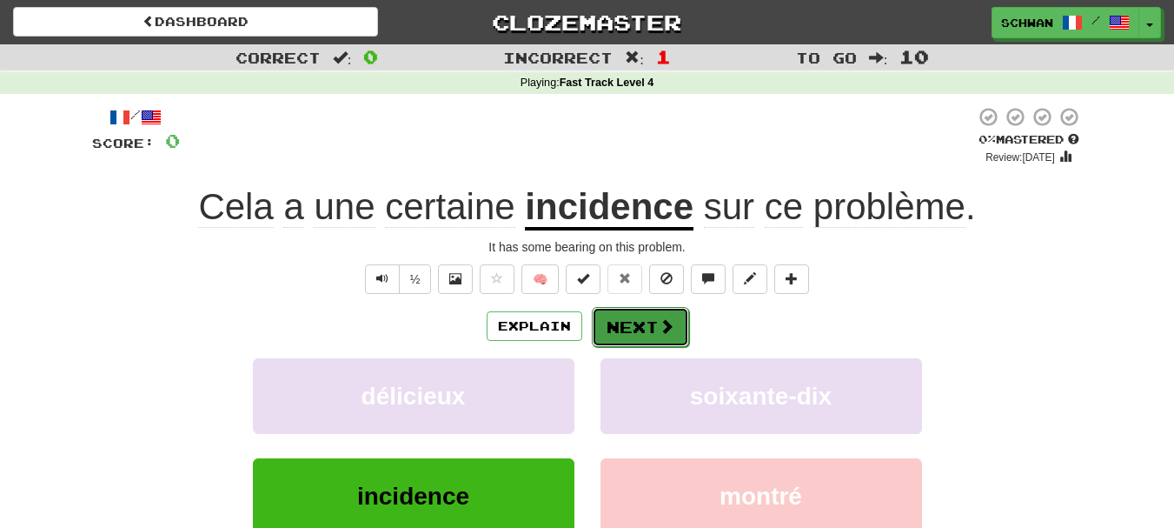
click at [620, 330] on button "Next" at bounding box center [640, 327] width 97 height 40
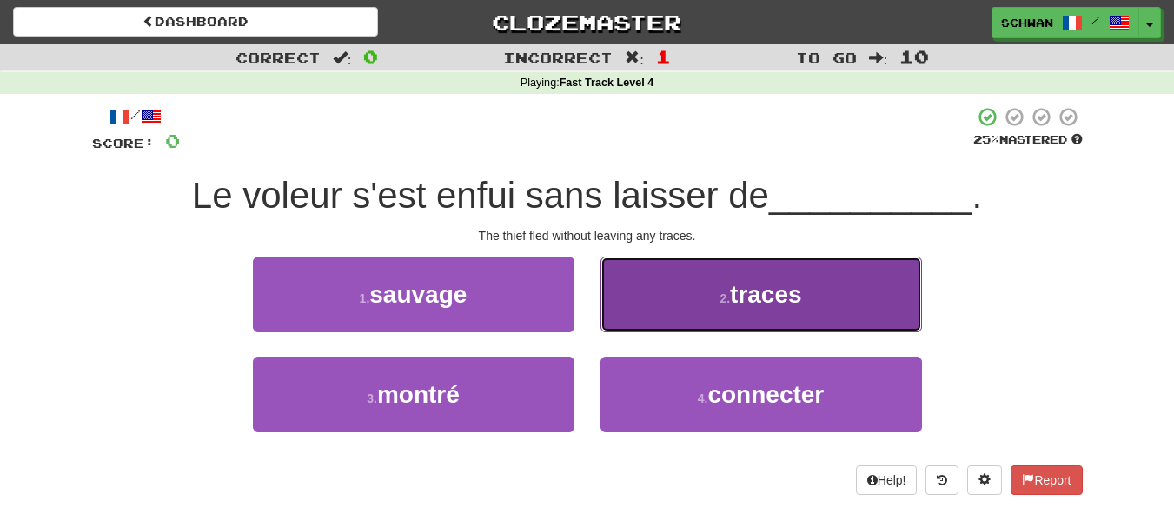
click at [667, 319] on button "2 . traces" at bounding box center [762, 294] width 322 height 76
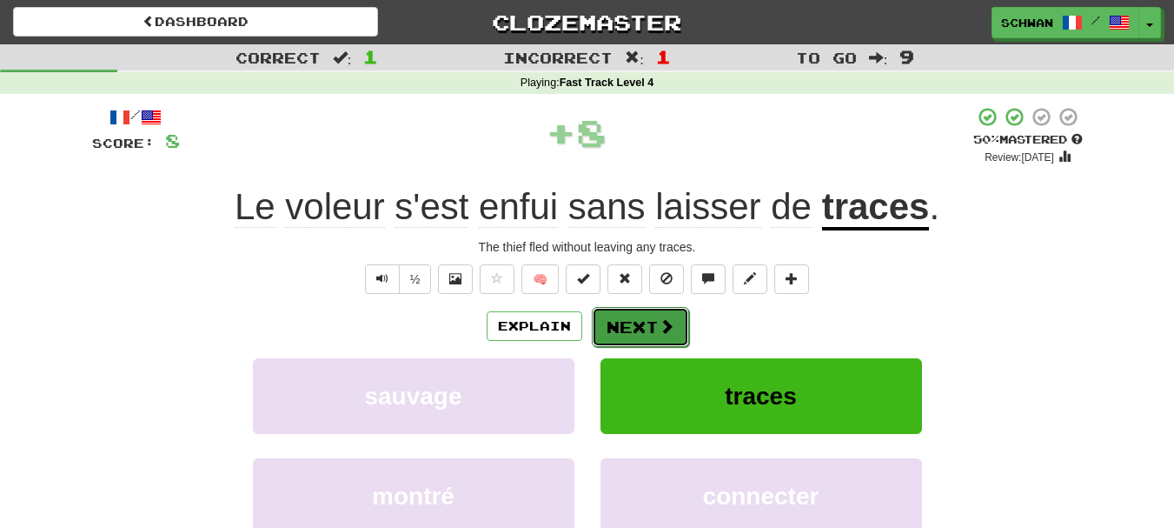
click at [659, 329] on span at bounding box center [667, 326] width 16 height 16
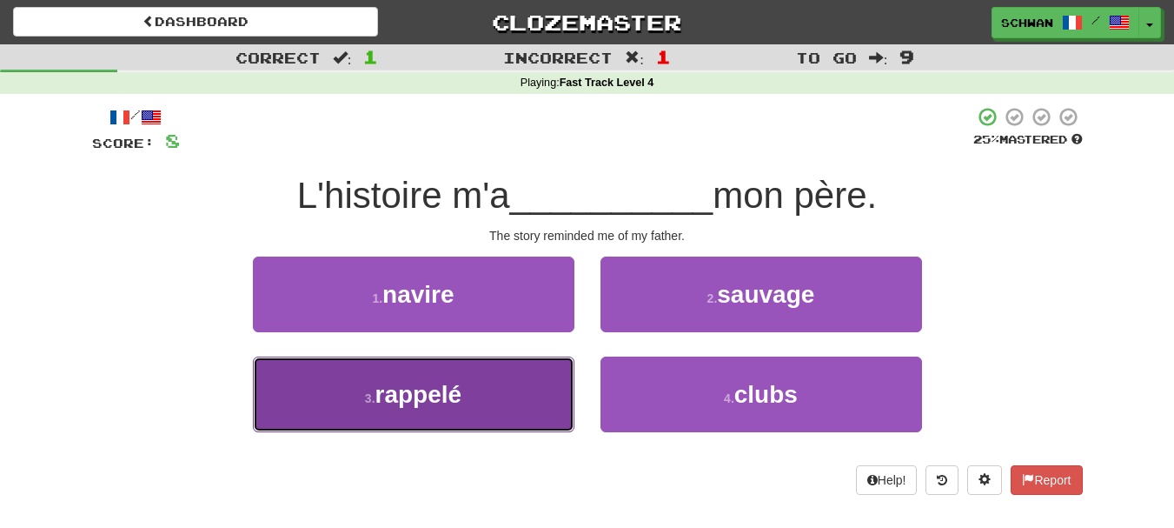
click at [319, 391] on button "3 . rappelé" at bounding box center [414, 394] width 322 height 76
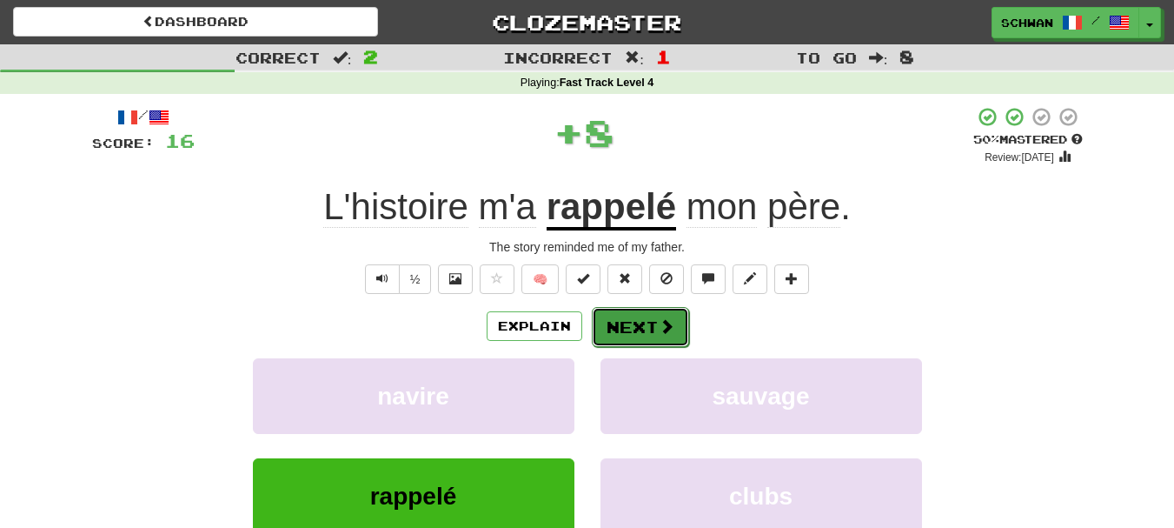
click at [627, 334] on button "Next" at bounding box center [640, 327] width 97 height 40
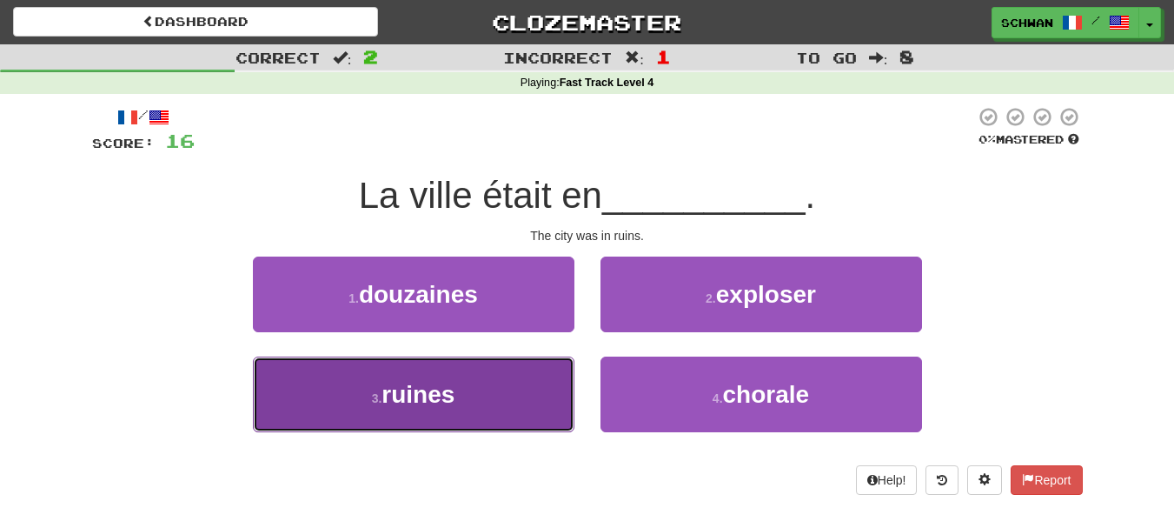
click at [347, 381] on button "3 . ruines" at bounding box center [414, 394] width 322 height 76
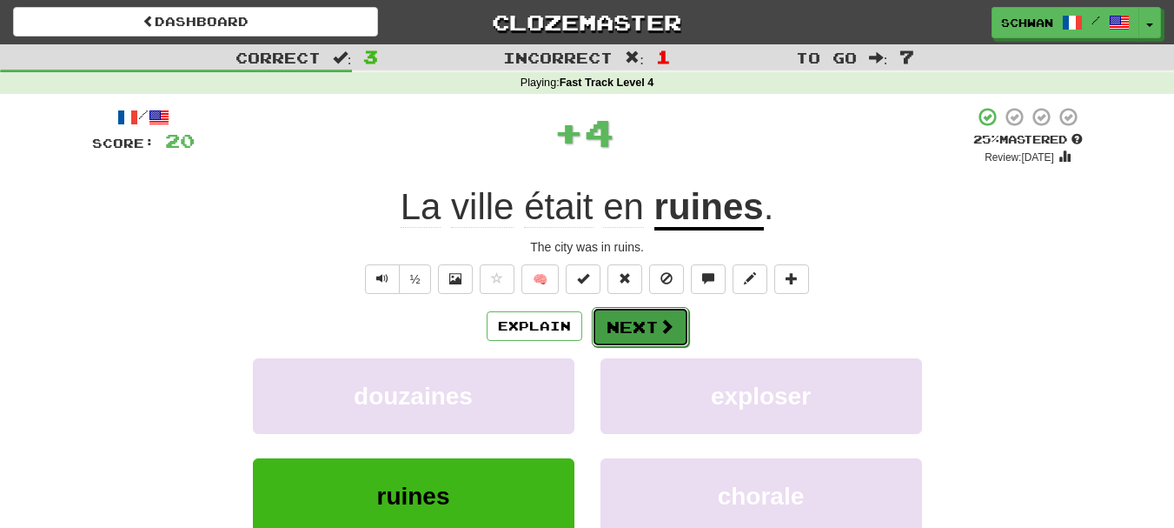
click at [632, 327] on button "Next" at bounding box center [640, 327] width 97 height 40
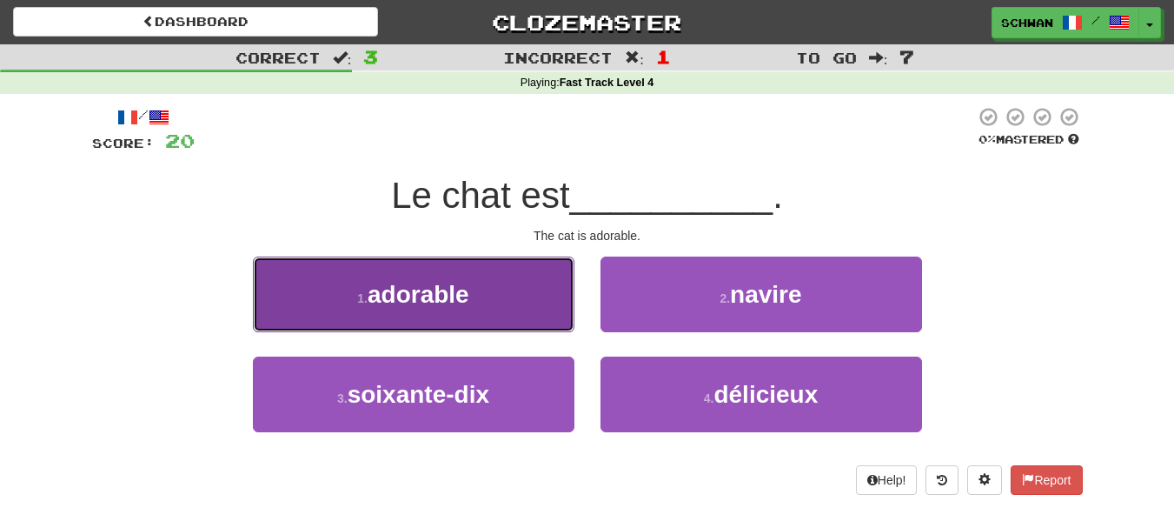
click at [388, 312] on button "1 . adorable" at bounding box center [414, 294] width 322 height 76
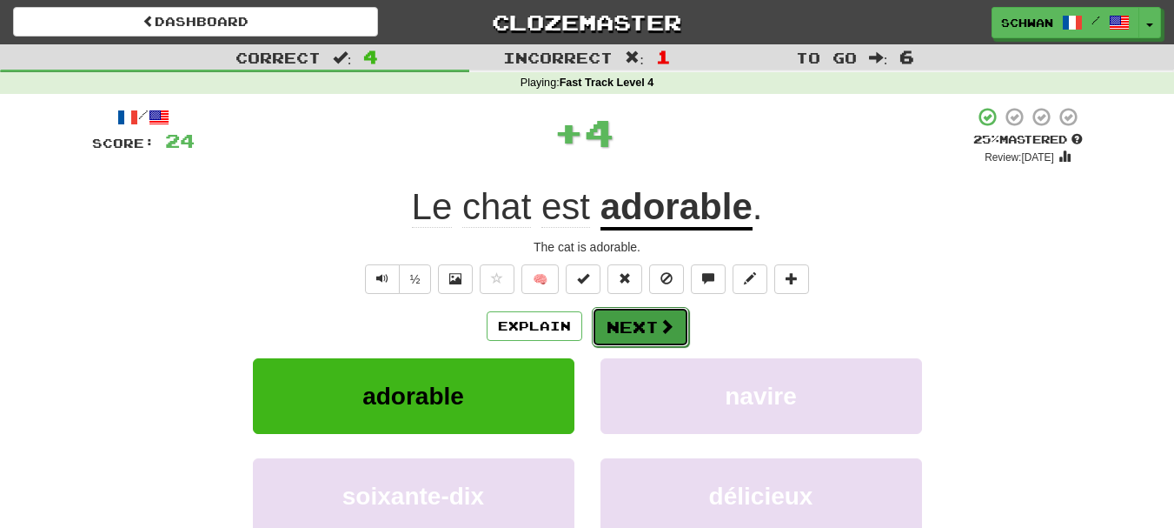
click at [620, 329] on button "Next" at bounding box center [640, 327] width 97 height 40
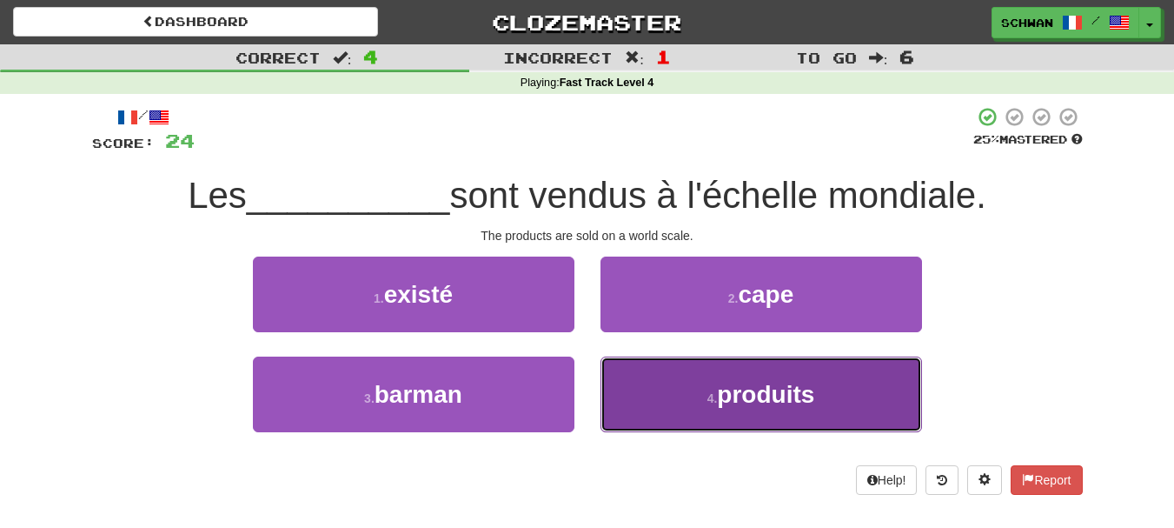
click at [663, 393] on button "4 . produits" at bounding box center [762, 394] width 322 height 76
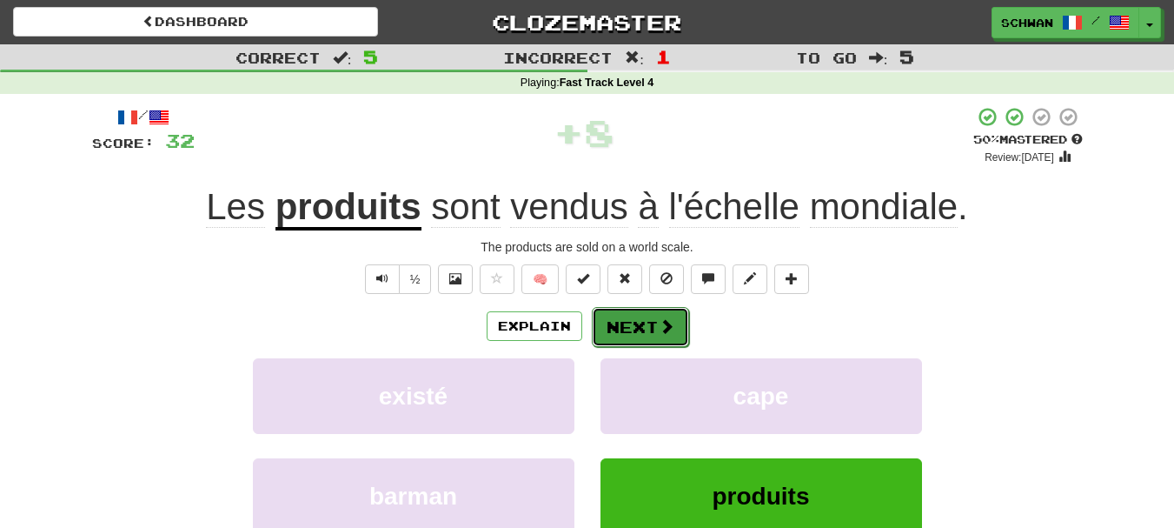
click at [659, 329] on span at bounding box center [667, 326] width 16 height 16
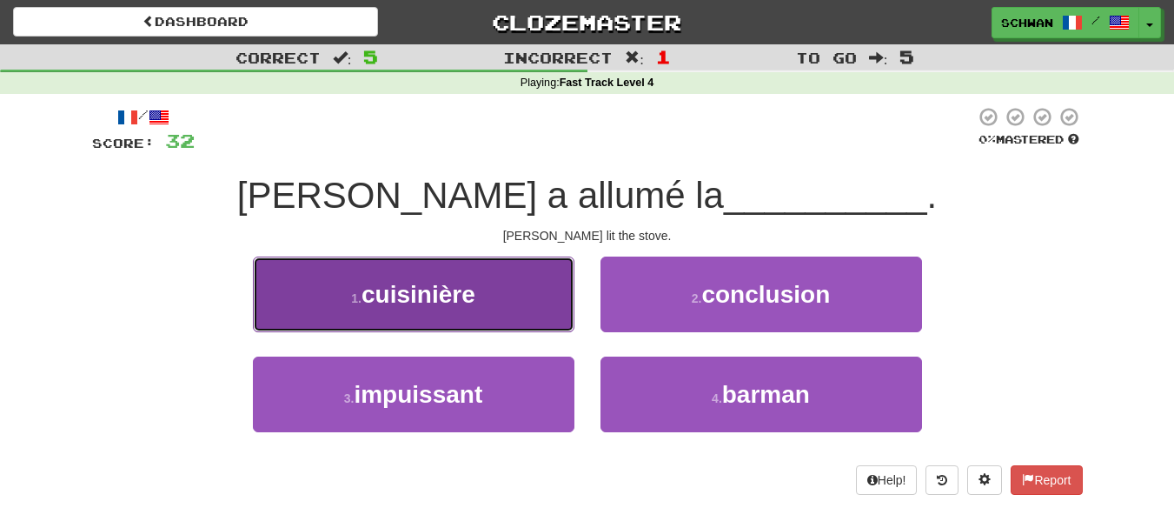
click at [339, 315] on button "1 . cuisinière" at bounding box center [414, 294] width 322 height 76
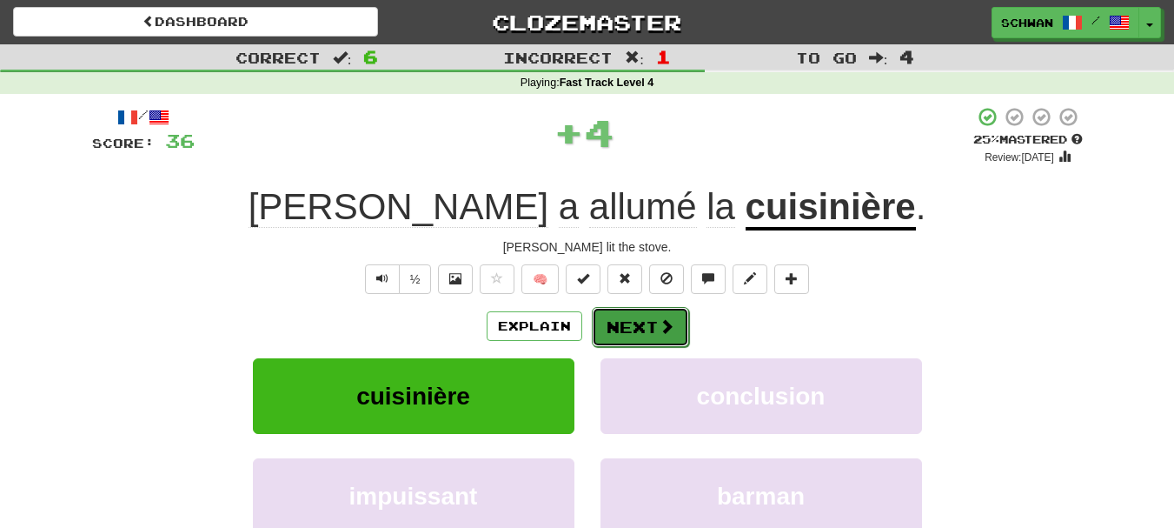
click at [634, 330] on button "Next" at bounding box center [640, 327] width 97 height 40
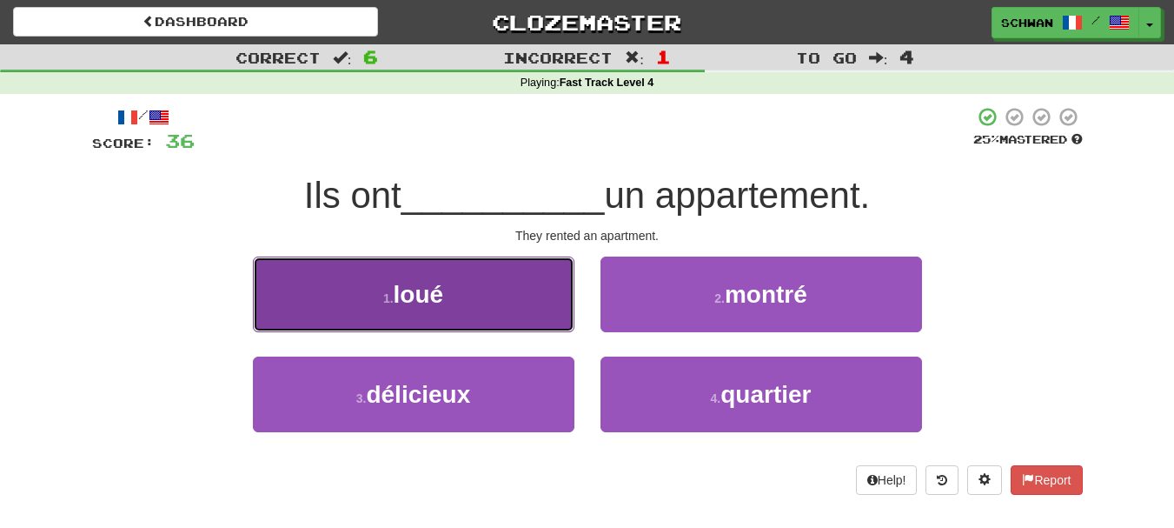
click at [405, 311] on button "1 . loué" at bounding box center [414, 294] width 322 height 76
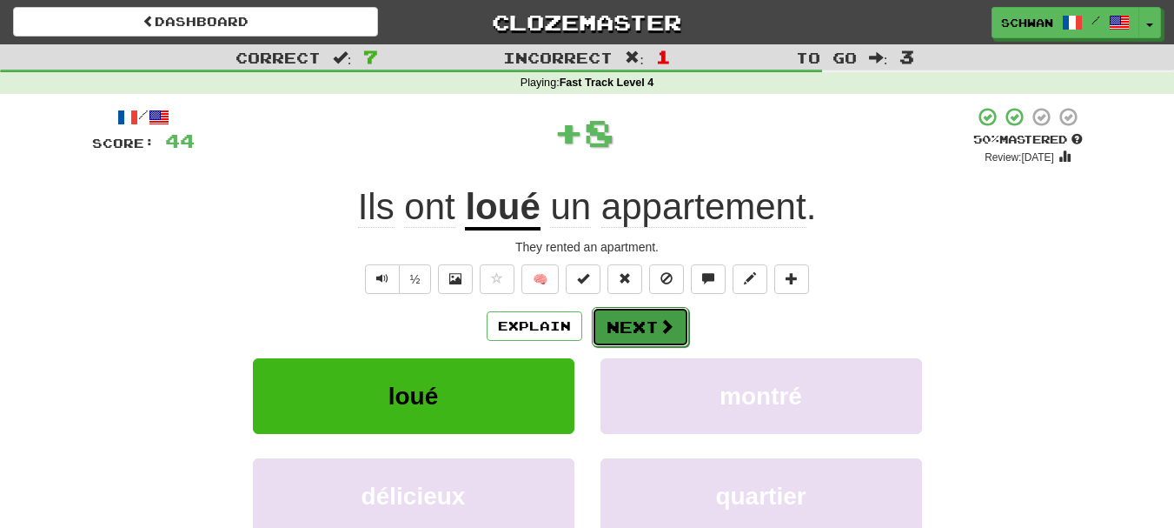
click at [648, 329] on button "Next" at bounding box center [640, 327] width 97 height 40
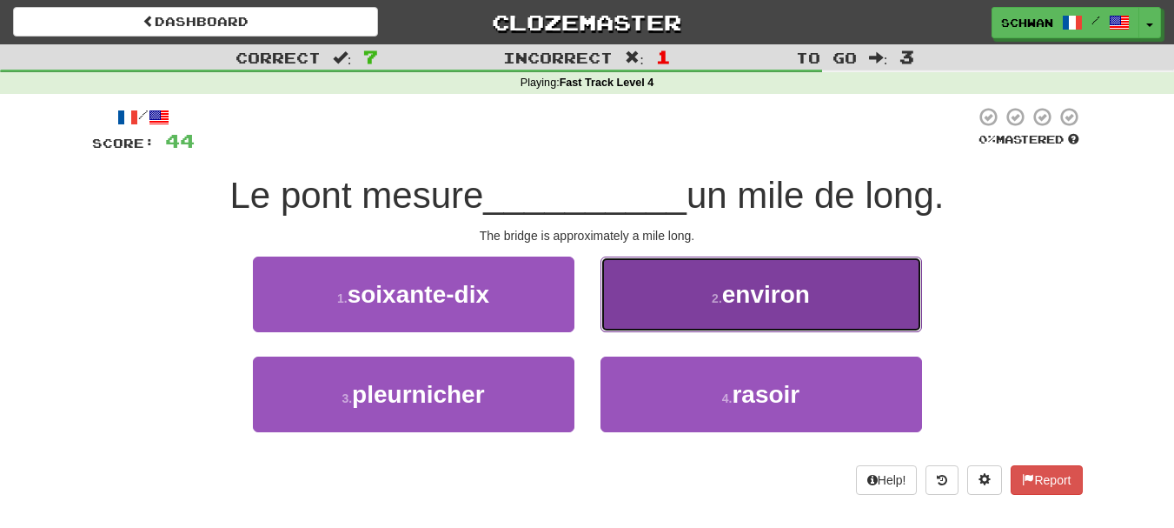
click at [820, 304] on button "2 . environ" at bounding box center [762, 294] width 322 height 76
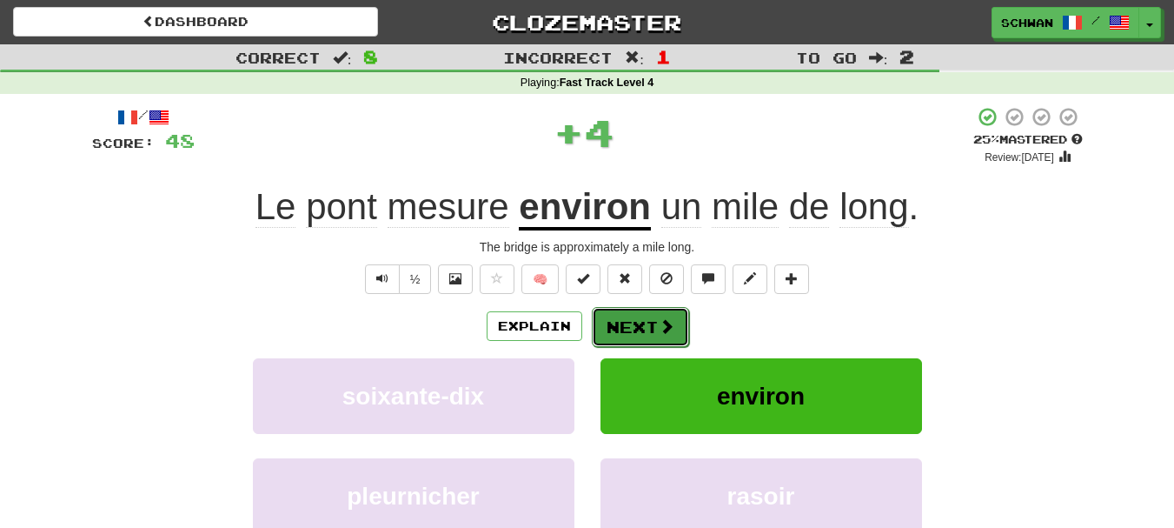
click at [644, 333] on button "Next" at bounding box center [640, 327] width 97 height 40
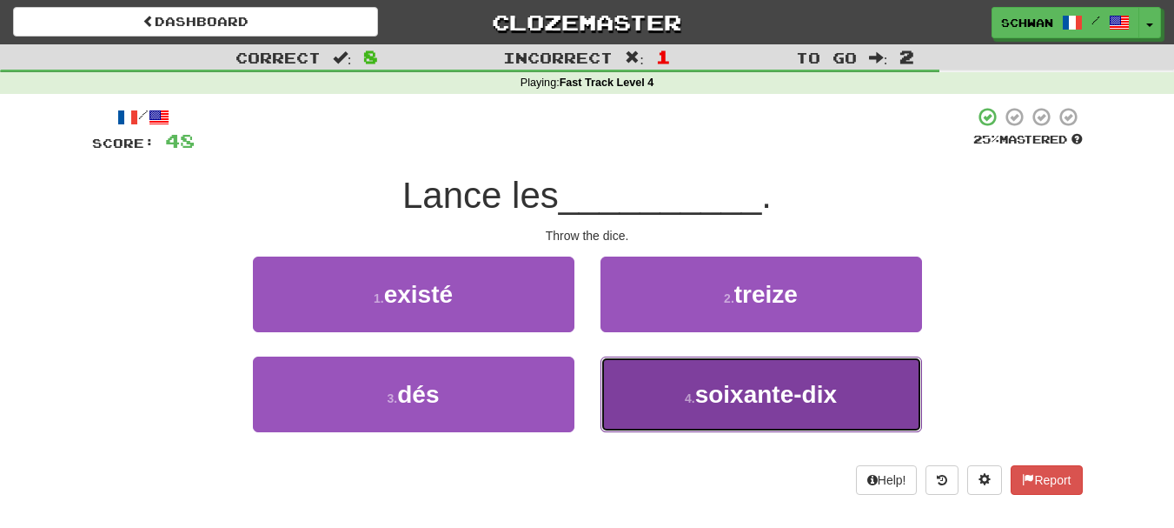
click at [651, 391] on button "4 . soixante-dix" at bounding box center [762, 394] width 322 height 76
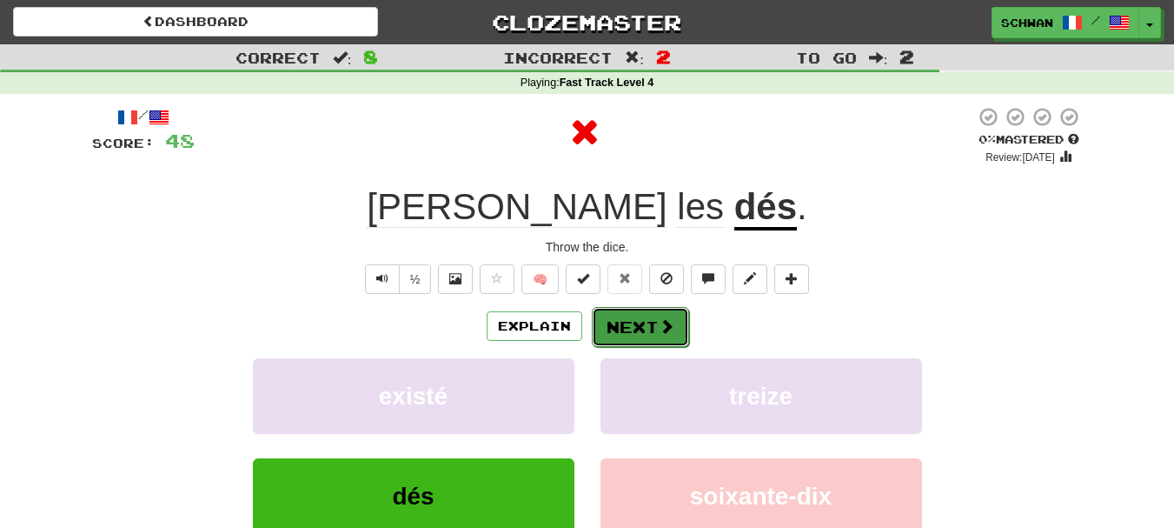
click at [627, 326] on button "Next" at bounding box center [640, 327] width 97 height 40
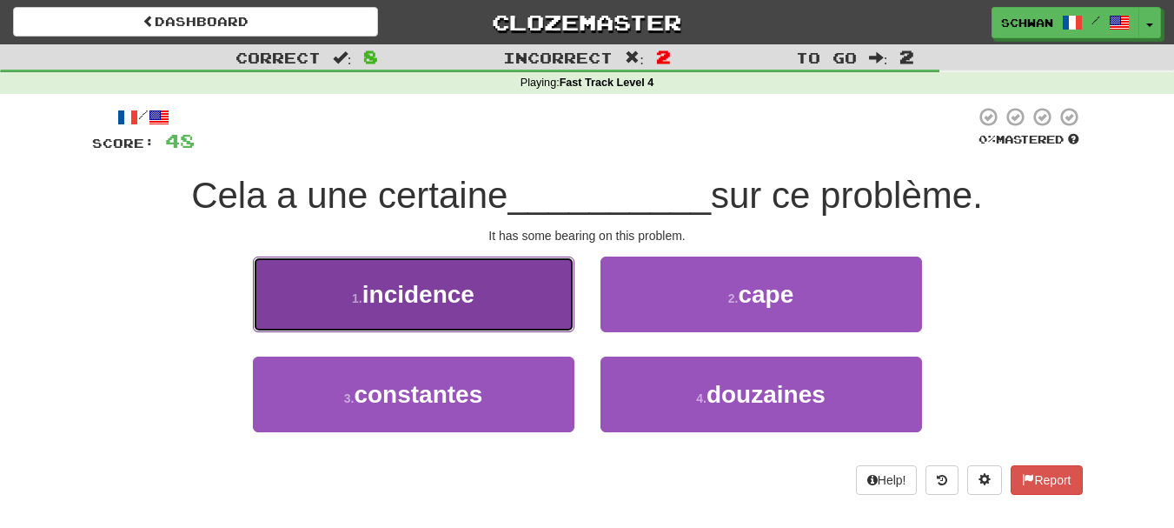
click at [498, 315] on button "1 . incidence" at bounding box center [414, 294] width 322 height 76
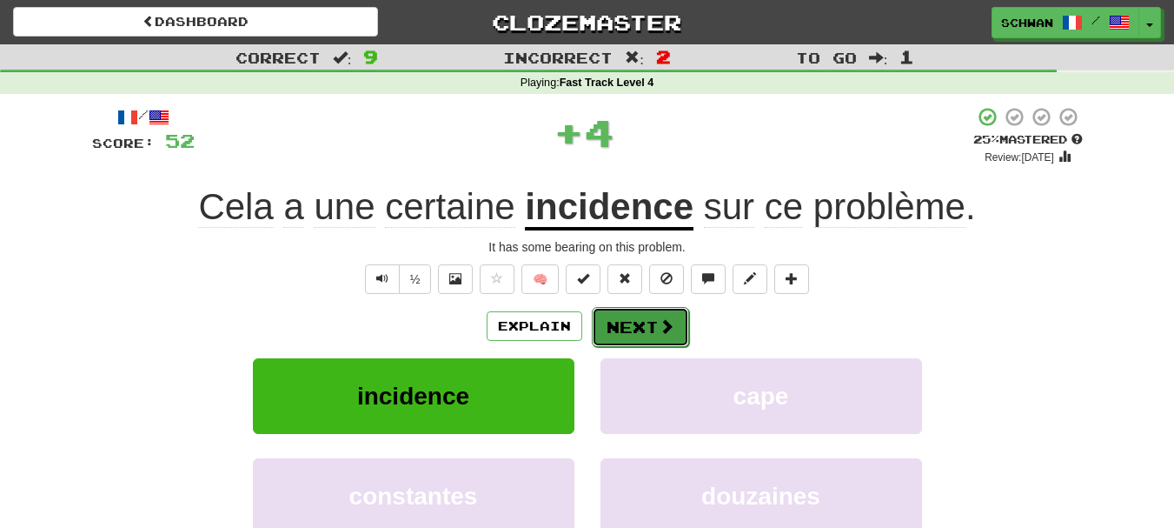
click at [659, 332] on span at bounding box center [667, 326] width 16 height 16
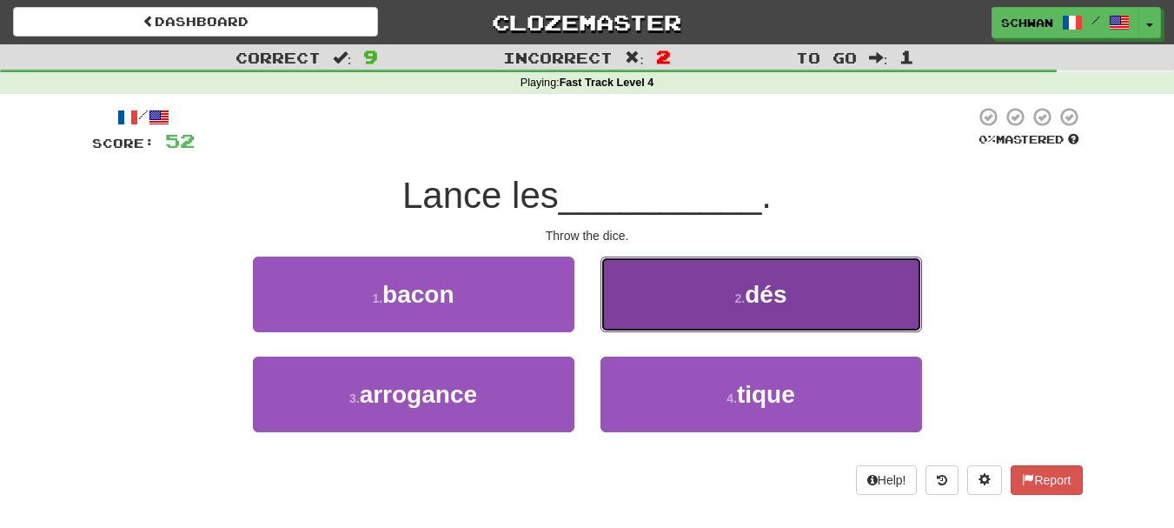
click at [664, 311] on button "2 . dés" at bounding box center [762, 294] width 322 height 76
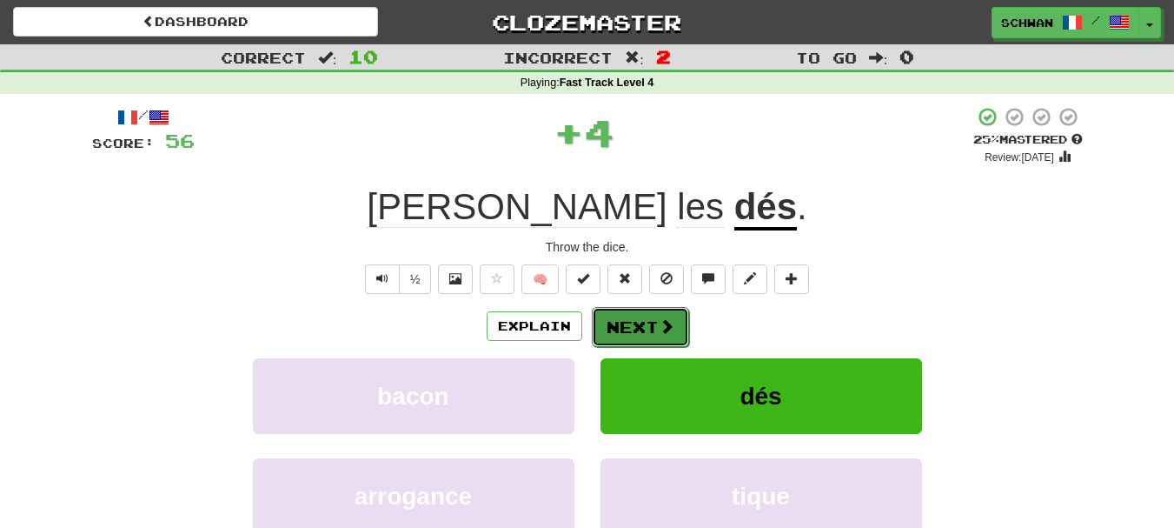
click at [654, 332] on button "Next" at bounding box center [640, 327] width 97 height 40
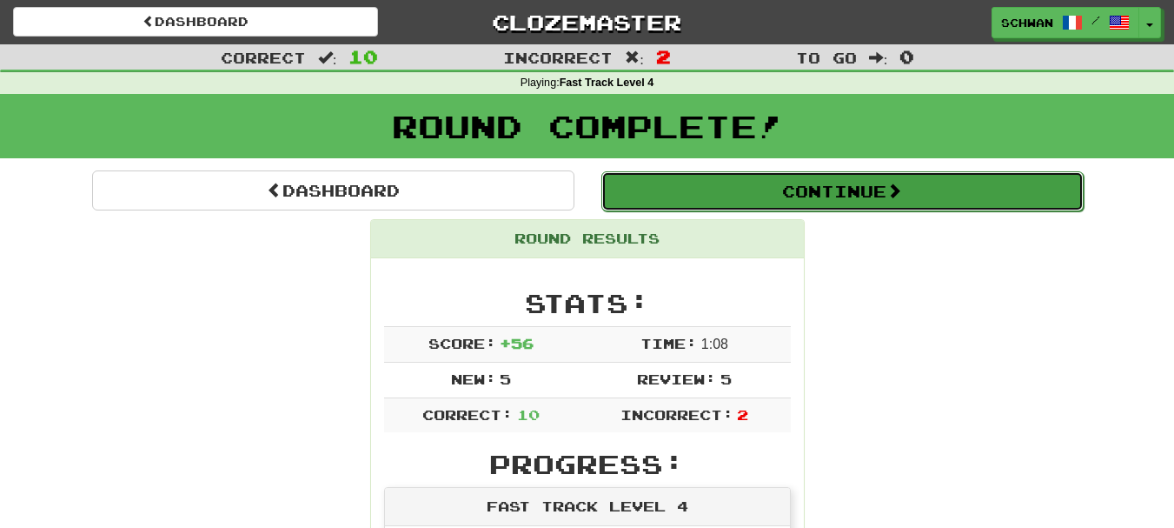
click at [840, 196] on button "Continue" at bounding box center [842, 191] width 482 height 40
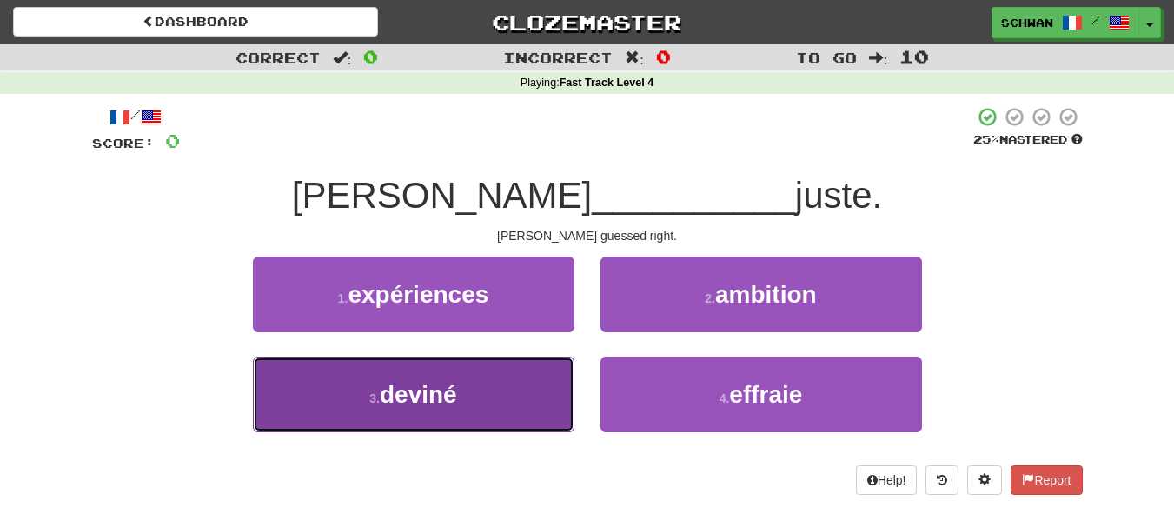
click at [405, 402] on span "deviné" at bounding box center [418, 394] width 77 height 27
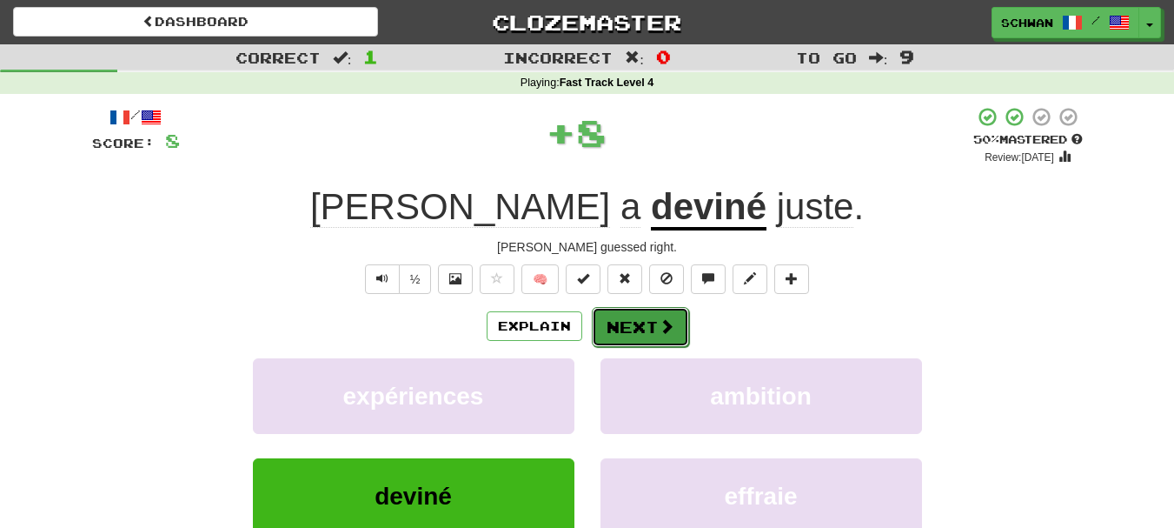
click at [647, 330] on button "Next" at bounding box center [640, 327] width 97 height 40
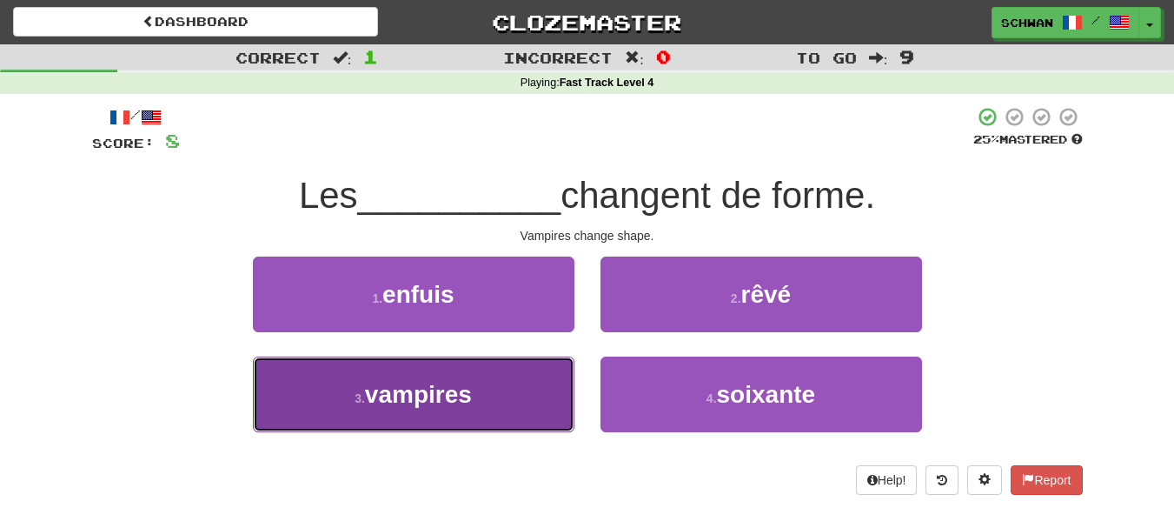
click at [548, 404] on button "3 . vampires" at bounding box center [414, 394] width 322 height 76
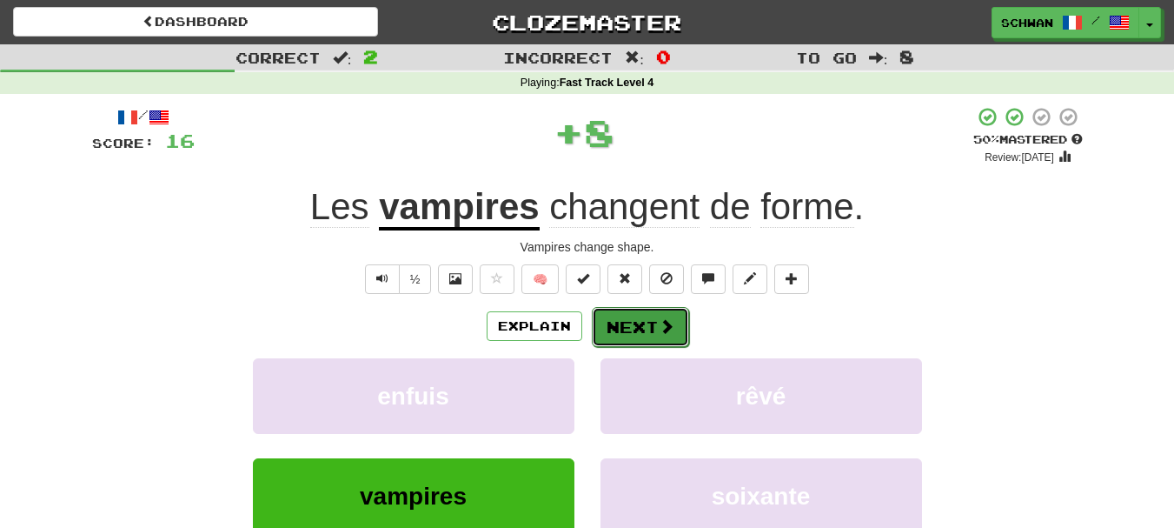
click at [640, 330] on button "Next" at bounding box center [640, 327] width 97 height 40
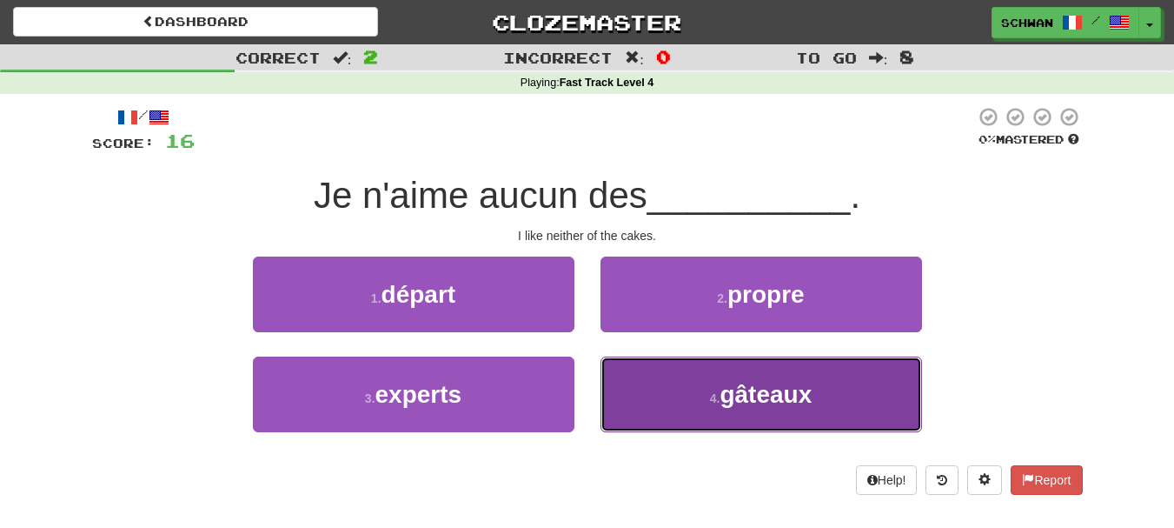
click at [671, 391] on button "4 . gâteaux" at bounding box center [762, 394] width 322 height 76
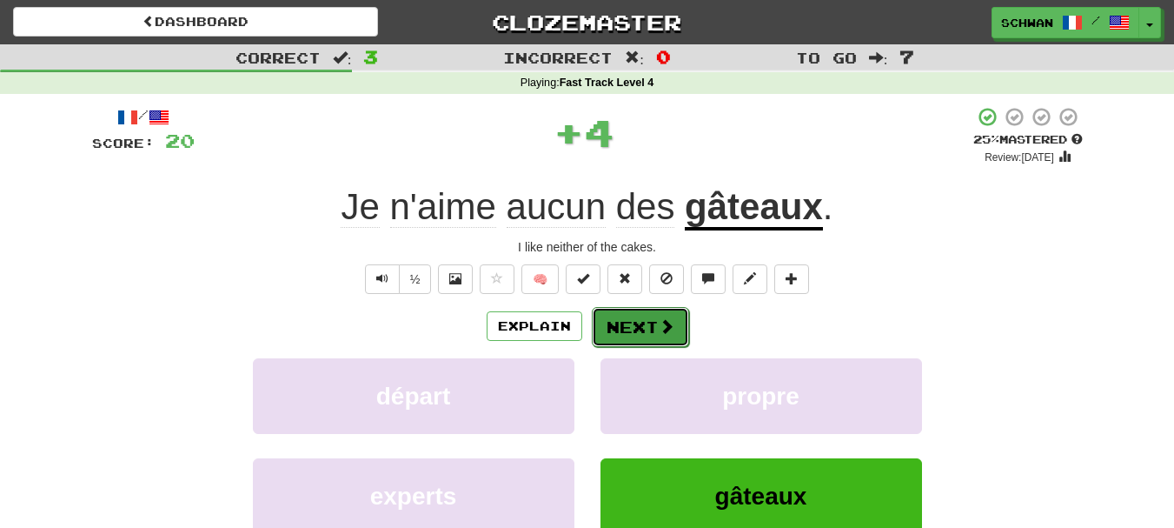
click at [662, 329] on span at bounding box center [667, 326] width 16 height 16
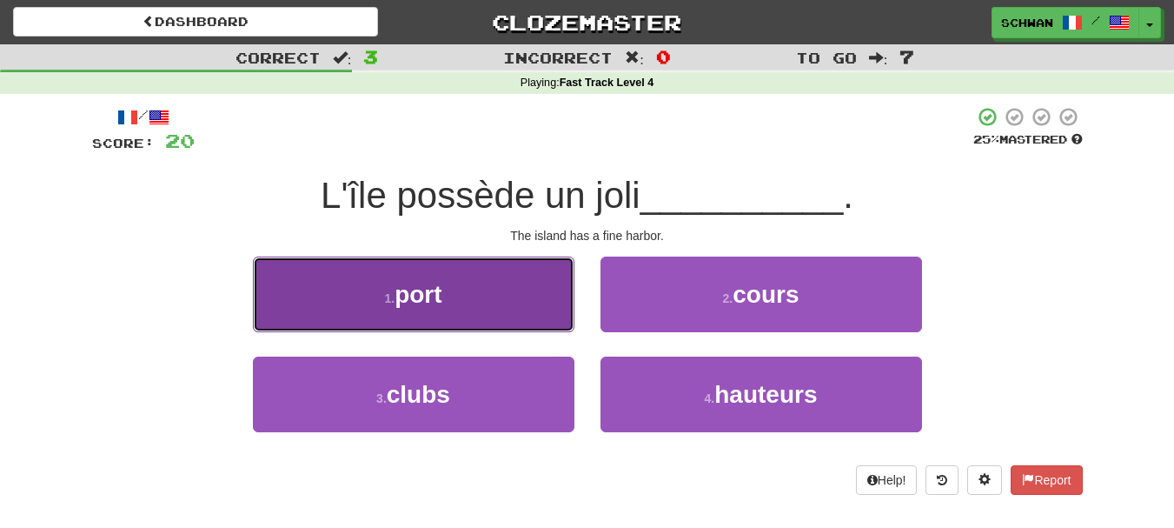
click at [503, 320] on button "1 . port" at bounding box center [414, 294] width 322 height 76
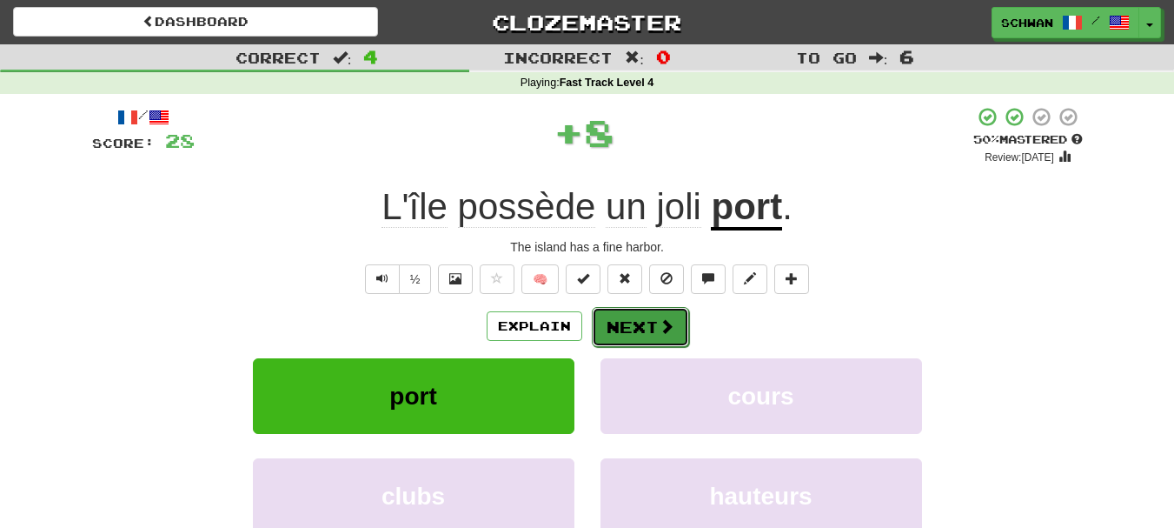
click at [642, 330] on button "Next" at bounding box center [640, 327] width 97 height 40
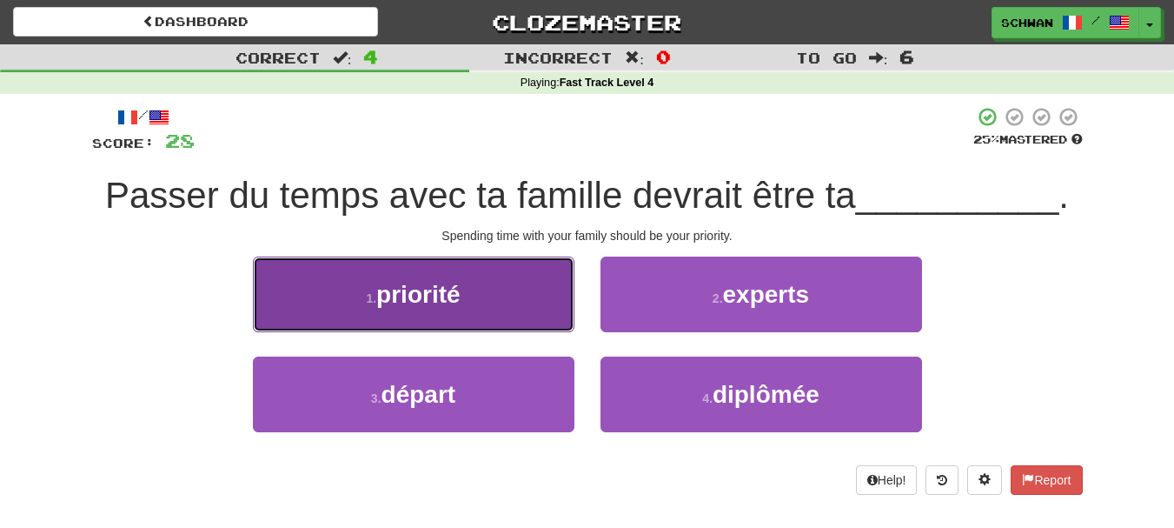
click at [546, 309] on button "1 . priorité" at bounding box center [414, 294] width 322 height 76
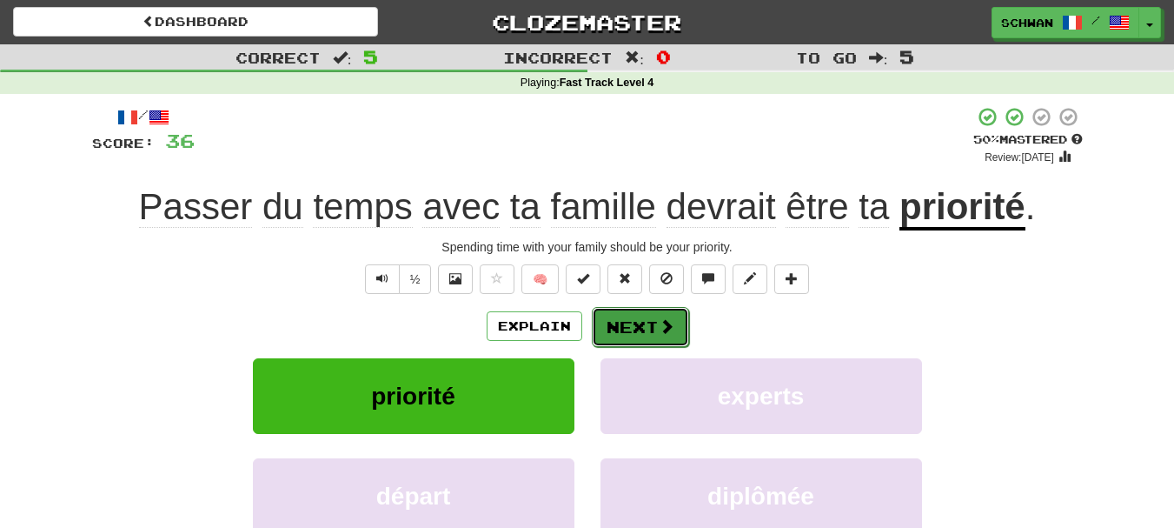
click at [624, 325] on button "Next" at bounding box center [640, 327] width 97 height 40
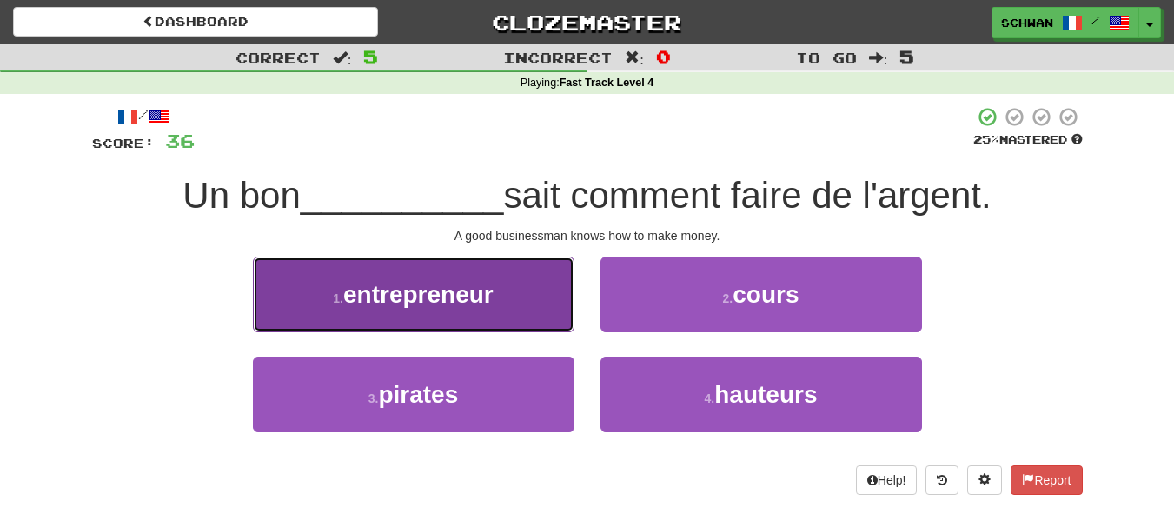
click at [531, 320] on button "1 . entrepreneur" at bounding box center [414, 294] width 322 height 76
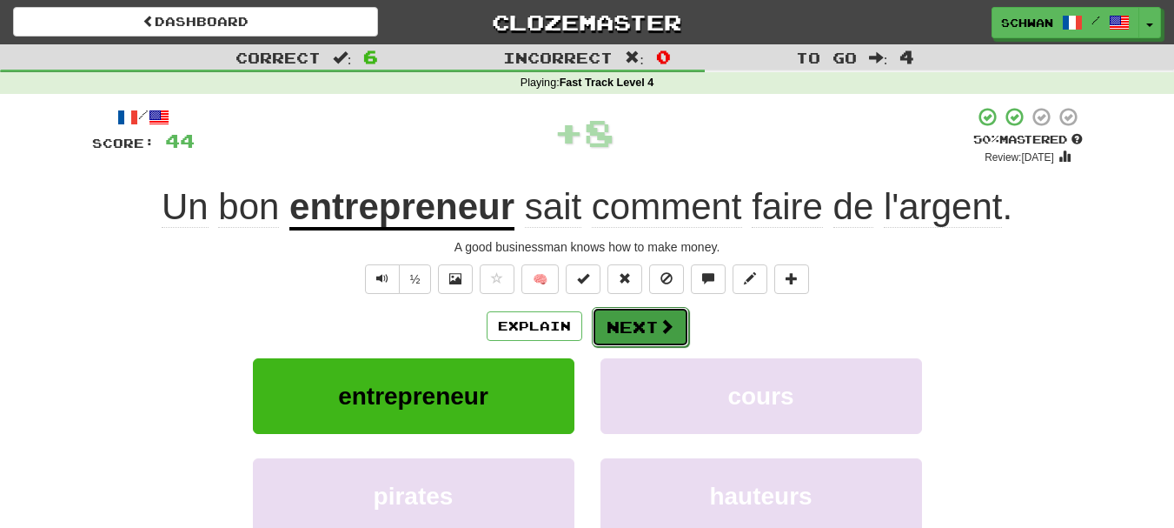
click at [614, 342] on button "Next" at bounding box center [640, 327] width 97 height 40
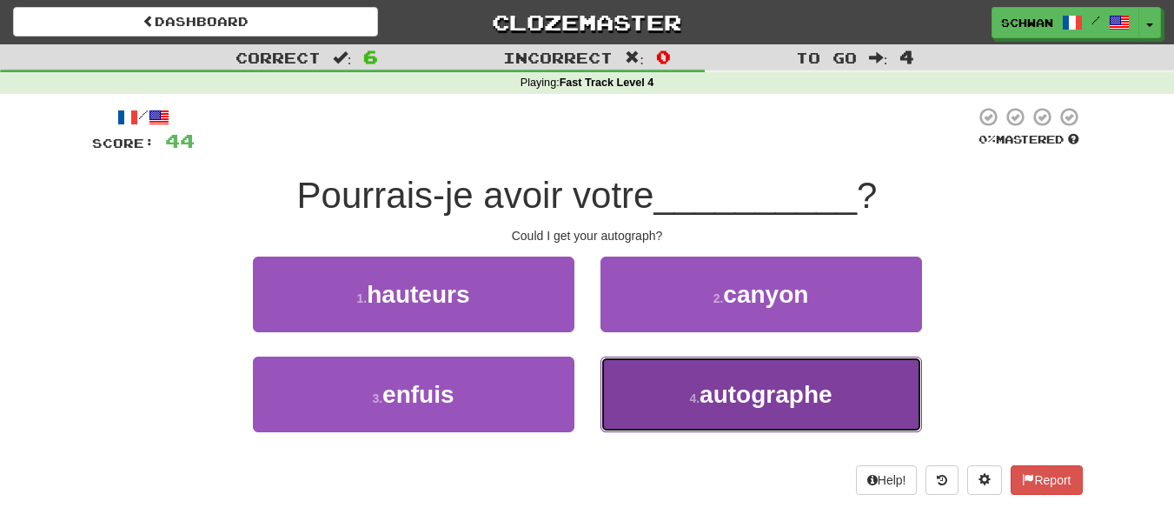
click at [654, 376] on button "4 . autographe" at bounding box center [762, 394] width 322 height 76
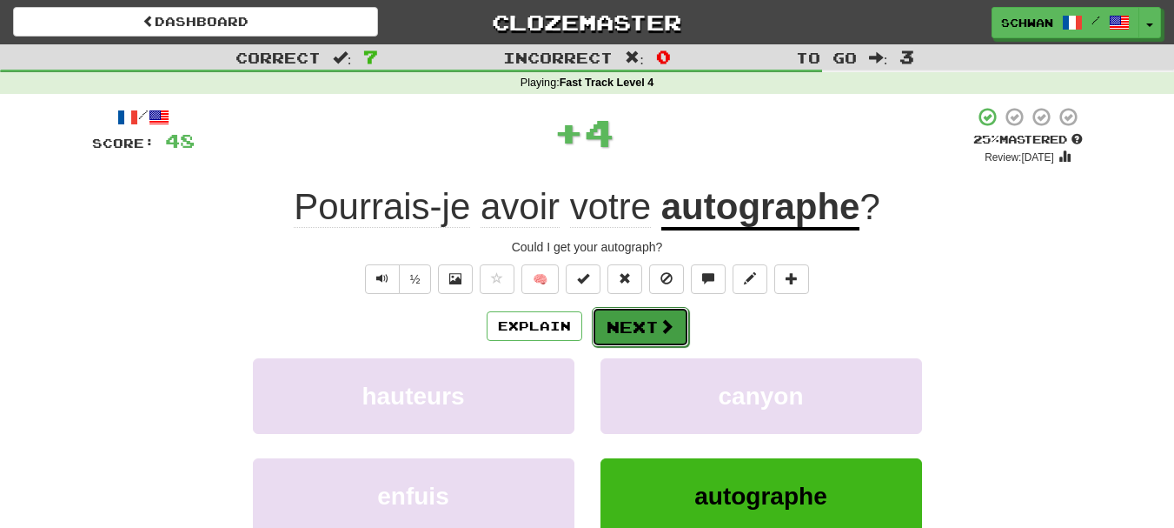
click at [654, 331] on button "Next" at bounding box center [640, 327] width 97 height 40
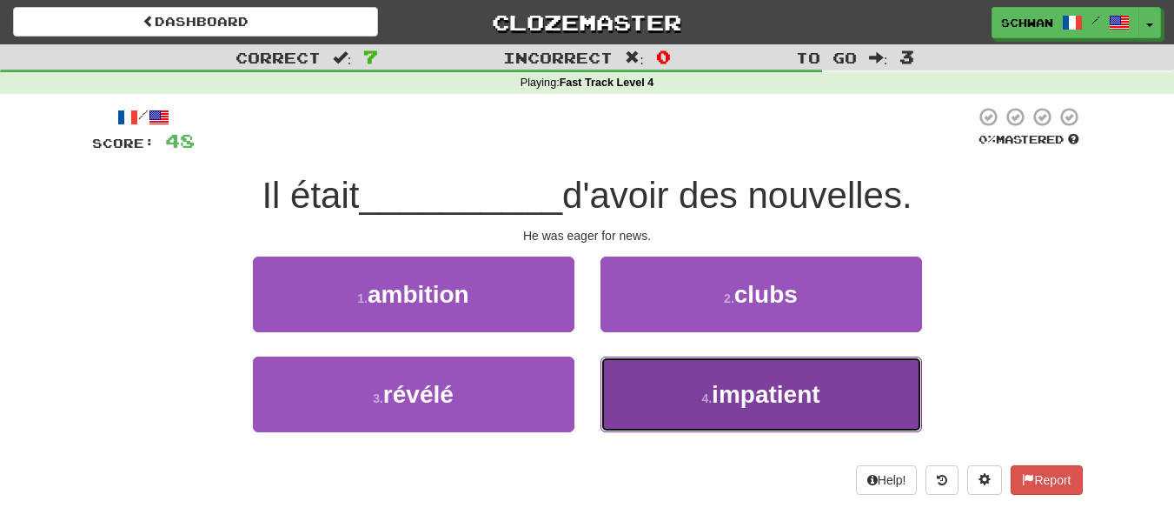
click at [648, 380] on button "4 . impatient" at bounding box center [762, 394] width 322 height 76
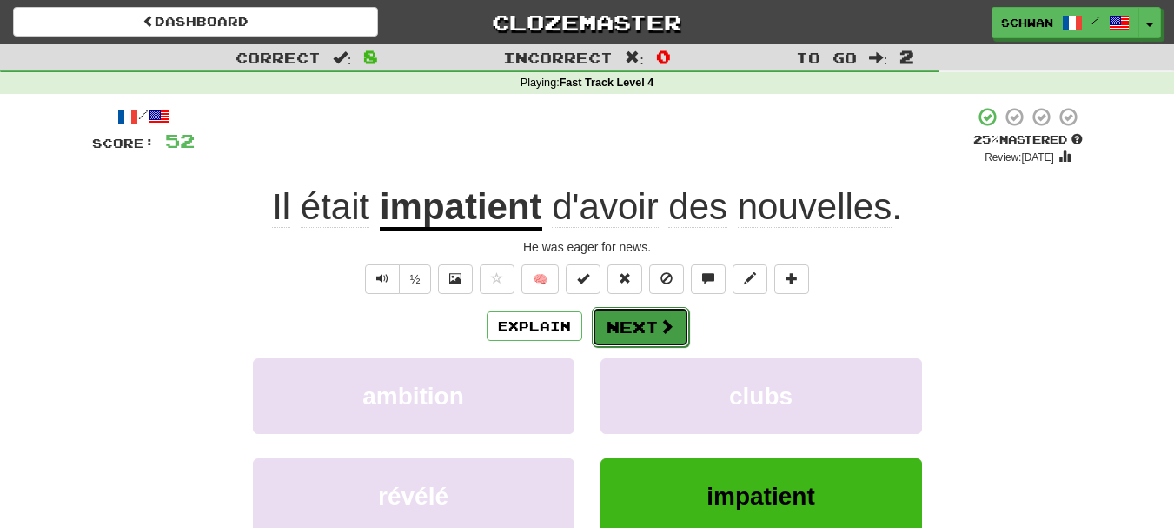
click at [646, 334] on button "Next" at bounding box center [640, 327] width 97 height 40
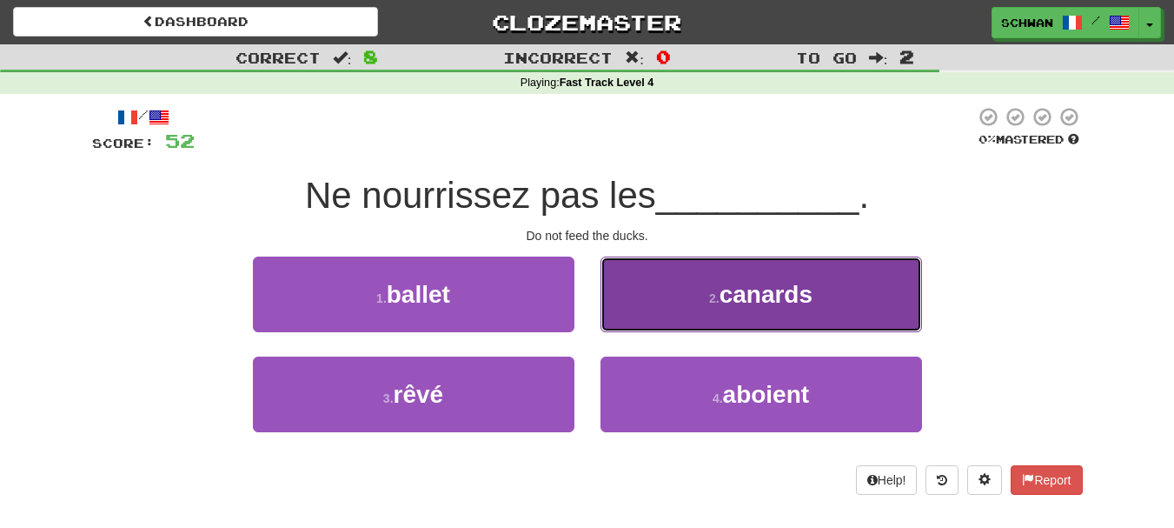
click at [654, 314] on button "2 . canards" at bounding box center [762, 294] width 322 height 76
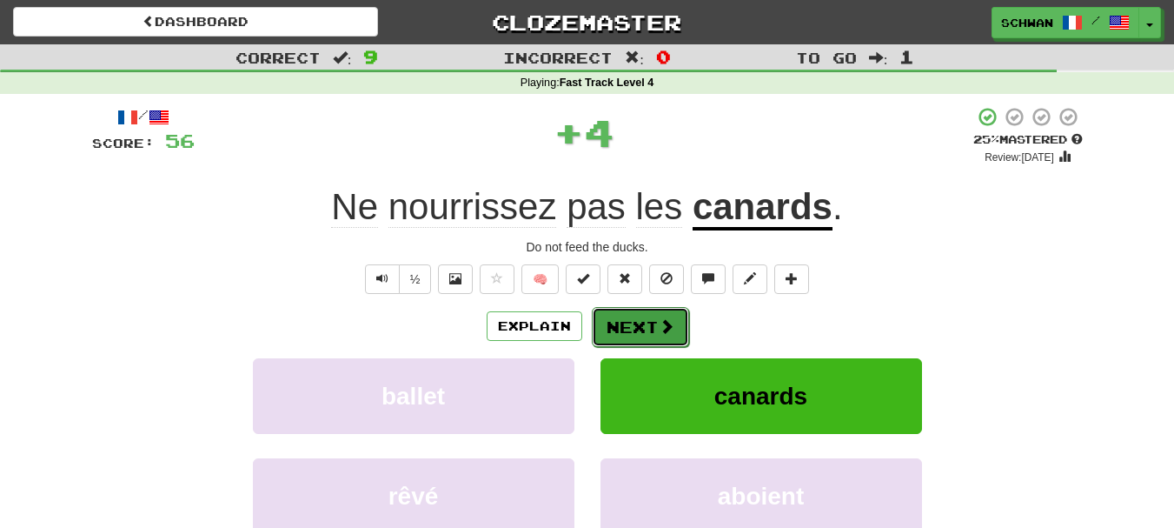
click at [639, 329] on button "Next" at bounding box center [640, 327] width 97 height 40
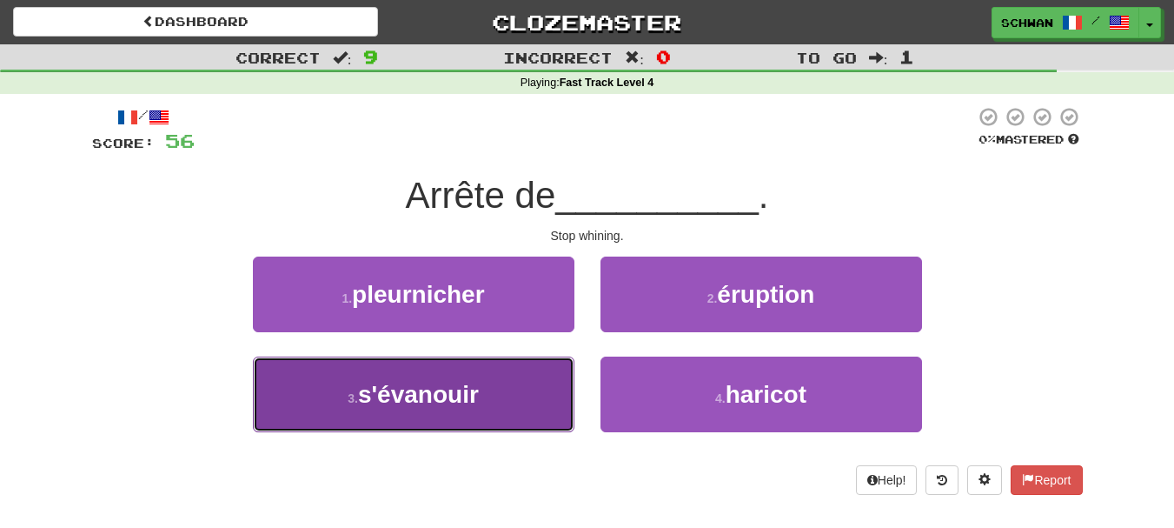
click at [511, 369] on button "3 . s'évanouir" at bounding box center [414, 394] width 322 height 76
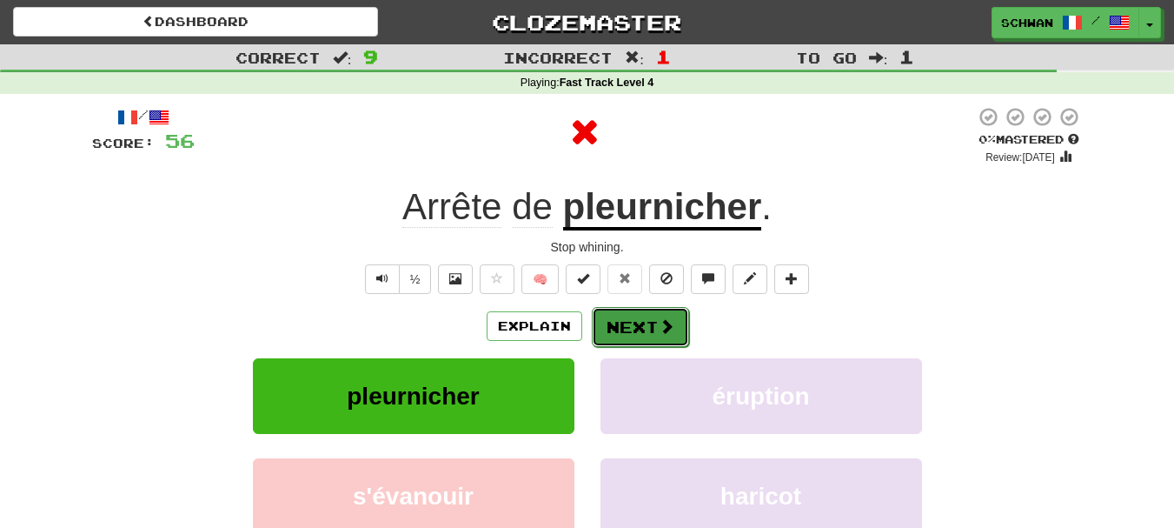
click at [622, 339] on button "Next" at bounding box center [640, 327] width 97 height 40
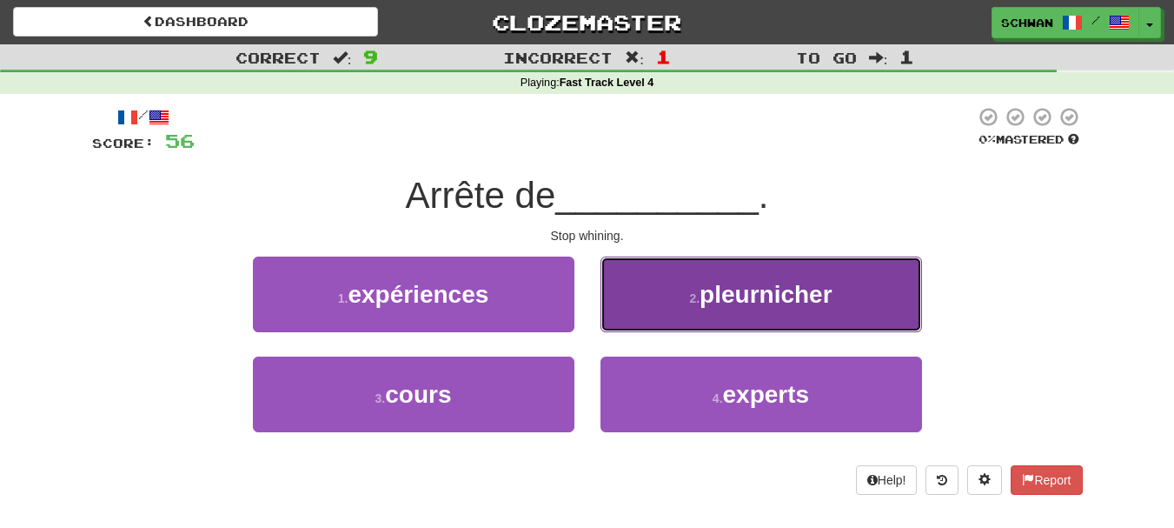
click at [689, 303] on small "2 ." at bounding box center [694, 298] width 10 height 14
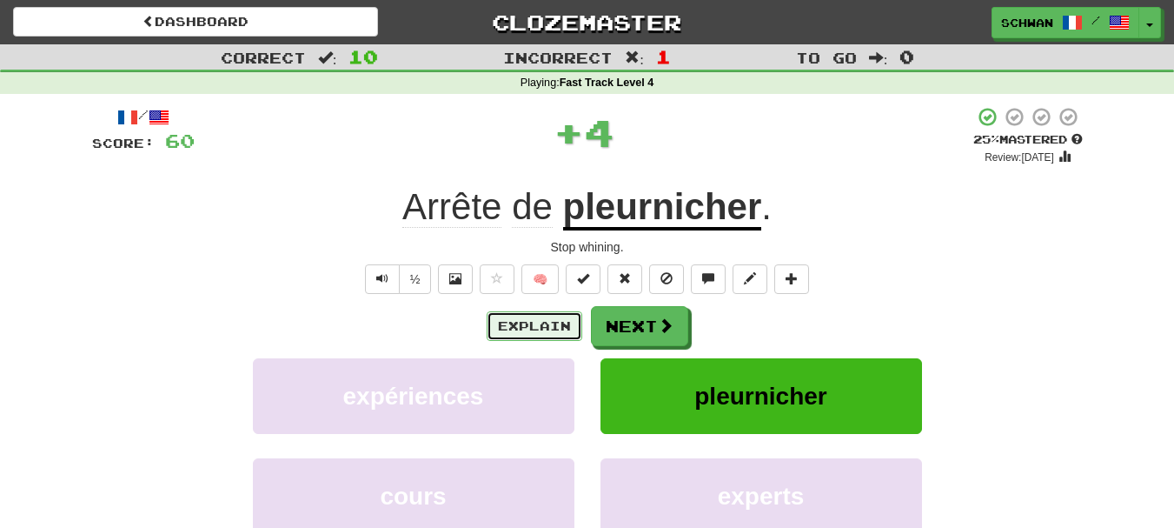
click at [534, 330] on button "Explain" at bounding box center [535, 326] width 96 height 30
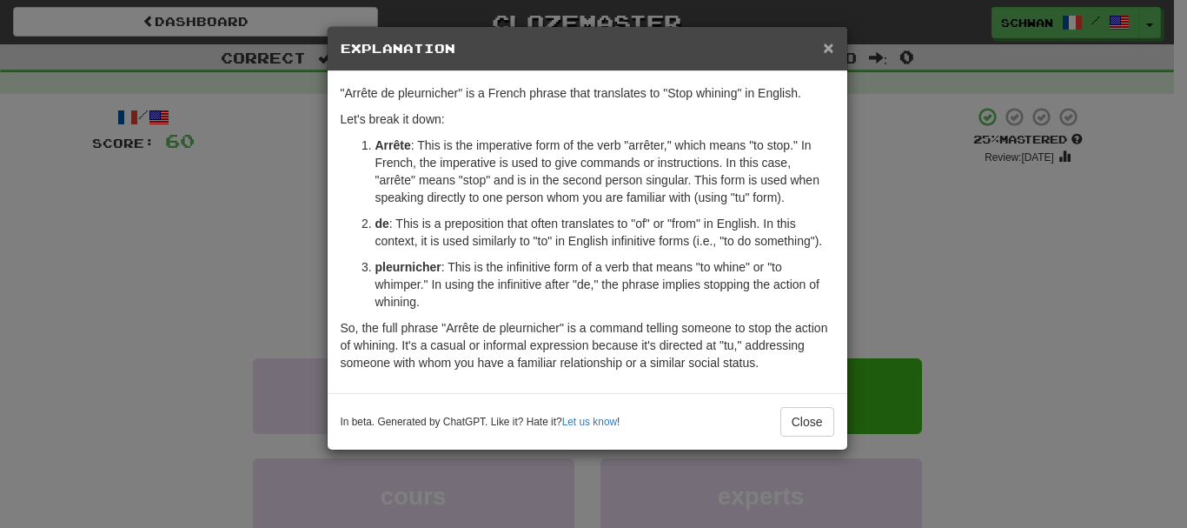
click at [826, 53] on span "×" at bounding box center [828, 47] width 10 height 20
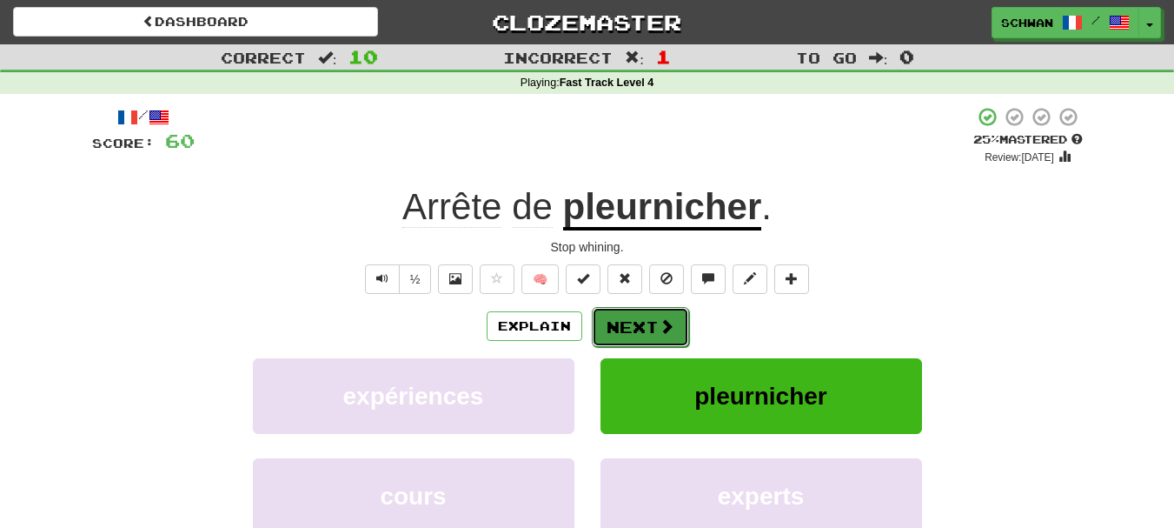
click at [644, 315] on button "Next" at bounding box center [640, 327] width 97 height 40
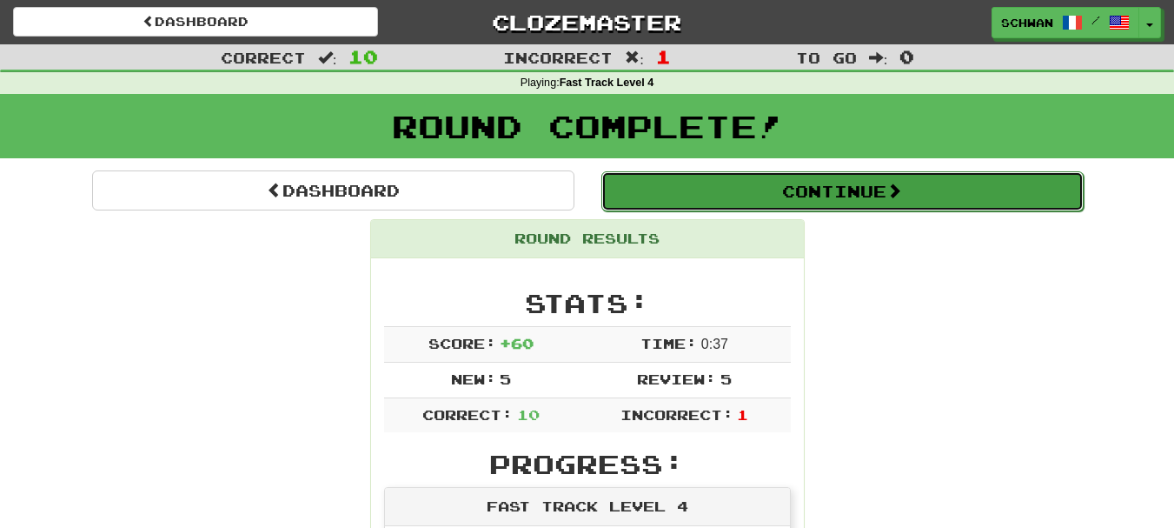
click at [878, 201] on button "Continue" at bounding box center [842, 191] width 482 height 40
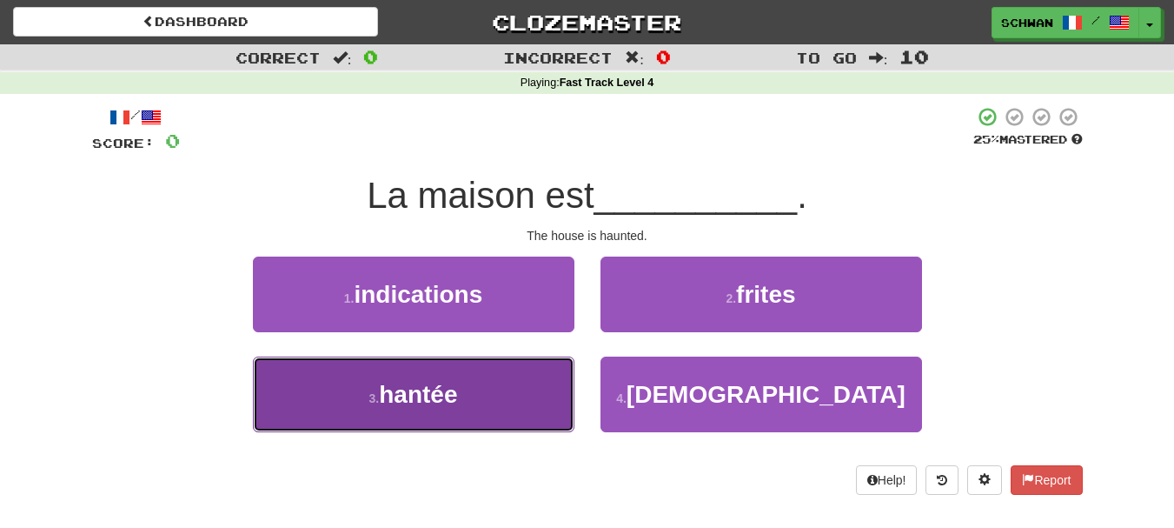
click at [360, 383] on button "3 . hantée" at bounding box center [414, 394] width 322 height 76
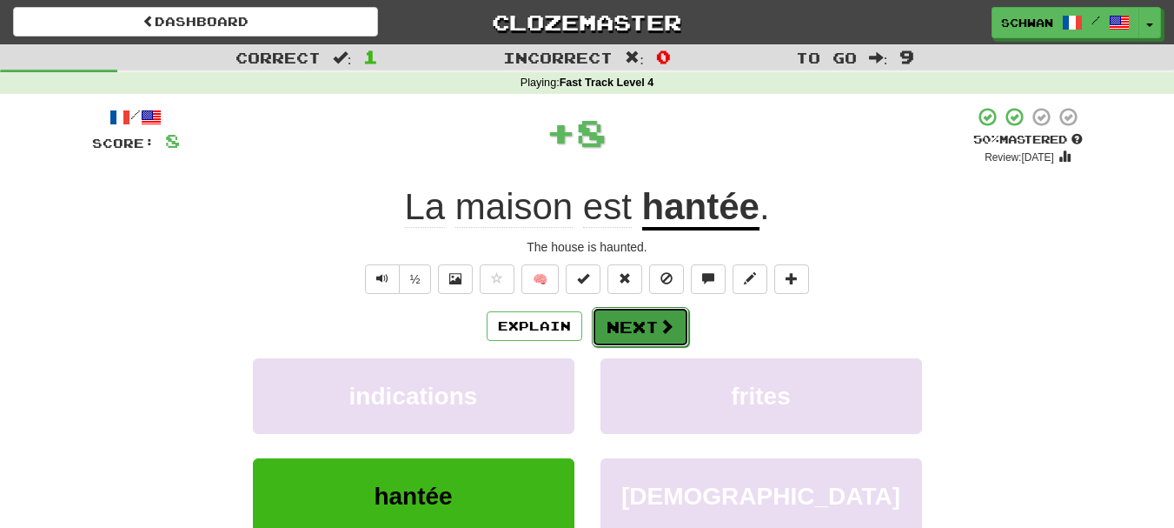
click at [636, 332] on button "Next" at bounding box center [640, 327] width 97 height 40
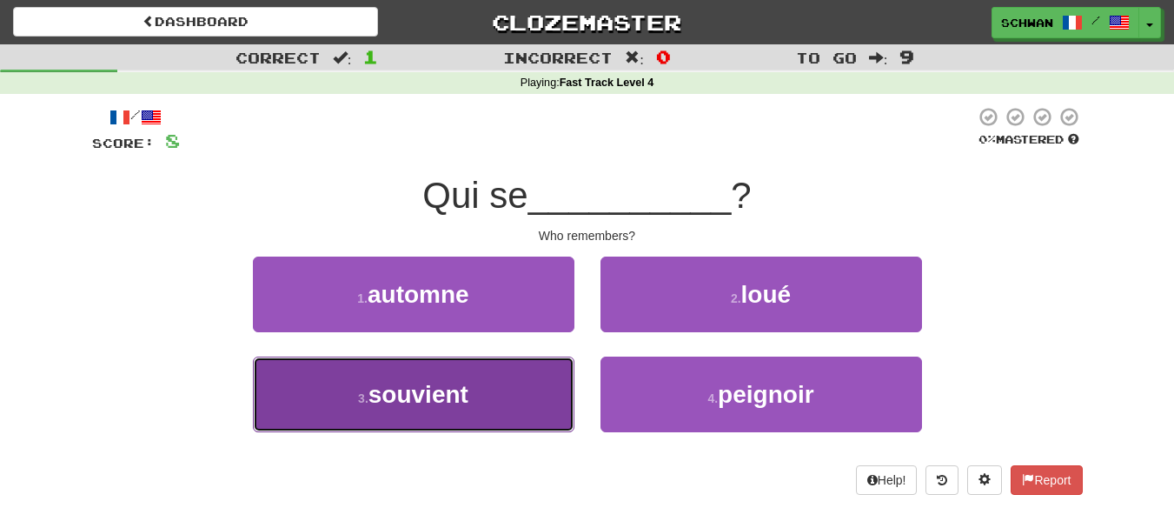
click at [379, 399] on span "souvient" at bounding box center [419, 394] width 100 height 27
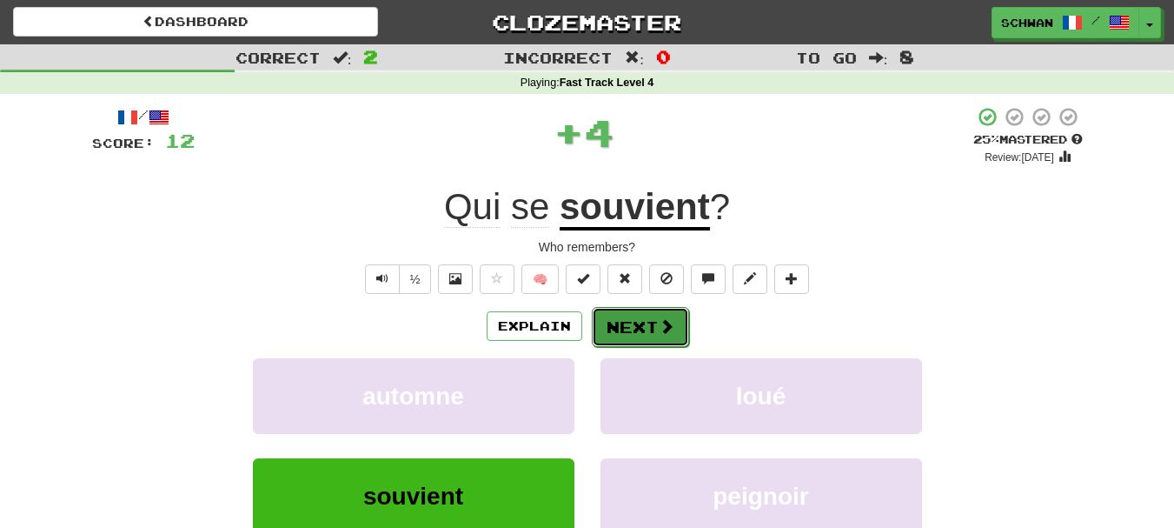
click at [637, 322] on button "Next" at bounding box center [640, 327] width 97 height 40
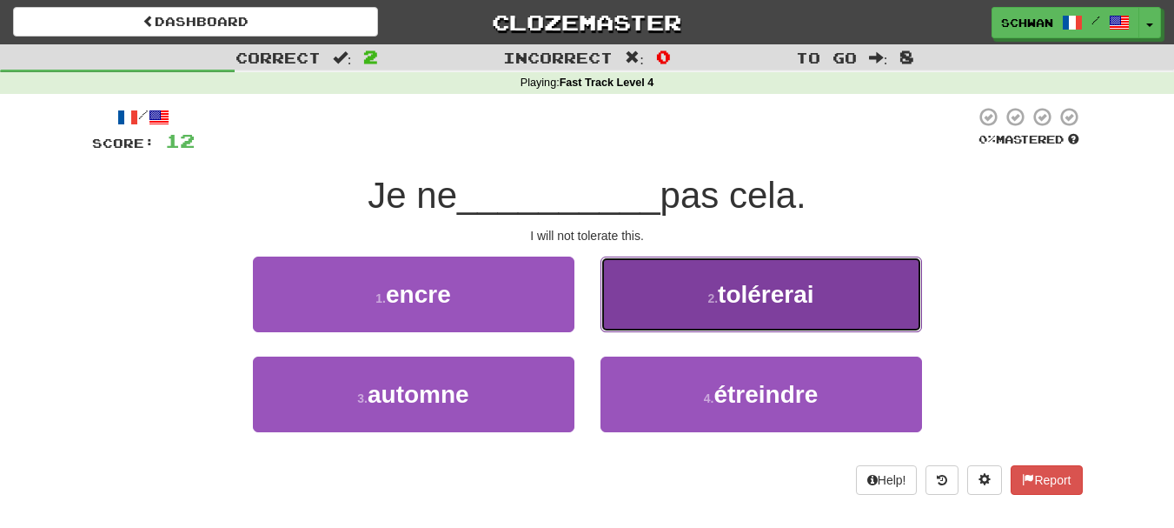
click at [707, 303] on small "2 ." at bounding box center [712, 298] width 10 height 14
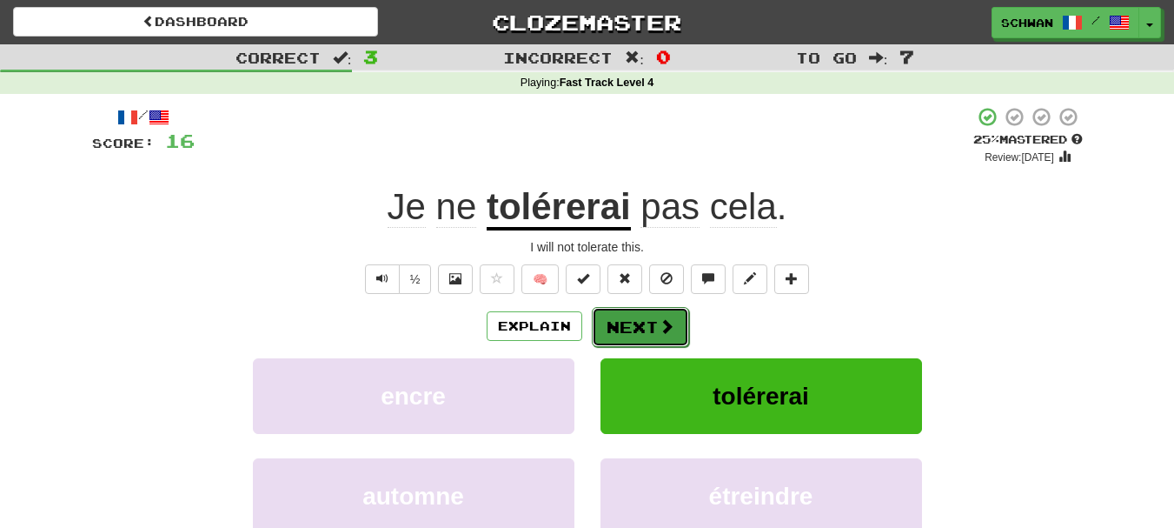
click at [659, 325] on span at bounding box center [667, 326] width 16 height 16
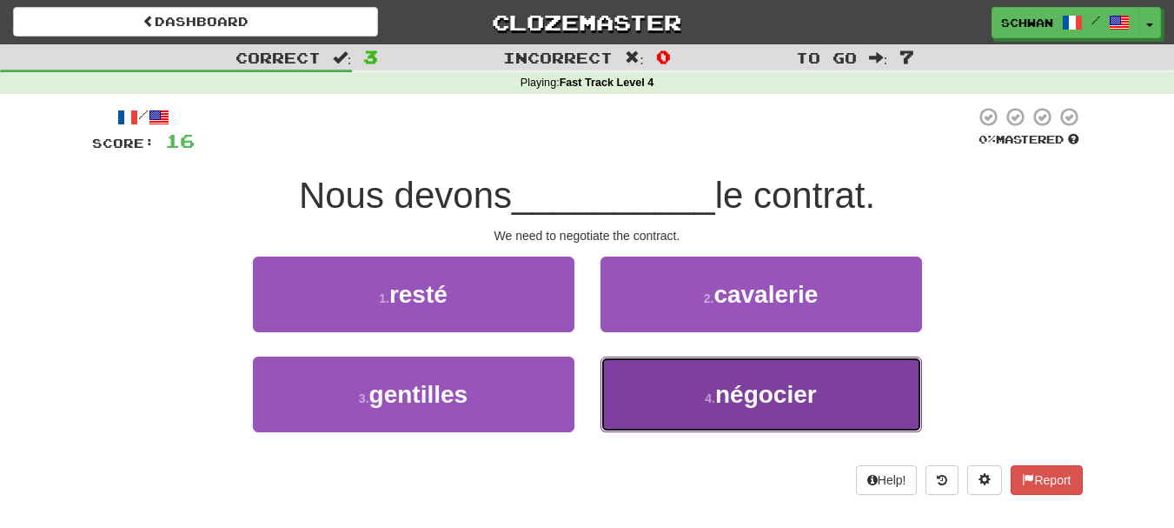
click at [669, 395] on button "4 . négocier" at bounding box center [762, 394] width 322 height 76
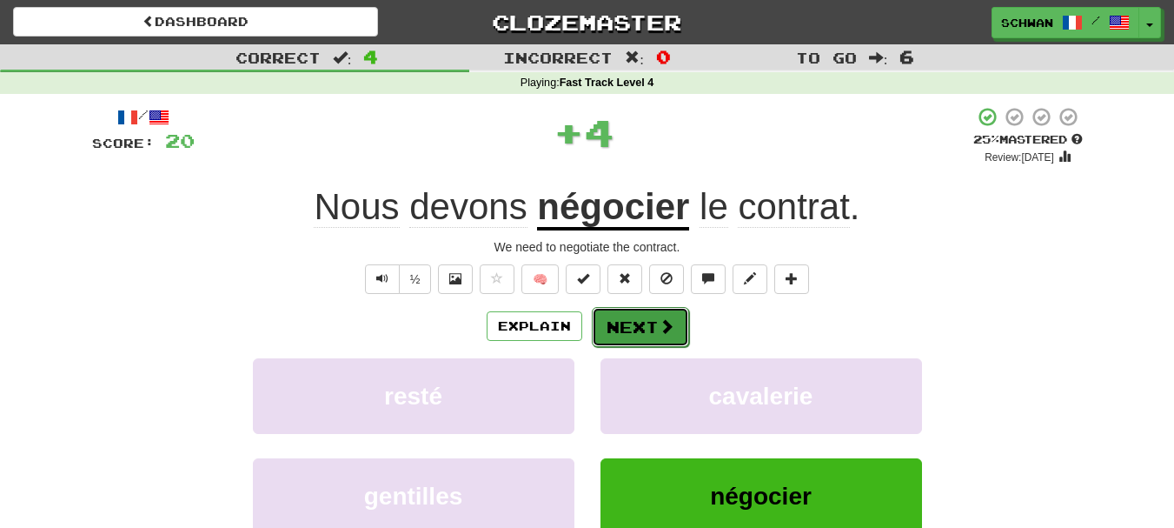
click at [633, 325] on button "Next" at bounding box center [640, 327] width 97 height 40
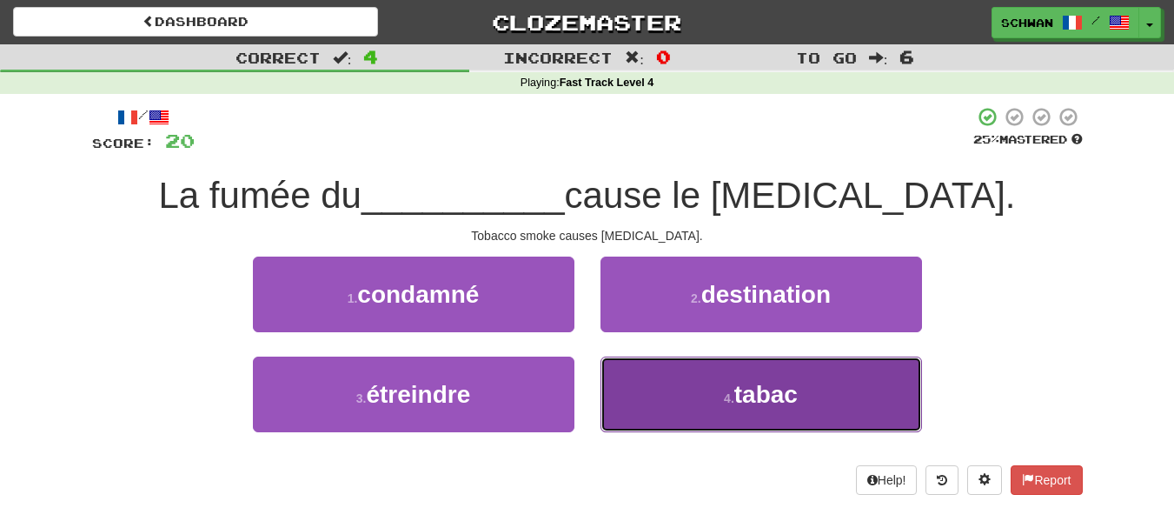
click at [669, 404] on button "4 . tabac" at bounding box center [762, 394] width 322 height 76
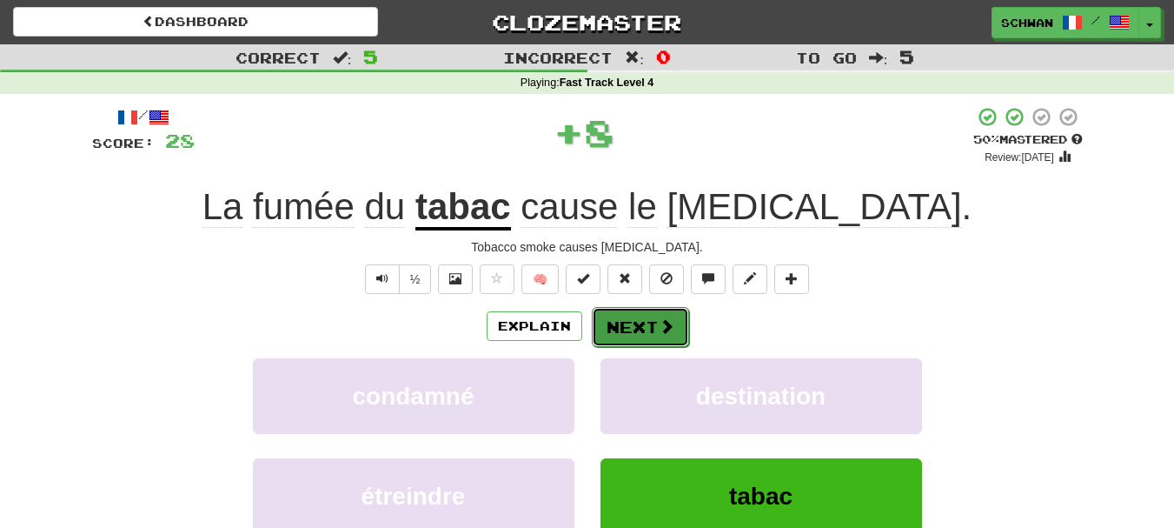
click at [638, 337] on button "Next" at bounding box center [640, 327] width 97 height 40
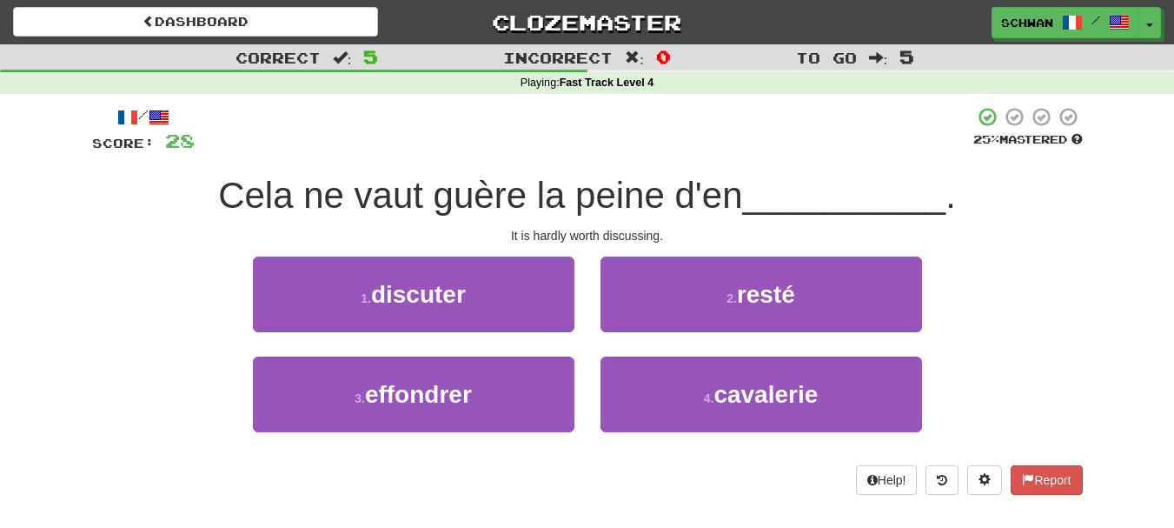
click at [576, 312] on div "1 . discuter" at bounding box center [414, 306] width 348 height 100
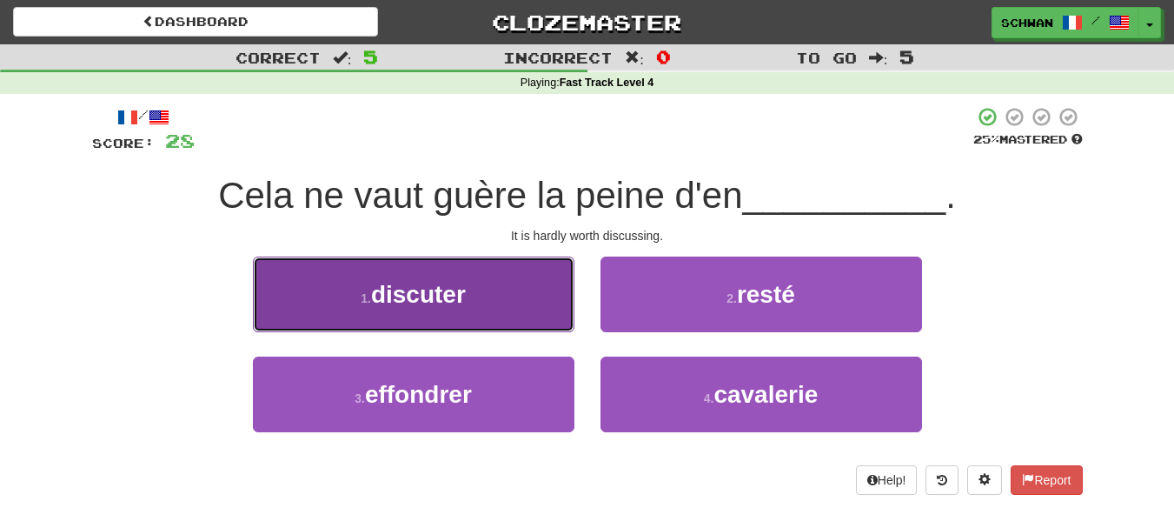
click at [561, 315] on button "1 . discuter" at bounding box center [414, 294] width 322 height 76
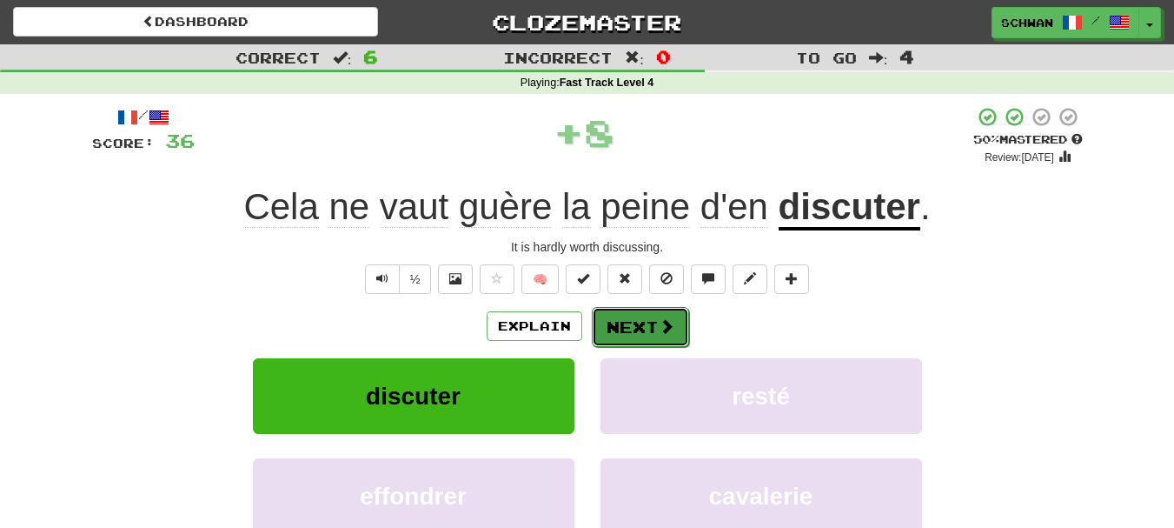
click at [624, 324] on button "Next" at bounding box center [640, 327] width 97 height 40
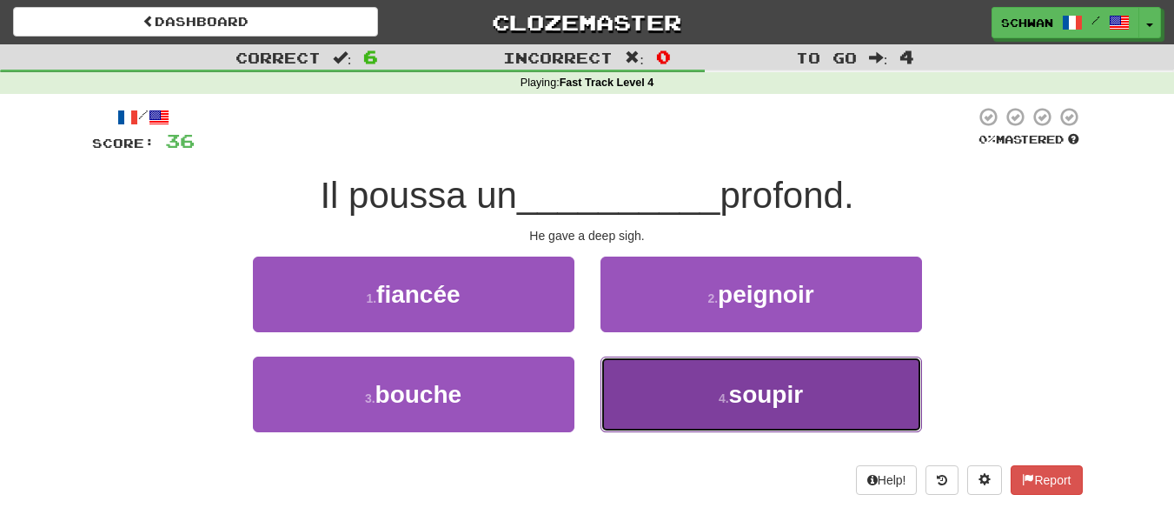
click at [650, 388] on button "4 . soupir" at bounding box center [762, 394] width 322 height 76
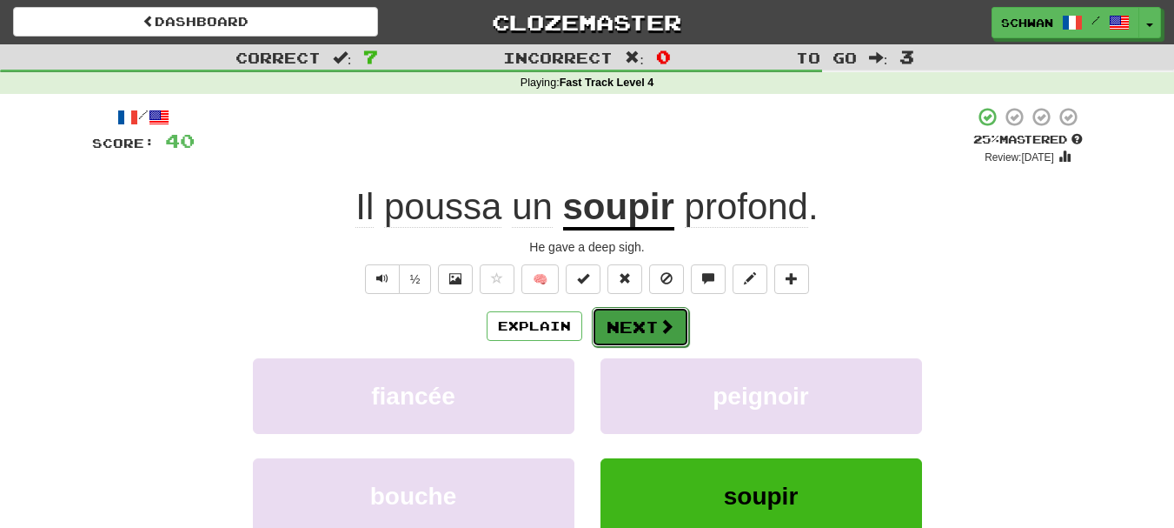
click at [646, 330] on button "Next" at bounding box center [640, 327] width 97 height 40
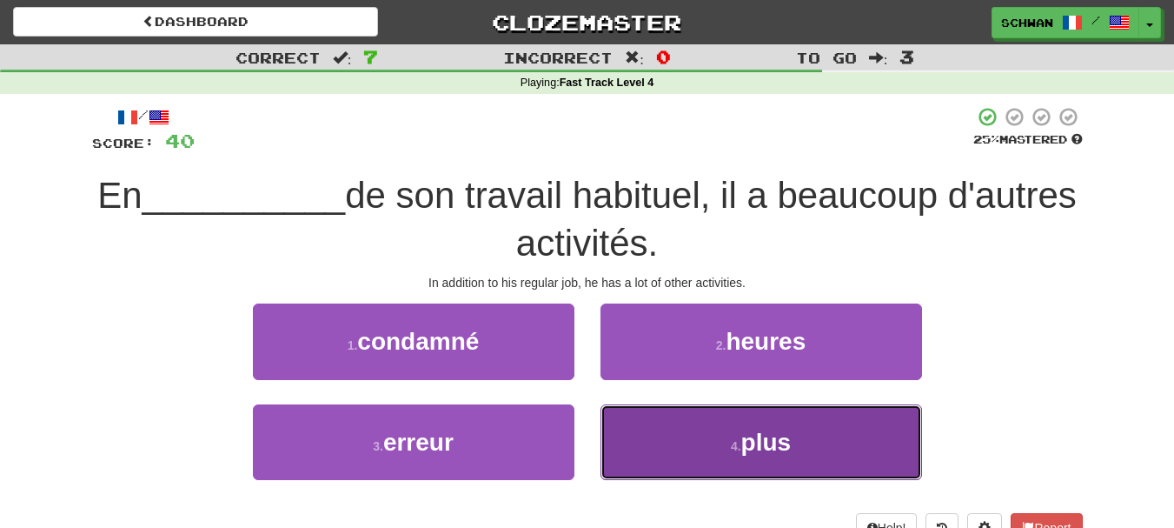
click at [677, 428] on button "4 . plus" at bounding box center [762, 442] width 322 height 76
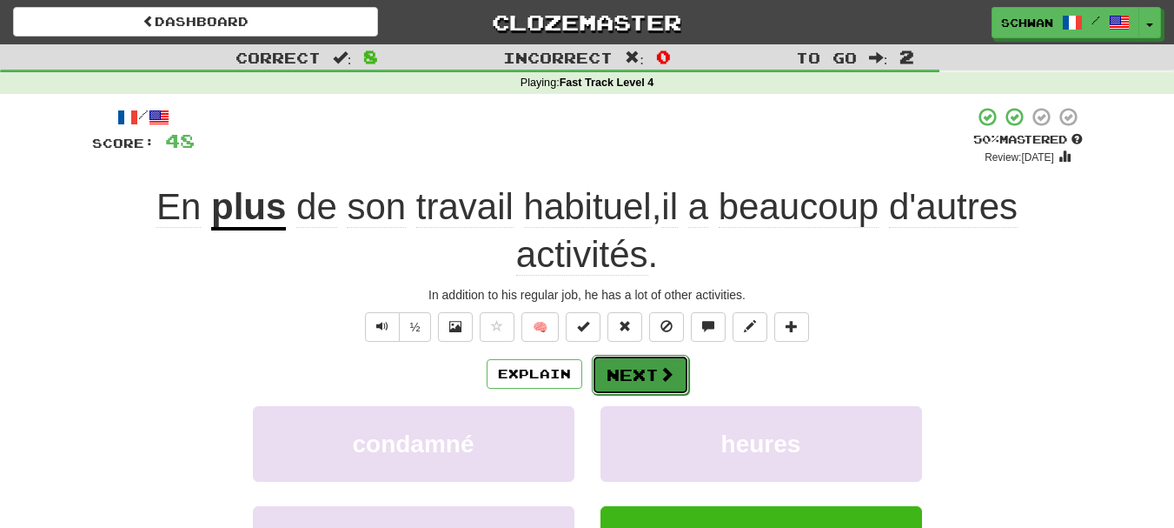
click at [659, 376] on span at bounding box center [667, 374] width 16 height 16
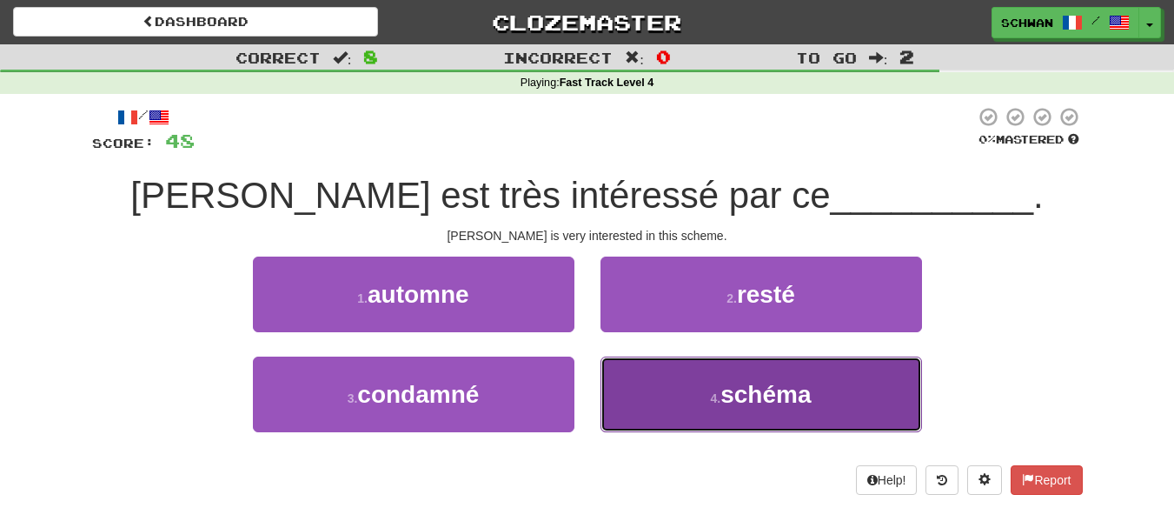
click at [656, 395] on button "4 . schéma" at bounding box center [762, 394] width 322 height 76
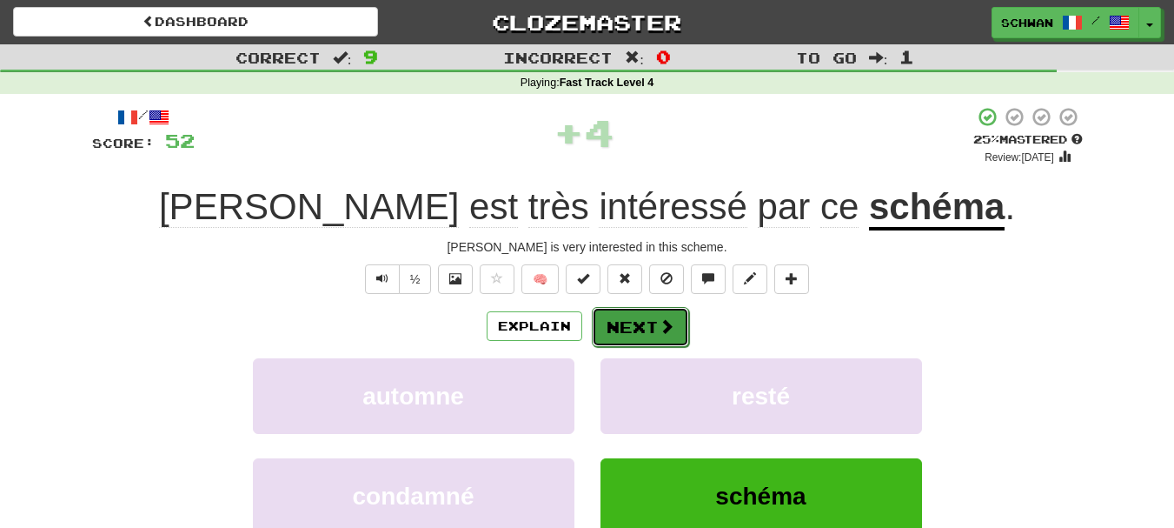
click at [637, 326] on button "Next" at bounding box center [640, 327] width 97 height 40
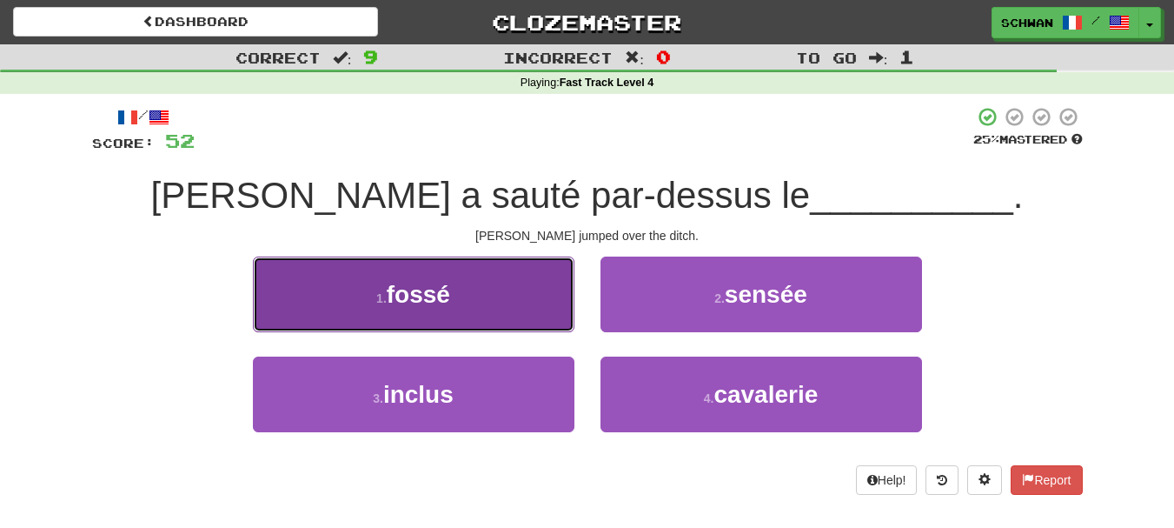
click at [565, 318] on button "1 . fossé" at bounding box center [414, 294] width 322 height 76
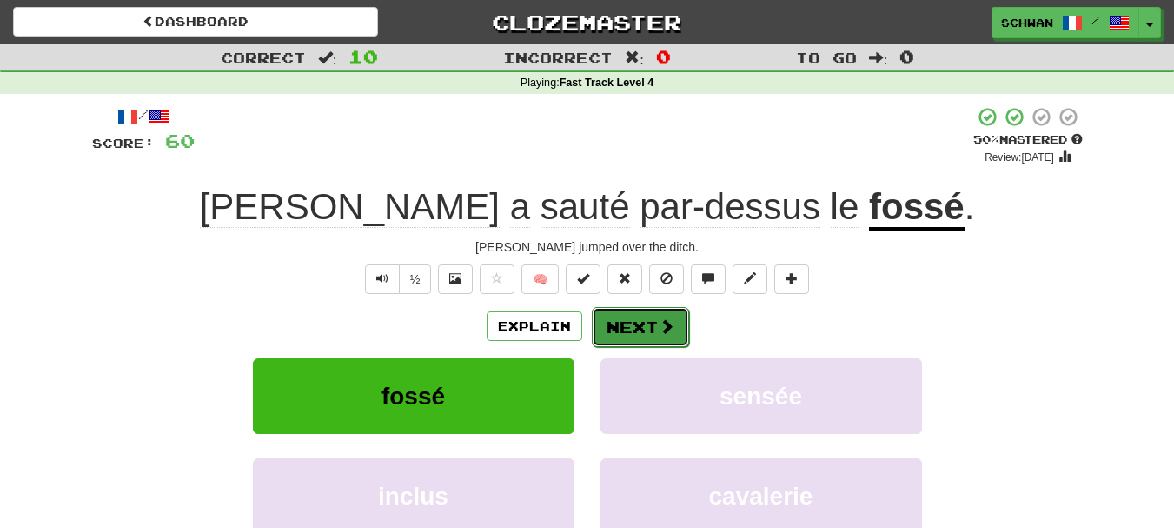
click at [635, 331] on button "Next" at bounding box center [640, 327] width 97 height 40
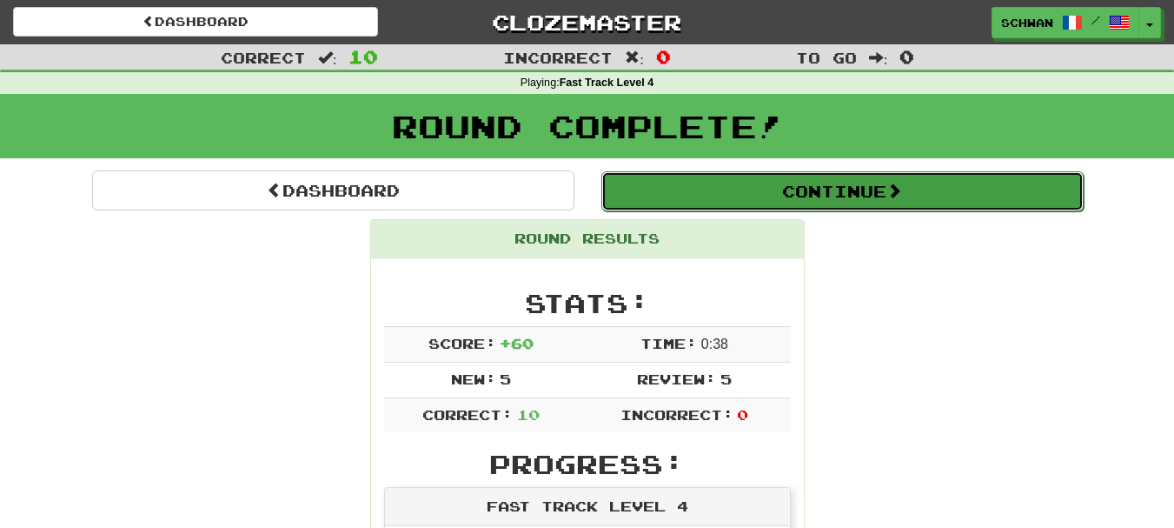
click at [809, 194] on button "Continue" at bounding box center [842, 191] width 482 height 40
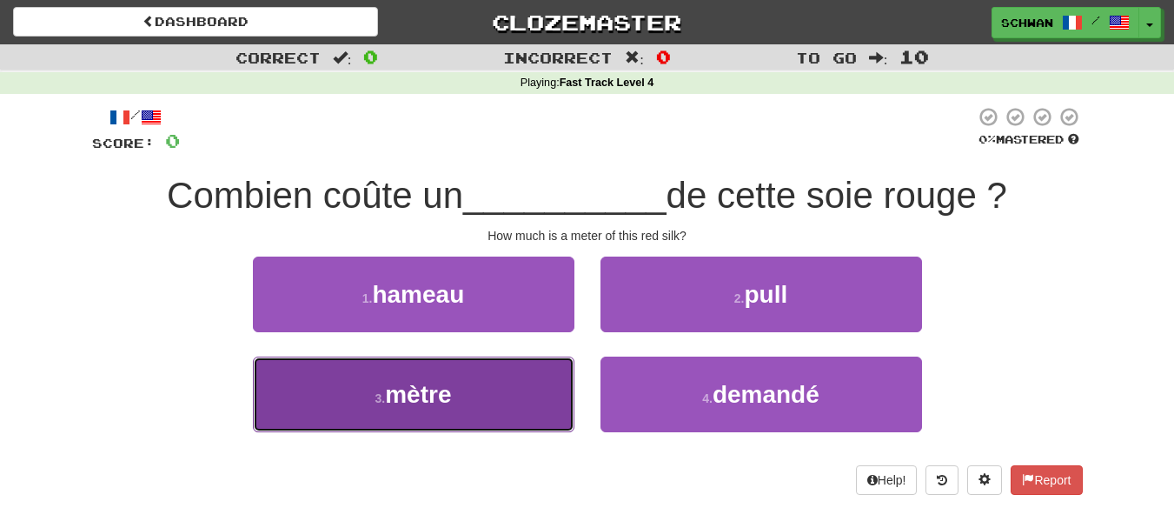
click at [515, 402] on button "3 . mètre" at bounding box center [414, 394] width 322 height 76
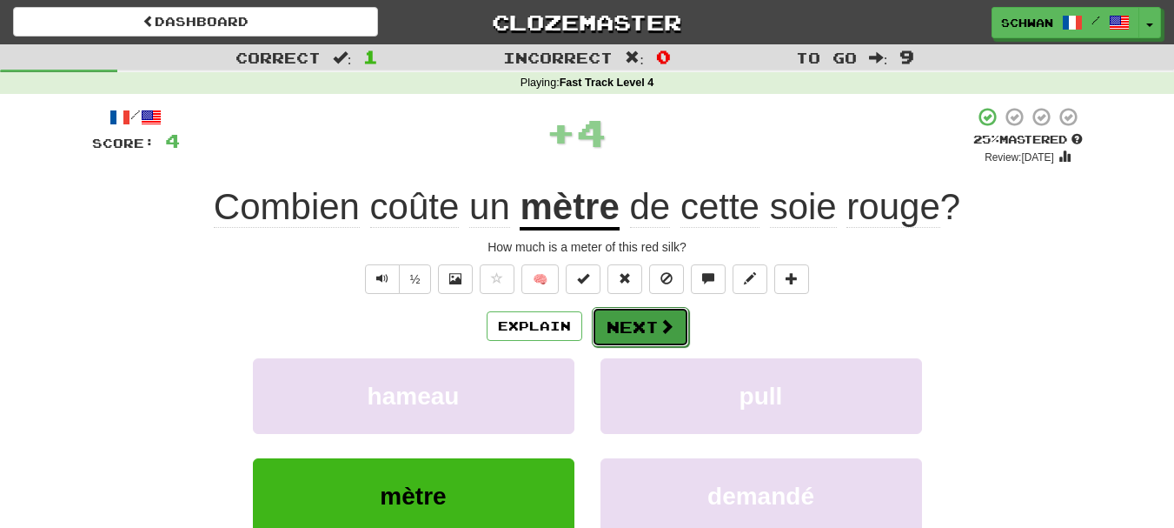
click at [659, 329] on span at bounding box center [667, 326] width 16 height 16
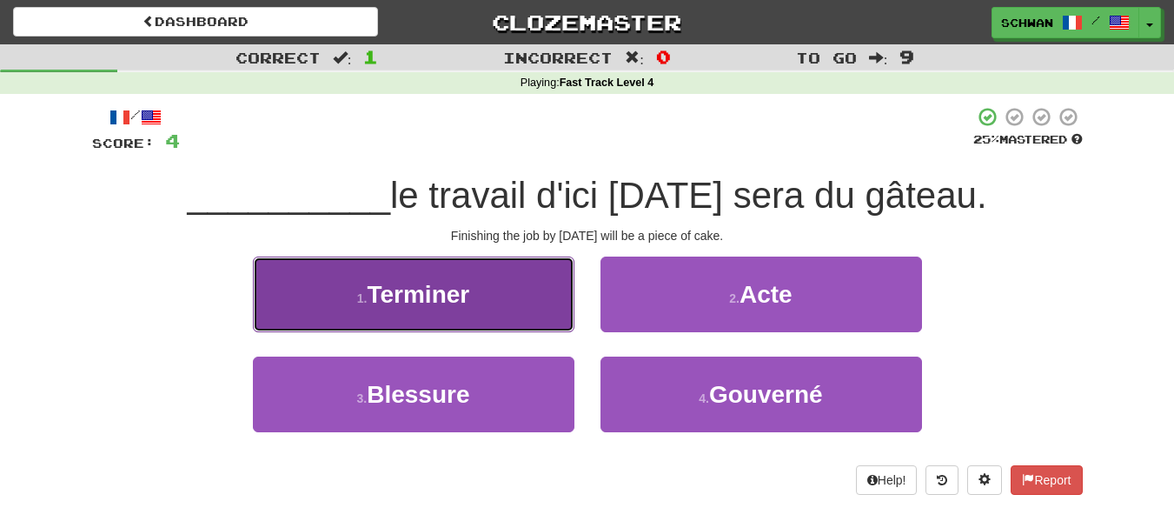
click at [462, 311] on button "1 . Terminer" at bounding box center [414, 294] width 322 height 76
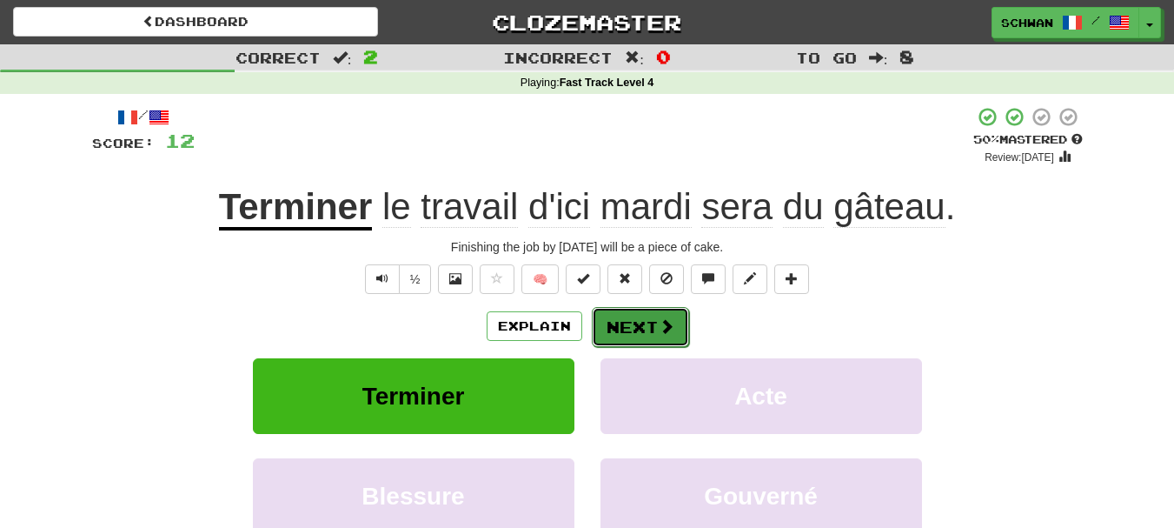
click at [641, 329] on button "Next" at bounding box center [640, 327] width 97 height 40
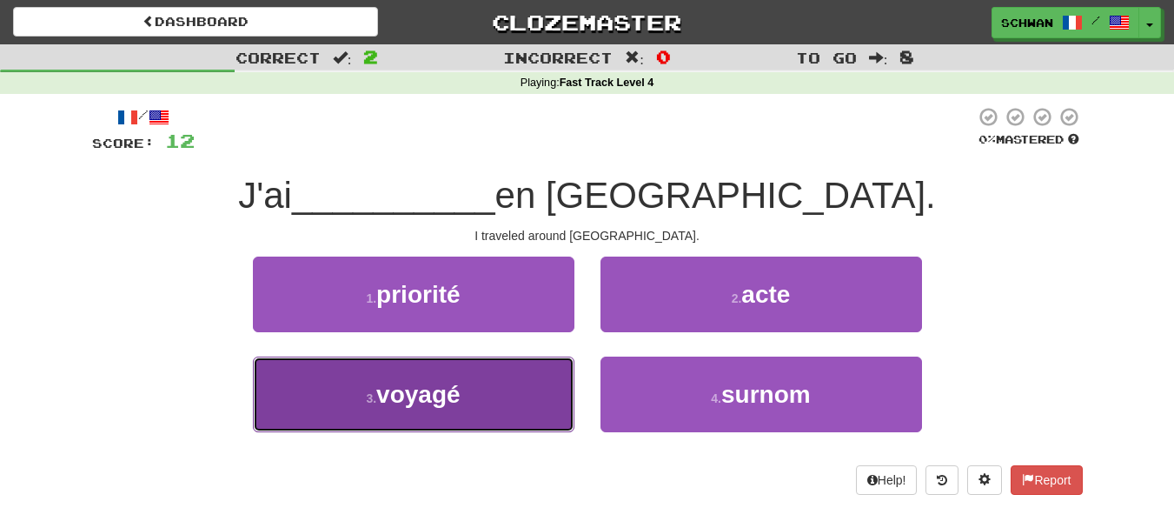
click at [555, 395] on button "3 . voyagé" at bounding box center [414, 394] width 322 height 76
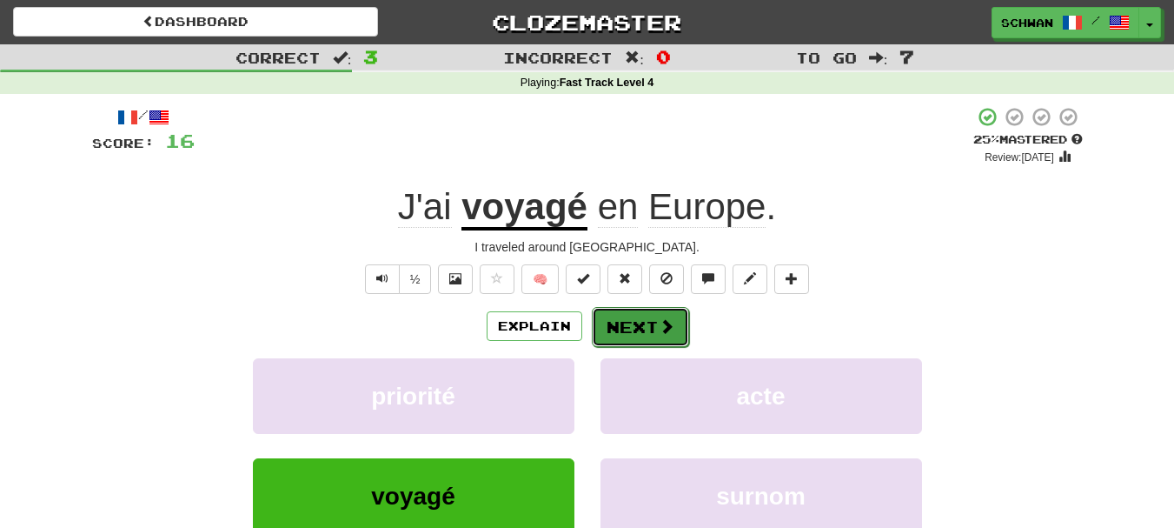
click at [618, 327] on button "Next" at bounding box center [640, 327] width 97 height 40
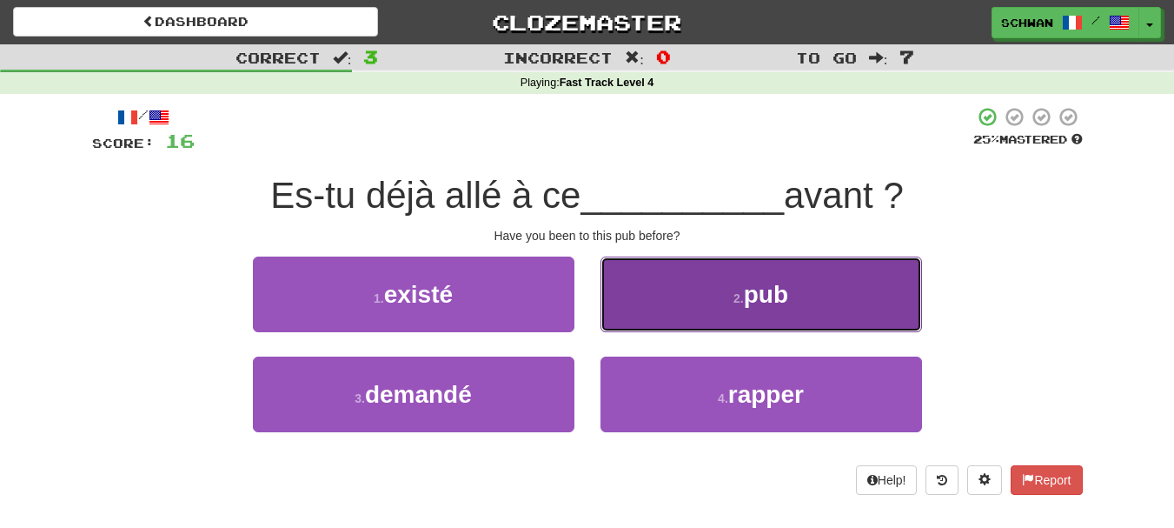
click at [624, 320] on button "2 . pub" at bounding box center [762, 294] width 322 height 76
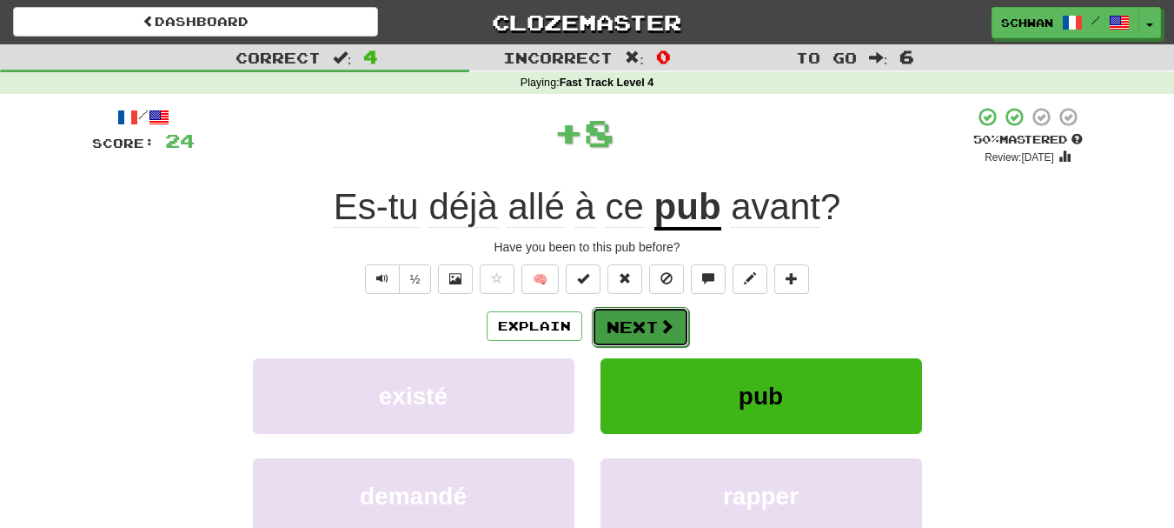
click at [623, 335] on button "Next" at bounding box center [640, 327] width 97 height 40
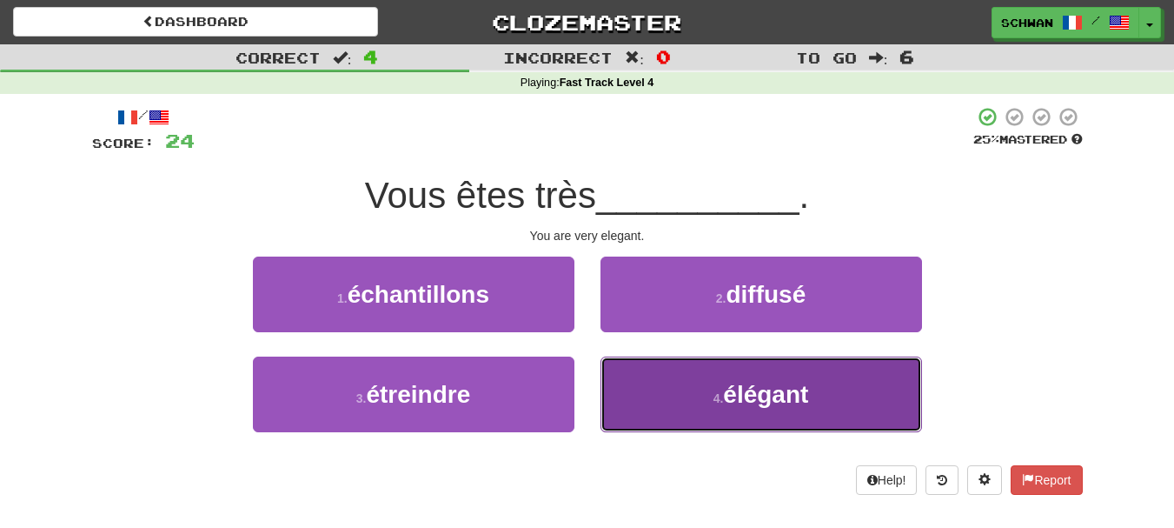
click at [674, 385] on button "4 . élégant" at bounding box center [762, 394] width 322 height 76
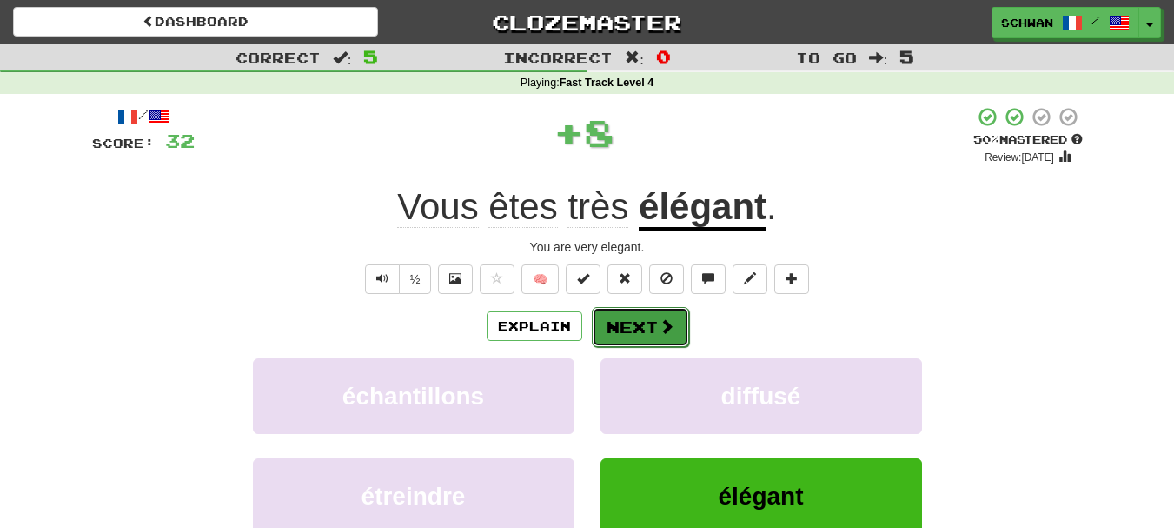
click at [659, 329] on span at bounding box center [667, 326] width 16 height 16
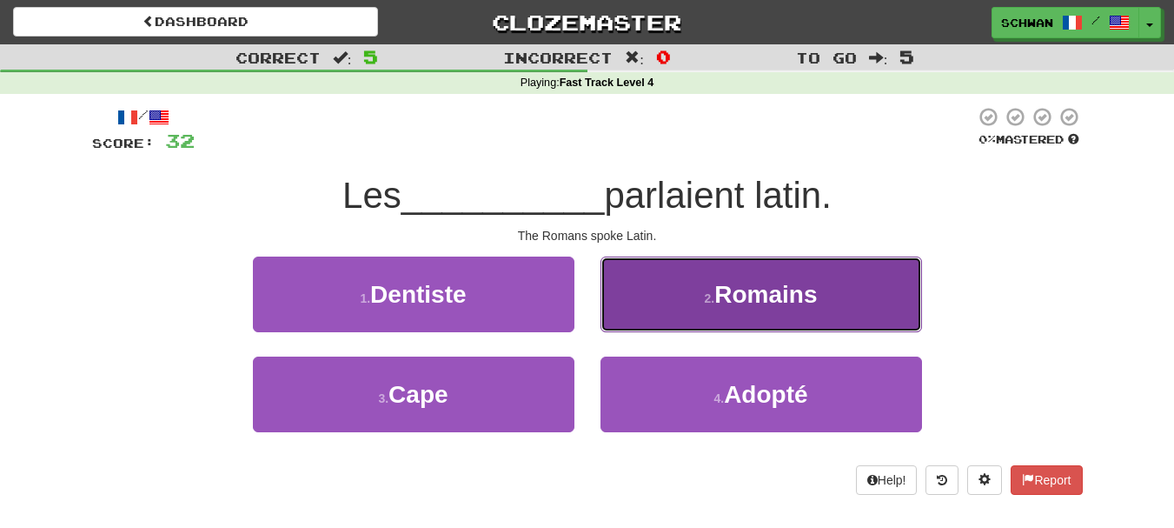
click at [668, 298] on button "2 . Romains" at bounding box center [762, 294] width 322 height 76
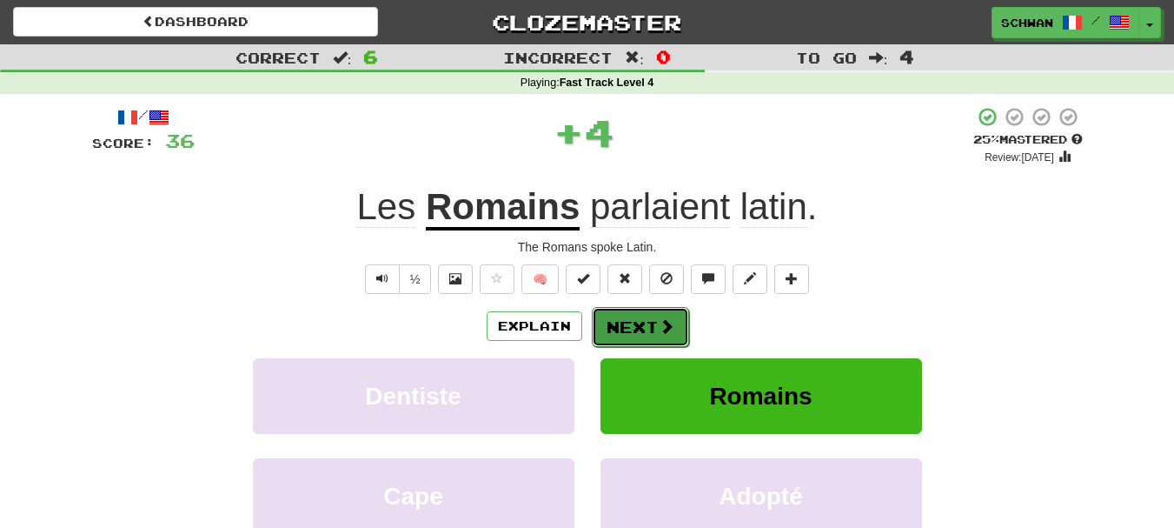
click at [653, 331] on button "Next" at bounding box center [640, 327] width 97 height 40
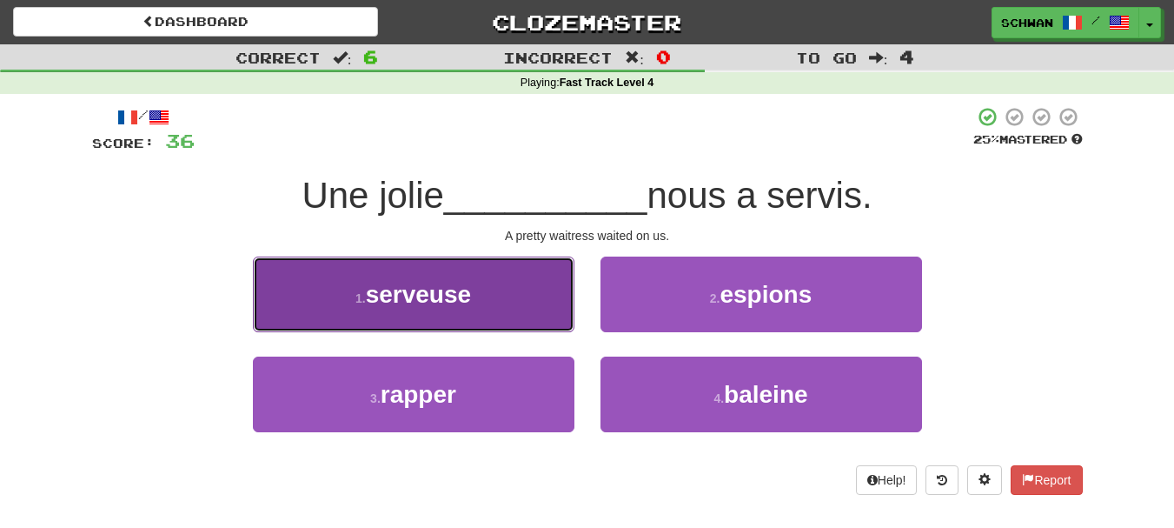
click at [498, 321] on button "1 . serveuse" at bounding box center [414, 294] width 322 height 76
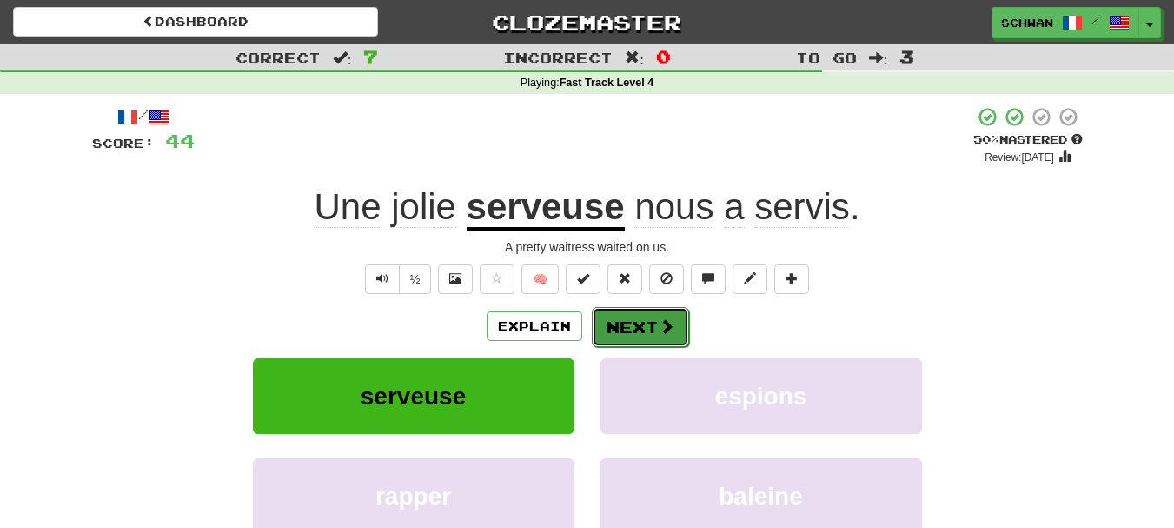
click at [621, 330] on button "Next" at bounding box center [640, 327] width 97 height 40
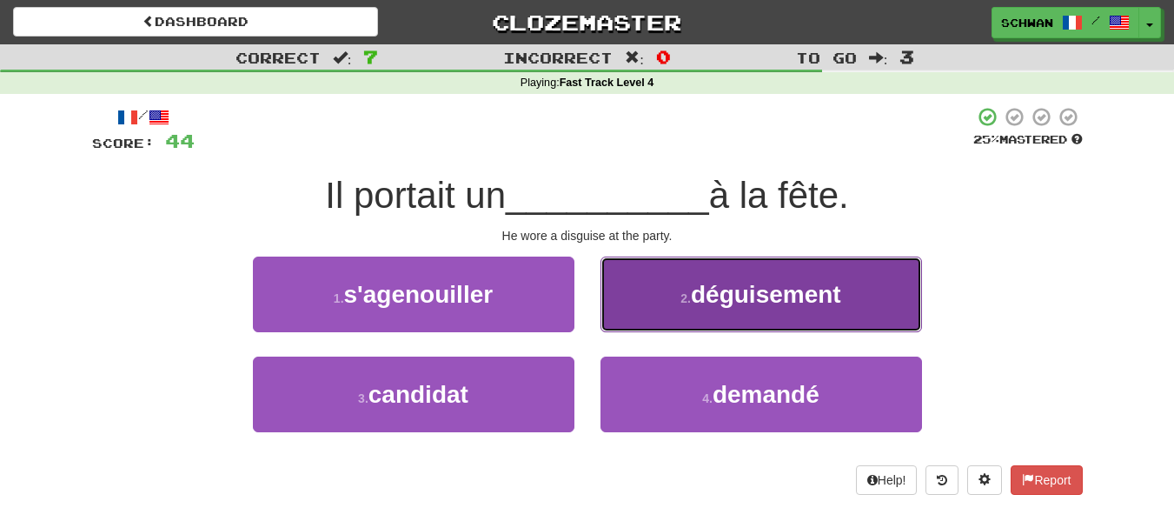
click at [666, 306] on button "2 . déguisement" at bounding box center [762, 294] width 322 height 76
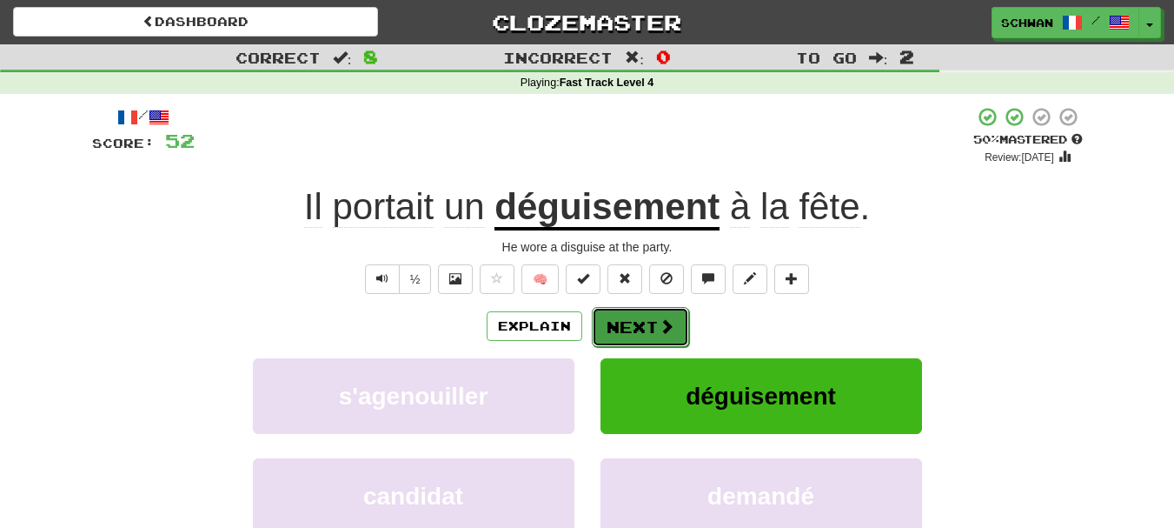
click at [652, 333] on button "Next" at bounding box center [640, 327] width 97 height 40
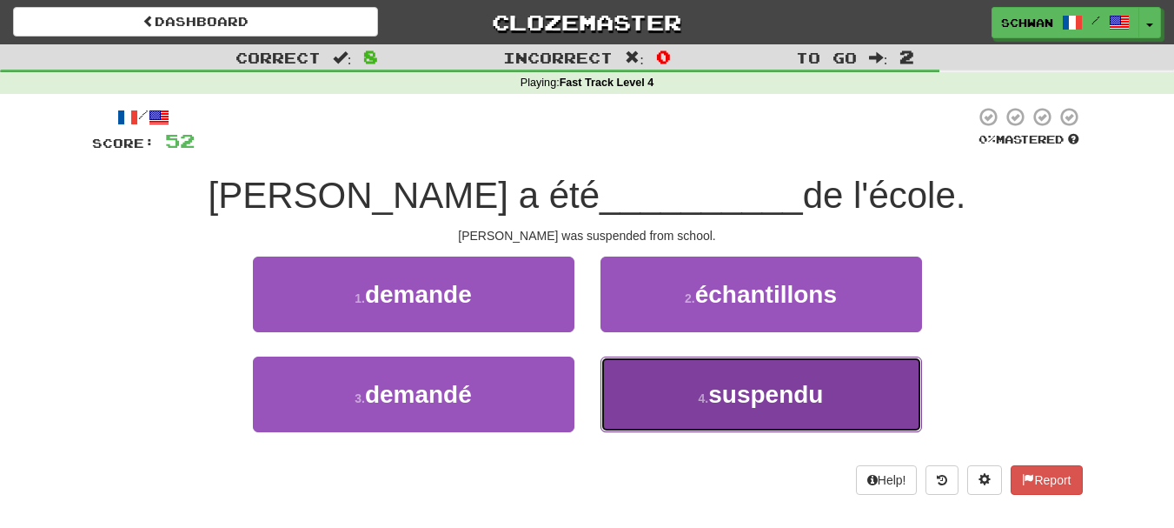
click at [645, 394] on button "4 . suspendu" at bounding box center [762, 394] width 322 height 76
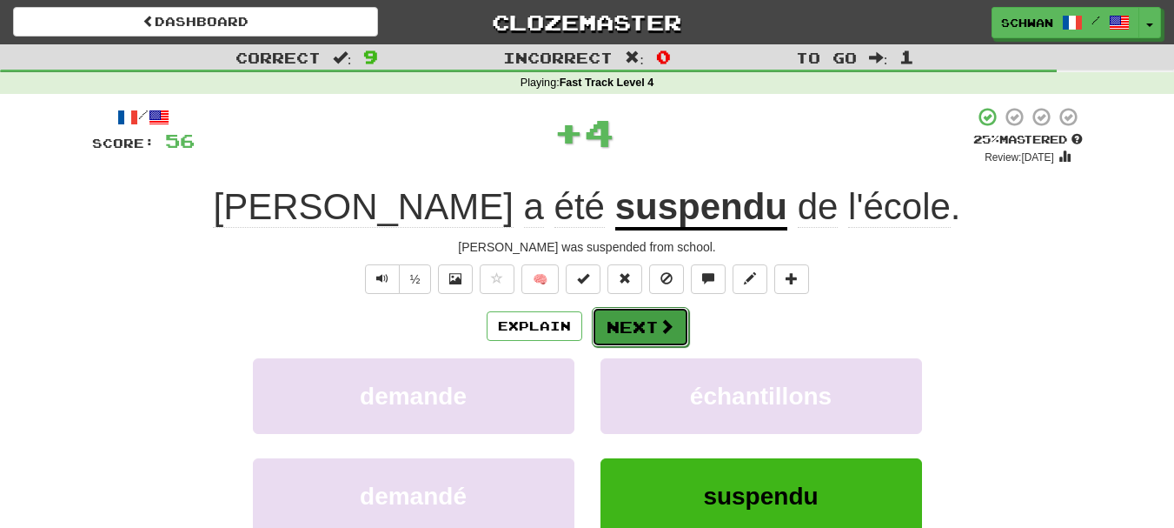
click at [627, 325] on button "Next" at bounding box center [640, 327] width 97 height 40
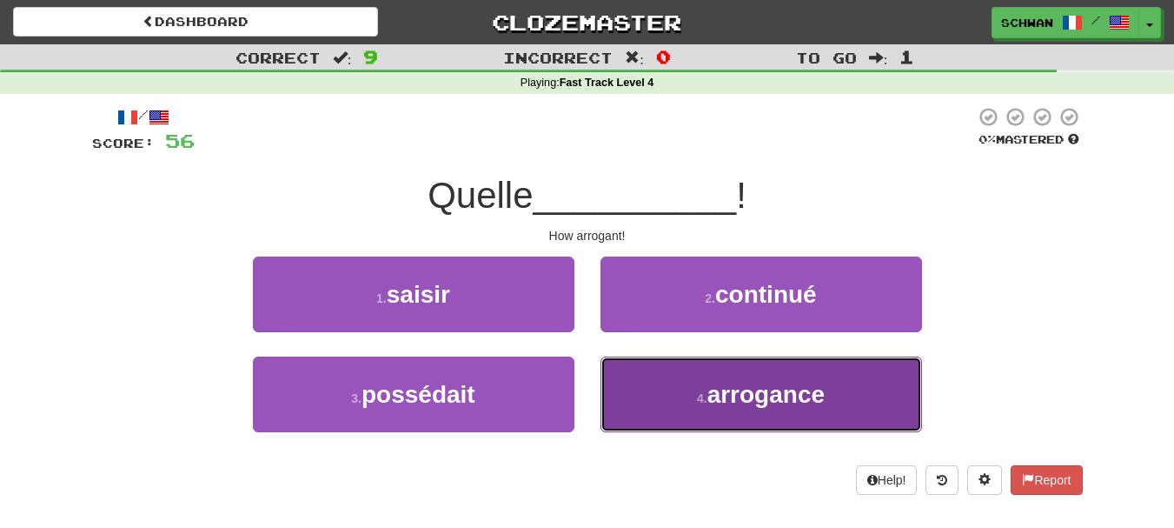
click at [634, 389] on button "4 . arrogance" at bounding box center [762, 394] width 322 height 76
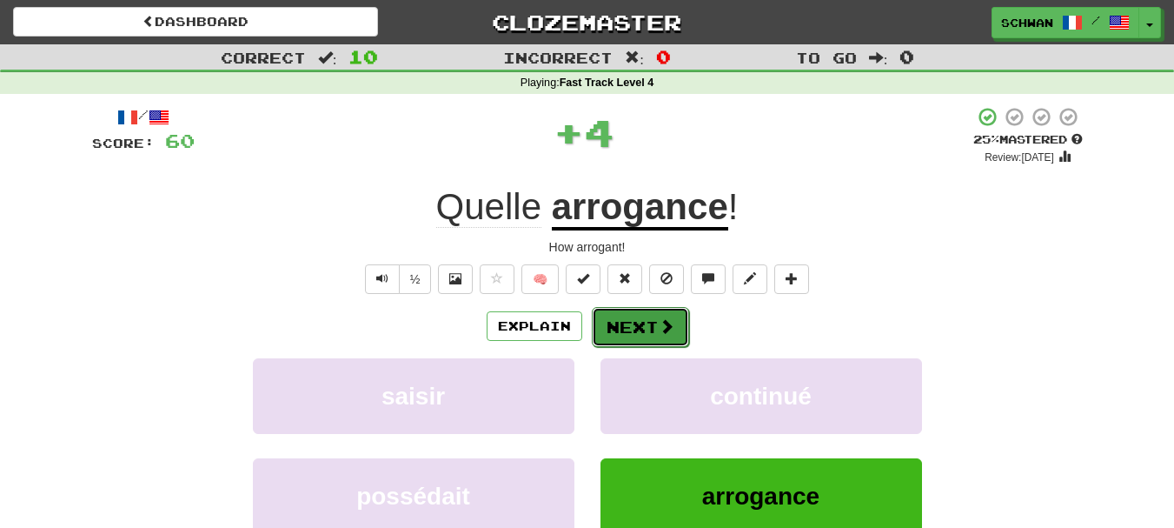
click at [634, 330] on button "Next" at bounding box center [640, 327] width 97 height 40
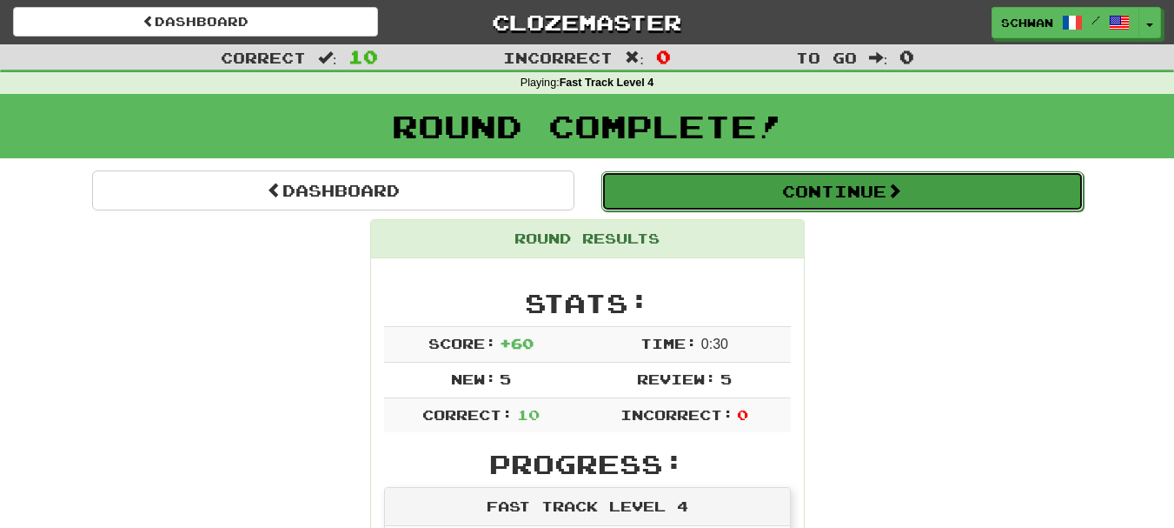
click at [797, 196] on button "Continue" at bounding box center [842, 191] width 482 height 40
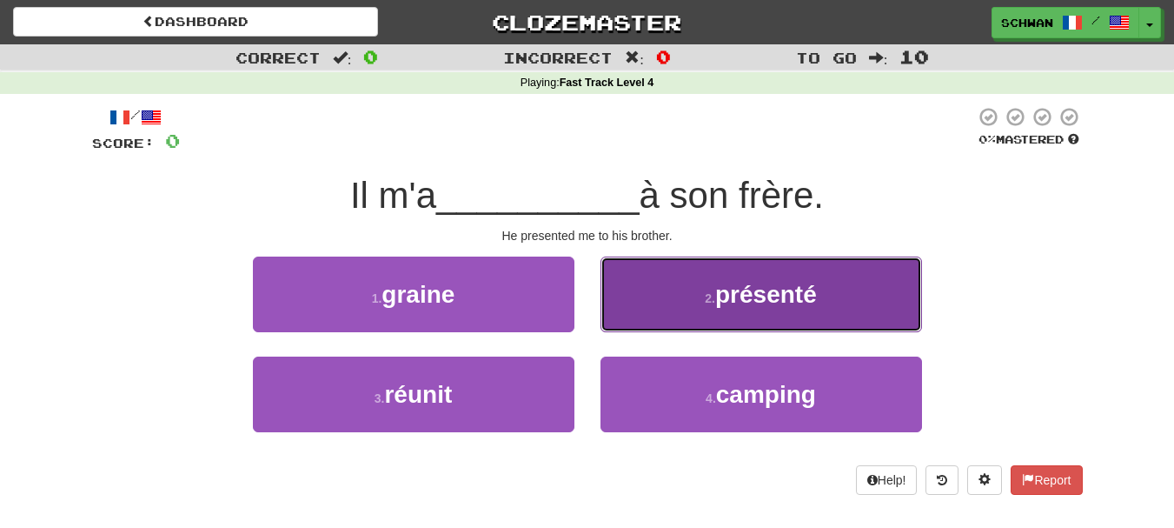
click at [720, 303] on span "présenté" at bounding box center [766, 294] width 102 height 27
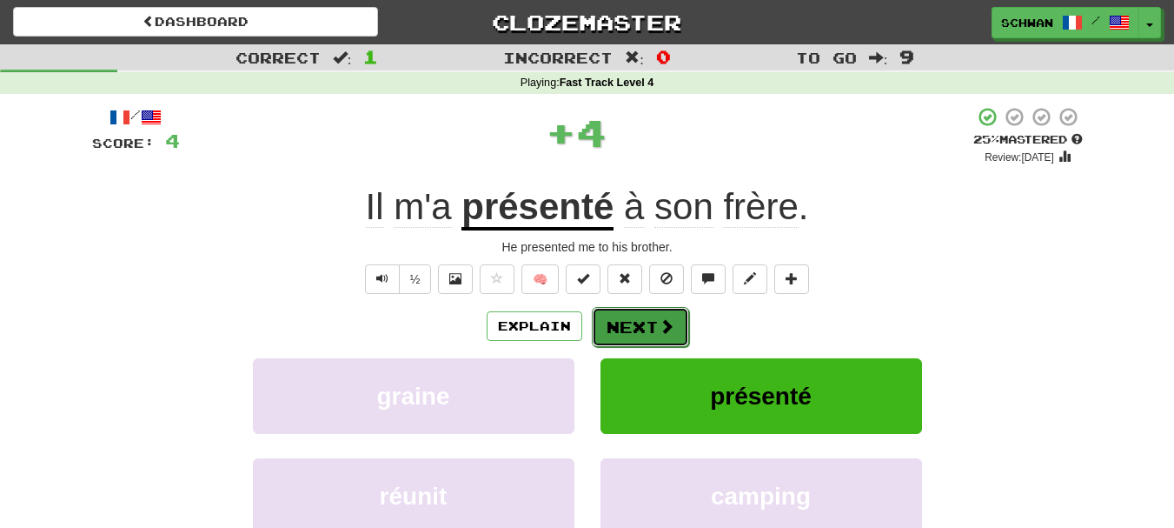
click at [649, 328] on button "Next" at bounding box center [640, 327] width 97 height 40
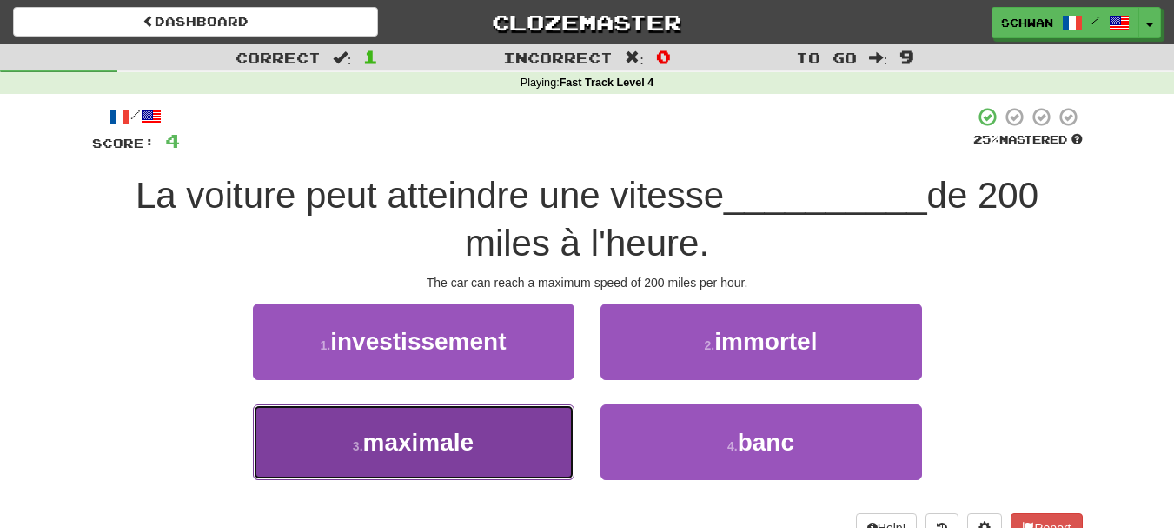
click at [488, 444] on button "3 . maximale" at bounding box center [414, 442] width 322 height 76
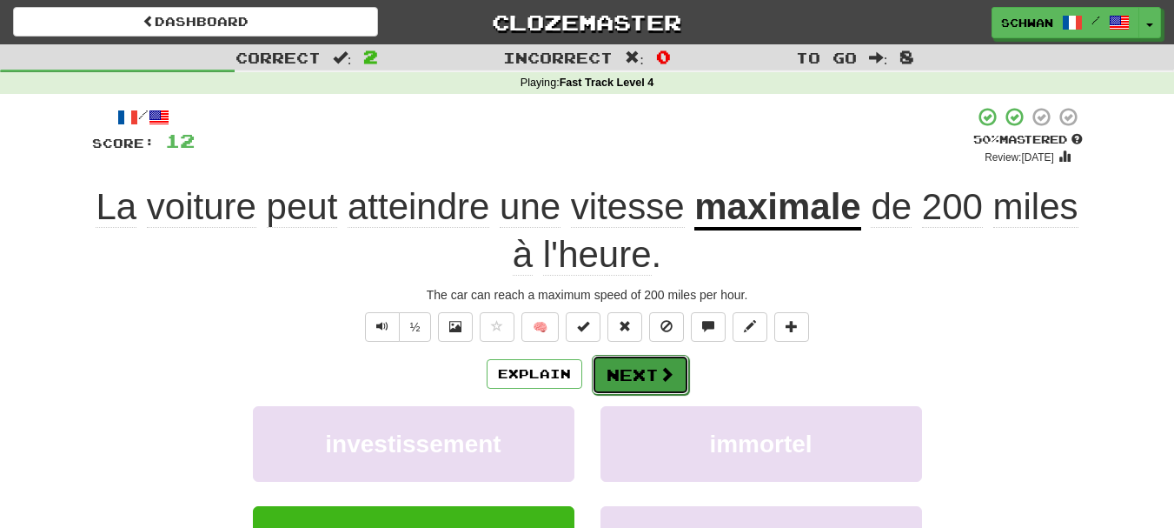
click at [634, 374] on button "Next" at bounding box center [640, 375] width 97 height 40
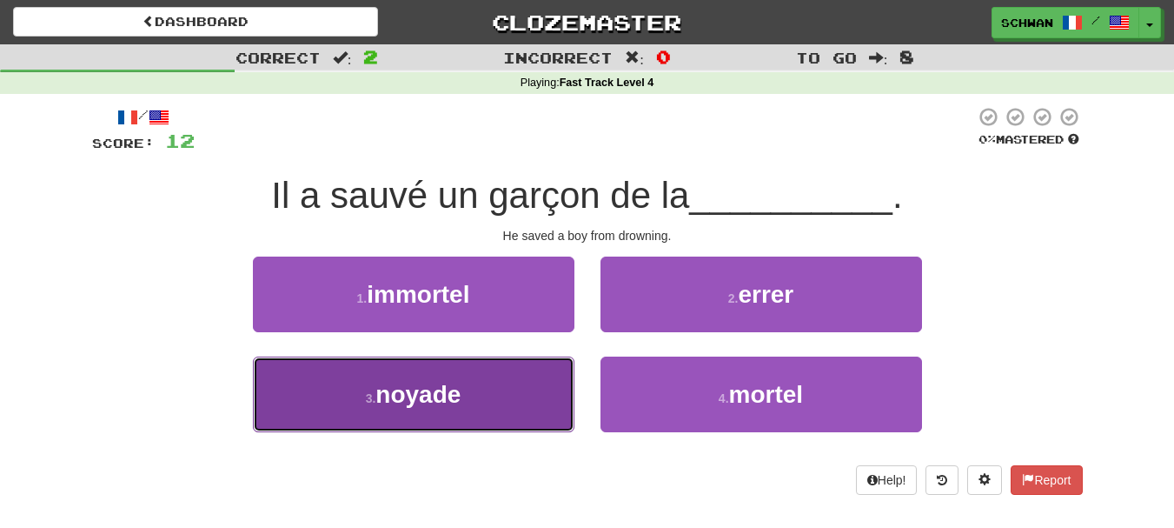
click at [533, 392] on button "3 . noyade" at bounding box center [414, 394] width 322 height 76
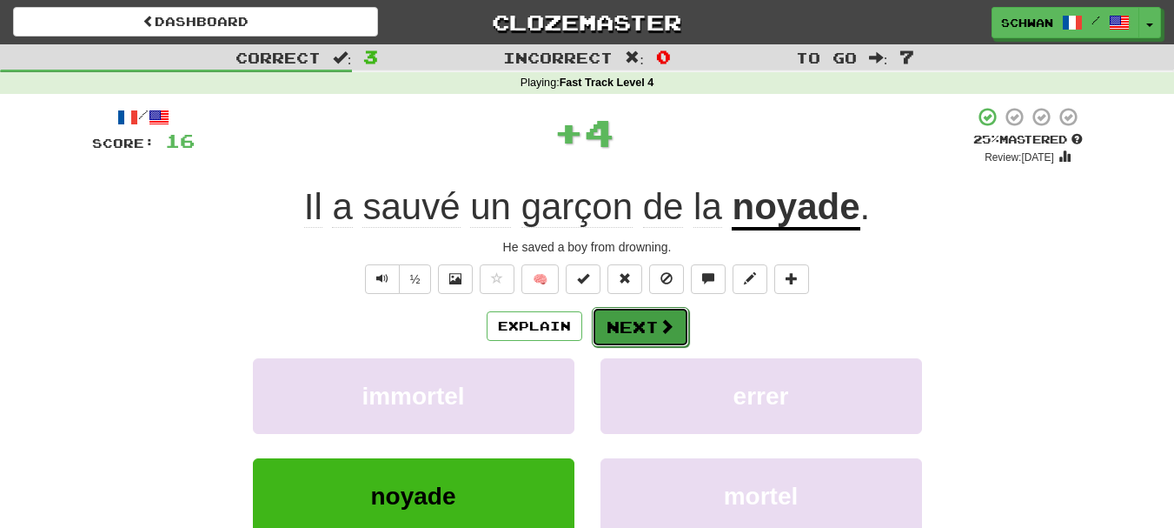
click at [638, 331] on button "Next" at bounding box center [640, 327] width 97 height 40
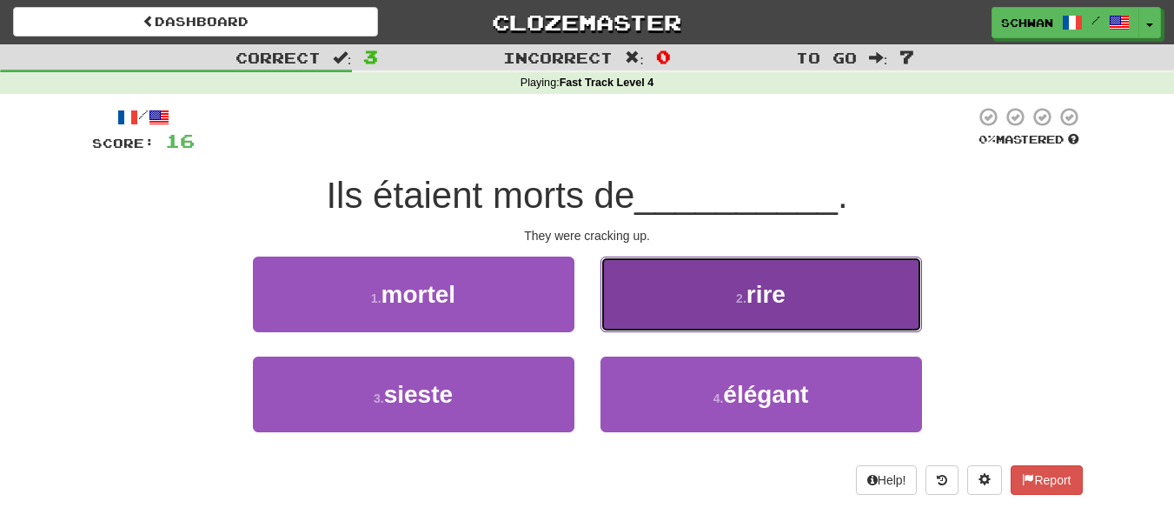
click at [658, 297] on button "2 . rire" at bounding box center [762, 294] width 322 height 76
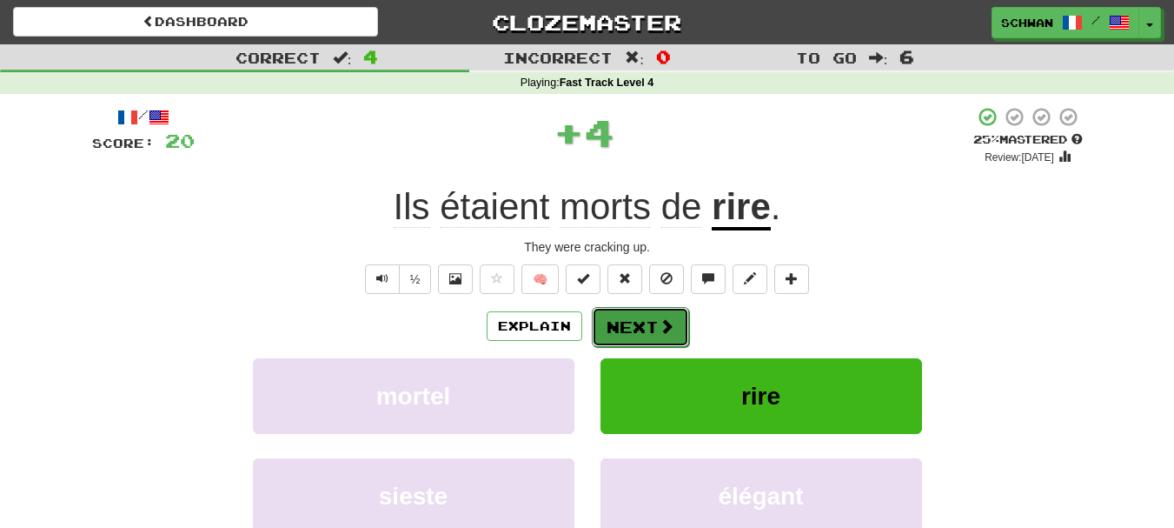
click at [641, 323] on button "Next" at bounding box center [640, 327] width 97 height 40
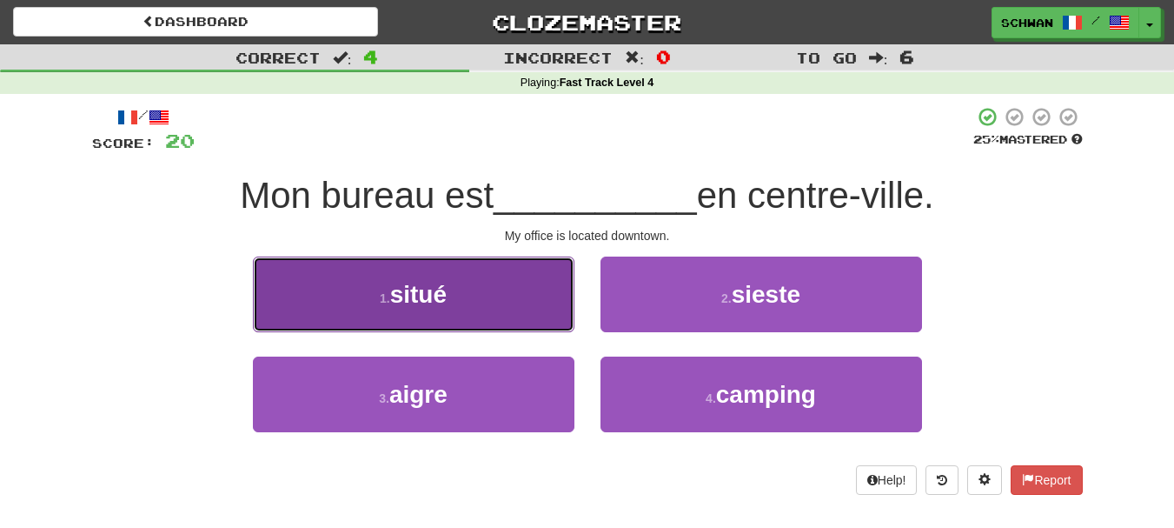
click at [462, 315] on button "1 . situé" at bounding box center [414, 294] width 322 height 76
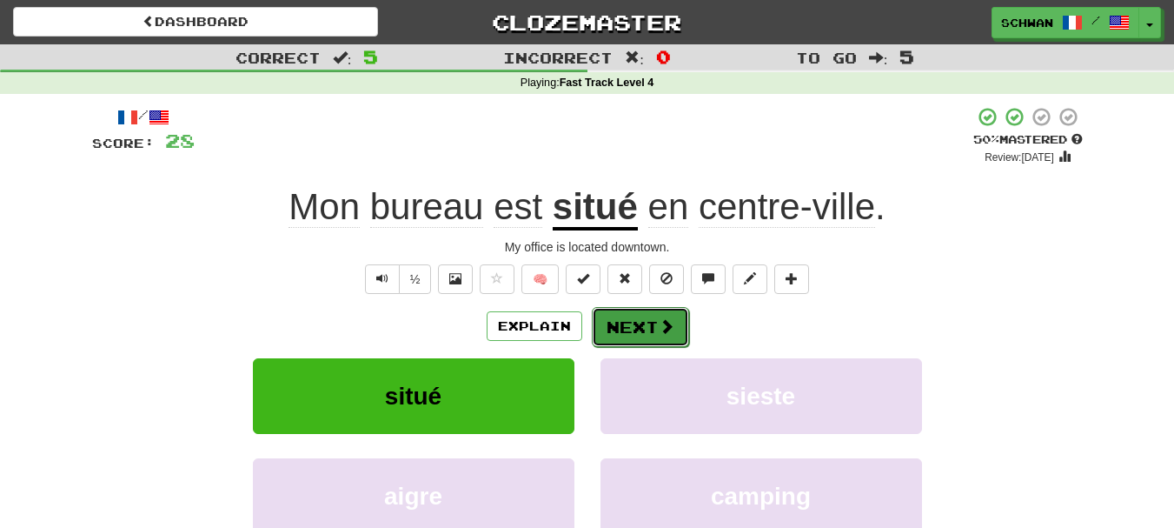
click at [634, 325] on button "Next" at bounding box center [640, 327] width 97 height 40
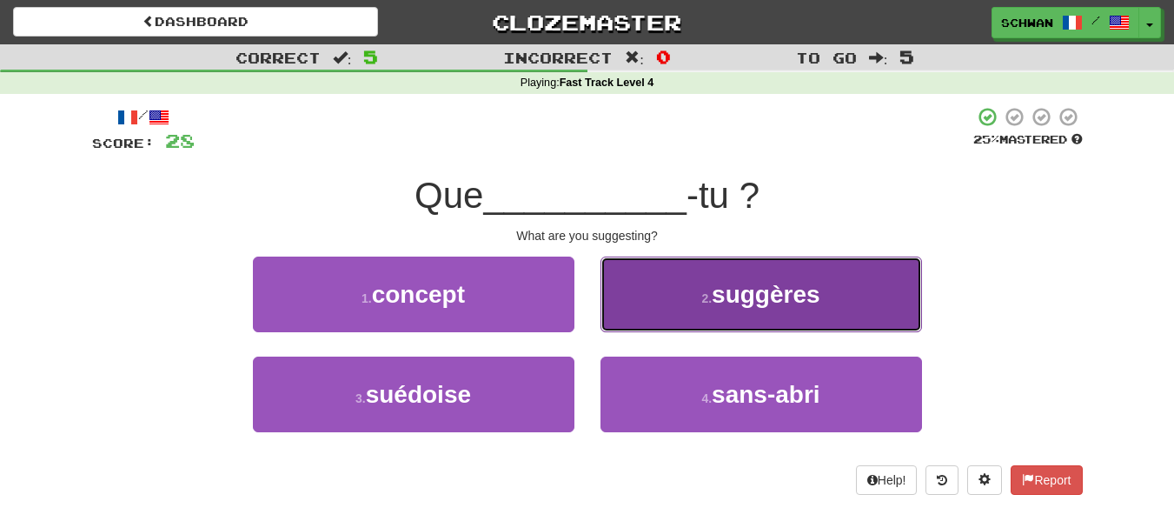
click at [638, 309] on button "2 . suggères" at bounding box center [762, 294] width 322 height 76
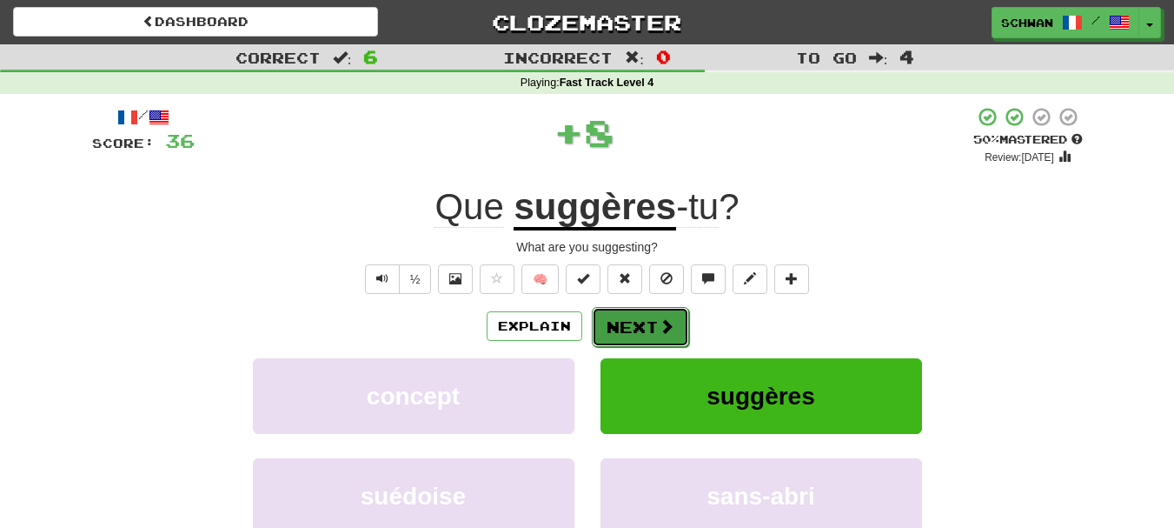
click at [630, 326] on button "Next" at bounding box center [640, 327] width 97 height 40
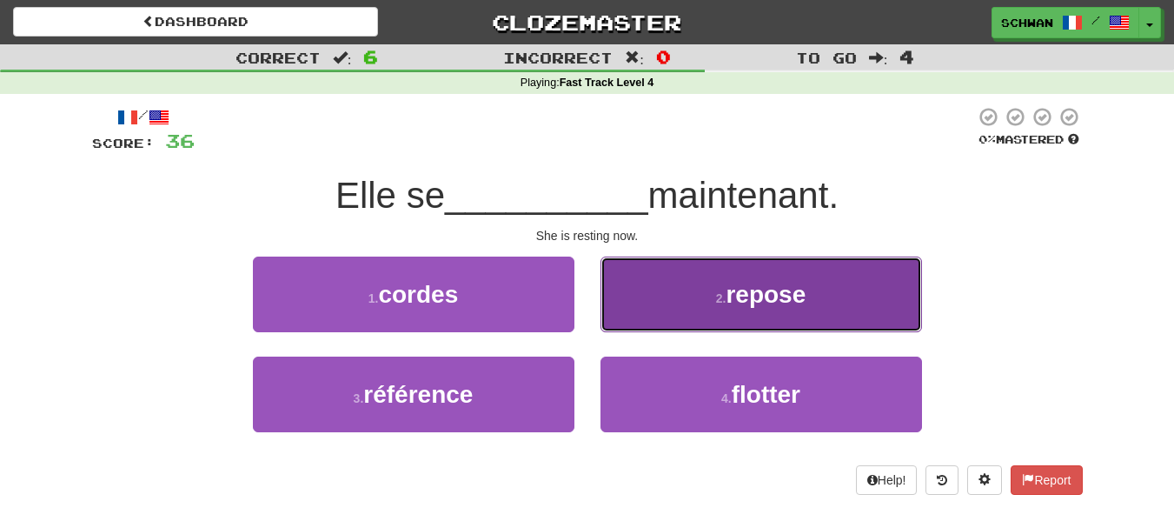
click at [639, 310] on button "2 . repose" at bounding box center [762, 294] width 322 height 76
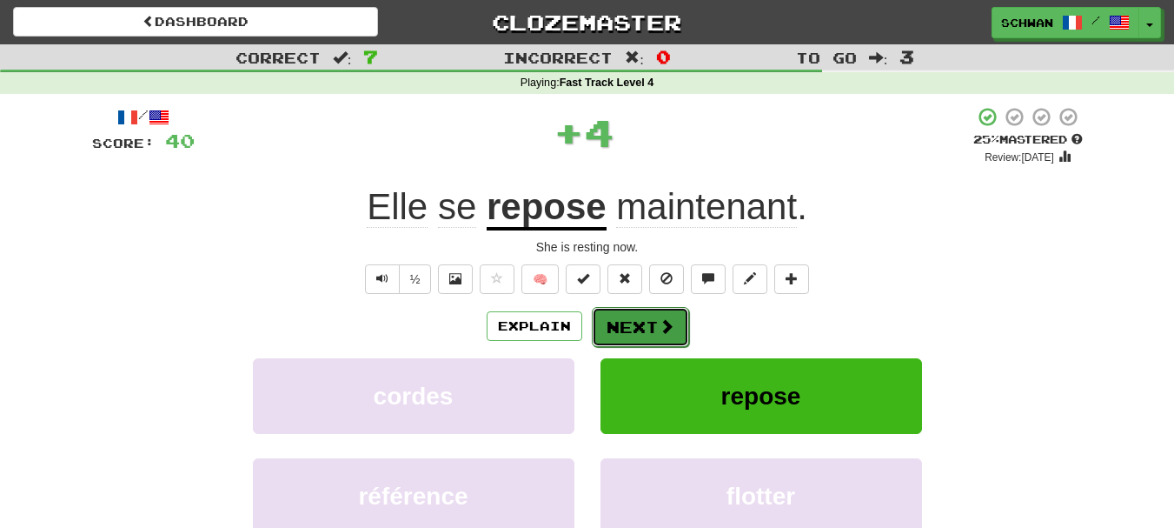
click at [629, 326] on button "Next" at bounding box center [640, 327] width 97 height 40
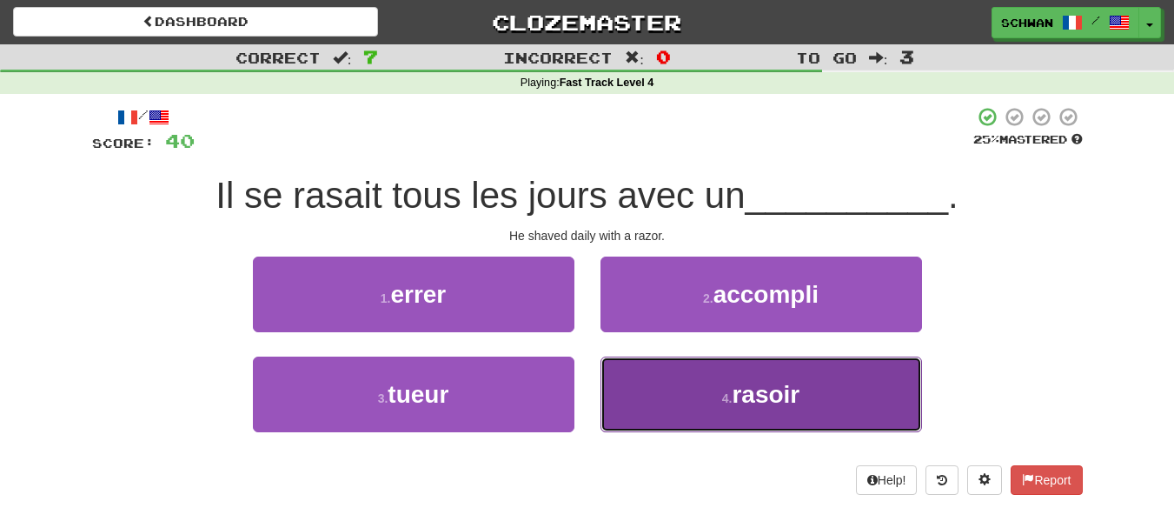
click at [651, 396] on button "4 . rasoir" at bounding box center [762, 394] width 322 height 76
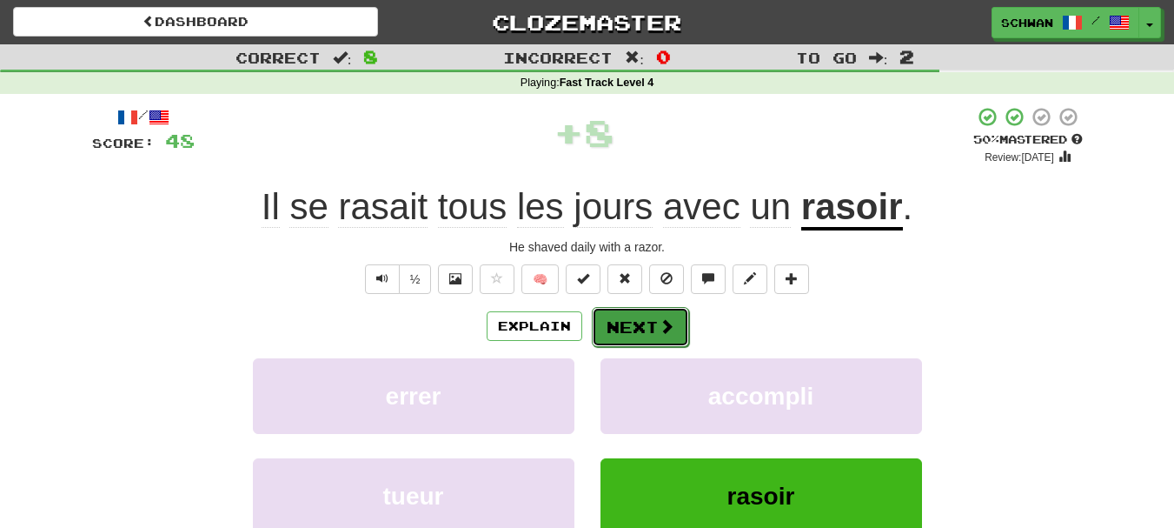
click at [634, 326] on button "Next" at bounding box center [640, 327] width 97 height 40
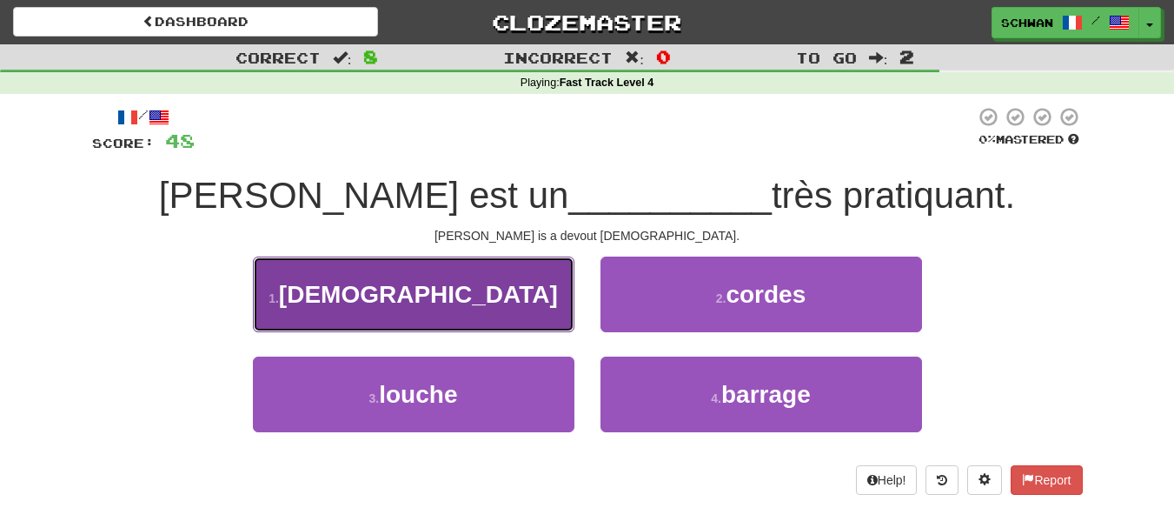
click at [533, 295] on button "1 . [DEMOGRAPHIC_DATA]" at bounding box center [414, 294] width 322 height 76
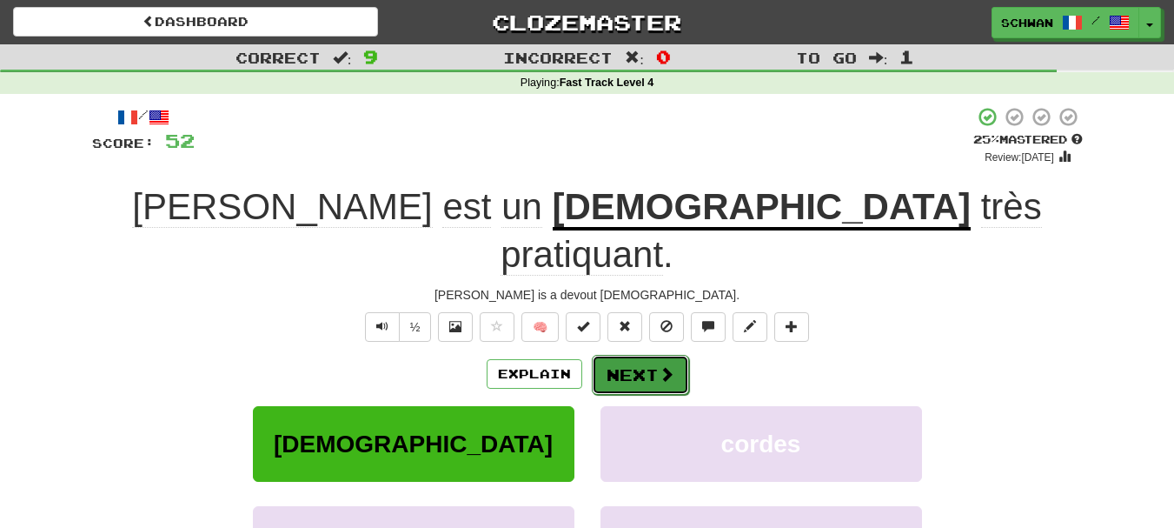
click at [630, 355] on button "Next" at bounding box center [640, 375] width 97 height 40
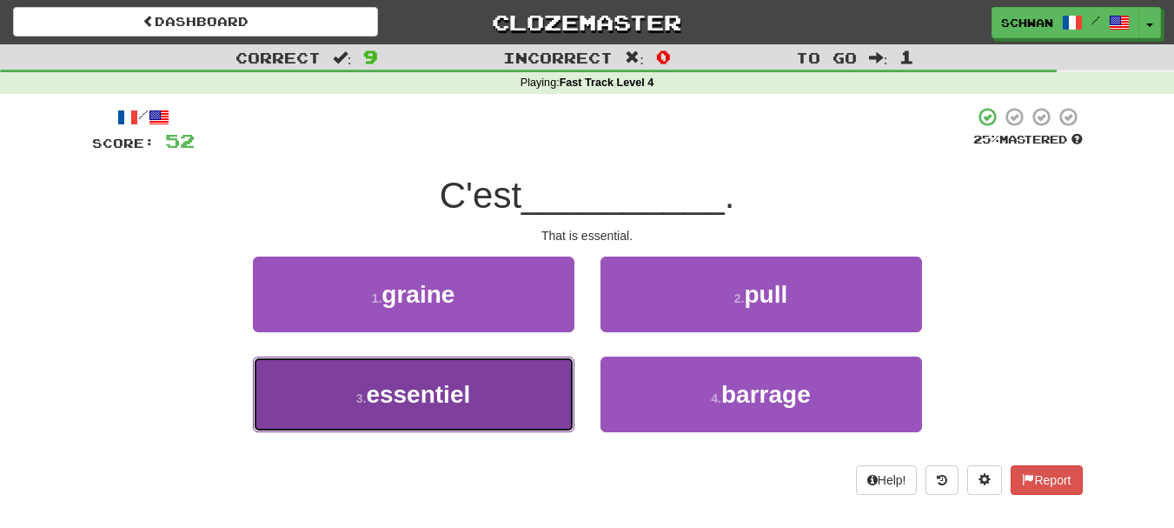
click at [546, 391] on button "3 . essentiel" at bounding box center [414, 394] width 322 height 76
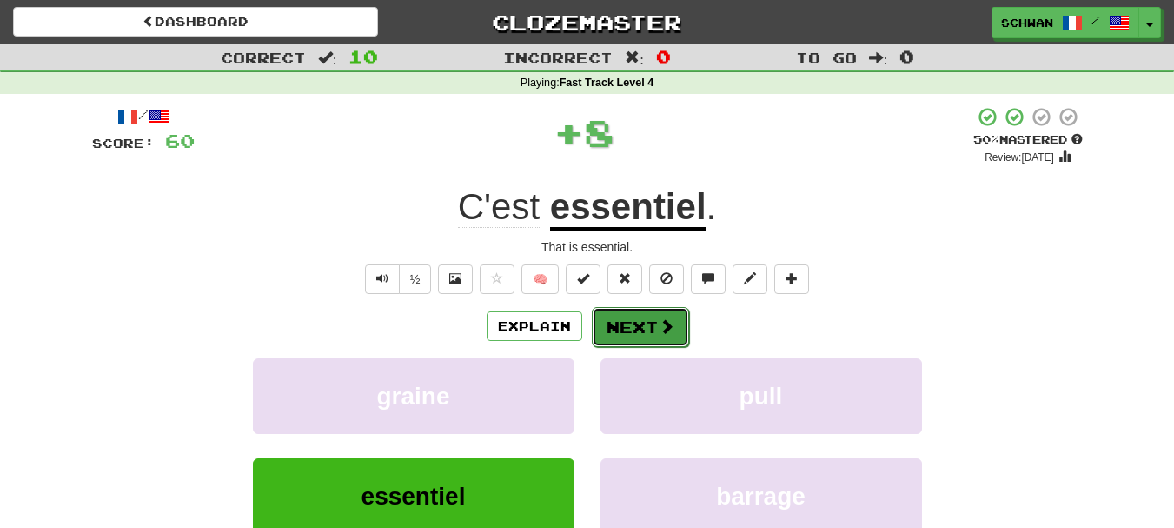
click at [624, 329] on button "Next" at bounding box center [640, 327] width 97 height 40
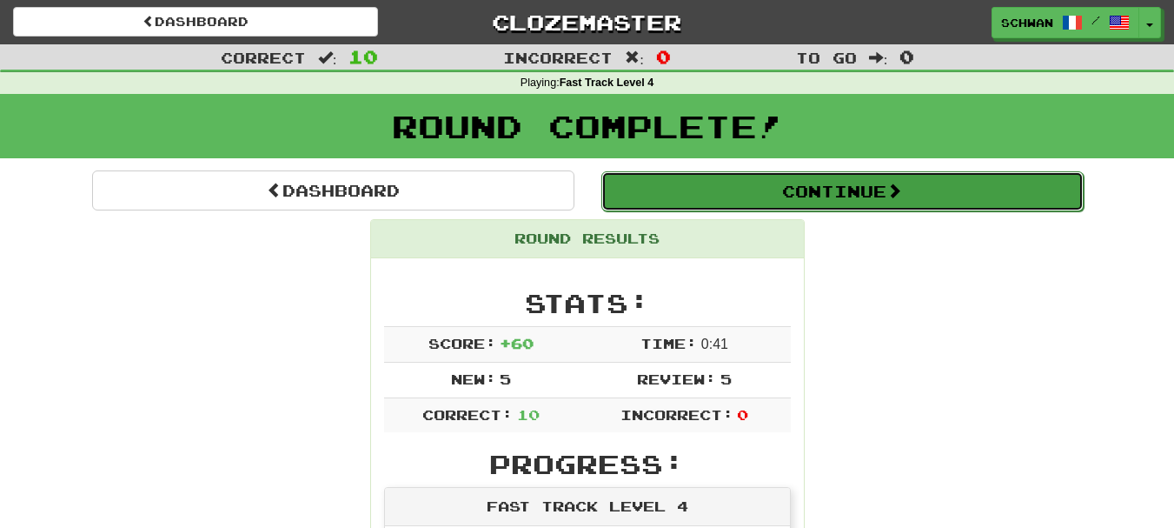
click at [797, 195] on button "Continue" at bounding box center [842, 191] width 482 height 40
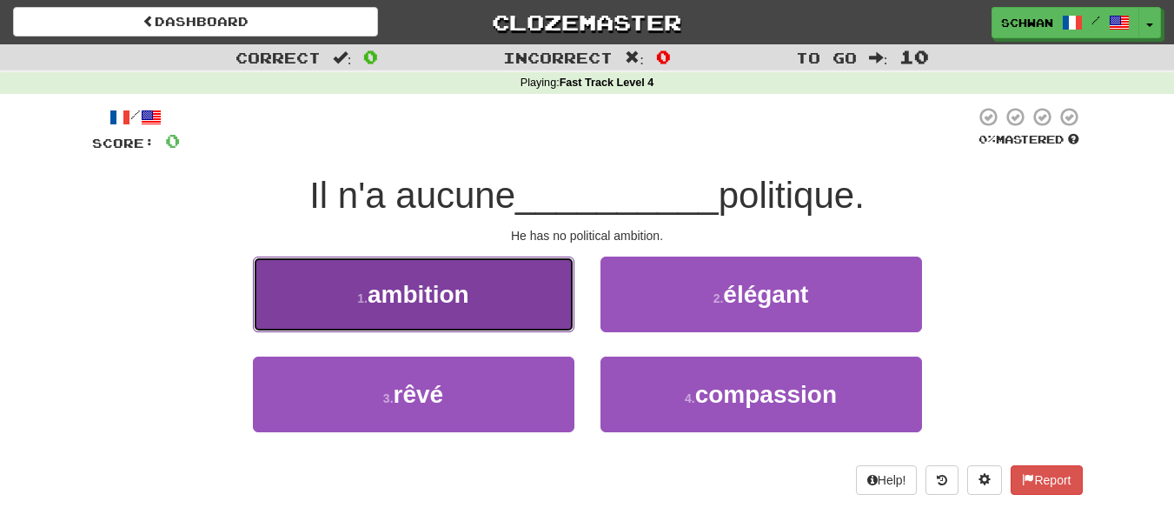
click at [395, 308] on button "1 . ambition" at bounding box center [414, 294] width 322 height 76
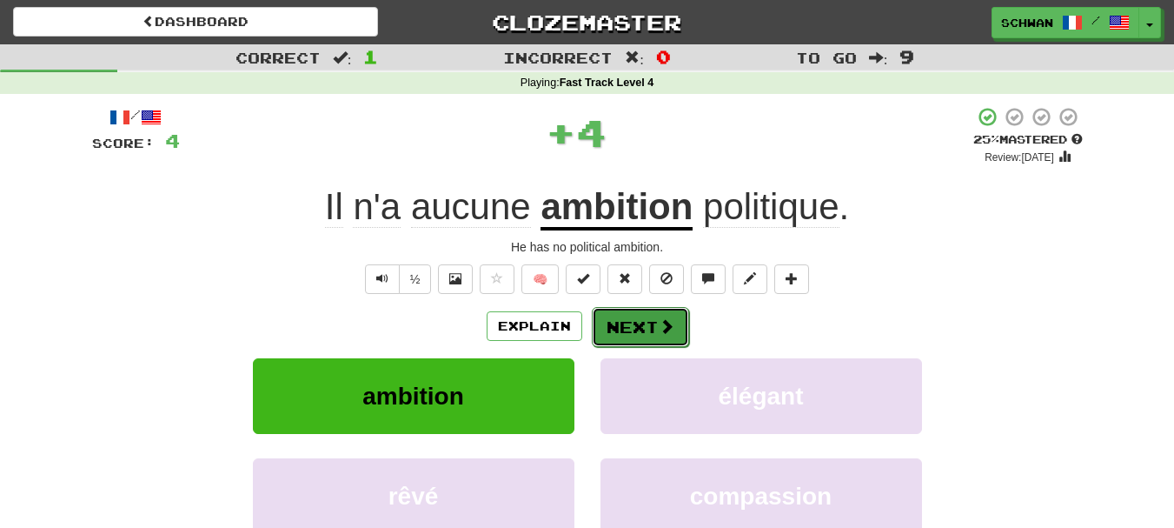
click at [634, 324] on button "Next" at bounding box center [640, 327] width 97 height 40
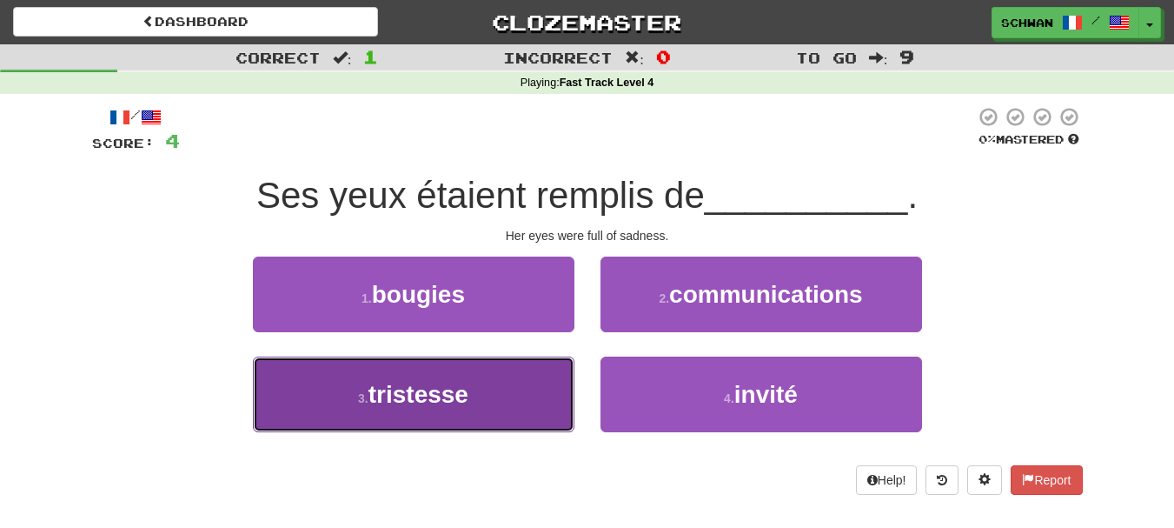
click at [346, 408] on button "3 . tristesse" at bounding box center [414, 394] width 322 height 76
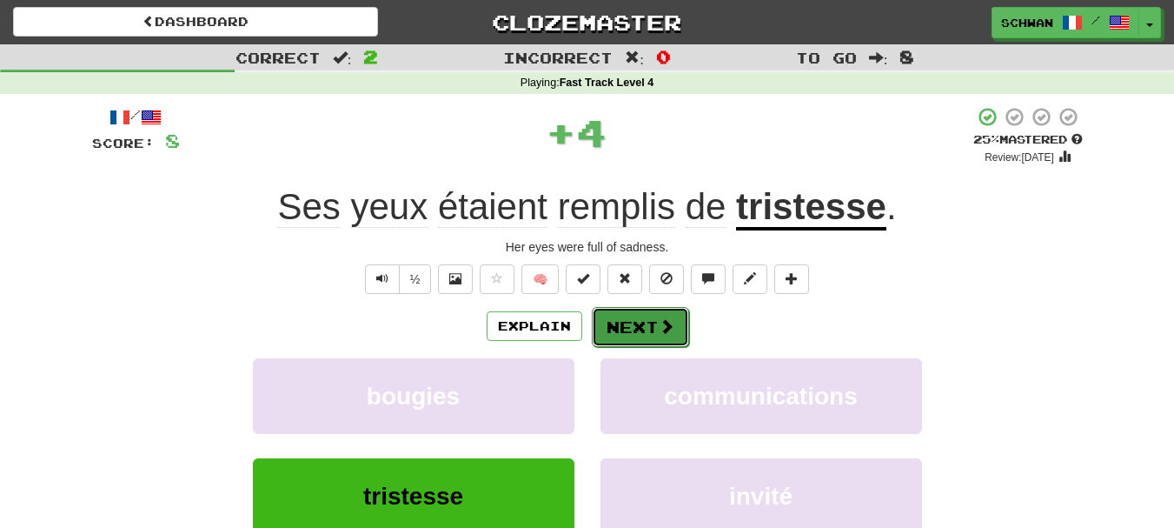
click at [646, 329] on button "Next" at bounding box center [640, 327] width 97 height 40
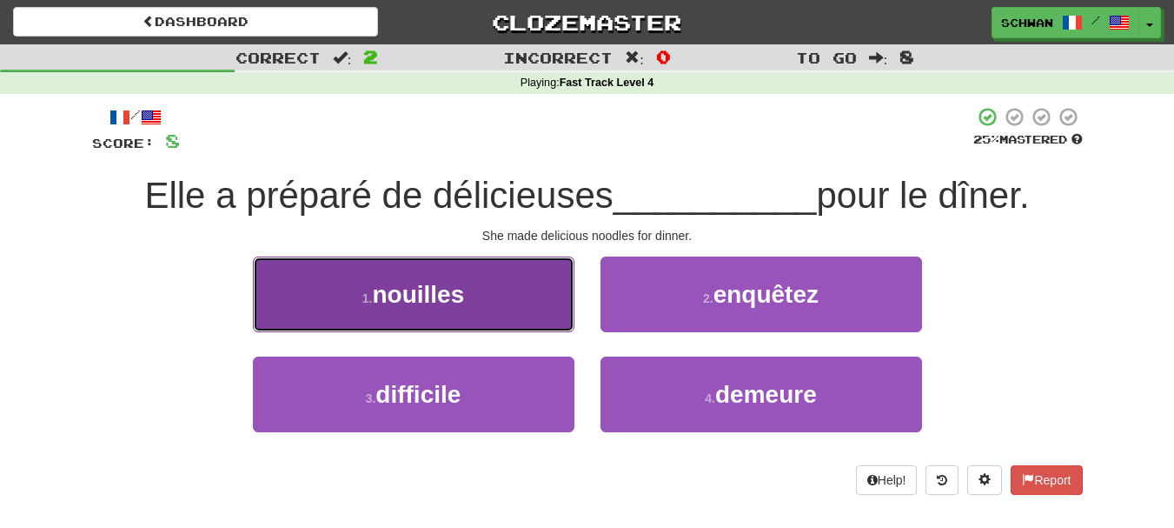
click at [447, 290] on span "nouilles" at bounding box center [418, 294] width 92 height 27
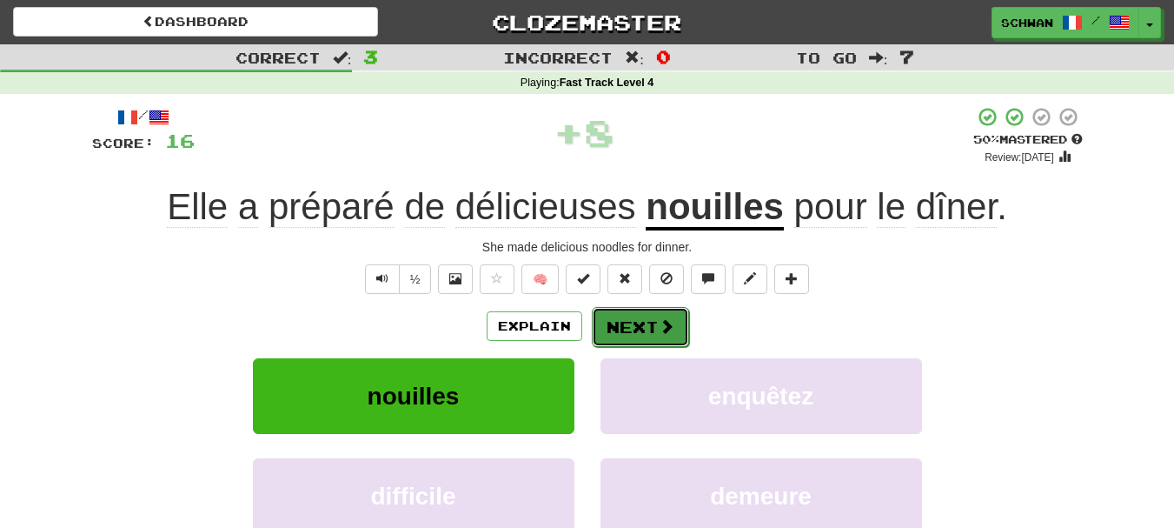
click at [650, 322] on button "Next" at bounding box center [640, 327] width 97 height 40
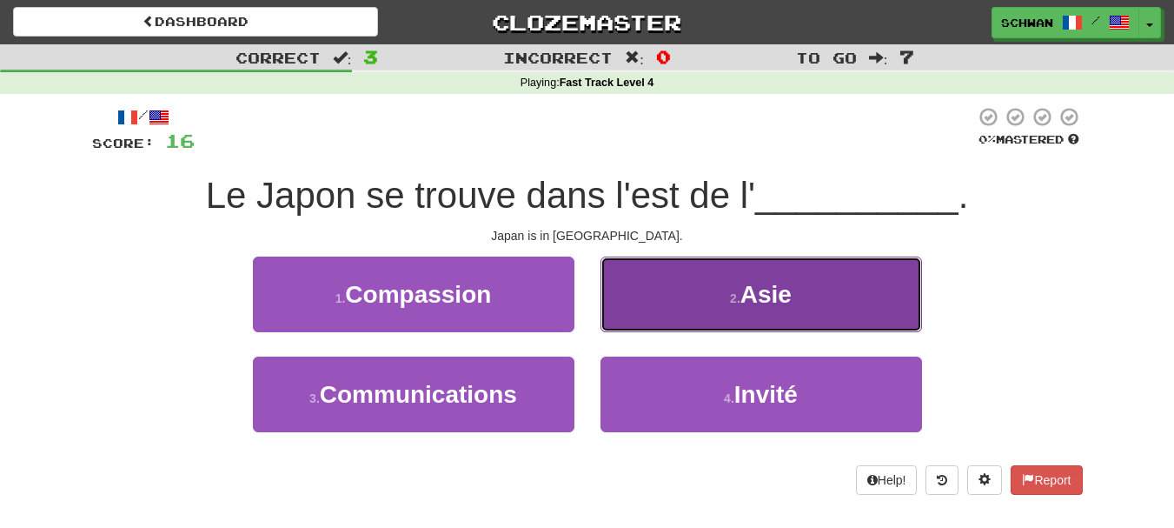
click at [795, 289] on button "2 . [GEOGRAPHIC_DATA]" at bounding box center [762, 294] width 322 height 76
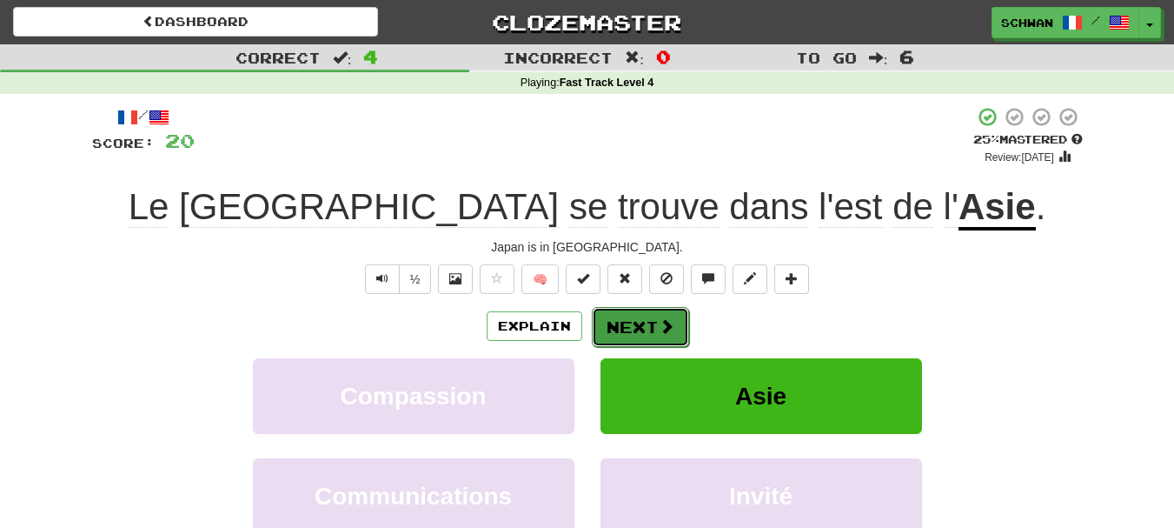
click at [653, 329] on button "Next" at bounding box center [640, 327] width 97 height 40
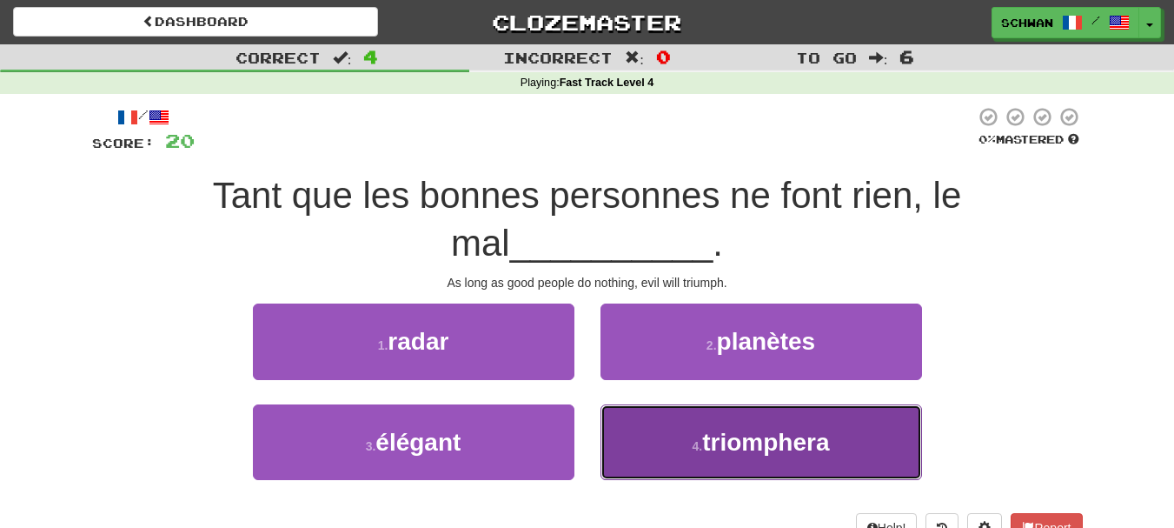
click at [642, 441] on button "4 . triomphera" at bounding box center [762, 442] width 322 height 76
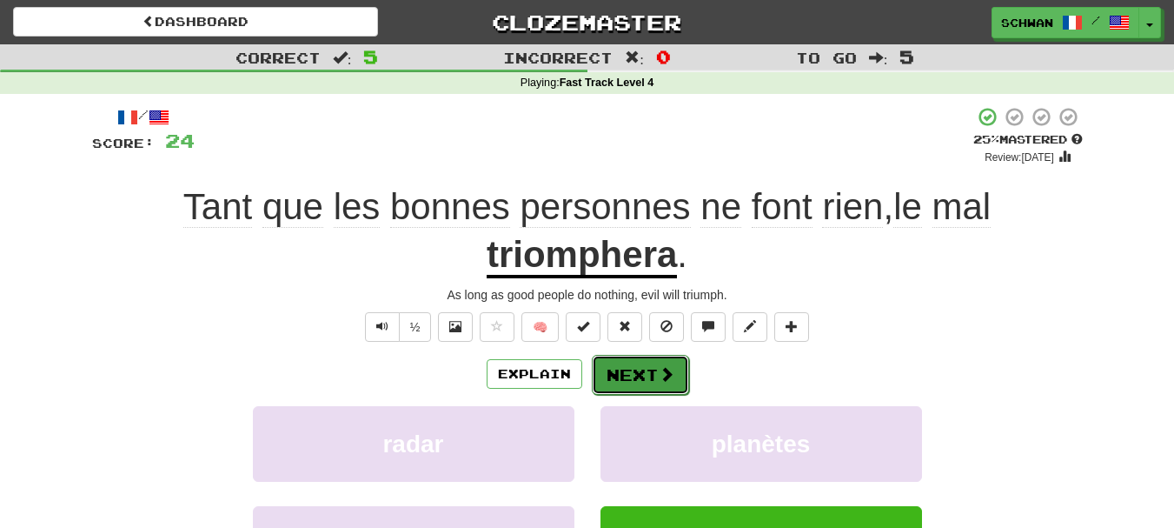
click at [633, 373] on button "Next" at bounding box center [640, 375] width 97 height 40
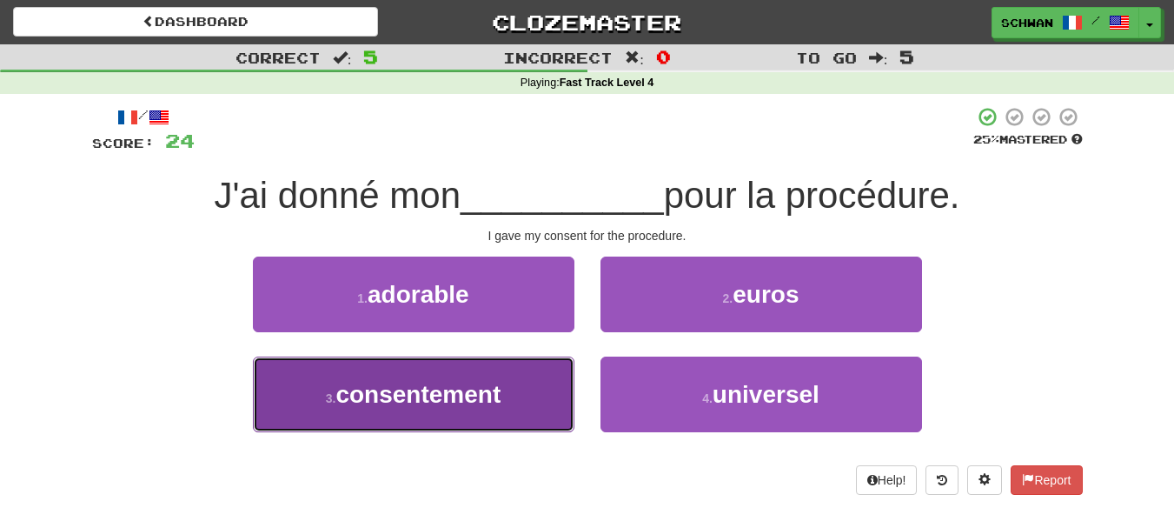
click at [508, 417] on button "3 . consentement" at bounding box center [414, 394] width 322 height 76
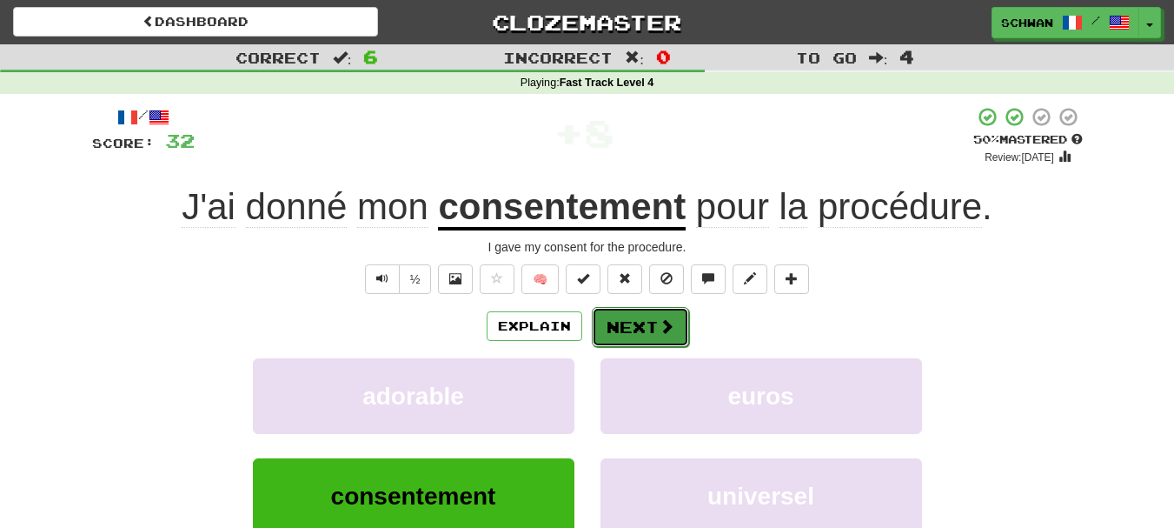
click at [629, 335] on button "Next" at bounding box center [640, 327] width 97 height 40
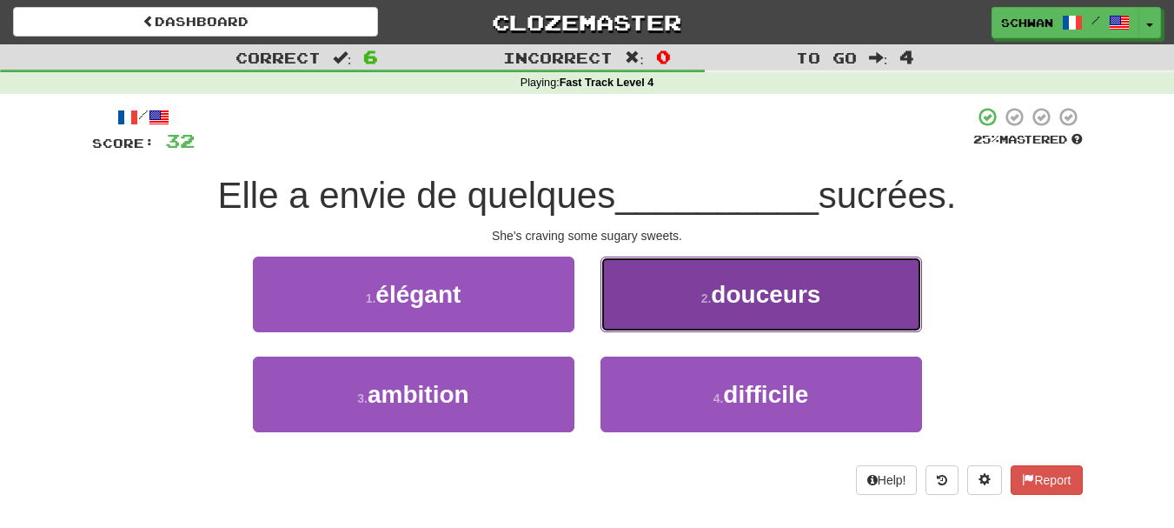
click at [701, 302] on small "2 ." at bounding box center [706, 298] width 10 height 14
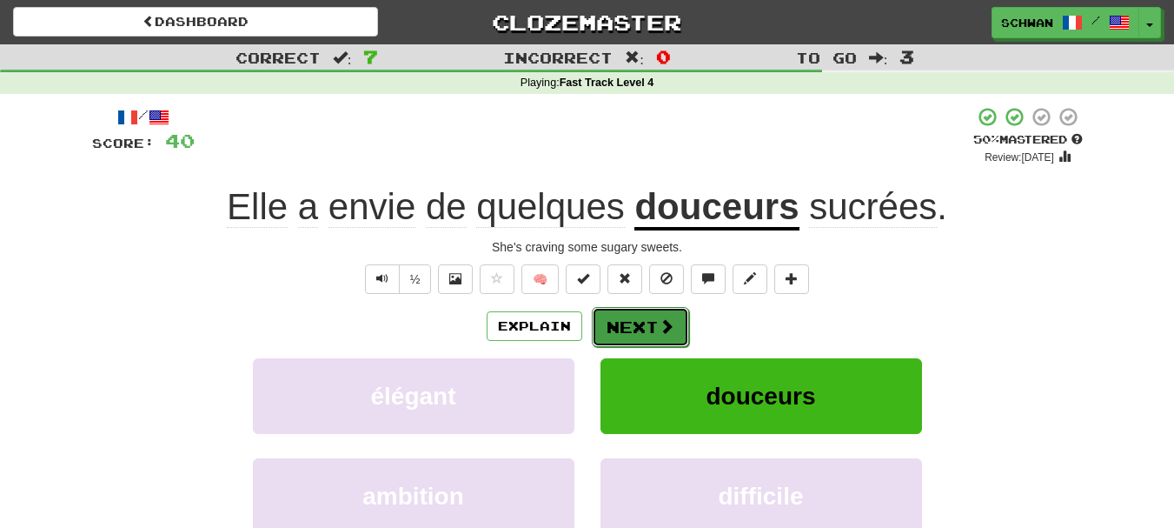
click at [628, 326] on button "Next" at bounding box center [640, 327] width 97 height 40
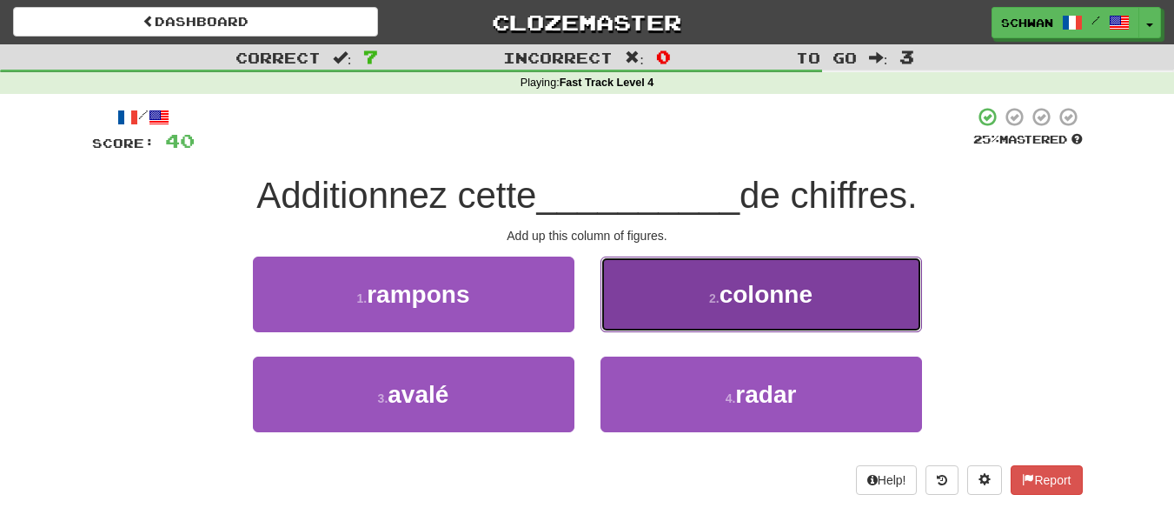
click at [709, 294] on small "2 ." at bounding box center [714, 298] width 10 height 14
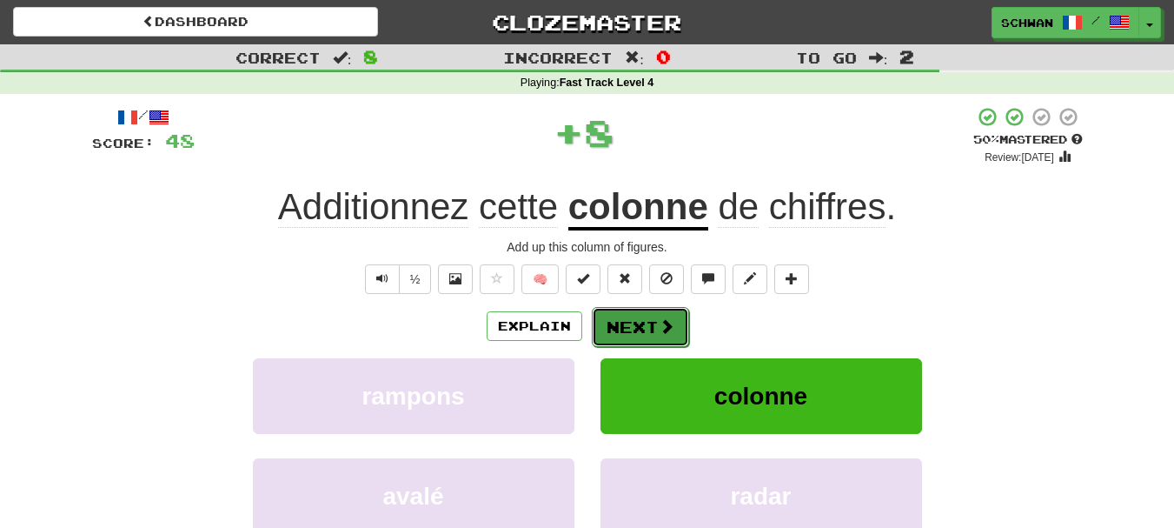
click at [650, 334] on button "Next" at bounding box center [640, 327] width 97 height 40
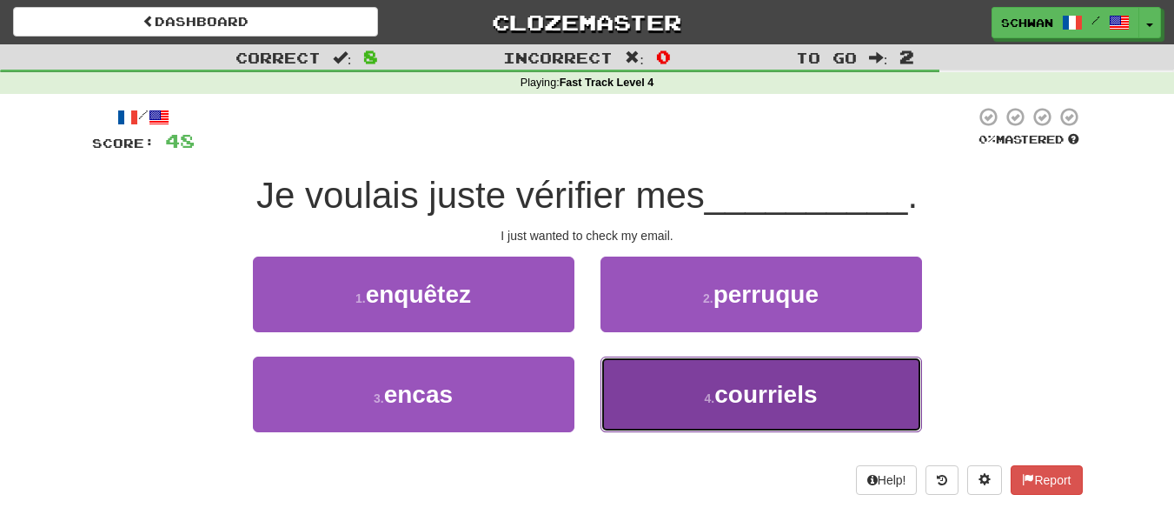
click at [686, 398] on button "4 . courriels" at bounding box center [762, 394] width 322 height 76
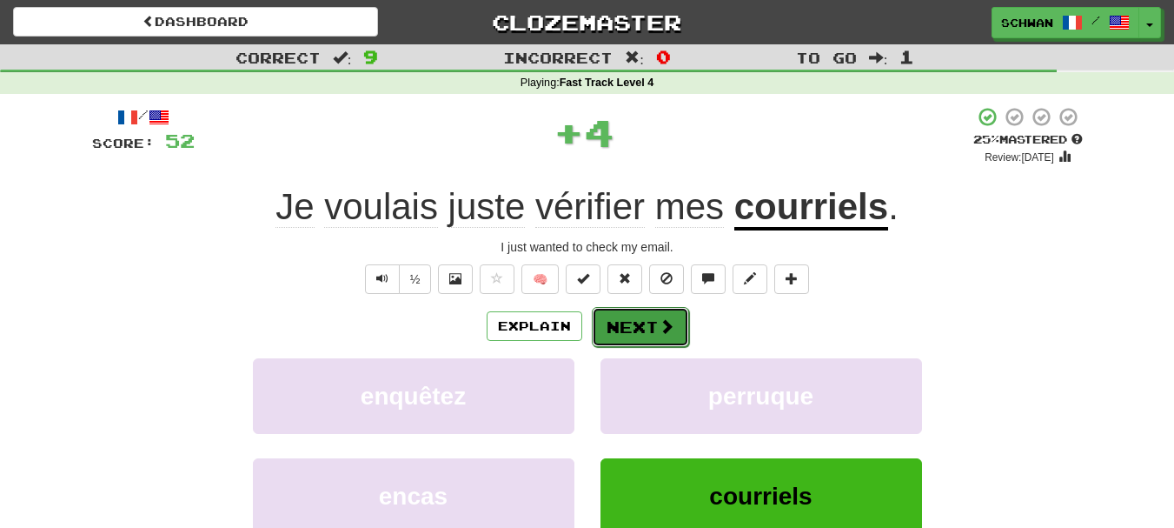
click at [644, 329] on button "Next" at bounding box center [640, 327] width 97 height 40
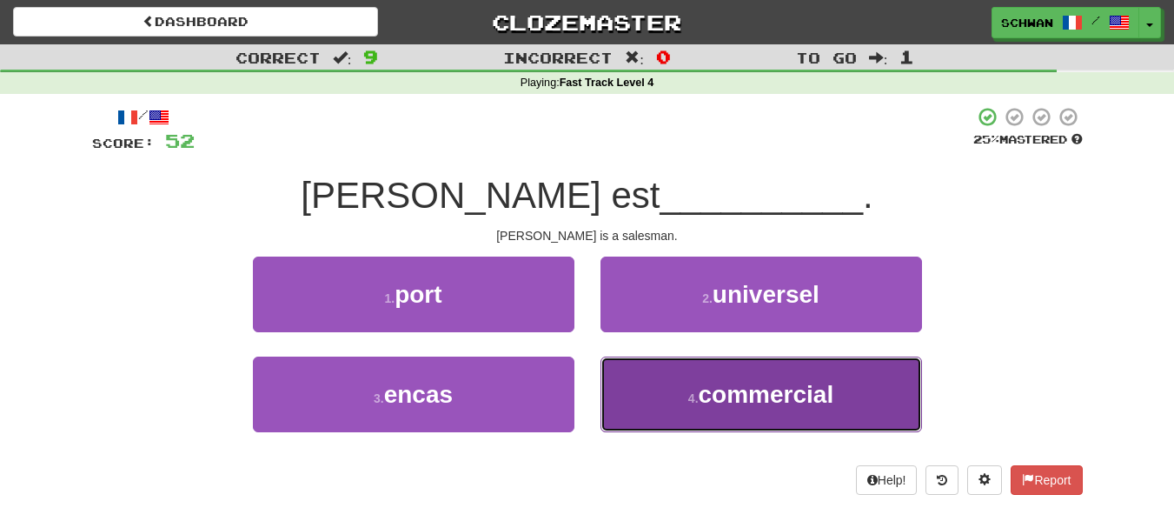
click at [716, 401] on span "commercial" at bounding box center [767, 394] width 136 height 27
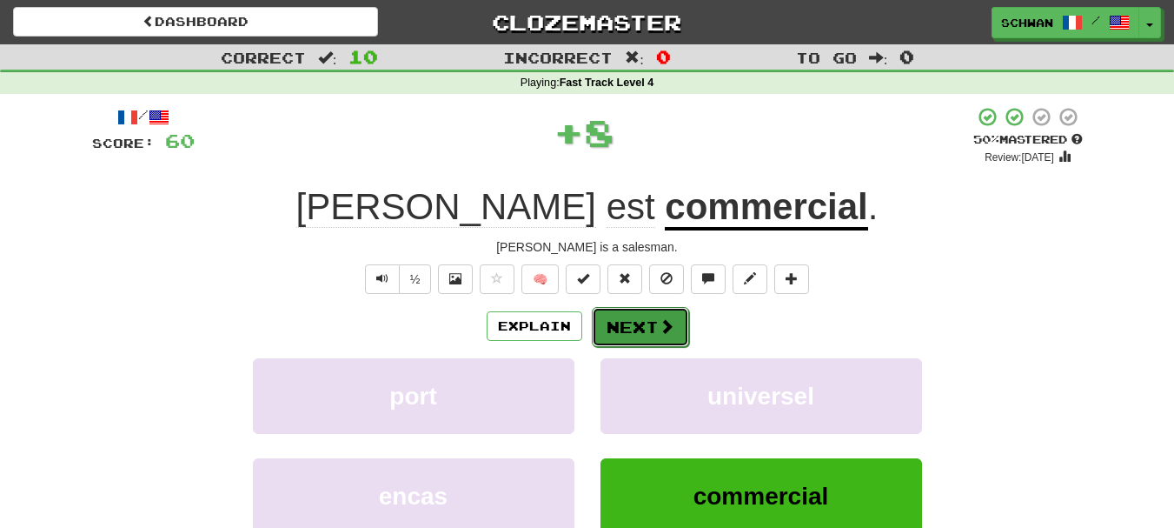
click at [668, 330] on span at bounding box center [667, 326] width 16 height 16
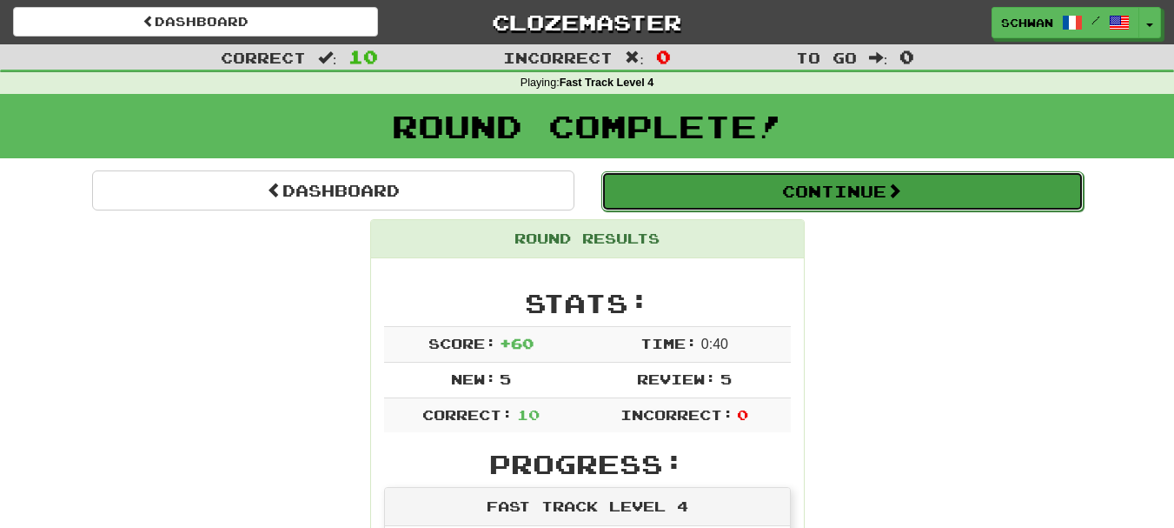
click at [817, 183] on button "Continue" at bounding box center [842, 191] width 482 height 40
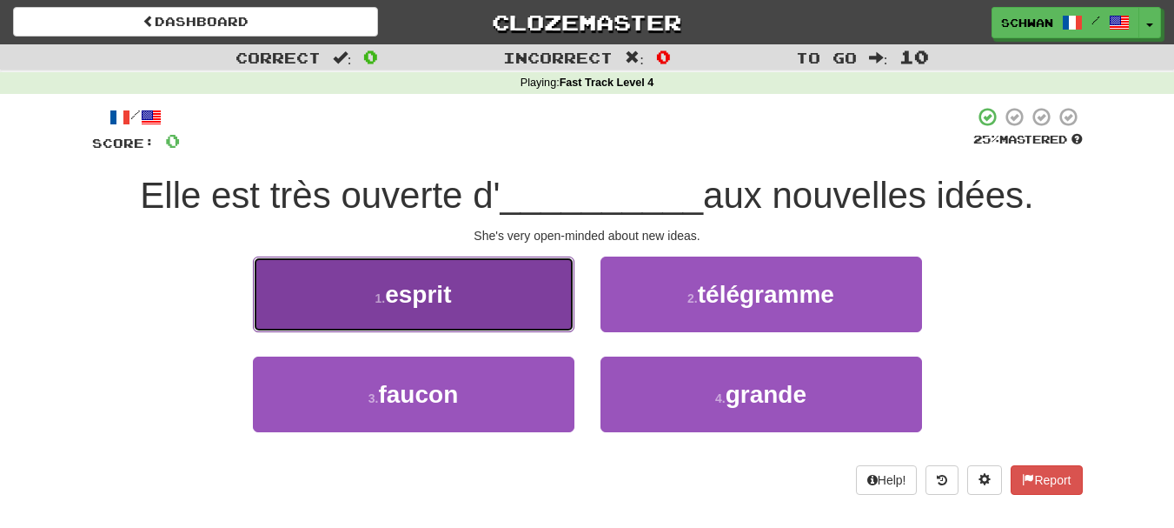
click at [443, 302] on span "esprit" at bounding box center [418, 294] width 66 height 27
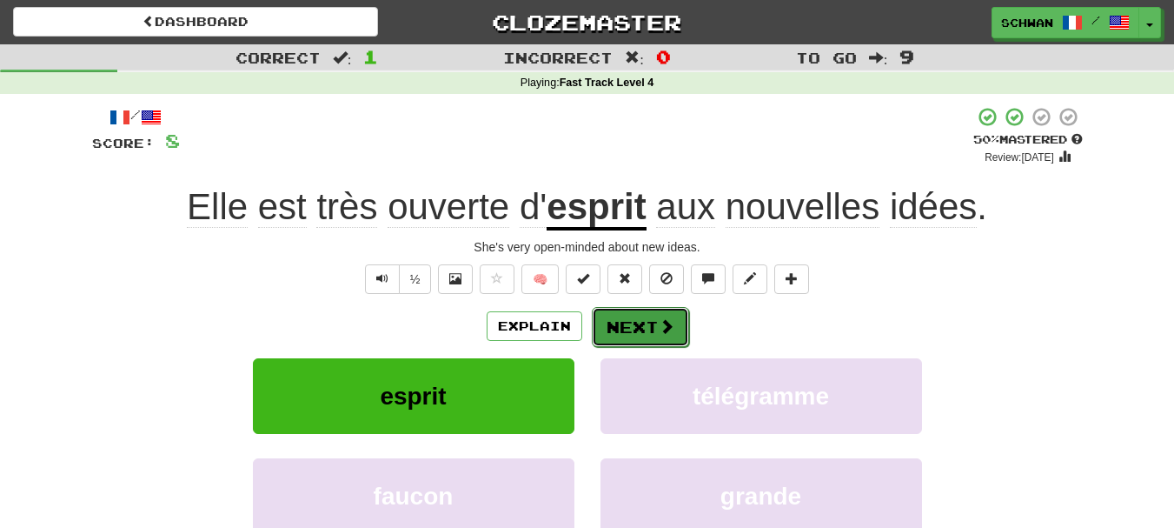
click at [641, 329] on button "Next" at bounding box center [640, 327] width 97 height 40
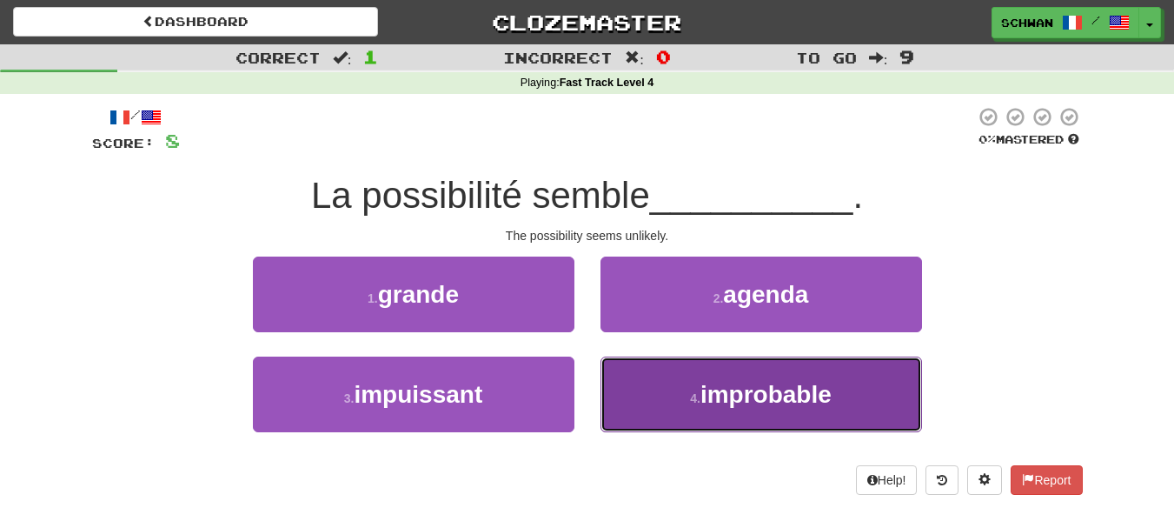
click at [640, 382] on button "4 . improbable" at bounding box center [762, 394] width 322 height 76
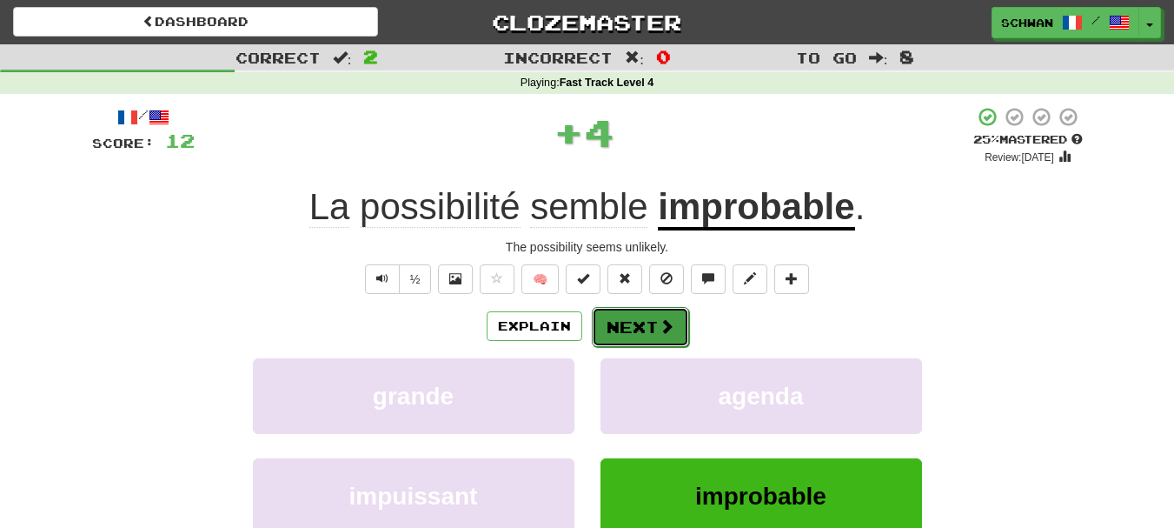
click at [634, 327] on button "Next" at bounding box center [640, 327] width 97 height 40
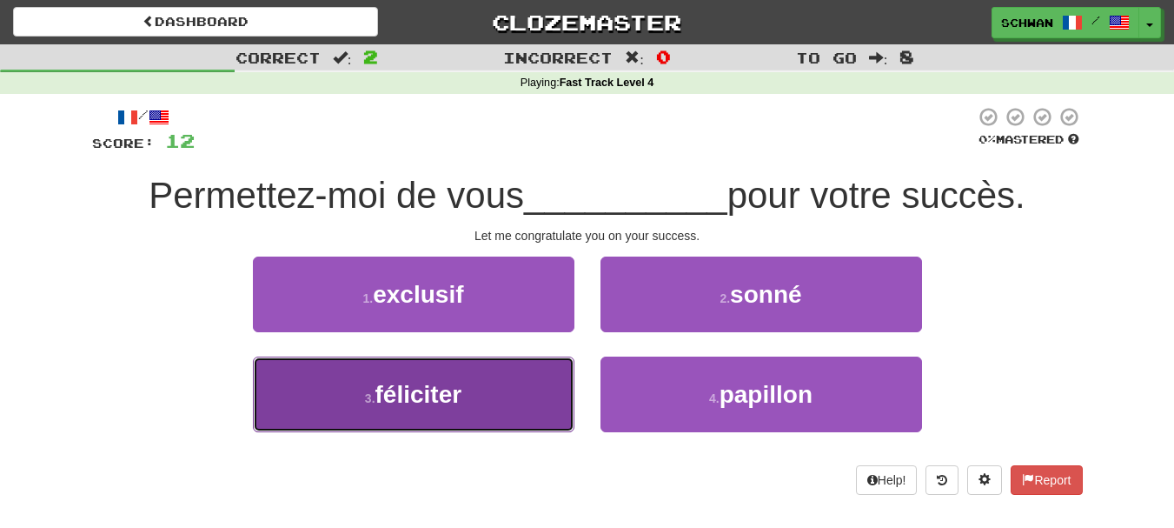
click at [515, 402] on button "3 . féliciter" at bounding box center [414, 394] width 322 height 76
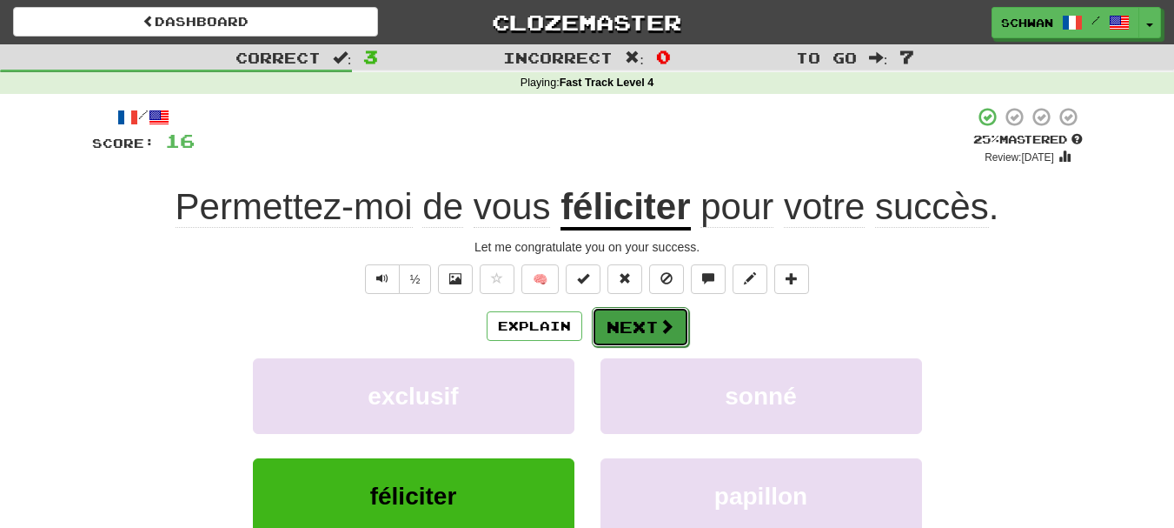
click at [659, 331] on span at bounding box center [667, 326] width 16 height 16
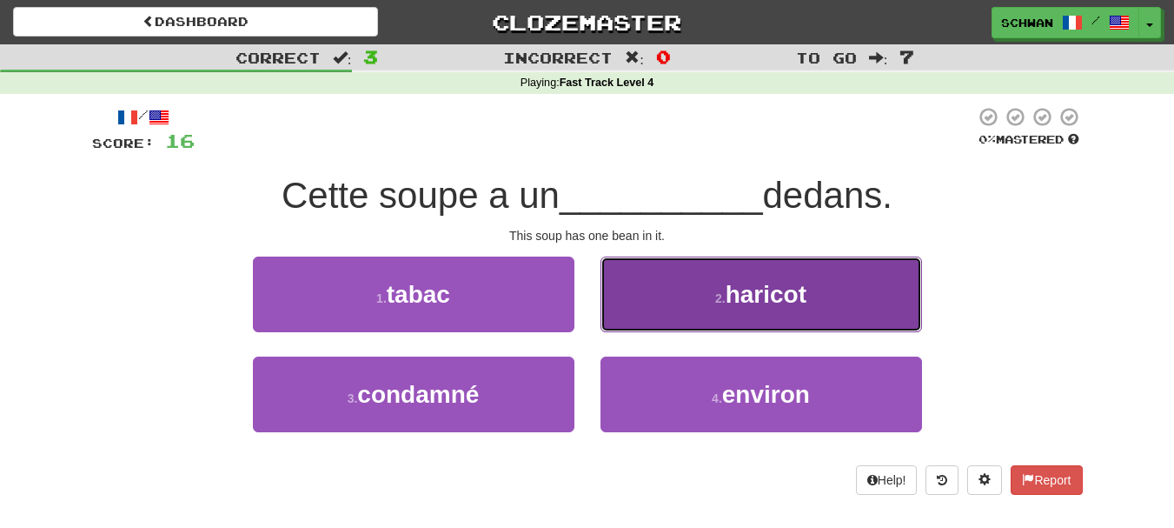
click at [654, 305] on button "2 . haricot" at bounding box center [762, 294] width 322 height 76
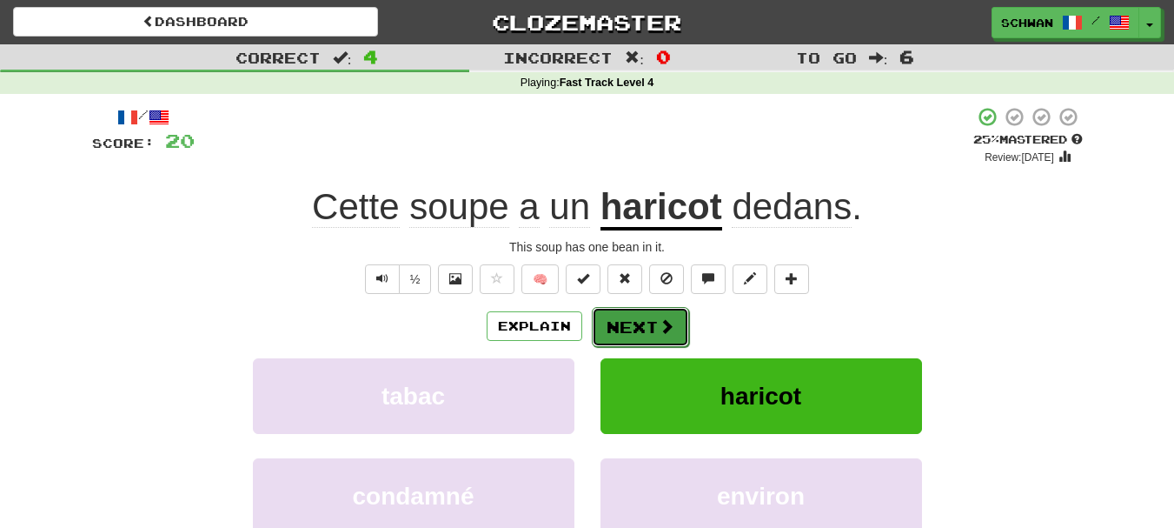
click at [641, 325] on button "Next" at bounding box center [640, 327] width 97 height 40
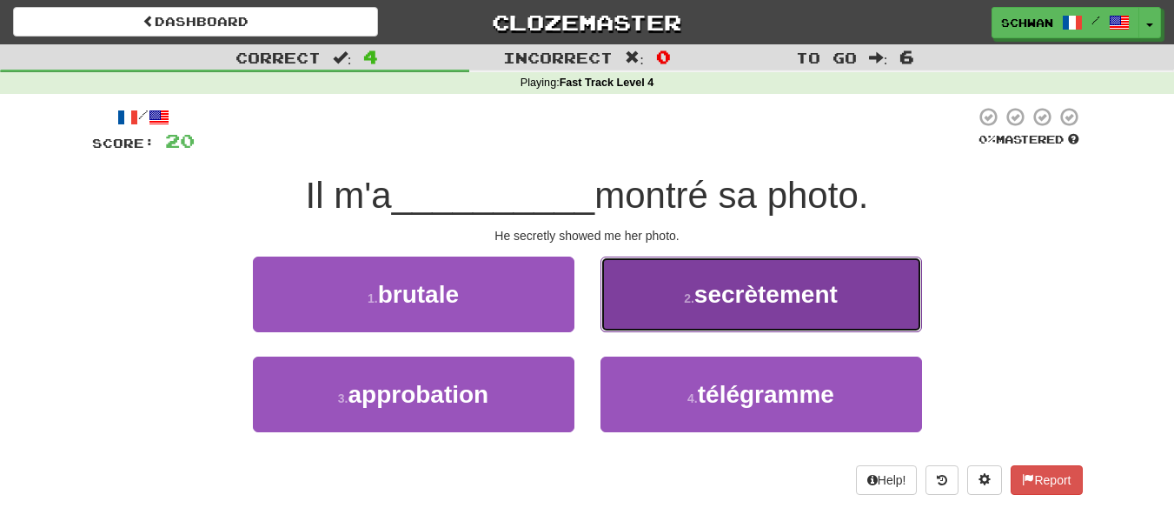
click at [642, 314] on button "2 . secrètement" at bounding box center [762, 294] width 322 height 76
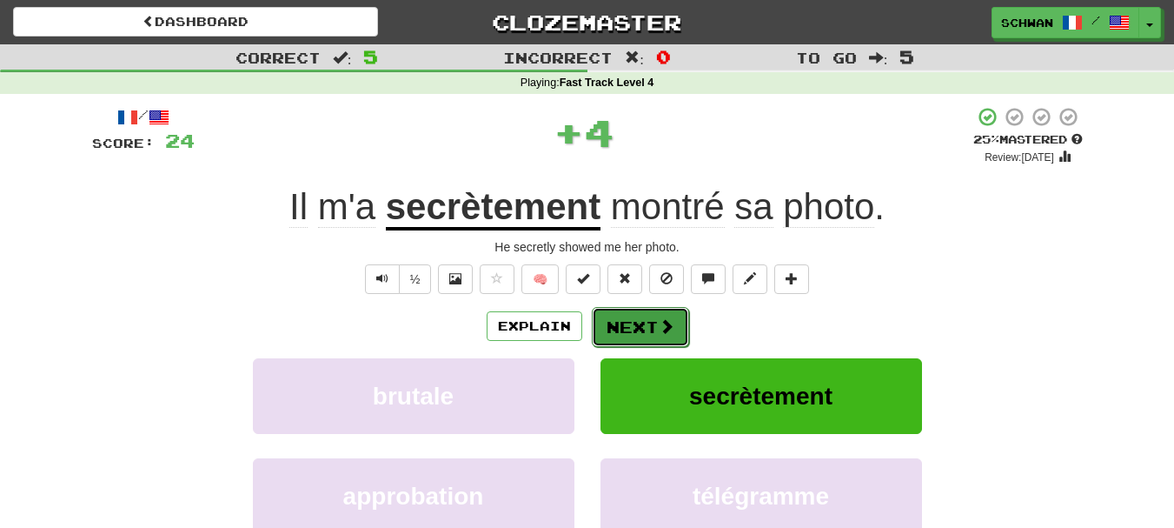
click at [635, 329] on button "Next" at bounding box center [640, 327] width 97 height 40
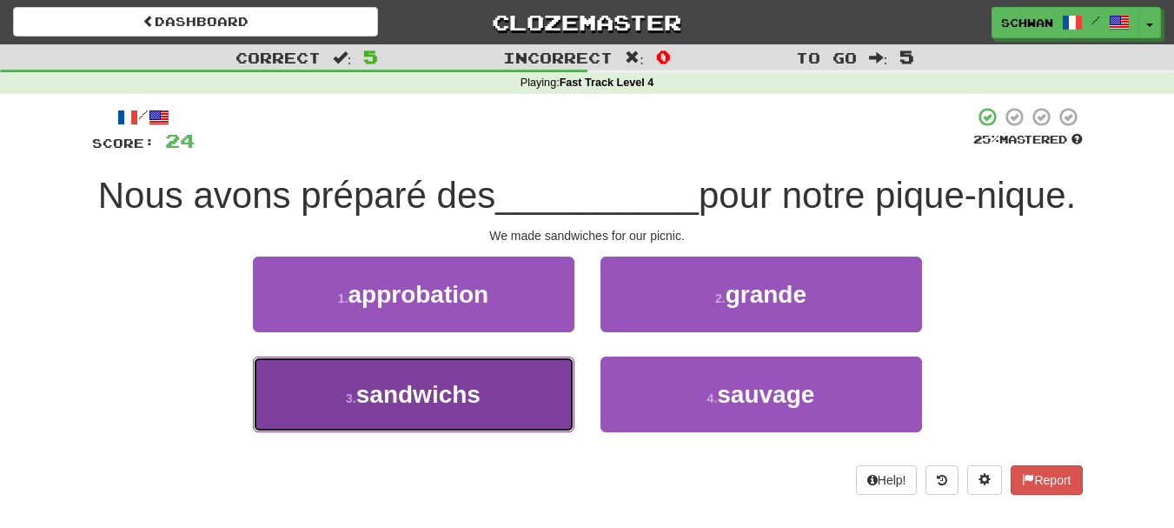
click at [338, 432] on button "3 . sandwichs" at bounding box center [414, 394] width 322 height 76
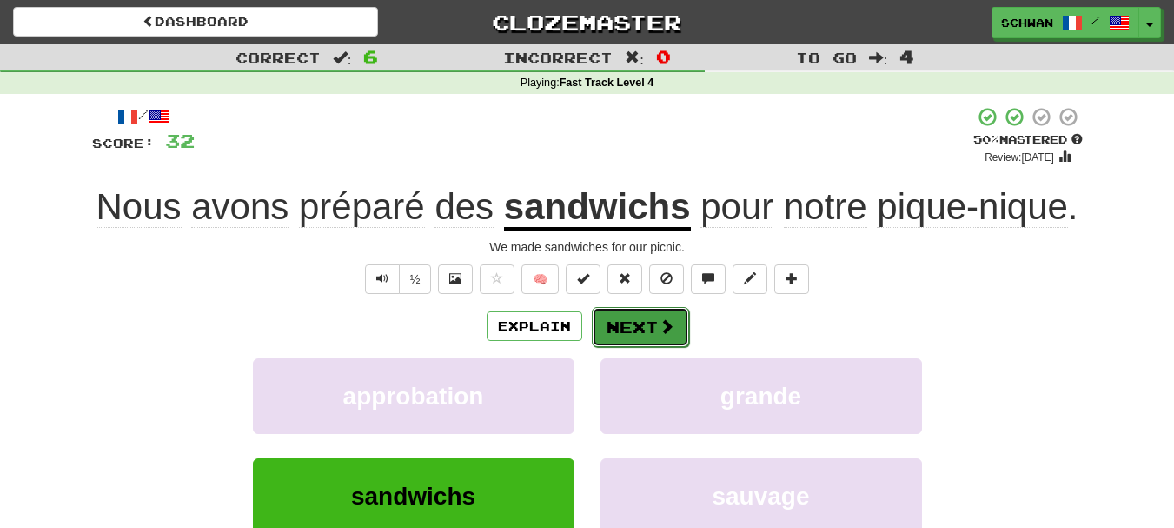
click at [647, 330] on button "Next" at bounding box center [640, 327] width 97 height 40
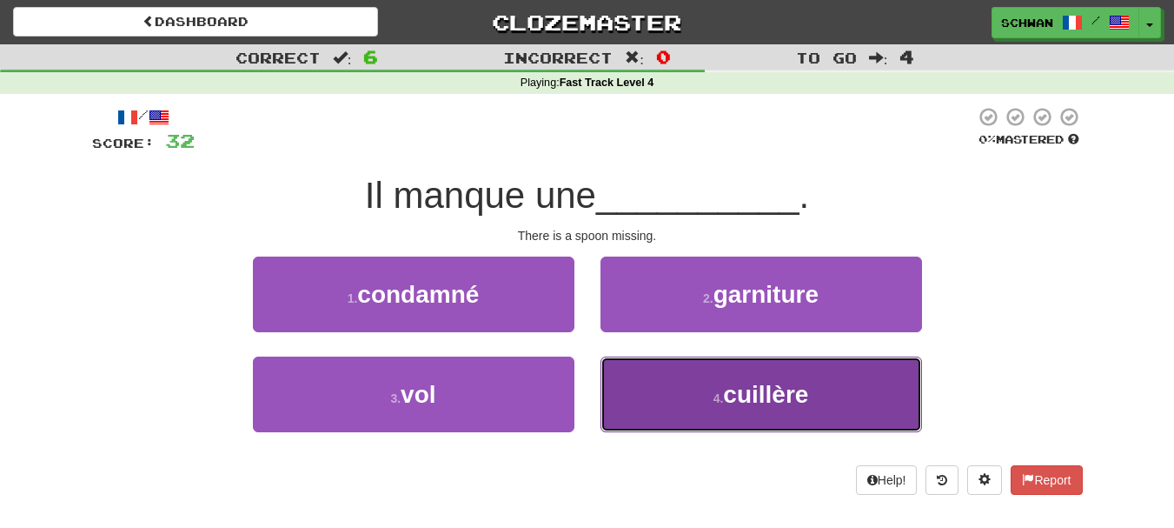
click at [650, 375] on button "4 . cuillère" at bounding box center [762, 394] width 322 height 76
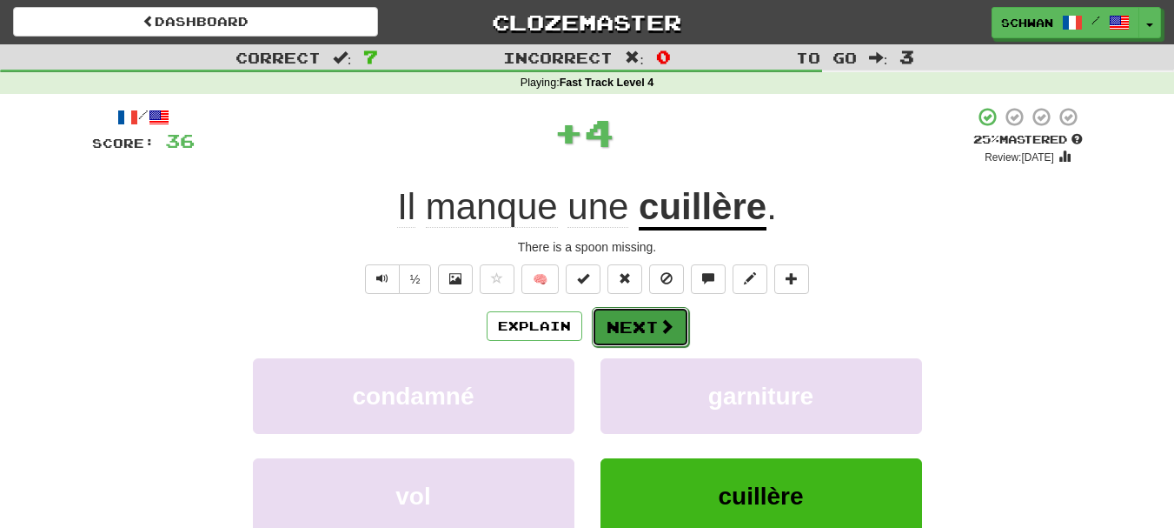
click at [612, 322] on button "Next" at bounding box center [640, 327] width 97 height 40
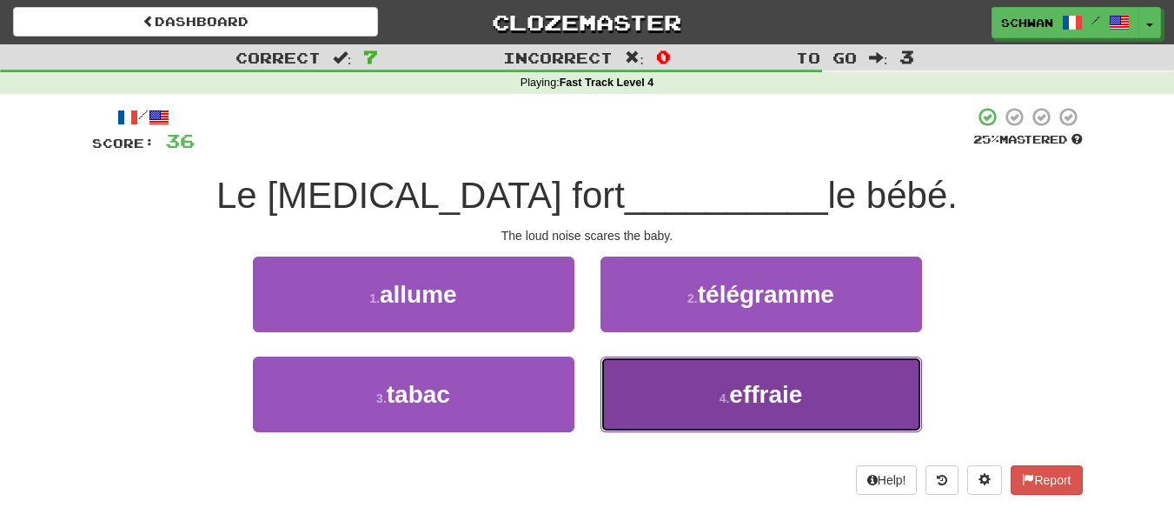
click at [690, 403] on button "4 . effraie" at bounding box center [762, 394] width 322 height 76
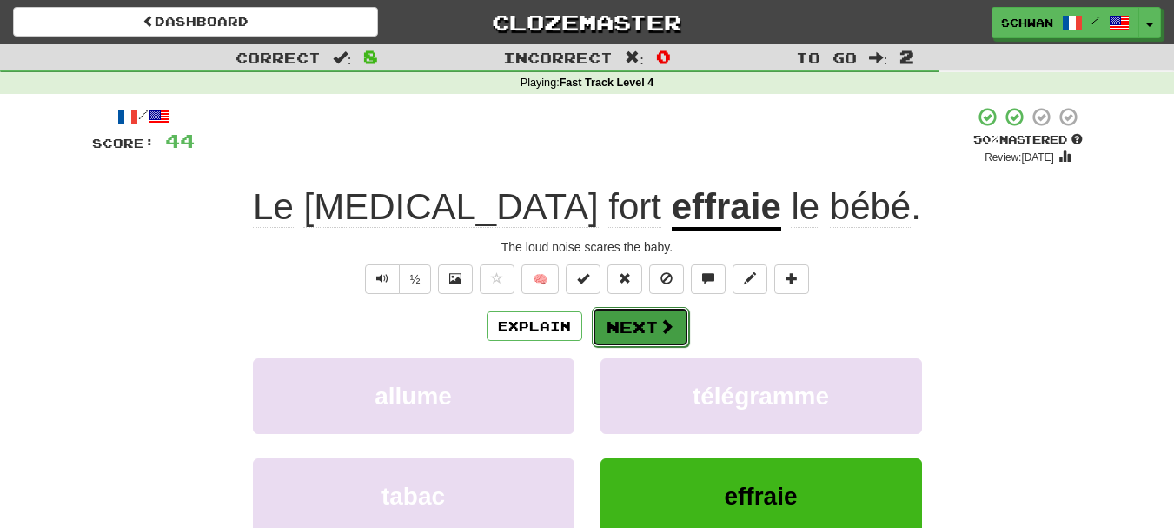
click at [645, 325] on button "Next" at bounding box center [640, 327] width 97 height 40
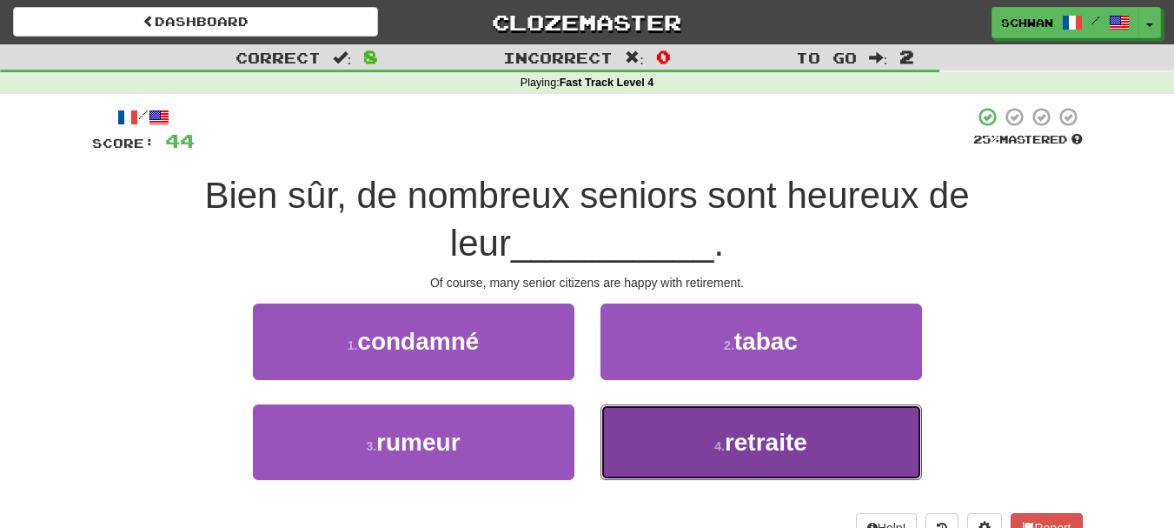
click at [634, 450] on button "4 . retraite" at bounding box center [762, 442] width 322 height 76
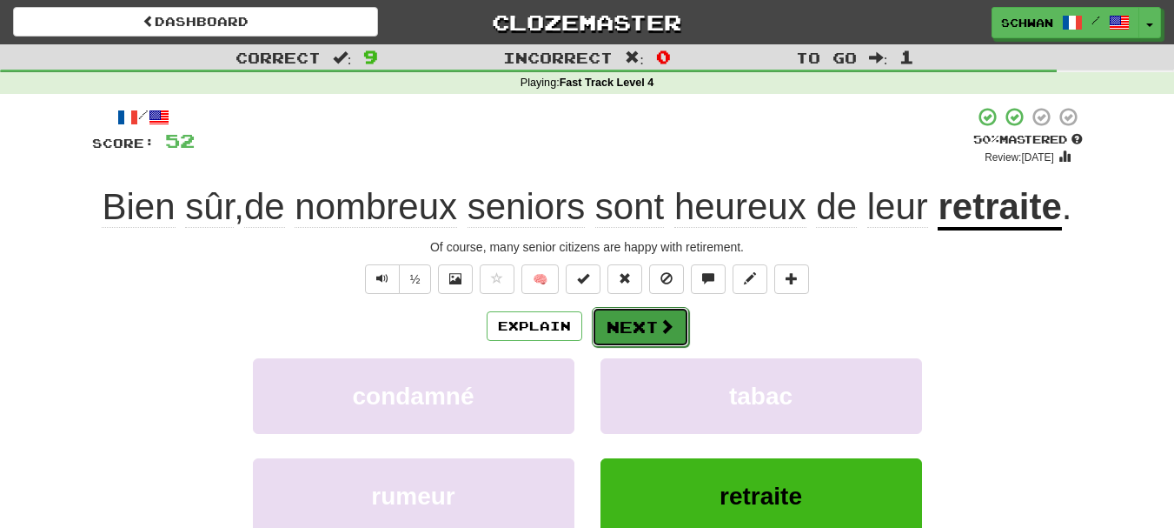
click at [628, 333] on button "Next" at bounding box center [640, 327] width 97 height 40
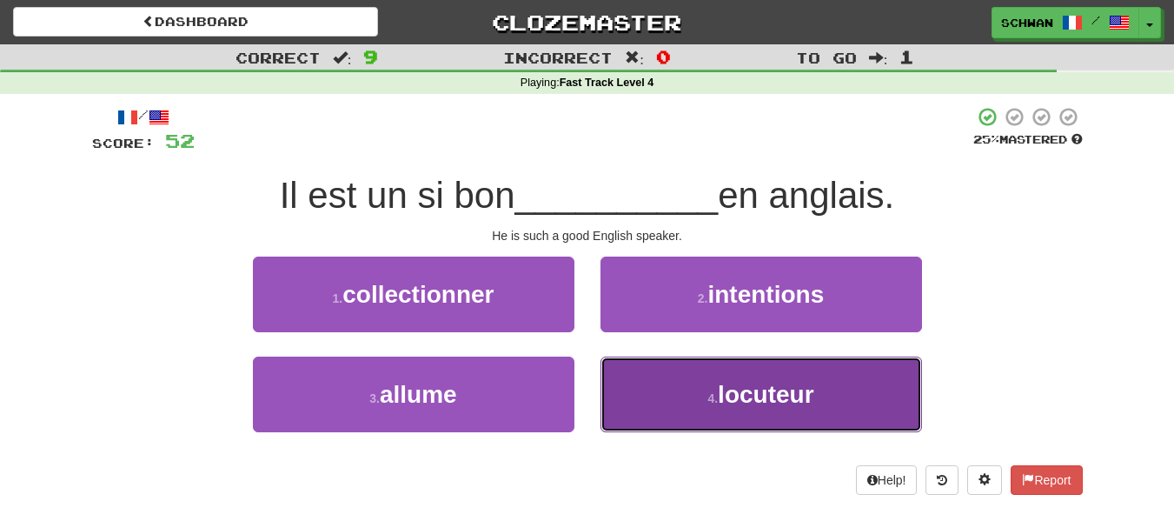
click at [645, 397] on button "4 . locuteur" at bounding box center [762, 394] width 322 height 76
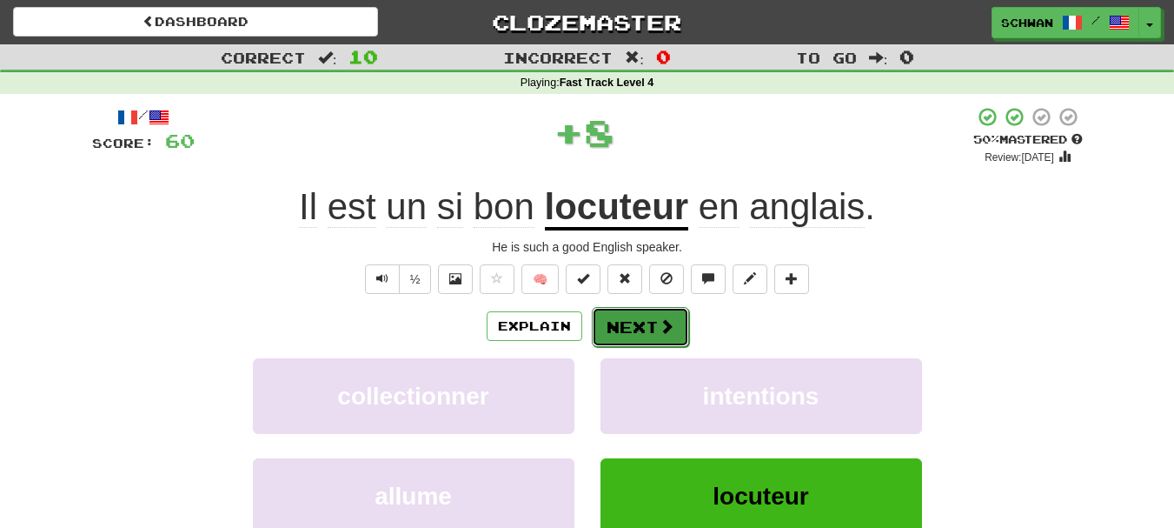
click at [640, 332] on button "Next" at bounding box center [640, 327] width 97 height 40
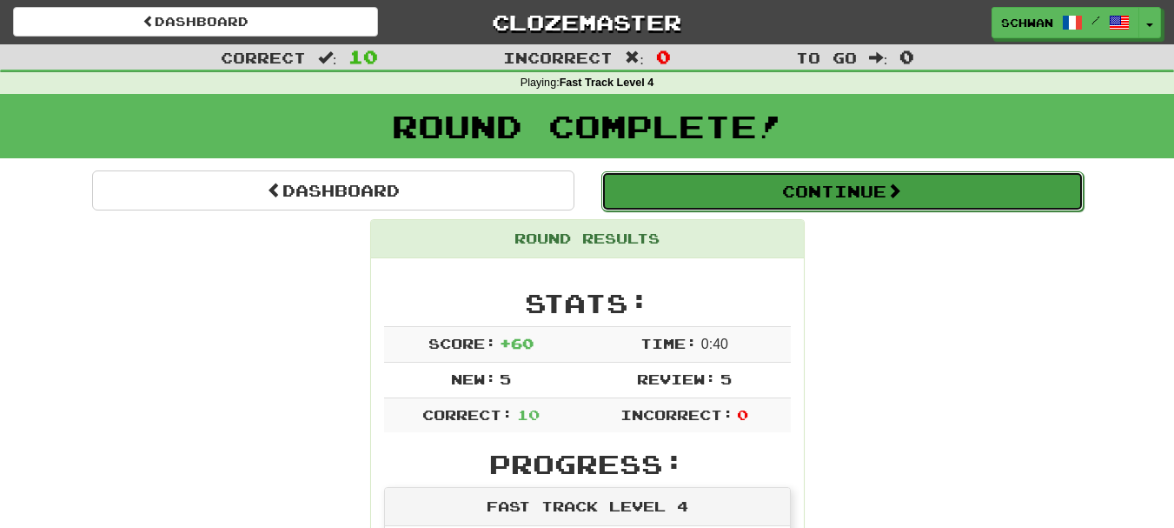
click at [814, 200] on button "Continue" at bounding box center [842, 191] width 482 height 40
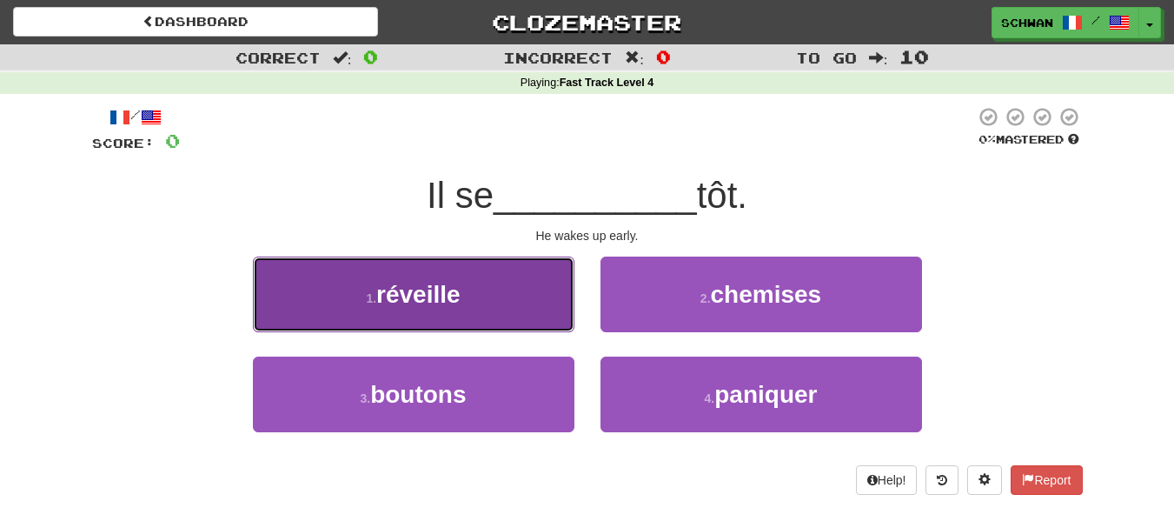
click at [358, 304] on button "1 . réveille" at bounding box center [414, 294] width 322 height 76
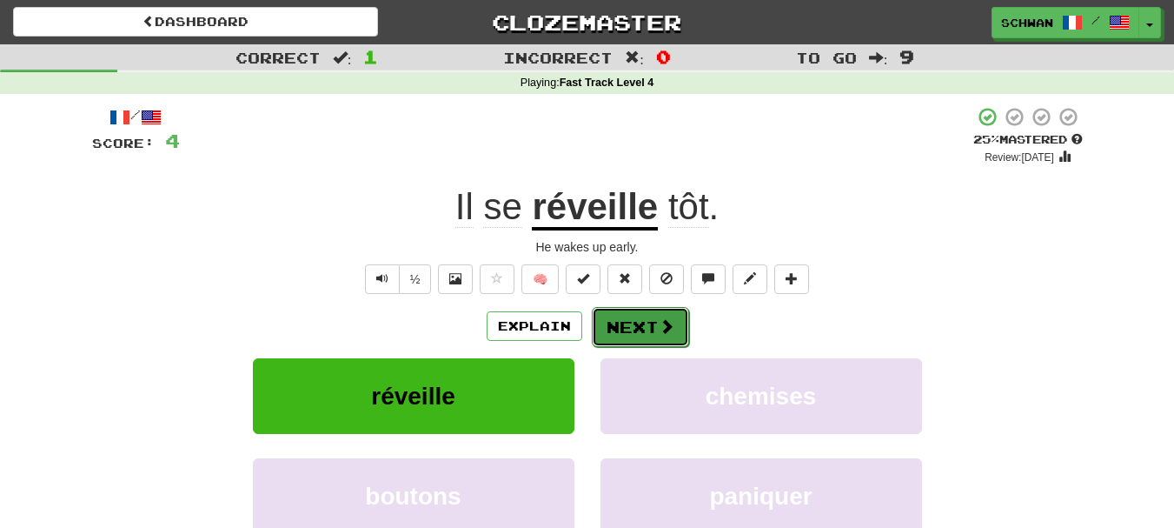
click at [647, 329] on button "Next" at bounding box center [640, 327] width 97 height 40
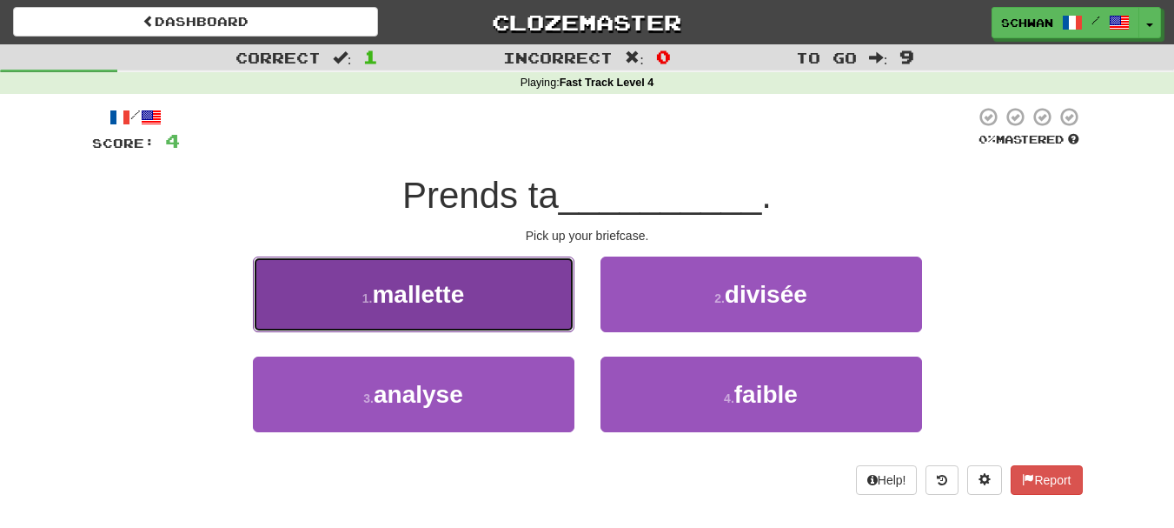
click at [530, 309] on button "1 . mallette" at bounding box center [414, 294] width 322 height 76
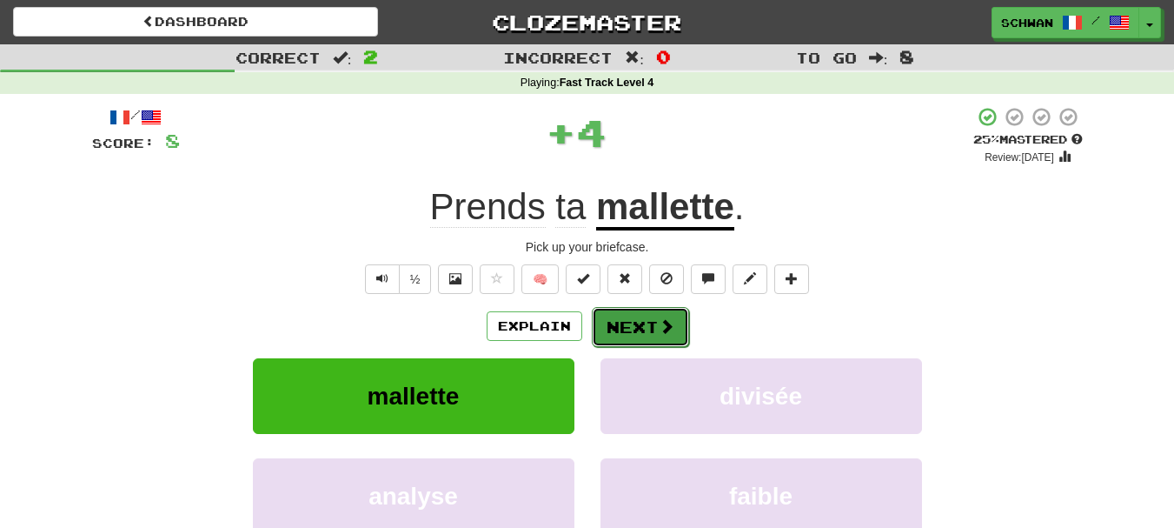
click at [620, 330] on button "Next" at bounding box center [640, 327] width 97 height 40
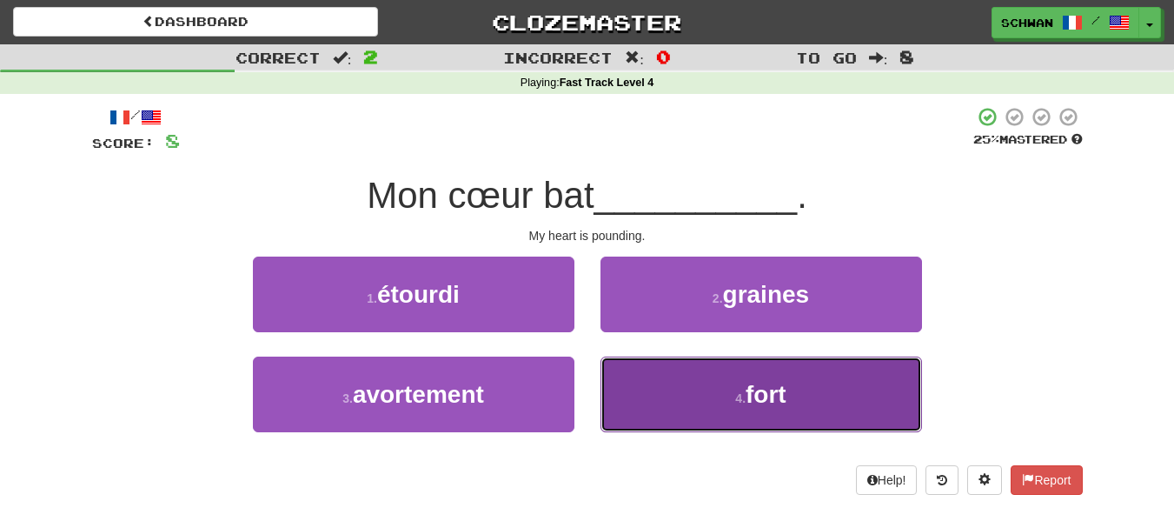
click at [621, 391] on button "4 . fort" at bounding box center [762, 394] width 322 height 76
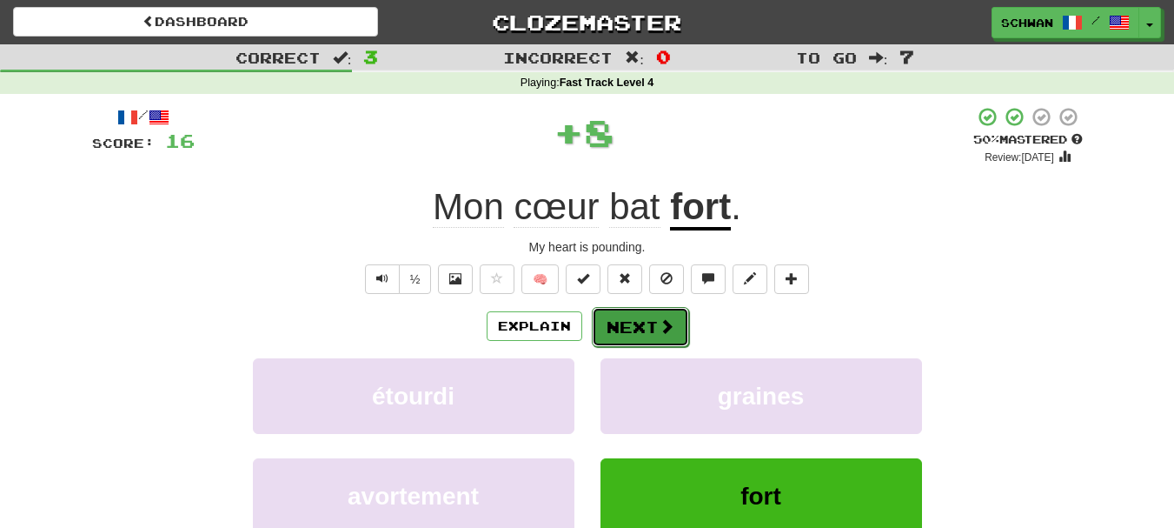
click at [628, 331] on button "Next" at bounding box center [640, 327] width 97 height 40
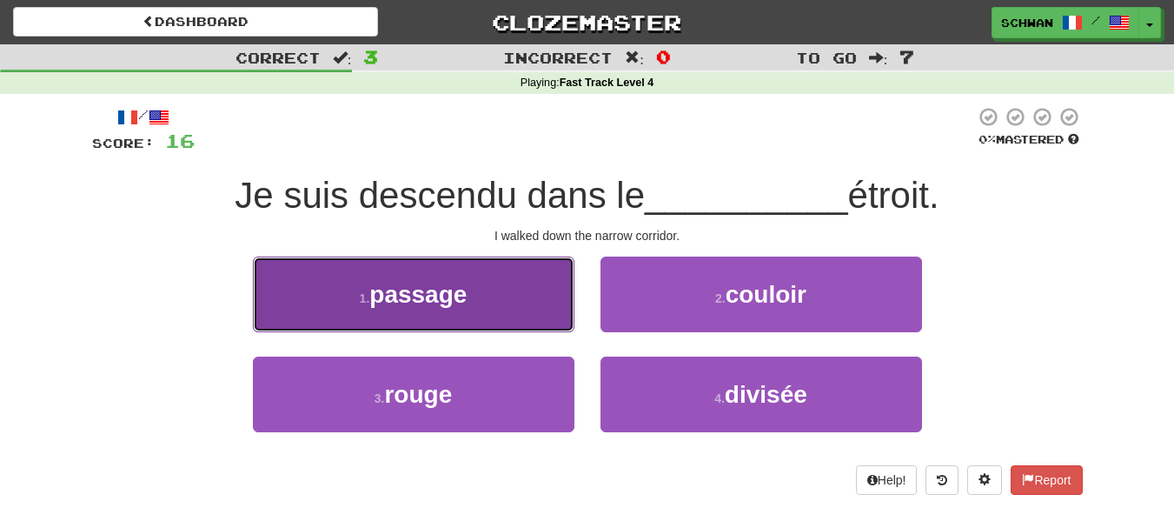
click at [551, 303] on button "1 . passage" at bounding box center [414, 294] width 322 height 76
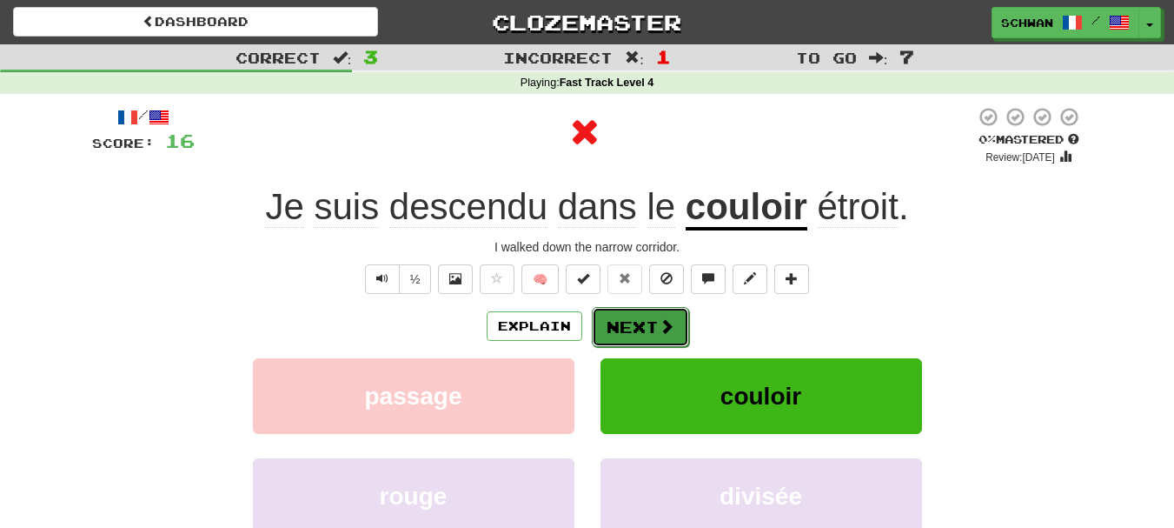
click at [647, 336] on button "Next" at bounding box center [640, 327] width 97 height 40
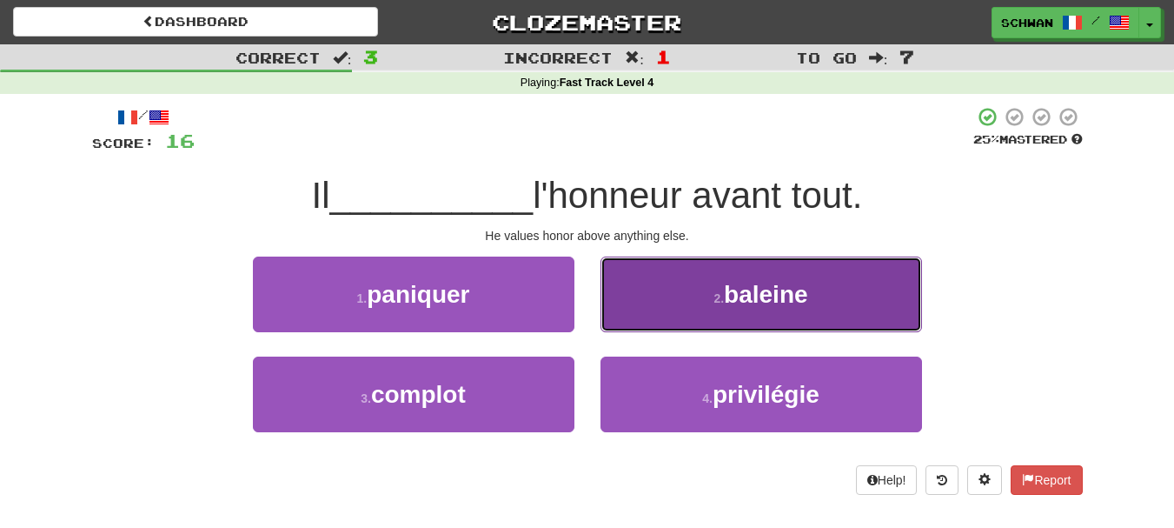
click at [647, 326] on button "2 . baleine" at bounding box center [762, 294] width 322 height 76
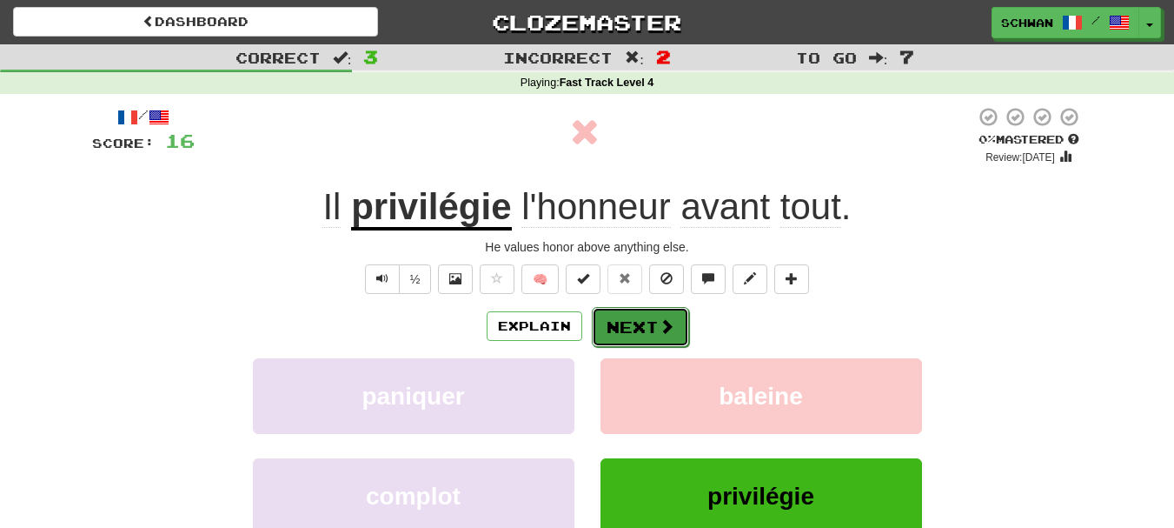
click at [643, 335] on button "Next" at bounding box center [640, 327] width 97 height 40
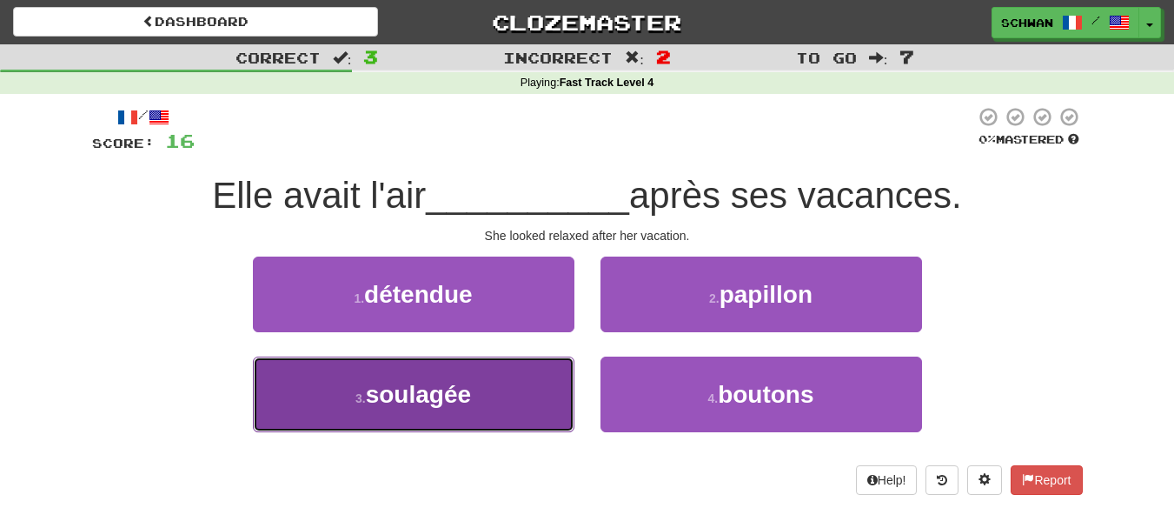
click at [526, 387] on button "3 . soulagée" at bounding box center [414, 394] width 322 height 76
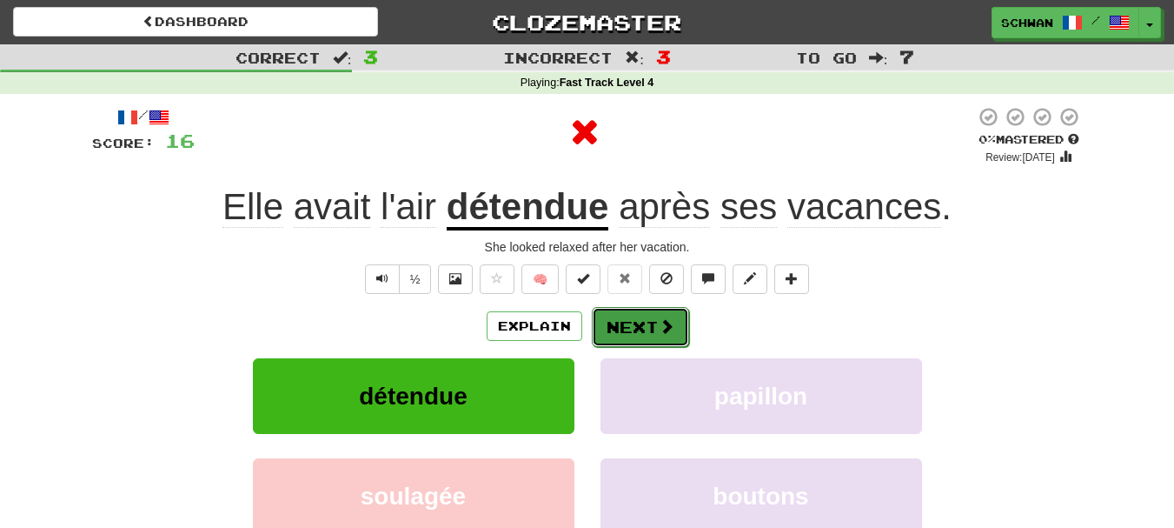
click at [628, 328] on button "Next" at bounding box center [640, 327] width 97 height 40
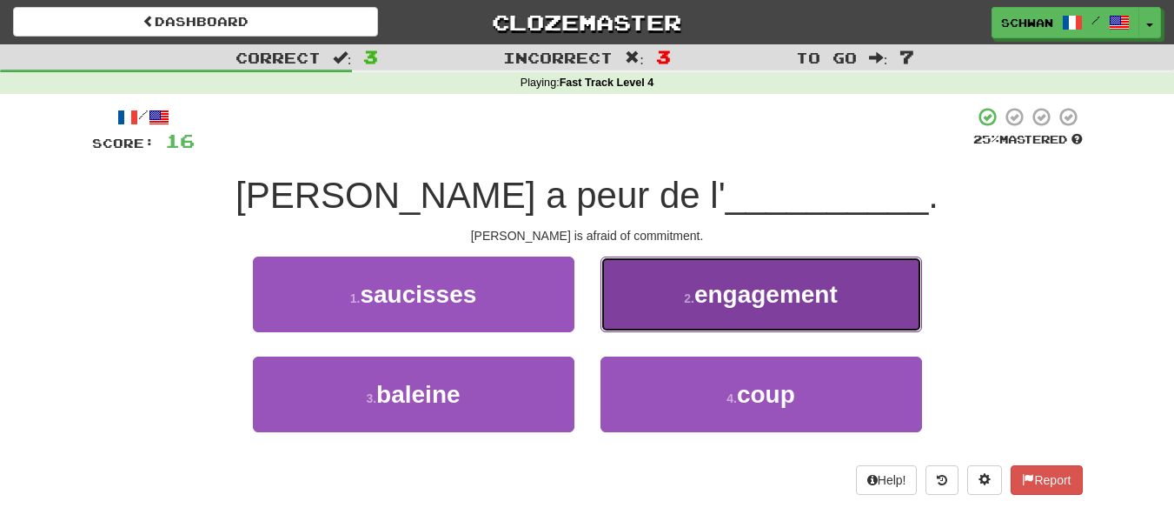
click at [641, 317] on button "2 . engagement" at bounding box center [762, 294] width 322 height 76
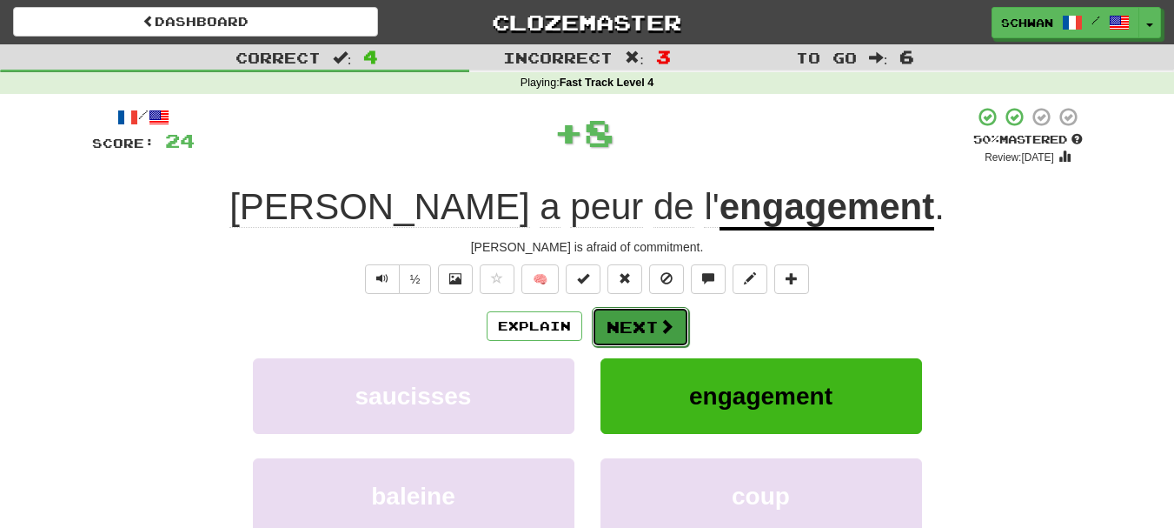
click at [633, 333] on button "Next" at bounding box center [640, 327] width 97 height 40
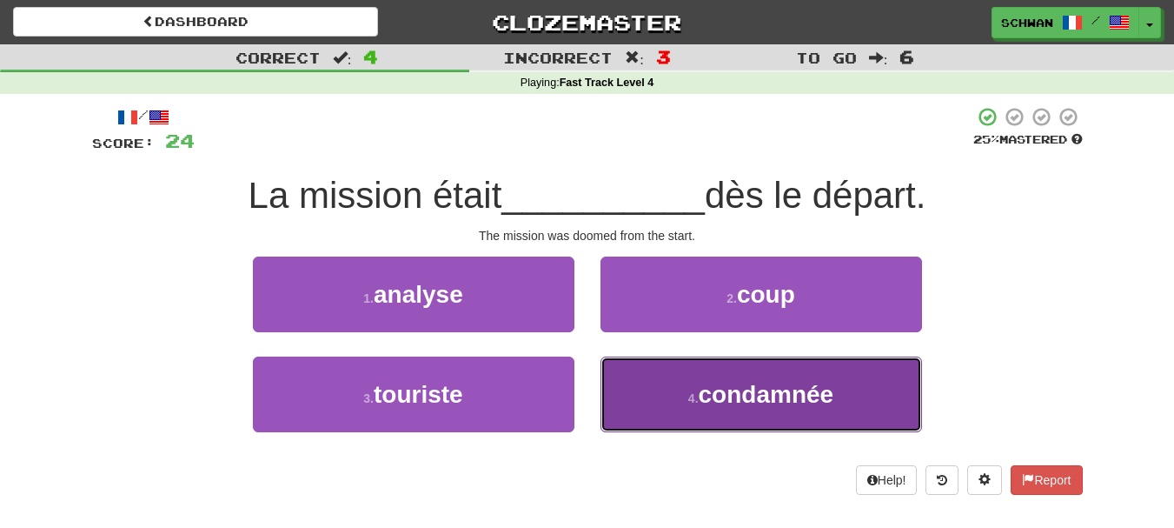
click at [628, 413] on button "4 . condamnée" at bounding box center [762, 394] width 322 height 76
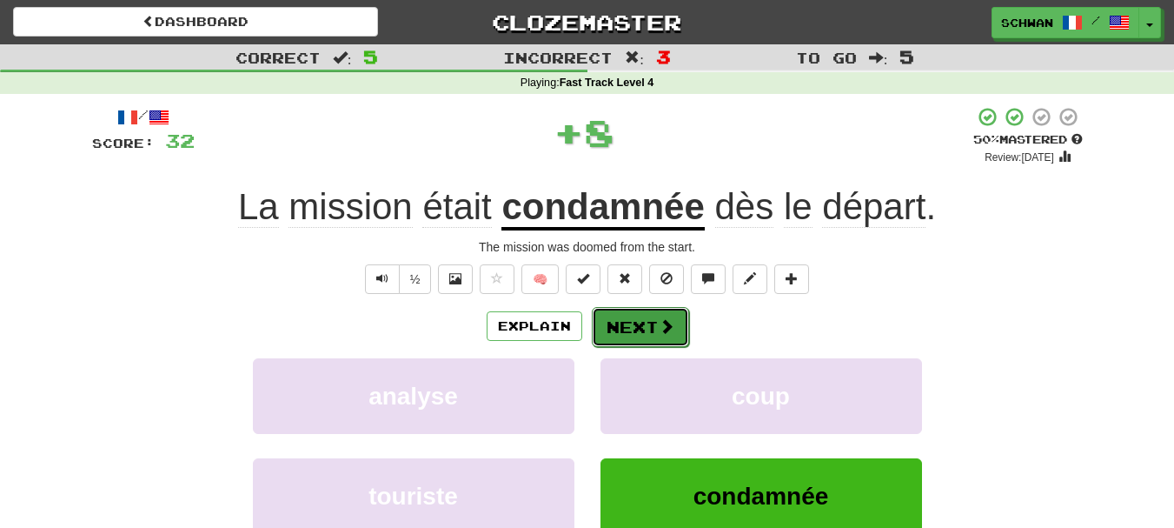
click at [641, 332] on button "Next" at bounding box center [640, 327] width 97 height 40
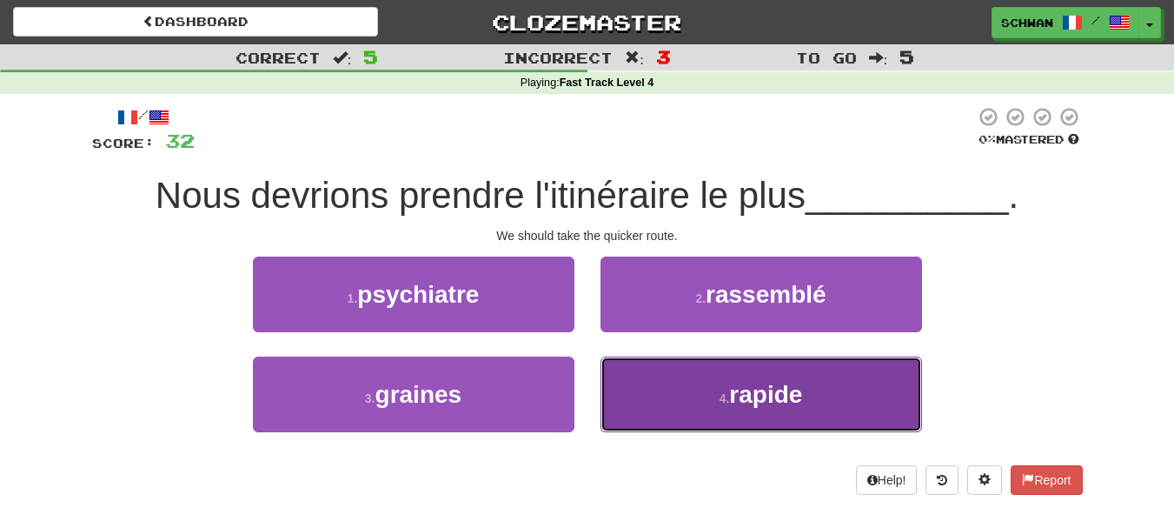
click at [647, 411] on button "4 . rapide" at bounding box center [762, 394] width 322 height 76
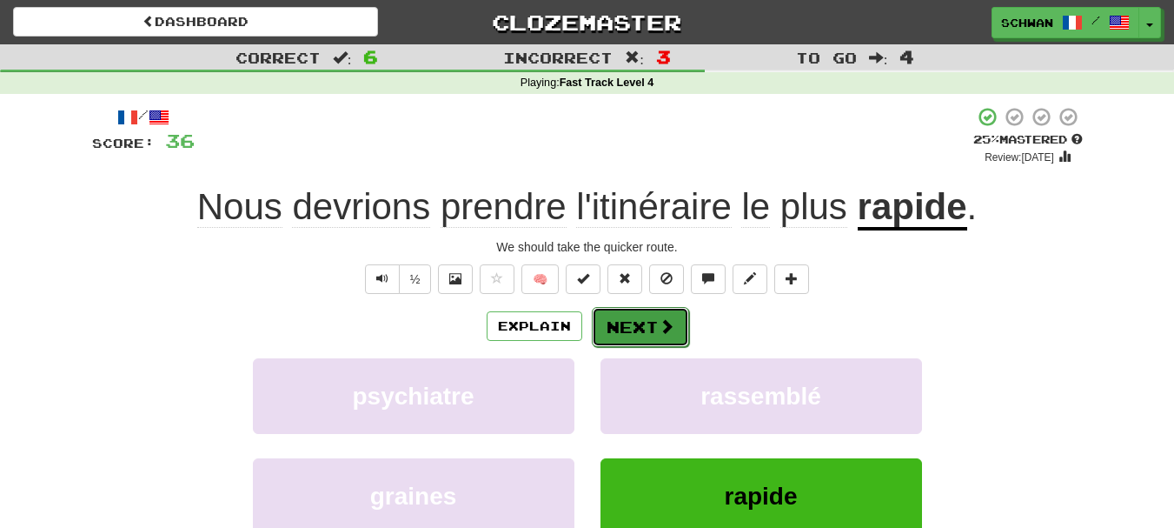
click at [651, 326] on button "Next" at bounding box center [640, 327] width 97 height 40
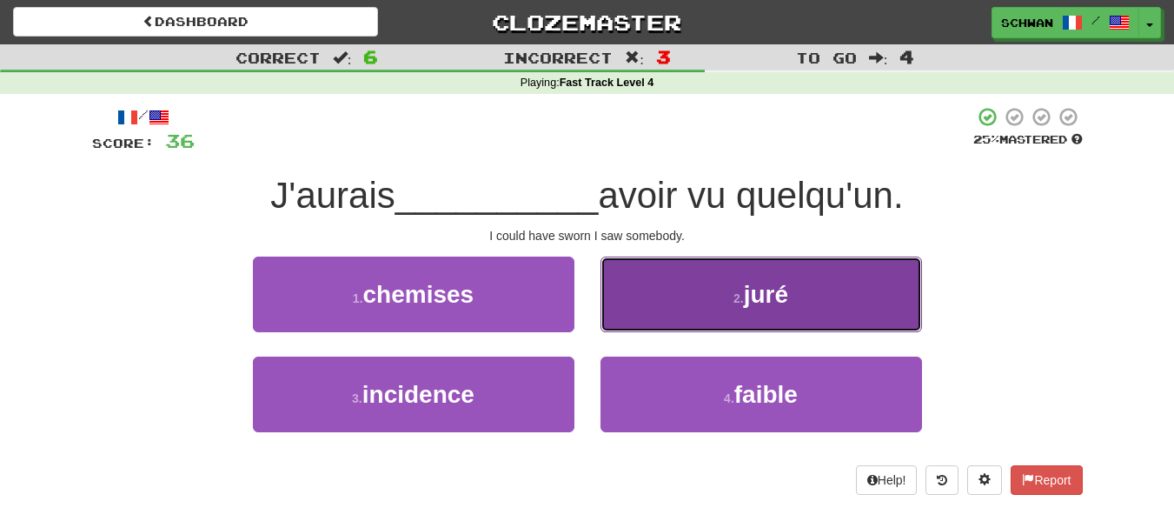
click at [647, 302] on button "2 . juré" at bounding box center [762, 294] width 322 height 76
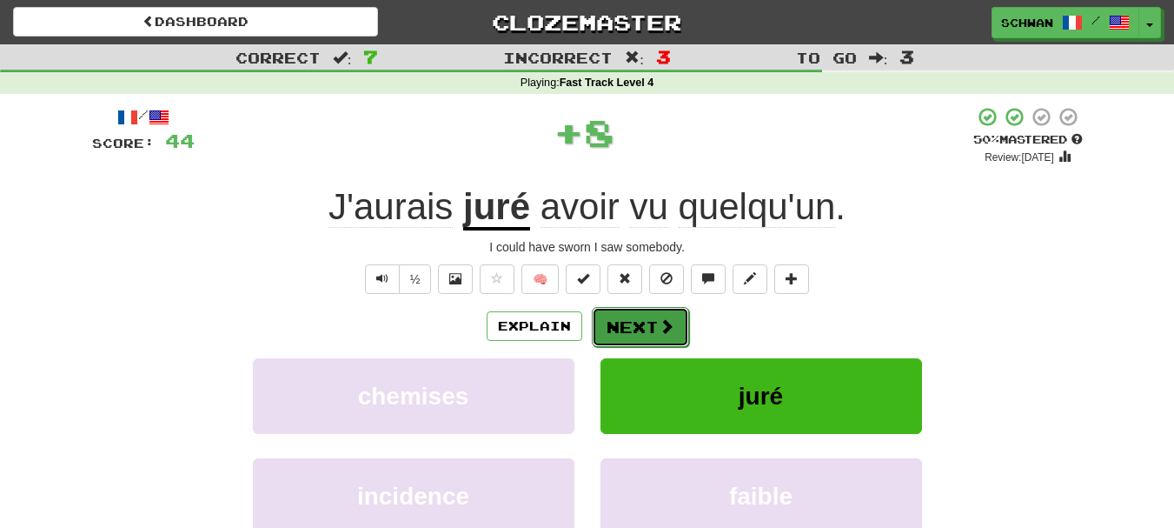
click at [634, 331] on button "Next" at bounding box center [640, 327] width 97 height 40
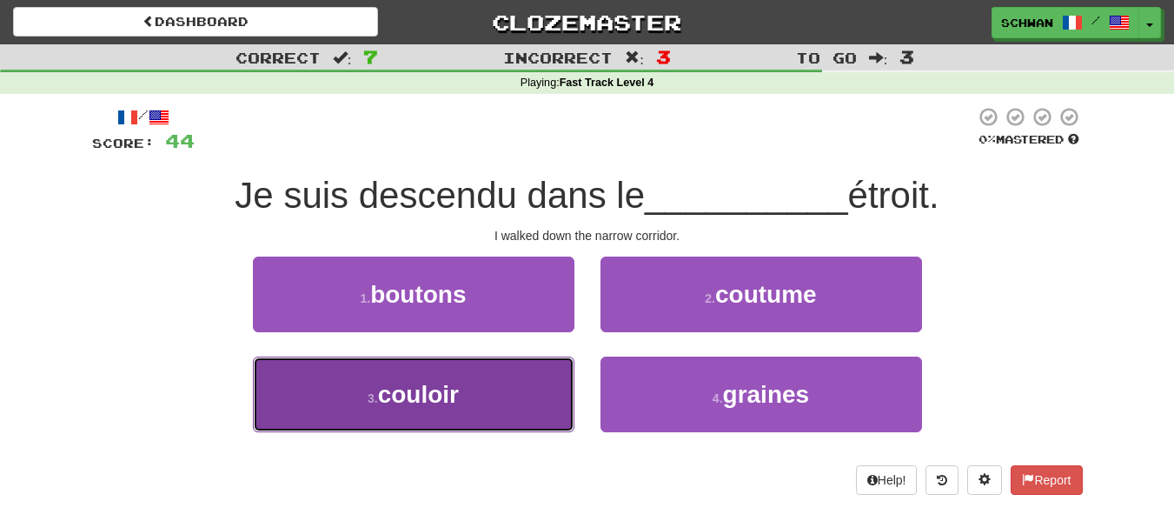
click at [486, 411] on button "3 . couloir" at bounding box center [414, 394] width 322 height 76
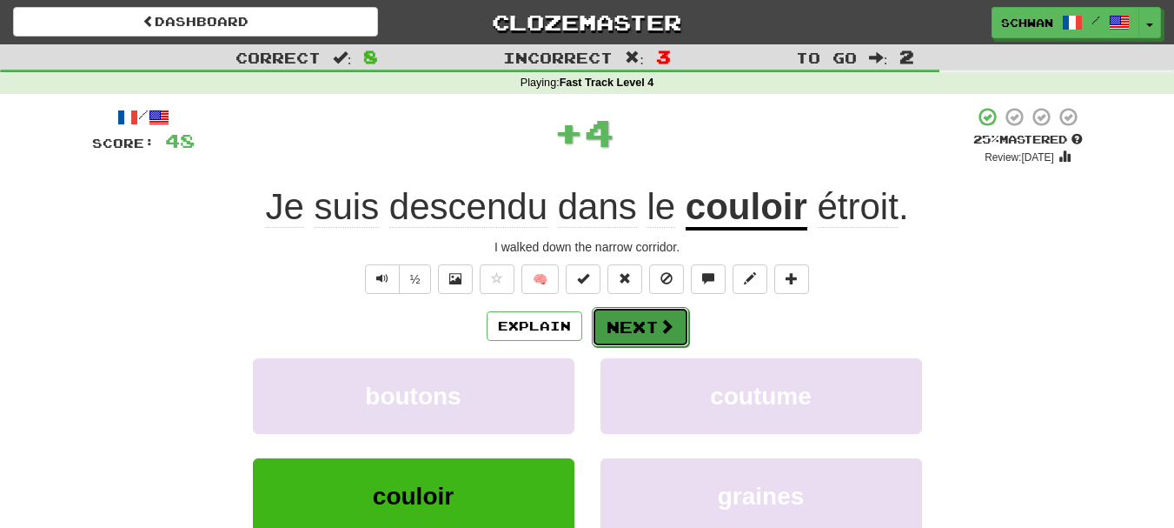
click at [621, 329] on button "Next" at bounding box center [640, 327] width 97 height 40
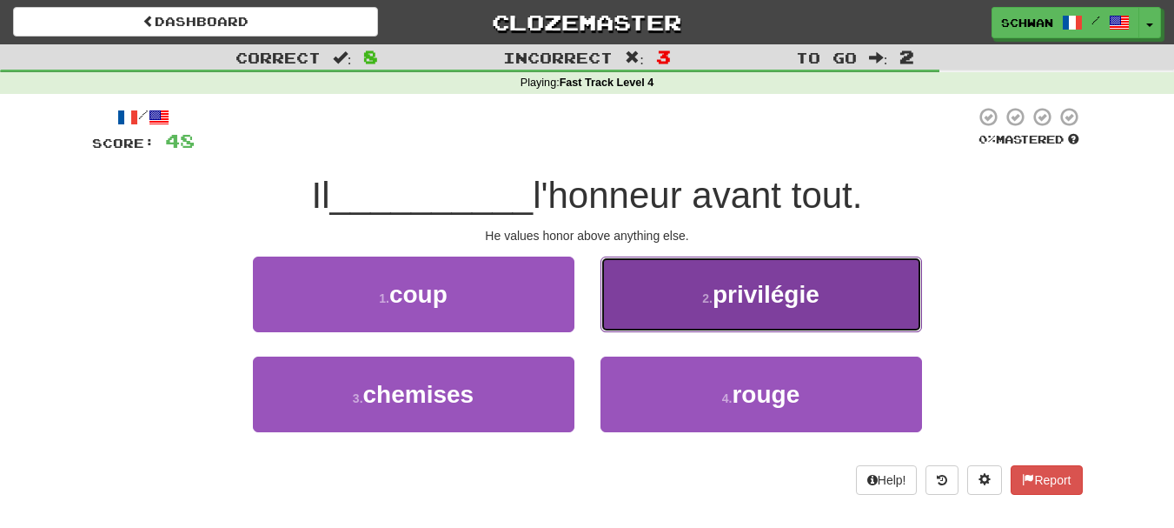
click at [640, 314] on button "2 . privilégie" at bounding box center [762, 294] width 322 height 76
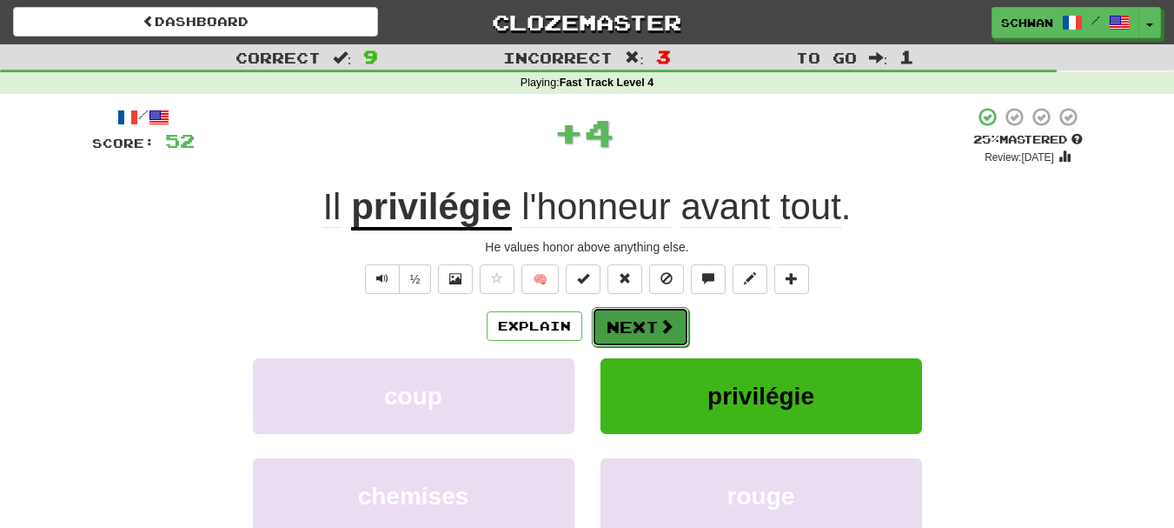
click at [636, 333] on button "Next" at bounding box center [640, 327] width 97 height 40
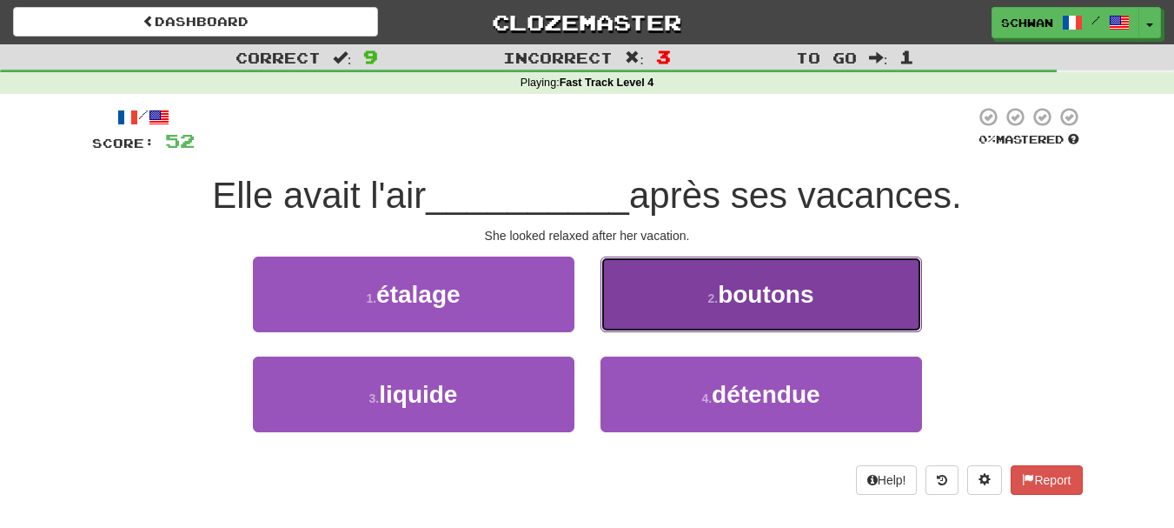
click at [663, 309] on button "2 . boutons" at bounding box center [762, 294] width 322 height 76
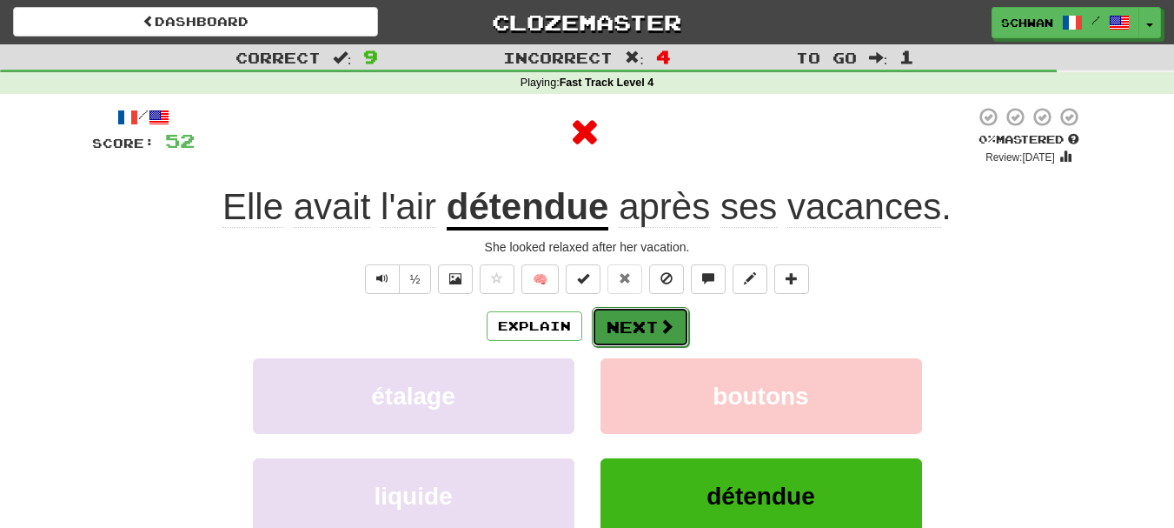
click at [650, 329] on button "Next" at bounding box center [640, 327] width 97 height 40
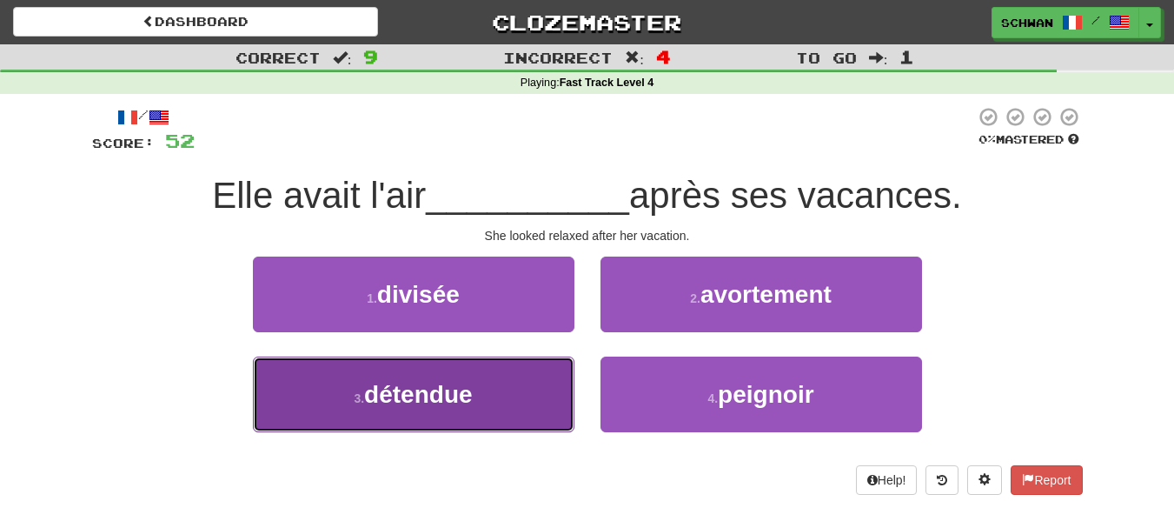
click at [504, 395] on button "3 . détendue" at bounding box center [414, 394] width 322 height 76
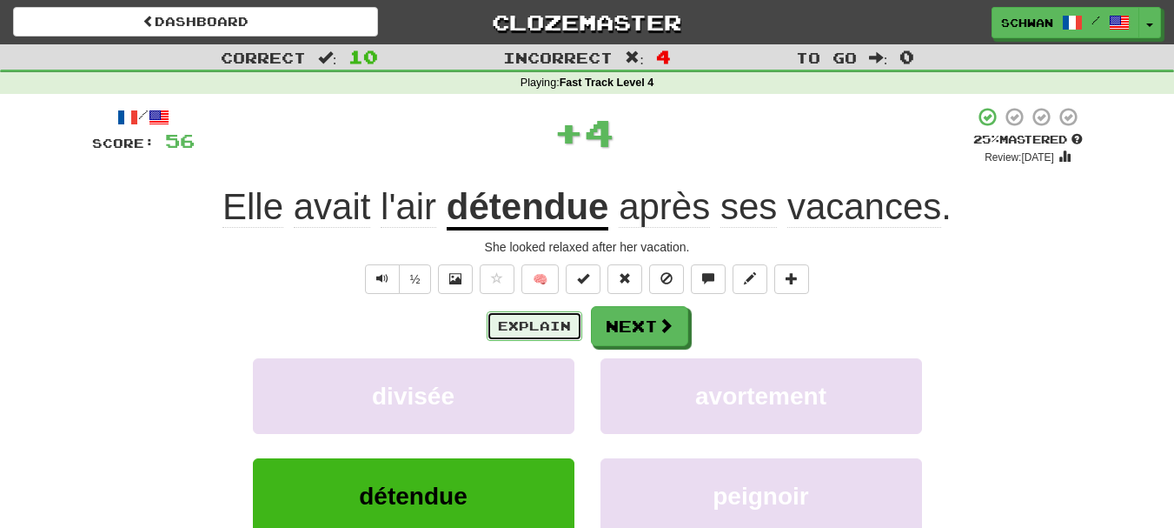
click at [528, 331] on button "Explain" at bounding box center [535, 326] width 96 height 30
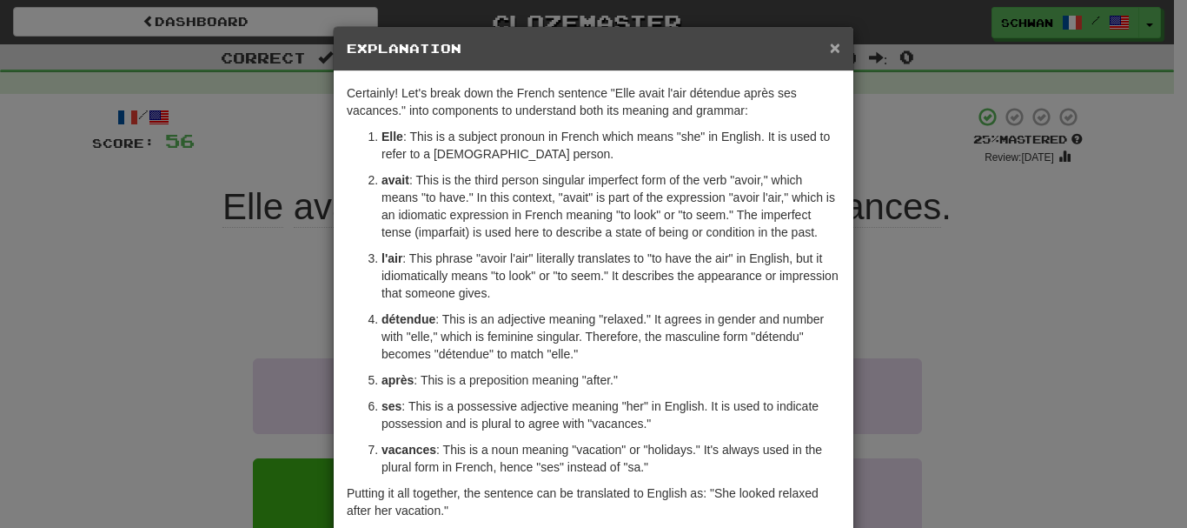
click at [830, 50] on span "×" at bounding box center [835, 47] width 10 height 20
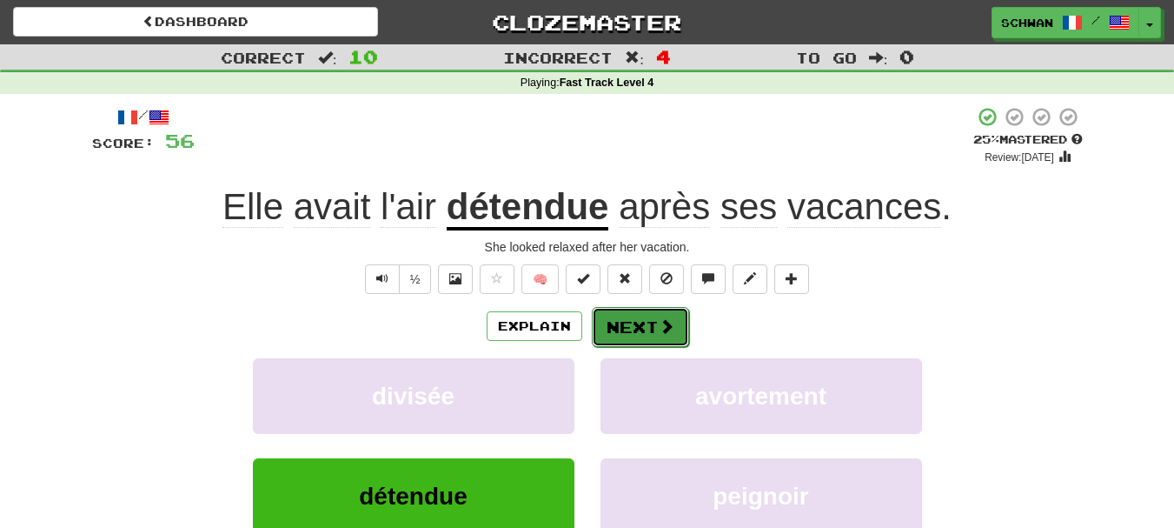
click at [660, 323] on span at bounding box center [667, 326] width 16 height 16
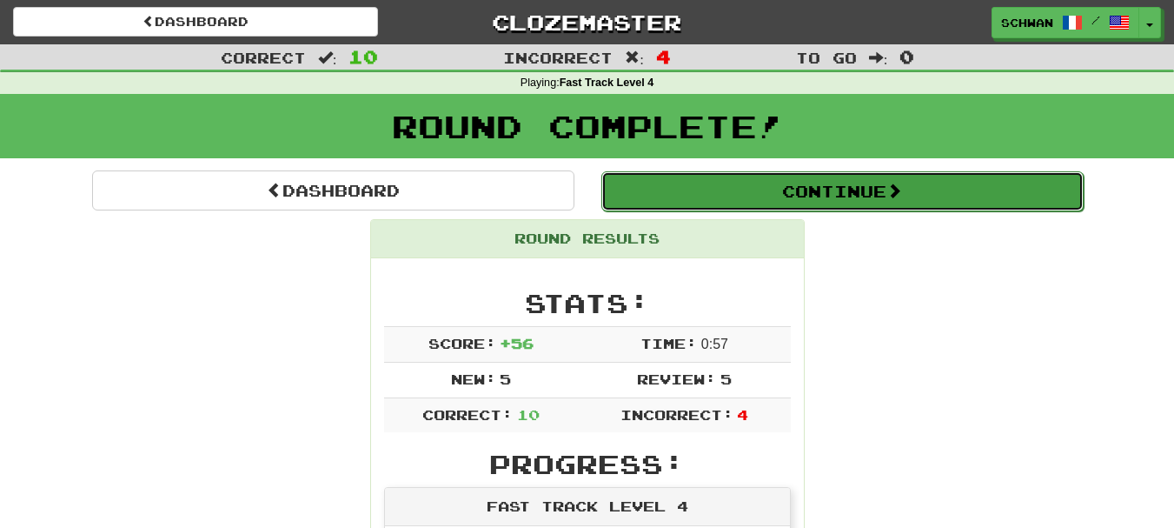
click at [847, 197] on button "Continue" at bounding box center [842, 191] width 482 height 40
